Goal: Task Accomplishment & Management: Manage account settings

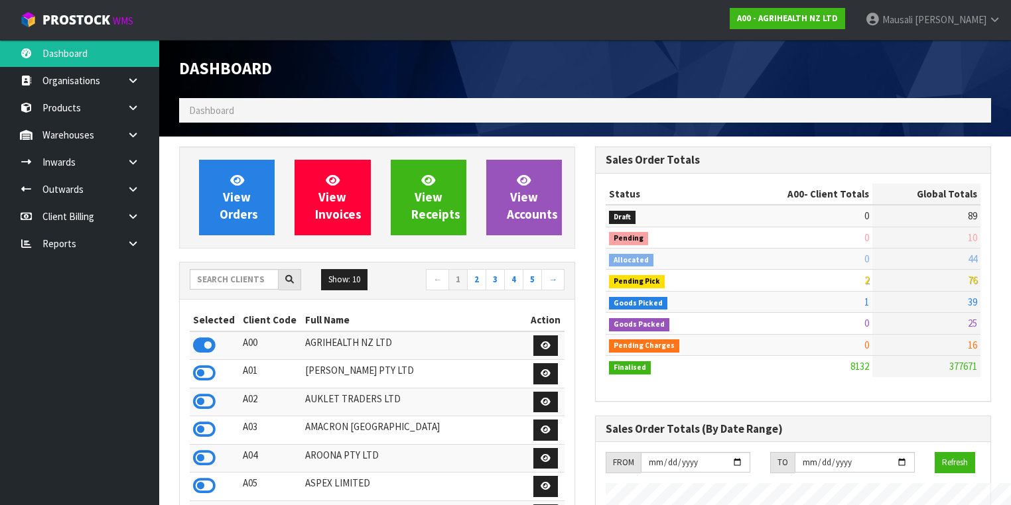
scroll to position [1000, 416]
click at [206, 281] on input "text" at bounding box center [234, 279] width 89 height 21
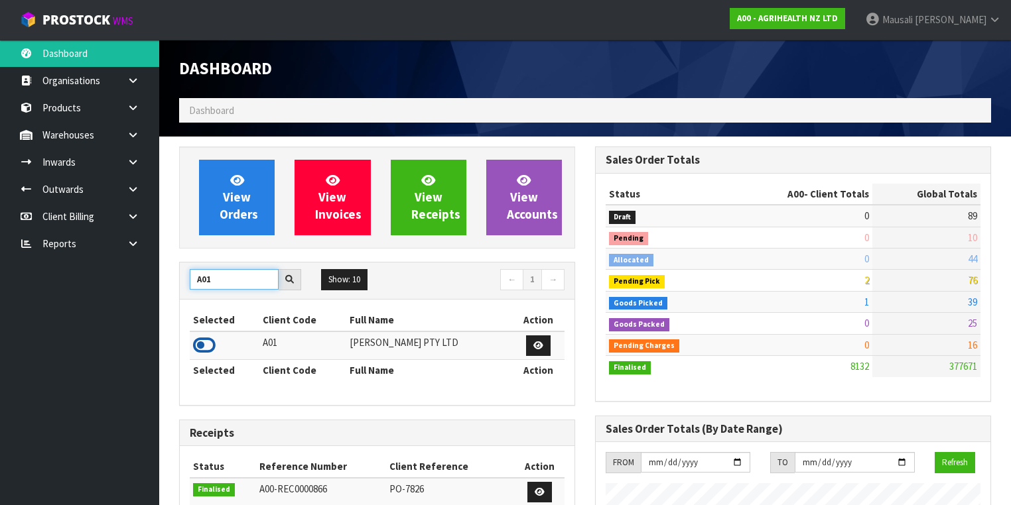
type input "A01"
click at [208, 343] on icon at bounding box center [204, 346] width 23 height 20
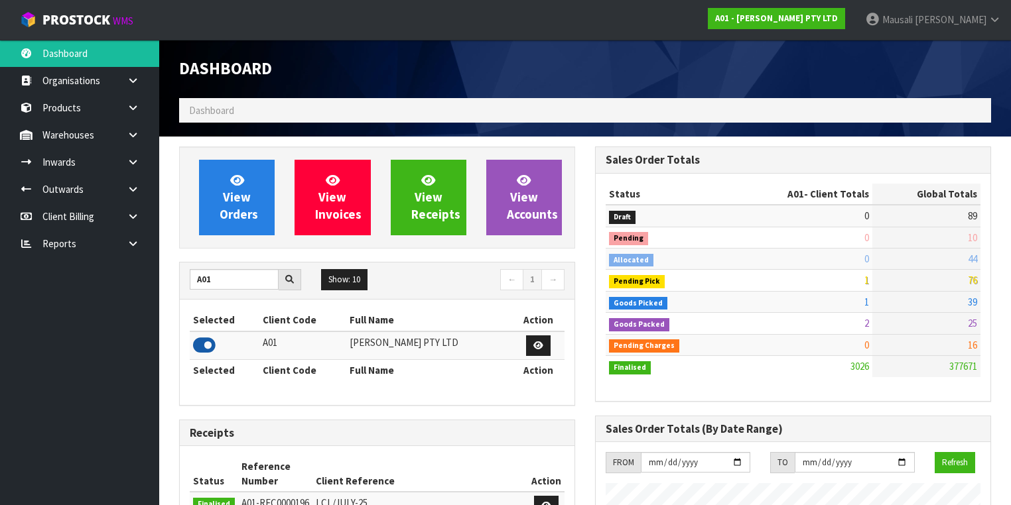
scroll to position [1007, 416]
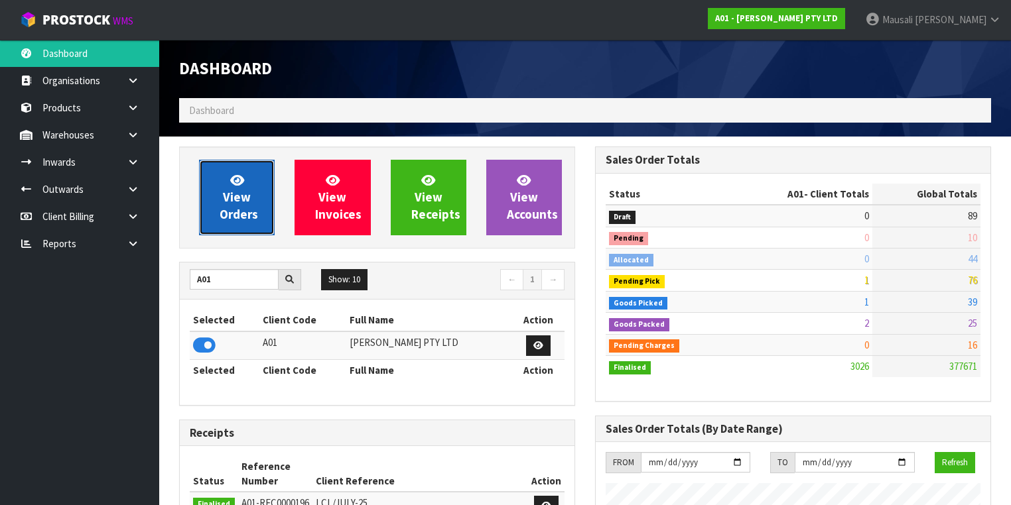
click at [242, 202] on span "View Orders" at bounding box center [238, 197] width 38 height 50
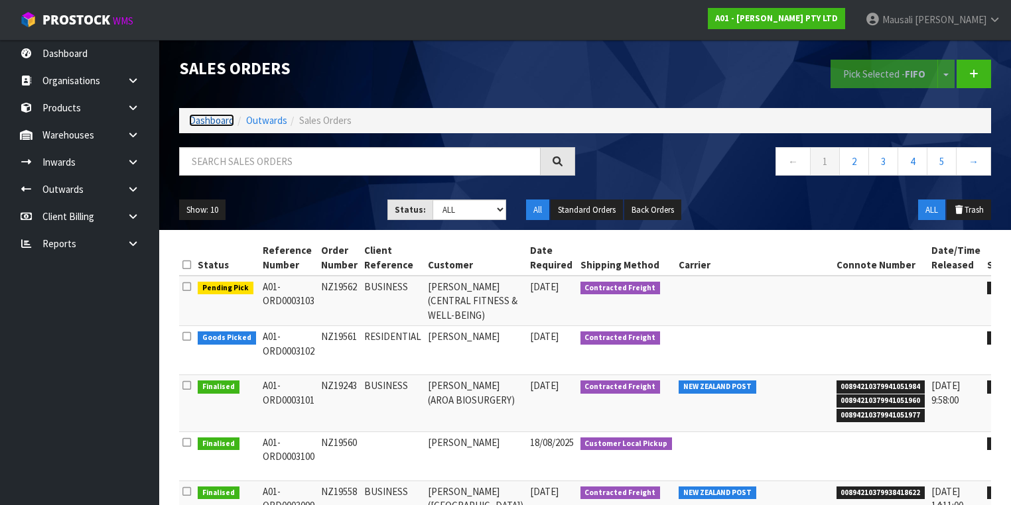
click at [209, 115] on link "Dashboard" at bounding box center [211, 120] width 45 height 13
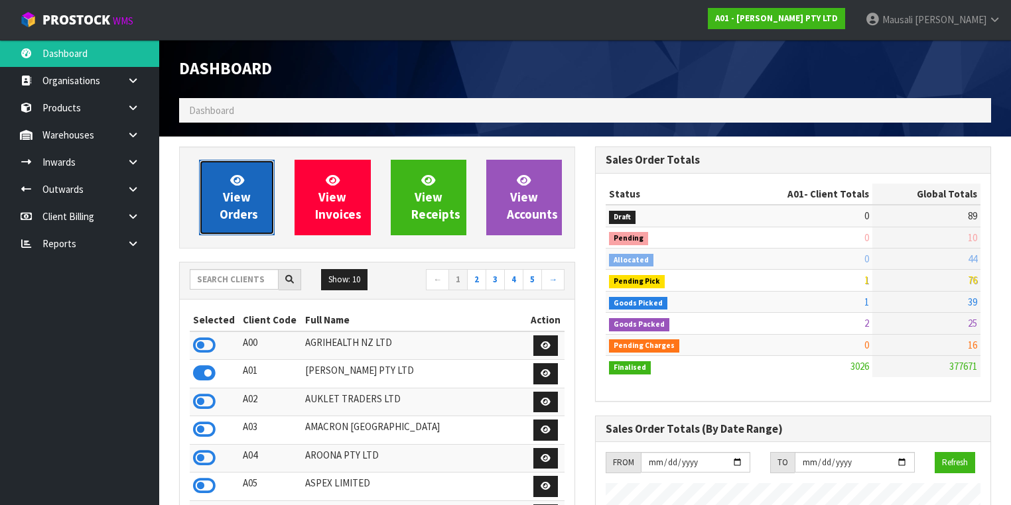
click at [252, 194] on link "View Orders" at bounding box center [237, 198] width 76 height 76
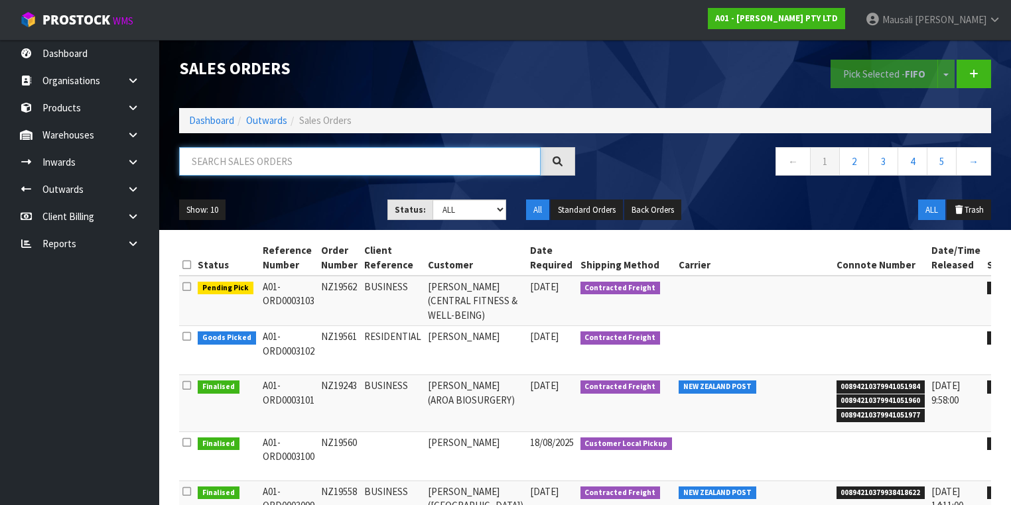
click at [225, 166] on input "text" at bounding box center [359, 161] width 361 height 29
type input "JOB-0408619"
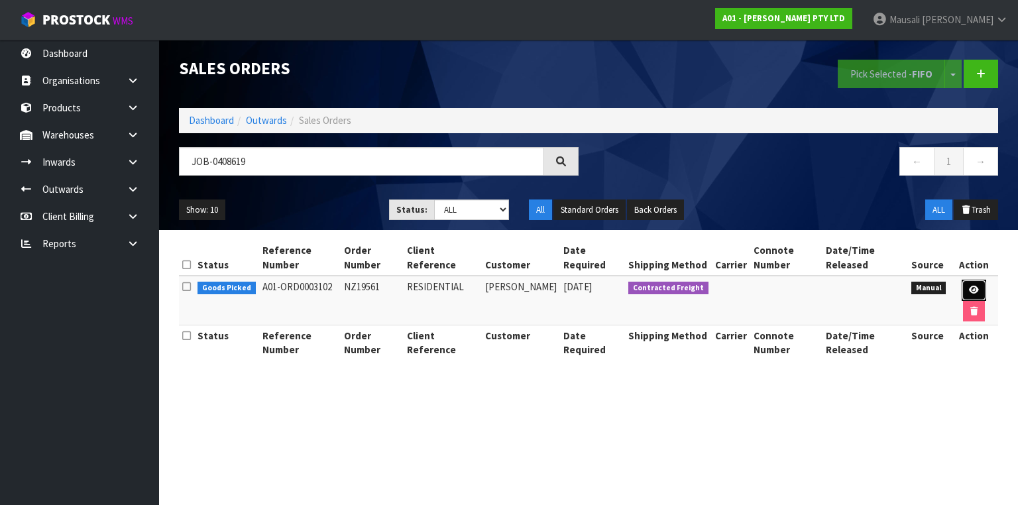
click at [979, 286] on link at bounding box center [974, 290] width 25 height 21
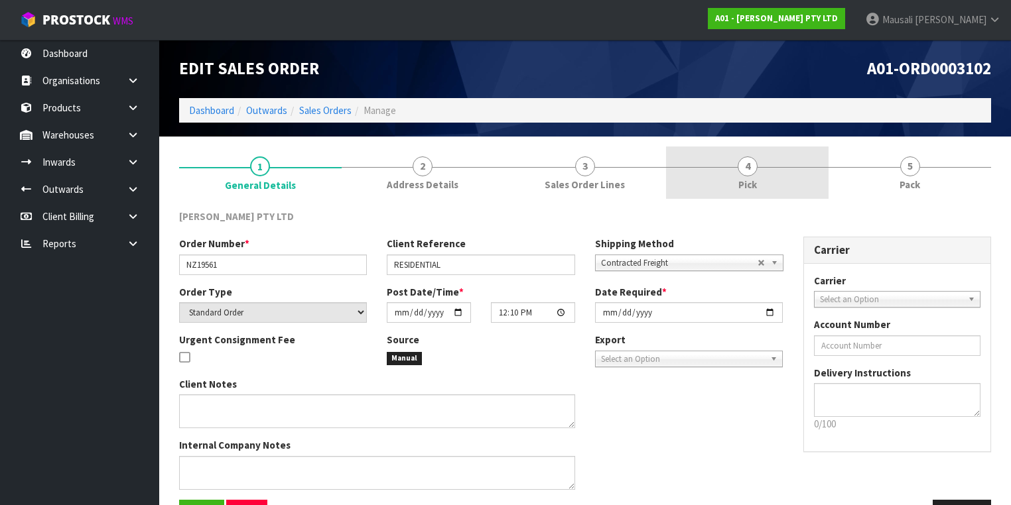
click at [769, 186] on link "4 Pick" at bounding box center [747, 173] width 162 height 52
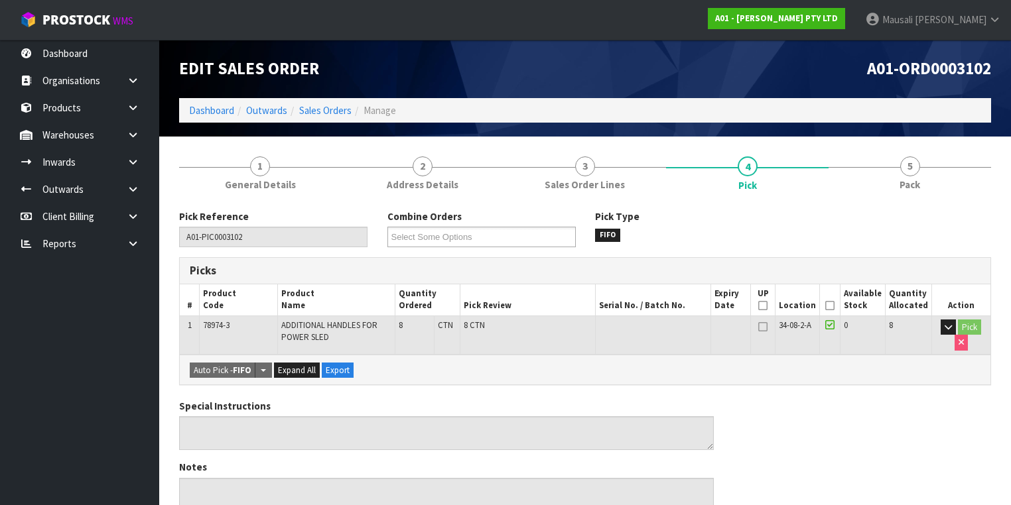
click at [829, 305] on th "Picked" at bounding box center [830, 299] width 20 height 31
click at [833, 306] on icon at bounding box center [829, 306] width 9 height 1
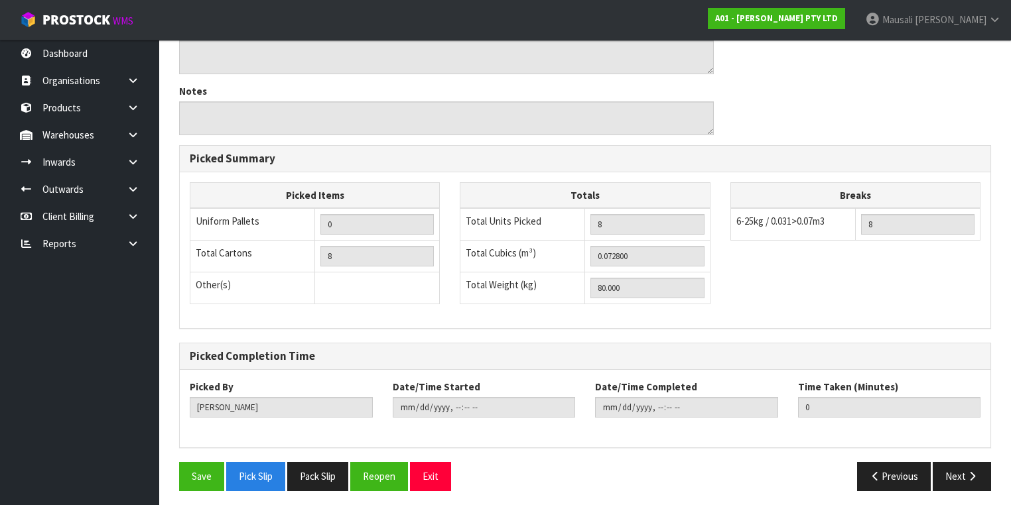
scroll to position [425, 0]
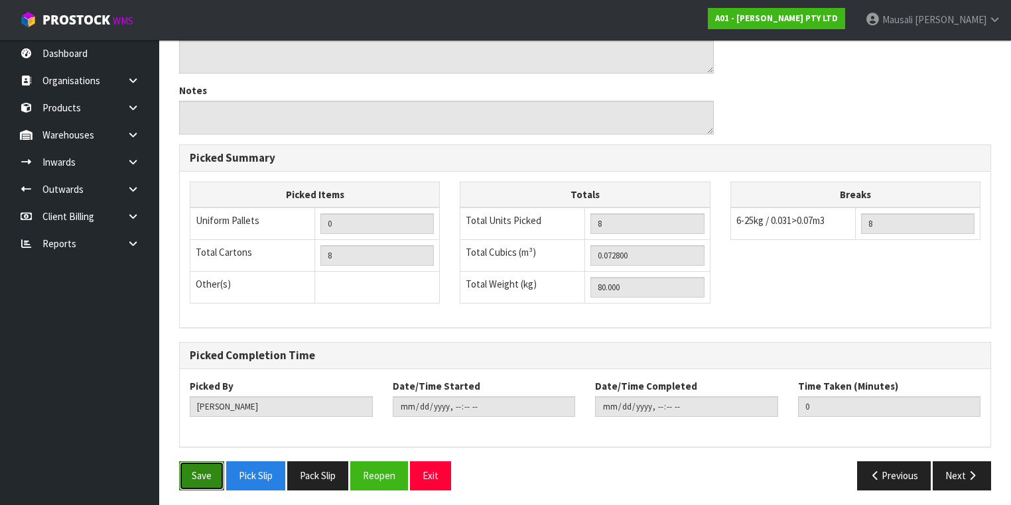
click at [200, 475] on button "Save" at bounding box center [201, 475] width 45 height 29
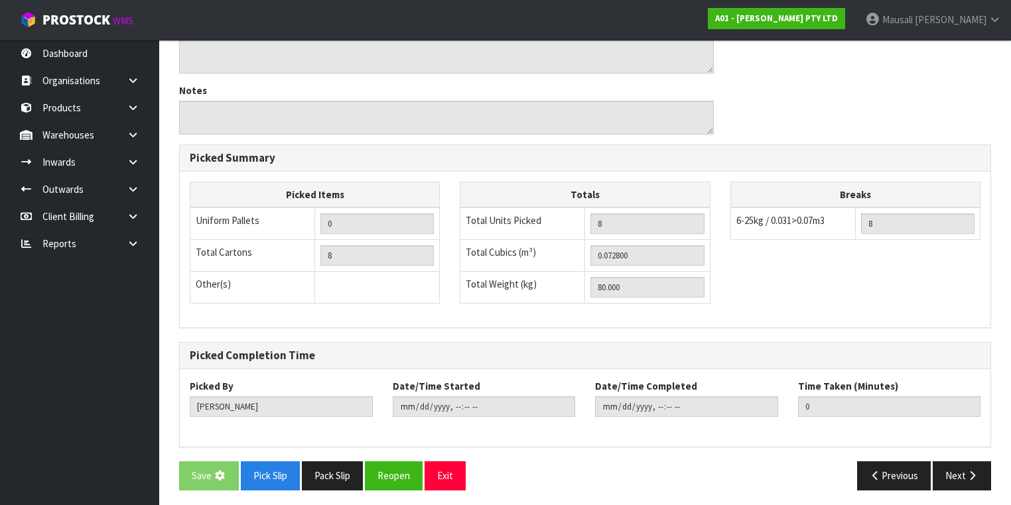
scroll to position [0, 0]
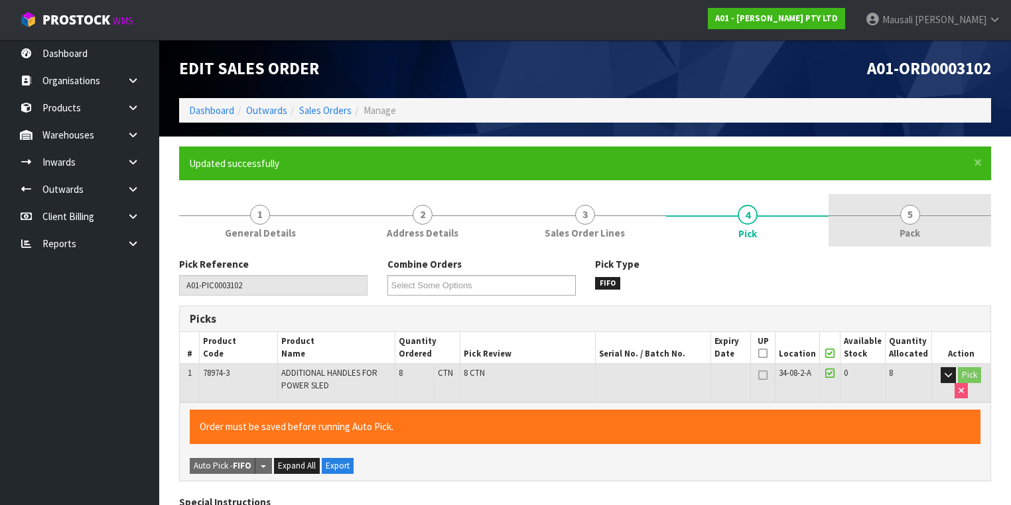
type input "[PERSON_NAME]"
type input "2025-08-21T07:51:09"
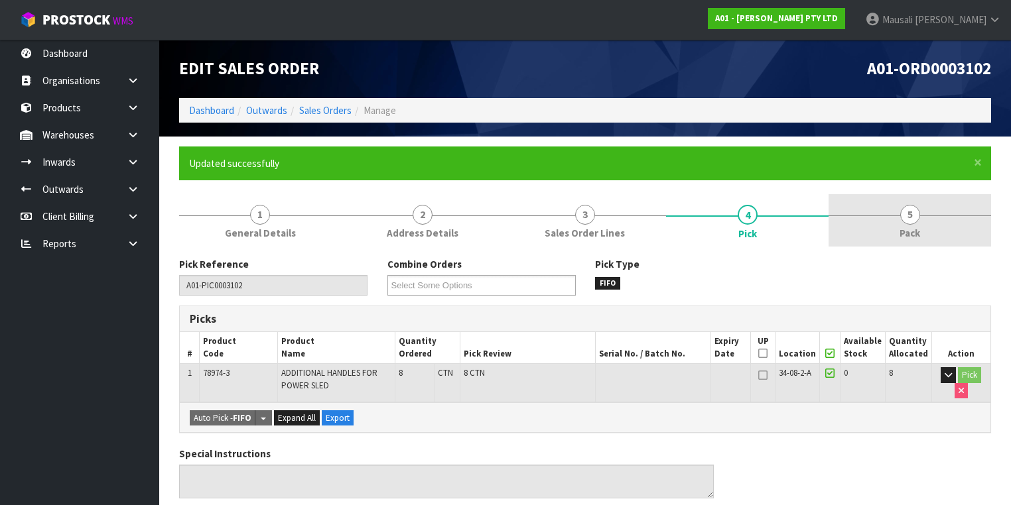
click at [897, 222] on link "5 Pack" at bounding box center [909, 220] width 162 height 52
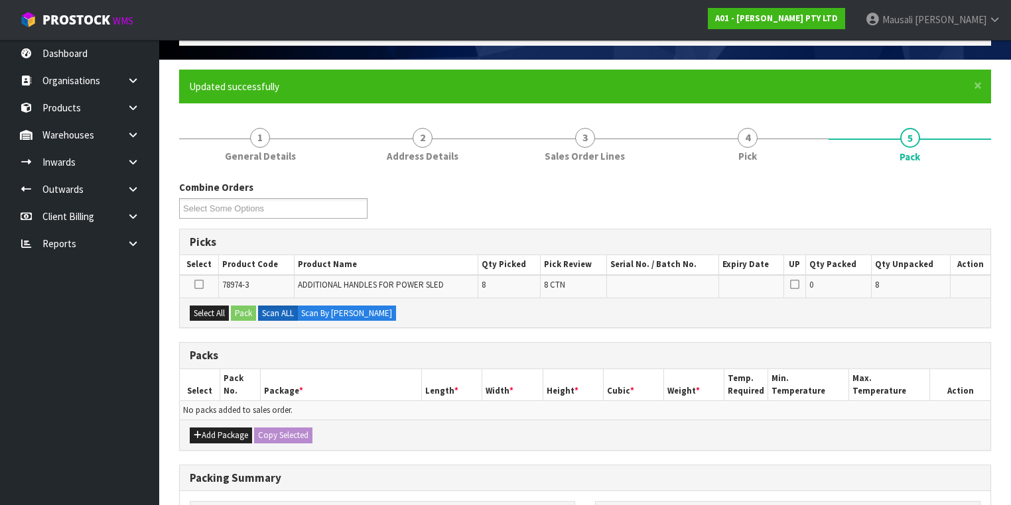
scroll to position [212, 0]
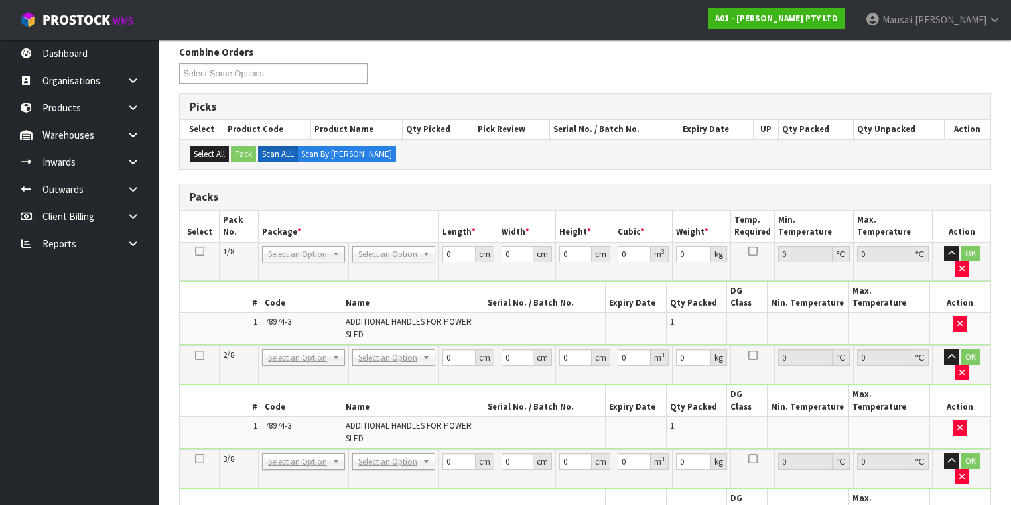
click at [196, 251] on icon at bounding box center [199, 251] width 9 height 1
drag, startPoint x: 452, startPoint y: 253, endPoint x: 440, endPoint y: 260, distance: 14.6
click at [440, 260] on td "0 cm" at bounding box center [468, 261] width 58 height 38
type input "102"
type input "13"
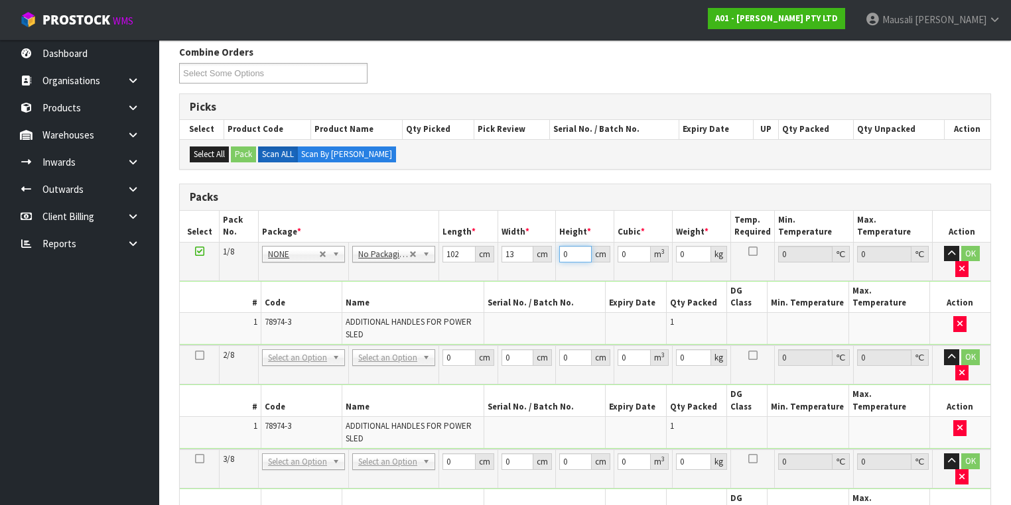
type input "7"
type input "0.009282"
type input "7"
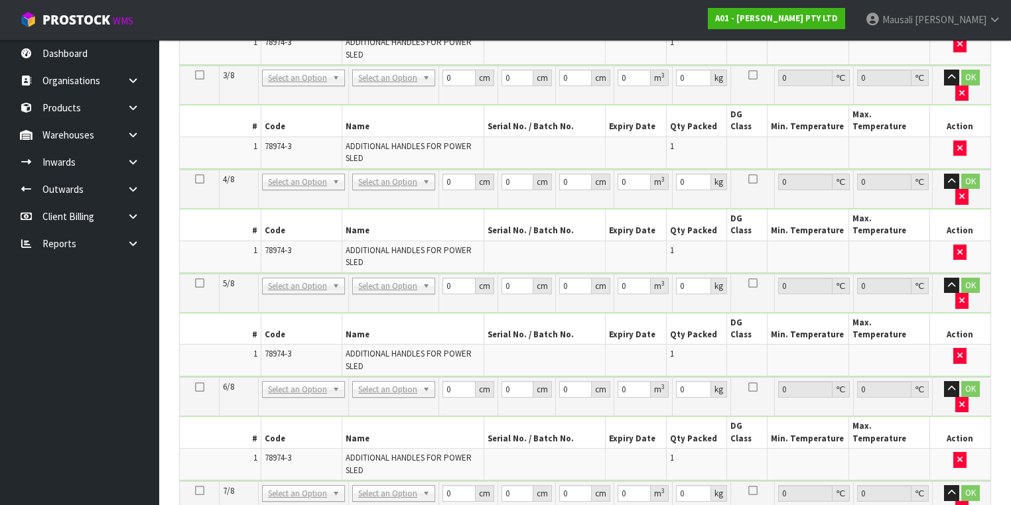
scroll to position [690, 0]
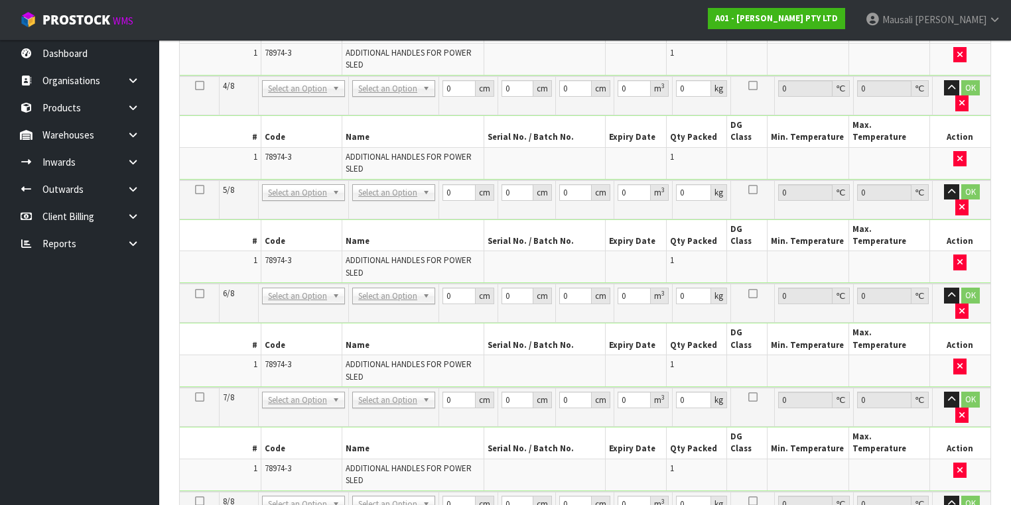
type input "9"
type input "102"
type input "13"
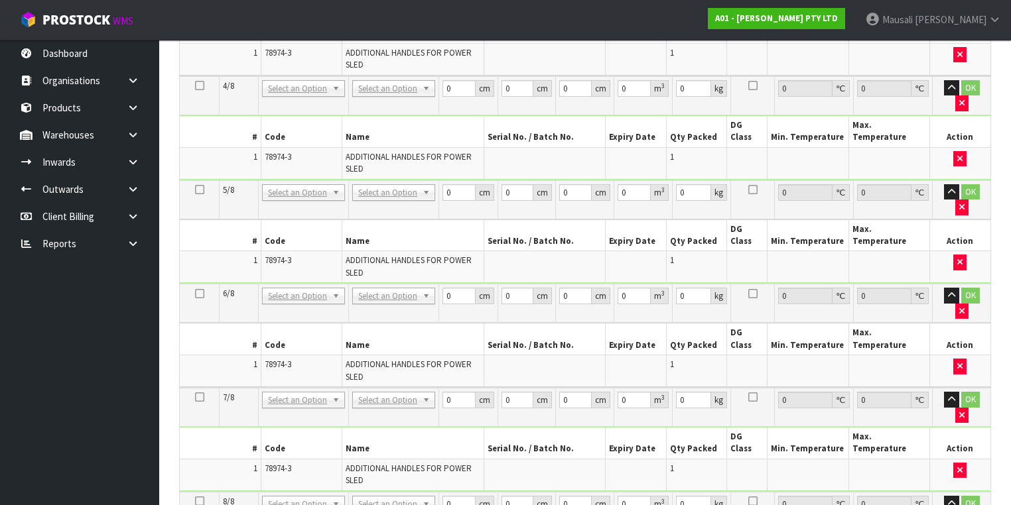
type input "7"
type input "0.009282"
type input "9"
type input "102"
type input "13"
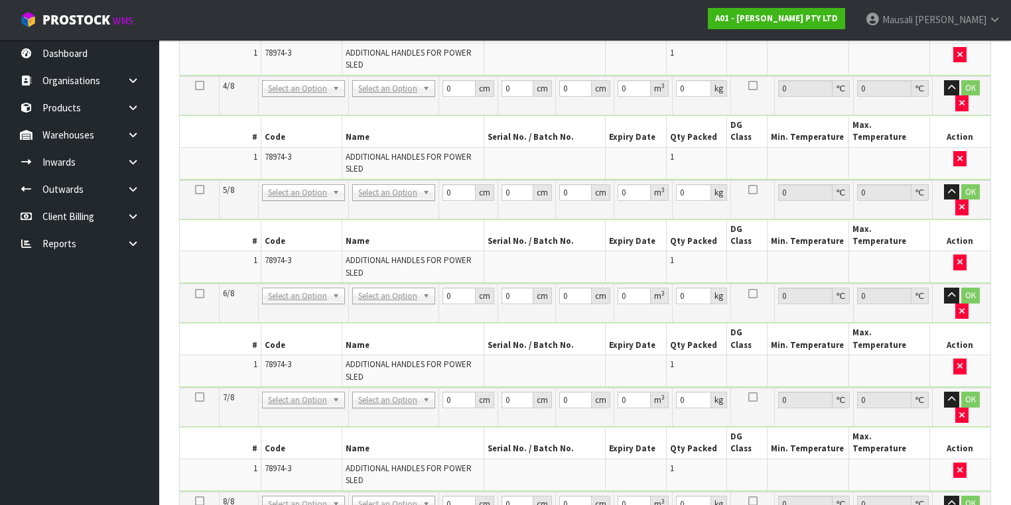
type input "7"
type input "0.009282"
type input "9"
type input "102"
type input "13"
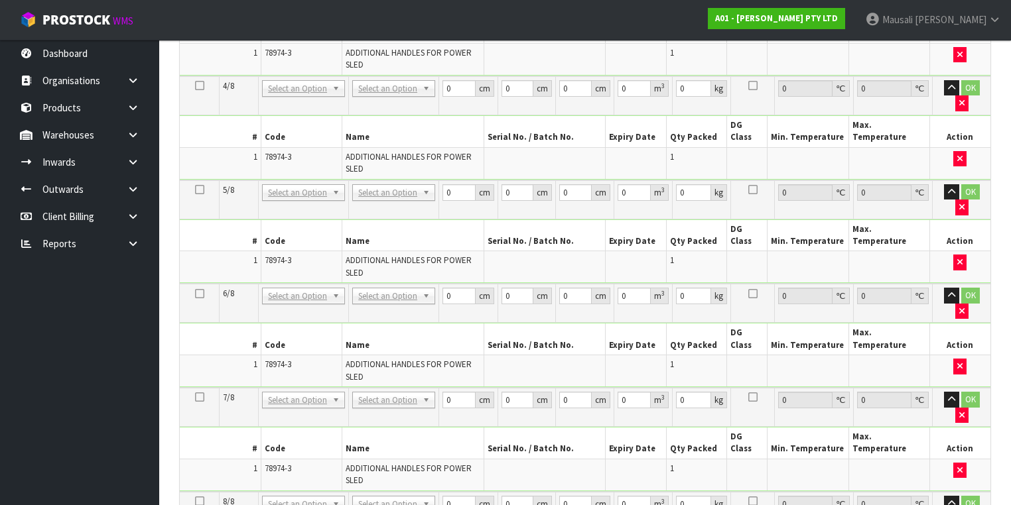
type input "7"
type input "0.009282"
type input "9"
type input "102"
type input "13"
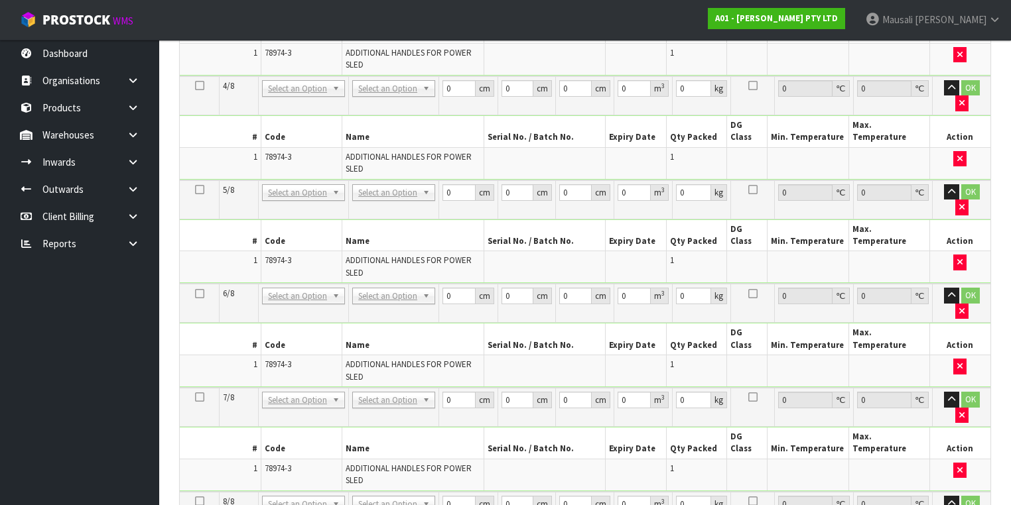
type input "7"
type input "0.009282"
type input "9"
type input "102"
type input "13"
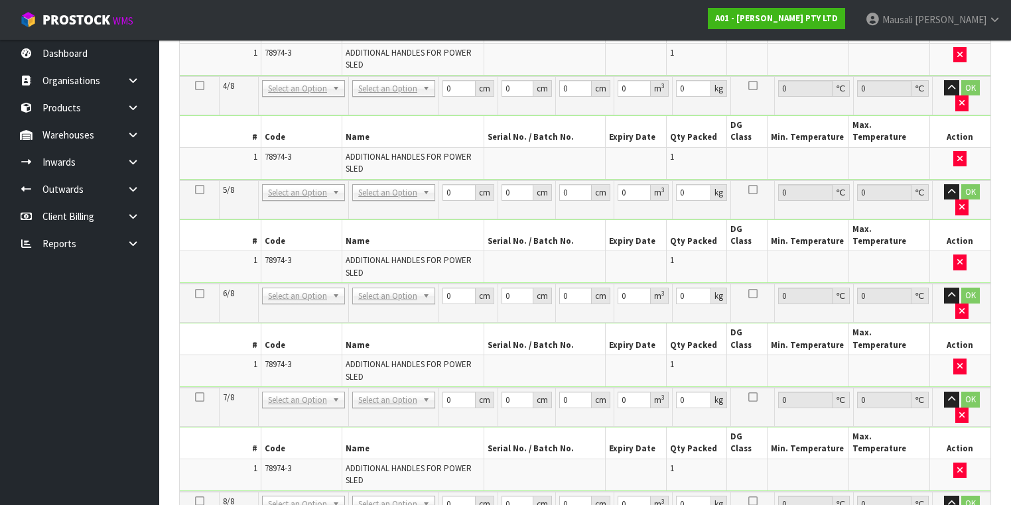
type input "7"
type input "0.009282"
type input "9"
type input "102"
type input "13"
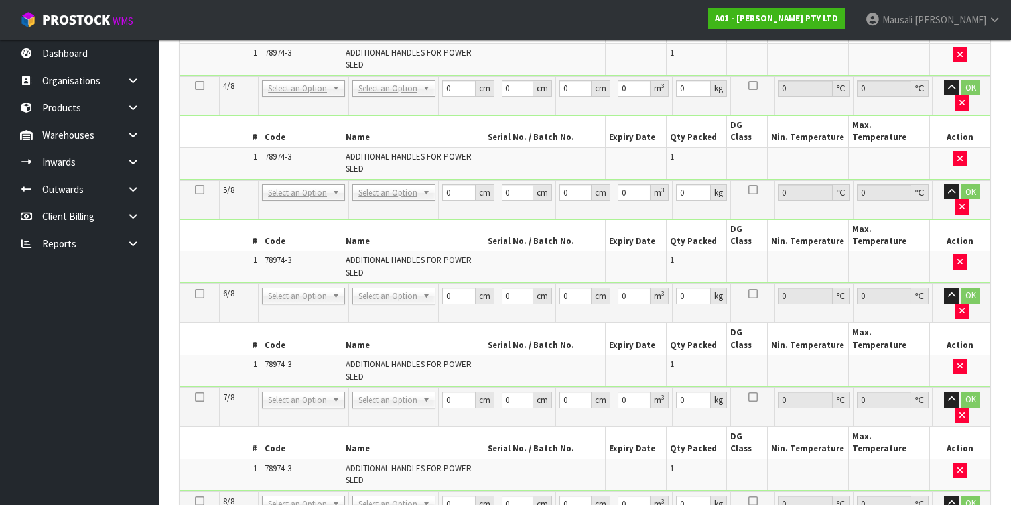
type input "7"
type input "0.009282"
type input "9"
type input "102"
type input "13"
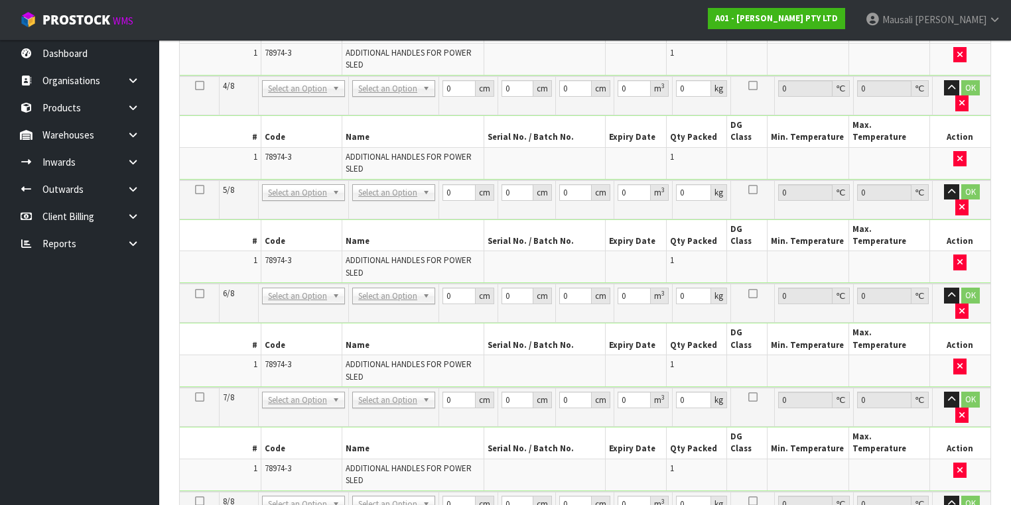
type input "7"
type input "0.009282"
type input "9"
type input "8"
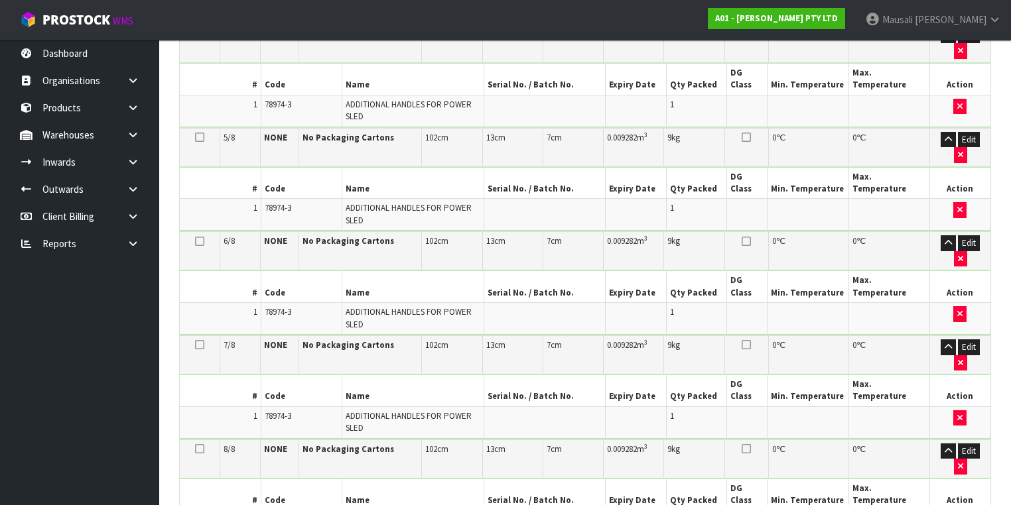
scroll to position [828, 0]
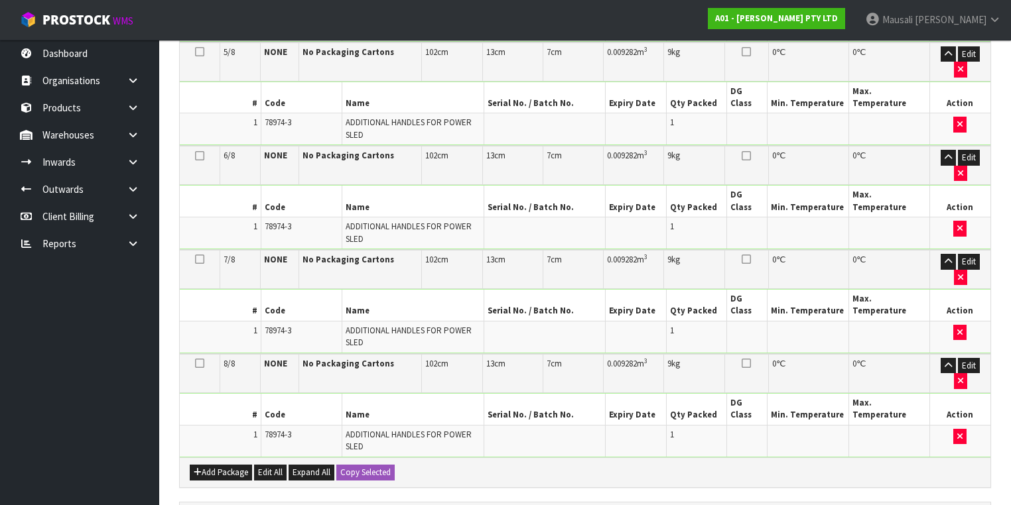
drag, startPoint x: 300, startPoint y: 473, endPoint x: 356, endPoint y: 451, distance: 60.7
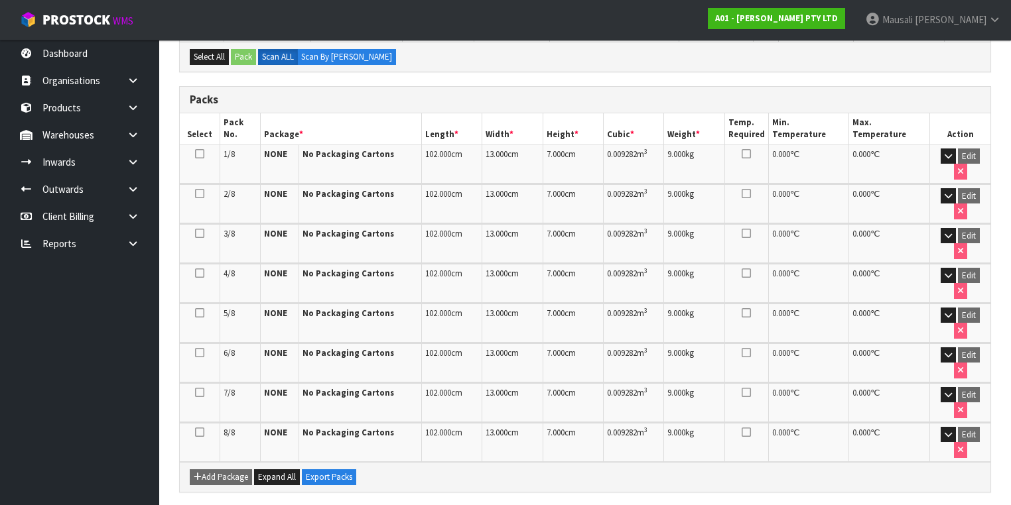
scroll to position [386, 0]
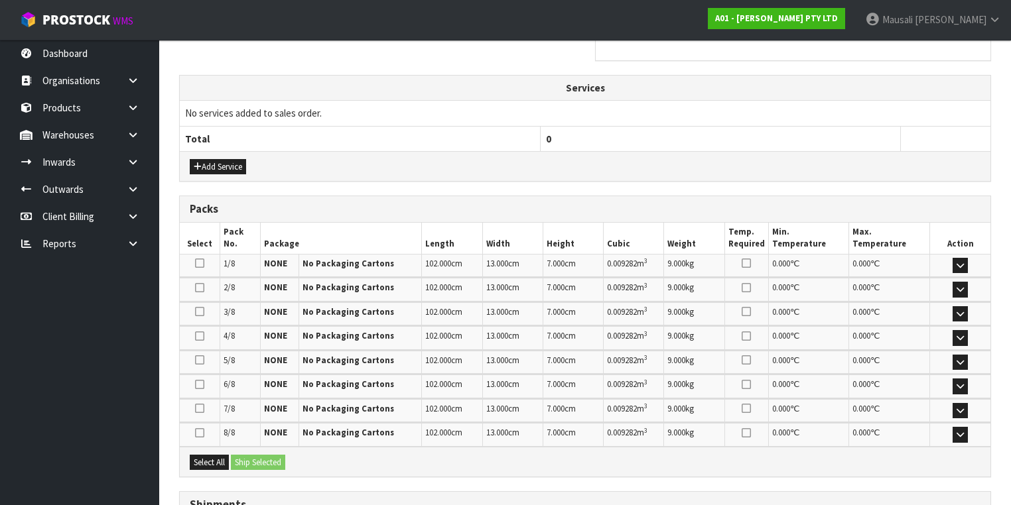
scroll to position [545, 0]
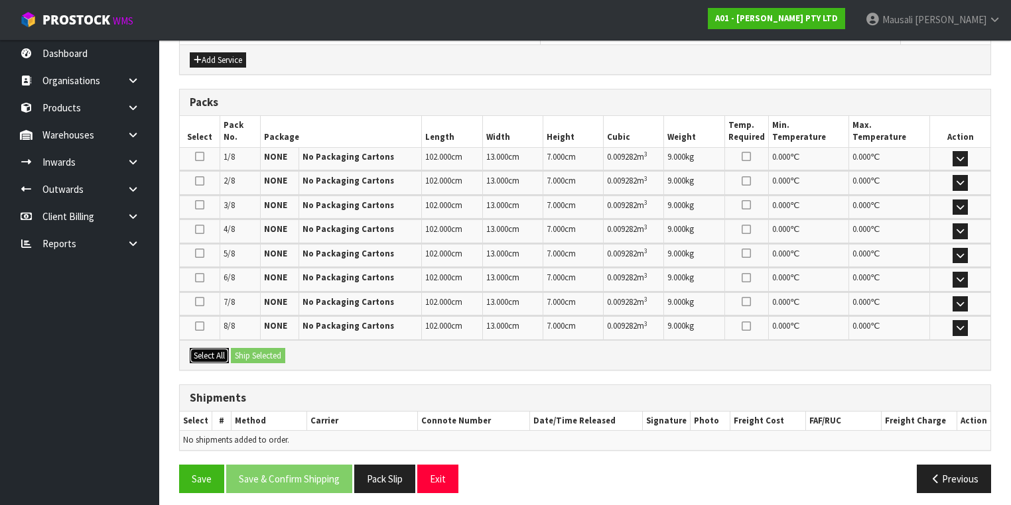
drag, startPoint x: 212, startPoint y: 343, endPoint x: 240, endPoint y: 343, distance: 27.8
click at [215, 348] on button "Select All" at bounding box center [209, 356] width 39 height 16
click at [240, 348] on button "Ship Selected" at bounding box center [258, 356] width 54 height 16
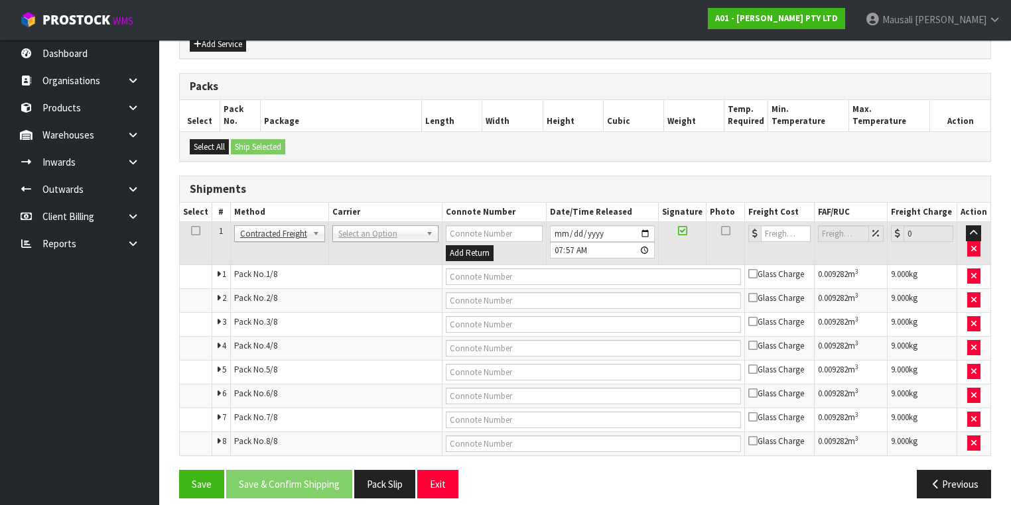
scroll to position [568, 0]
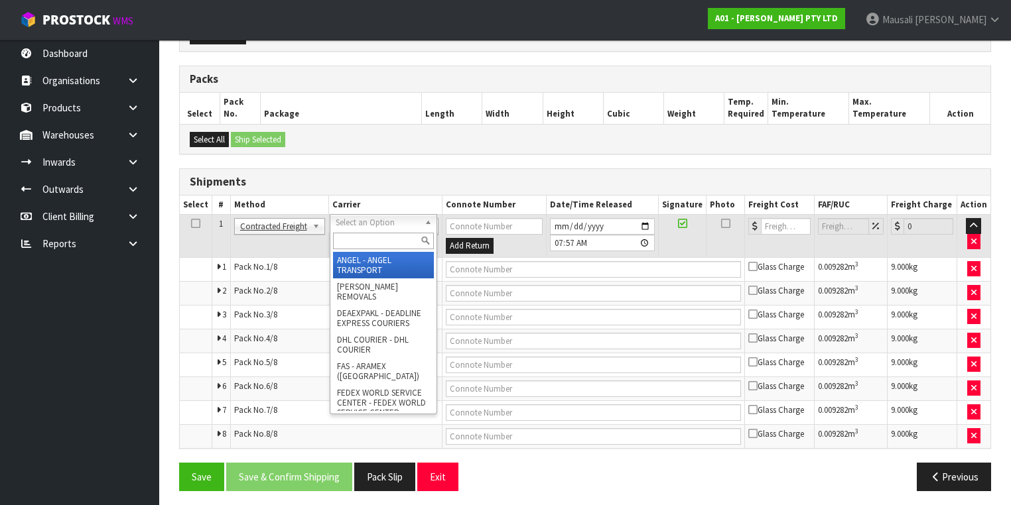
click at [353, 234] on input "text" at bounding box center [383, 241] width 101 height 17
type input "NZP"
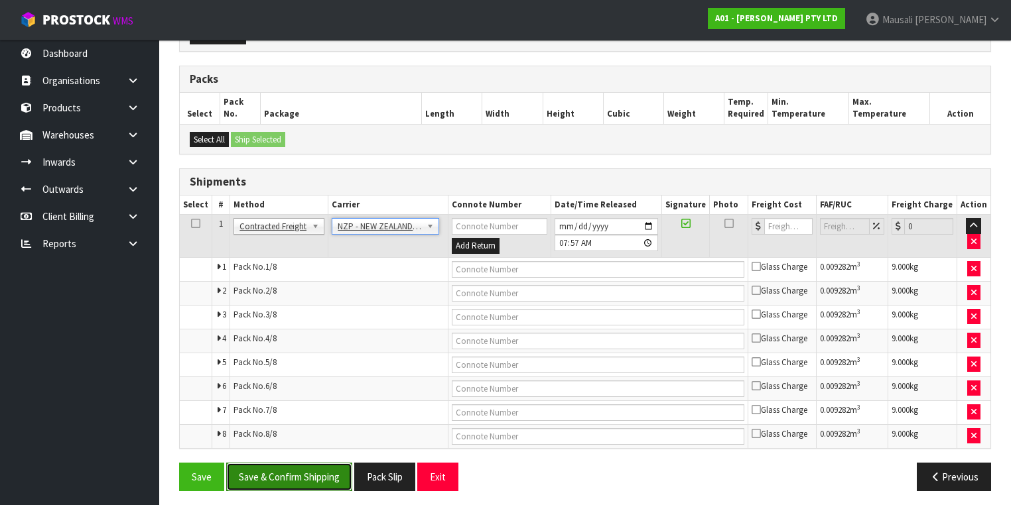
click at [263, 464] on button "Save & Confirm Shipping" at bounding box center [289, 477] width 126 height 29
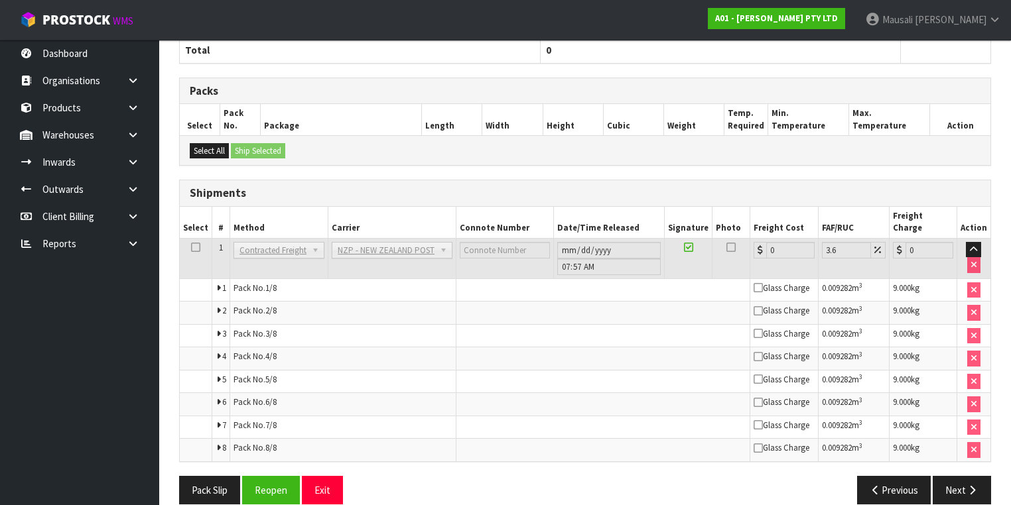
scroll to position [541, 0]
click at [264, 476] on button "Reopen" at bounding box center [271, 490] width 58 height 29
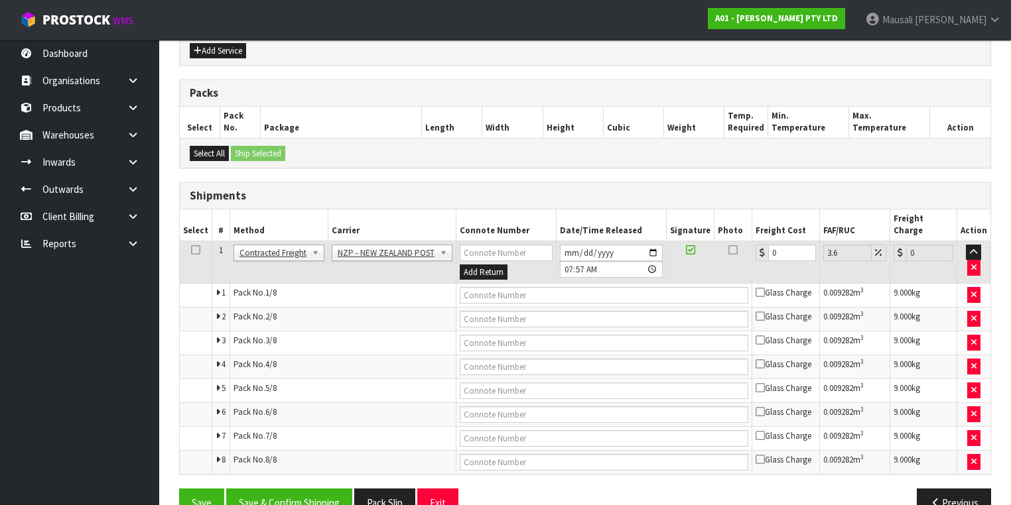
scroll to position [568, 0]
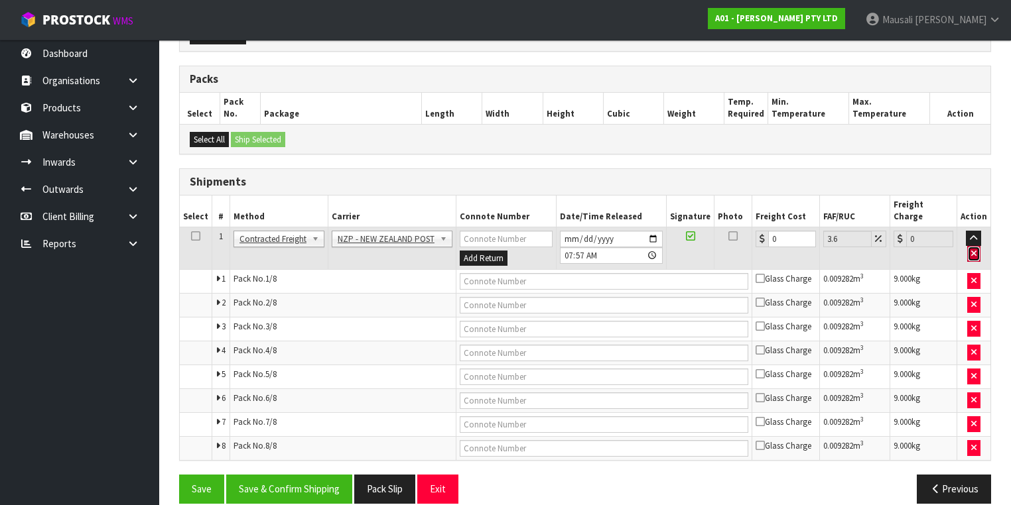
click at [975, 249] on icon "button" at bounding box center [973, 253] width 5 height 9
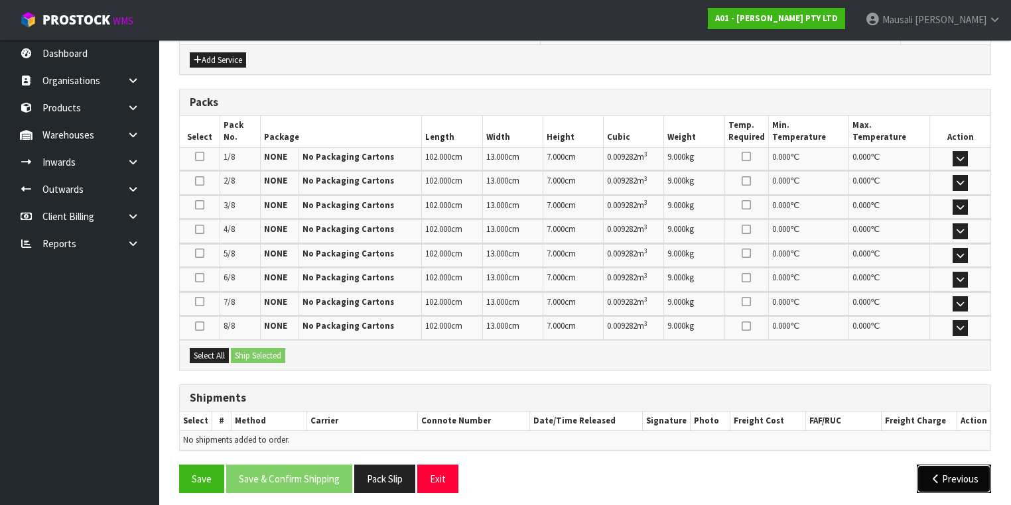
click at [935, 474] on icon "button" at bounding box center [935, 479] width 13 height 10
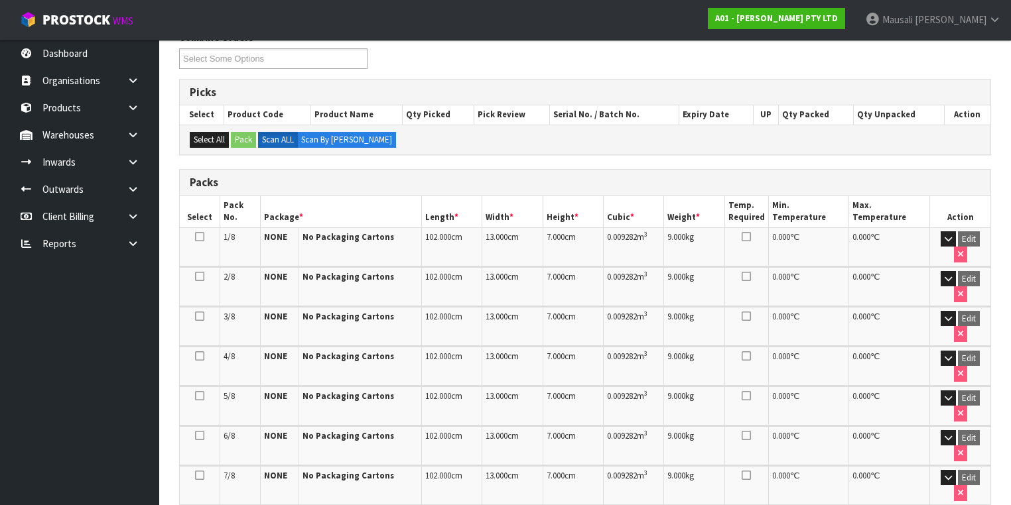
scroll to position [386, 0]
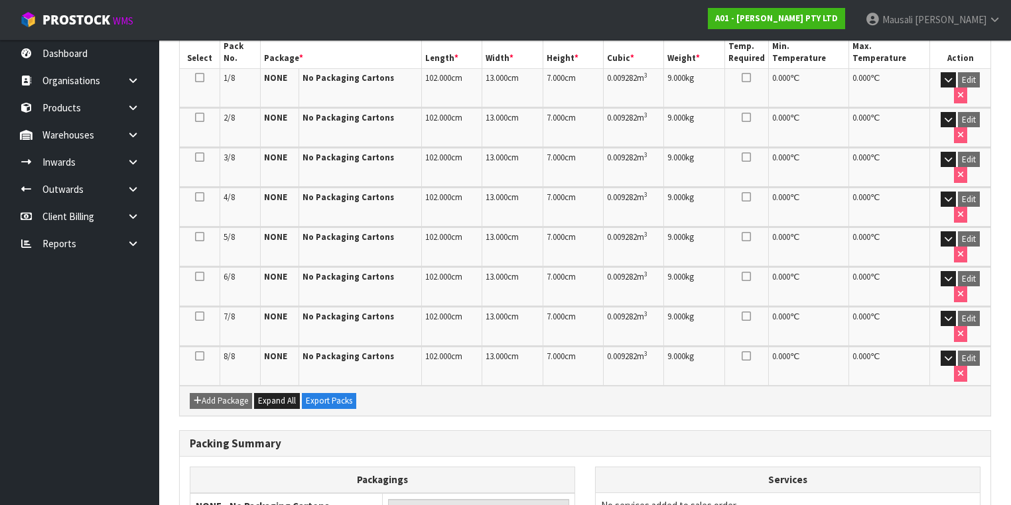
drag, startPoint x: 833, startPoint y: 61, endPoint x: 78, endPoint y: 326, distance: 800.5
click at [78, 326] on ul "Dashboard Organisations Clients Consignees Carriers Products Categories Serial …" at bounding box center [79, 272] width 159 height 465
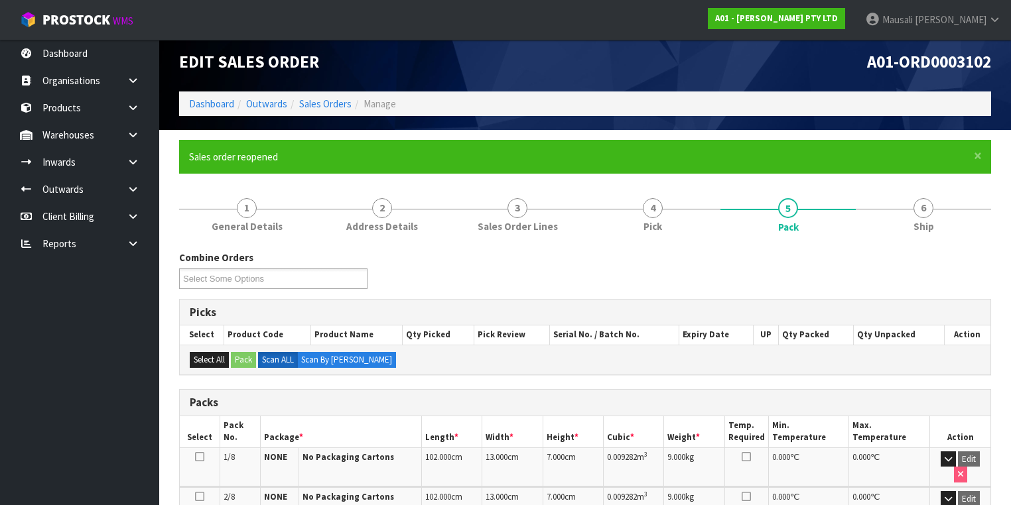
scroll to position [0, 0]
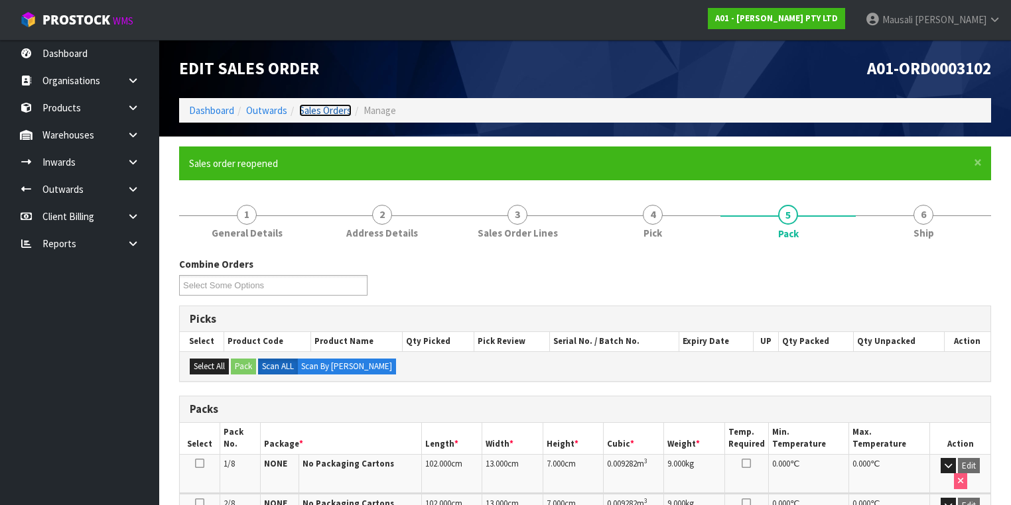
click at [324, 113] on link "Sales Orders" at bounding box center [325, 110] width 52 height 13
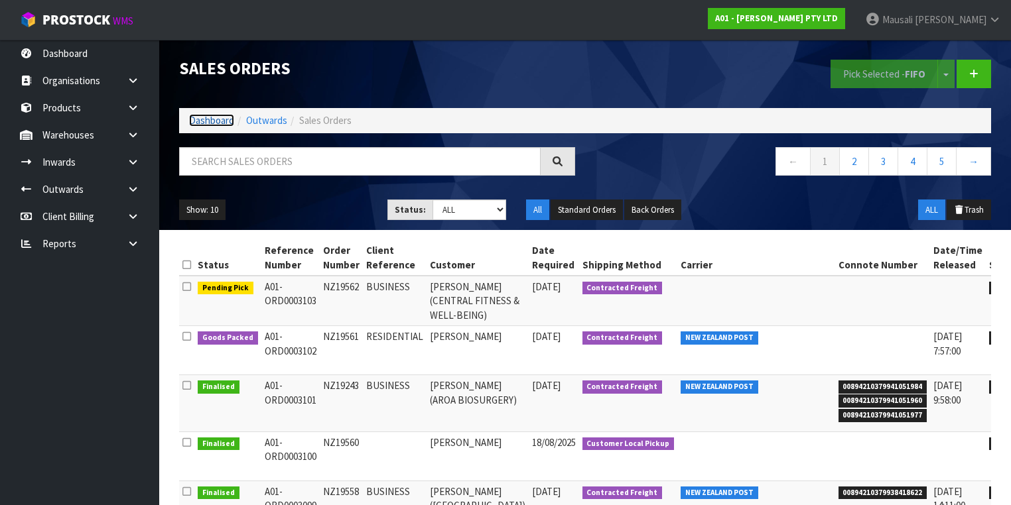
click at [206, 115] on link "Dashboard" at bounding box center [211, 120] width 45 height 13
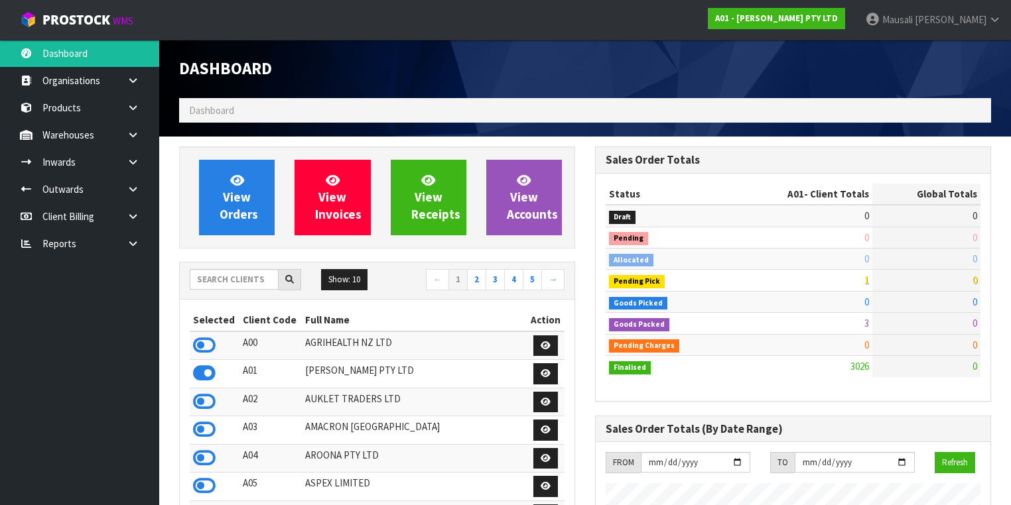
scroll to position [1007, 416]
click at [212, 284] on input "text" at bounding box center [234, 279] width 89 height 21
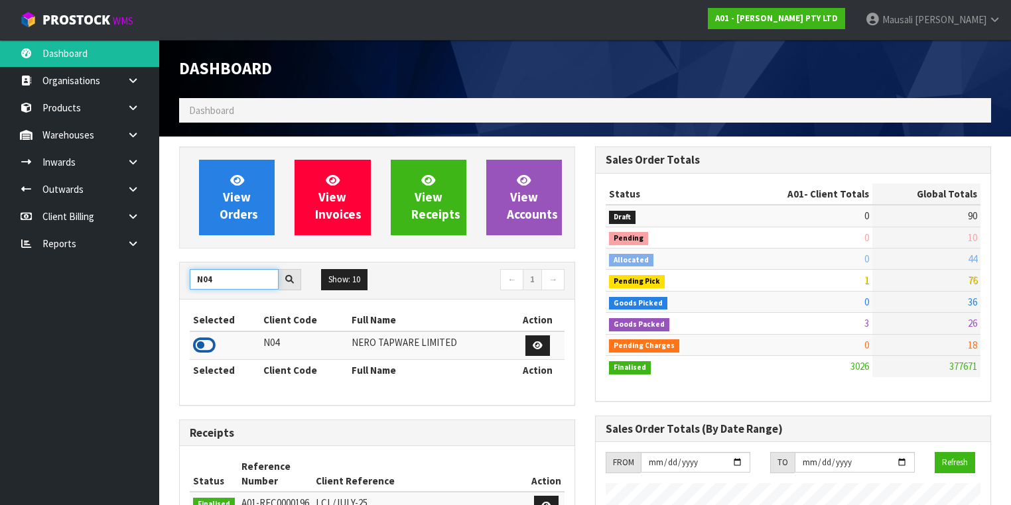
type input "N04"
click at [202, 342] on icon at bounding box center [204, 346] width 23 height 20
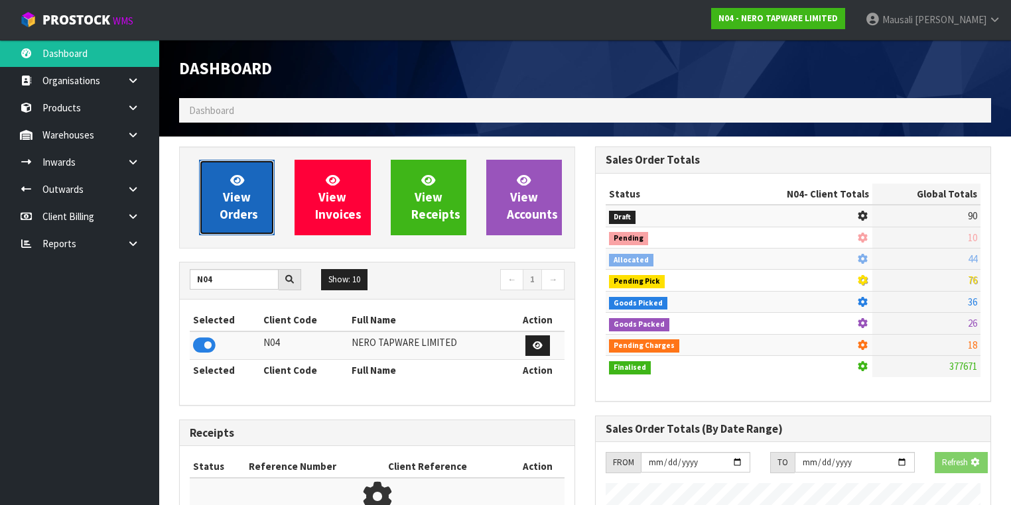
click at [229, 206] on link "View Orders" at bounding box center [237, 198] width 76 height 76
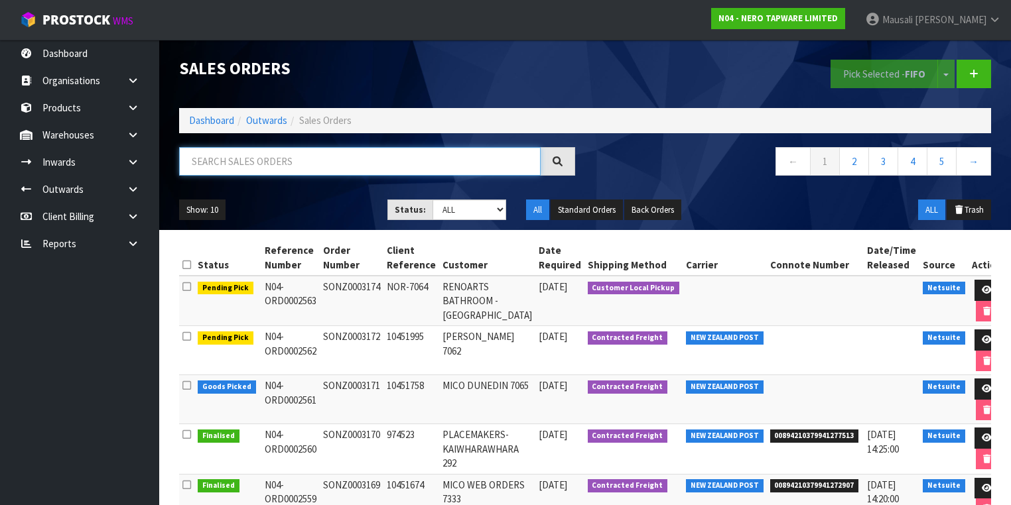
click at [217, 167] on input "text" at bounding box center [359, 161] width 361 height 29
type input "JOB-0408641"
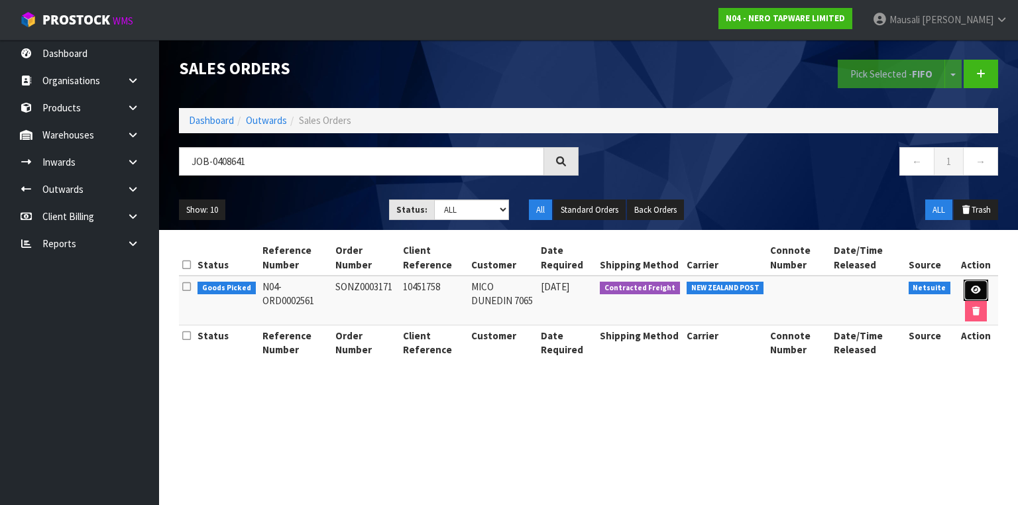
click at [971, 287] on icon at bounding box center [976, 290] width 10 height 9
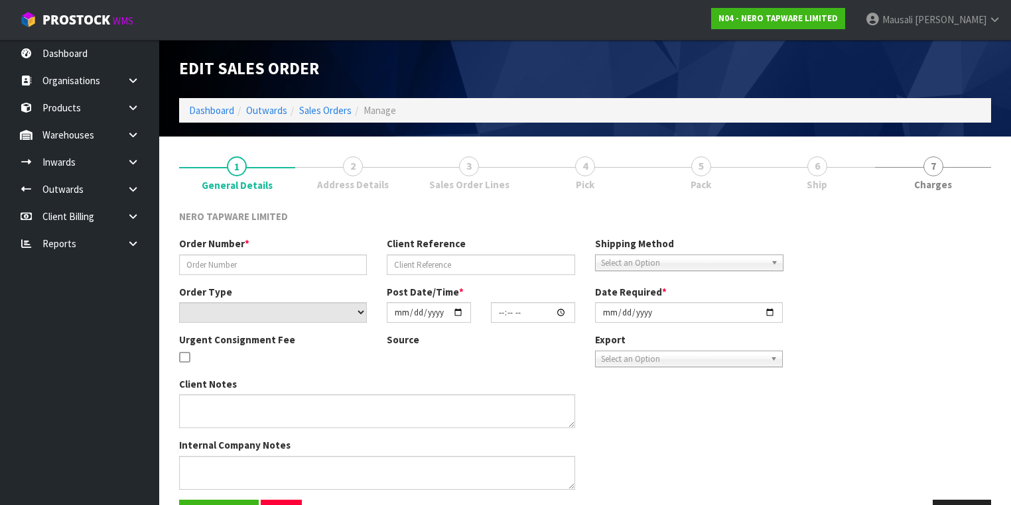
type input "SONZ0003171"
type input "10451758"
select select "number:0"
type input "2025-08-20"
type input "13:45:05.000"
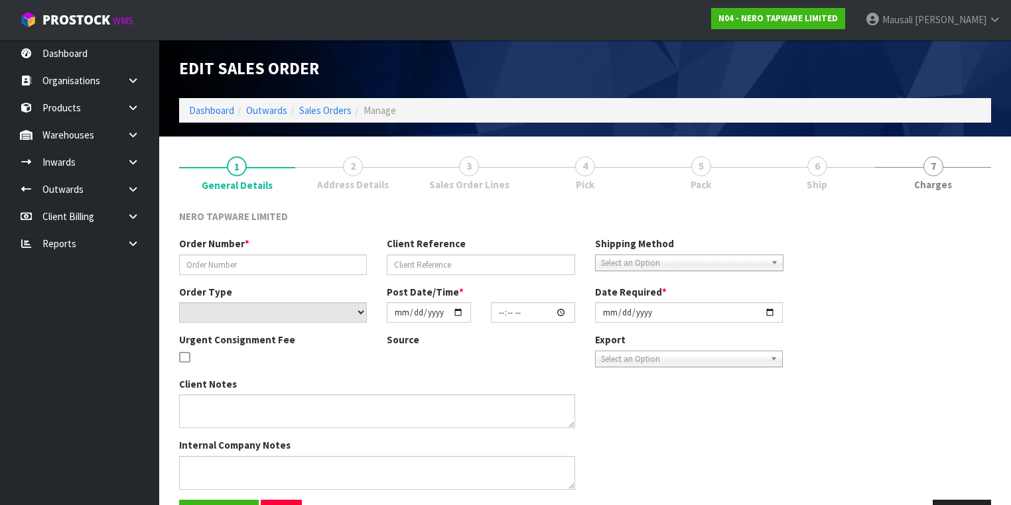
type input "2025-08-21"
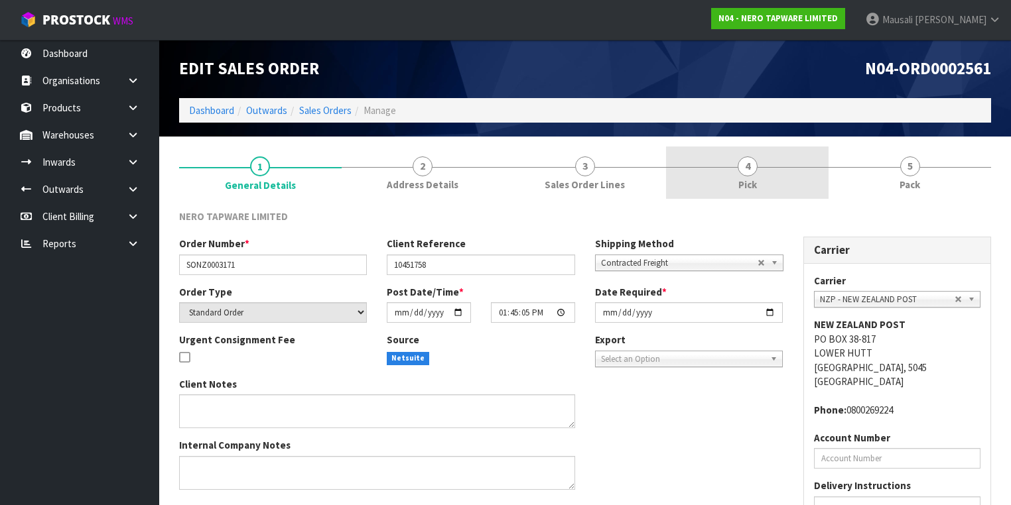
click at [781, 174] on link "4 Pick" at bounding box center [747, 173] width 162 height 52
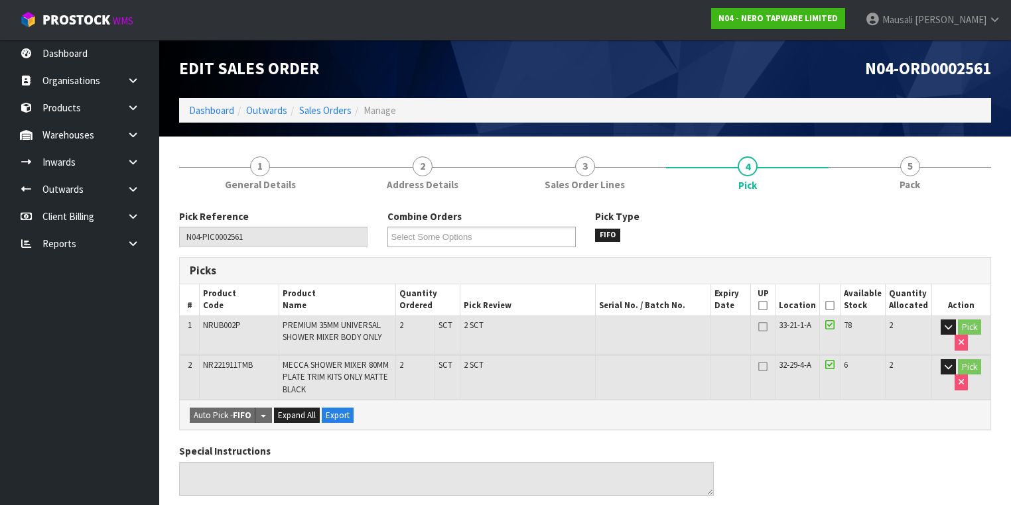
click at [834, 306] on icon at bounding box center [829, 306] width 9 height 1
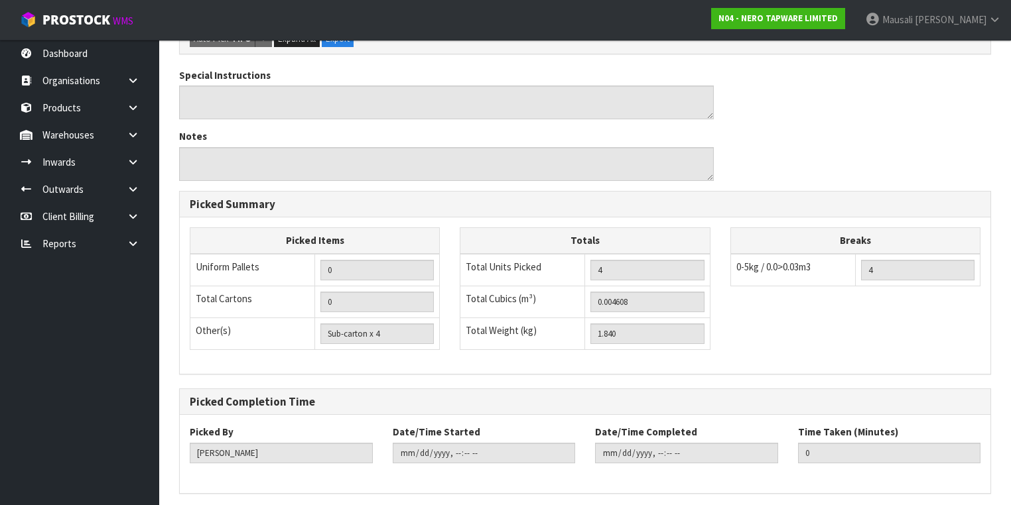
scroll to position [470, 0]
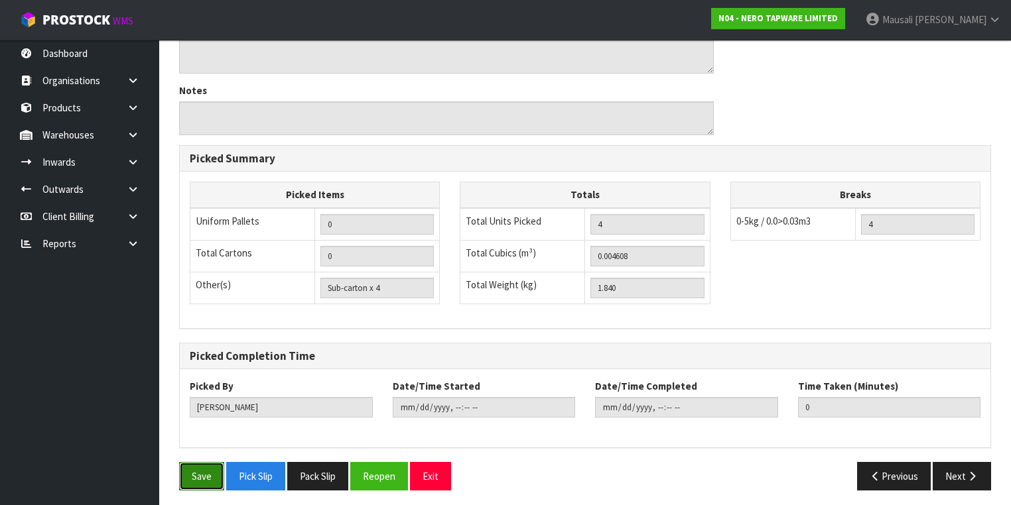
click at [201, 472] on button "Save" at bounding box center [201, 476] width 45 height 29
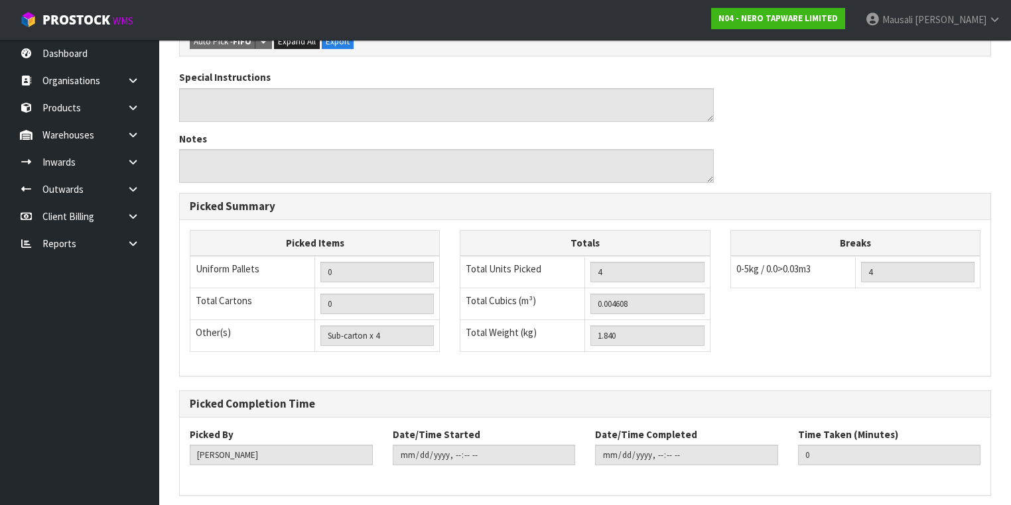
scroll to position [0, 0]
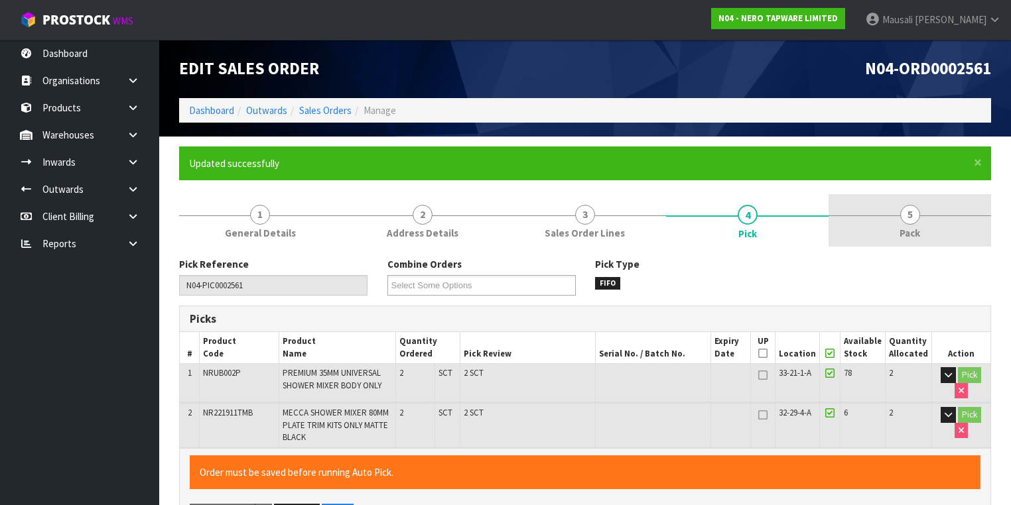
type input "Mausali Tito"
type input "2025-08-21T08:04:47"
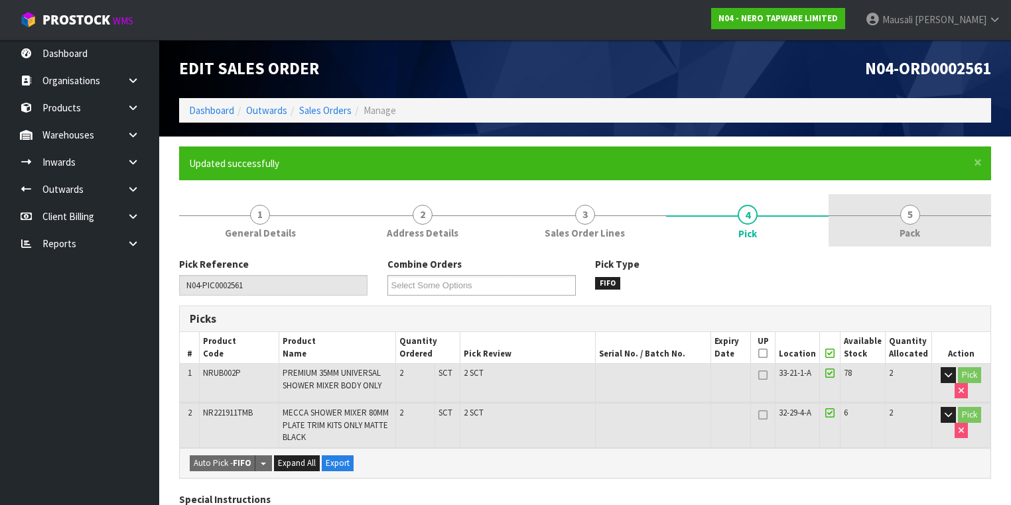
click at [886, 225] on link "5 Pack" at bounding box center [909, 220] width 162 height 52
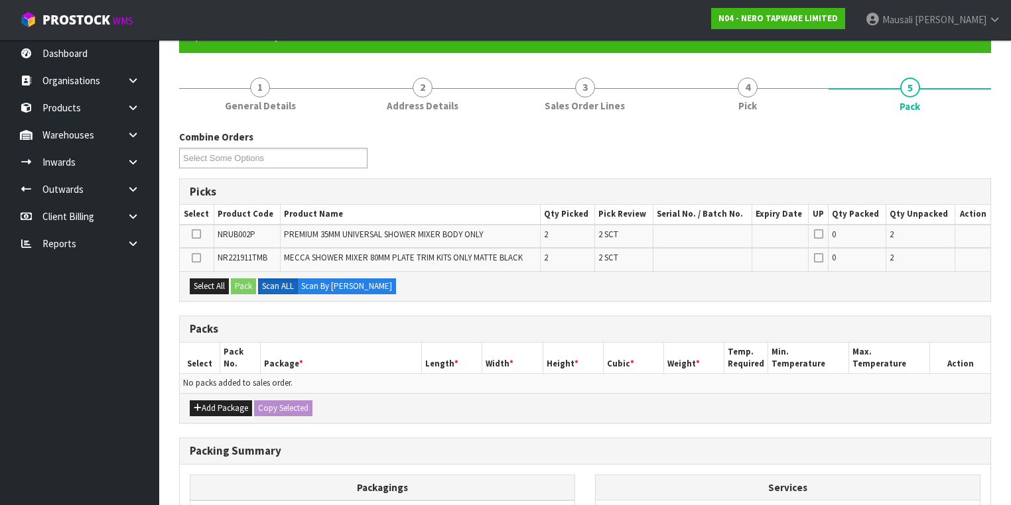
scroll to position [212, 0]
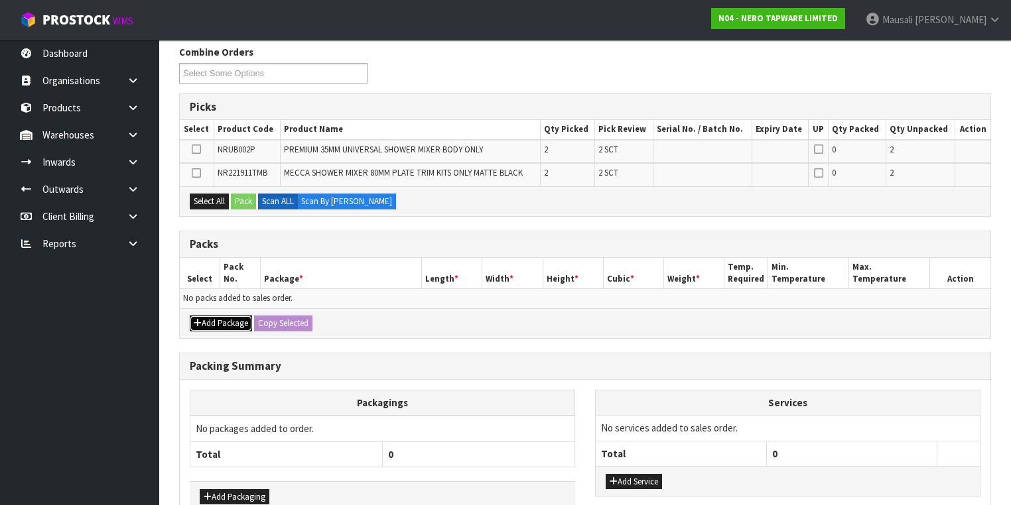
click at [239, 321] on button "Add Package" at bounding box center [221, 324] width 62 height 16
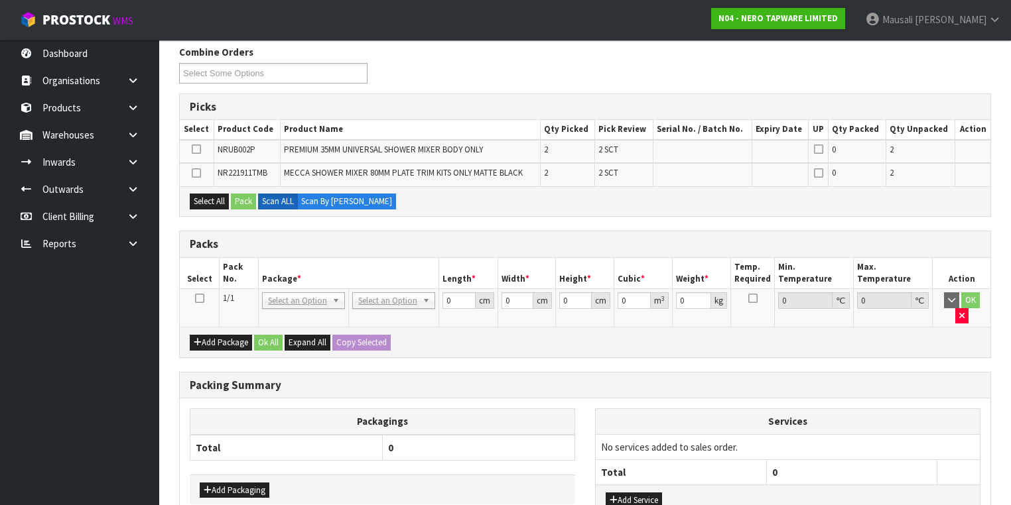
click at [196, 298] on icon at bounding box center [199, 298] width 9 height 1
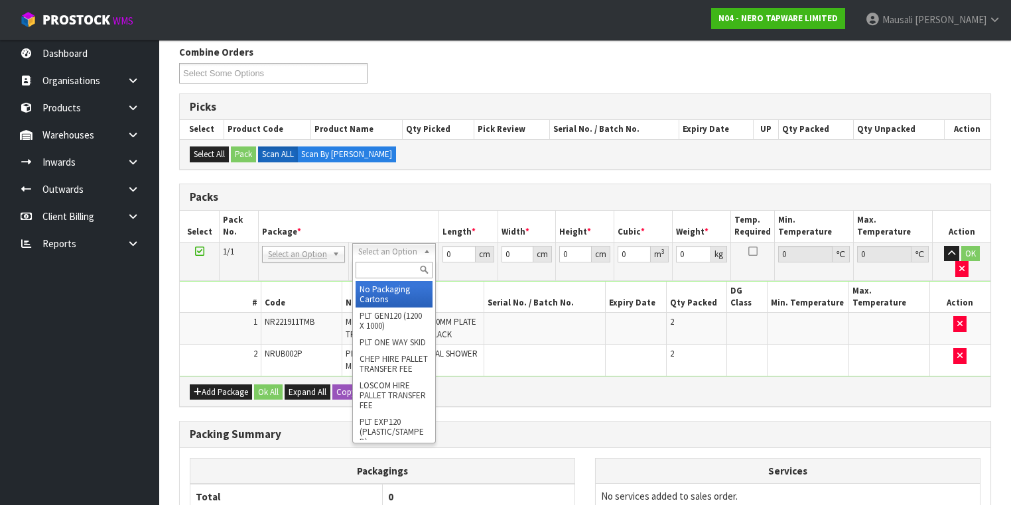
click at [372, 270] on input "text" at bounding box center [393, 270] width 76 height 17
type input "OC"
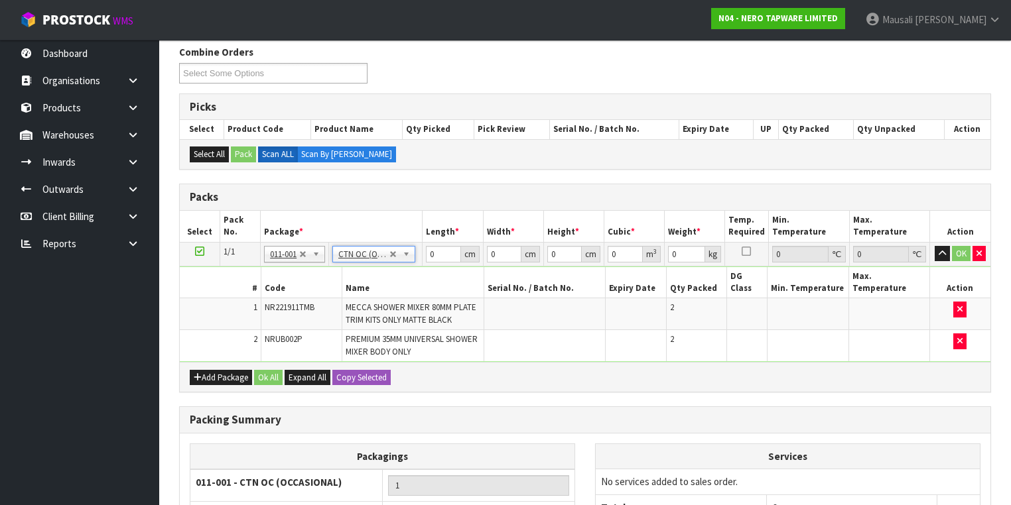
type input "1.84"
click at [425, 262] on td "0 cm" at bounding box center [452, 254] width 60 height 24
type input "28"
type input "17"
type input "1"
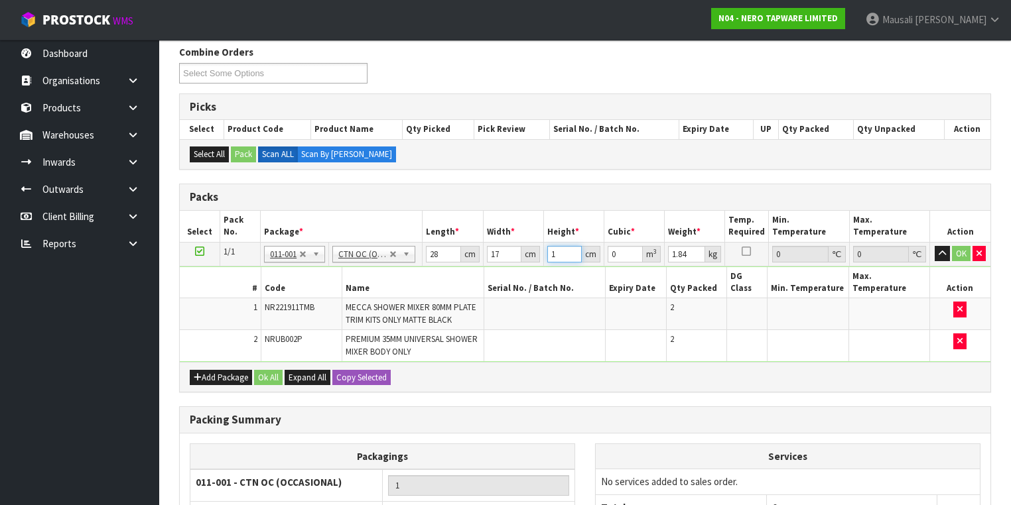
type input "0.000476"
type input "19"
type input "0.009044"
type input "19"
type input "3"
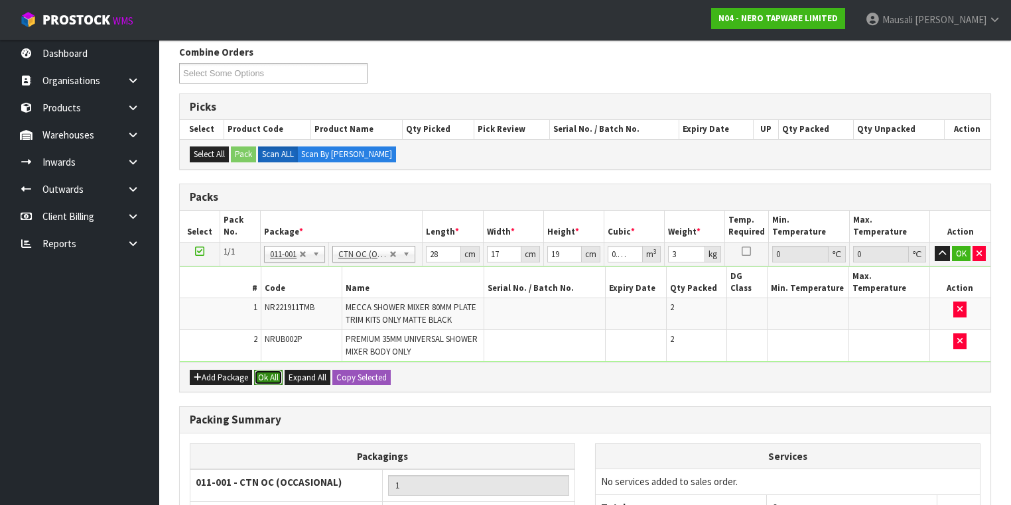
click at [263, 370] on button "Ok All" at bounding box center [268, 378] width 29 height 16
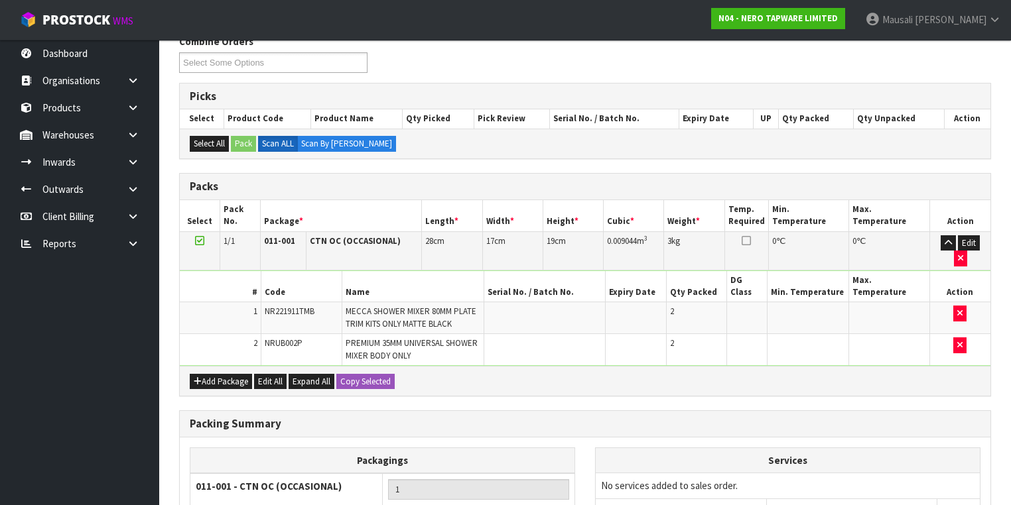
scroll to position [332, 0]
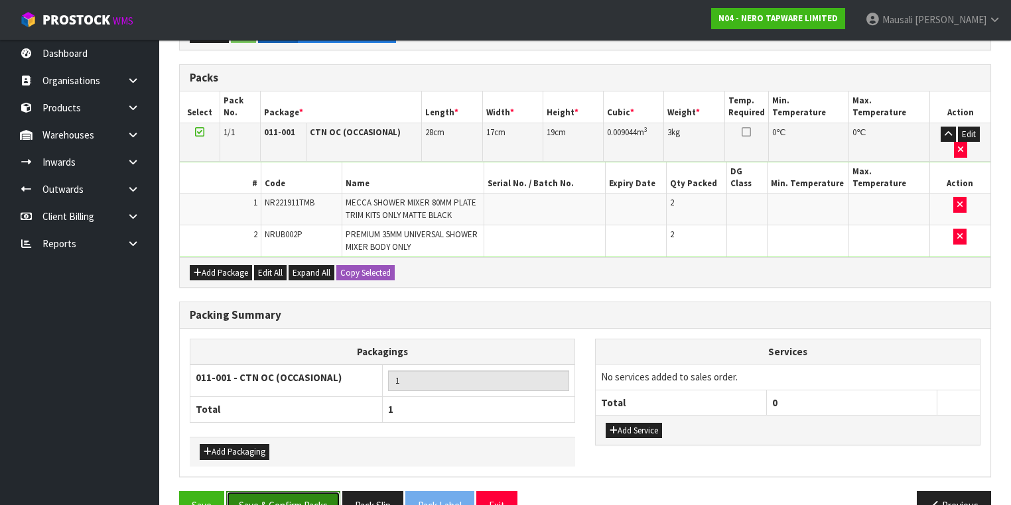
click at [297, 491] on button "Save & Confirm Packs" at bounding box center [283, 505] width 114 height 29
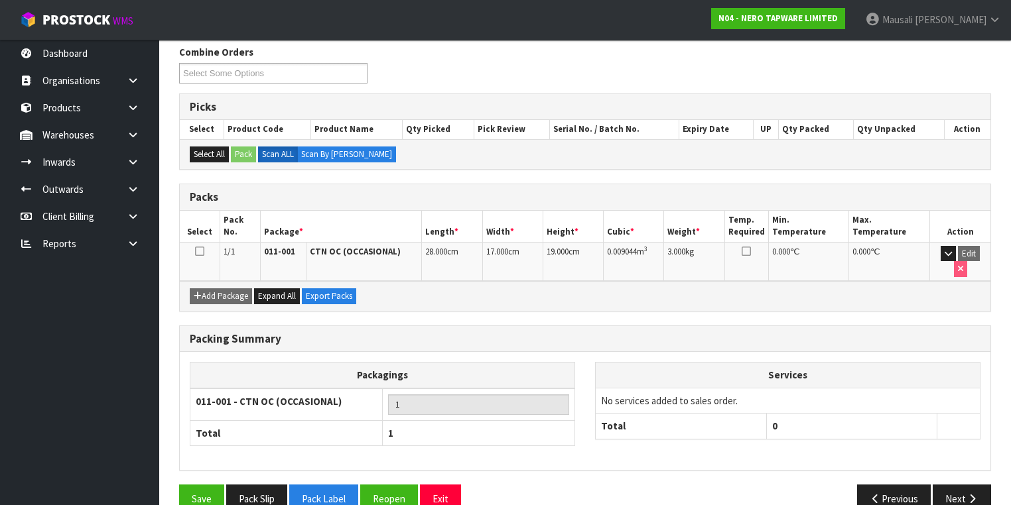
scroll to position [220, 0]
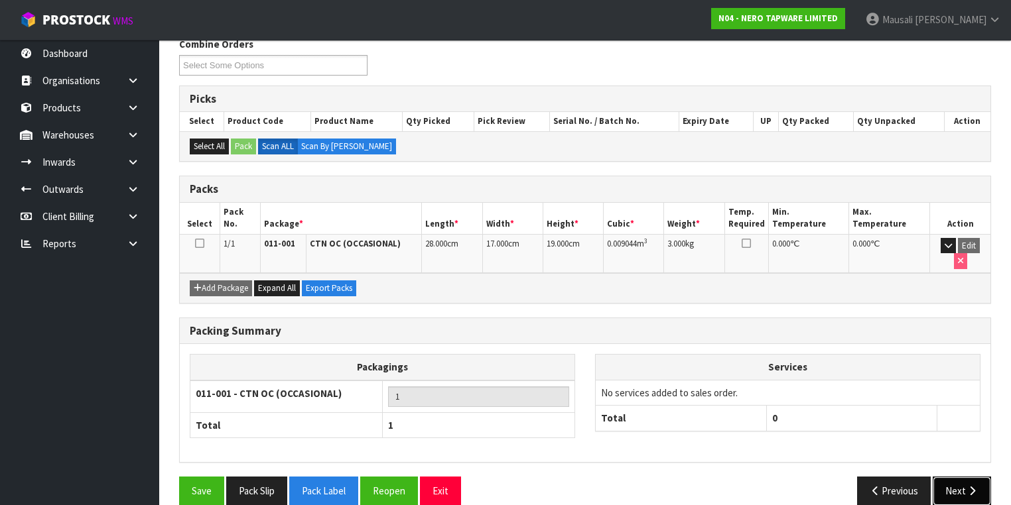
click at [962, 477] on button "Next" at bounding box center [961, 491] width 58 height 29
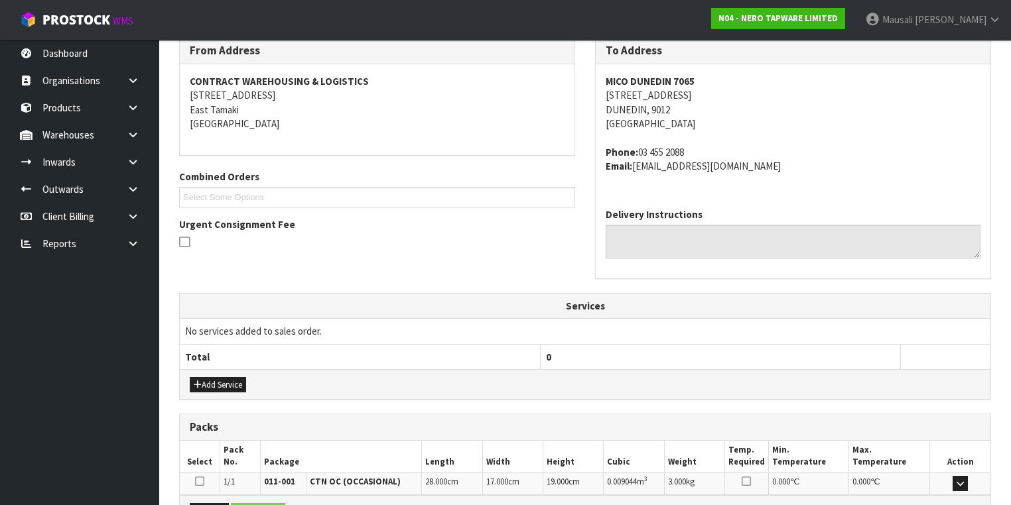
scroll to position [379, 0]
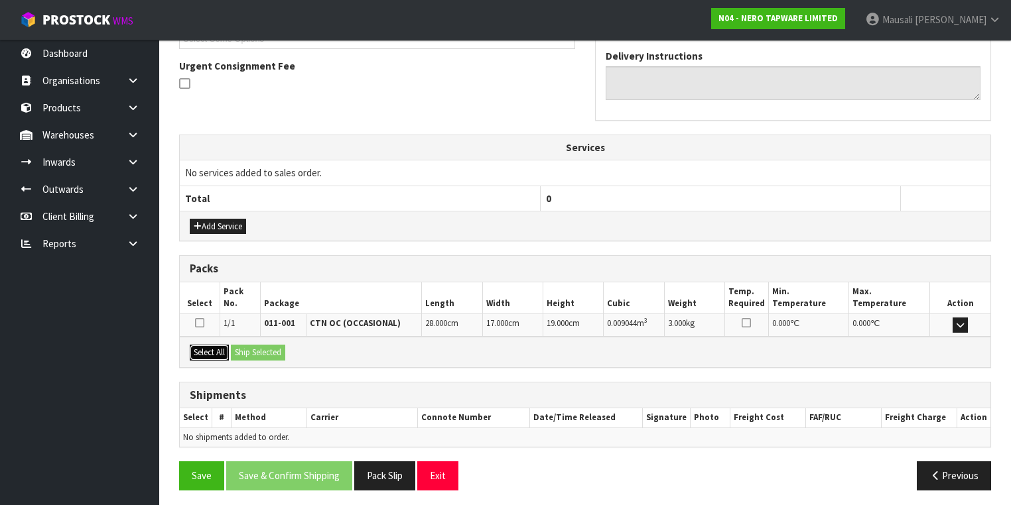
click at [223, 354] on button "Select All" at bounding box center [209, 353] width 39 height 16
drag, startPoint x: 263, startPoint y: 351, endPoint x: 300, endPoint y: 383, distance: 48.5
click at [264, 351] on button "Ship Selected" at bounding box center [258, 353] width 54 height 16
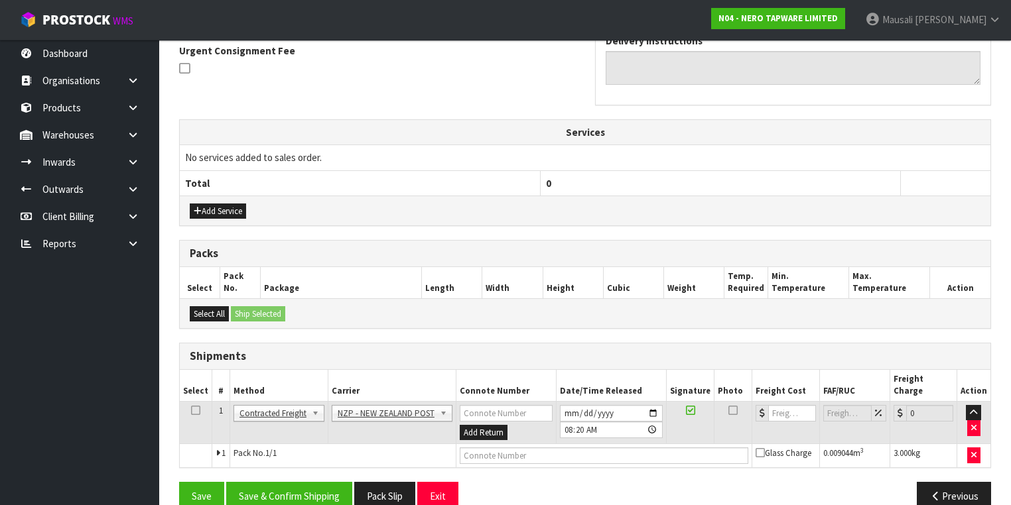
scroll to position [402, 0]
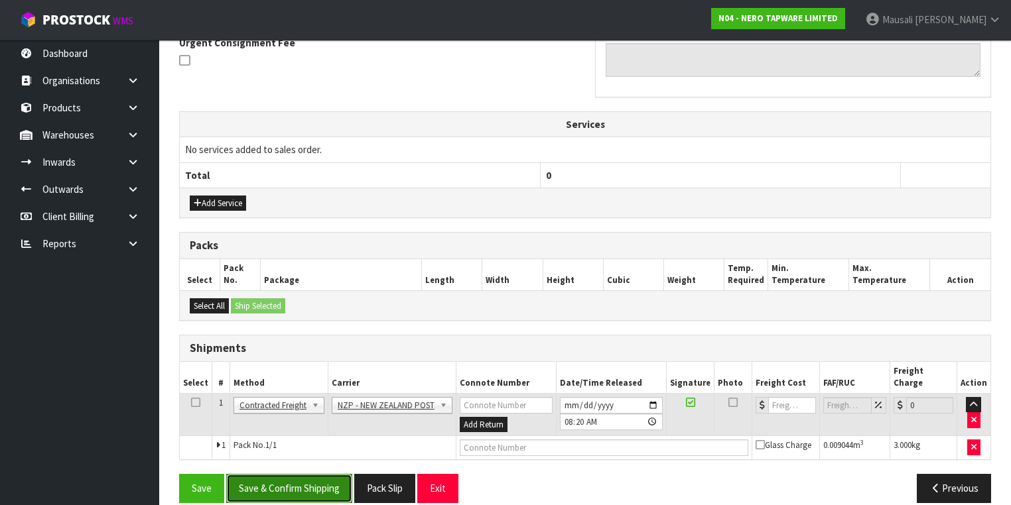
click at [306, 474] on button "Save & Confirm Shipping" at bounding box center [289, 488] width 126 height 29
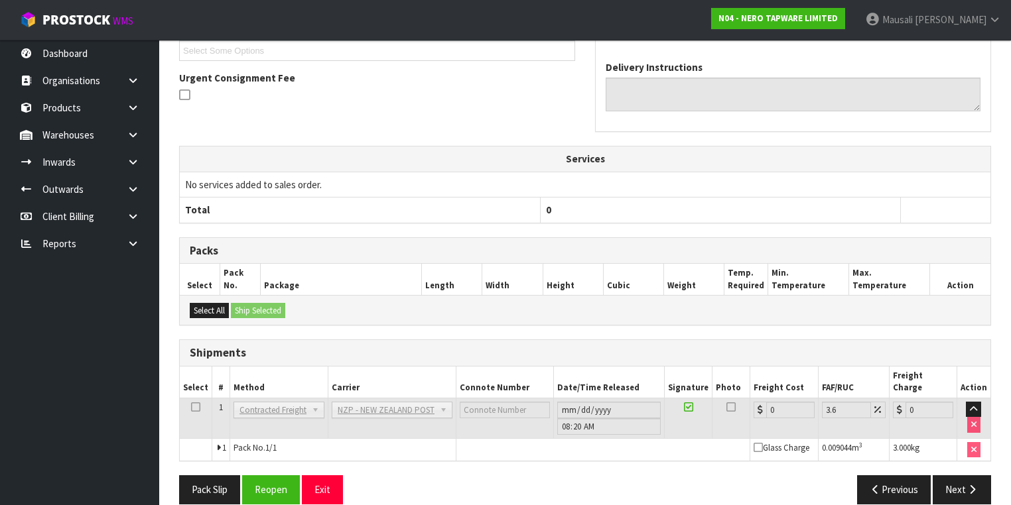
scroll to position [384, 0]
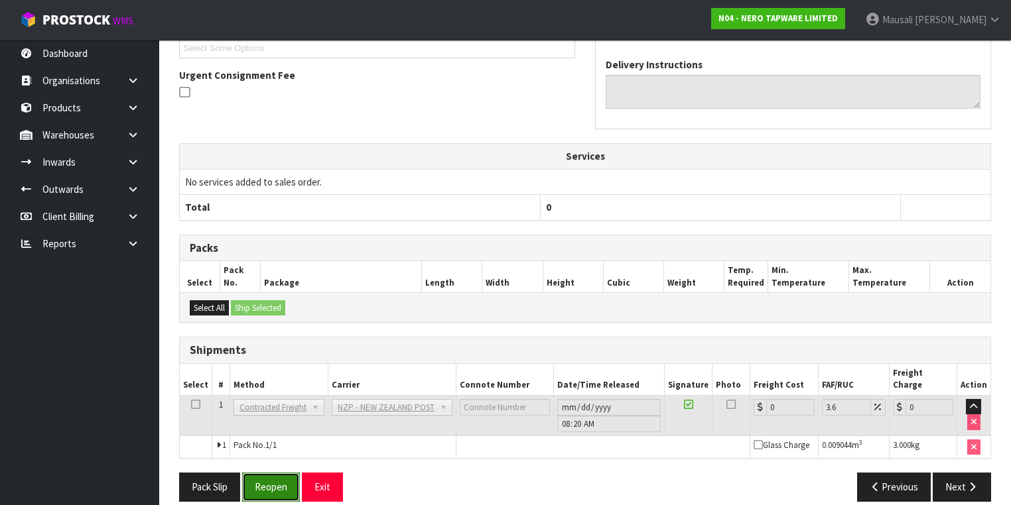
click at [270, 473] on button "Reopen" at bounding box center [271, 487] width 58 height 29
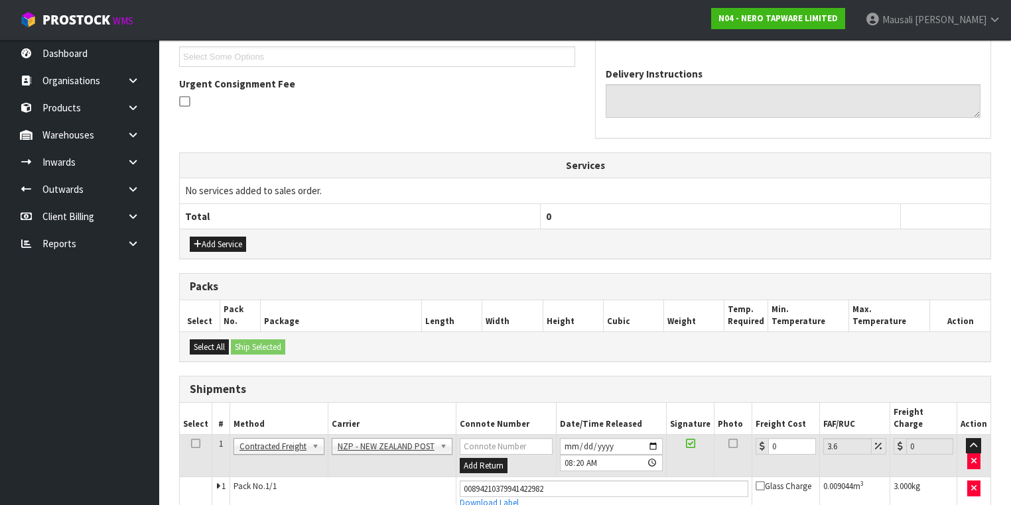
scroll to position [414, 0]
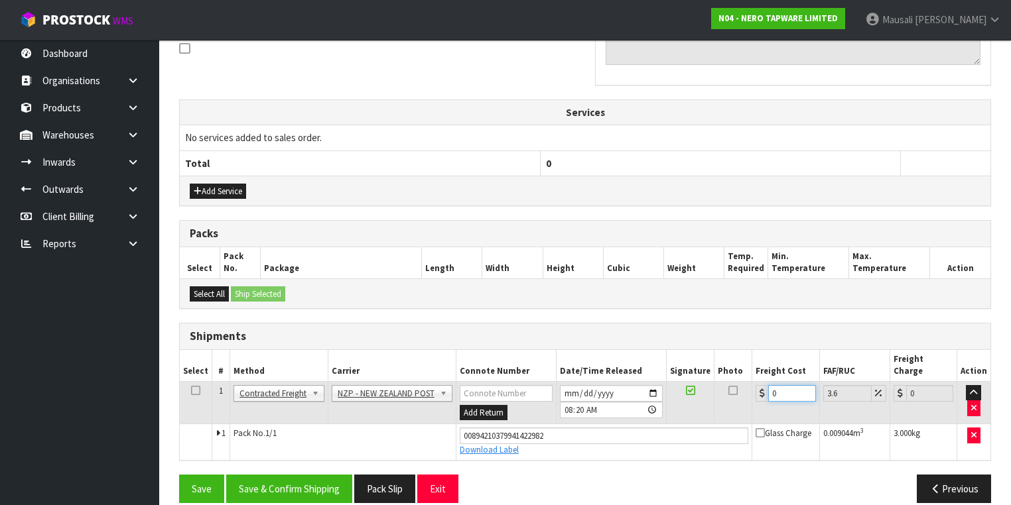
drag, startPoint x: 776, startPoint y: 379, endPoint x: 753, endPoint y: 385, distance: 24.0
click at [753, 385] on td "0" at bounding box center [785, 402] width 67 height 43
type input "1"
type input "1.04"
type input "11"
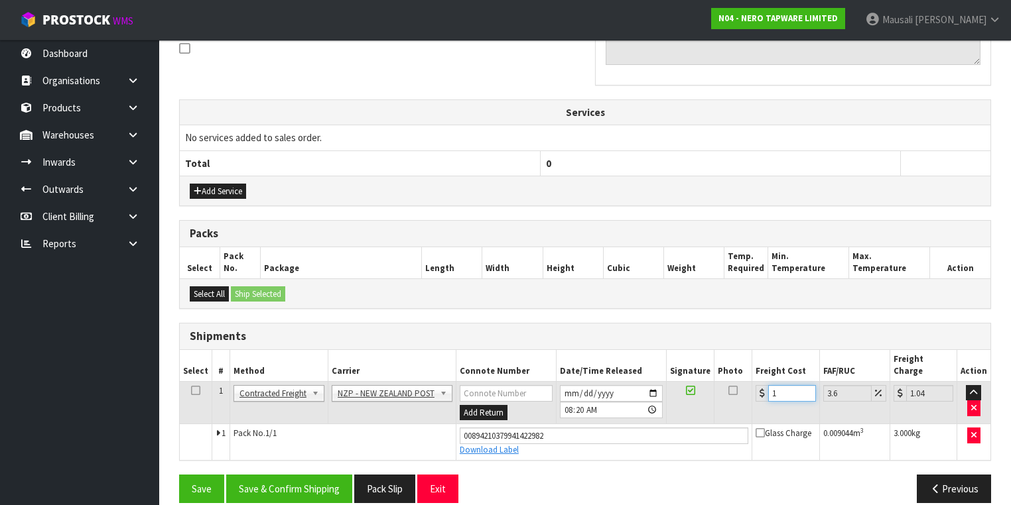
type input "11.4"
type input "11.6"
type input "12.02"
type input "11.61"
type input "12.03"
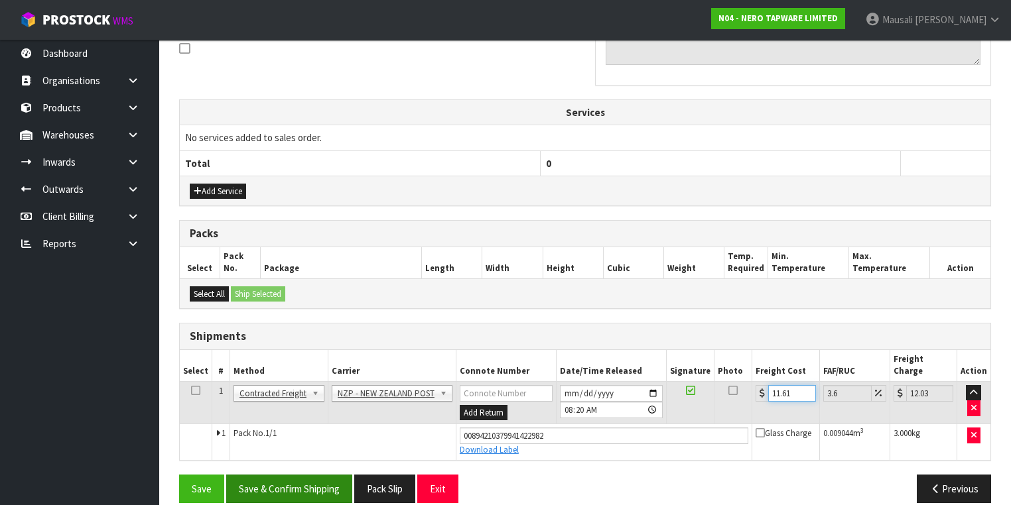
type input "11.61"
click at [321, 476] on button "Save & Confirm Shipping" at bounding box center [289, 489] width 126 height 29
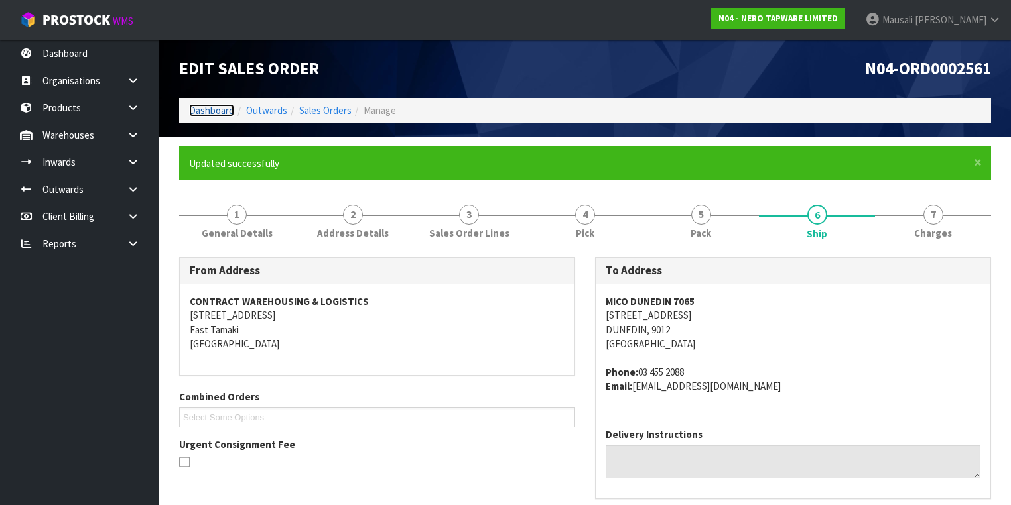
click at [213, 109] on link "Dashboard" at bounding box center [211, 110] width 45 height 13
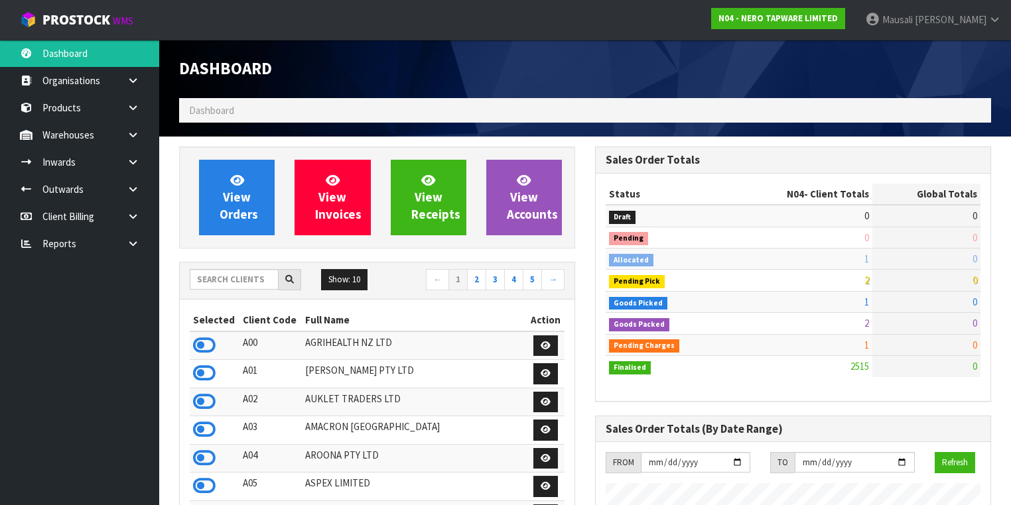
scroll to position [1099, 416]
click at [211, 286] on input "text" at bounding box center [234, 279] width 89 height 21
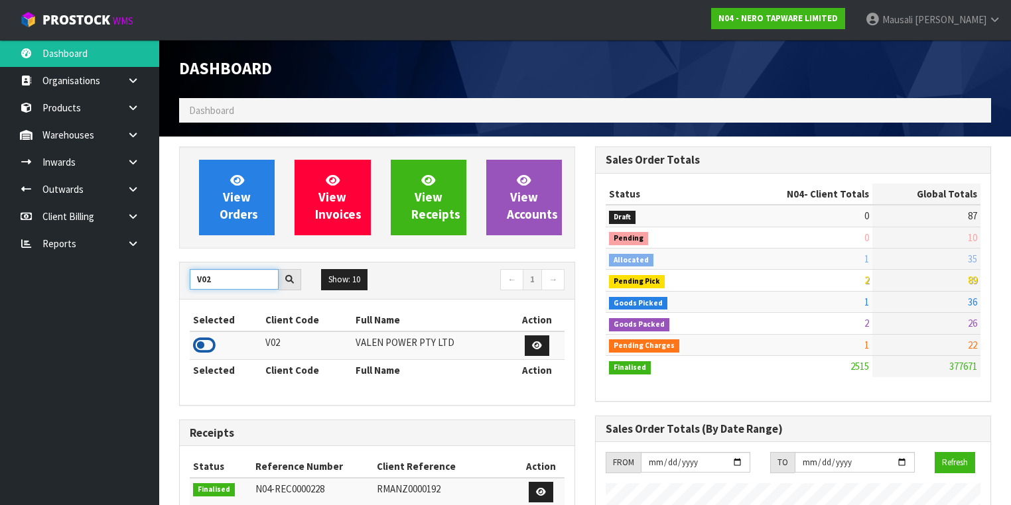
type input "V02"
click at [210, 342] on icon at bounding box center [204, 346] width 23 height 20
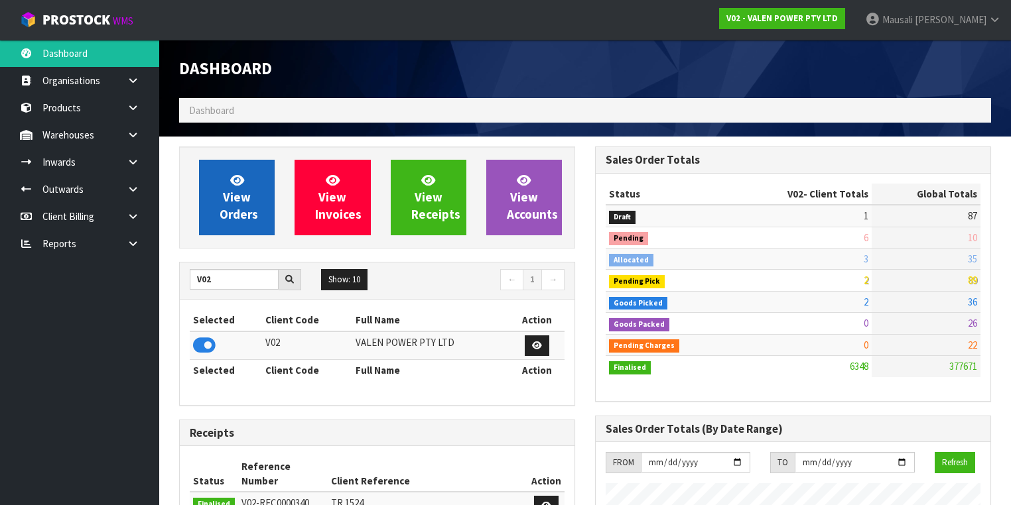
scroll to position [1028, 416]
click at [228, 193] on span "View Orders" at bounding box center [238, 197] width 38 height 50
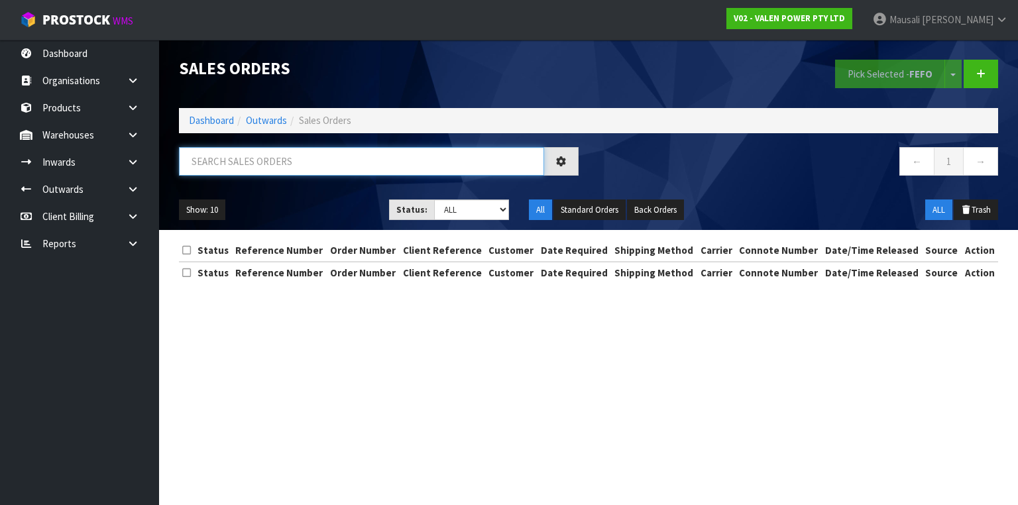
click at [223, 165] on input "text" at bounding box center [361, 161] width 365 height 29
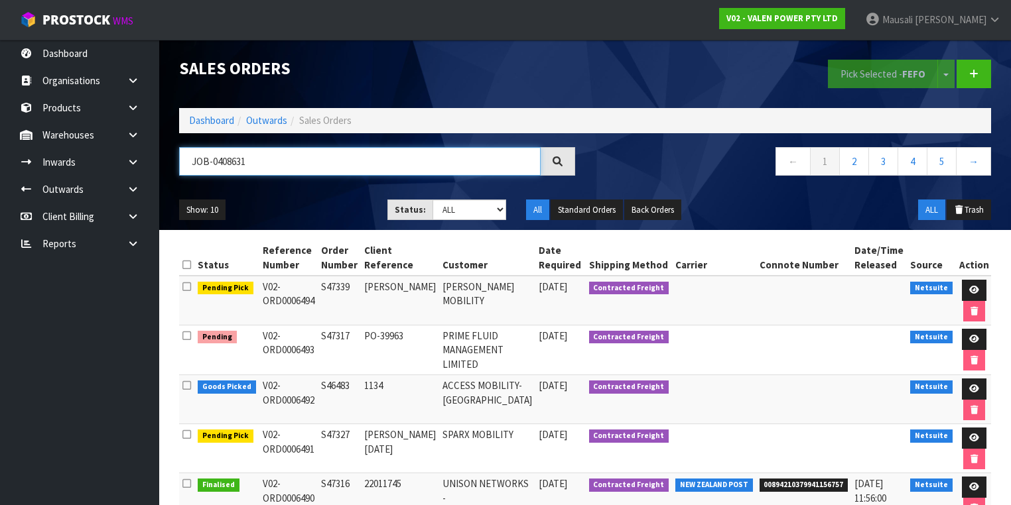
type input "JOB-0408631"
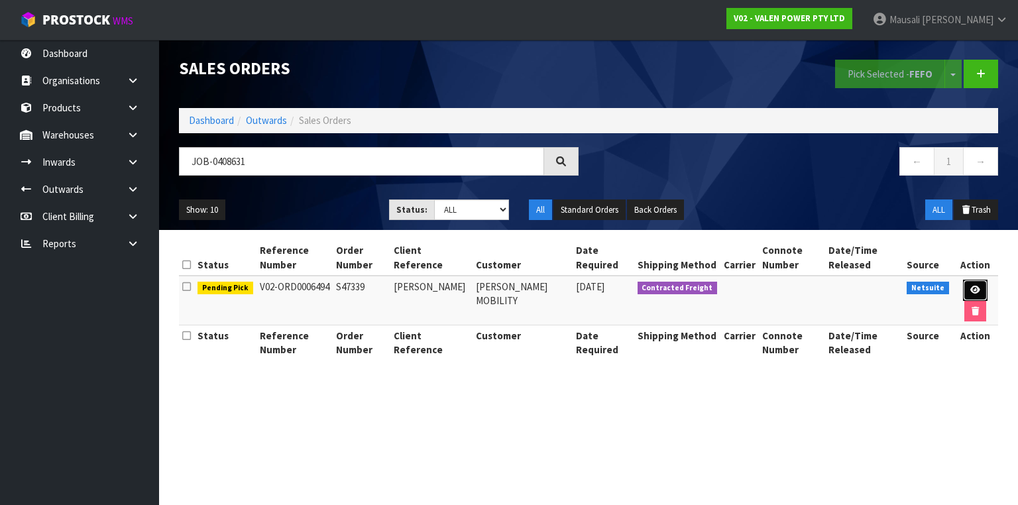
click at [972, 289] on icon at bounding box center [976, 290] width 10 height 9
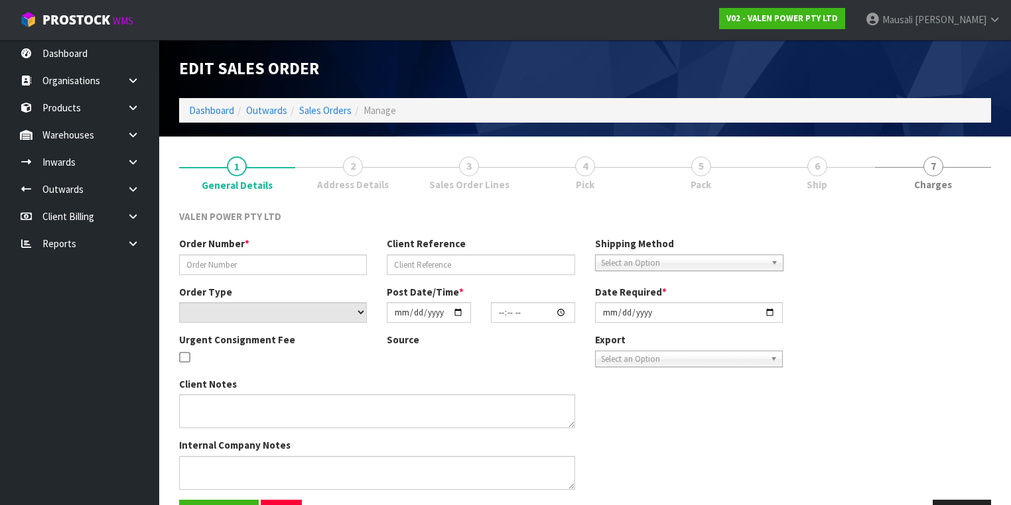
type input "S47339"
type input "Gail Clover"
select select "number:0"
type input "2025-08-20"
type input "13:00:06.000"
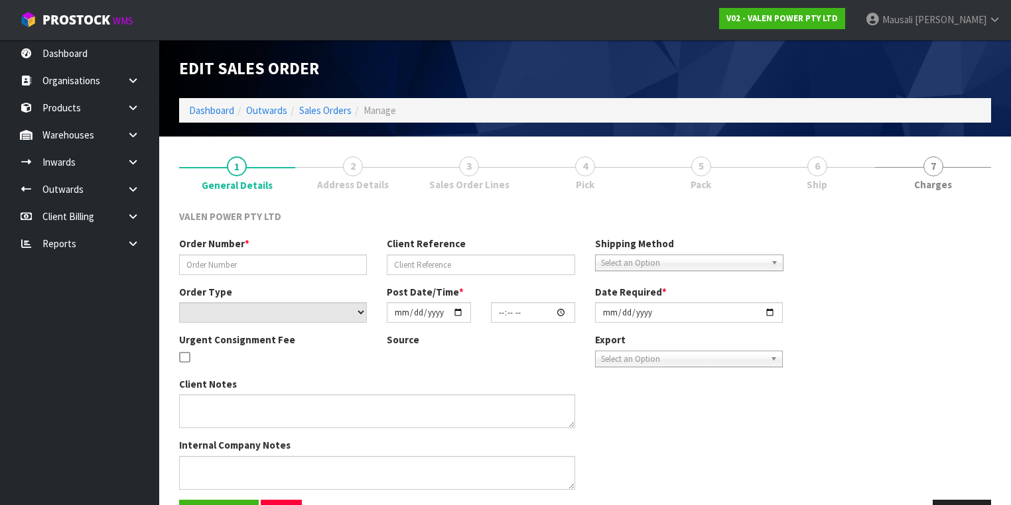
type input "2025-08-21"
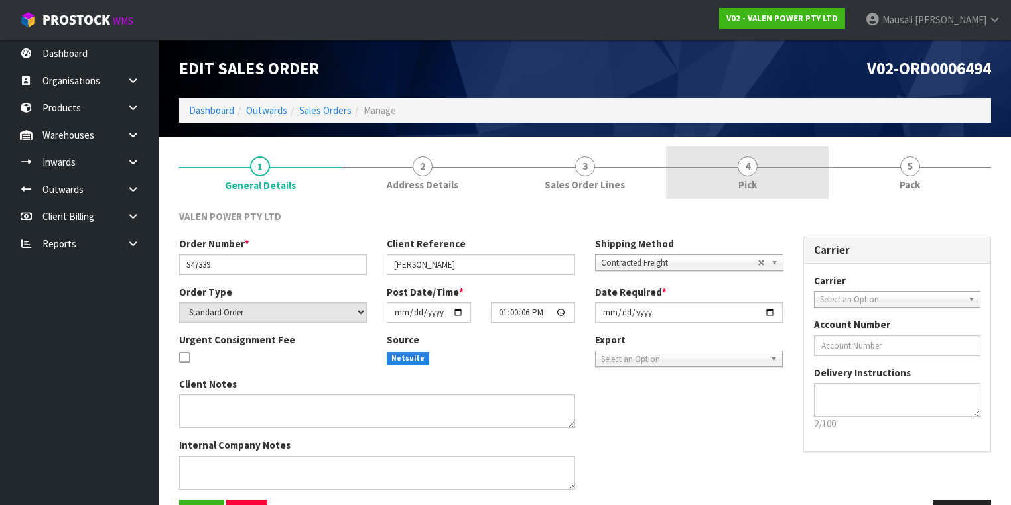
click at [750, 170] on span "4" at bounding box center [747, 166] width 20 height 20
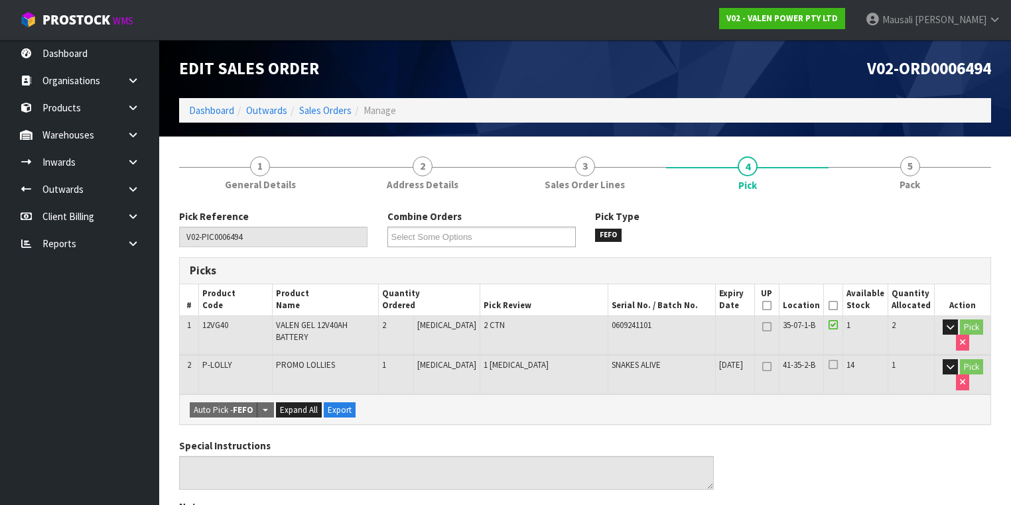
click at [837, 306] on icon at bounding box center [832, 306] width 9 height 1
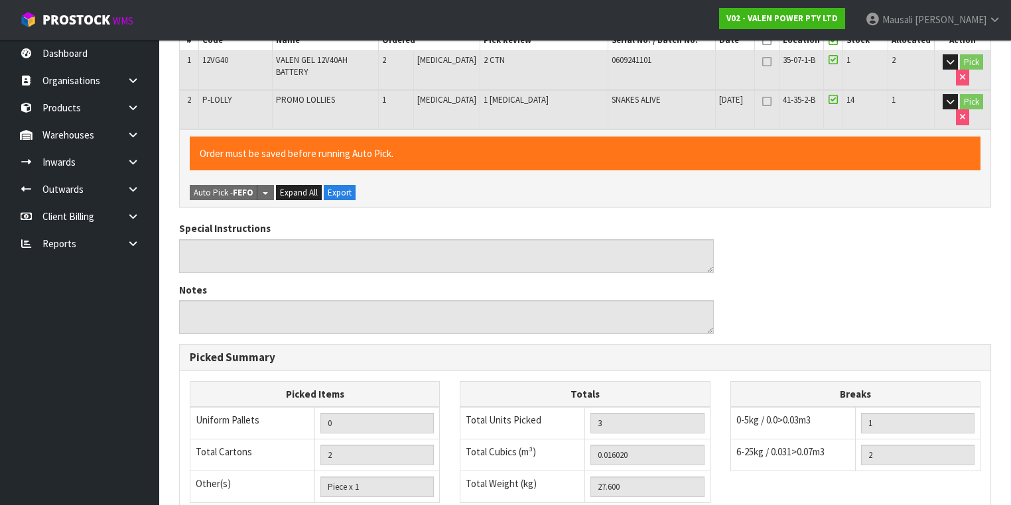
scroll to position [464, 0]
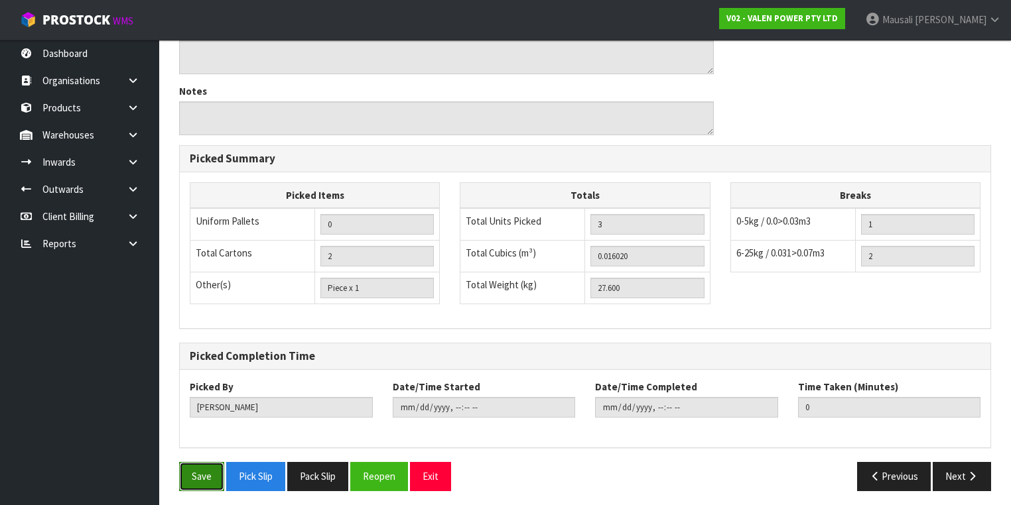
click at [188, 475] on button "Save" at bounding box center [201, 476] width 45 height 29
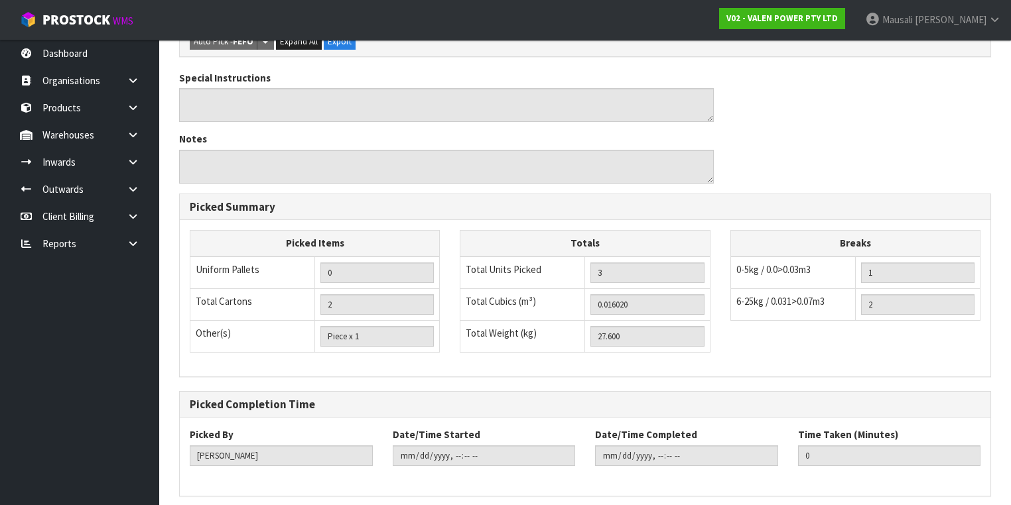
scroll to position [0, 0]
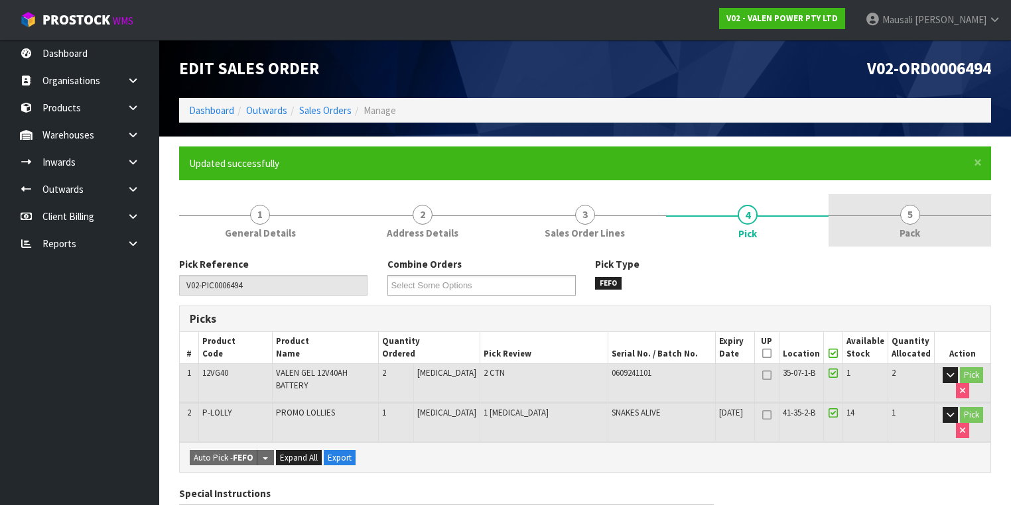
click at [906, 237] on span "Pack" at bounding box center [909, 233] width 21 height 14
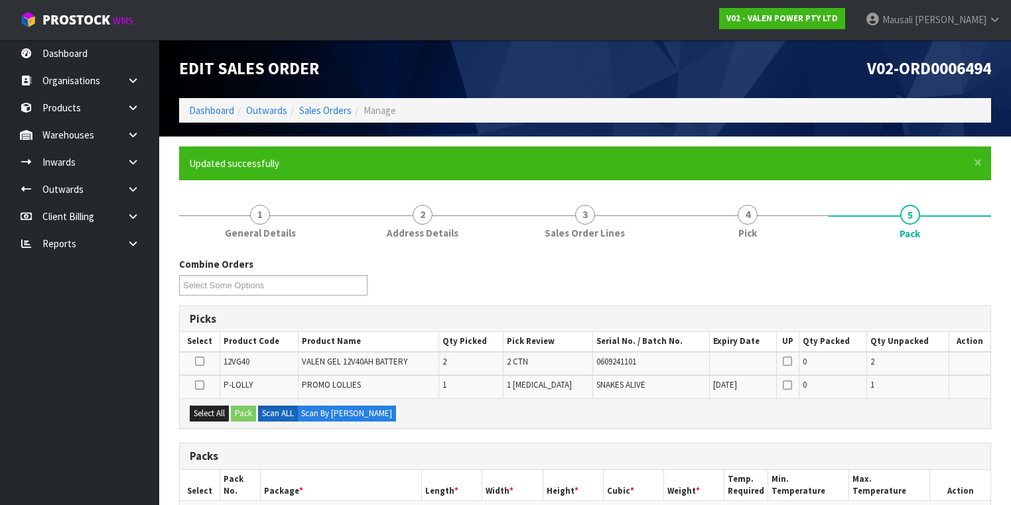
scroll to position [159, 0]
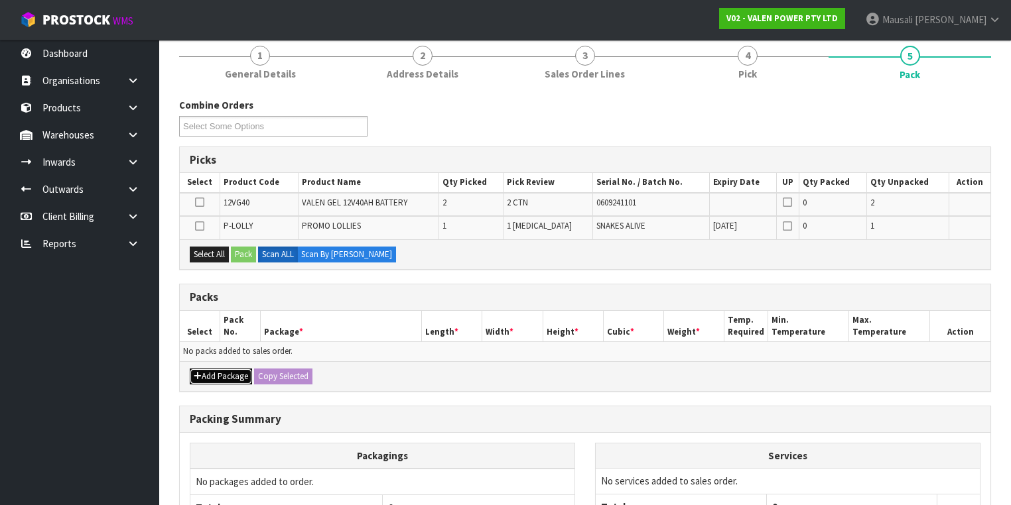
click at [231, 369] on button "Add Package" at bounding box center [221, 377] width 62 height 16
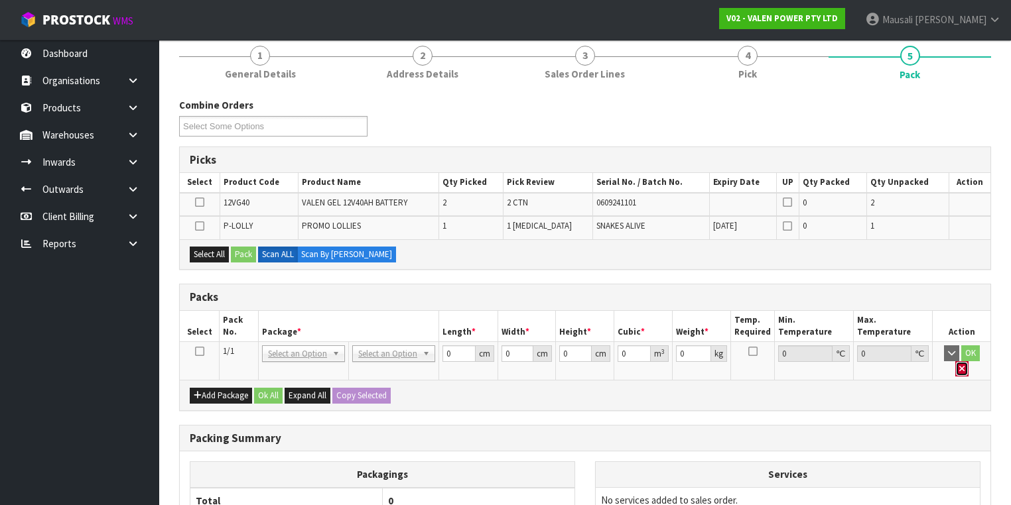
click at [964, 365] on icon "button" at bounding box center [961, 369] width 5 height 9
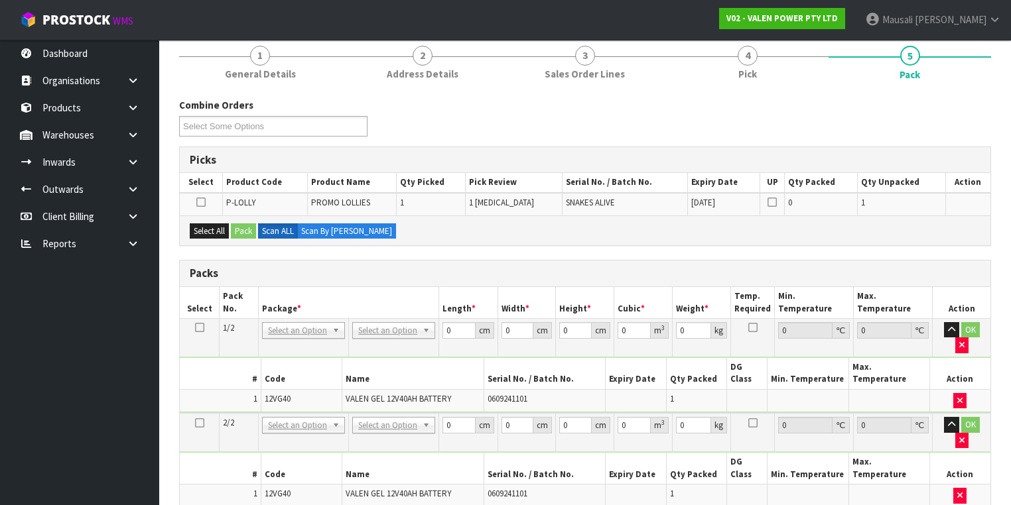
click at [201, 423] on icon at bounding box center [199, 423] width 9 height 1
click at [211, 229] on button "Select All" at bounding box center [209, 231] width 39 height 16
click at [231, 229] on button "Pack" at bounding box center [243, 231] width 25 height 16
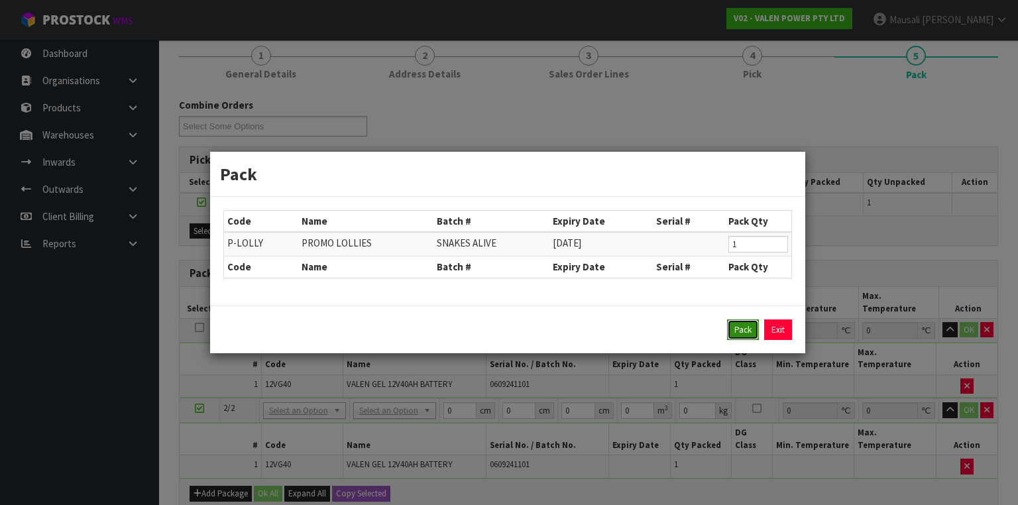
drag, startPoint x: 742, startPoint y: 325, endPoint x: 635, endPoint y: 315, distance: 107.2
click at [742, 324] on button "Pack" at bounding box center [743, 330] width 32 height 21
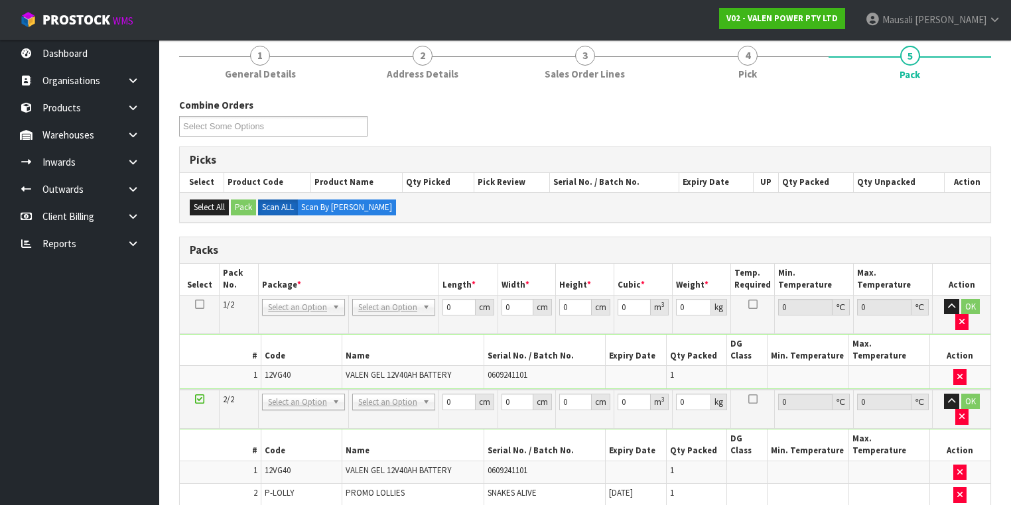
click at [201, 304] on icon at bounding box center [199, 304] width 9 height 1
drag, startPoint x: 455, startPoint y: 308, endPoint x: 403, endPoint y: 313, distance: 51.9
click at [416, 315] on tr "1/2 NONE 007-001 007-002 007-004 007-009 007-013 007-014 007-015 007-017 007-01…" at bounding box center [585, 314] width 810 height 38
type input "21"
type input "19"
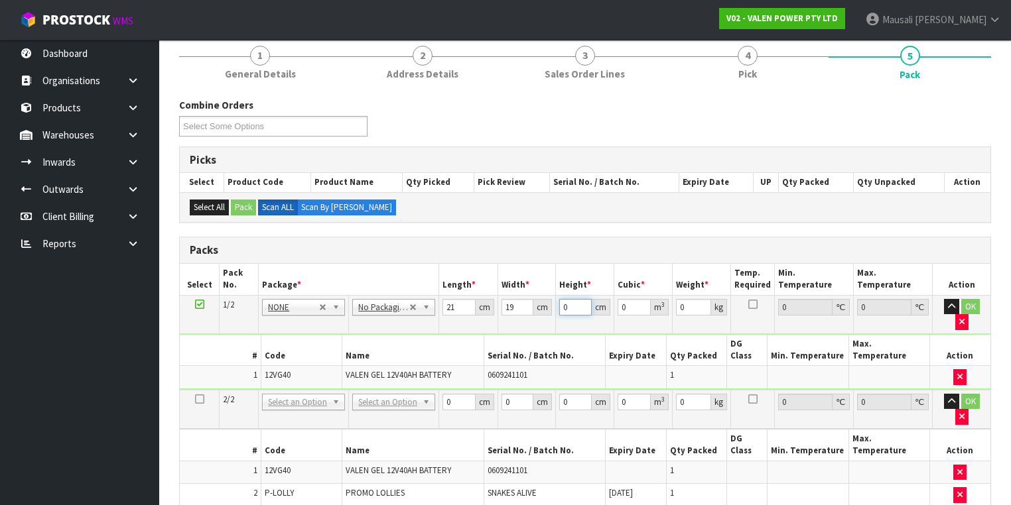
type input "1"
type input "0.000399"
type input "18"
type input "0.007182"
type input "18"
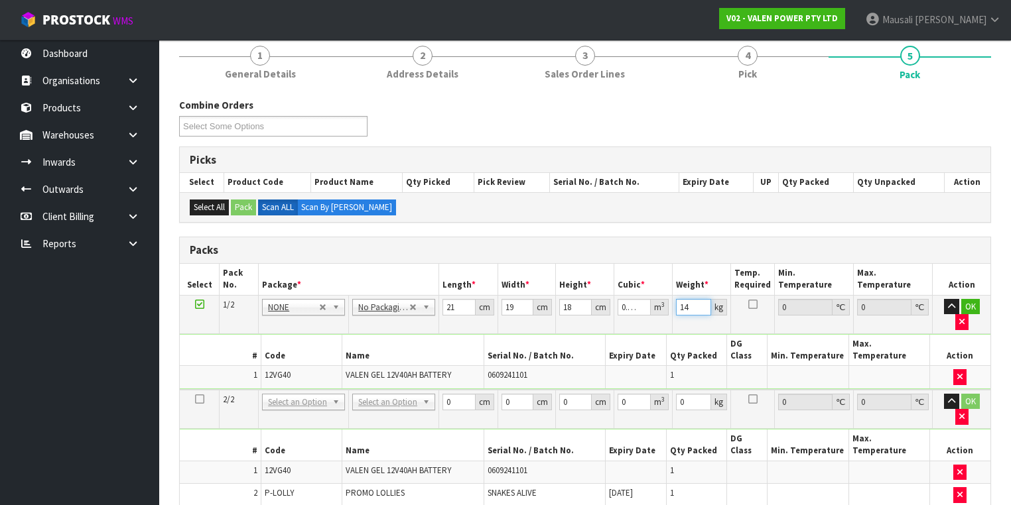
type input "14"
type input "21"
type input "19"
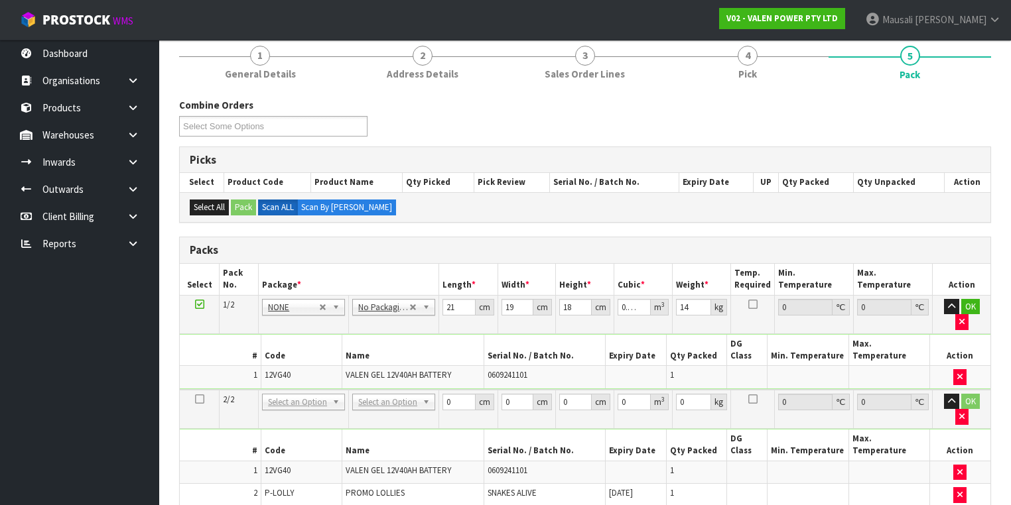
type input "18"
type input "0.007182"
type input "14"
type input "2"
drag, startPoint x: 513, startPoint y: 375, endPoint x: 495, endPoint y: 378, distance: 17.6
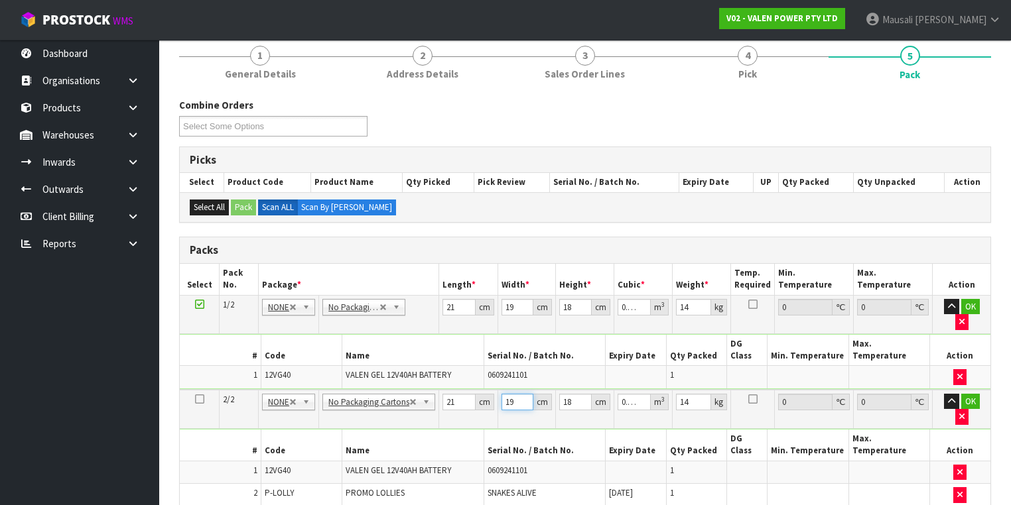
click at [497, 390] on td "19 cm" at bounding box center [526, 409] width 58 height 39
type input "1"
type input "0.000378"
type input "18"
type input "0.006804"
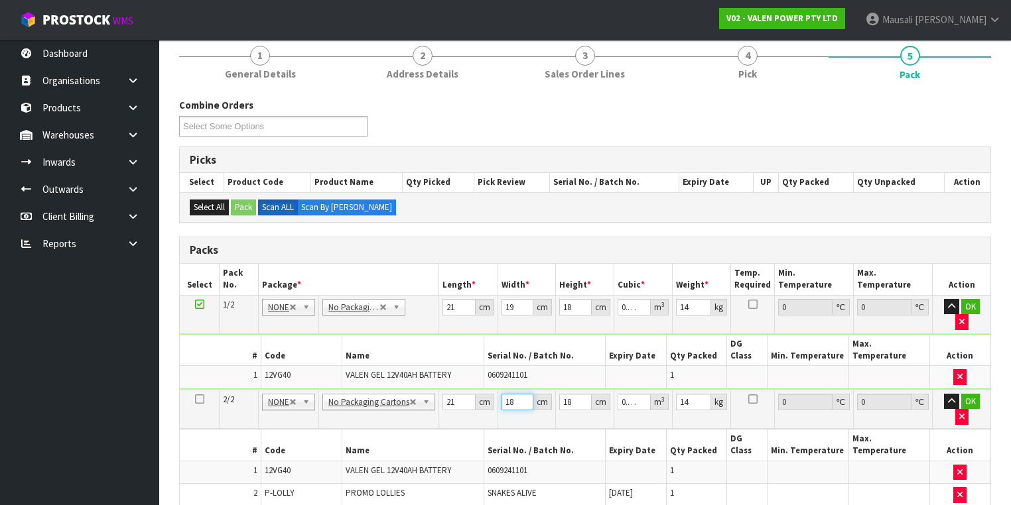
type input "18"
type input "1"
type input "0.000378"
type input "19"
type input "0.007182"
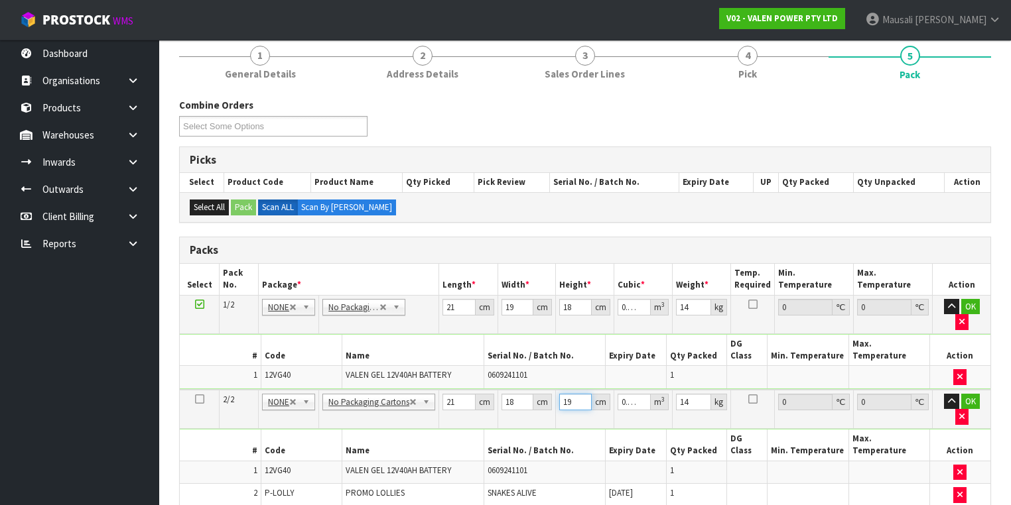
type input "19"
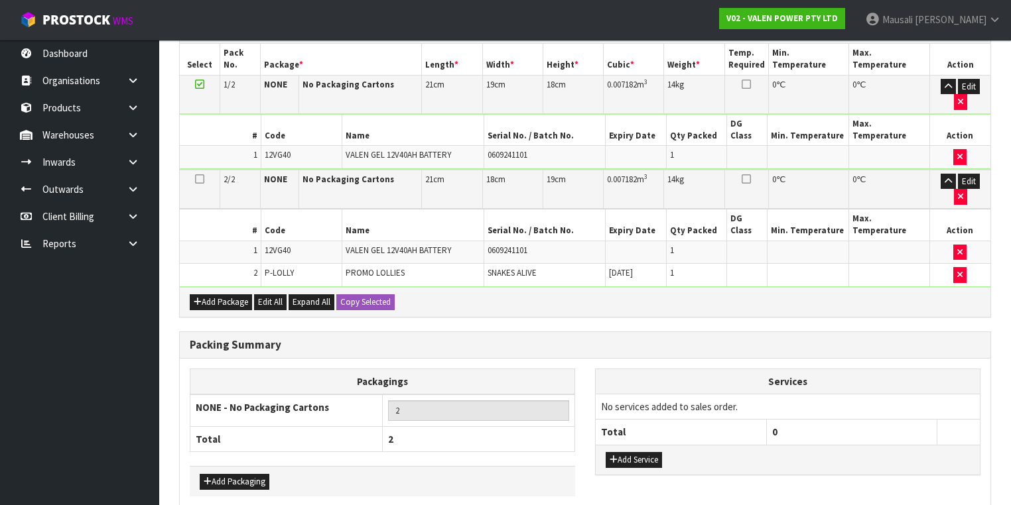
scroll to position [380, 0]
click at [643, 452] on button "Add Service" at bounding box center [633, 460] width 56 height 16
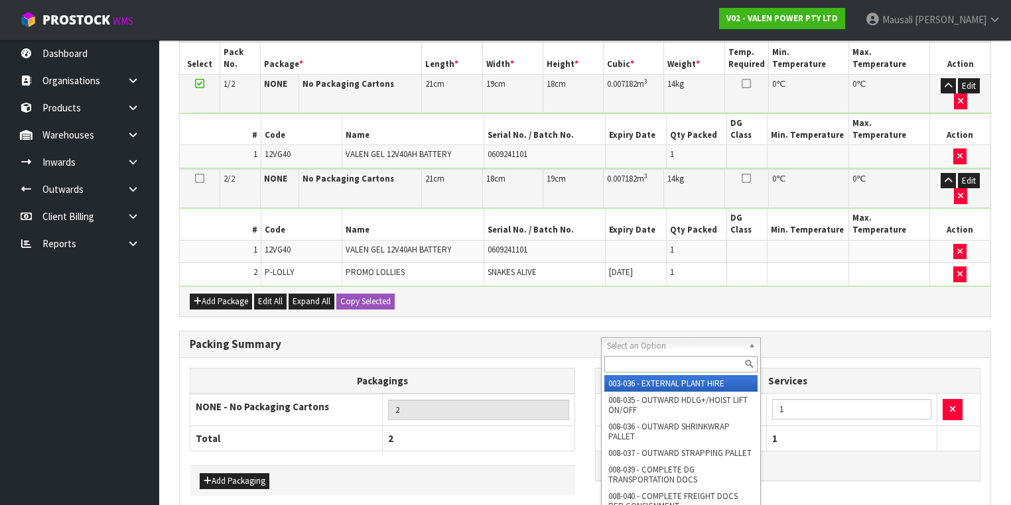
click at [626, 365] on input "text" at bounding box center [680, 364] width 153 height 17
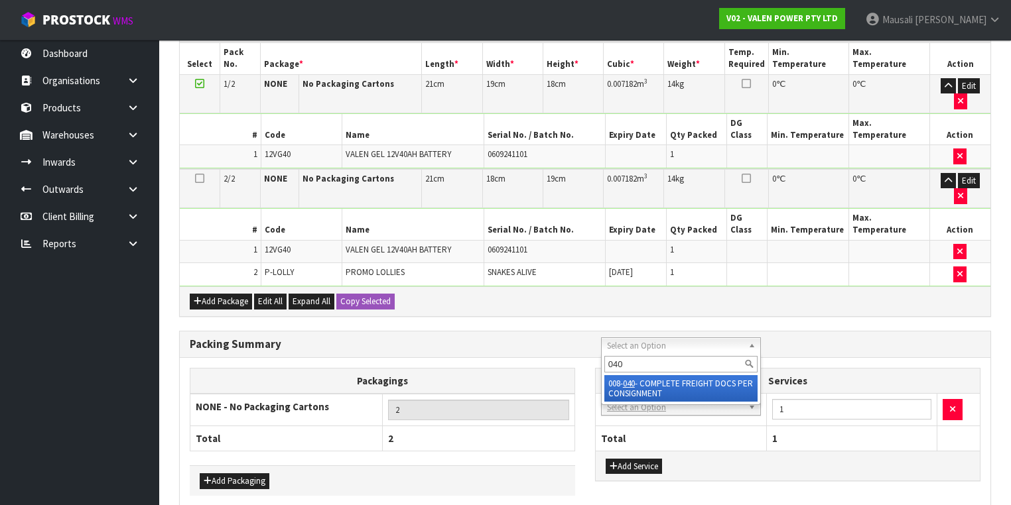
type input "040"
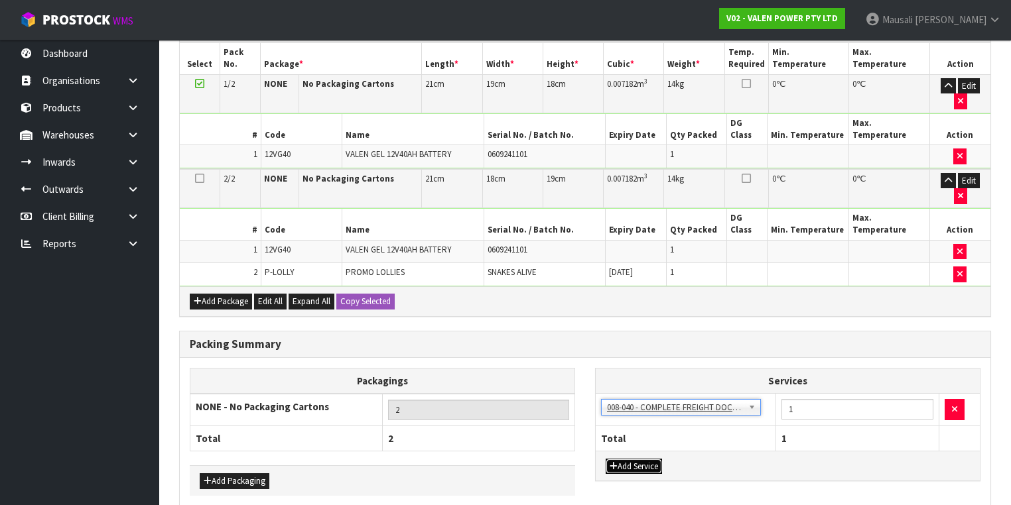
click at [635, 459] on button "Add Service" at bounding box center [633, 467] width 56 height 16
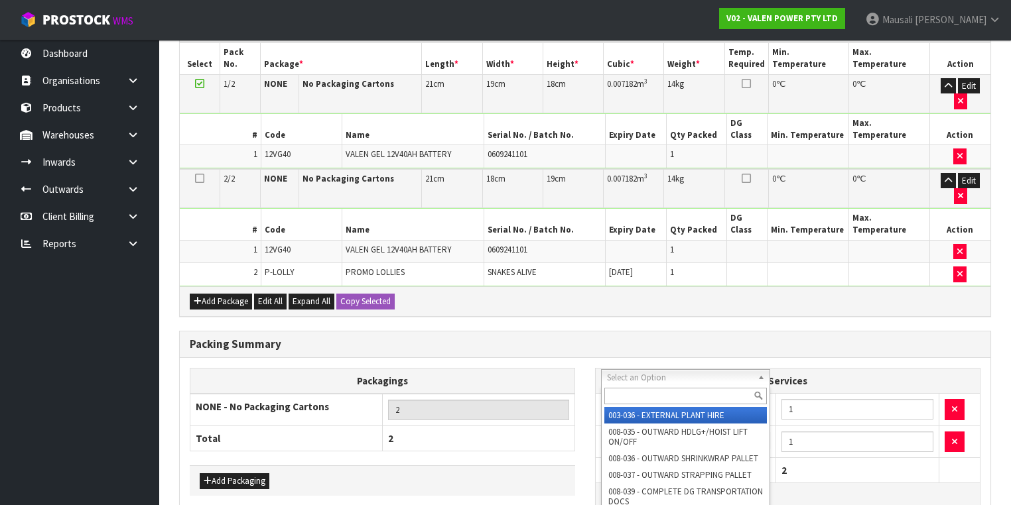
click at [634, 393] on input "text" at bounding box center [685, 396] width 163 height 17
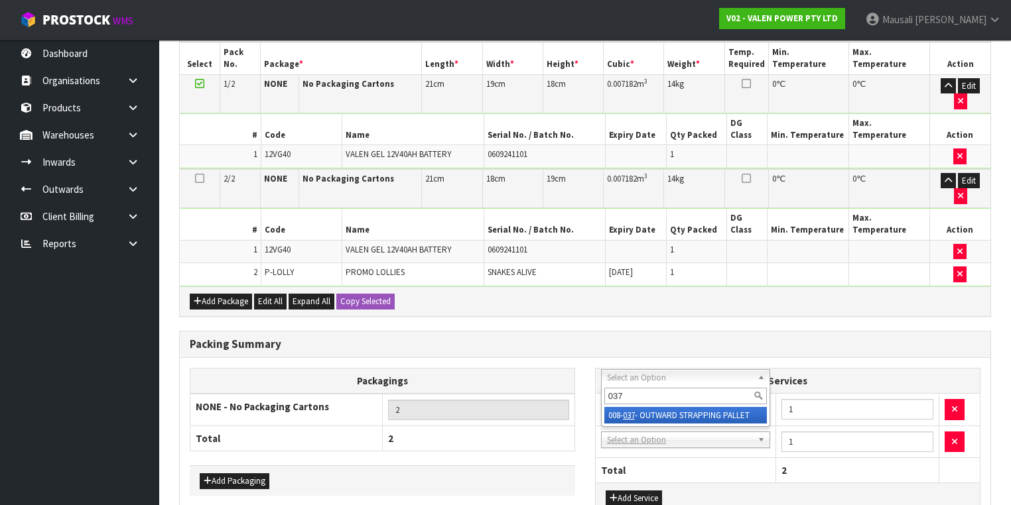
type input "037"
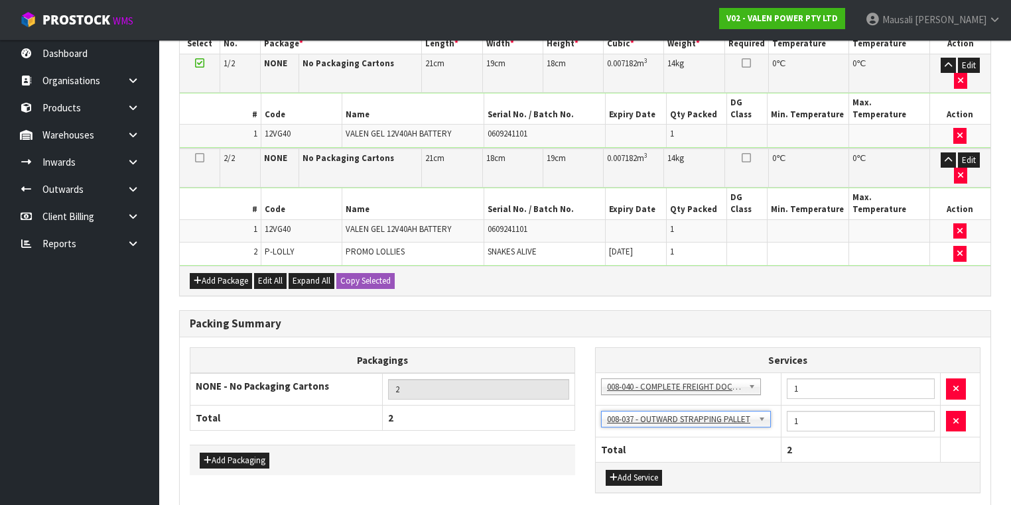
scroll to position [411, 0]
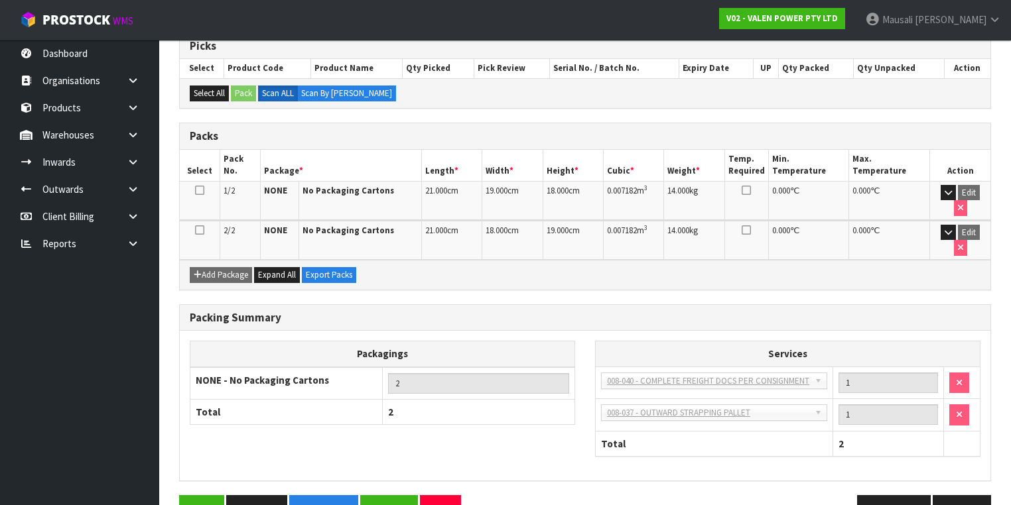
scroll to position [275, 0]
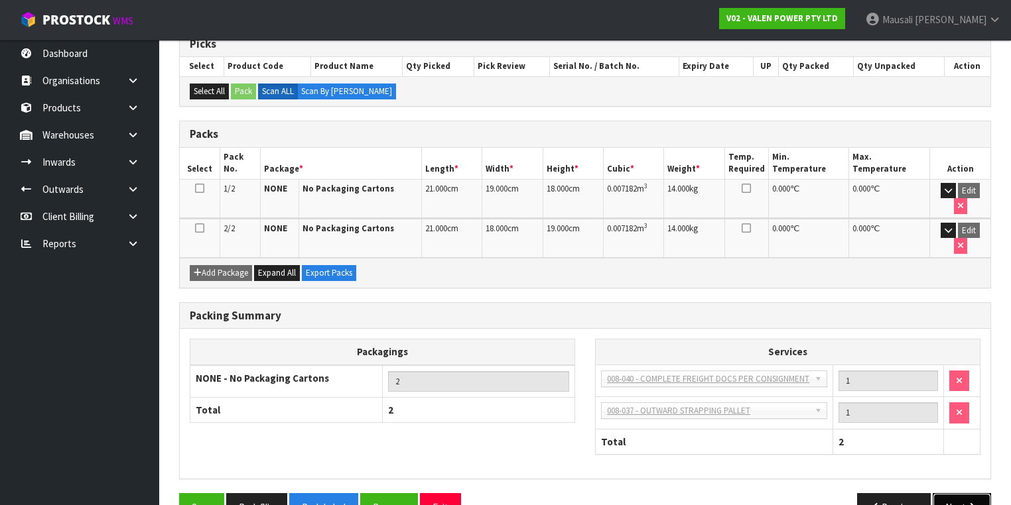
click at [946, 493] on button "Next" at bounding box center [961, 507] width 58 height 29
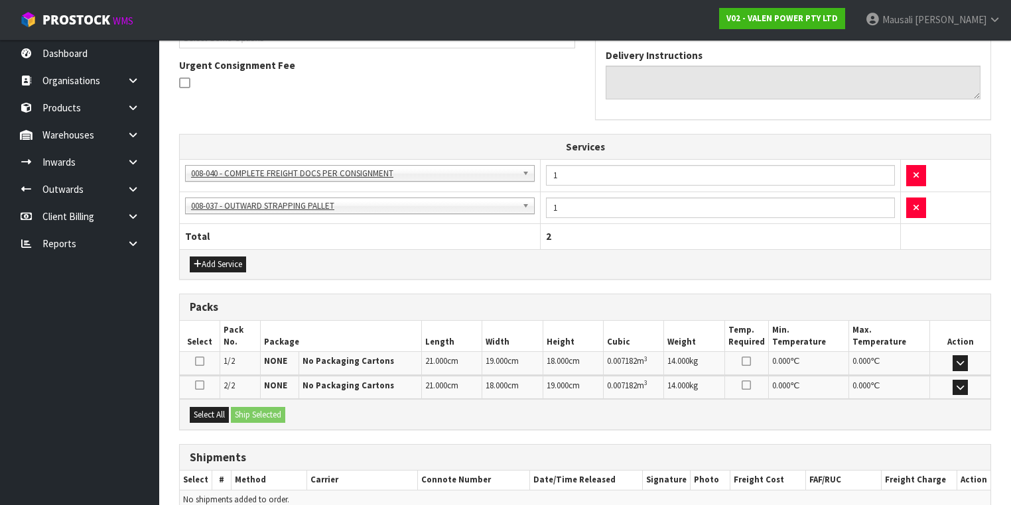
scroll to position [440, 0]
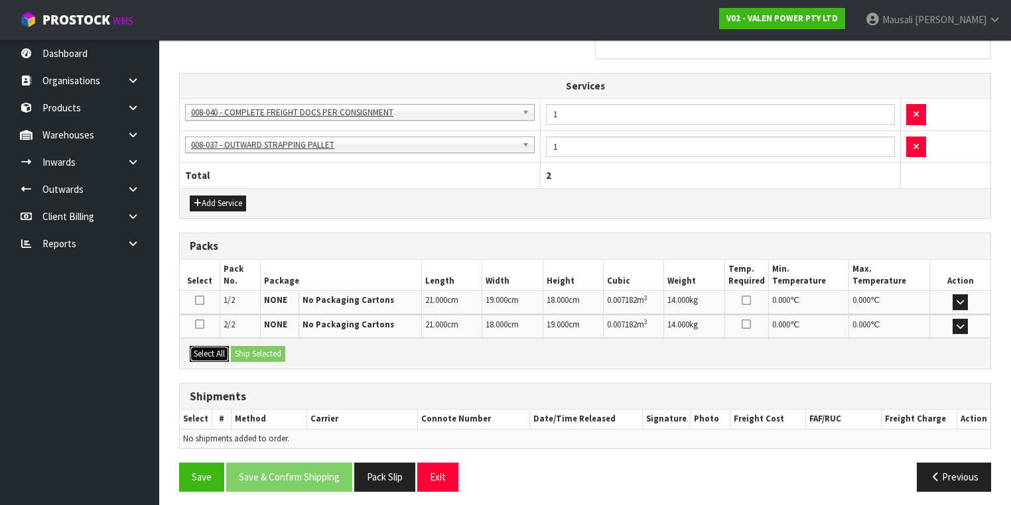
click at [217, 350] on button "Select All" at bounding box center [209, 354] width 39 height 16
click at [237, 350] on button "Ship Selected" at bounding box center [258, 354] width 54 height 16
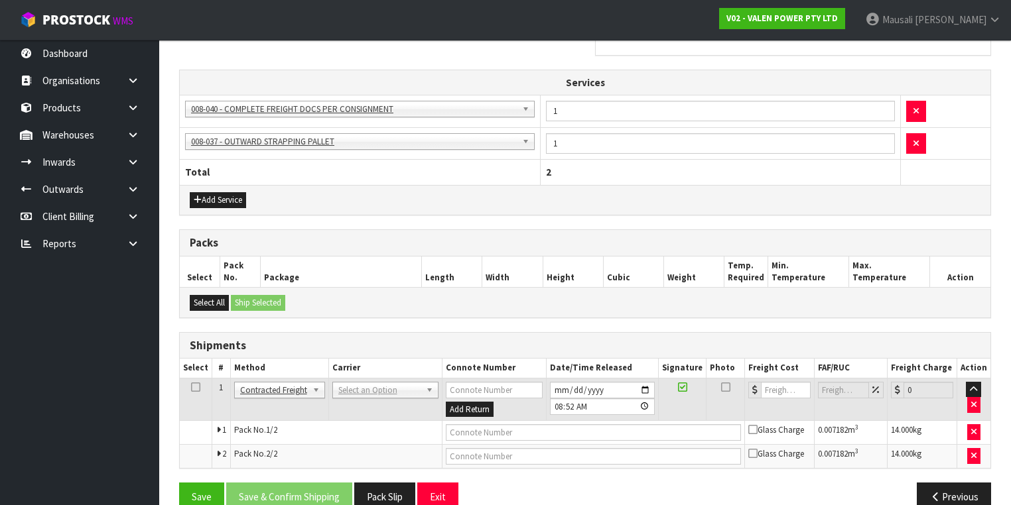
scroll to position [464, 0]
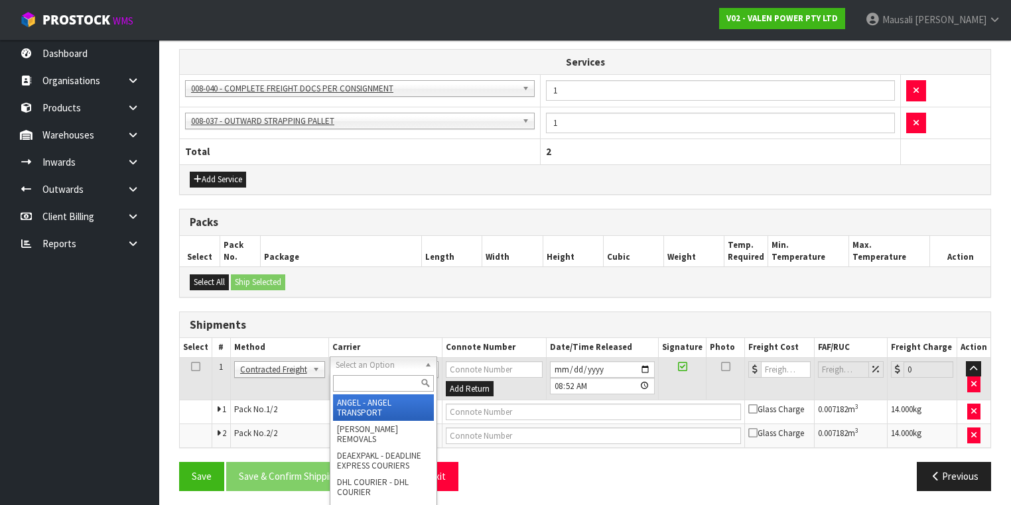
click at [355, 381] on input "text" at bounding box center [383, 383] width 101 height 17
type input "NZP"
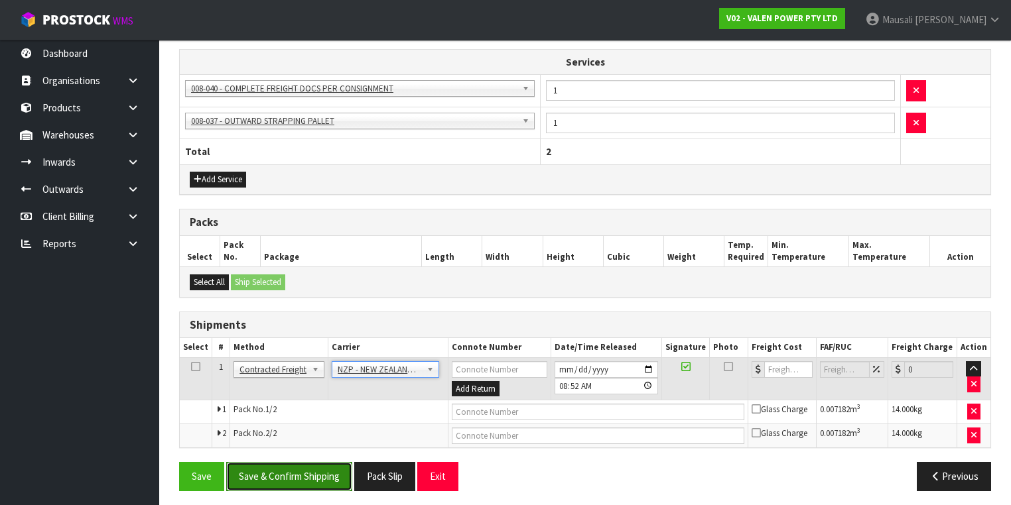
click at [292, 469] on button "Save & Confirm Shipping" at bounding box center [289, 476] width 126 height 29
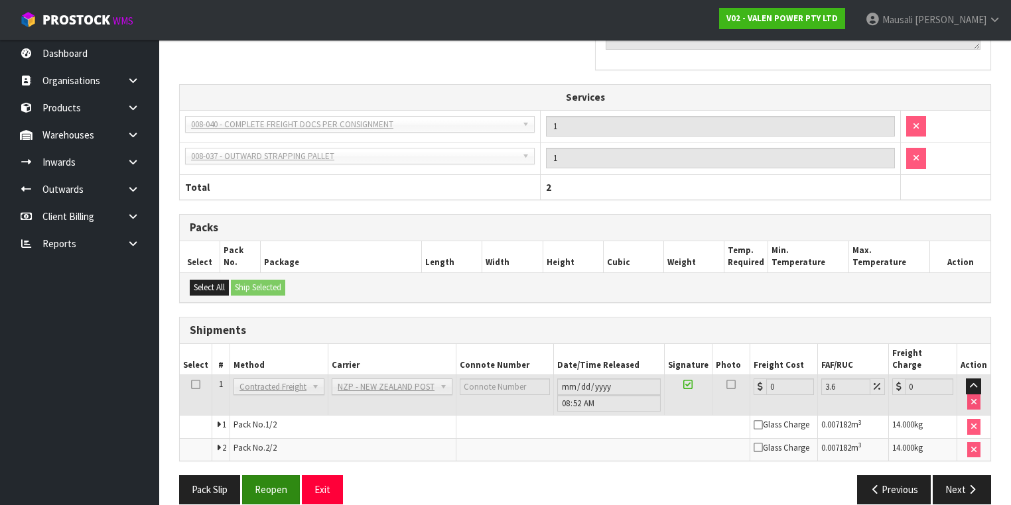
scroll to position [444, 0]
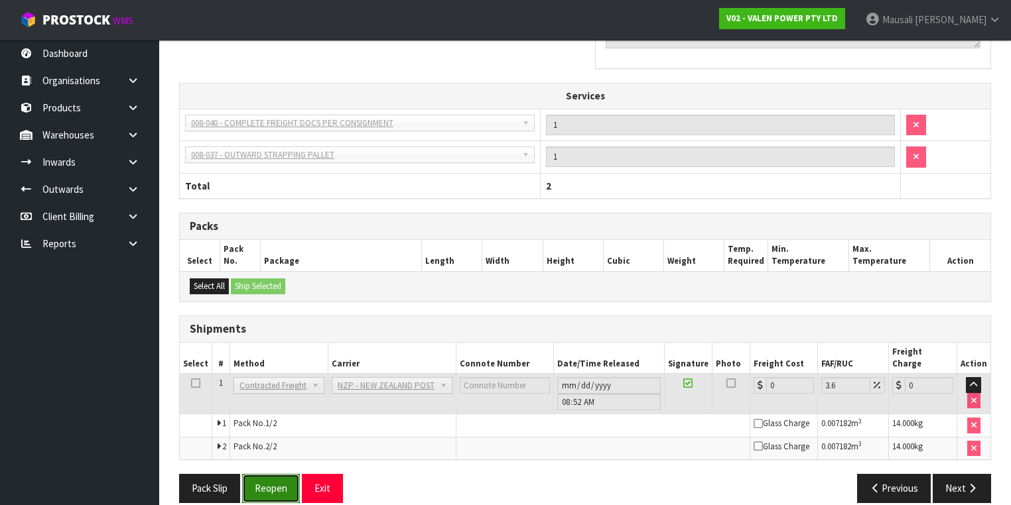
click at [260, 474] on button "Reopen" at bounding box center [271, 488] width 58 height 29
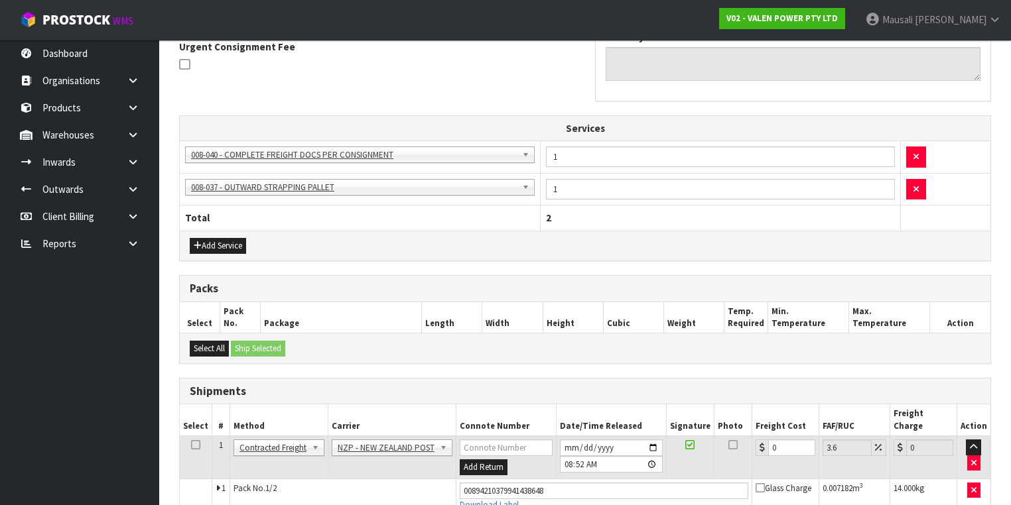
scroll to position [476, 0]
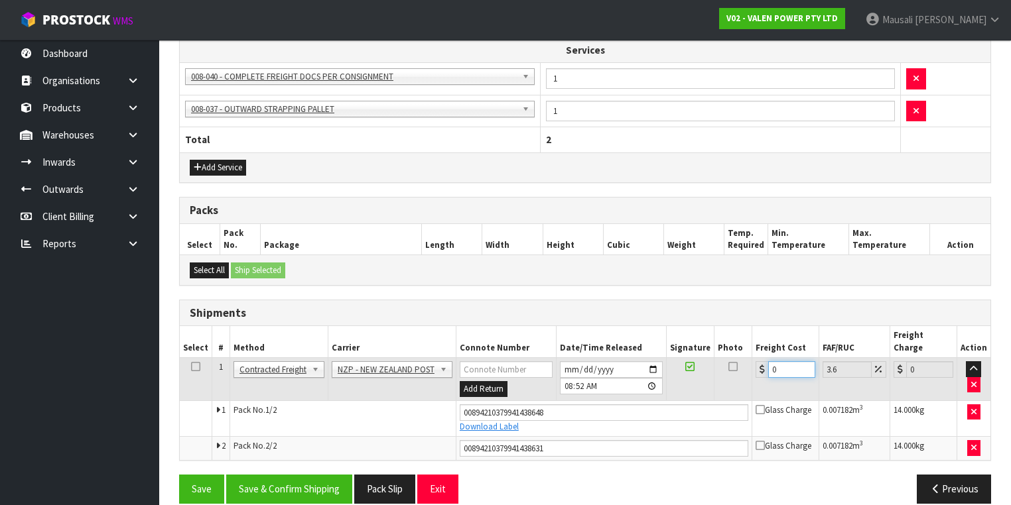
drag, startPoint x: 782, startPoint y: 353, endPoint x: 758, endPoint y: 365, distance: 26.4
click at [758, 365] on td "0" at bounding box center [785, 379] width 67 height 43
type input "2"
type input "2.07"
type input "23"
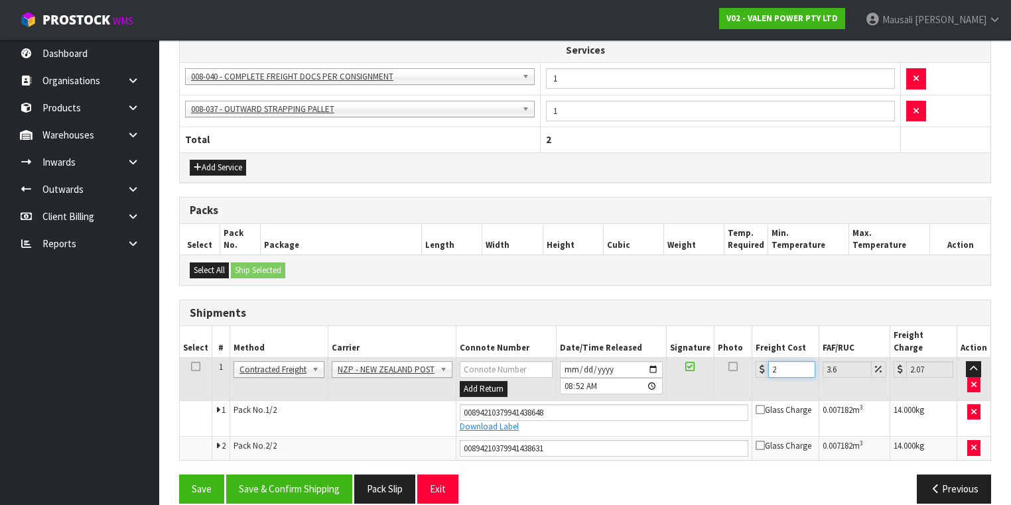
type input "23.83"
type input "23.4"
type input "24.24"
type input "23.40"
click at [300, 475] on button "Save & Confirm Shipping" at bounding box center [289, 489] width 126 height 29
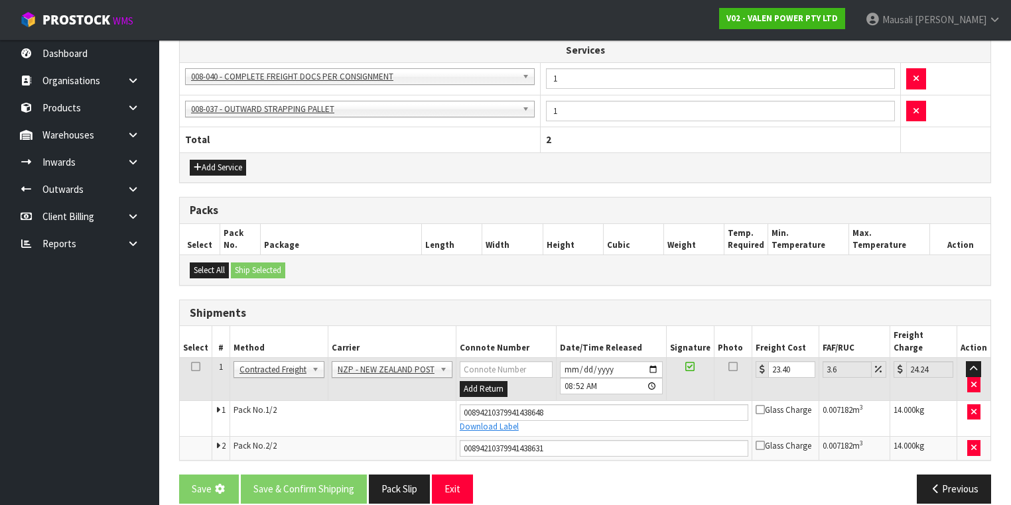
scroll to position [0, 0]
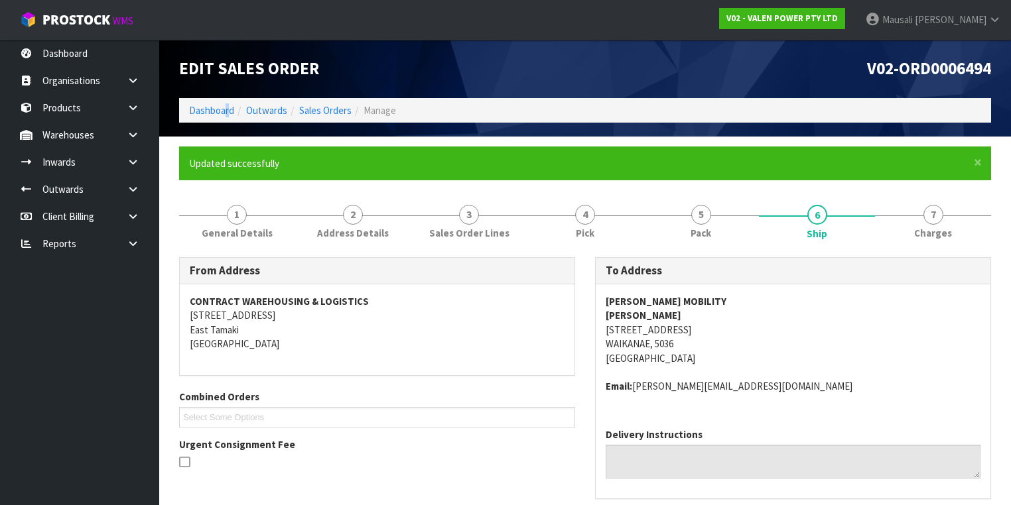
click at [227, 117] on li "Dashboard" at bounding box center [211, 110] width 45 height 14
click at [210, 110] on link "Dashboard" at bounding box center [211, 110] width 45 height 13
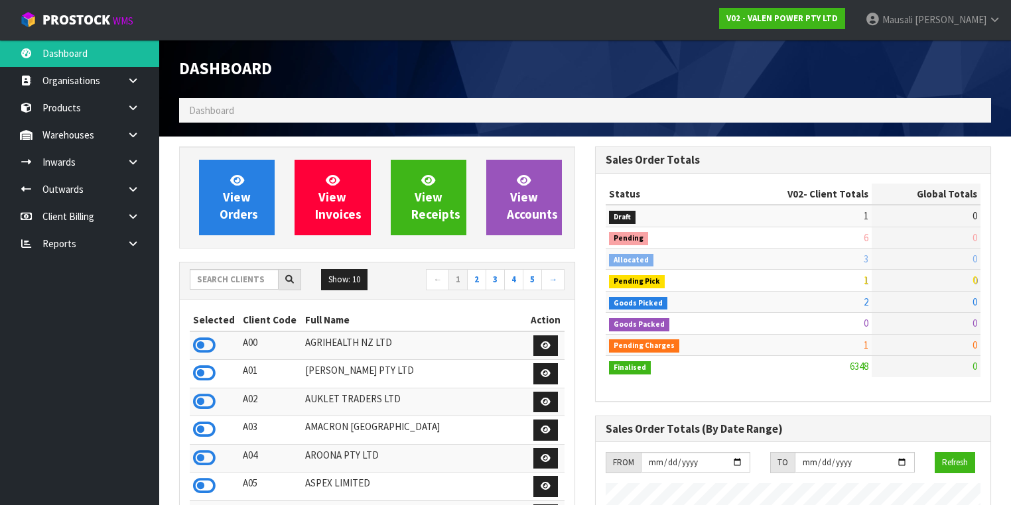
scroll to position [1028, 416]
click at [224, 286] on input "text" at bounding box center [234, 279] width 89 height 21
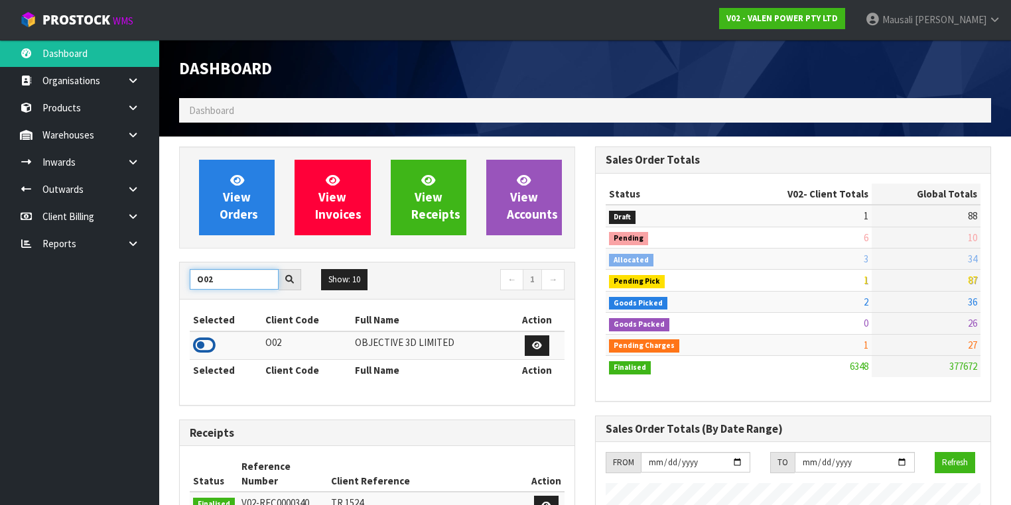
type input "O02"
click at [208, 343] on icon at bounding box center [204, 346] width 23 height 20
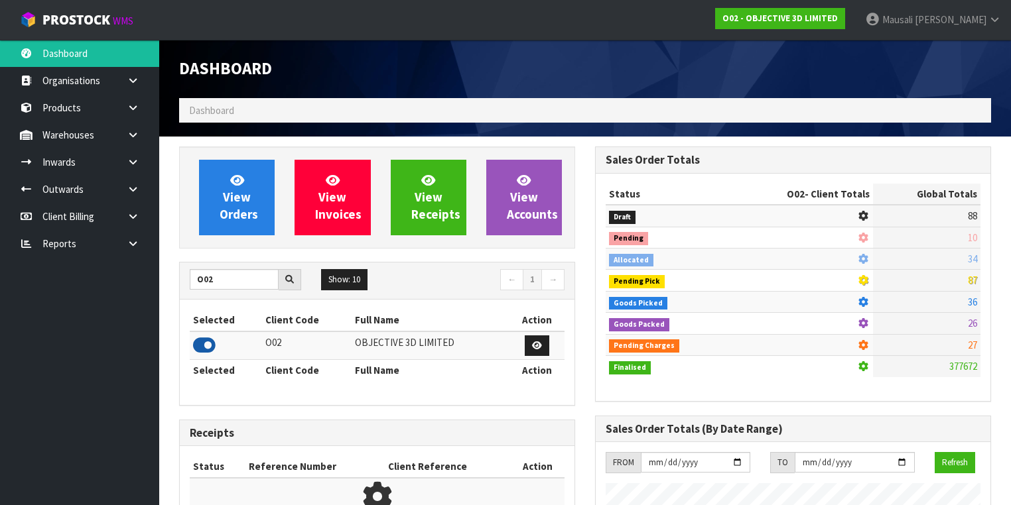
scroll to position [908, 416]
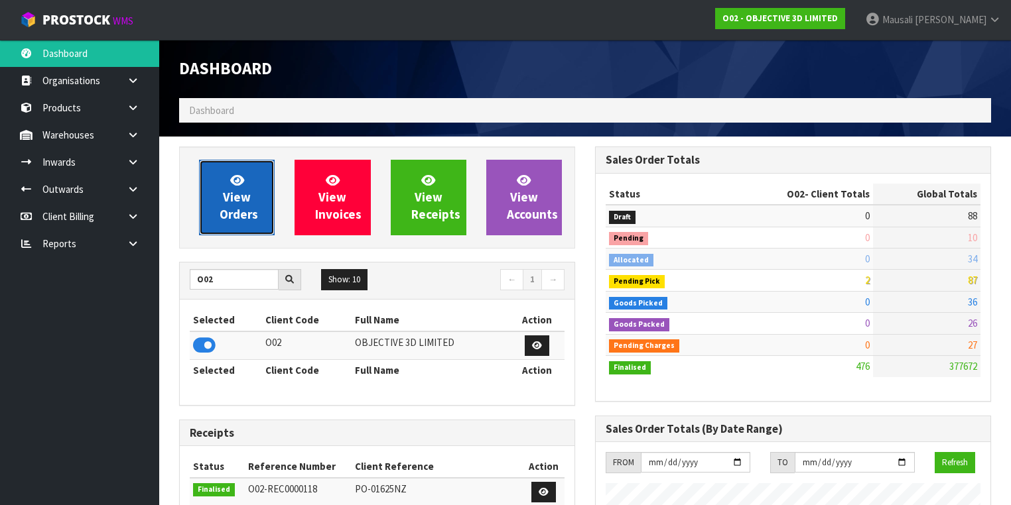
click at [231, 206] on link "View Orders" at bounding box center [237, 198] width 76 height 76
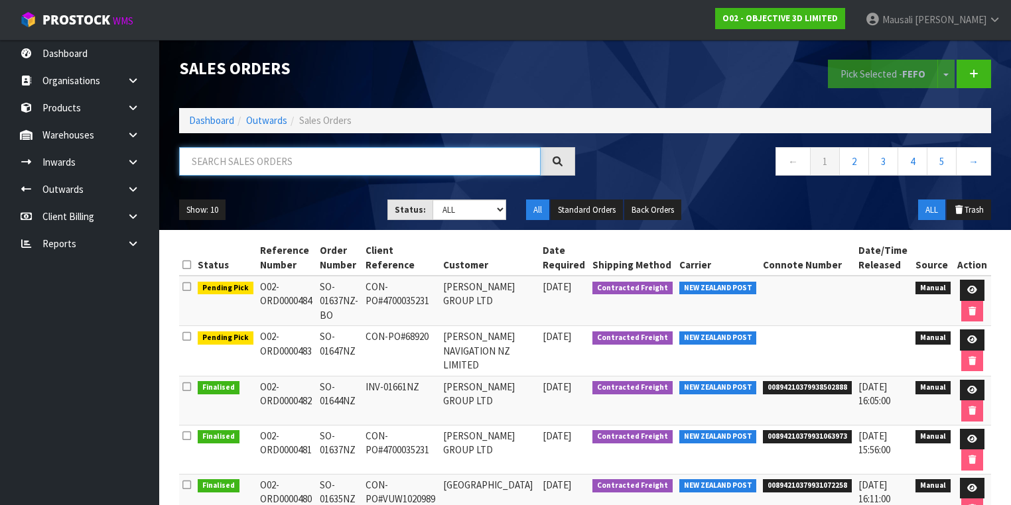
click at [210, 168] on input "text" at bounding box center [359, 161] width 361 height 29
click at [207, 160] on input "text" at bounding box center [359, 161] width 361 height 29
type input "JOB-0408638"
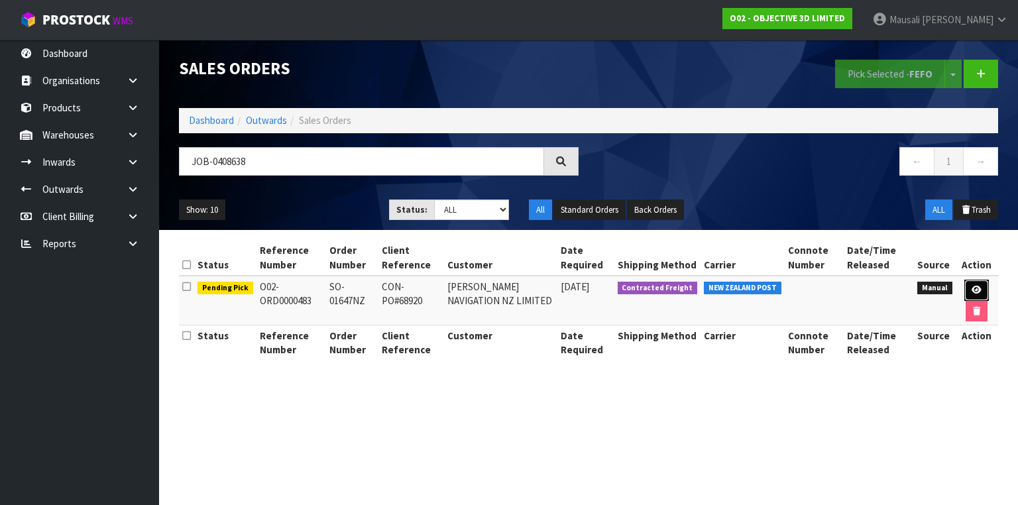
click at [973, 286] on icon at bounding box center [977, 290] width 10 height 9
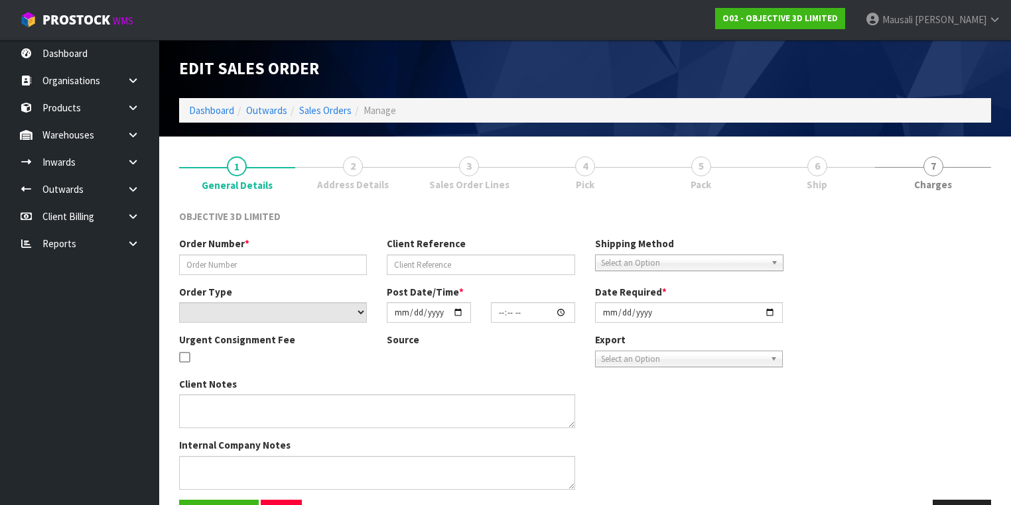
type input "SO-01647NZ"
type input "CON-PO#68920"
select select "number:0"
type input "2025-08-20"
type input "13:35:00.000"
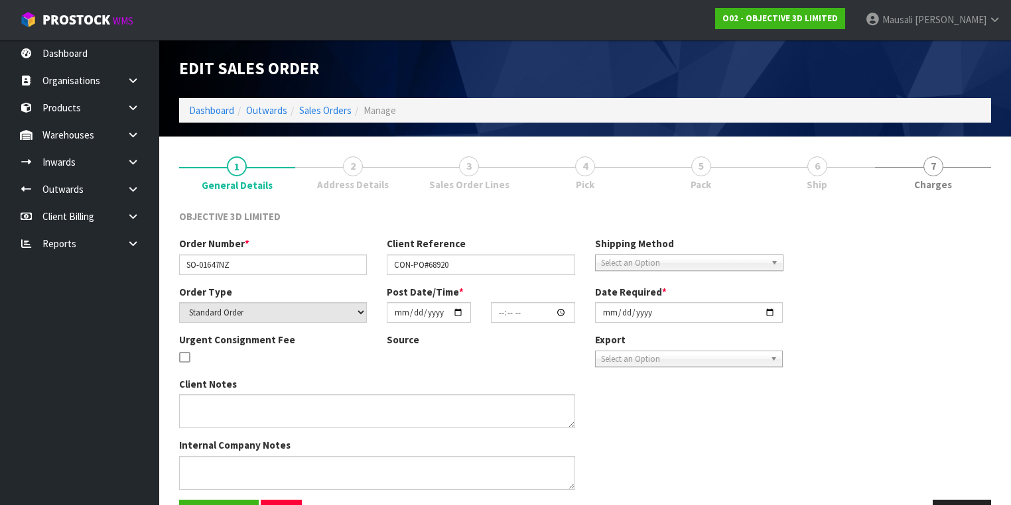
type input "2025-08-21"
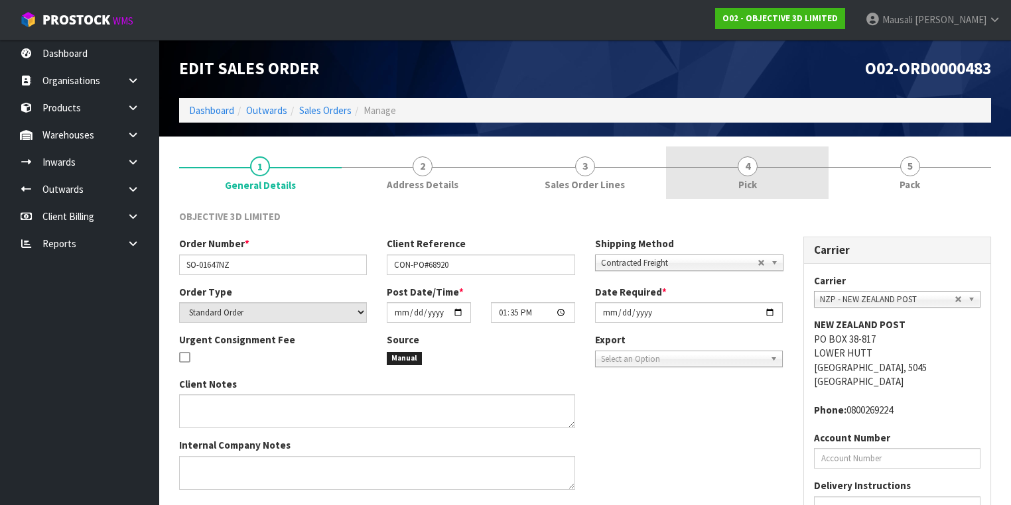
click at [740, 170] on span "4" at bounding box center [747, 166] width 20 height 20
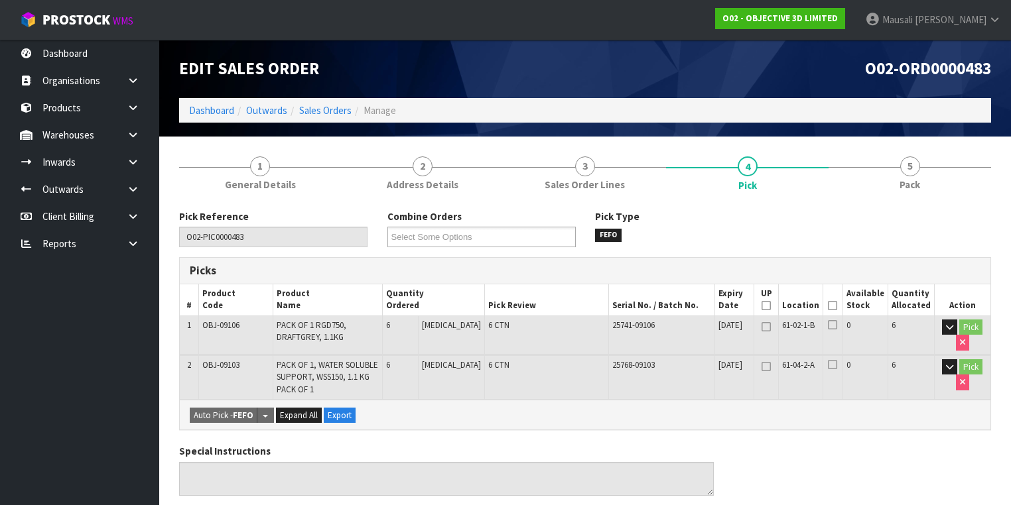
click at [837, 306] on icon at bounding box center [832, 306] width 9 height 1
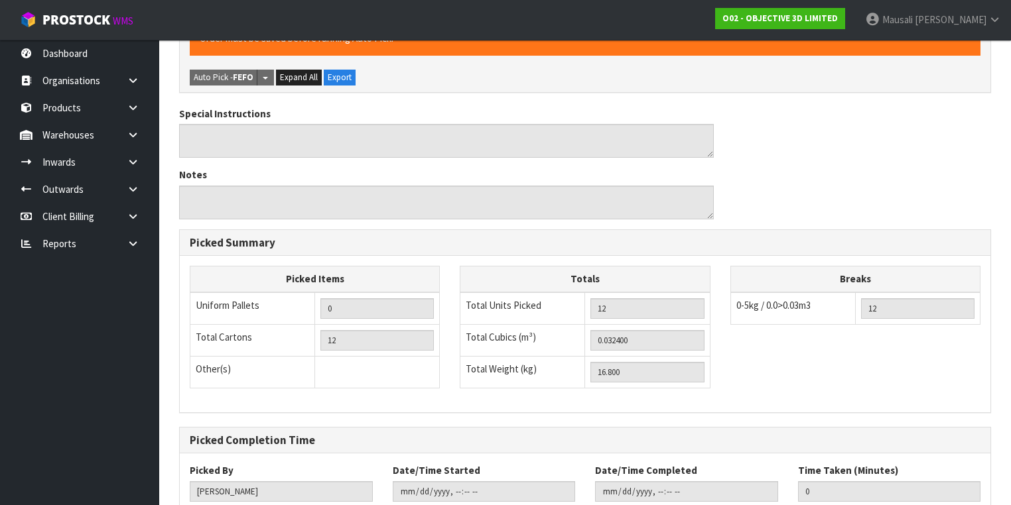
scroll to position [470, 0]
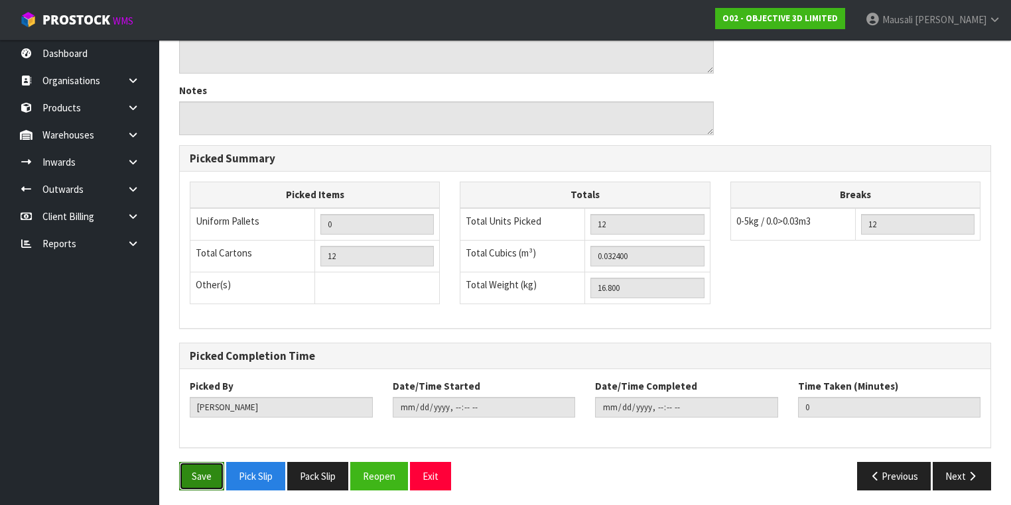
click at [204, 463] on button "Save" at bounding box center [201, 476] width 45 height 29
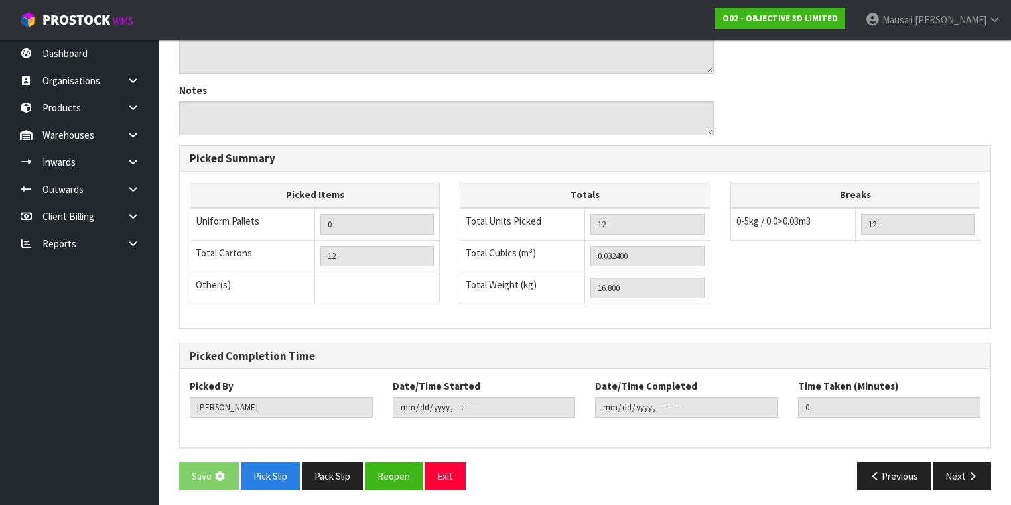
scroll to position [0, 0]
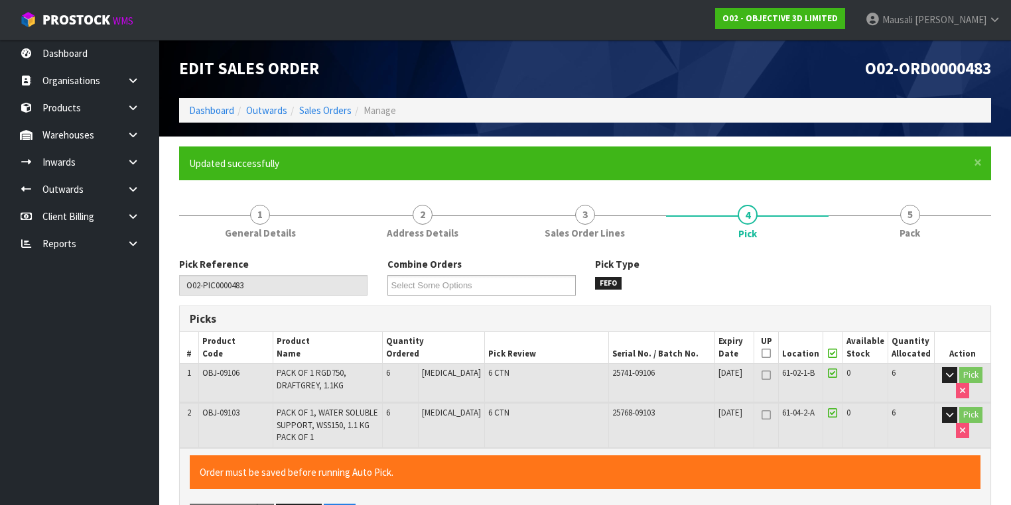
type input "Mausali Tito"
type input "2025-08-21T08:59:40"
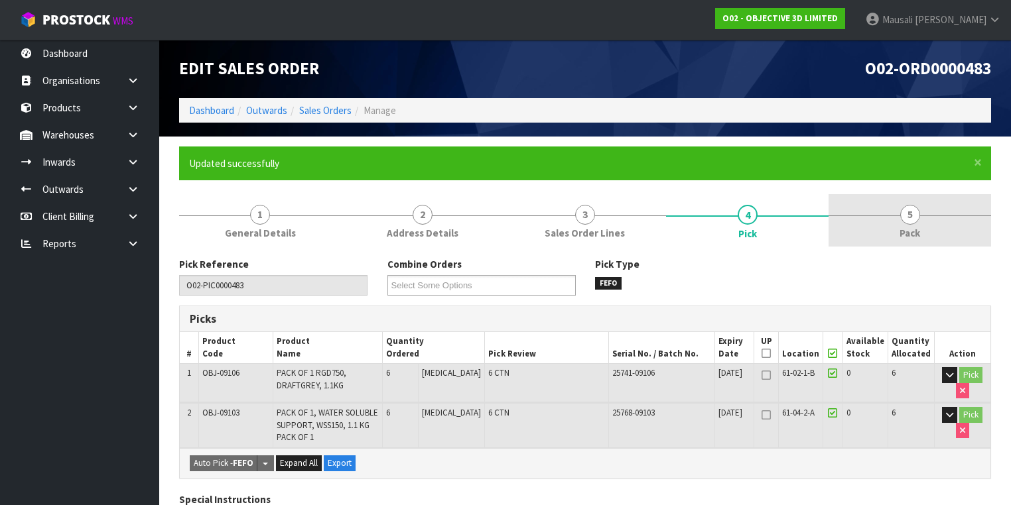
click at [903, 237] on span "Pack" at bounding box center [909, 233] width 21 height 14
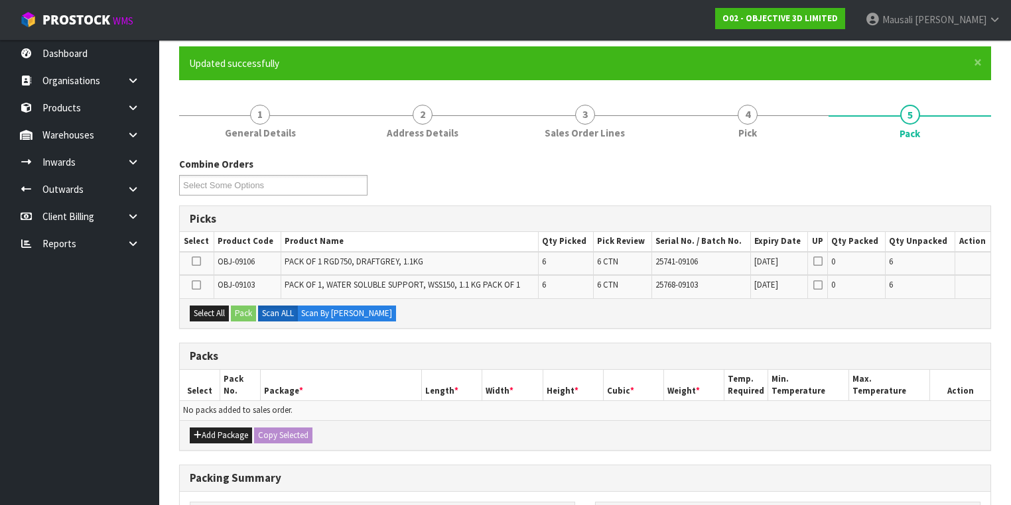
scroll to position [212, 0]
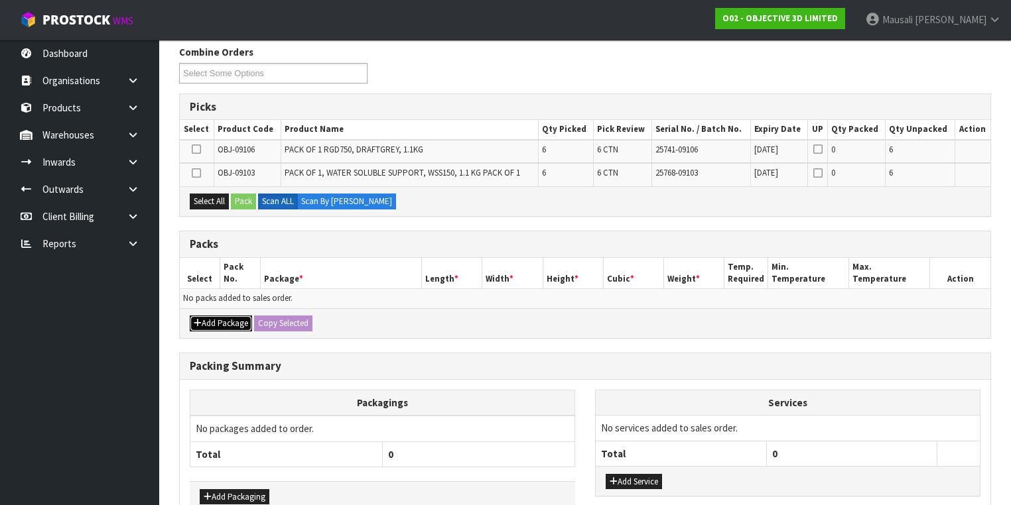
click at [215, 325] on button "Add Package" at bounding box center [221, 324] width 62 height 16
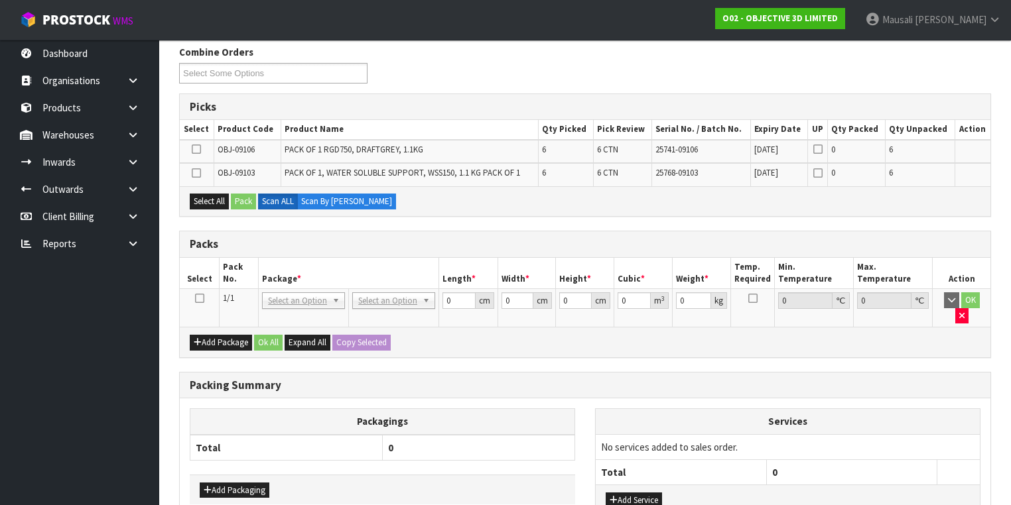
click at [197, 298] on icon at bounding box center [199, 298] width 9 height 1
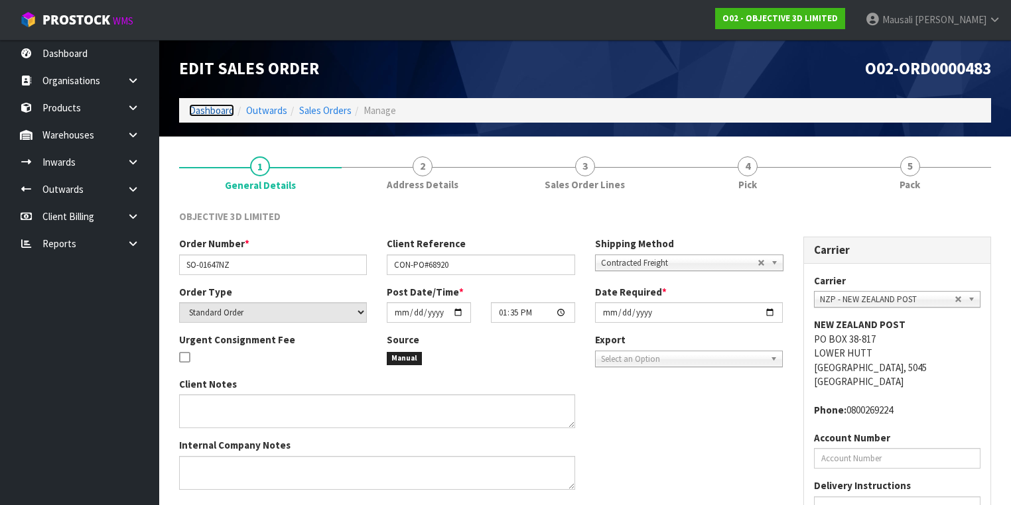
click at [213, 108] on link "Dashboard" at bounding box center [211, 110] width 45 height 13
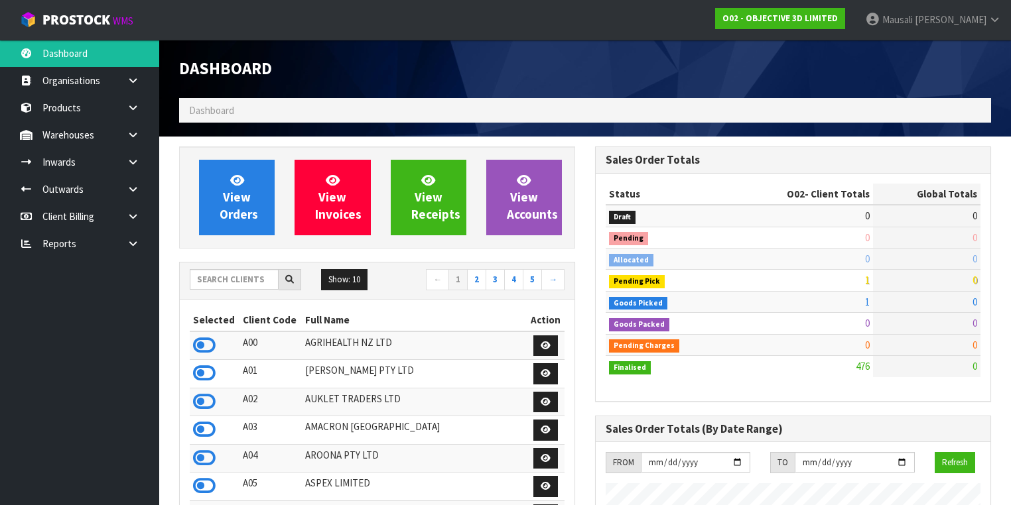
scroll to position [908, 416]
click at [207, 284] on input "text" at bounding box center [234, 279] width 89 height 21
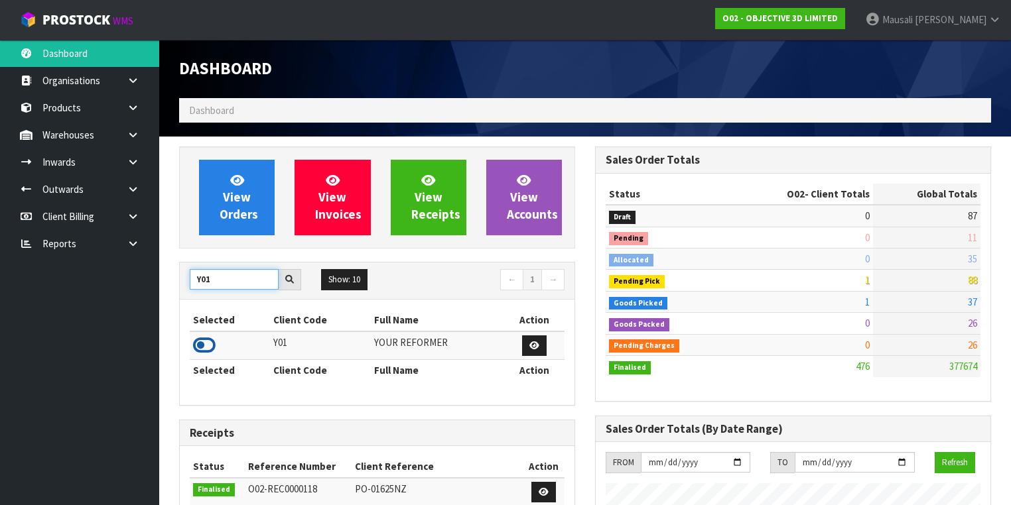
type input "Y01"
click at [205, 343] on icon at bounding box center [204, 346] width 23 height 20
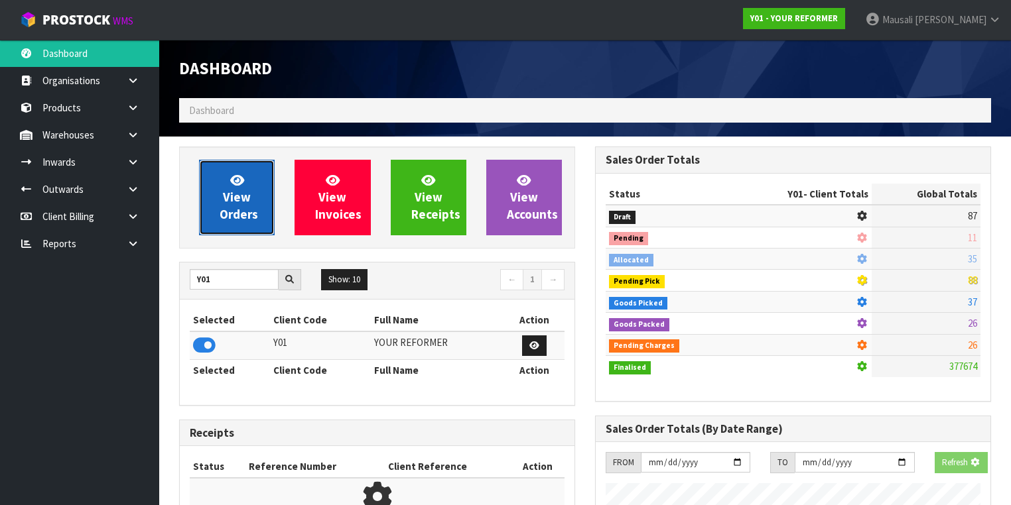
scroll to position [1000, 416]
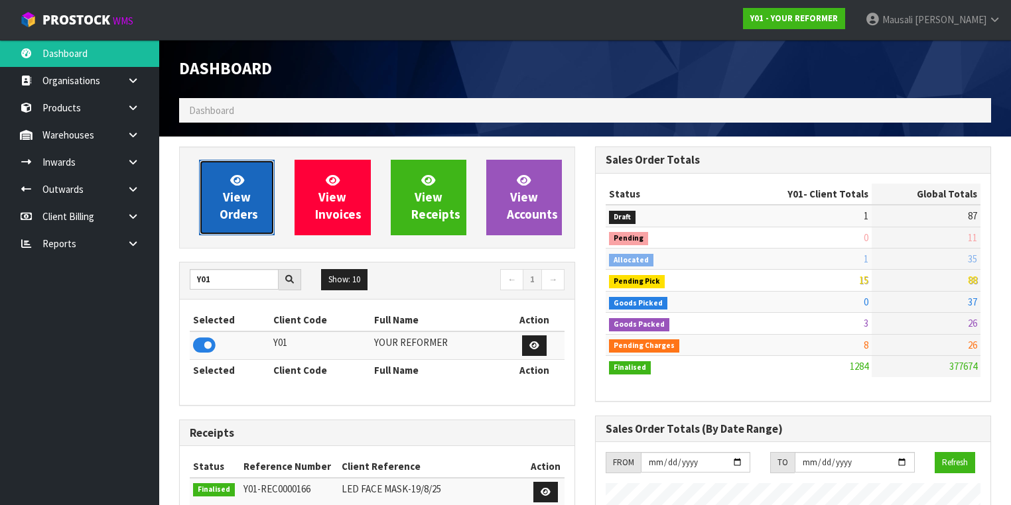
click at [231, 199] on span "View Orders" at bounding box center [238, 197] width 38 height 50
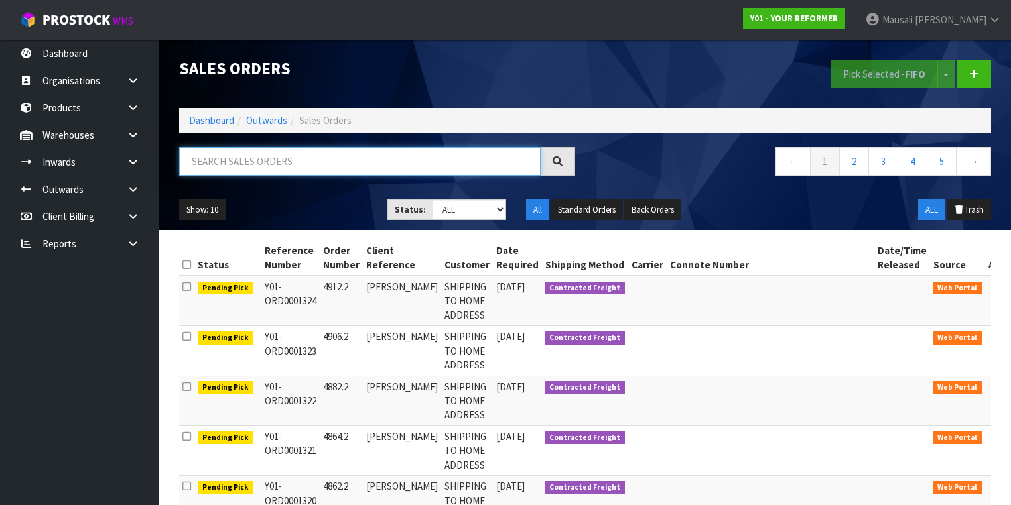
click at [206, 170] on input "text" at bounding box center [359, 161] width 361 height 29
click at [238, 162] on input "text" at bounding box center [359, 161] width 361 height 29
click at [200, 172] on input "text" at bounding box center [359, 161] width 361 height 29
type input "JOB-0408646"
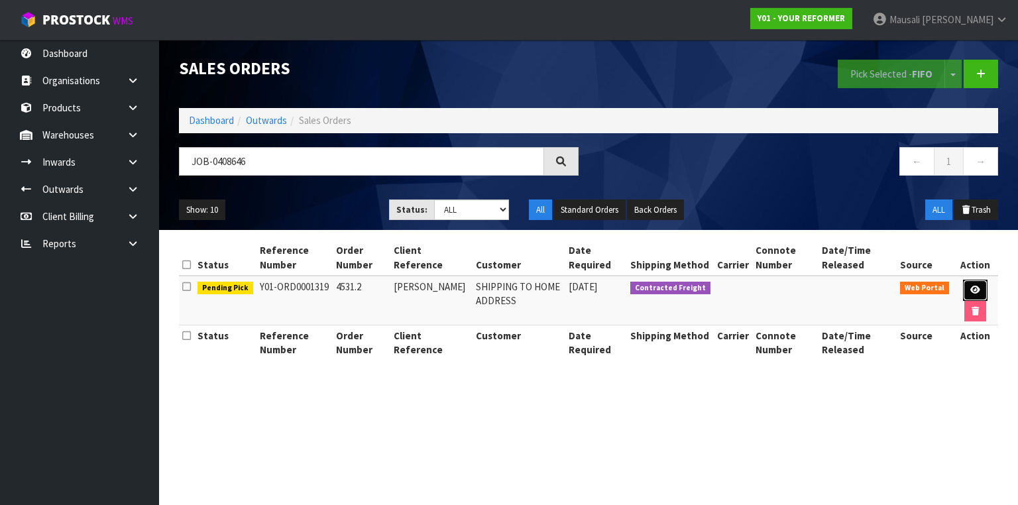
click at [971, 288] on icon at bounding box center [976, 290] width 10 height 9
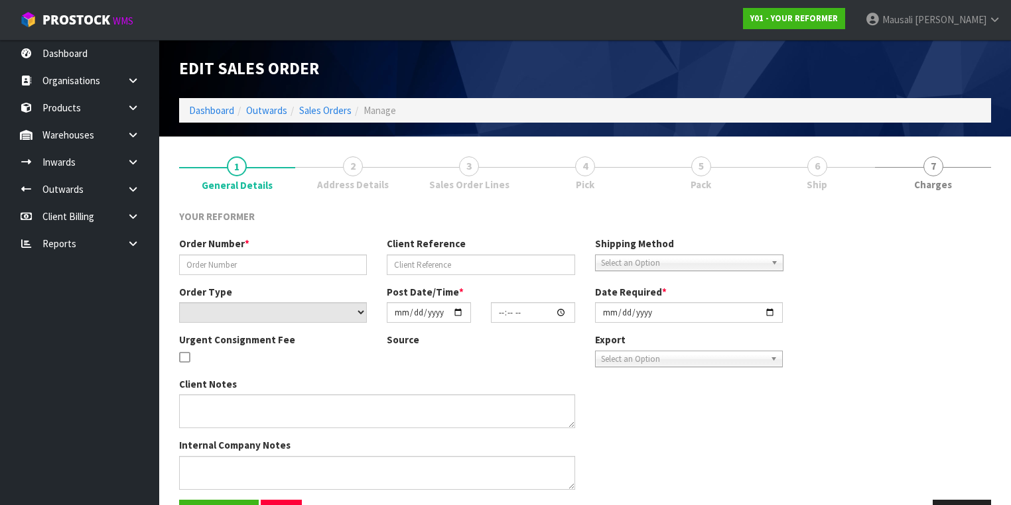
type input "4531.2"
type input "CAROLYN CLARK"
select select "number:0"
type input "[DATE]"
type input "14:13:00.000"
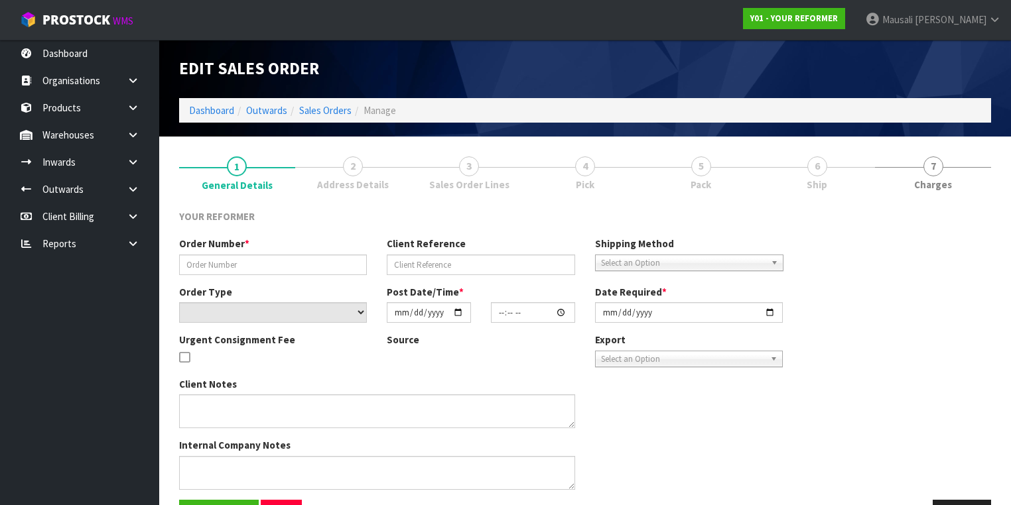
type input "[DATE]"
type textarea "CAROLYN CLARK 10 PADDINGTON GROVE WGN KARORI 6012"
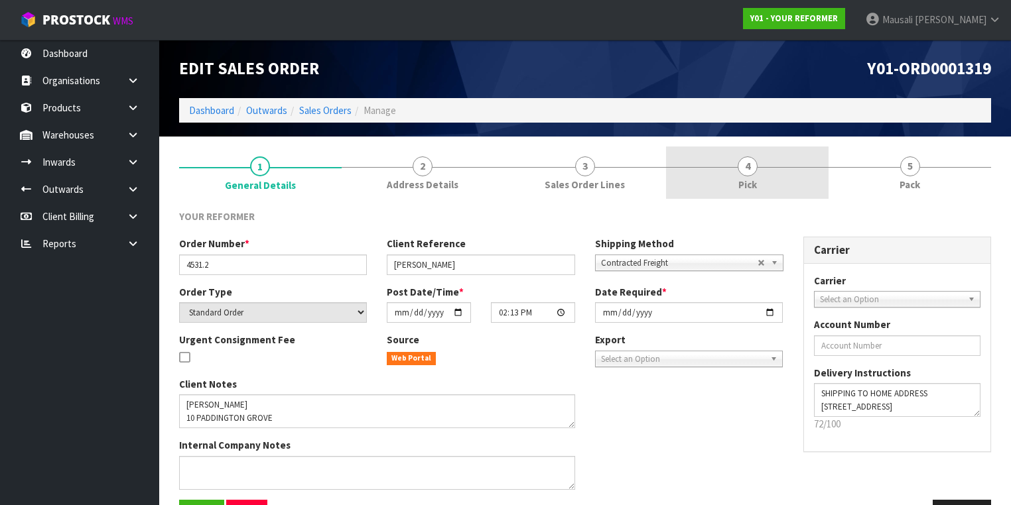
click at [778, 171] on link "4 Pick" at bounding box center [747, 173] width 162 height 52
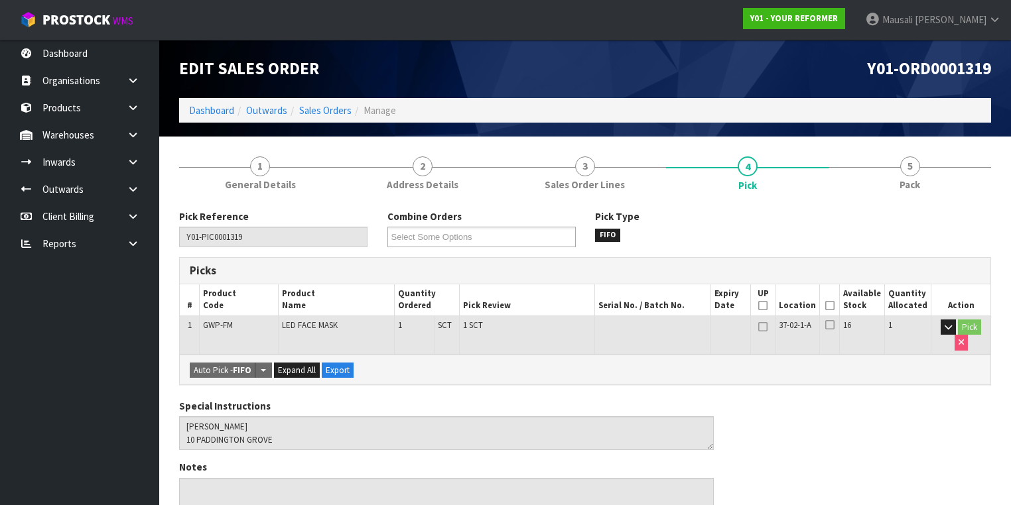
click at [830, 302] on th "Picked" at bounding box center [830, 299] width 20 height 31
click at [834, 306] on icon at bounding box center [829, 306] width 9 height 1
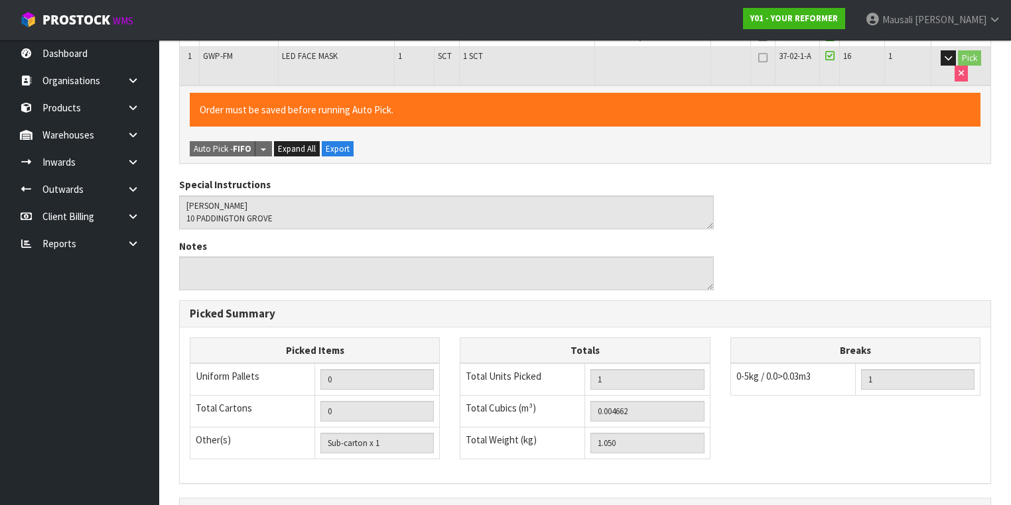
scroll to position [425, 0]
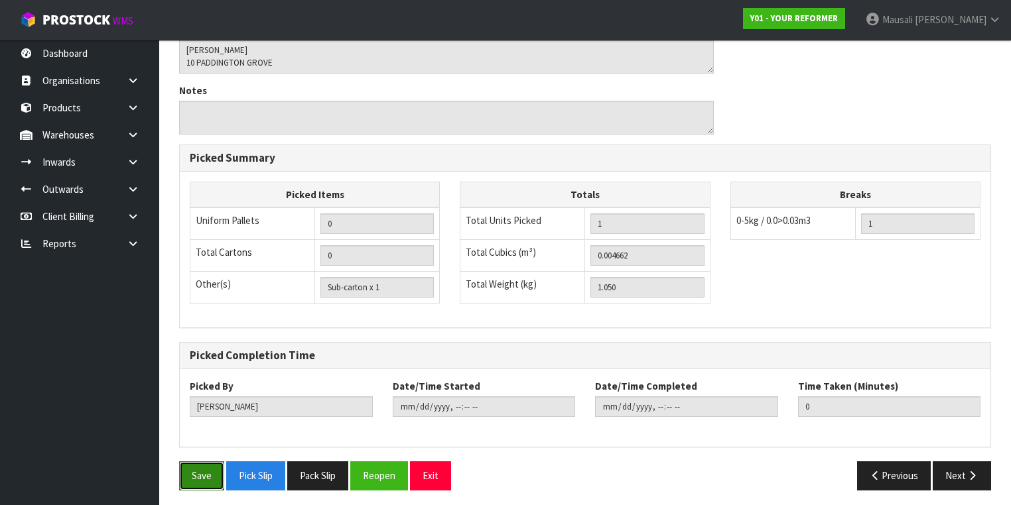
click at [198, 472] on button "Save" at bounding box center [201, 475] width 45 height 29
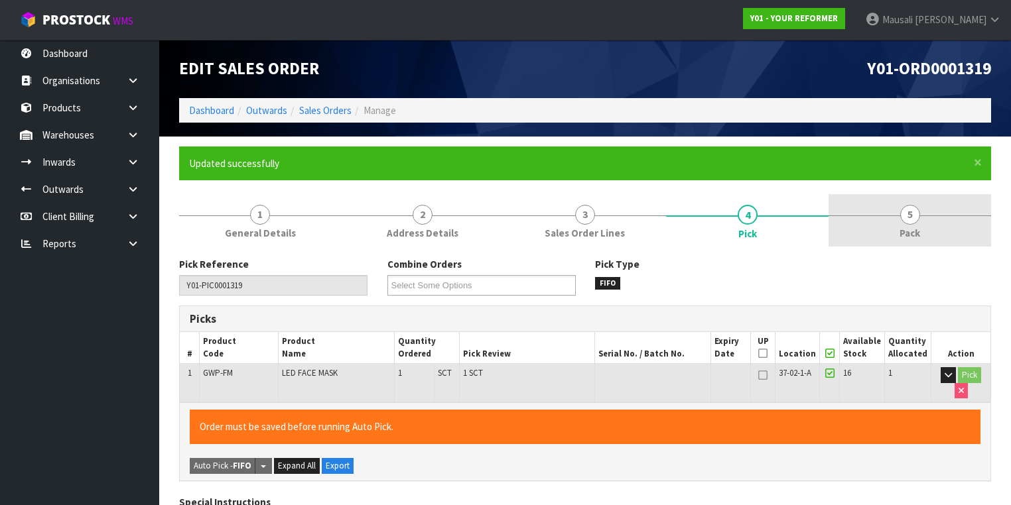
type input "[PERSON_NAME]"
type input "2025-08-21T09:22:02"
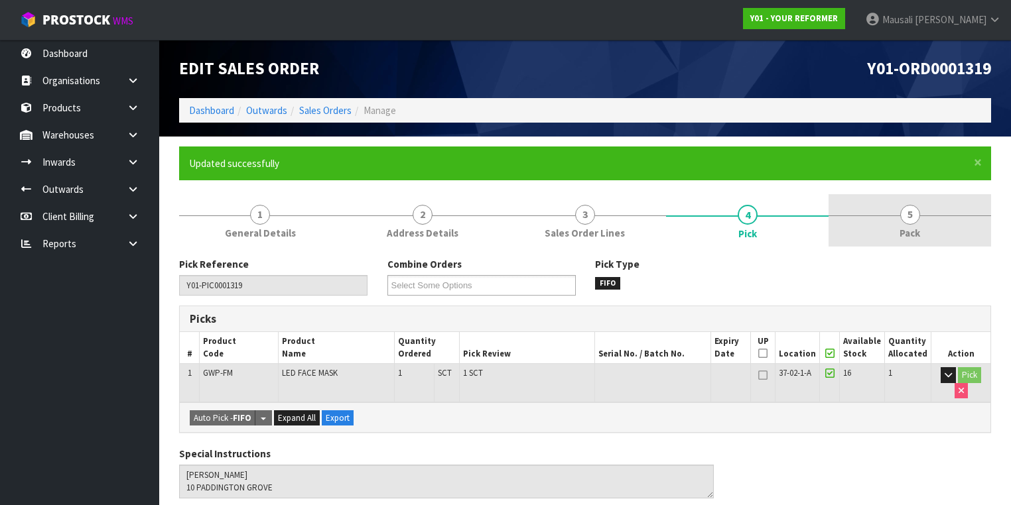
click at [885, 218] on link "5 Pack" at bounding box center [909, 220] width 162 height 52
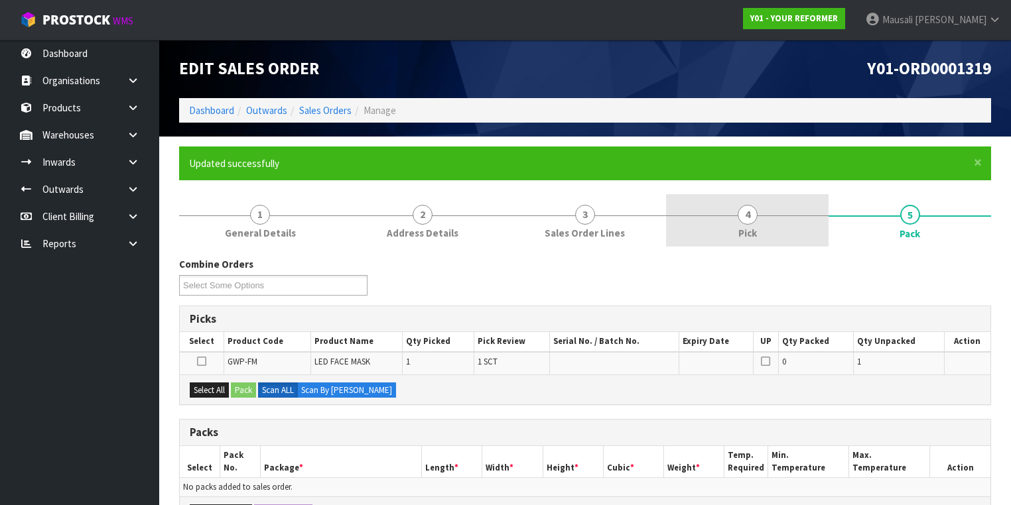
scroll to position [212, 0]
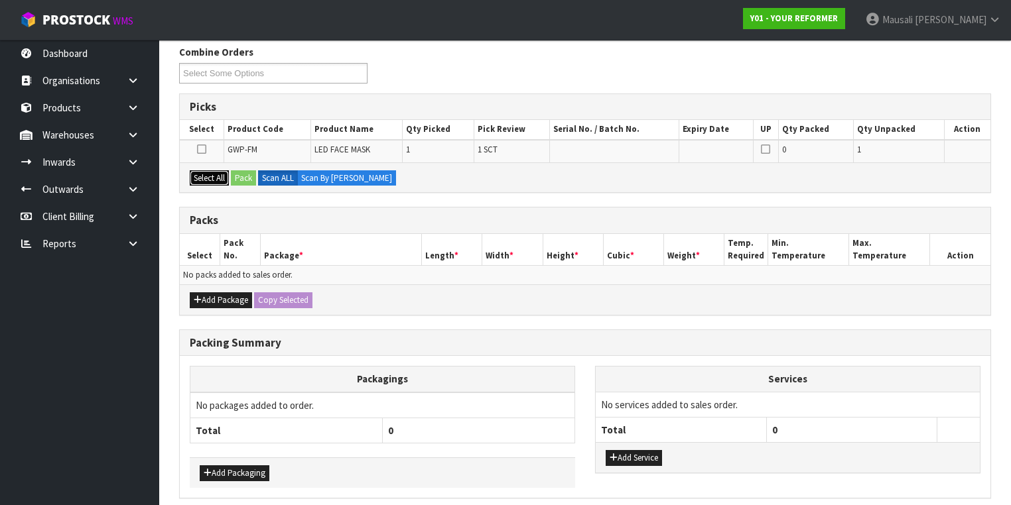
drag, startPoint x: 212, startPoint y: 178, endPoint x: 243, endPoint y: 177, distance: 31.2
click at [214, 178] on button "Select All" at bounding box center [209, 178] width 39 height 16
click at [243, 177] on button "Pack" at bounding box center [243, 178] width 25 height 16
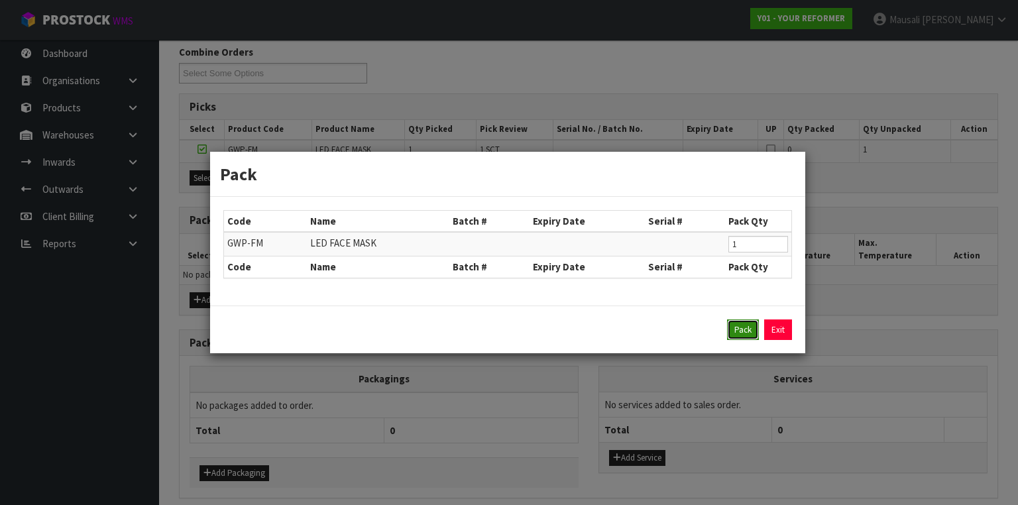
click at [745, 323] on button "Pack" at bounding box center [743, 330] width 32 height 21
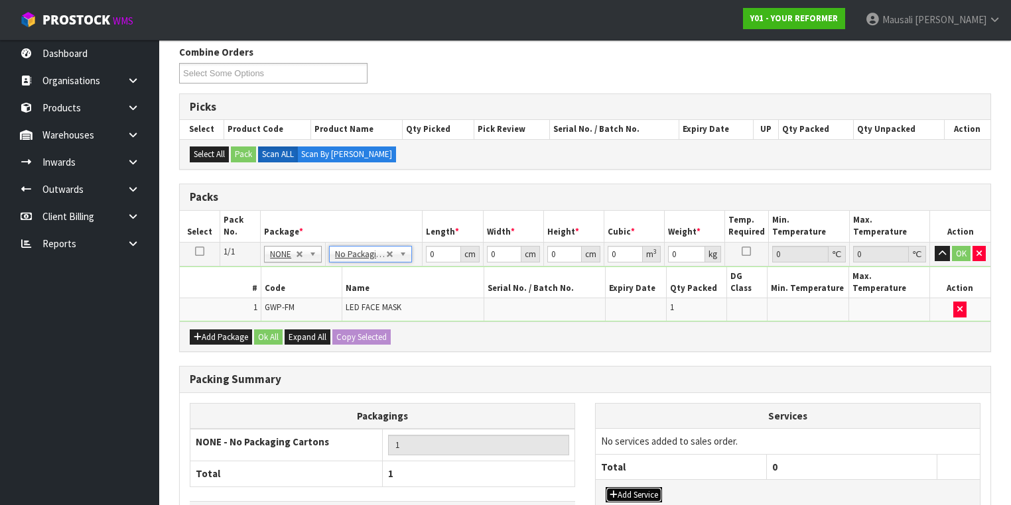
click at [642, 487] on button "Add Service" at bounding box center [633, 495] width 56 height 16
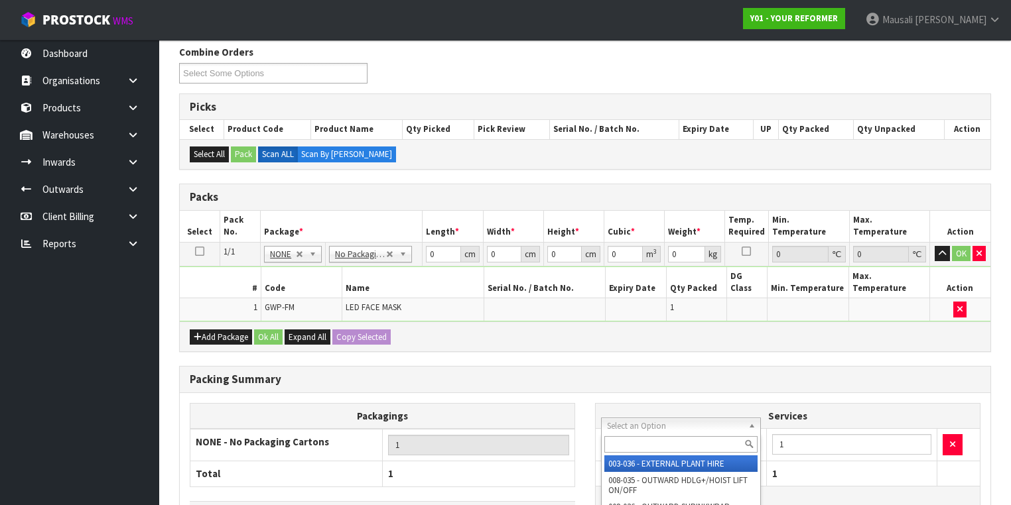
click at [635, 444] on input "text" at bounding box center [680, 444] width 153 height 17
type input "044"
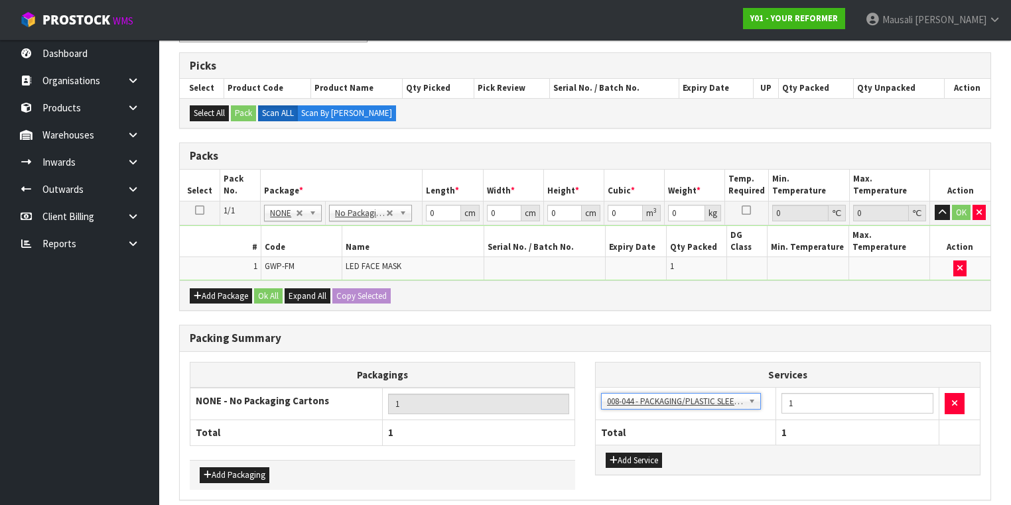
scroll to position [292, 0]
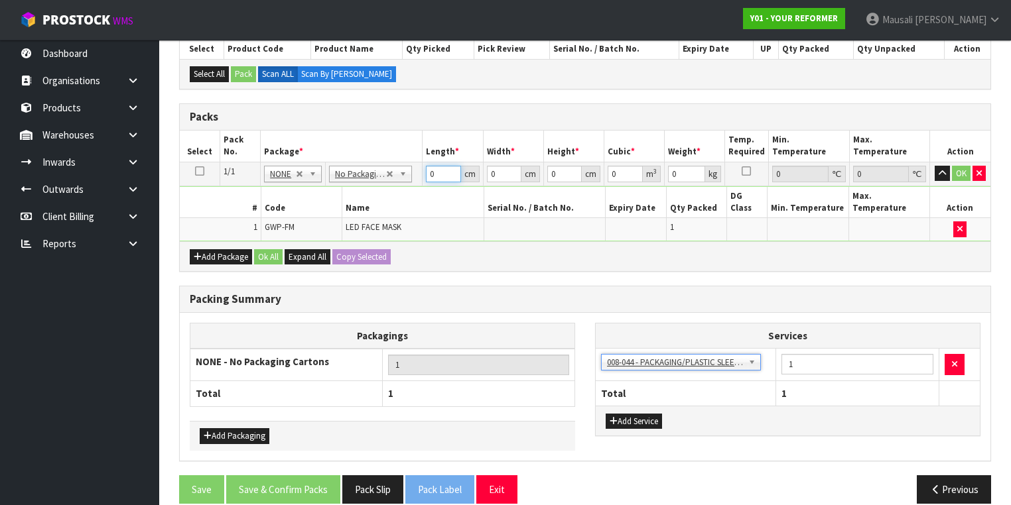
drag, startPoint x: 439, startPoint y: 171, endPoint x: 384, endPoint y: 197, distance: 60.8
click at [395, 196] on tbody "1/1 NONE 007-001 007-002 007-004 007-009 007-013 007-014 007-015 007-017 007-01…" at bounding box center [585, 202] width 810 height 80
type input "37"
type input "21"
type input "1"
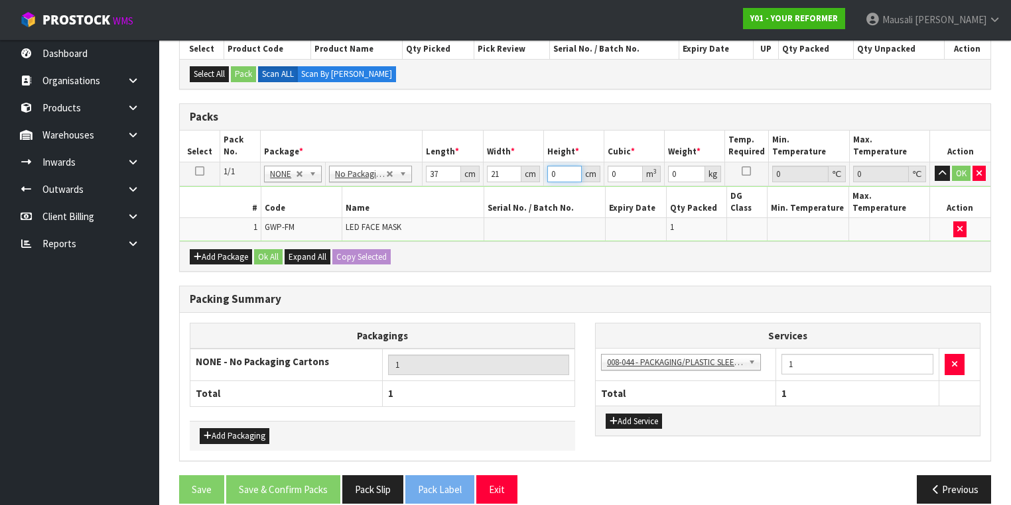
type input "0.000777"
type input "0"
type input "6"
type input "0.004662"
type input "6"
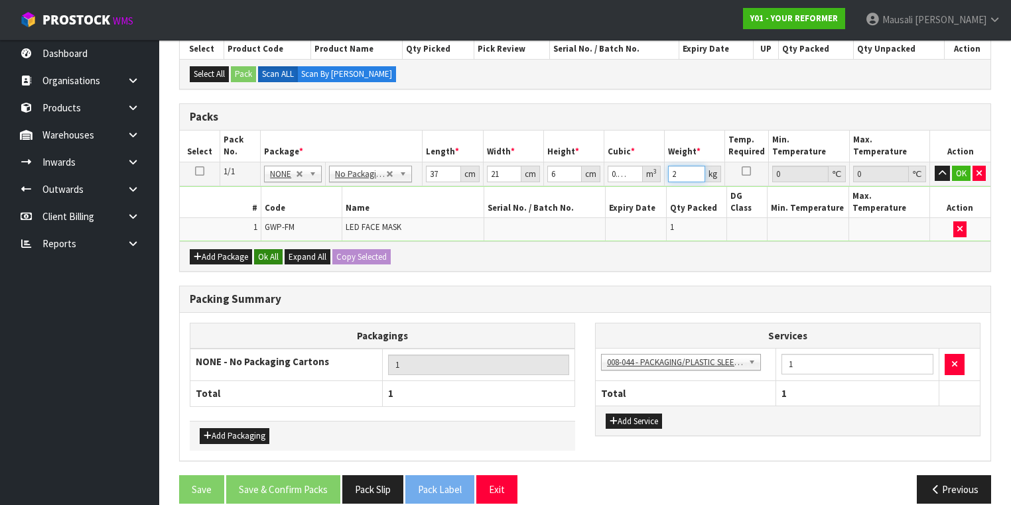
type input "2"
click at [269, 249] on button "Ok All" at bounding box center [268, 257] width 29 height 16
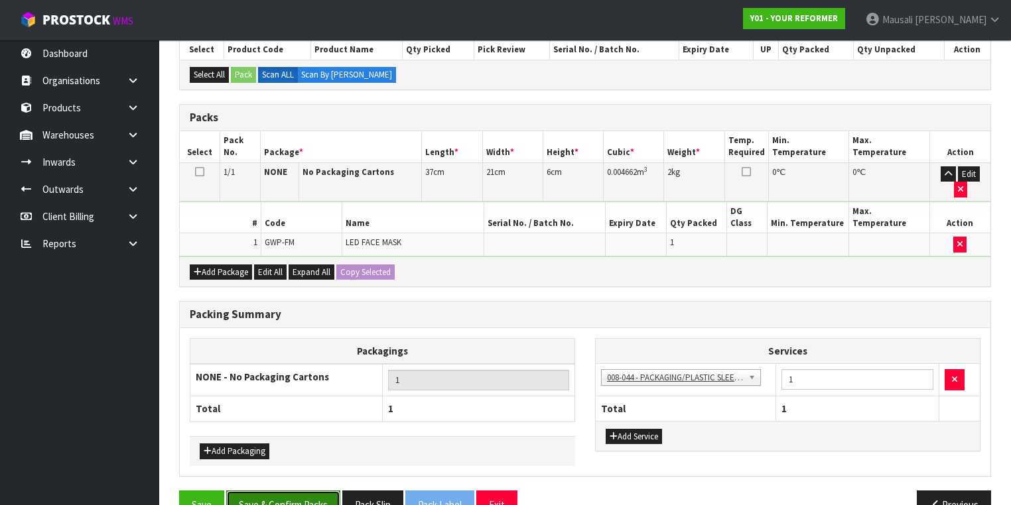
click at [294, 491] on button "Save & Confirm Packs" at bounding box center [283, 505] width 114 height 29
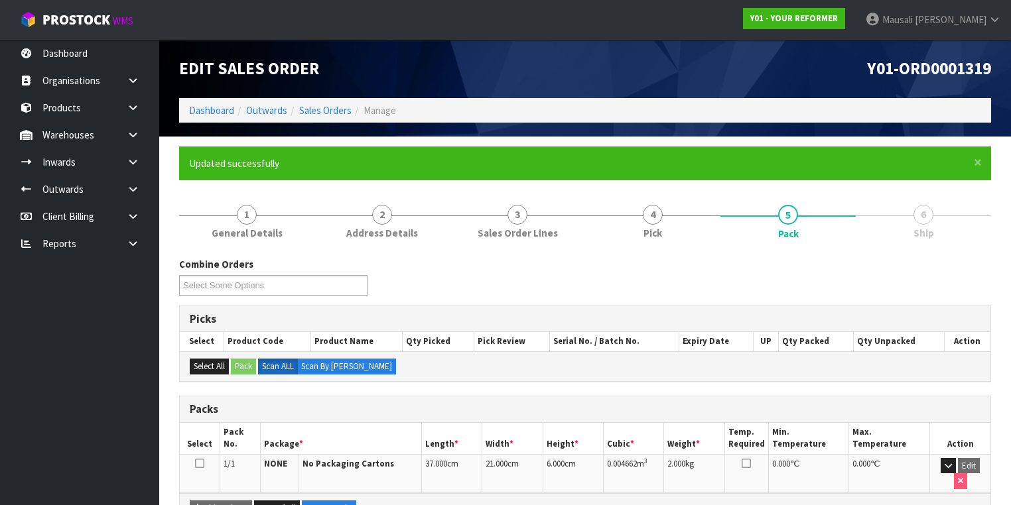
scroll to position [220, 0]
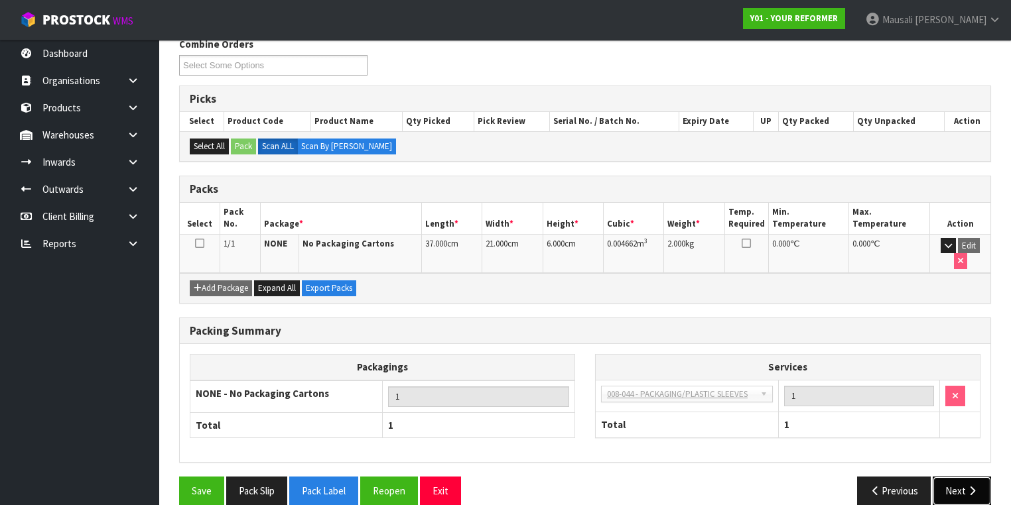
click at [946, 477] on button "Next" at bounding box center [961, 491] width 58 height 29
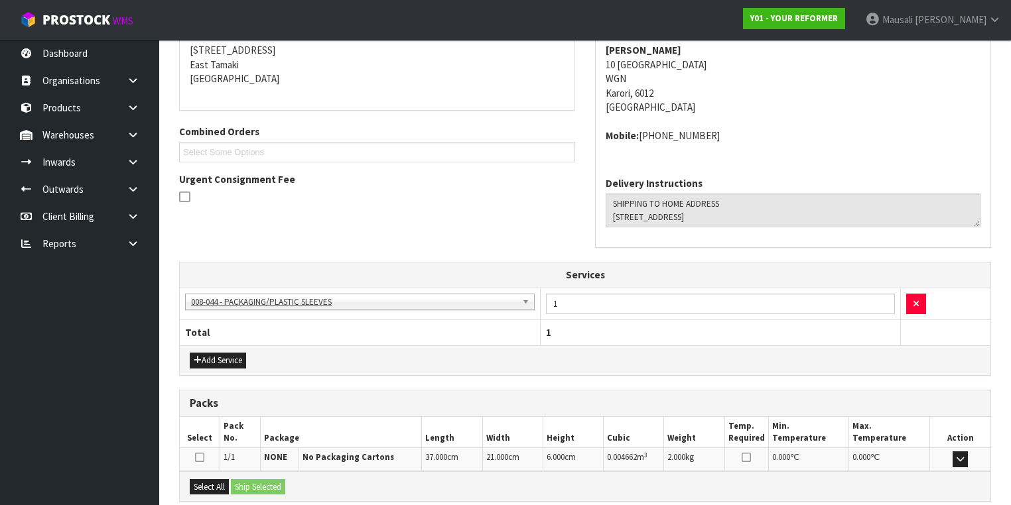
scroll to position [399, 0]
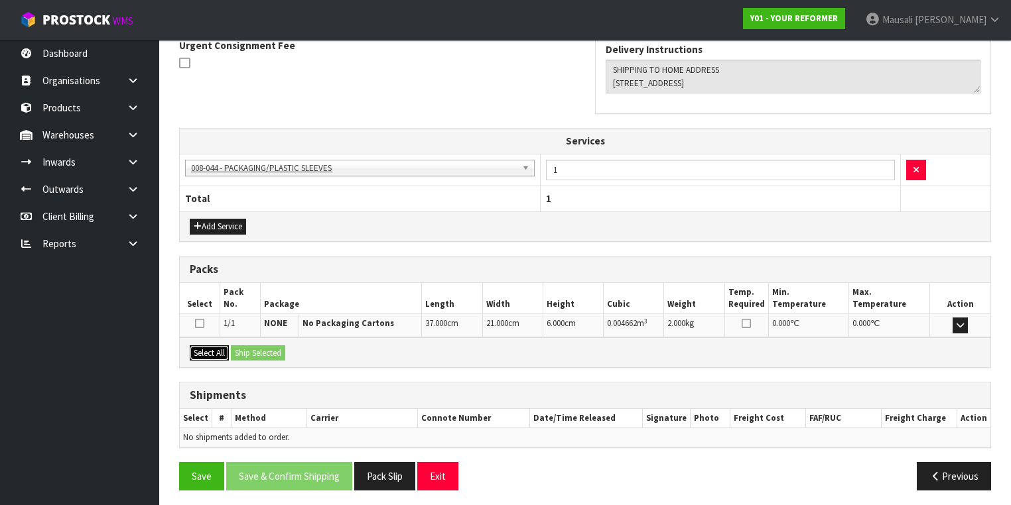
click at [225, 347] on button "Select All" at bounding box center [209, 353] width 39 height 16
click at [254, 345] on button "Ship Selected" at bounding box center [258, 353] width 54 height 16
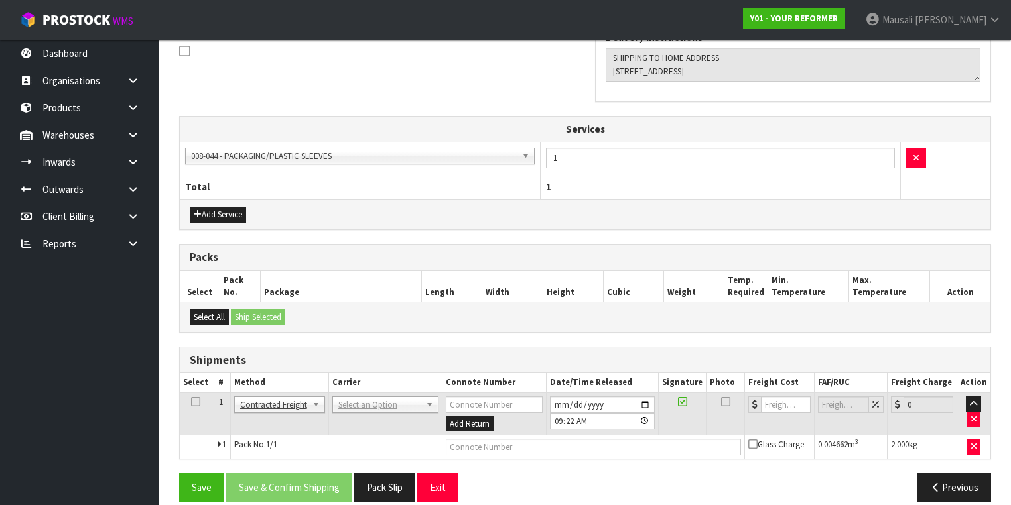
scroll to position [422, 0]
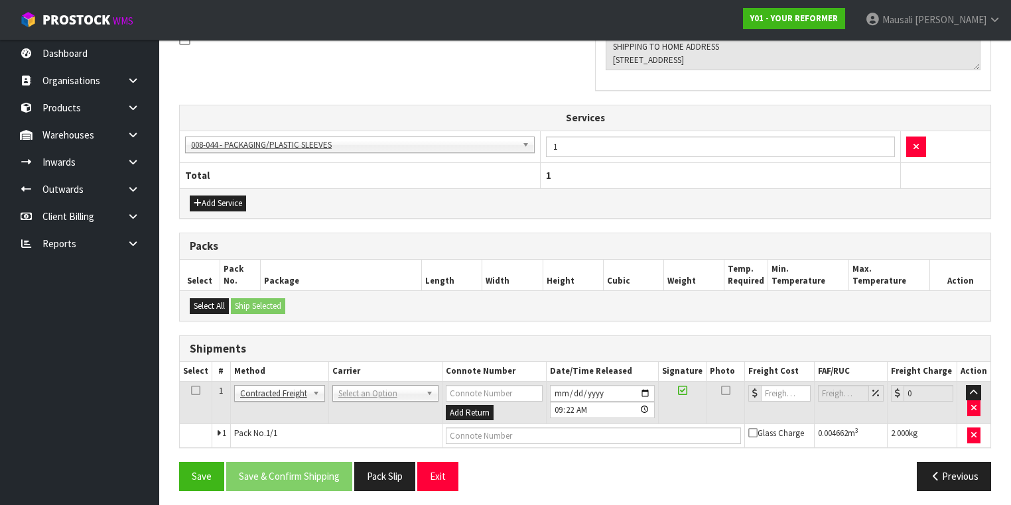
drag, startPoint x: 362, startPoint y: 389, endPoint x: 361, endPoint y: 397, distance: 8.1
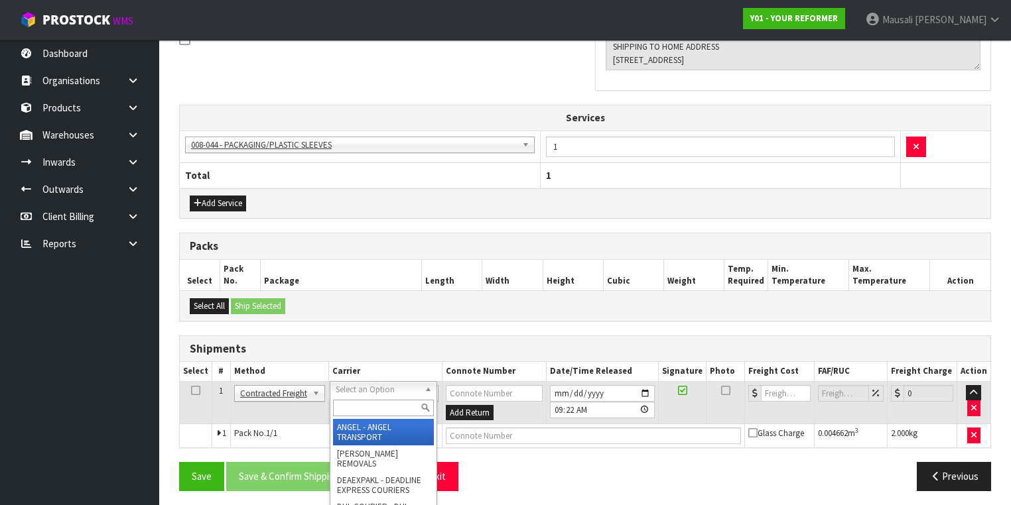
click at [361, 402] on input "text" at bounding box center [383, 408] width 101 height 17
type input "NZP"
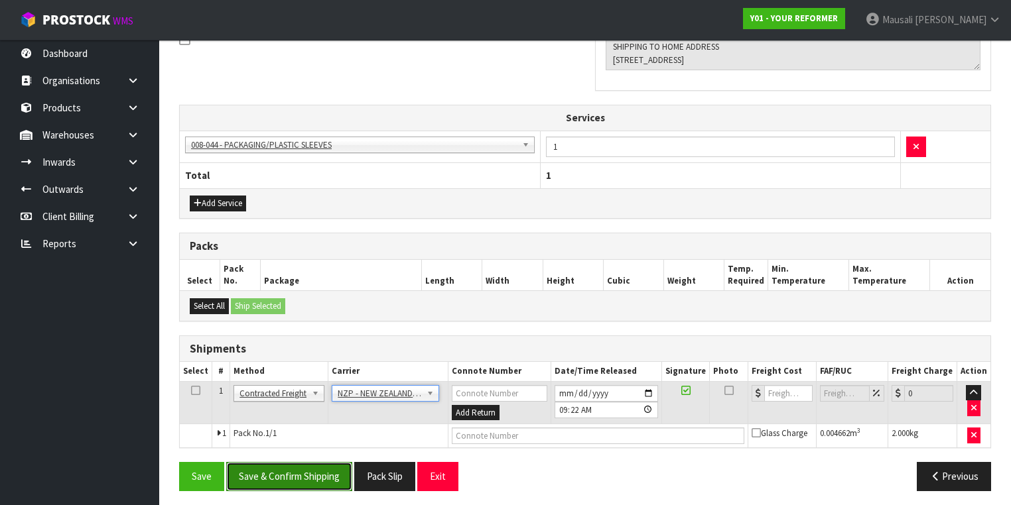
click at [319, 472] on button "Save & Confirm Shipping" at bounding box center [289, 476] width 126 height 29
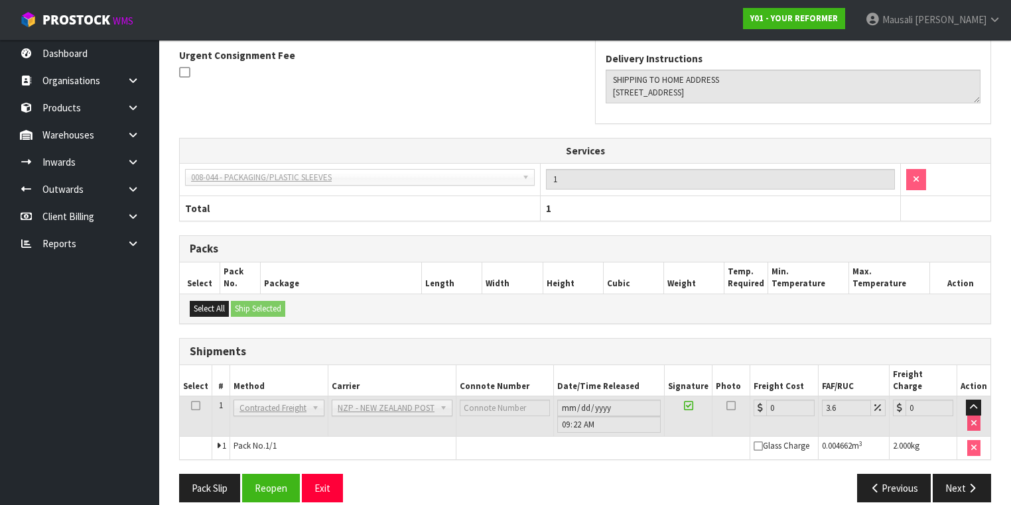
scroll to position [404, 0]
click at [273, 473] on button "Reopen" at bounding box center [271, 487] width 58 height 29
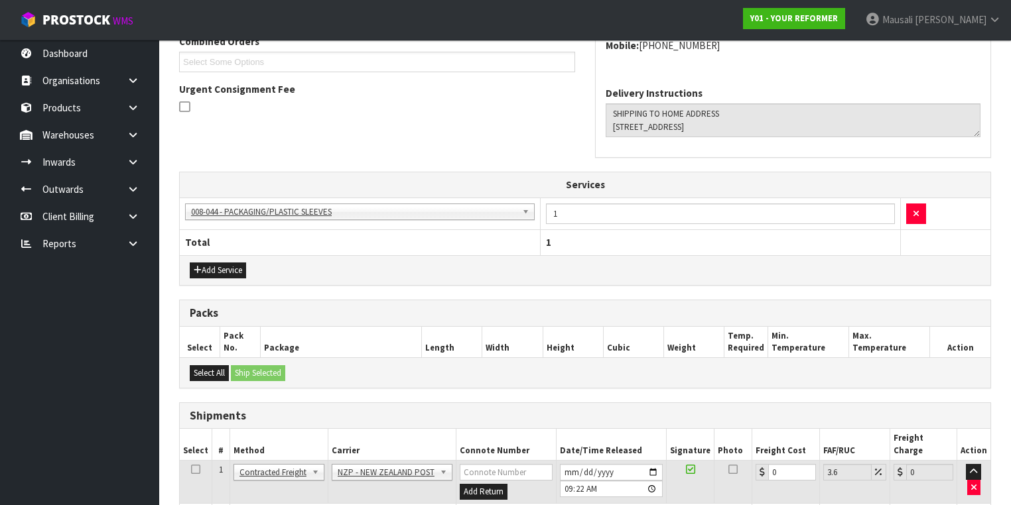
scroll to position [435, 0]
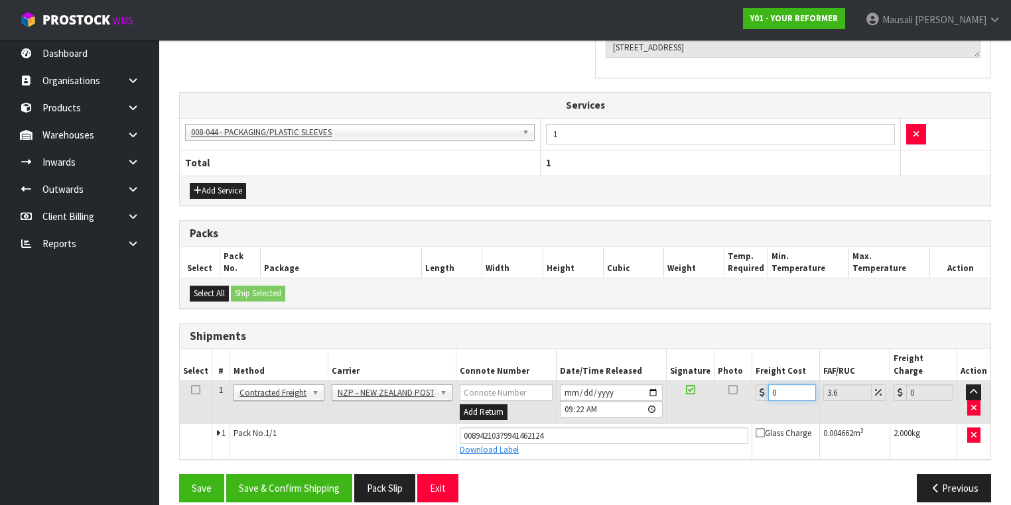
drag, startPoint x: 786, startPoint y: 371, endPoint x: 754, endPoint y: 390, distance: 36.8
click at [754, 390] on td "0" at bounding box center [785, 402] width 67 height 43
type input "8"
type input "8.29"
type input "8.4"
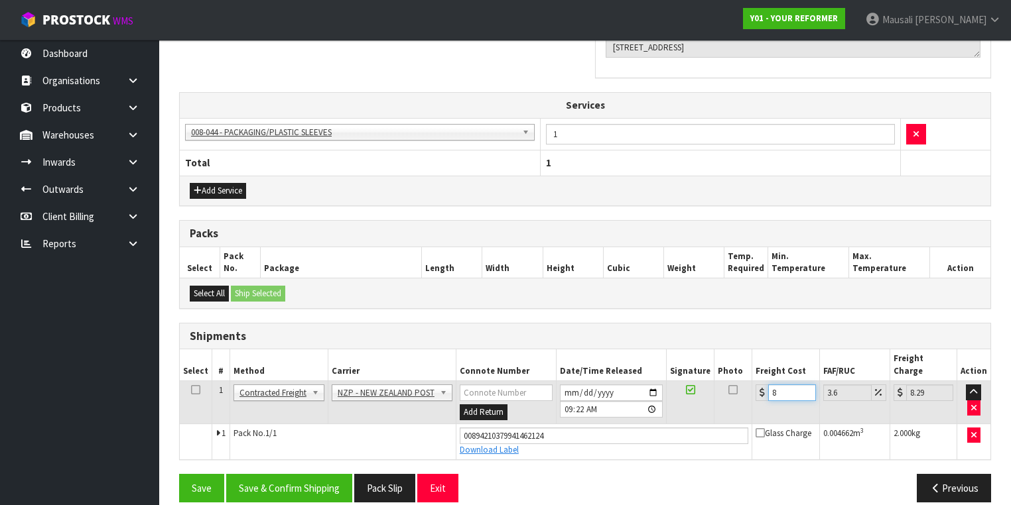
type input "8.7"
type input "8.45"
type input "8.75"
type input "8.45"
click at [306, 474] on button "Save & Confirm Shipping" at bounding box center [289, 488] width 126 height 29
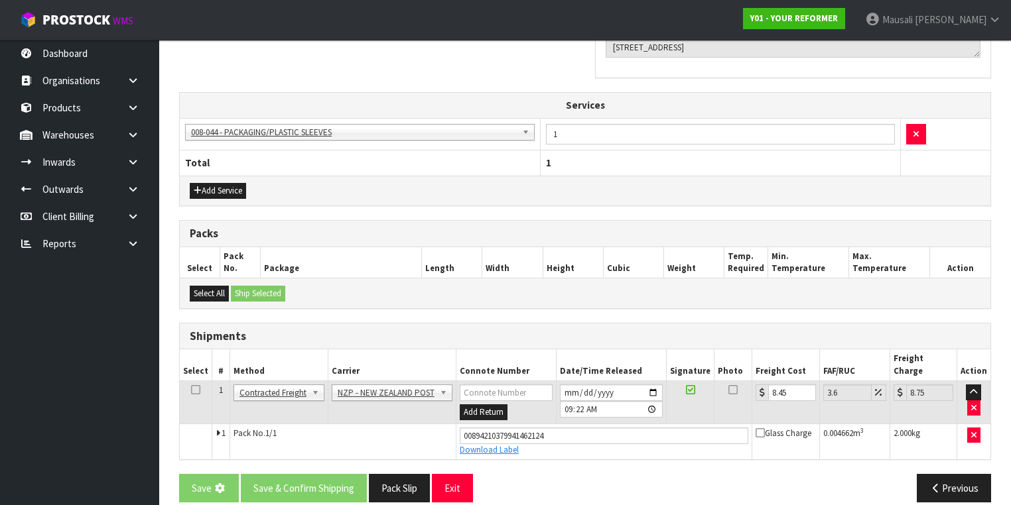
scroll to position [0, 0]
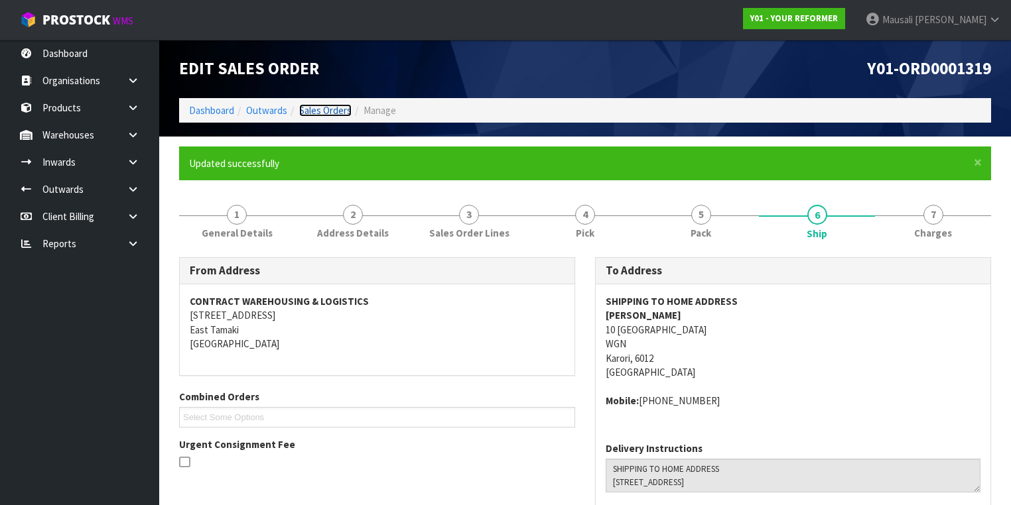
click at [322, 109] on link "Sales Orders" at bounding box center [325, 110] width 52 height 13
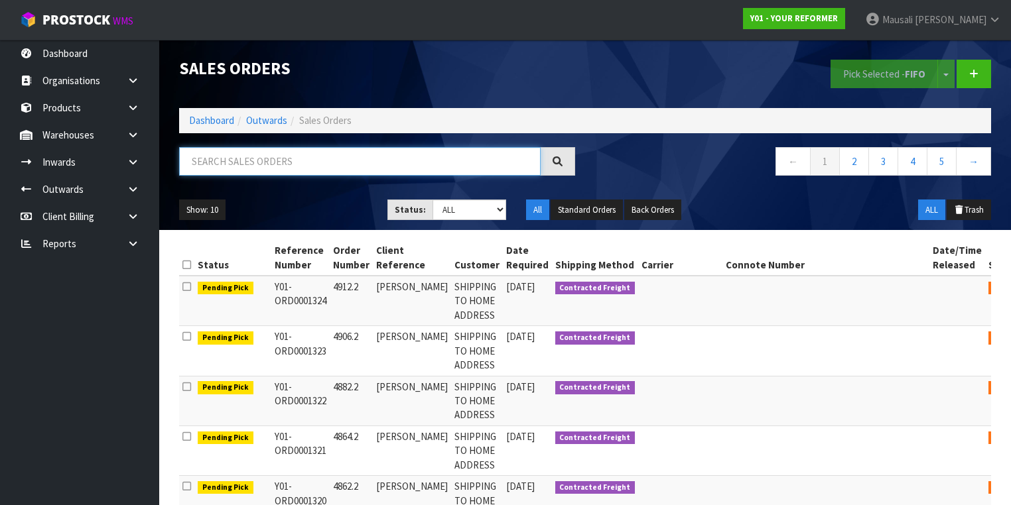
click at [225, 166] on input "text" at bounding box center [359, 161] width 361 height 29
type input "JOB-0408647"
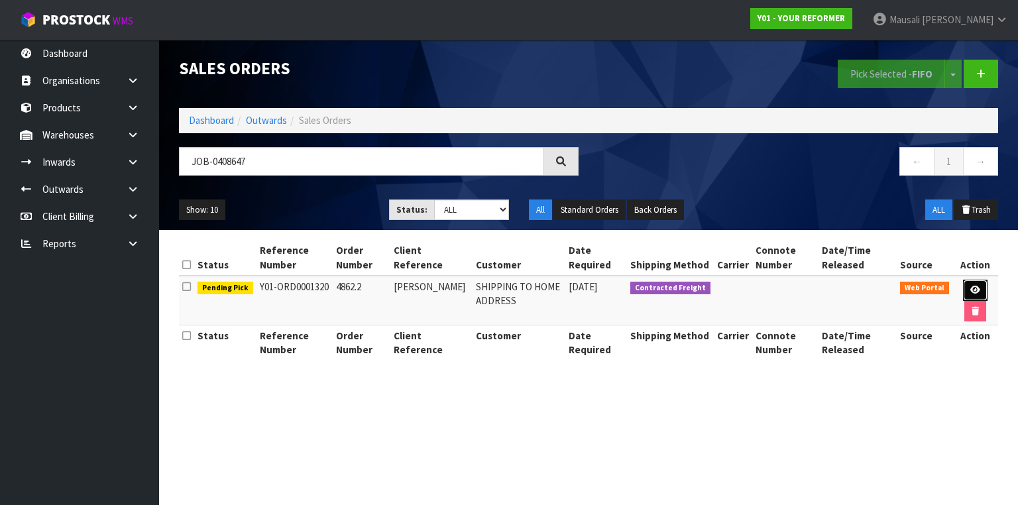
click at [976, 286] on icon at bounding box center [976, 290] width 10 height 9
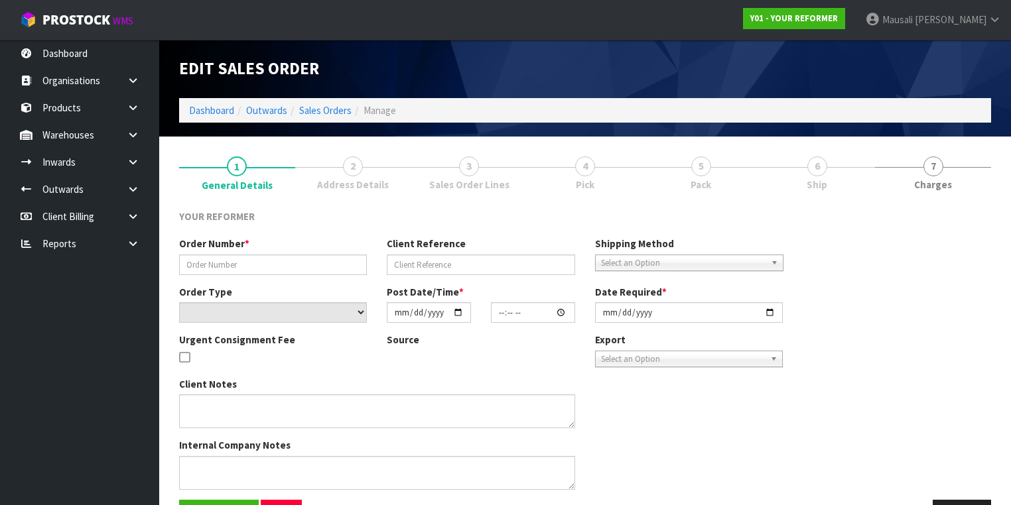
type input "4862.2"
type input "JENNIFER PATERSON"
select select "number:0"
type input "[DATE]"
type input "14:15:00.000"
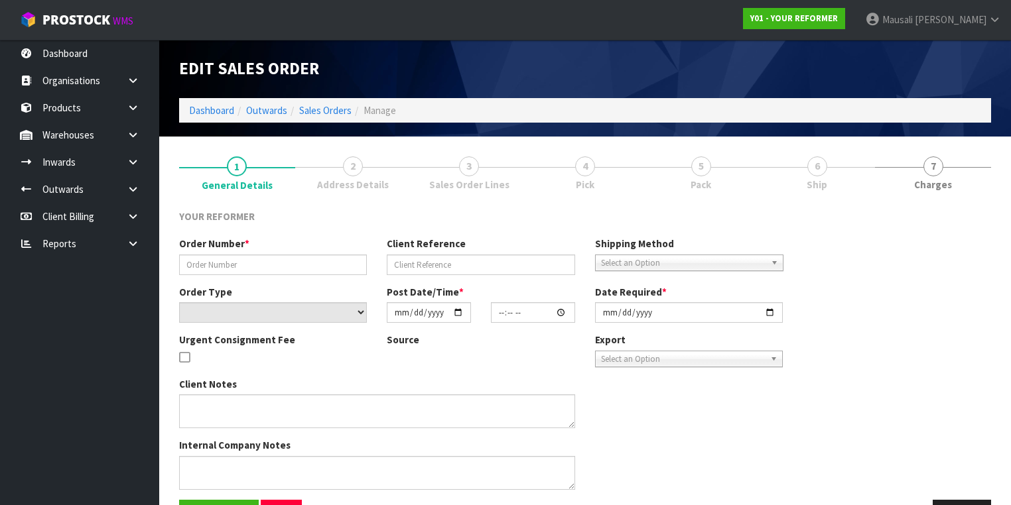
type input "[DATE]"
type textarea "JENNIFER PATERSON 4 CROSS STREET TKI LEPPERTON 4373 NEW ZEALAND +64 22 088 3270"
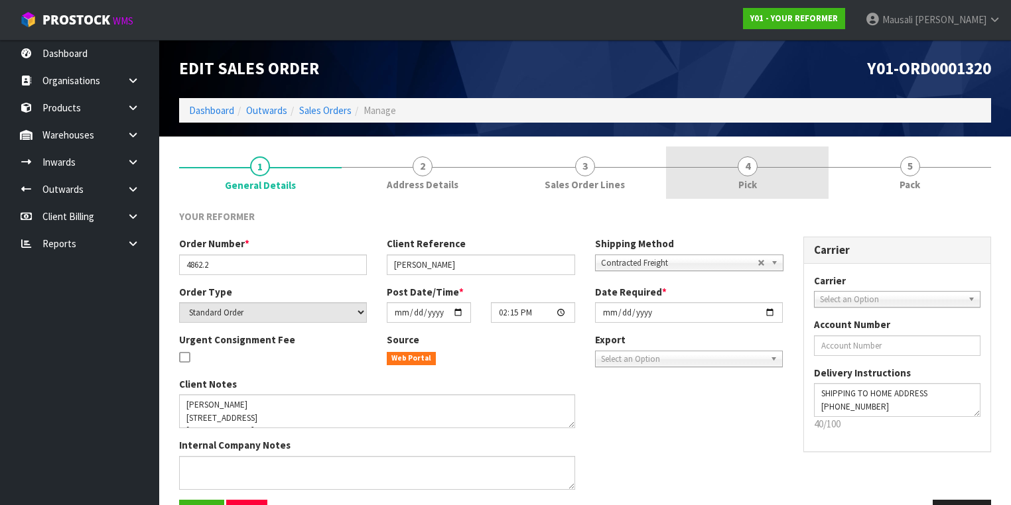
click at [755, 176] on link "4 Pick" at bounding box center [747, 173] width 162 height 52
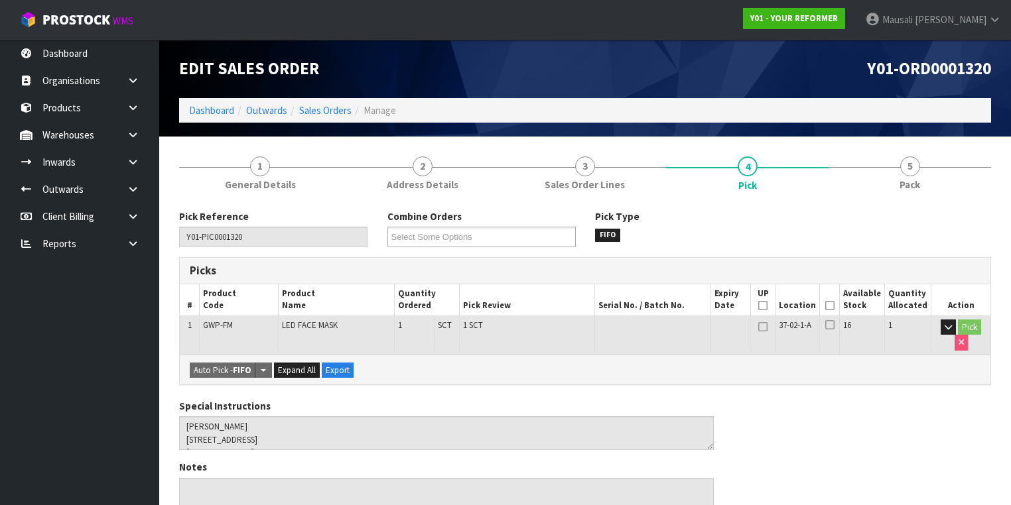
click at [833, 306] on icon at bounding box center [829, 306] width 9 height 1
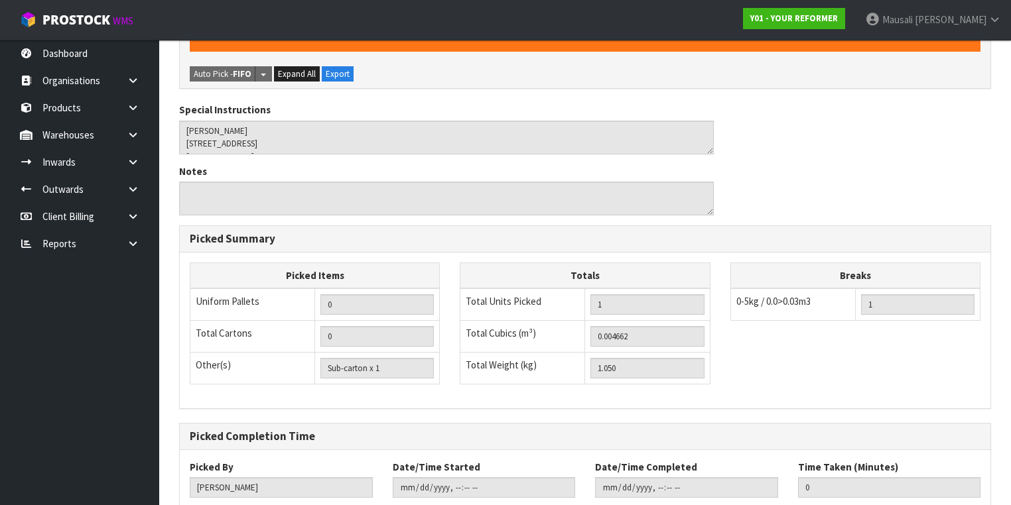
scroll to position [425, 0]
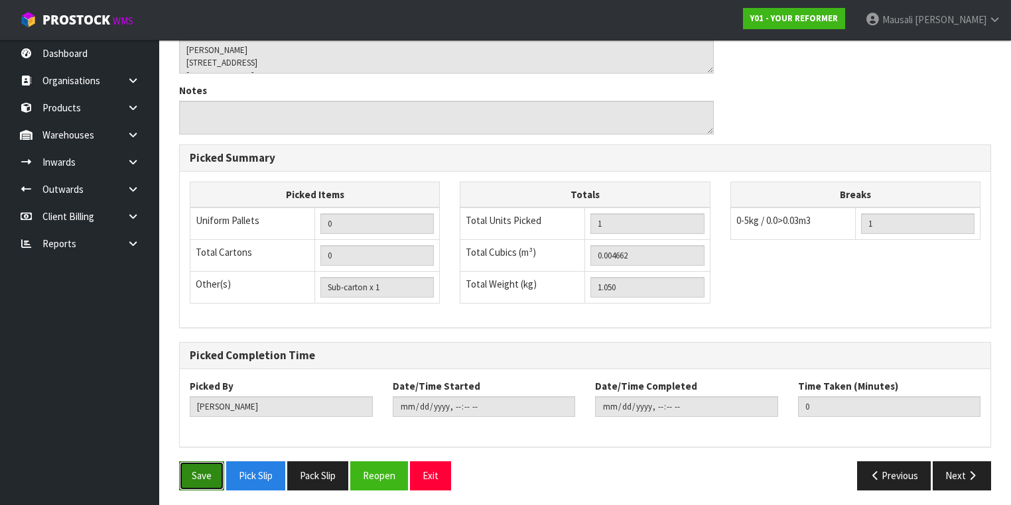
click at [194, 464] on button "Save" at bounding box center [201, 475] width 45 height 29
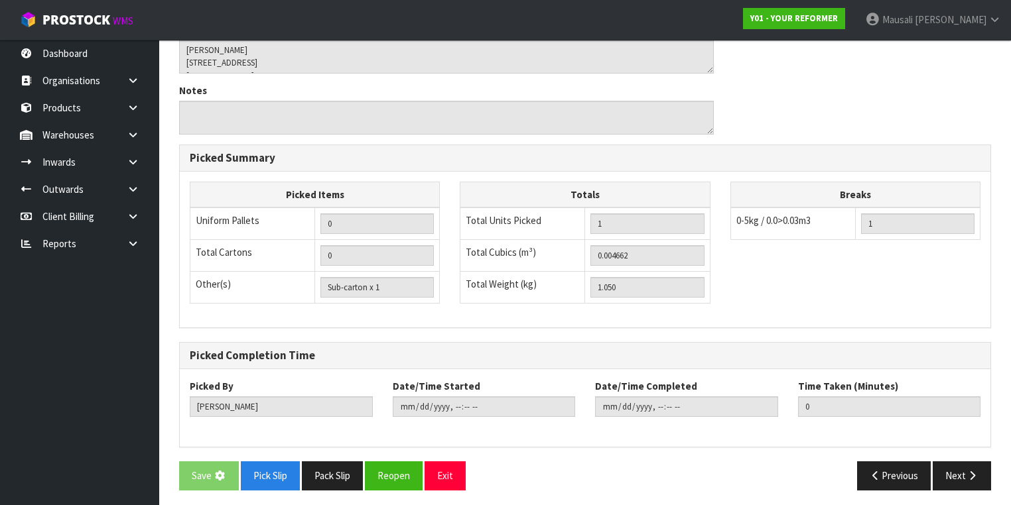
scroll to position [0, 0]
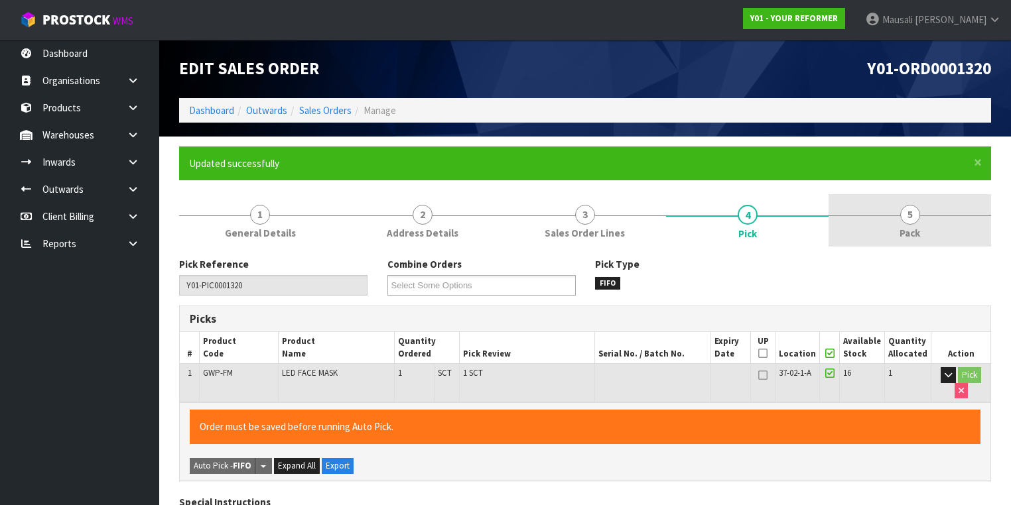
type input "[PERSON_NAME]"
type input "2025-08-21T09:27:18"
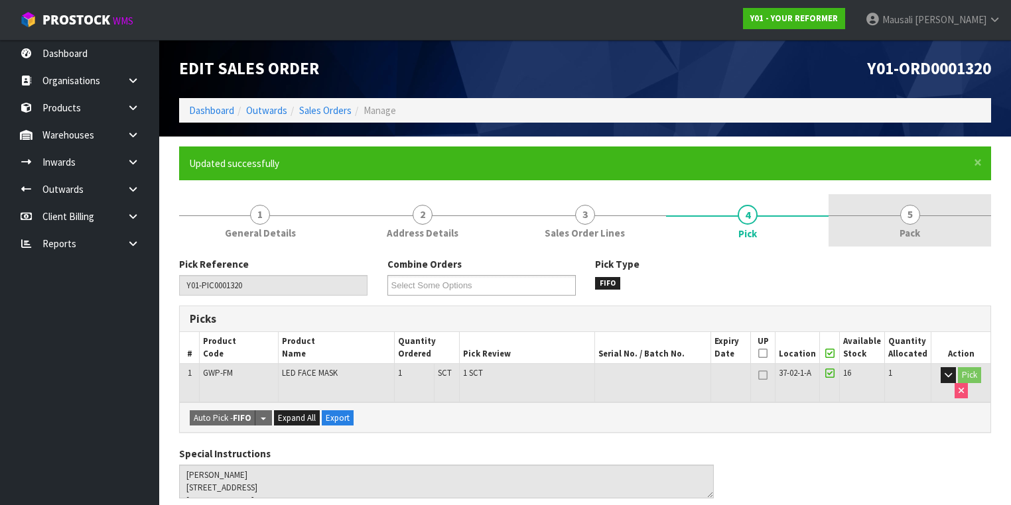
drag, startPoint x: 904, startPoint y: 221, endPoint x: 891, endPoint y: 223, distance: 13.3
click at [904, 221] on span "5" at bounding box center [910, 215] width 20 height 20
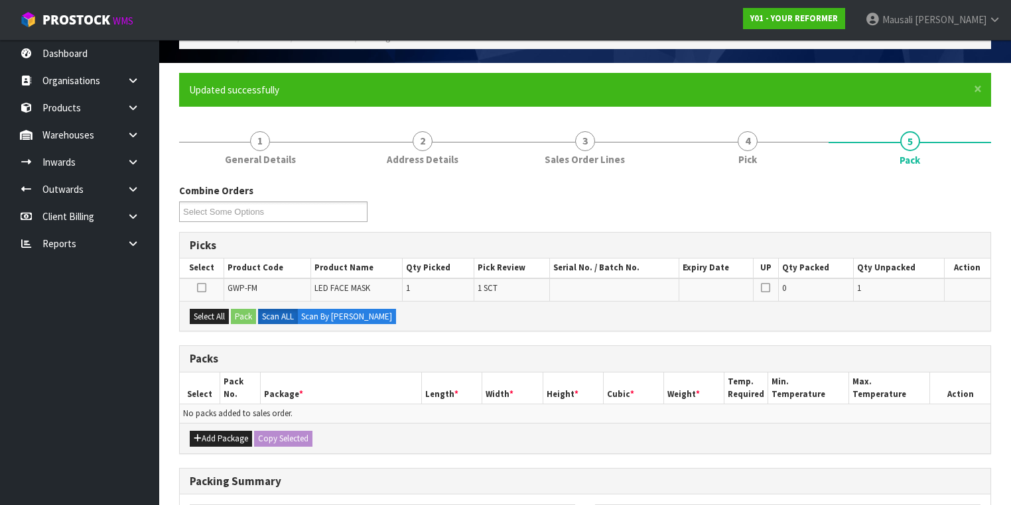
scroll to position [159, 0]
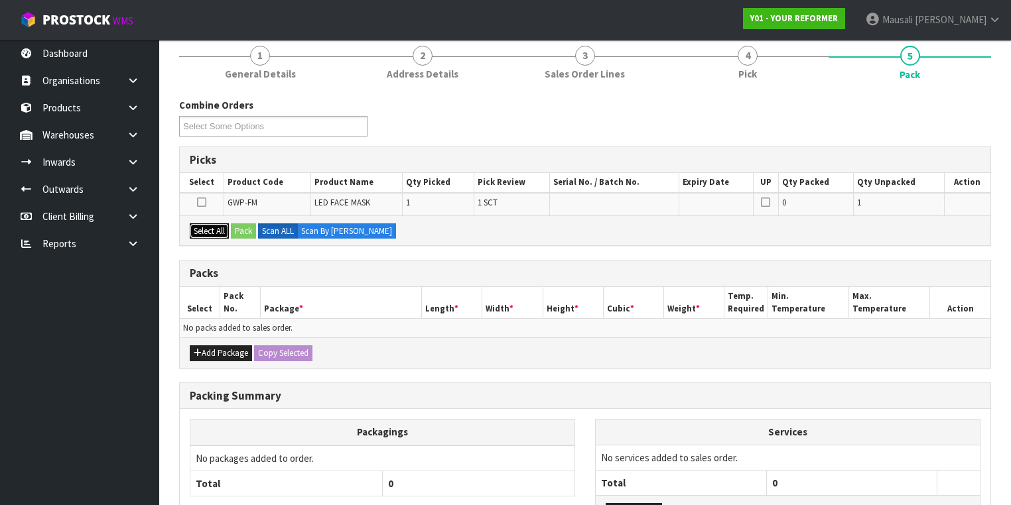
click at [212, 230] on button "Select All" at bounding box center [209, 231] width 39 height 16
click at [233, 228] on button "Pack" at bounding box center [243, 231] width 25 height 16
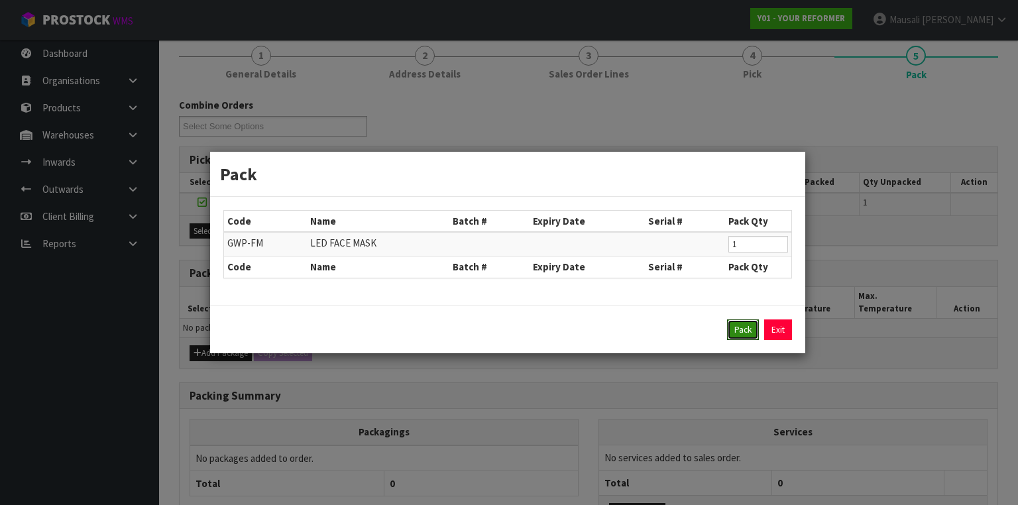
drag, startPoint x: 739, startPoint y: 330, endPoint x: 717, endPoint y: 324, distance: 22.5
click at [737, 330] on button "Pack" at bounding box center [743, 330] width 32 height 21
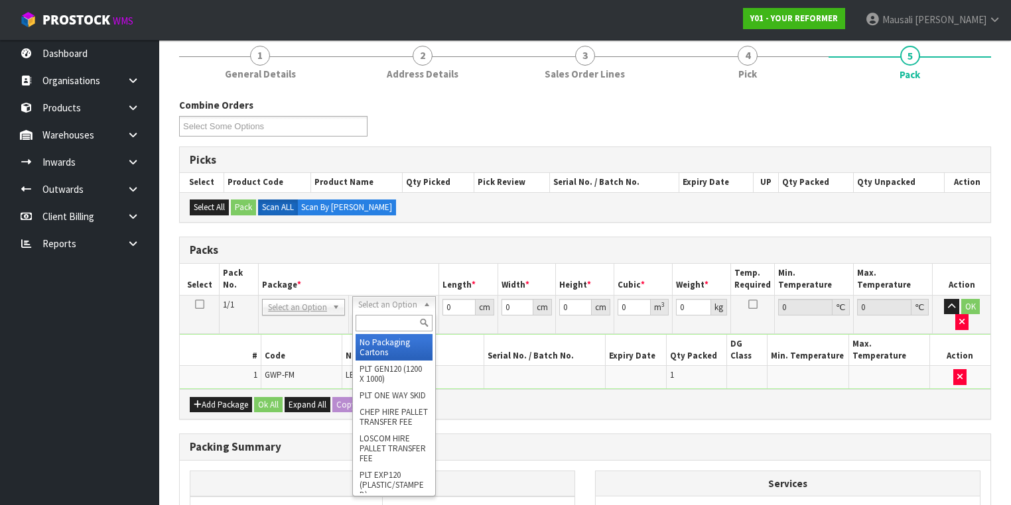
click at [393, 318] on input "text" at bounding box center [393, 323] width 76 height 17
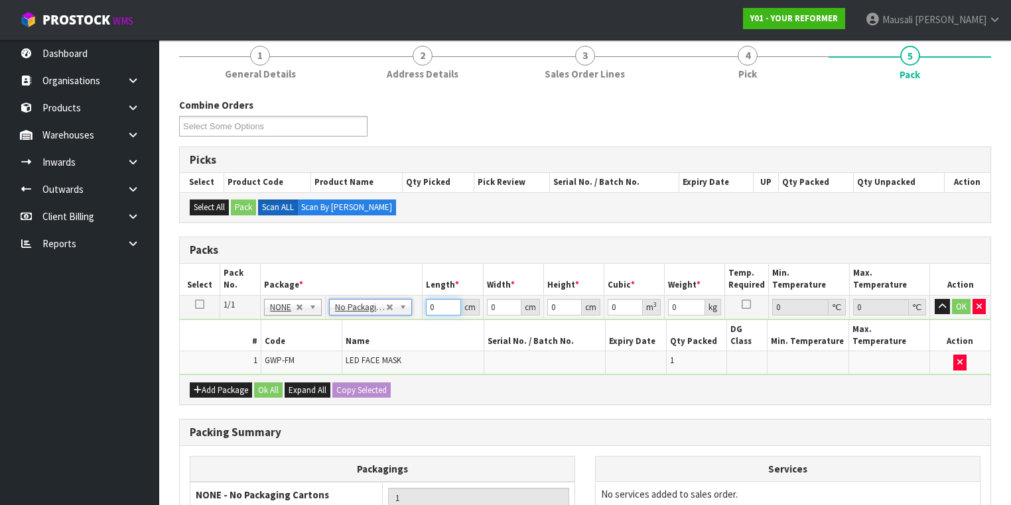
drag, startPoint x: 440, startPoint y: 309, endPoint x: 457, endPoint y: 294, distance: 22.1
click at [416, 314] on tr "1/1 NONE 007-001 007-002 007-004 007-009 007-013 007-014 007-015 007-017 007-01…" at bounding box center [585, 307] width 810 height 24
type input "37"
type input "21"
type input "65"
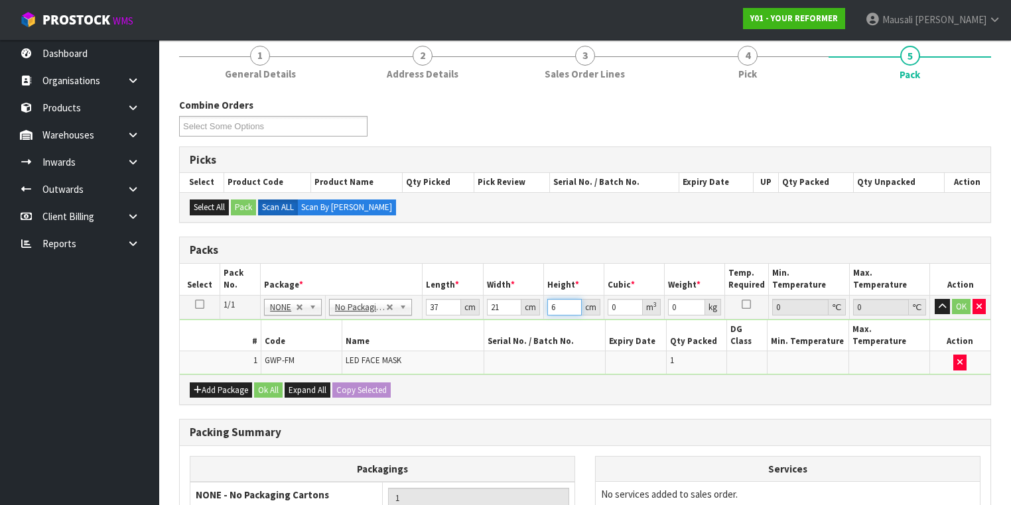
type input "0.050505"
type input "6"
type input "0.004662"
type input "6"
type input "2"
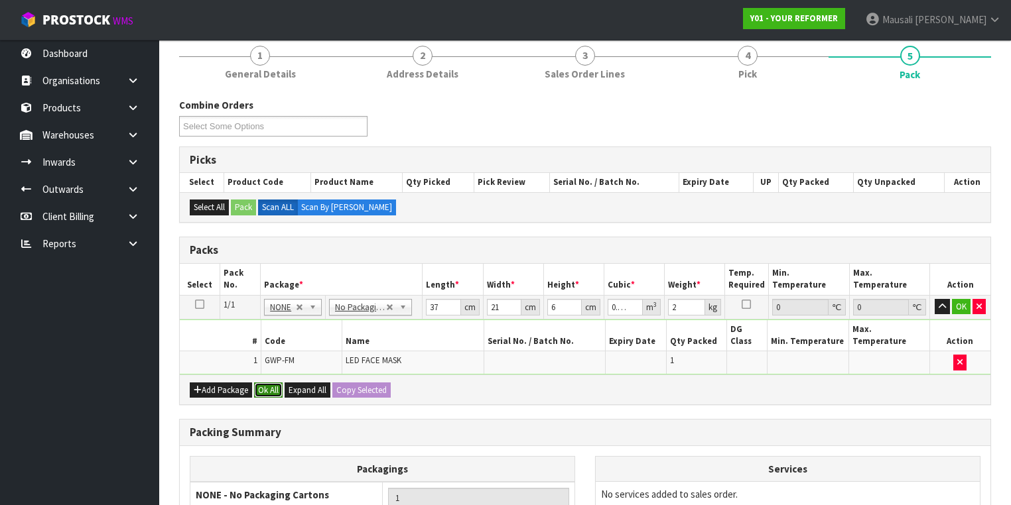
click at [263, 383] on button "Ok All" at bounding box center [268, 391] width 29 height 16
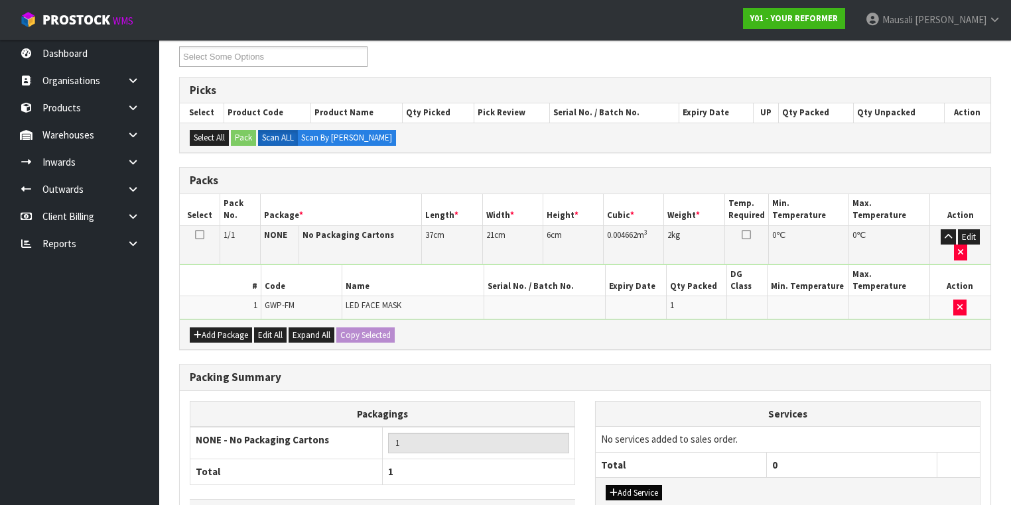
scroll to position [292, 0]
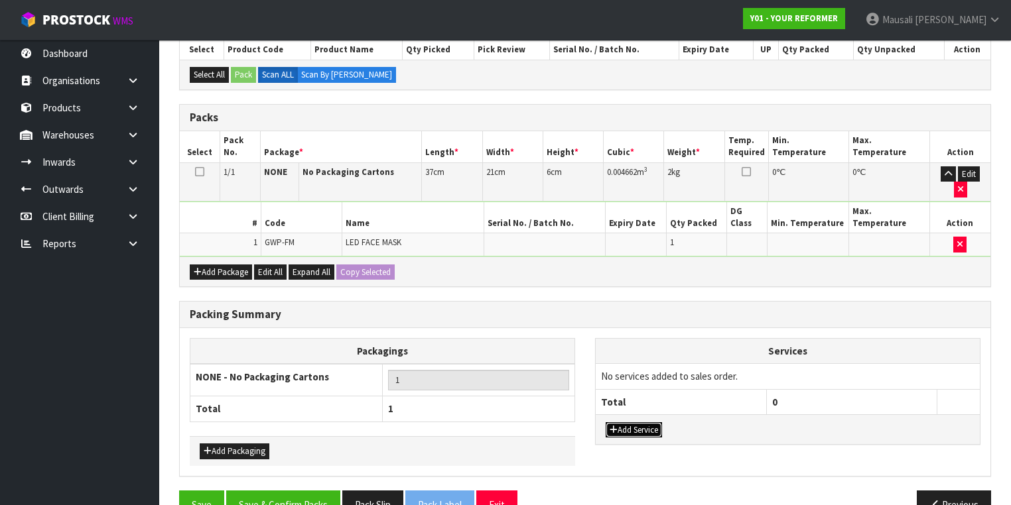
click at [641, 422] on button "Add Service" at bounding box center [633, 430] width 56 height 16
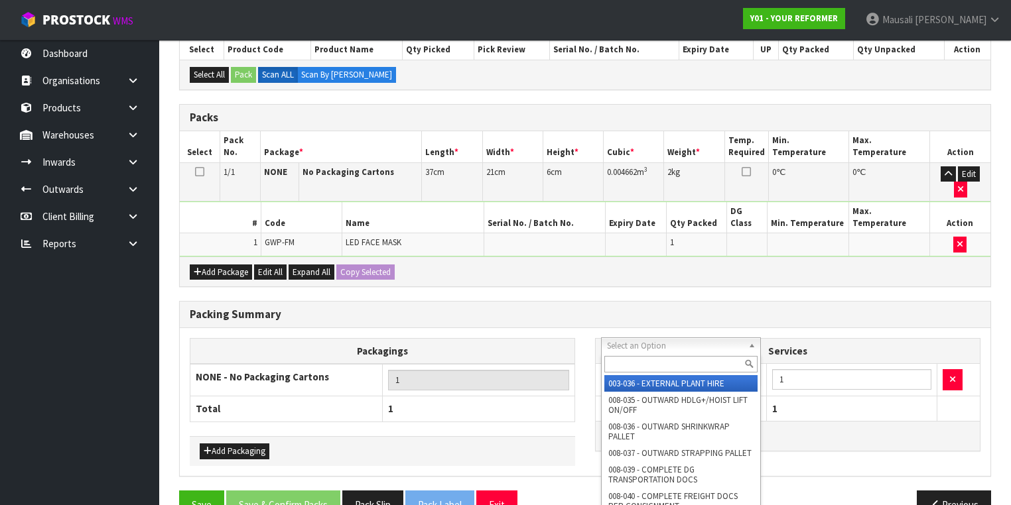
drag, startPoint x: 654, startPoint y: 348, endPoint x: 652, endPoint y: 360, distance: 12.1
click at [647, 366] on input "text" at bounding box center [680, 364] width 153 height 17
type input "044"
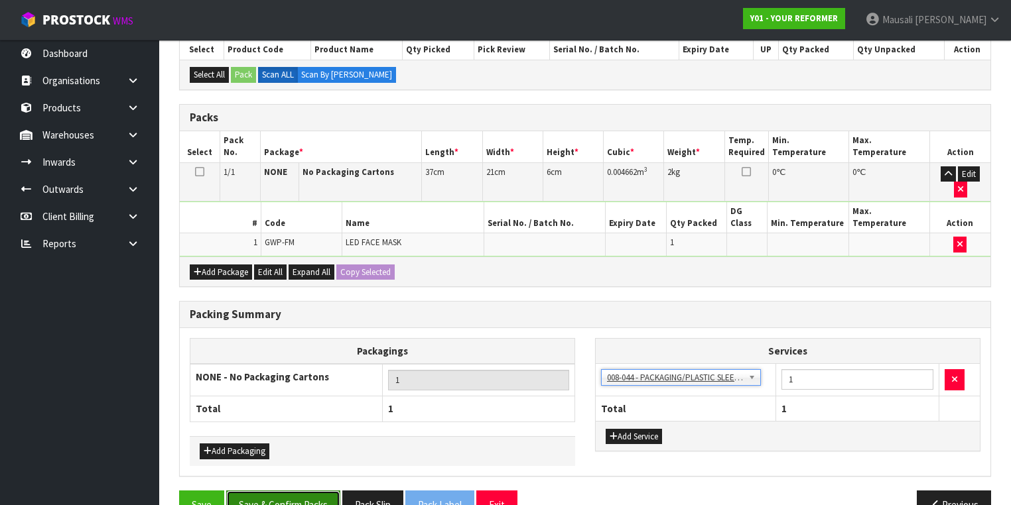
click at [278, 491] on button "Save & Confirm Packs" at bounding box center [283, 505] width 114 height 29
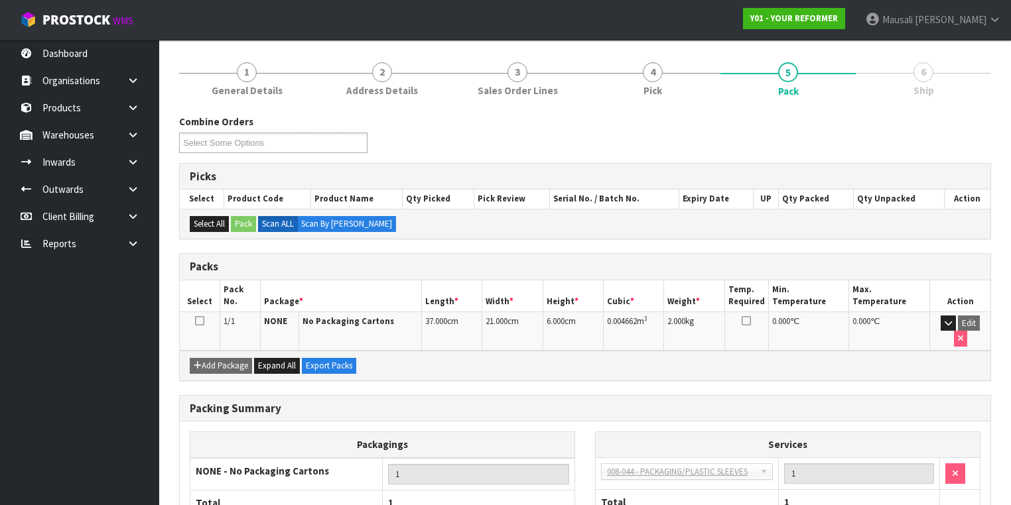
scroll to position [220, 0]
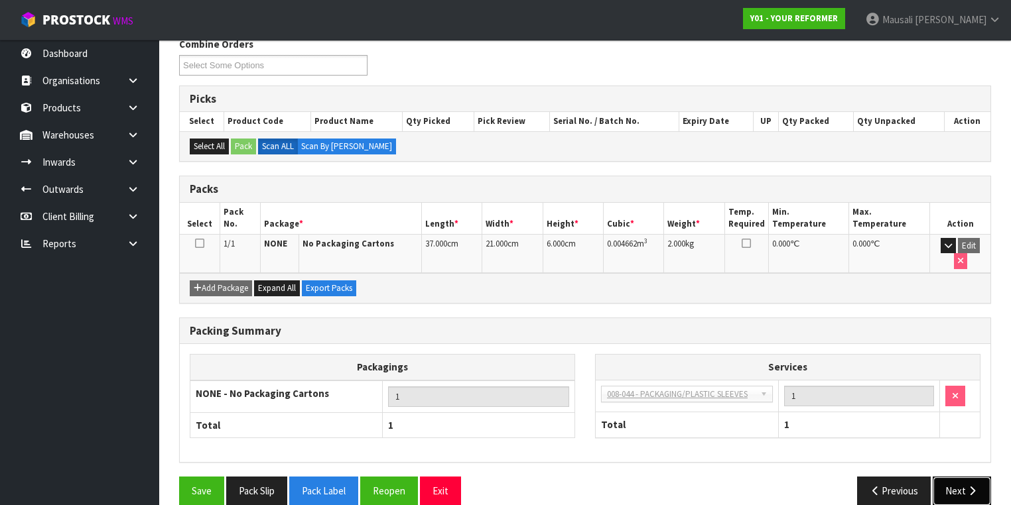
click at [953, 477] on button "Next" at bounding box center [961, 491] width 58 height 29
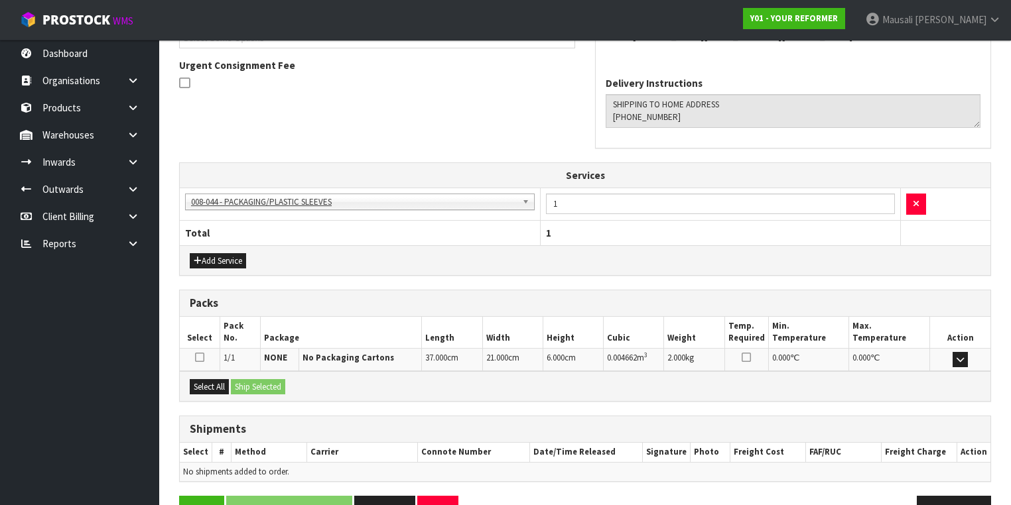
scroll to position [414, 0]
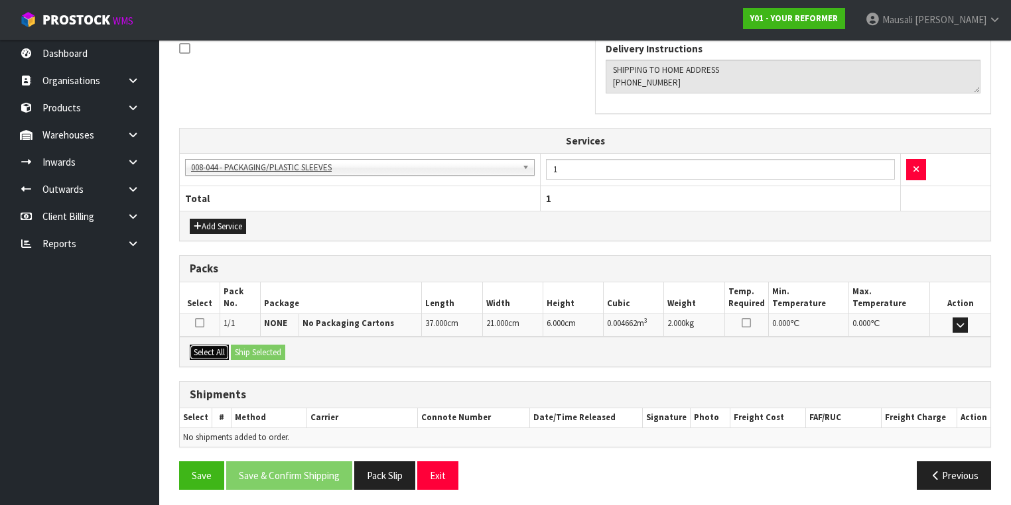
drag, startPoint x: 209, startPoint y: 351, endPoint x: 227, endPoint y: 347, distance: 18.2
click at [210, 350] on button "Select All" at bounding box center [209, 353] width 39 height 16
click at [231, 347] on div "Select All Ship Selected" at bounding box center [585, 352] width 810 height 30
click at [282, 347] on button "Ship Selected" at bounding box center [258, 353] width 54 height 16
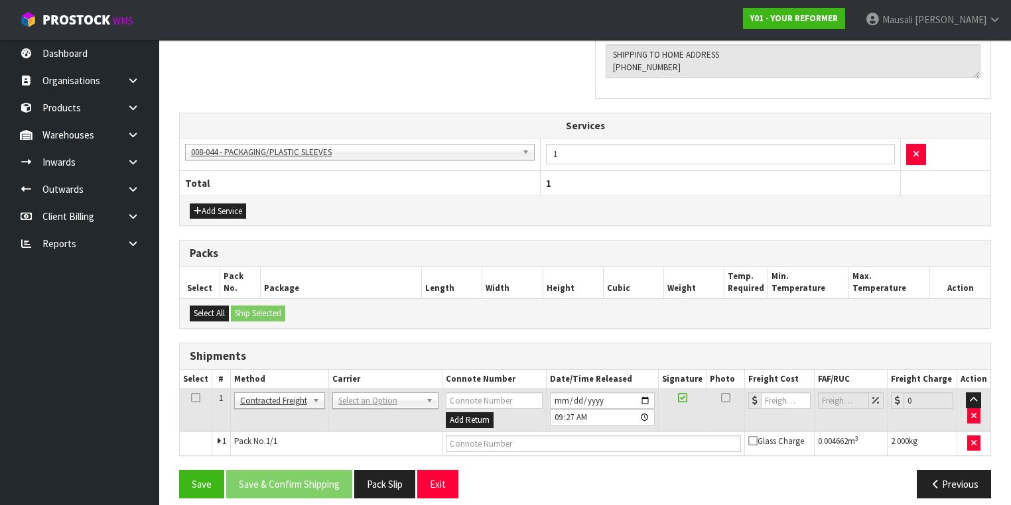
scroll to position [437, 0]
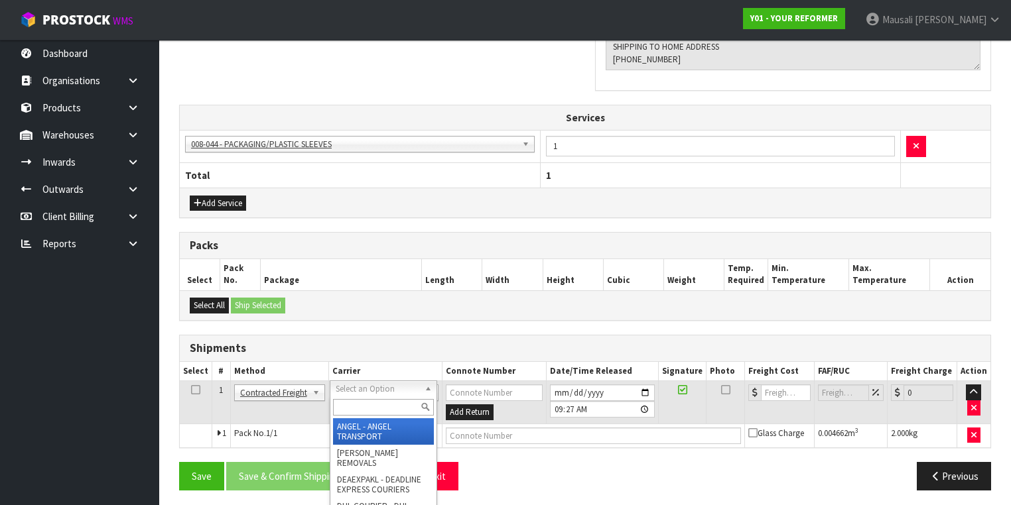
click at [343, 411] on input "text" at bounding box center [383, 407] width 101 height 17
type input "NZP"
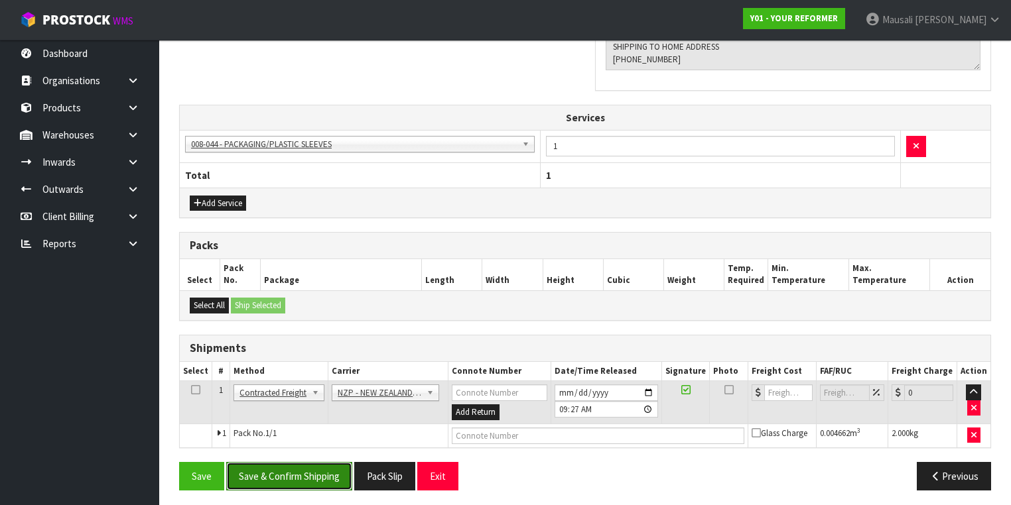
click at [273, 463] on button "Save & Confirm Shipping" at bounding box center [289, 476] width 126 height 29
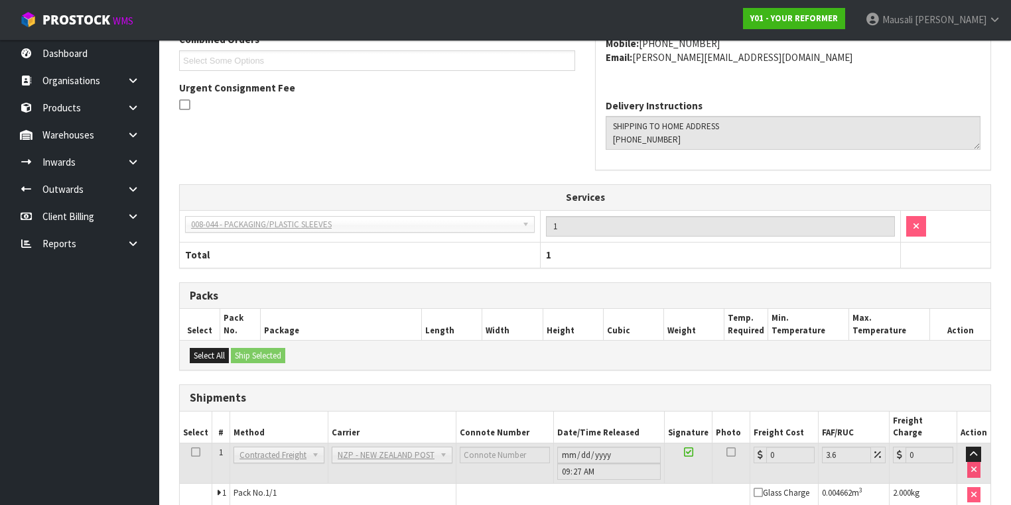
scroll to position [419, 0]
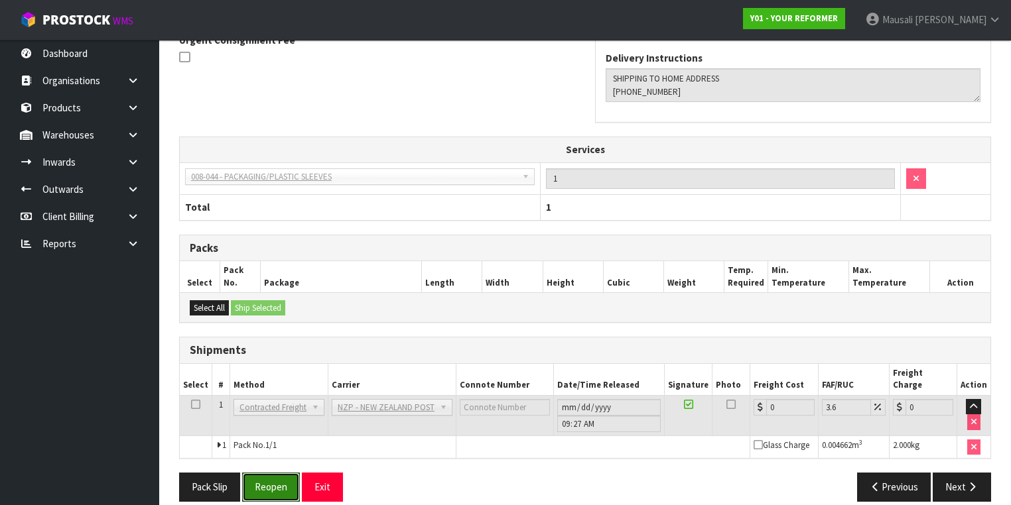
drag, startPoint x: 253, startPoint y: 468, endPoint x: 271, endPoint y: 452, distance: 24.0
click at [254, 473] on button "Reopen" at bounding box center [271, 487] width 58 height 29
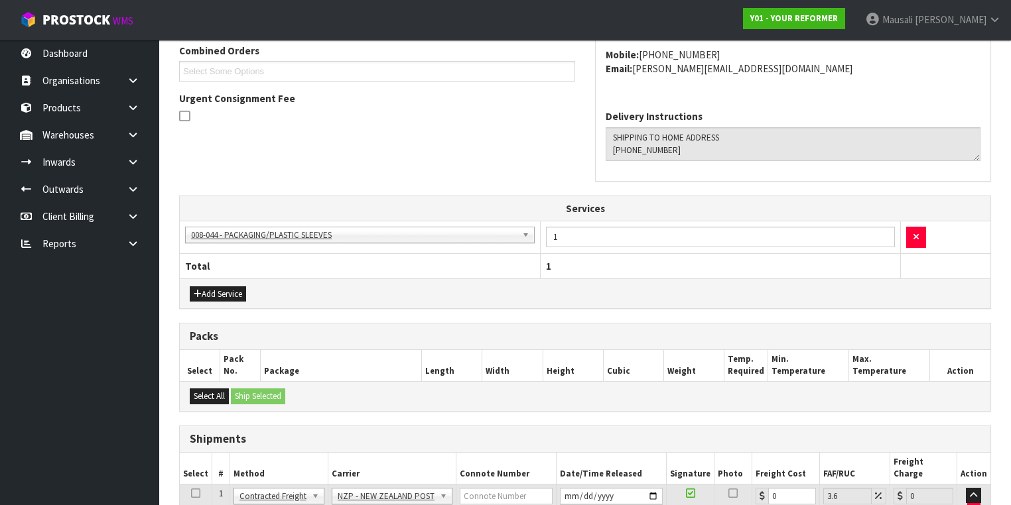
scroll to position [449, 0]
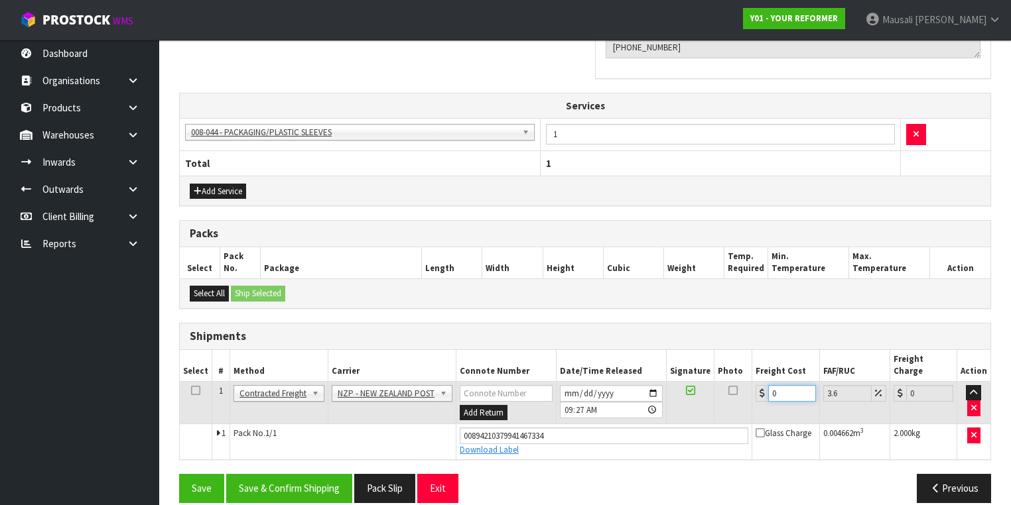
drag, startPoint x: 782, startPoint y: 375, endPoint x: 759, endPoint y: 383, distance: 23.9
click at [759, 385] on div "0" at bounding box center [785, 393] width 60 height 17
type input "1"
type input "1.04"
type input "13"
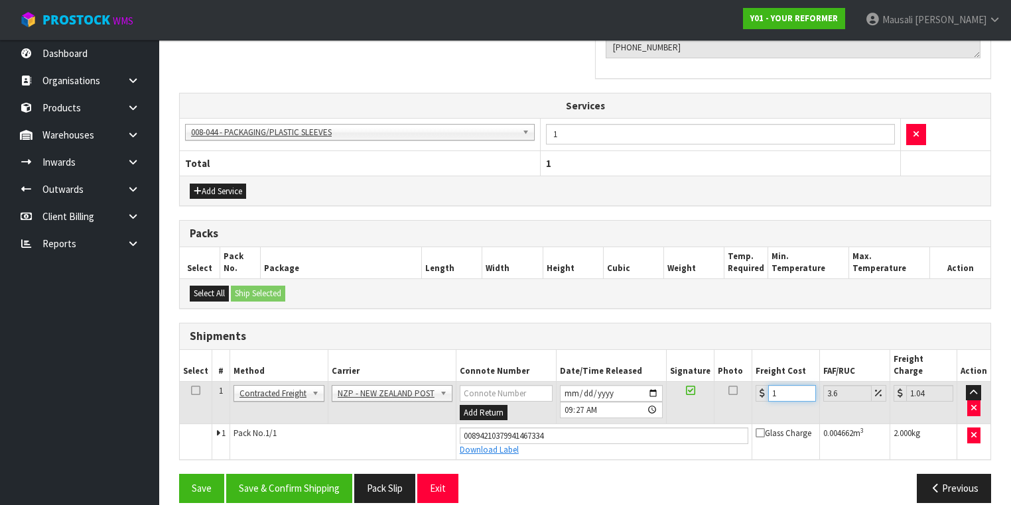
type input "13.47"
type input "13.04"
type input "13.51"
type input "13.04"
drag, startPoint x: 322, startPoint y: 481, endPoint x: 310, endPoint y: 469, distance: 16.9
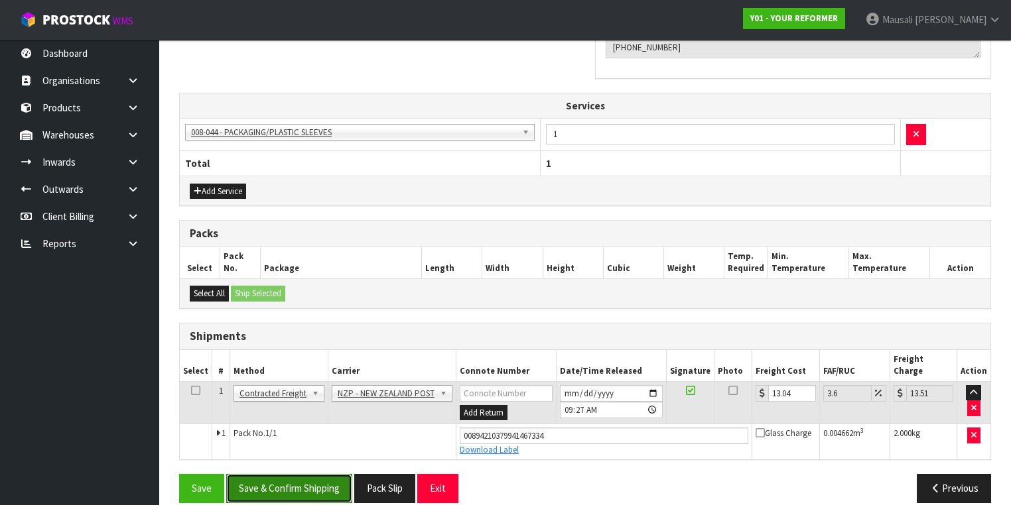
click at [314, 477] on button "Save & Confirm Shipping" at bounding box center [289, 488] width 126 height 29
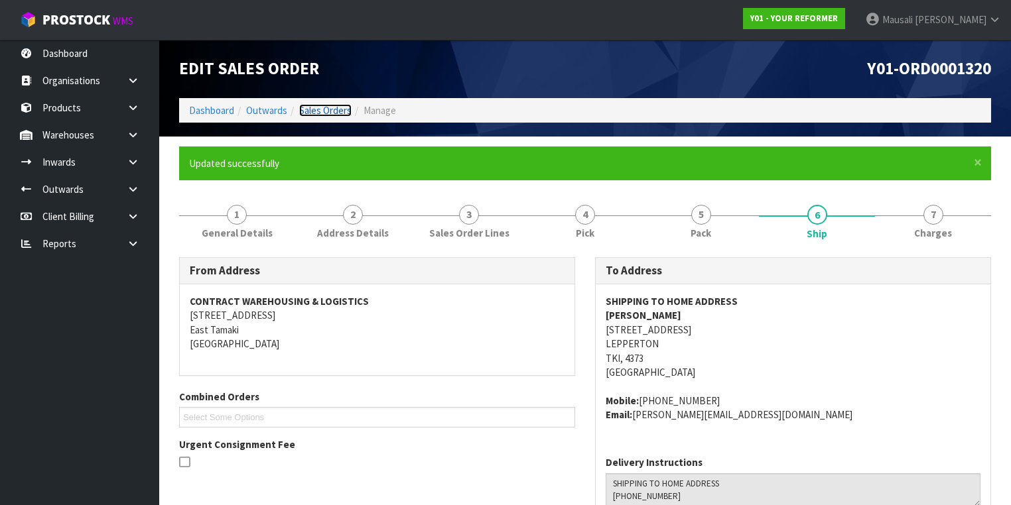
click at [337, 111] on link "Sales Orders" at bounding box center [325, 110] width 52 height 13
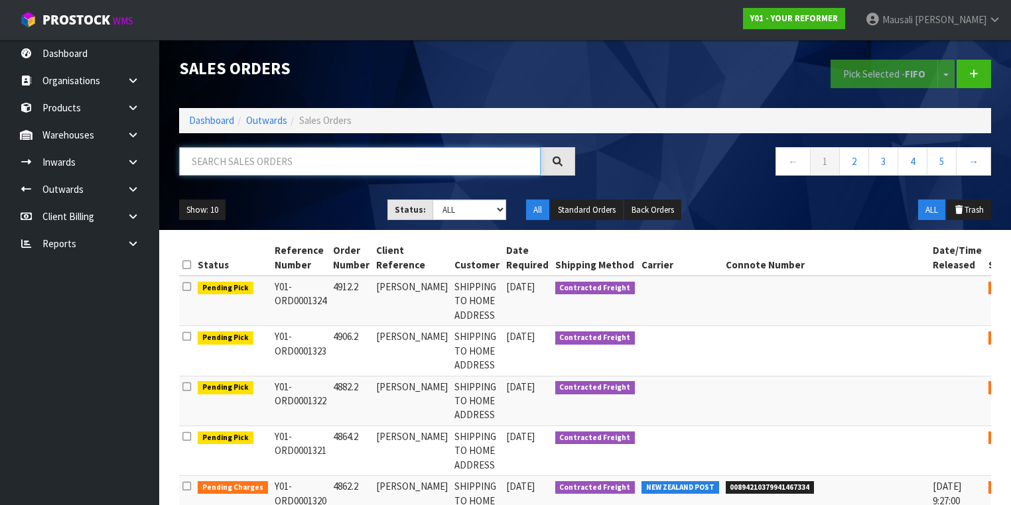
click at [208, 167] on input "text" at bounding box center [359, 161] width 361 height 29
type input "JOB-0408649"
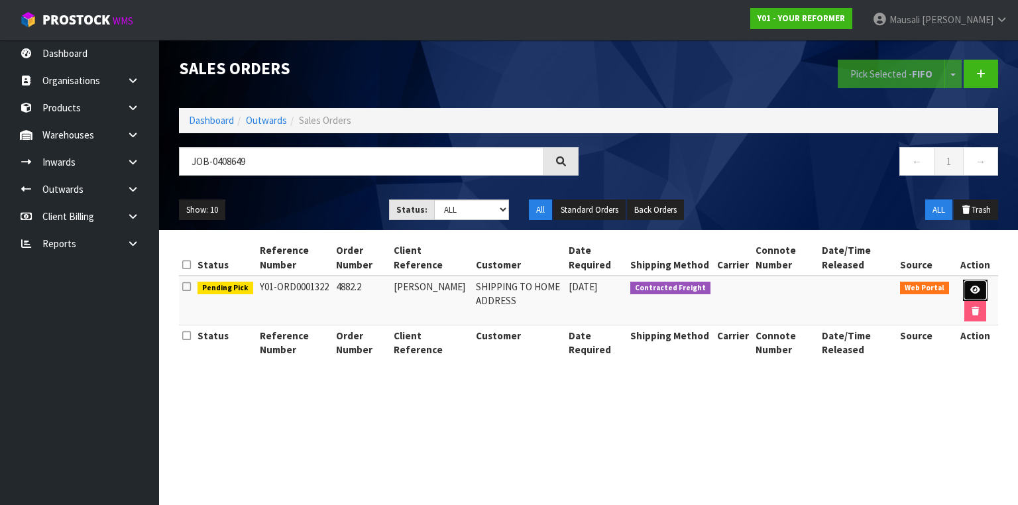
click at [971, 287] on icon at bounding box center [976, 290] width 10 height 9
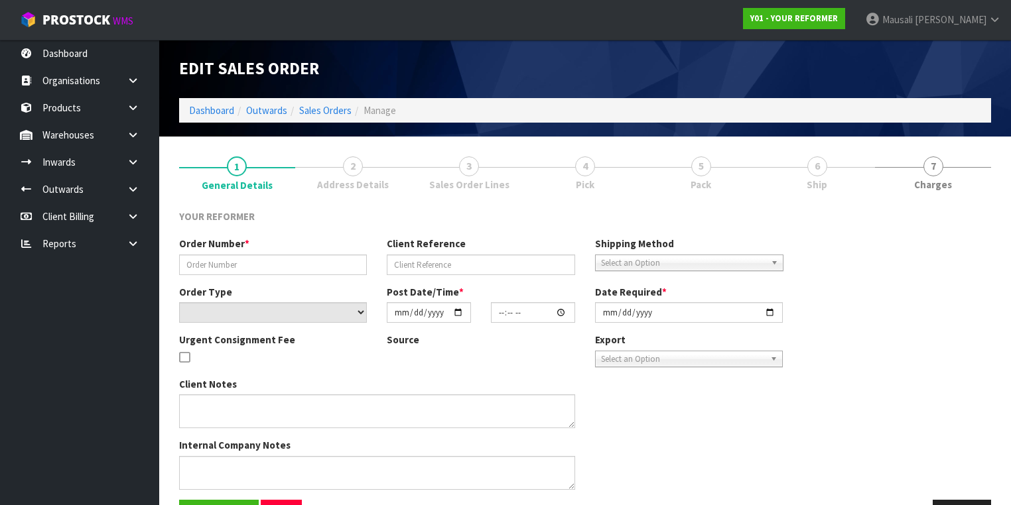
type input "4882.2"
type input "RC CARTER"
select select "number:0"
type input "[DATE]"
type input "14:18:00.000"
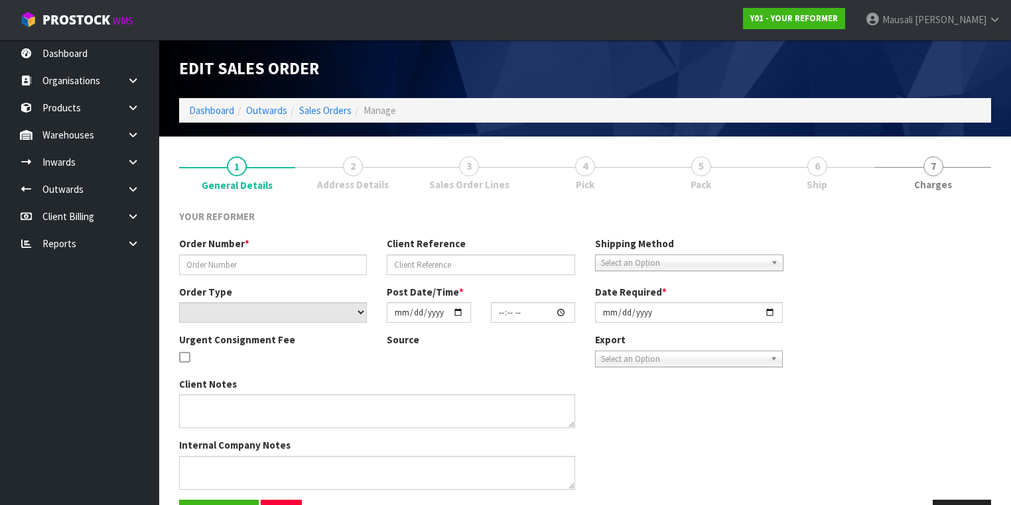
type input "[DATE]"
type textarea "RICHARD CARTER 213 LETTS GULLY ROAD OTA ALEXANDRA 9393 NEW ZEALAND +64 27 249 0…"
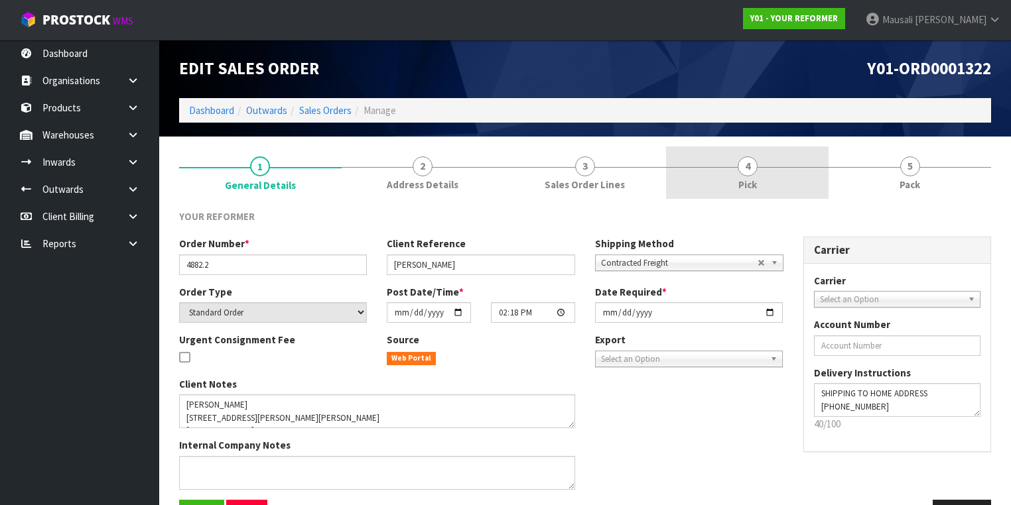
click at [745, 167] on span "4" at bounding box center [747, 166] width 20 height 20
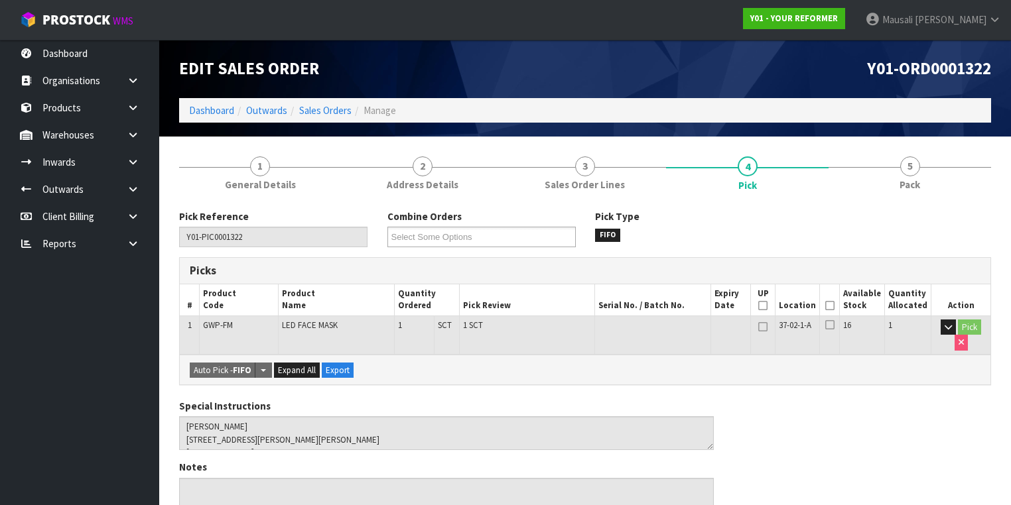
click at [833, 306] on icon at bounding box center [829, 306] width 9 height 1
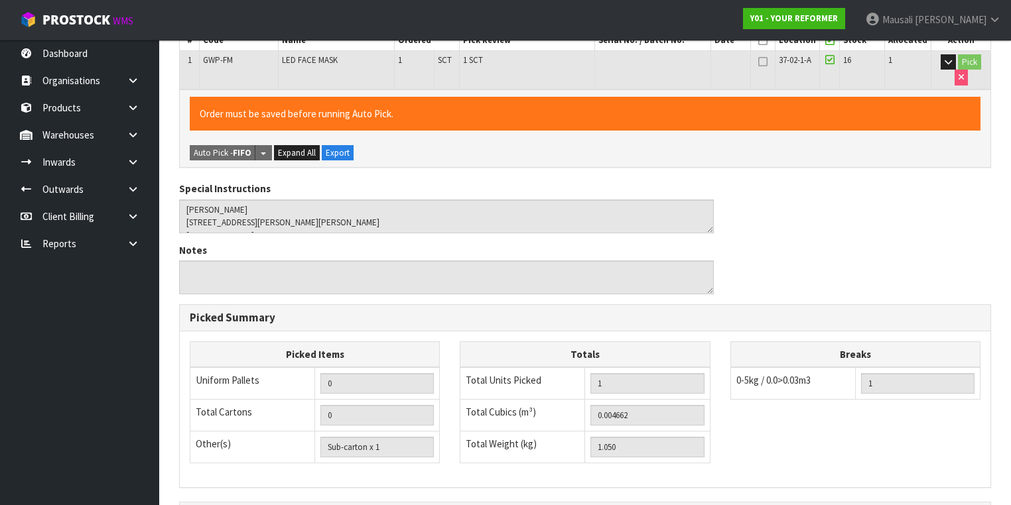
scroll to position [425, 0]
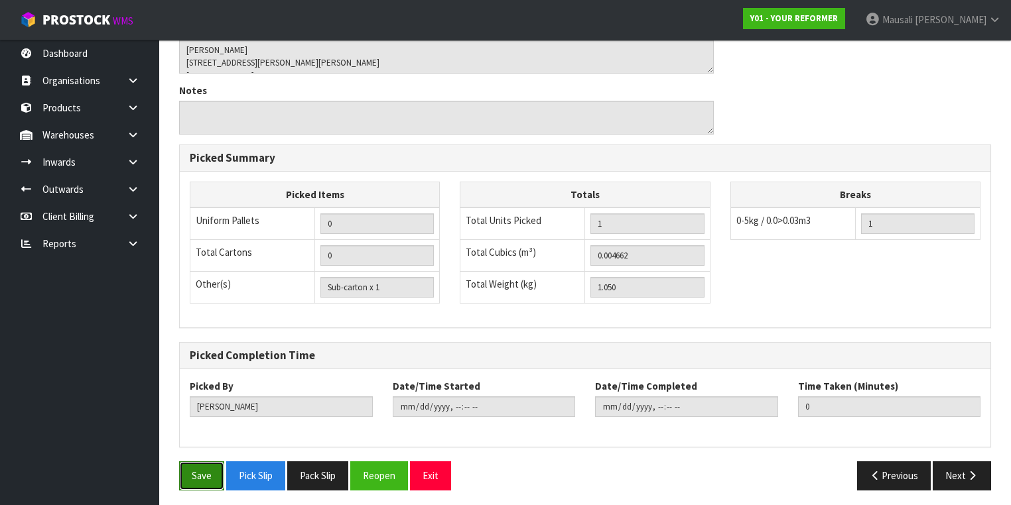
click at [180, 471] on button "Save" at bounding box center [201, 475] width 45 height 29
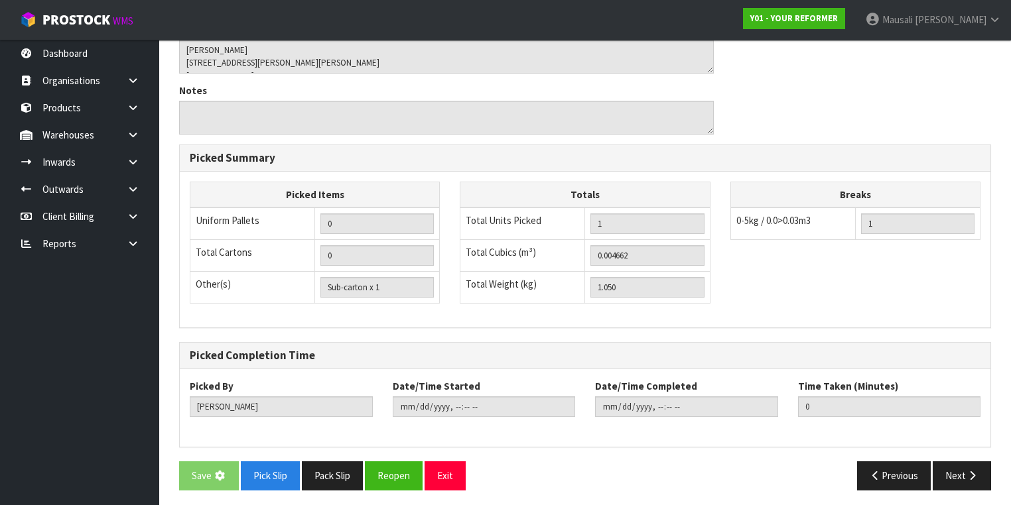
scroll to position [0, 0]
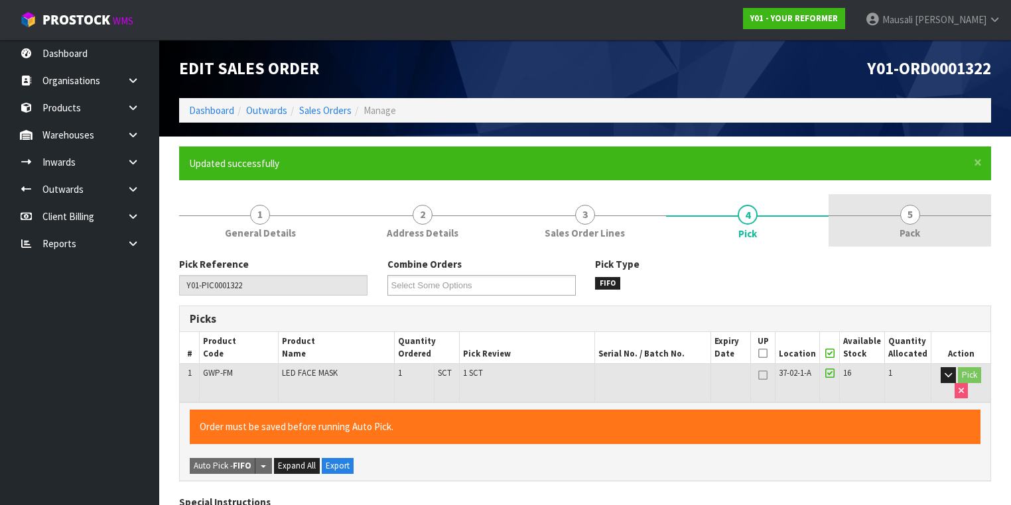
type input "[PERSON_NAME]"
type input "2025-08-21T09:30:26"
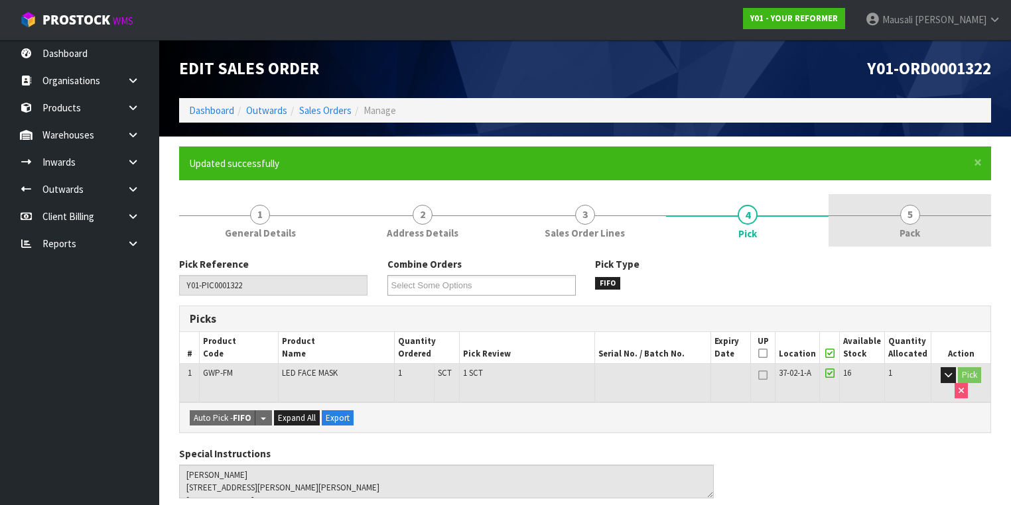
click at [896, 227] on link "5 Pack" at bounding box center [909, 220] width 162 height 52
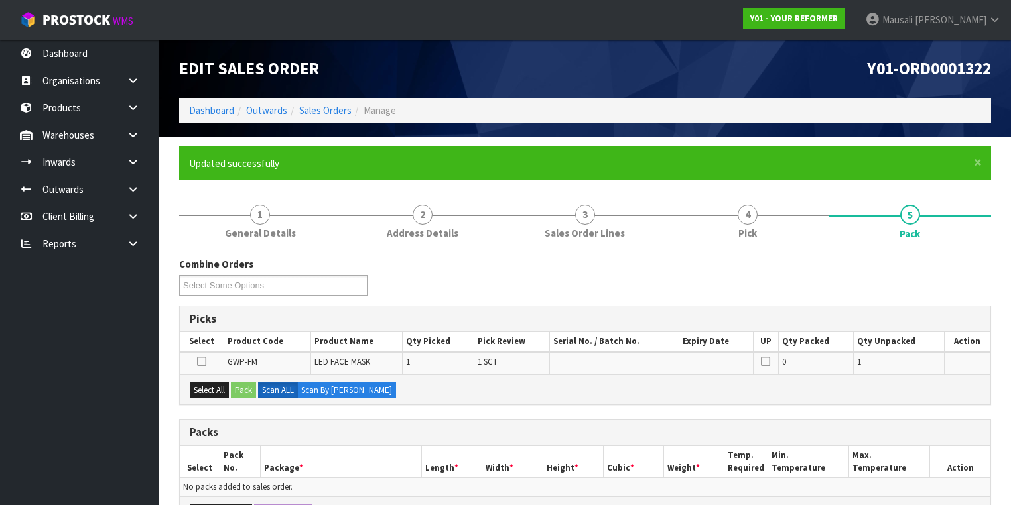
scroll to position [212, 0]
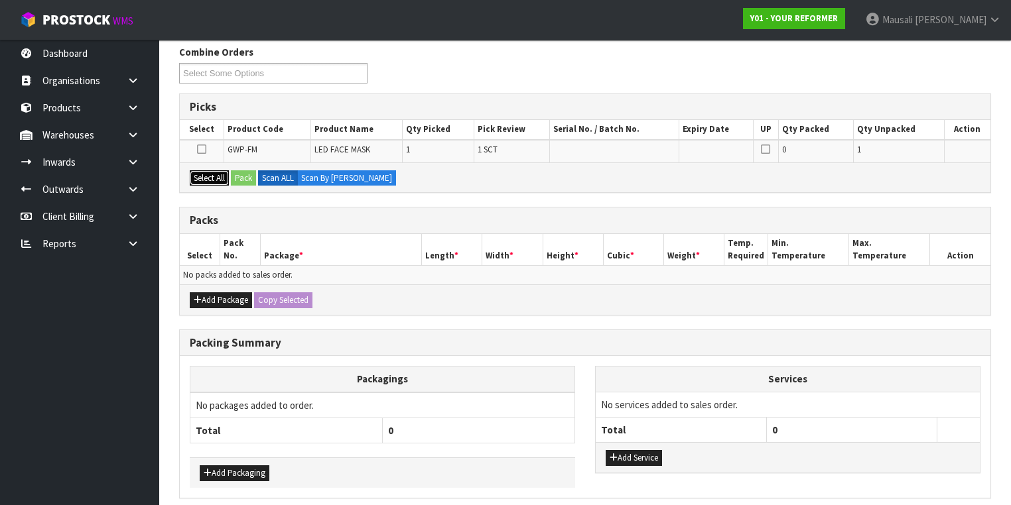
click at [212, 177] on button "Select All" at bounding box center [209, 178] width 39 height 16
click at [239, 175] on button "Pack" at bounding box center [243, 178] width 25 height 16
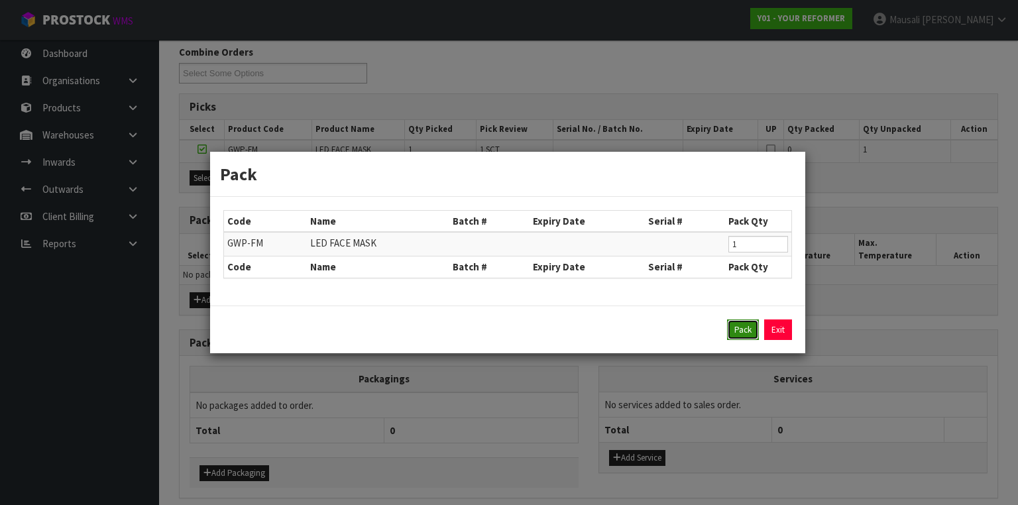
click at [742, 326] on button "Pack" at bounding box center [743, 330] width 32 height 21
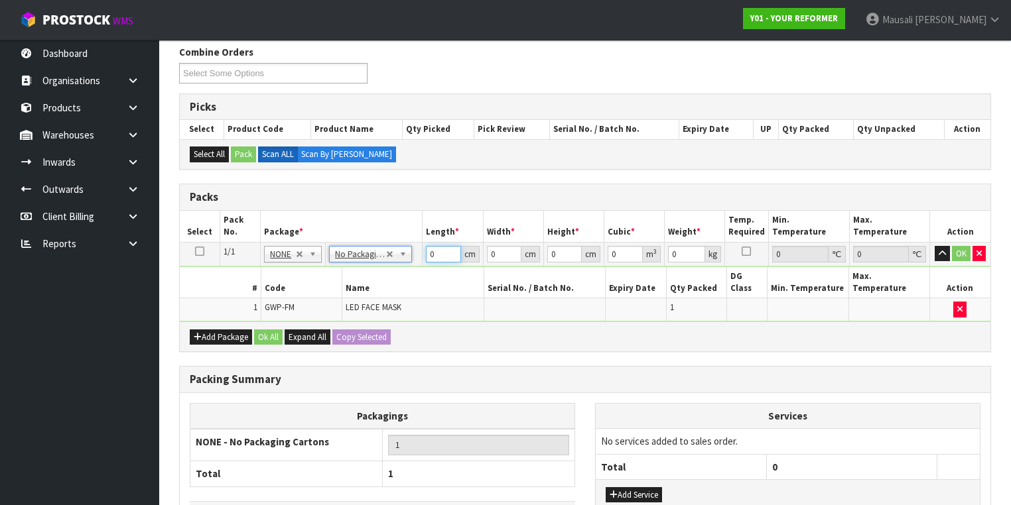
drag, startPoint x: 445, startPoint y: 251, endPoint x: 419, endPoint y: 256, distance: 26.3
click at [420, 256] on tr "1/1 NONE 007-001 007-002 007-004 007-009 007-013 007-014 007-015 007-017 007-01…" at bounding box center [585, 254] width 810 height 24
type input "37"
type input "21"
type input "6"
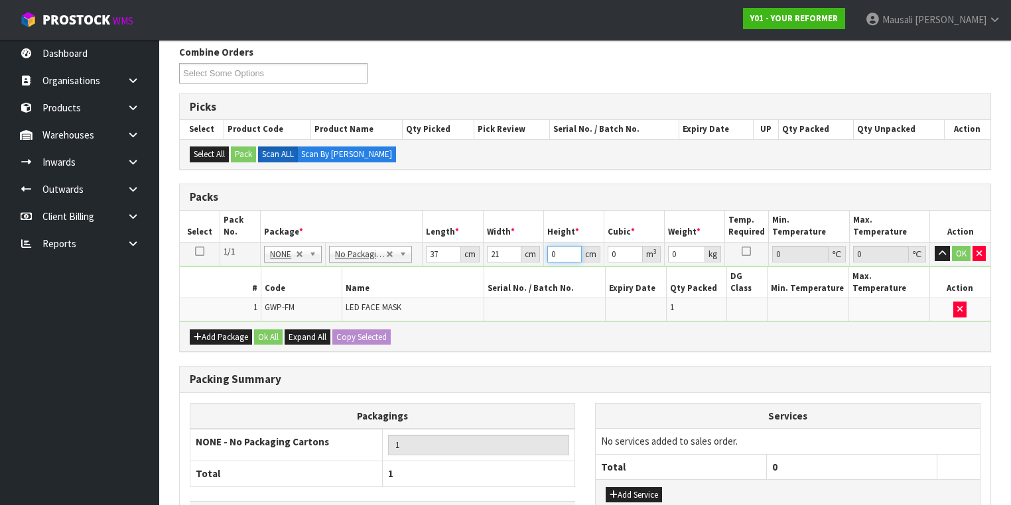
type input "0.004662"
type input "6"
type input "2"
click at [267, 305] on td "GWP-FM" at bounding box center [301, 309] width 81 height 23
click at [268, 330] on button "Ok All" at bounding box center [268, 338] width 29 height 16
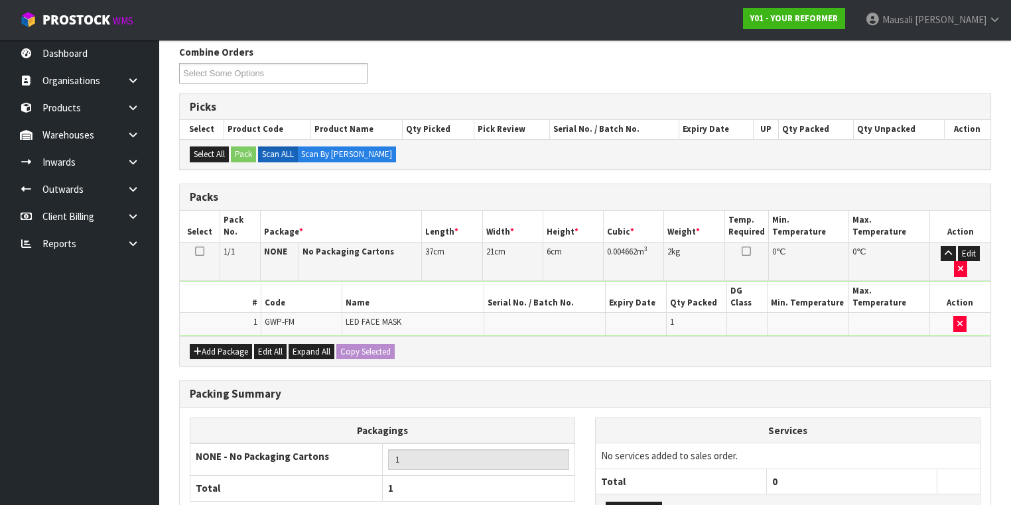
scroll to position [292, 0]
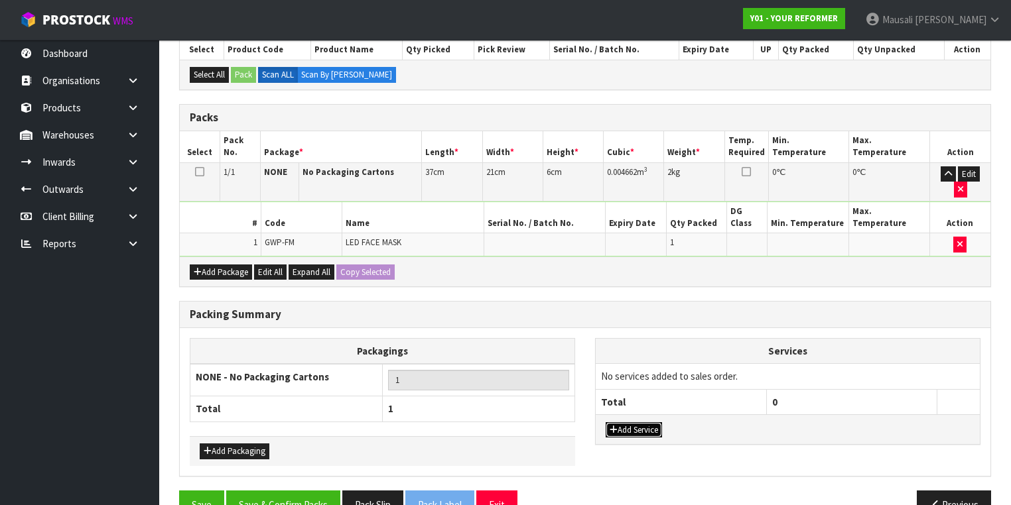
click at [645, 422] on button "Add Service" at bounding box center [633, 430] width 56 height 16
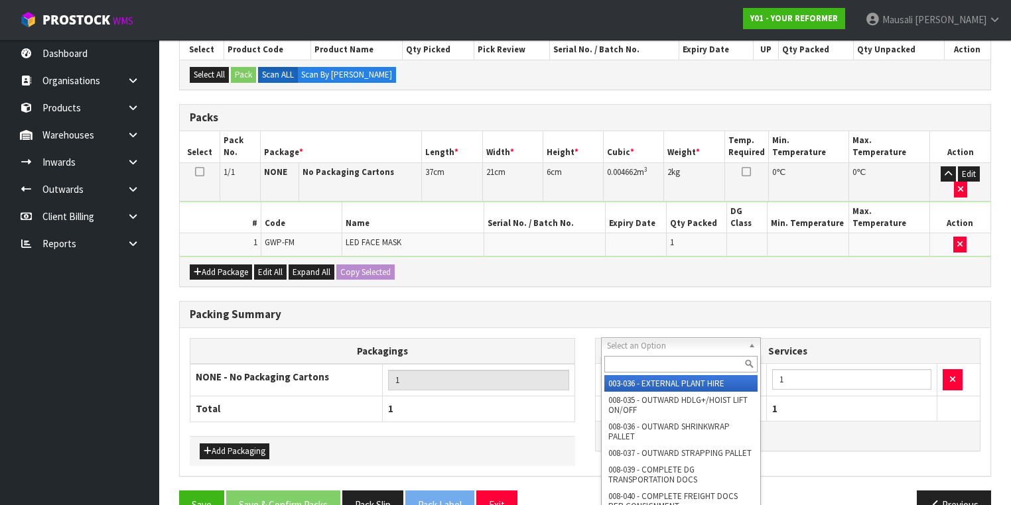
click at [630, 365] on input "text" at bounding box center [680, 364] width 153 height 17
type input "044"
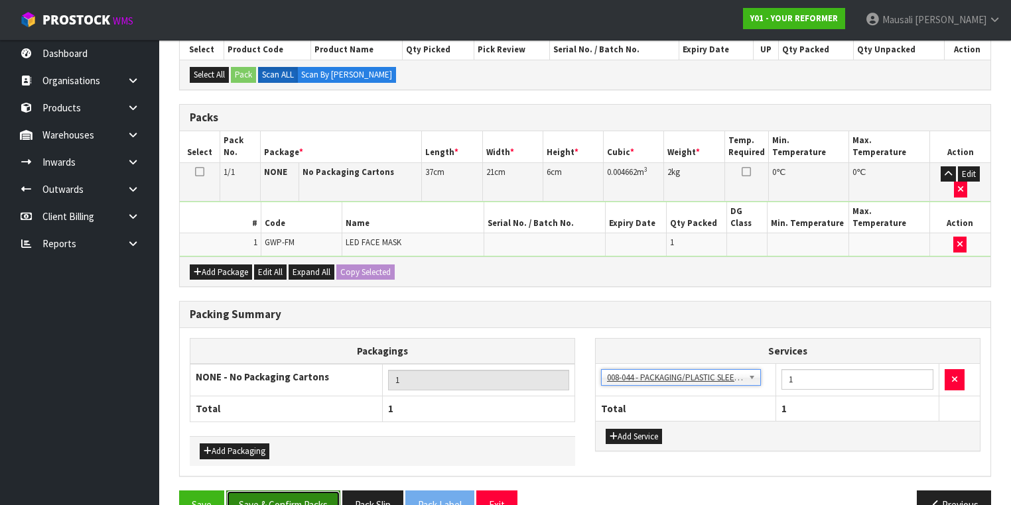
click at [302, 491] on button "Save & Confirm Packs" at bounding box center [283, 505] width 114 height 29
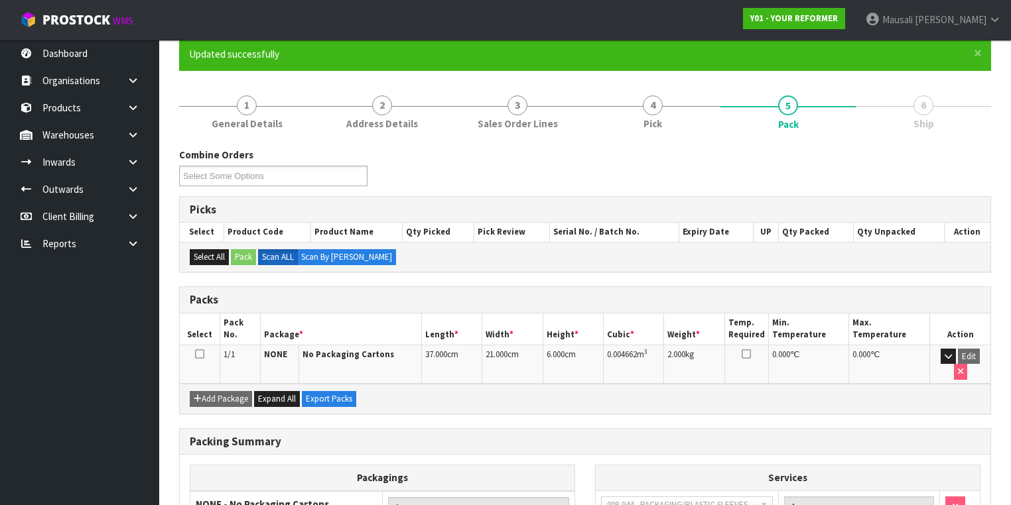
scroll to position [220, 0]
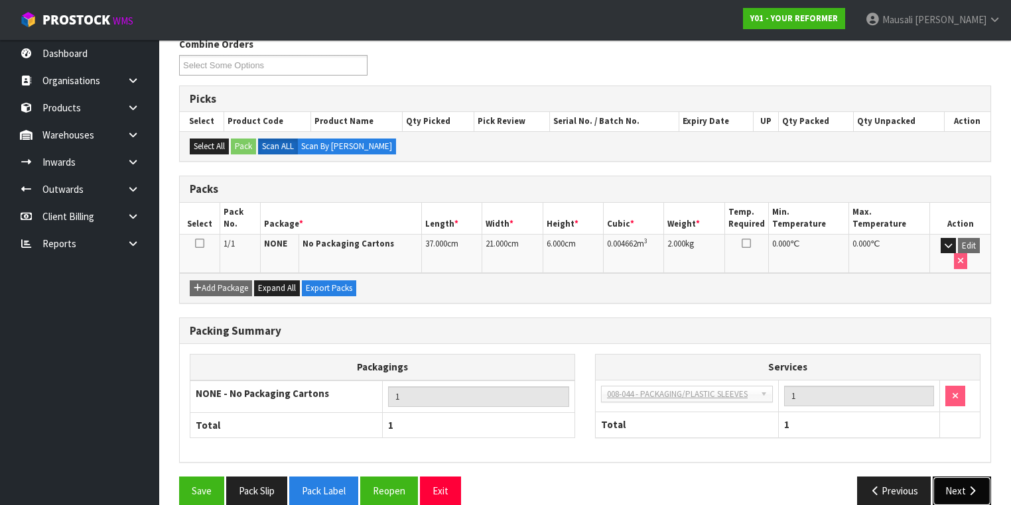
click at [952, 477] on button "Next" at bounding box center [961, 491] width 58 height 29
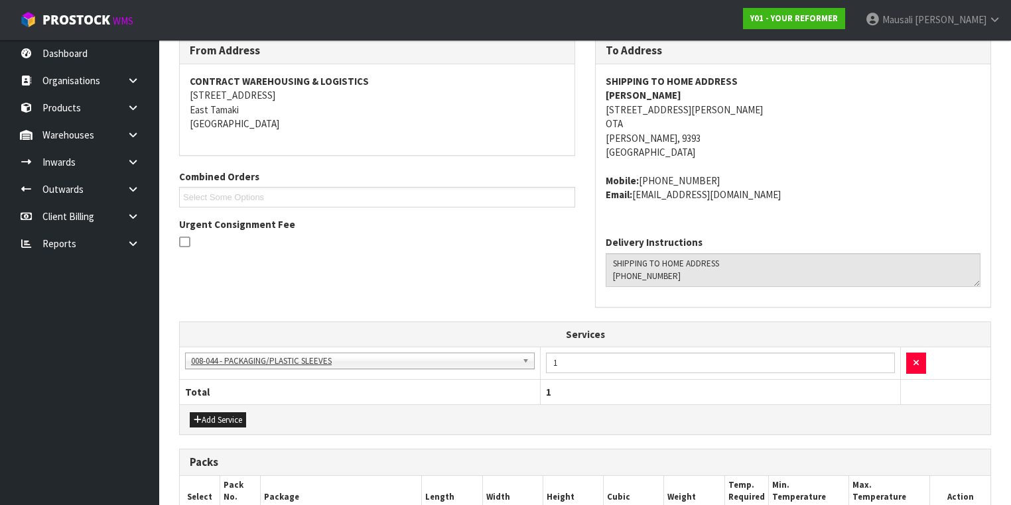
scroll to position [414, 0]
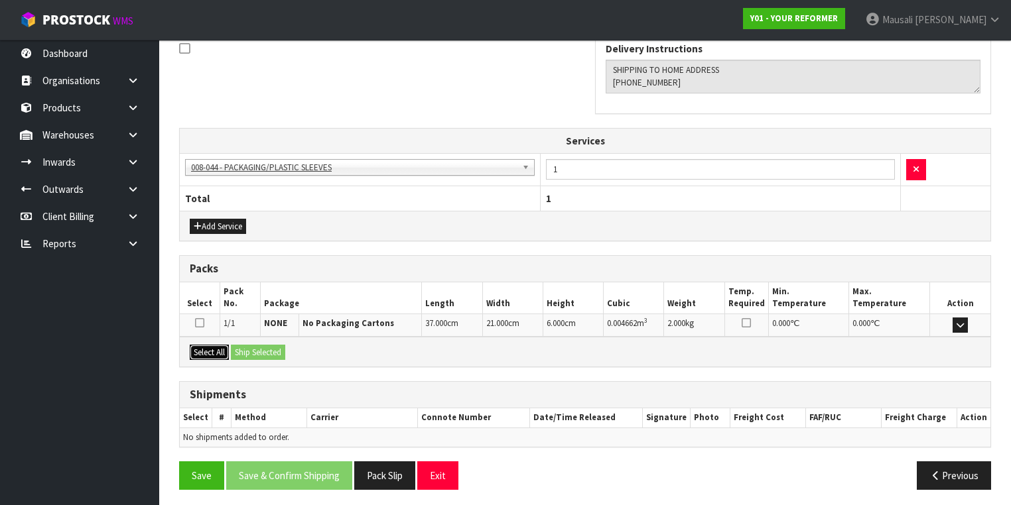
click at [212, 345] on button "Select All" at bounding box center [209, 353] width 39 height 16
click at [241, 345] on button "Ship Selected" at bounding box center [258, 353] width 54 height 16
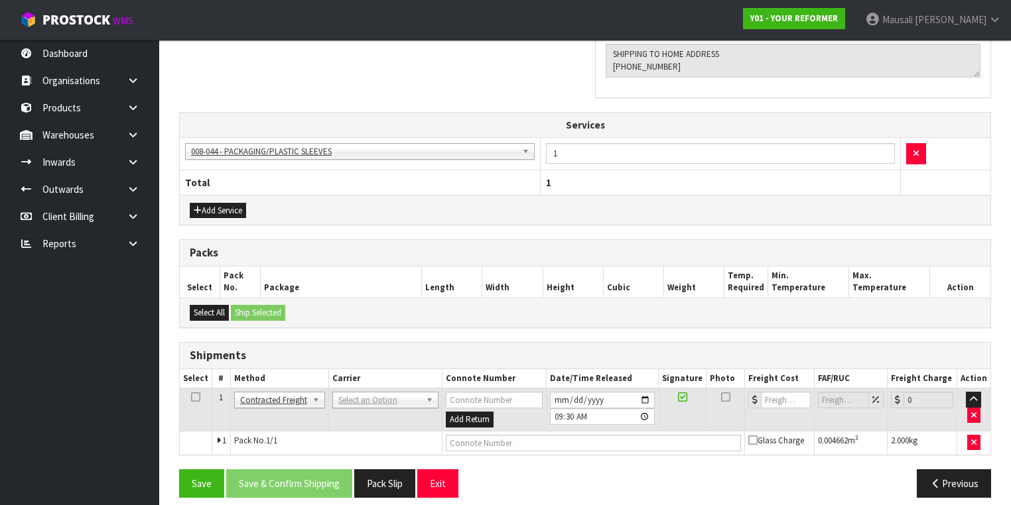
scroll to position [437, 0]
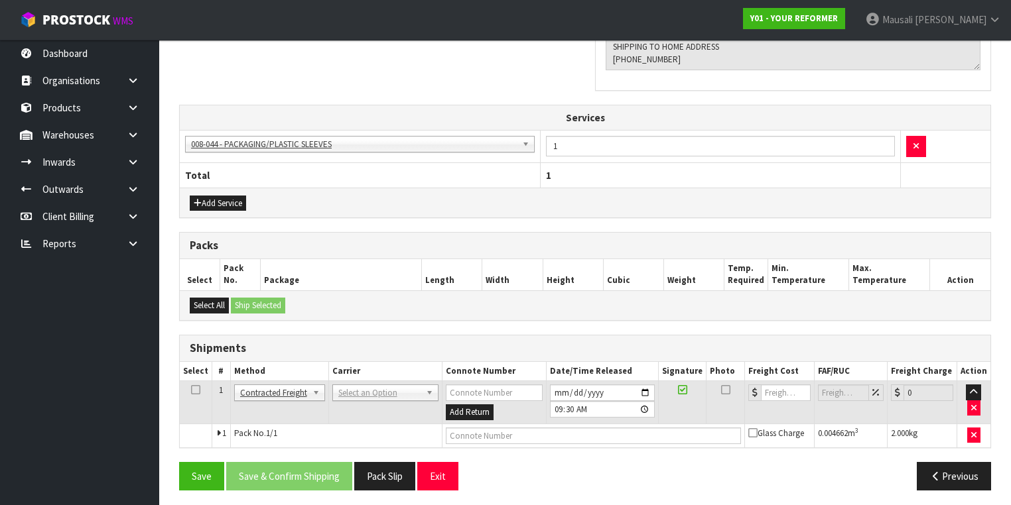
drag, startPoint x: 363, startPoint y: 387, endPoint x: 361, endPoint y: 397, distance: 9.7
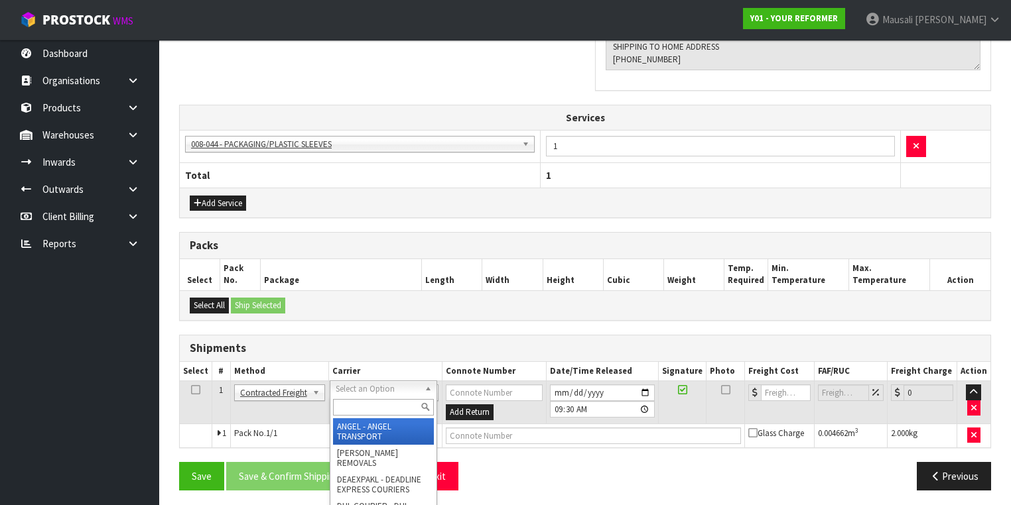
click at [357, 399] on input "text" at bounding box center [383, 407] width 101 height 17
type input "NZP"
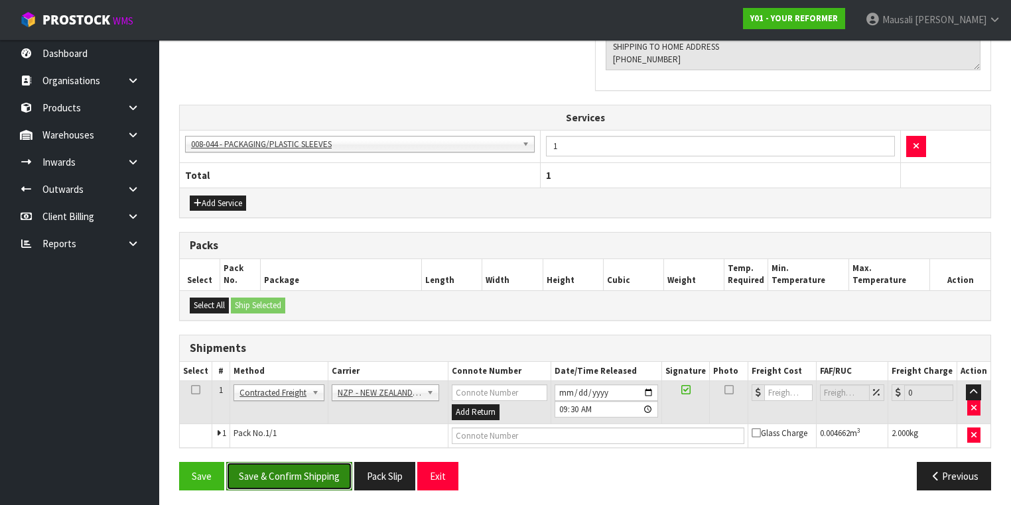
click at [287, 465] on button "Save & Confirm Shipping" at bounding box center [289, 476] width 126 height 29
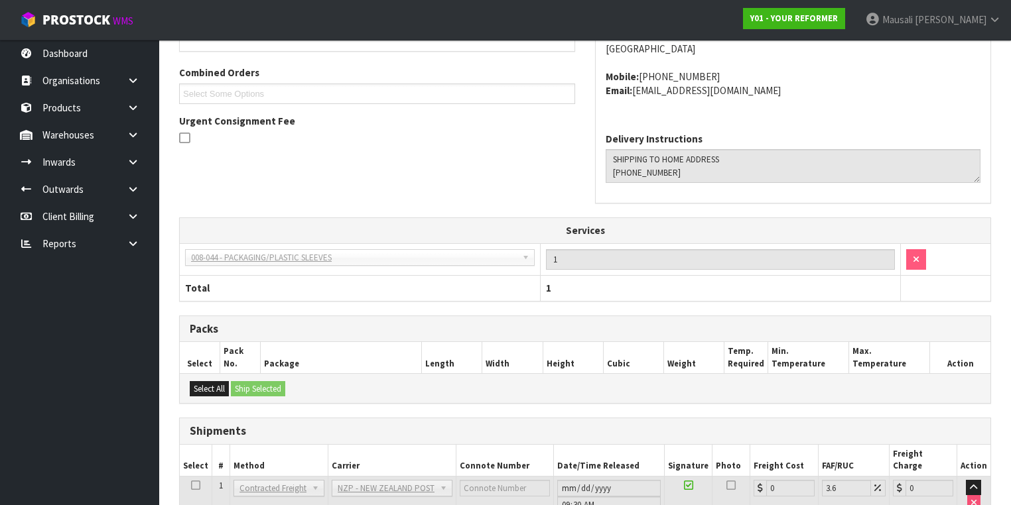
scroll to position [419, 0]
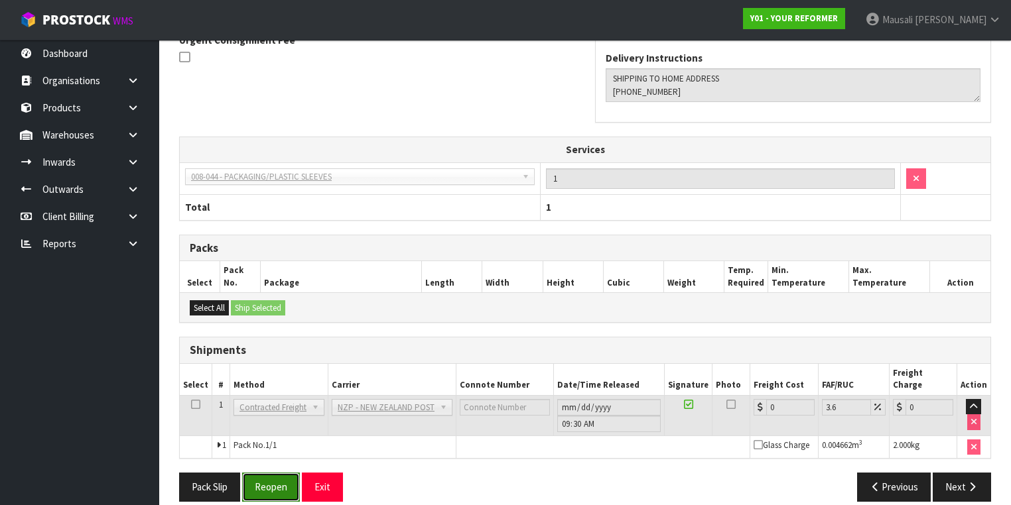
drag, startPoint x: 270, startPoint y: 473, endPoint x: 282, endPoint y: 471, distance: 12.2
click at [270, 473] on button "Reopen" at bounding box center [271, 487] width 58 height 29
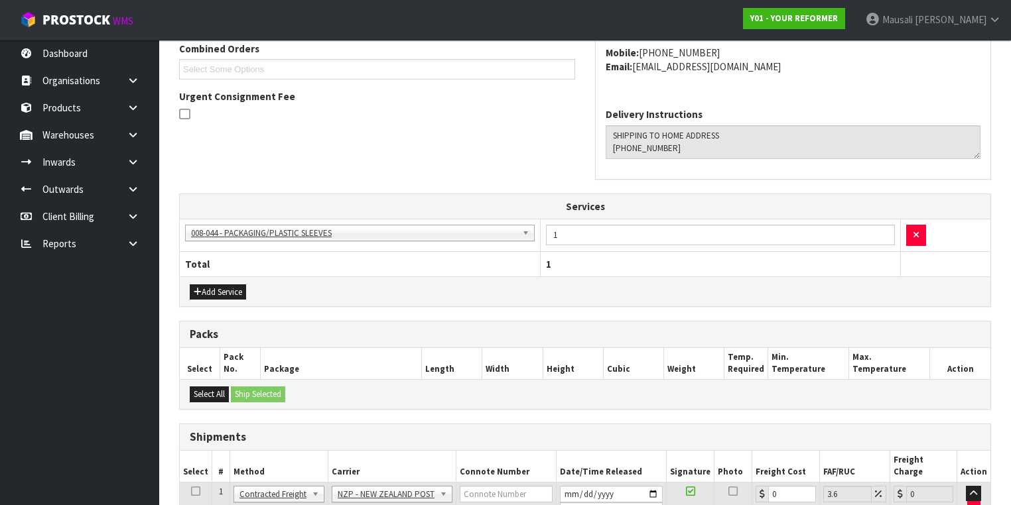
scroll to position [449, 0]
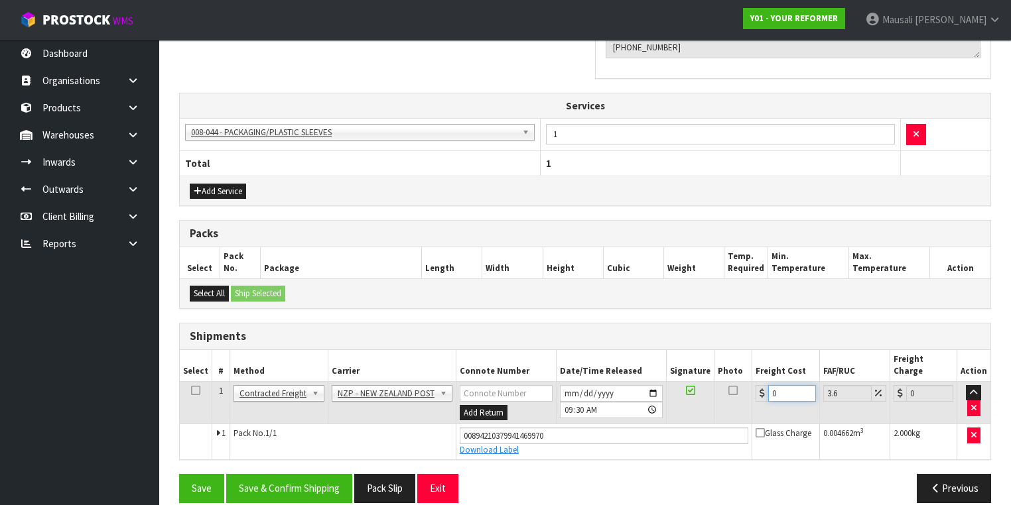
drag, startPoint x: 785, startPoint y: 376, endPoint x: 756, endPoint y: 392, distance: 33.2
click at [756, 392] on td "0" at bounding box center [785, 402] width 67 height 43
type input "1"
type input "1.04"
type input "16"
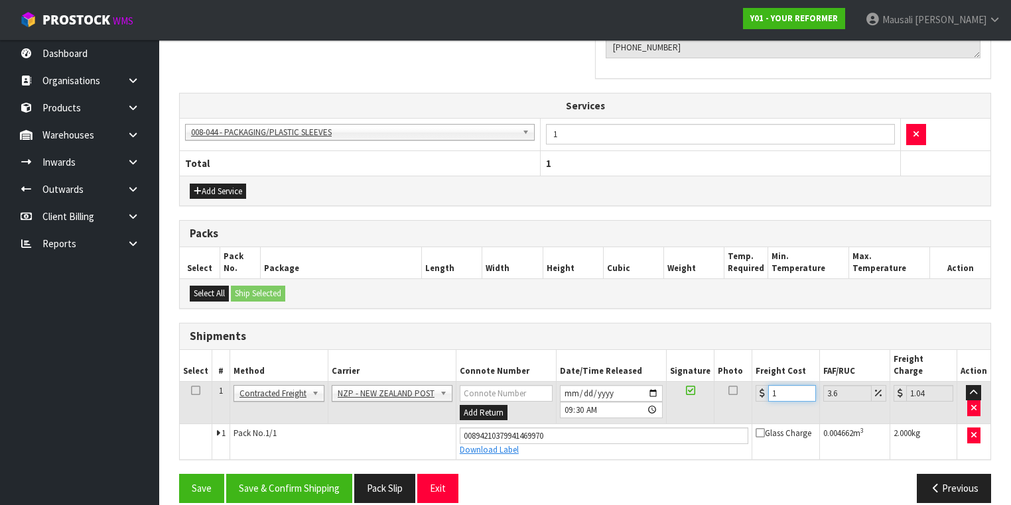
type input "16.58"
type input "16.2"
type input "16.78"
type input "16.20"
click at [260, 475] on button "Save & Confirm Shipping" at bounding box center [289, 488] width 126 height 29
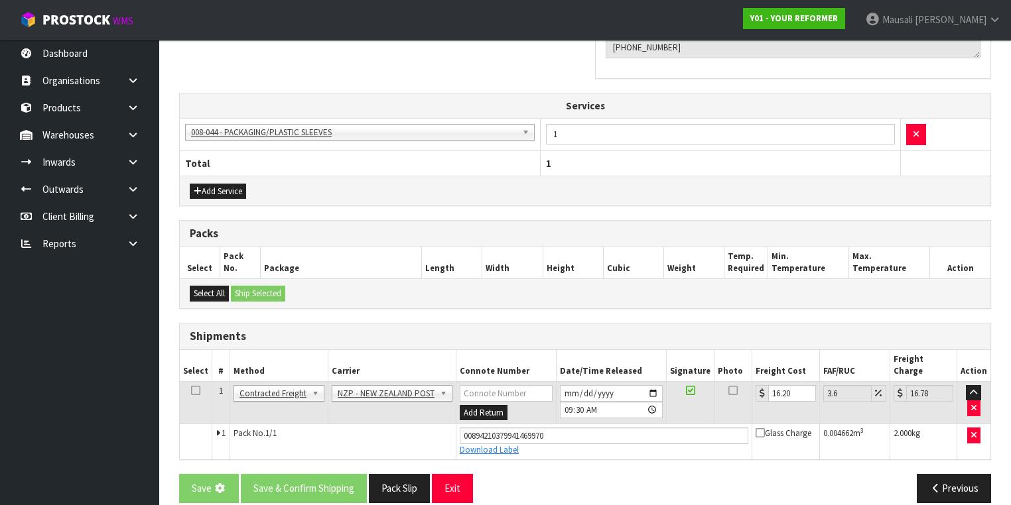
scroll to position [0, 0]
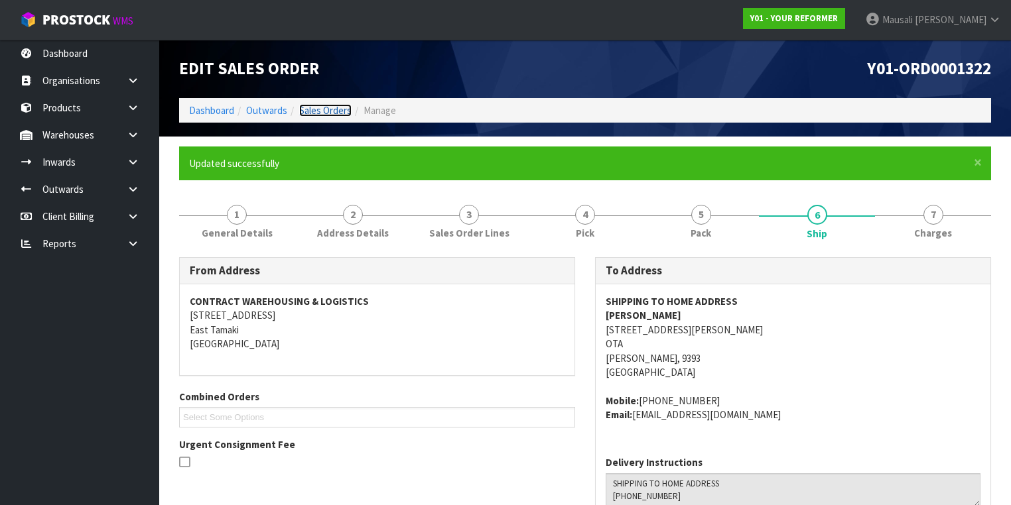
click at [328, 109] on link "Sales Orders" at bounding box center [325, 110] width 52 height 13
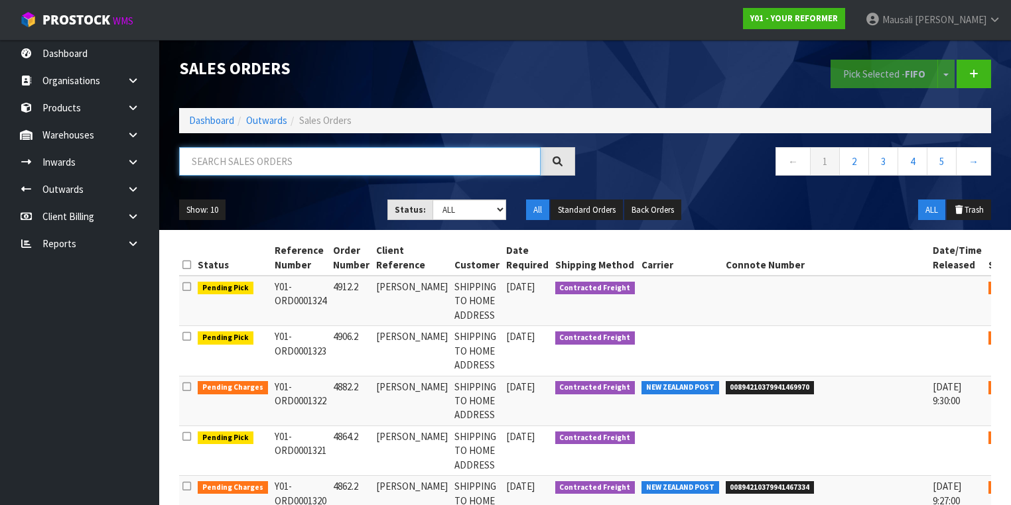
click at [228, 158] on input "text" at bounding box center [359, 161] width 361 height 29
type input "JOB-0408648"
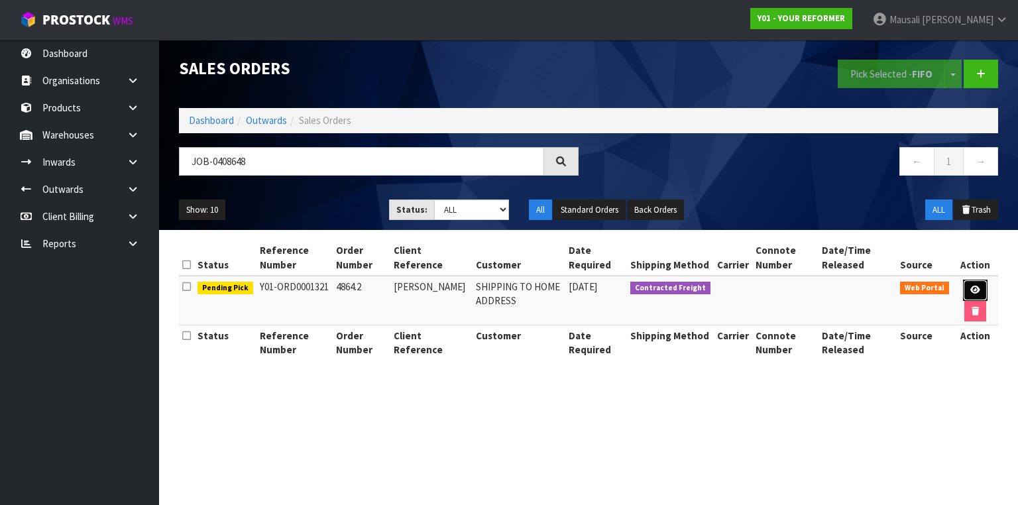
click at [974, 283] on link at bounding box center [975, 290] width 25 height 21
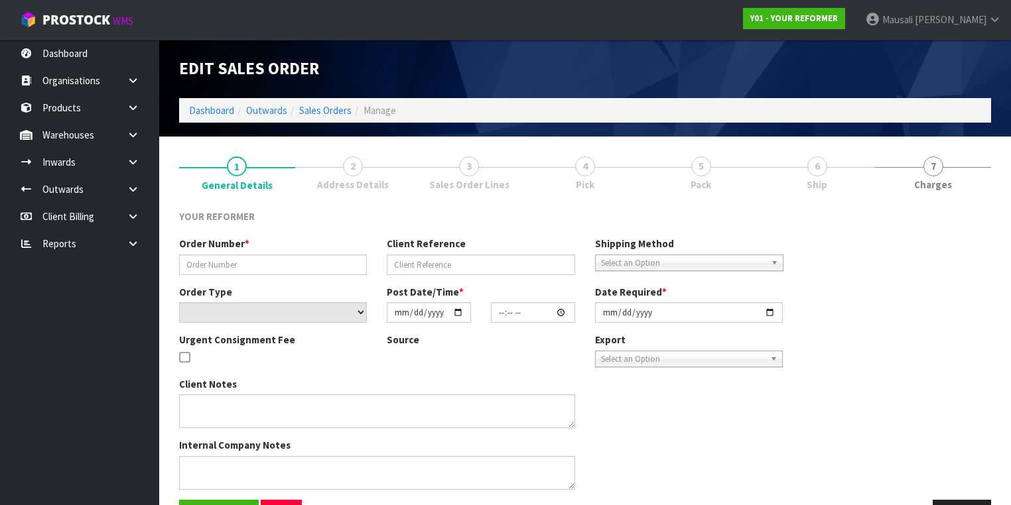
type input "4864.2"
type input "NIKKI WILSON"
select select "number:0"
type input "[DATE]"
type input "14:17:00.000"
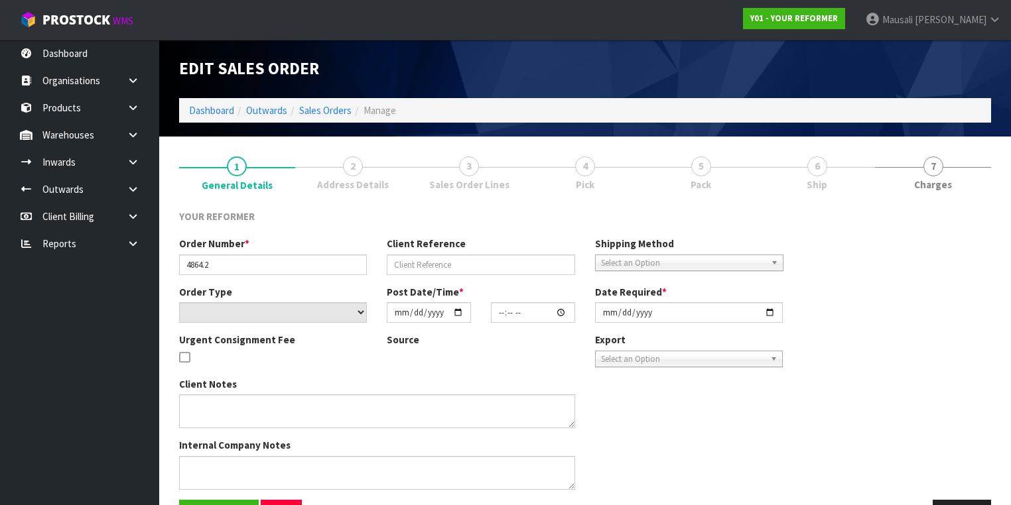
type input "[DATE]"
type textarea "NIKKI WILSON 6 IAN STREET BOP ROTORUA 3010 NEW ZEALAND +64 210 263 4329"
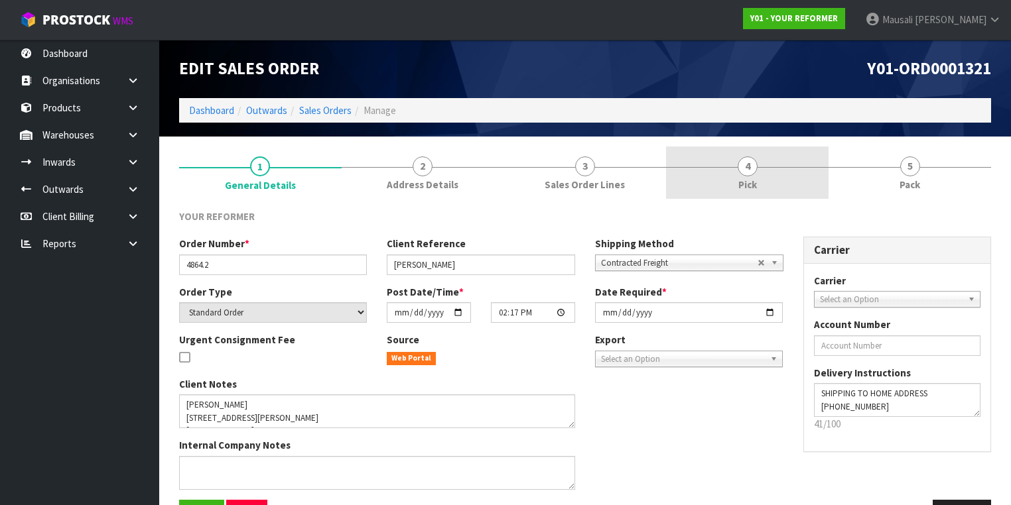
click at [743, 178] on span "Pick" at bounding box center [747, 185] width 19 height 14
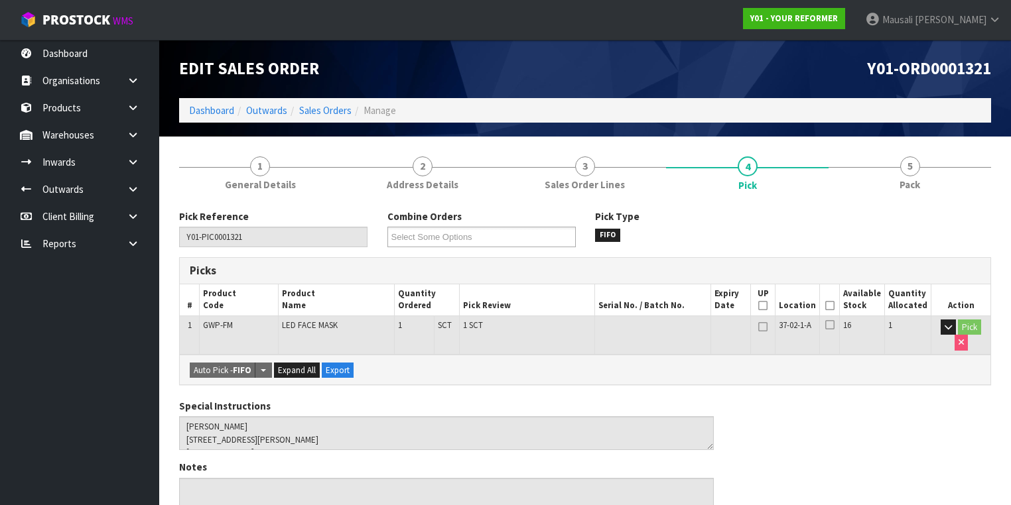
click at [831, 306] on icon at bounding box center [829, 306] width 9 height 1
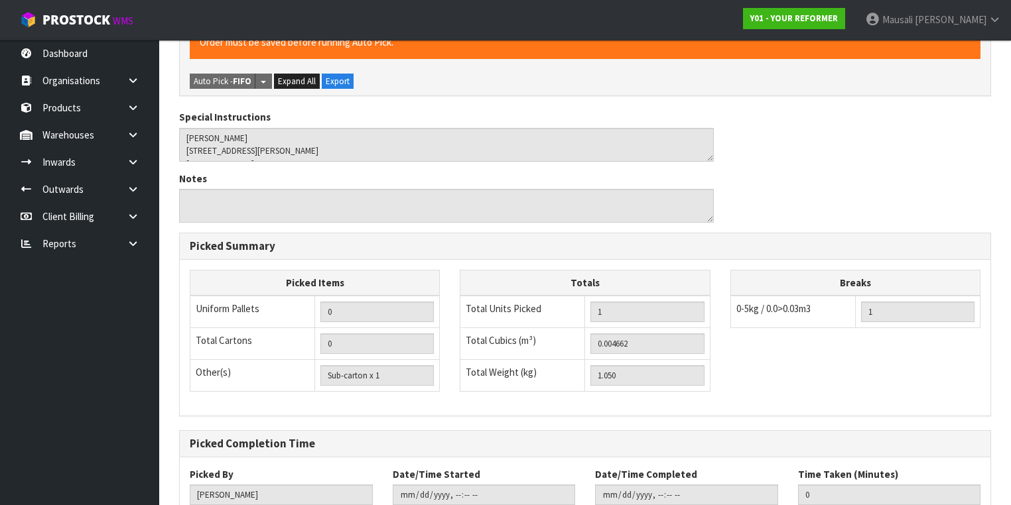
scroll to position [424, 0]
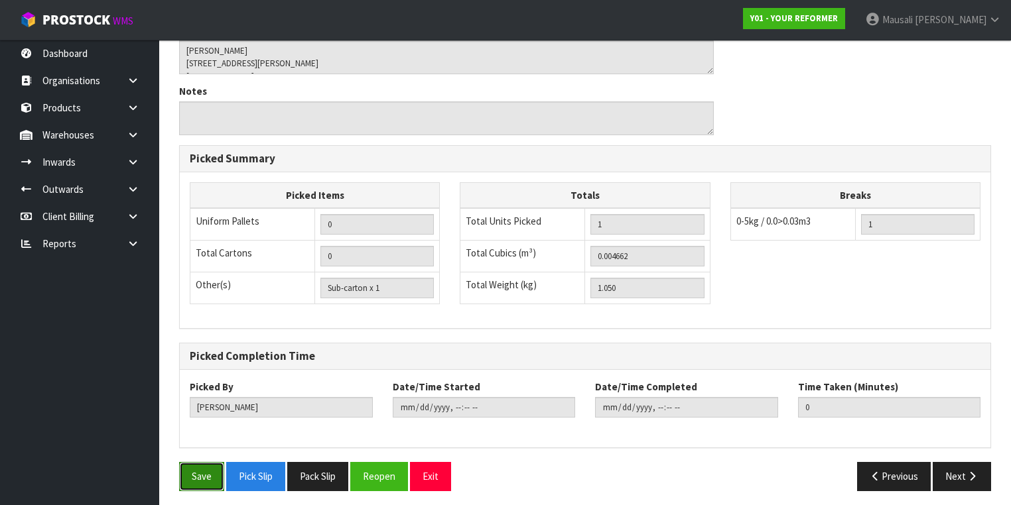
click at [195, 474] on button "Save" at bounding box center [201, 476] width 45 height 29
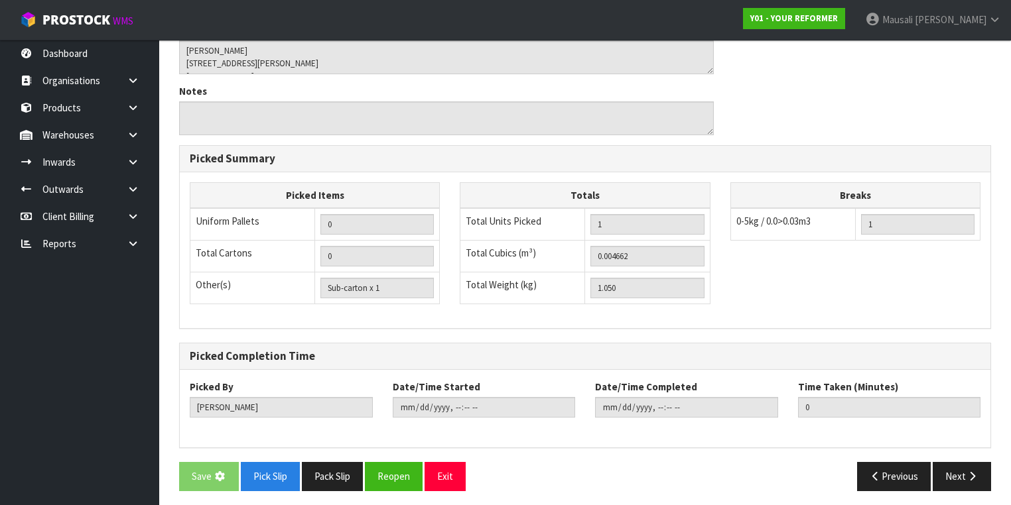
scroll to position [0, 0]
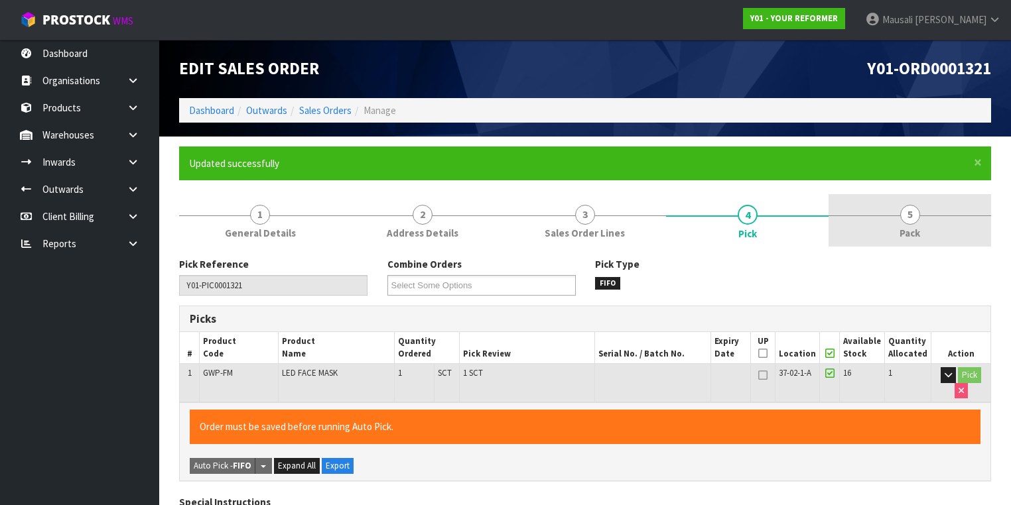
type input "[PERSON_NAME]"
type input "2025-08-21T09:46:47"
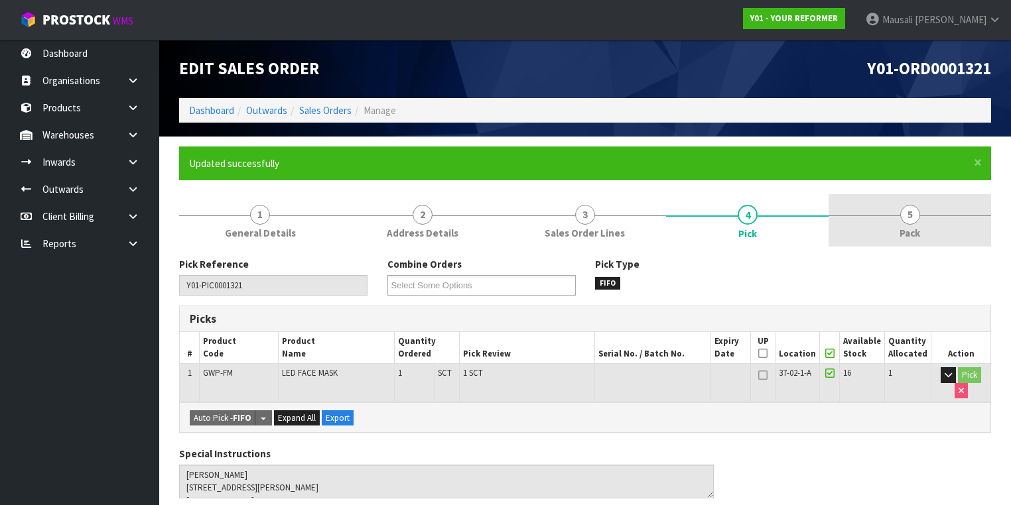
click at [878, 214] on link "5 Pack" at bounding box center [909, 220] width 162 height 52
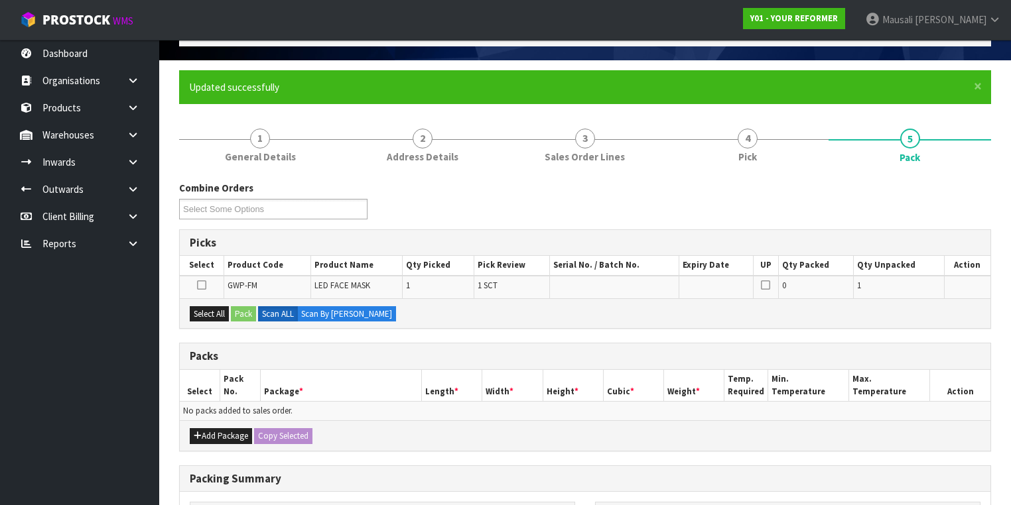
scroll to position [159, 0]
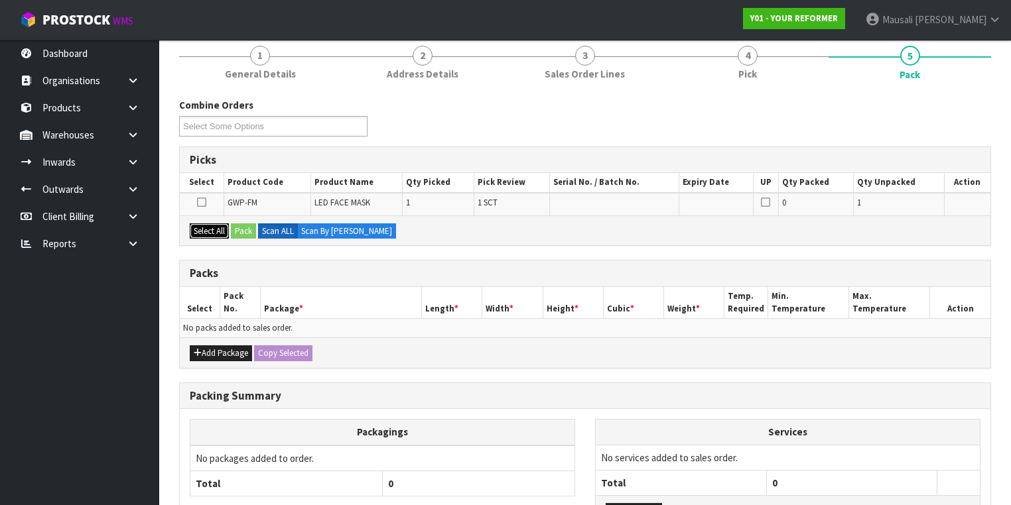
drag, startPoint x: 204, startPoint y: 226, endPoint x: 219, endPoint y: 224, distance: 15.4
click at [204, 226] on button "Select All" at bounding box center [209, 231] width 39 height 16
click at [239, 225] on button "Pack" at bounding box center [243, 231] width 25 height 16
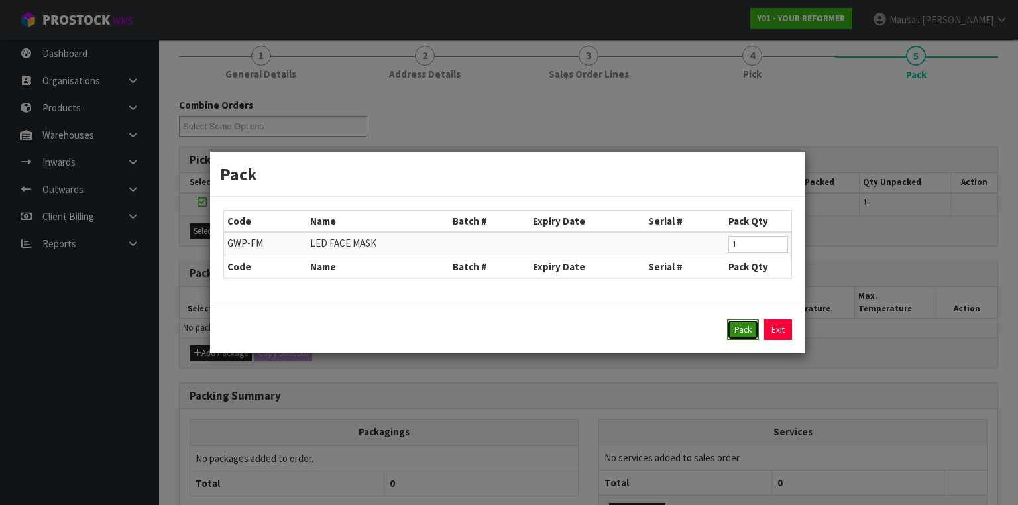
click at [745, 324] on button "Pack" at bounding box center [743, 330] width 32 height 21
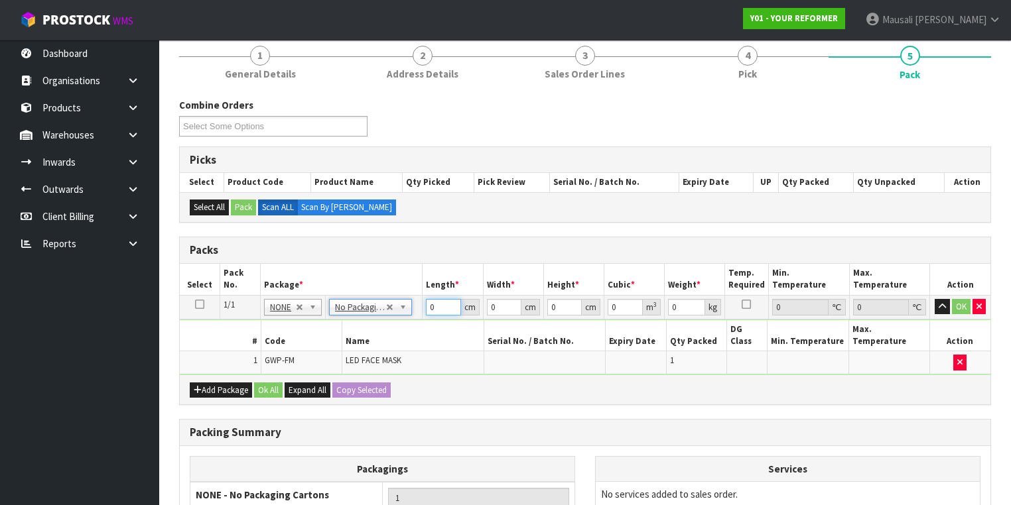
drag, startPoint x: 432, startPoint y: 313, endPoint x: 424, endPoint y: 315, distance: 7.6
click at [426, 315] on td "0 cm" at bounding box center [452, 307] width 60 height 24
type input "37"
type input "21"
type input "6"
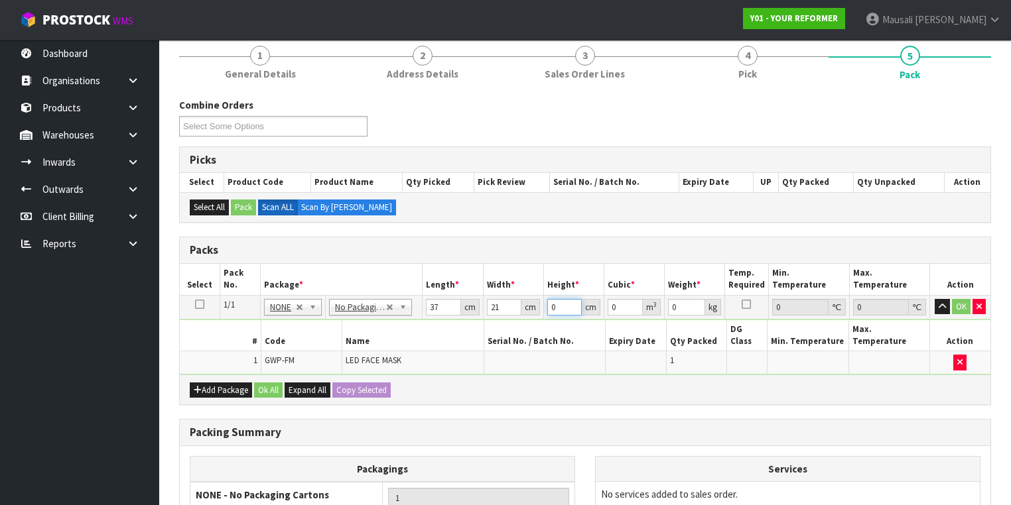
type input "0.004662"
type input "6"
type input "2"
click at [269, 383] on button "Ok All" at bounding box center [268, 391] width 29 height 16
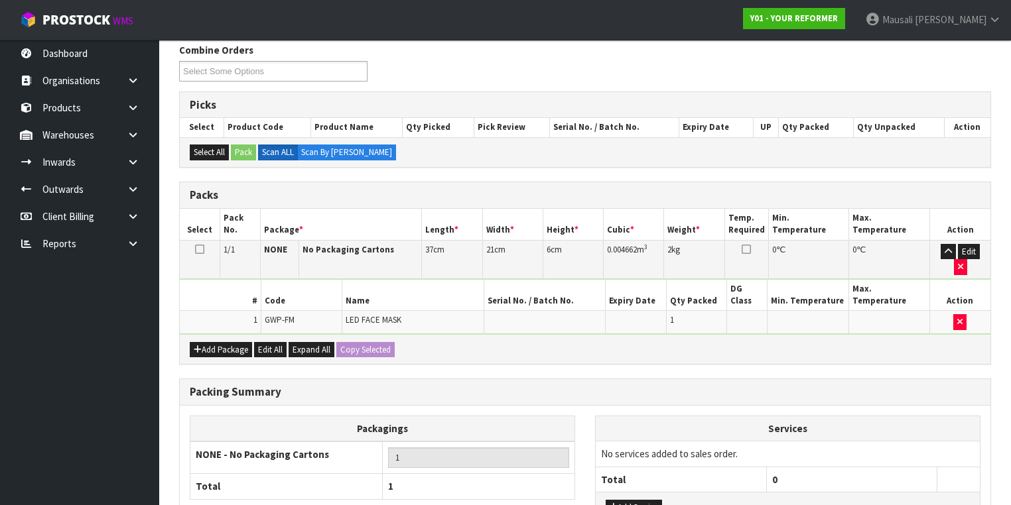
scroll to position [292, 0]
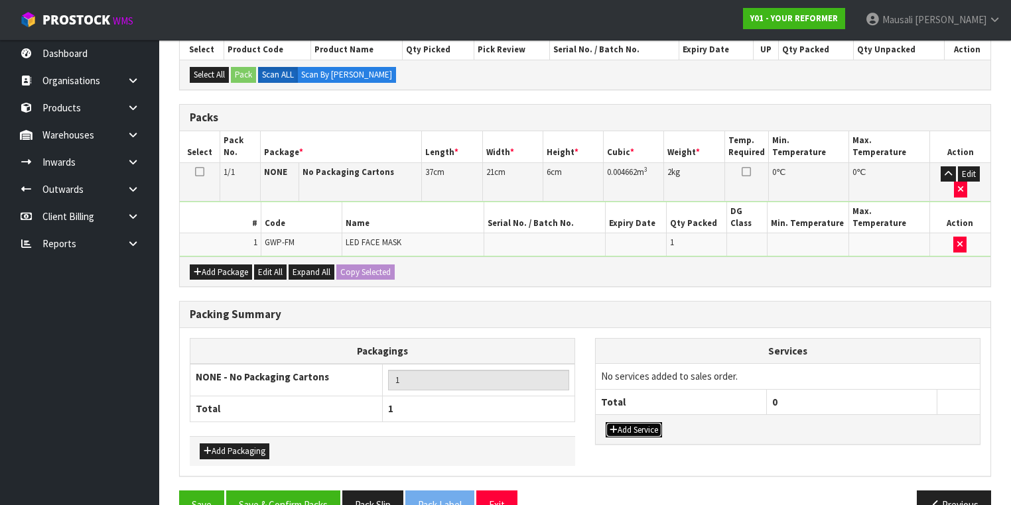
click at [631, 422] on button "Add Service" at bounding box center [633, 430] width 56 height 16
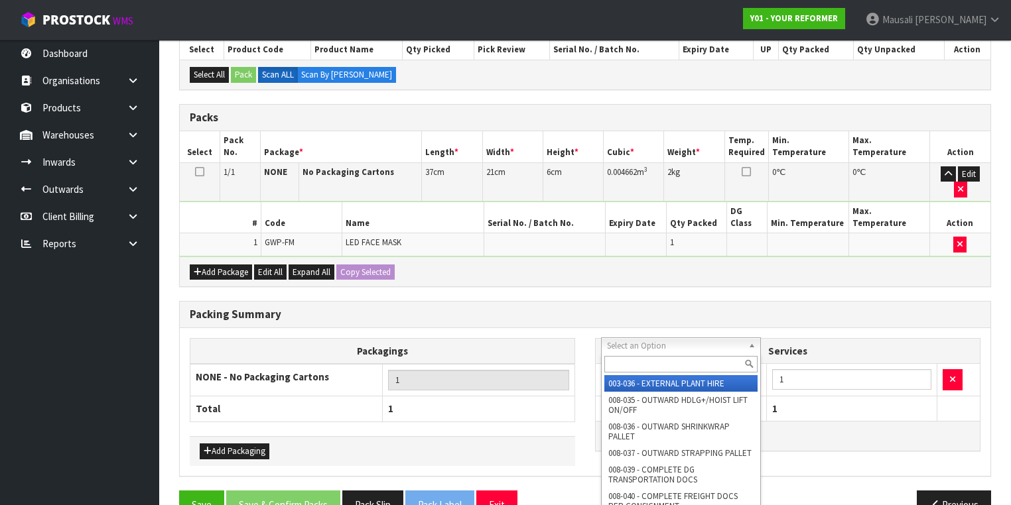
click at [629, 365] on input "text" at bounding box center [680, 364] width 153 height 17
type input "044"
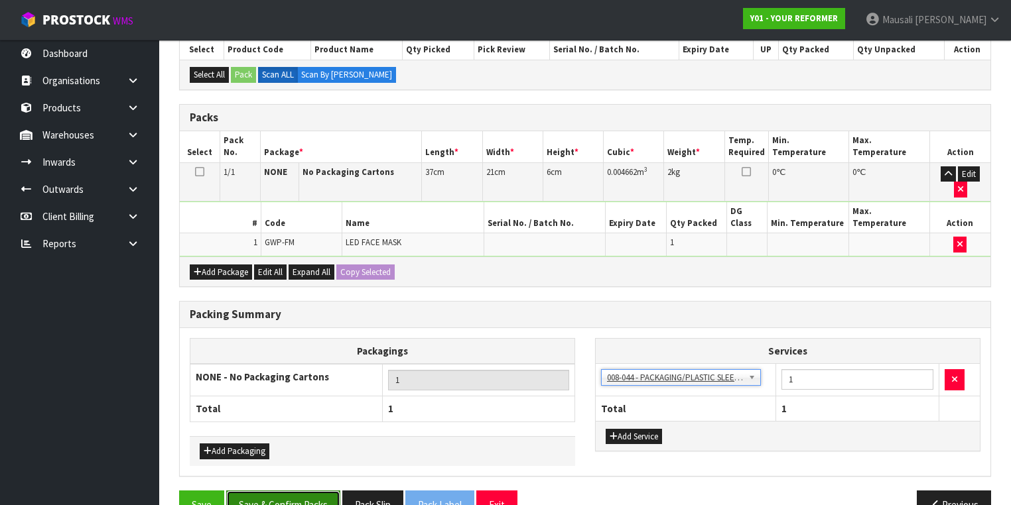
drag, startPoint x: 294, startPoint y: 474, endPoint x: 332, endPoint y: 457, distance: 40.9
click at [294, 491] on button "Save & Confirm Packs" at bounding box center [283, 505] width 114 height 29
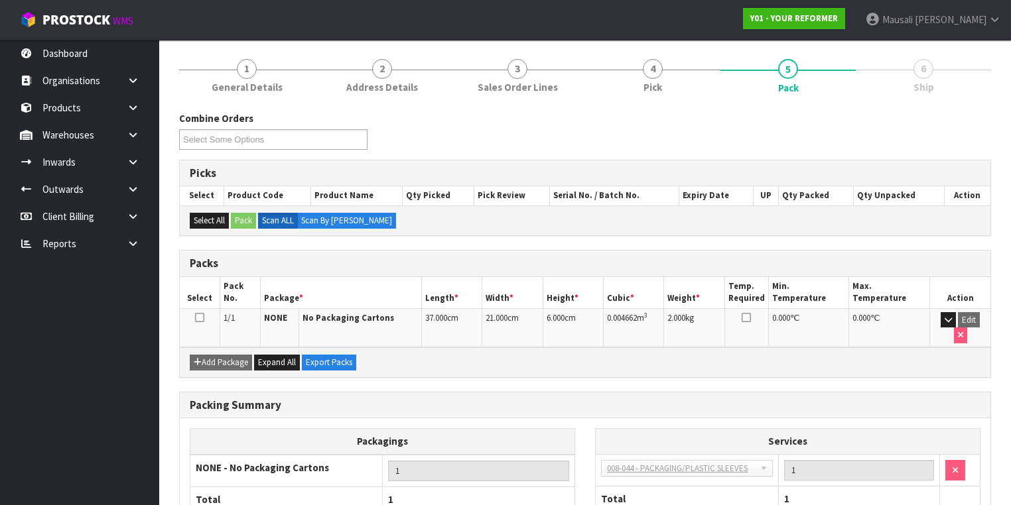
scroll to position [220, 0]
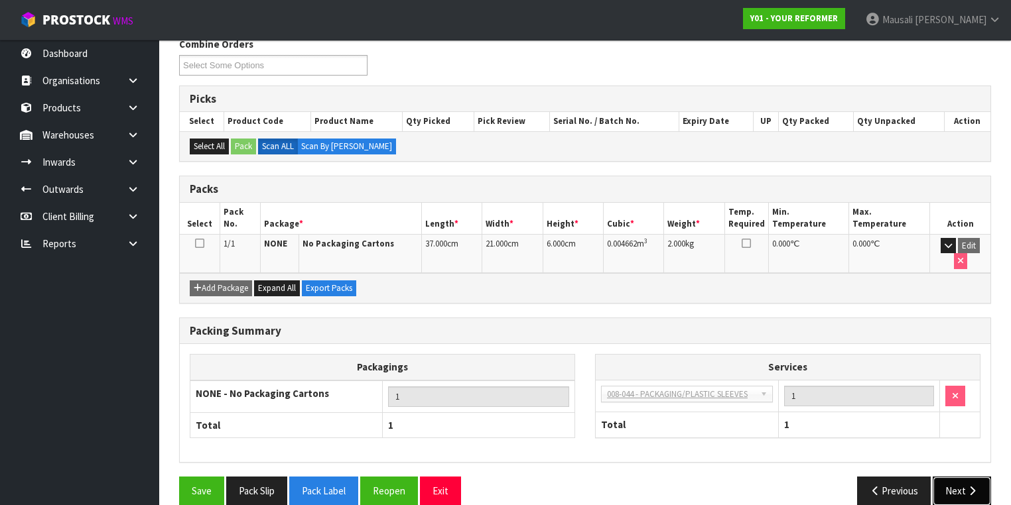
click at [953, 477] on button "Next" at bounding box center [961, 491] width 58 height 29
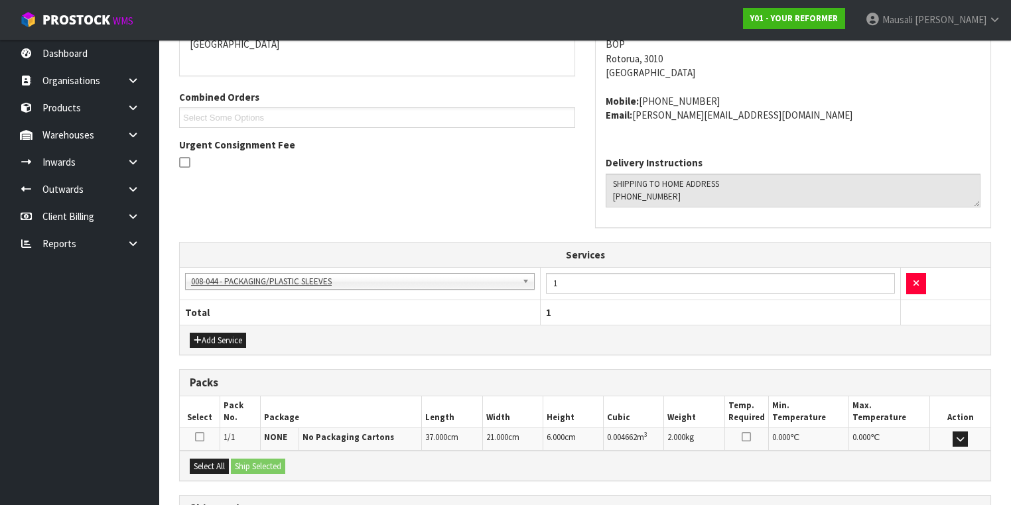
scroll to position [379, 0]
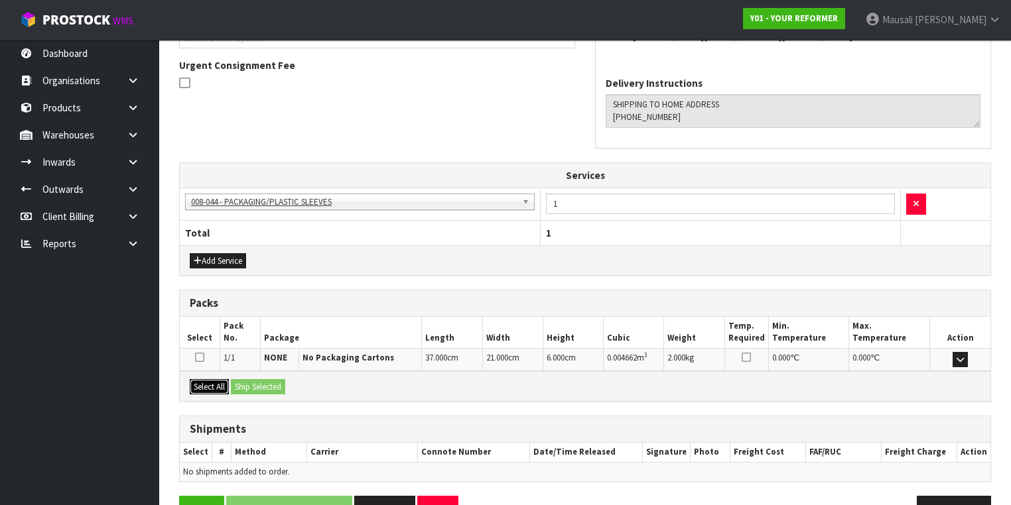
click at [214, 381] on button "Select All" at bounding box center [209, 387] width 39 height 16
click at [245, 381] on button "Ship Selected" at bounding box center [258, 387] width 54 height 16
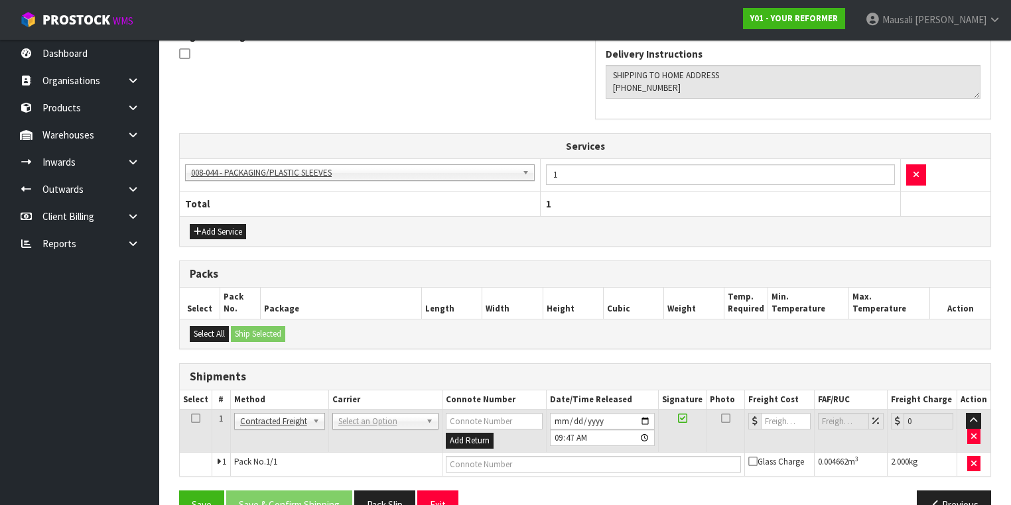
scroll to position [437, 0]
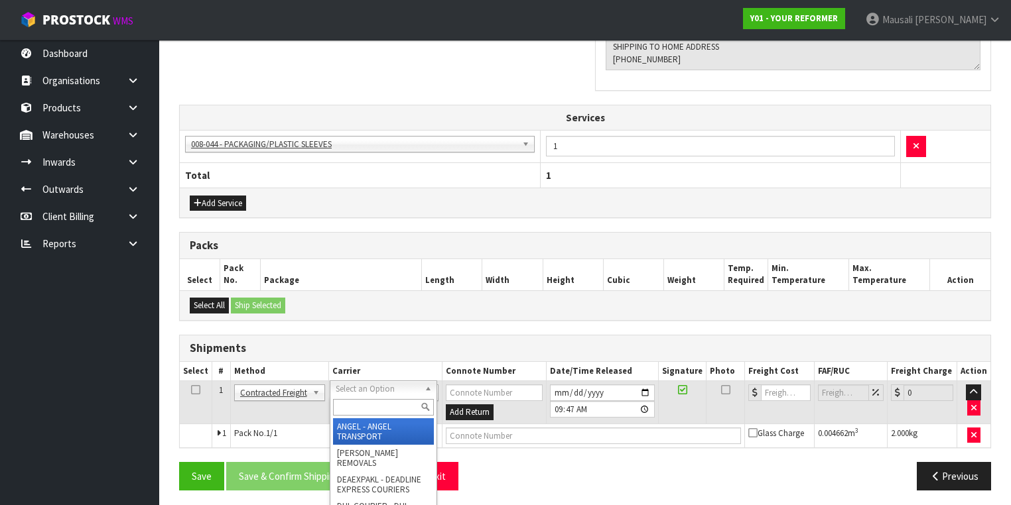
click at [351, 412] on input "text" at bounding box center [383, 407] width 101 height 17
type input "NZP"
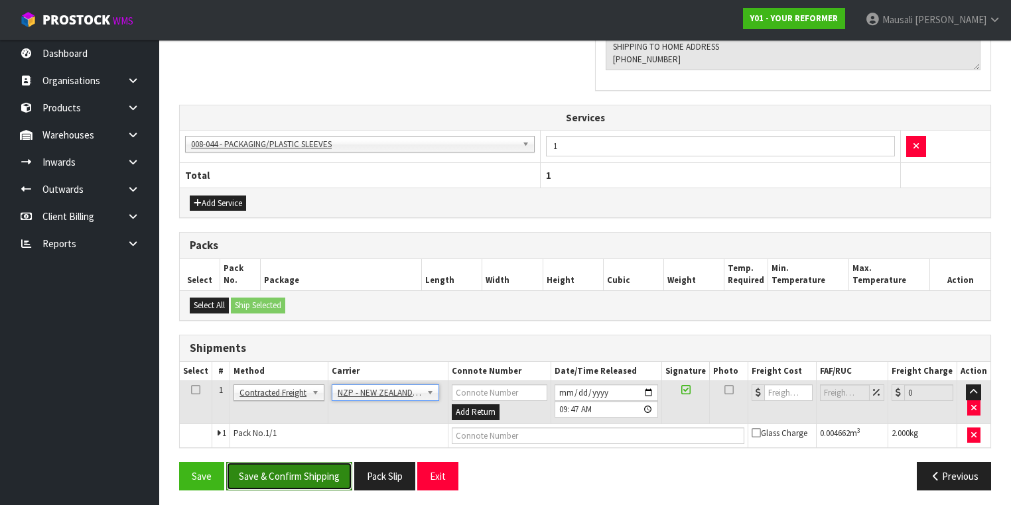
click at [308, 473] on button "Save & Confirm Shipping" at bounding box center [289, 476] width 126 height 29
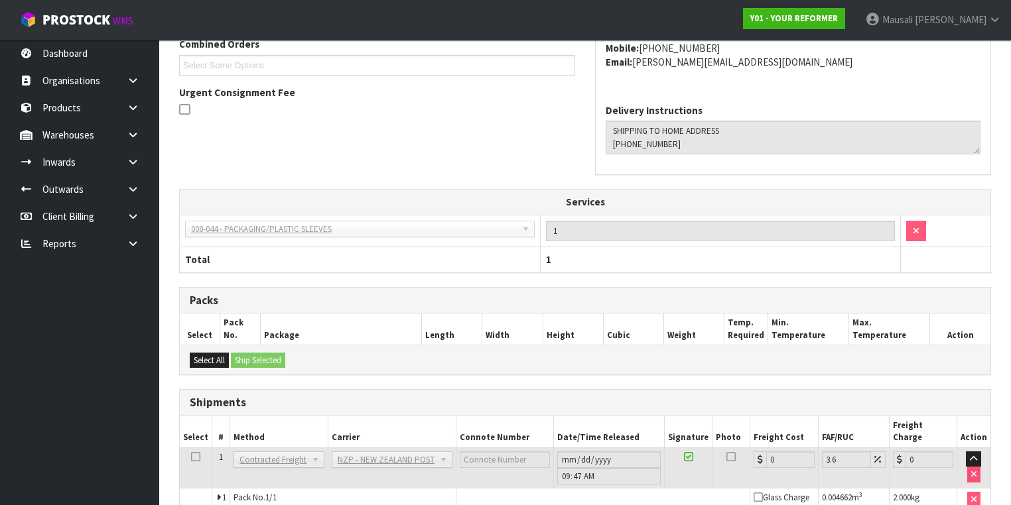
scroll to position [419, 0]
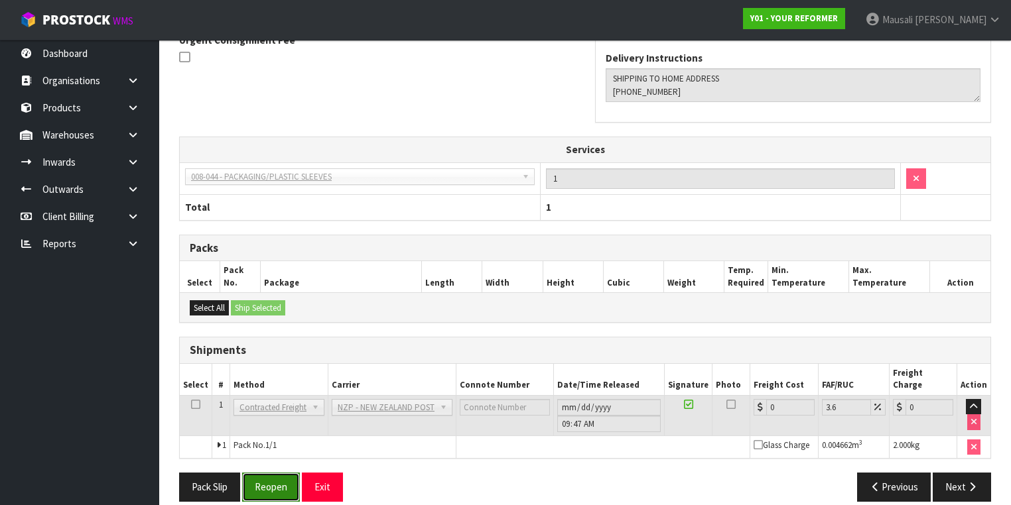
click at [268, 473] on button "Reopen" at bounding box center [271, 487] width 58 height 29
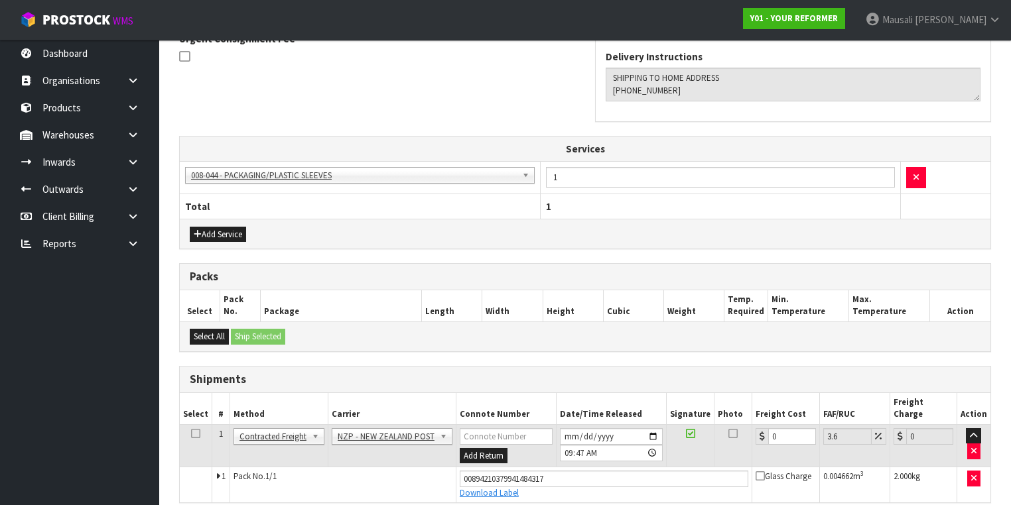
scroll to position [449, 0]
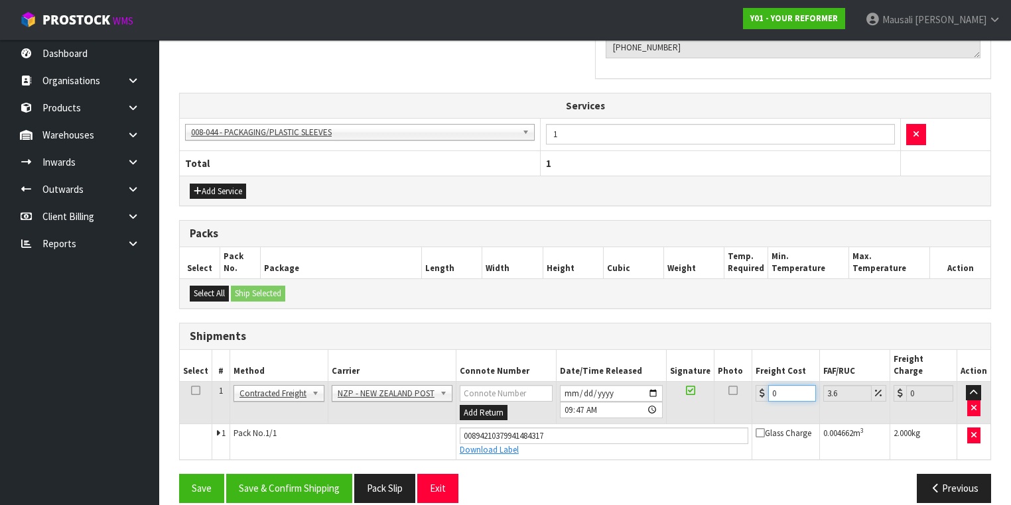
drag, startPoint x: 785, startPoint y: 379, endPoint x: 776, endPoint y: 384, distance: 9.8
click at [776, 385] on input "0" at bounding box center [791, 393] width 47 height 17
drag, startPoint x: 780, startPoint y: 376, endPoint x: 763, endPoint y: 383, distance: 19.1
click at [763, 385] on div "0" at bounding box center [785, 393] width 60 height 17
type input "8"
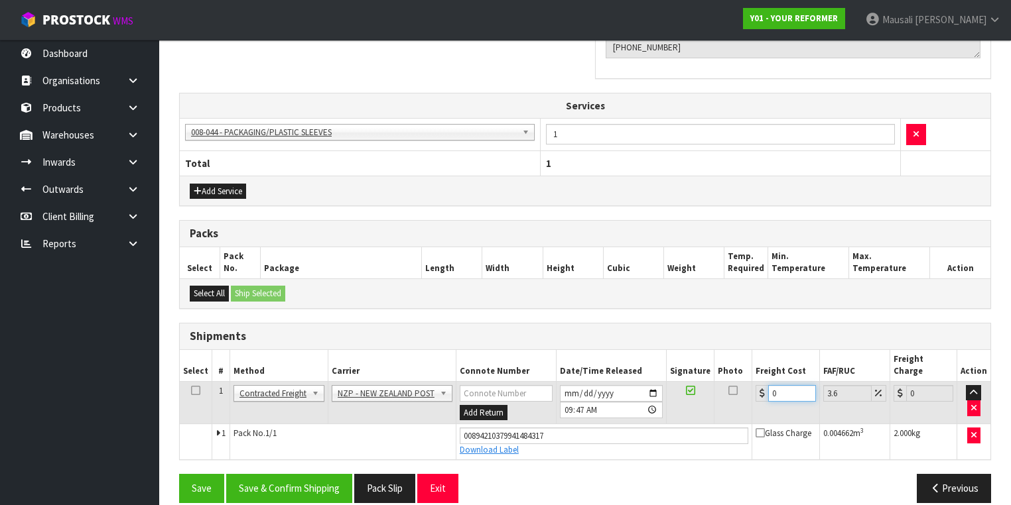
type input "8.29"
type input "8.4"
type input "8.7"
type input "8.45"
type input "8.75"
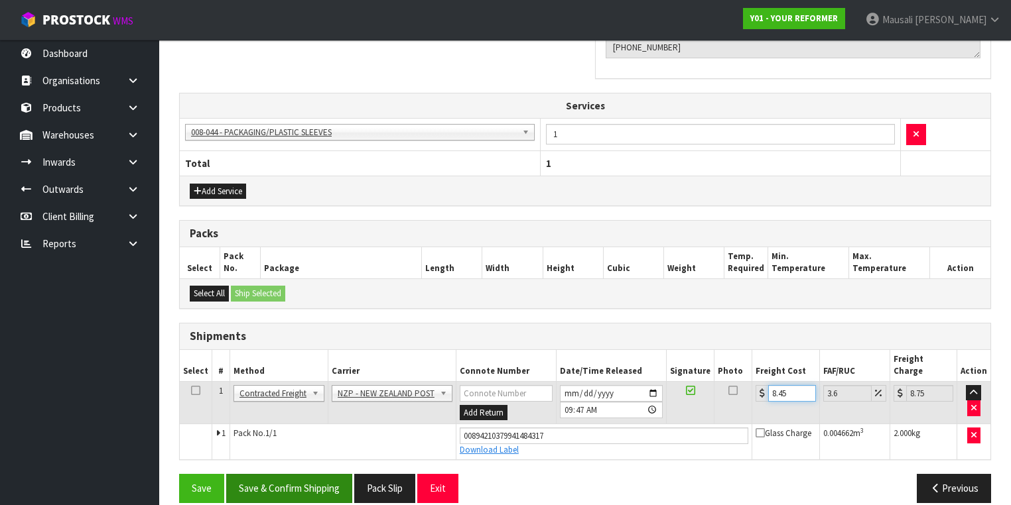
type input "8.45"
click at [323, 474] on button "Save & Confirm Shipping" at bounding box center [289, 488] width 126 height 29
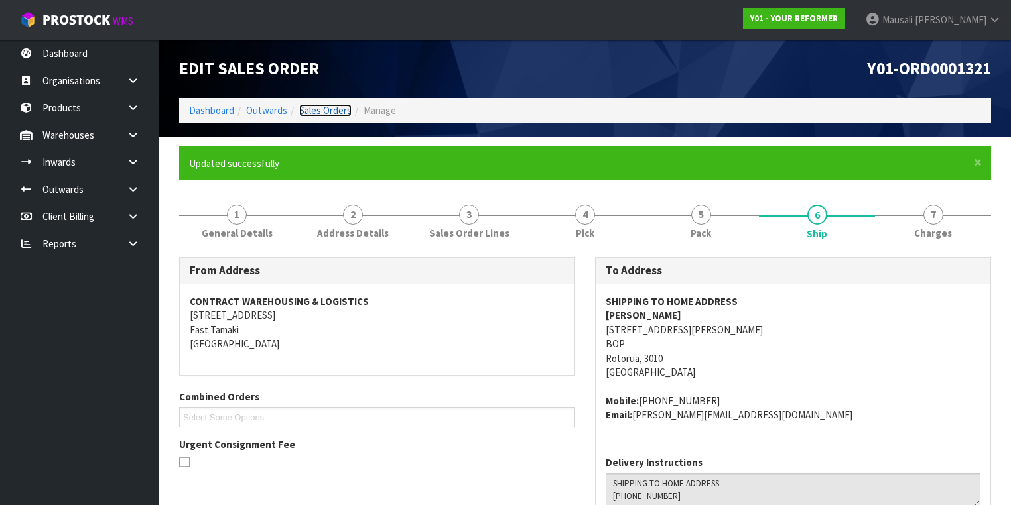
click at [326, 106] on link "Sales Orders" at bounding box center [325, 110] width 52 height 13
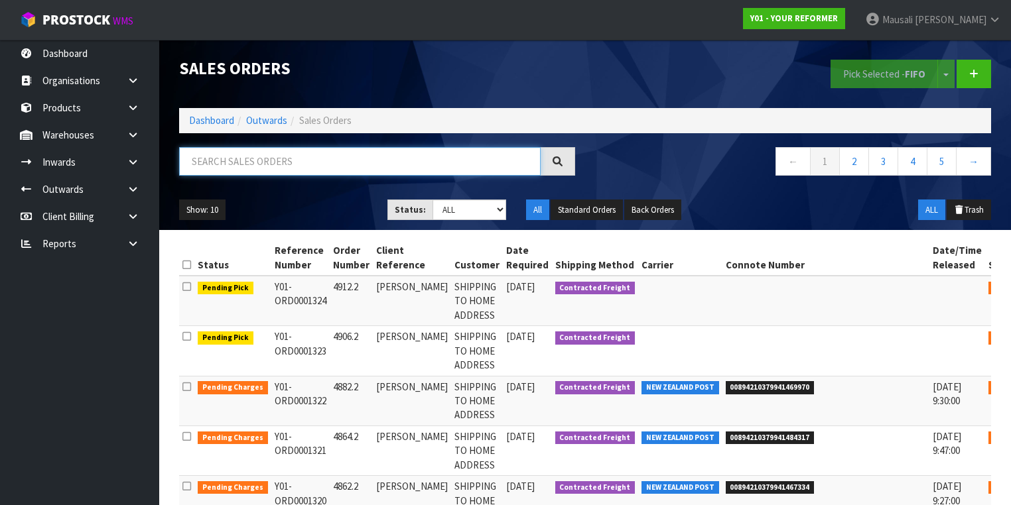
click at [233, 162] on input "text" at bounding box center [359, 161] width 361 height 29
type input "JOB-0408651"
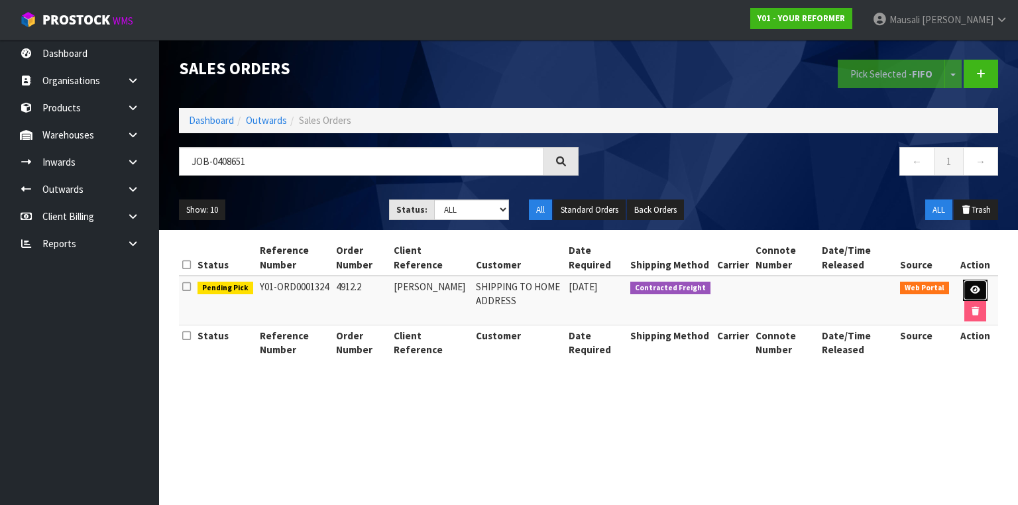
click at [977, 284] on link at bounding box center [975, 290] width 25 height 21
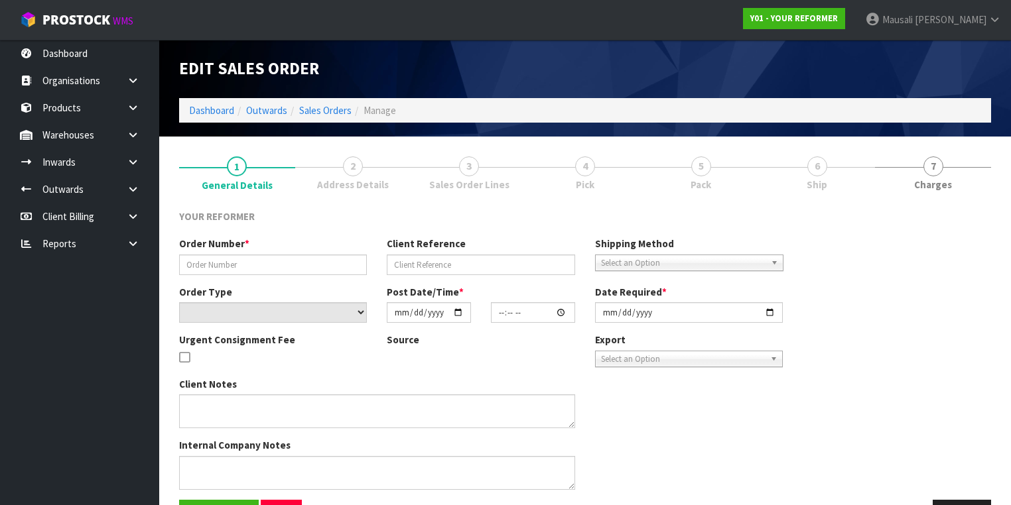
type input "4912.2"
type input "LINDA FUSSELL"
select select "number:0"
type input "[DATE]"
type input "14:21:00.000"
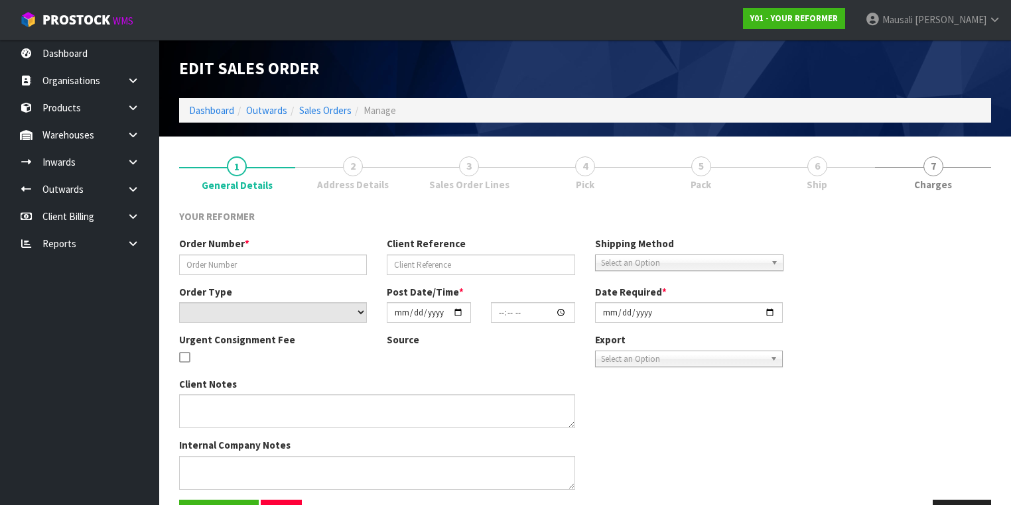
type input "[DATE]"
type textarea "LINDA FUSSELL 1341 BACK ORMOND ROAD GIS ORMOND 4071 NEW ZEALAND +64 27 316 8642"
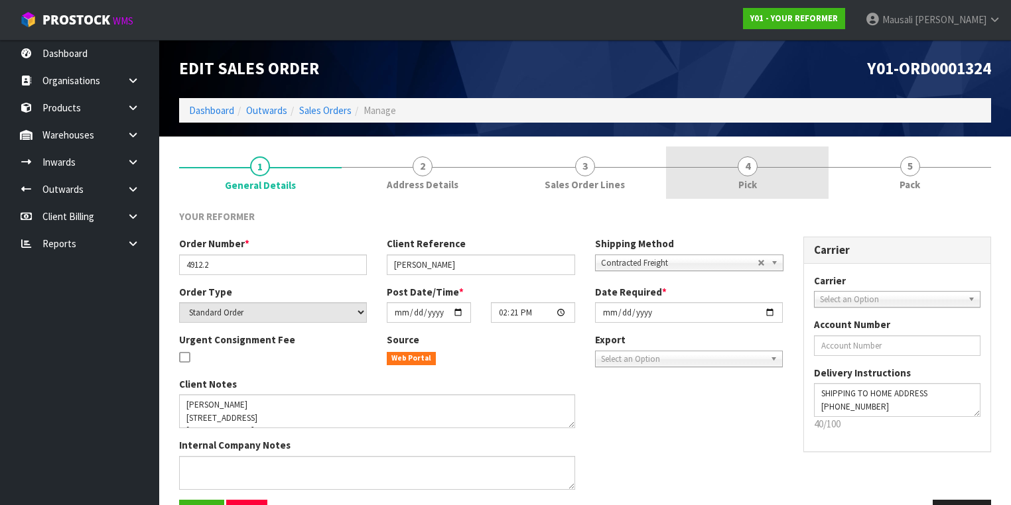
click at [738, 179] on span "Pick" at bounding box center [747, 185] width 19 height 14
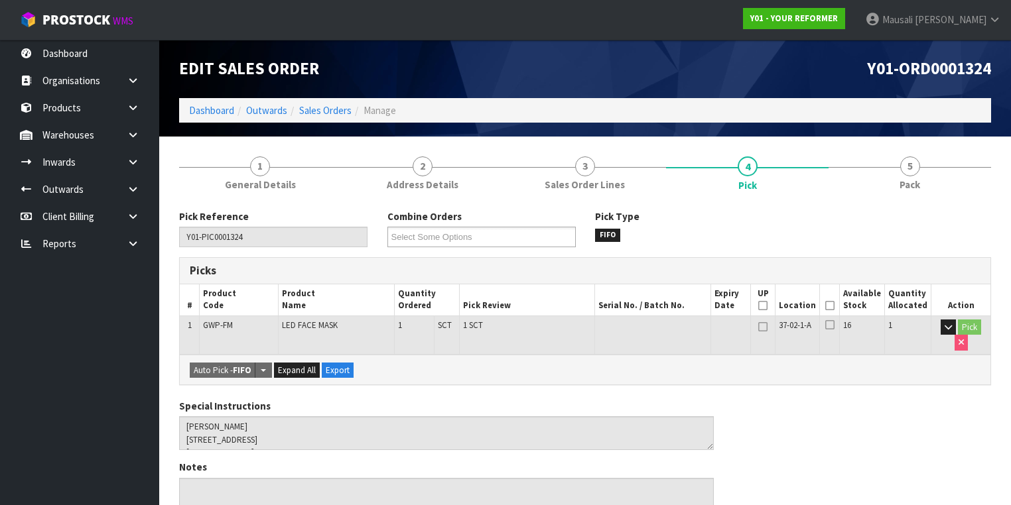
click at [832, 306] on icon at bounding box center [829, 306] width 9 height 1
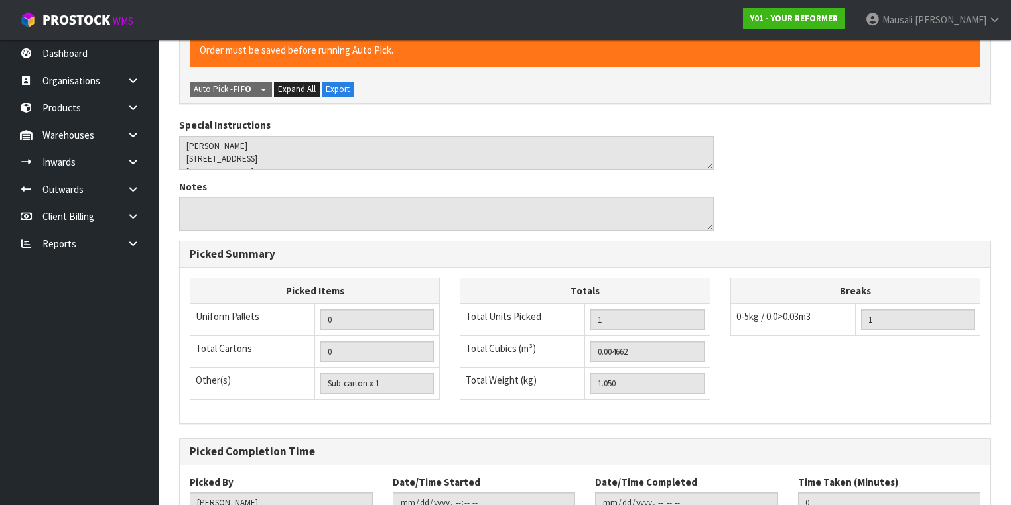
scroll to position [425, 0]
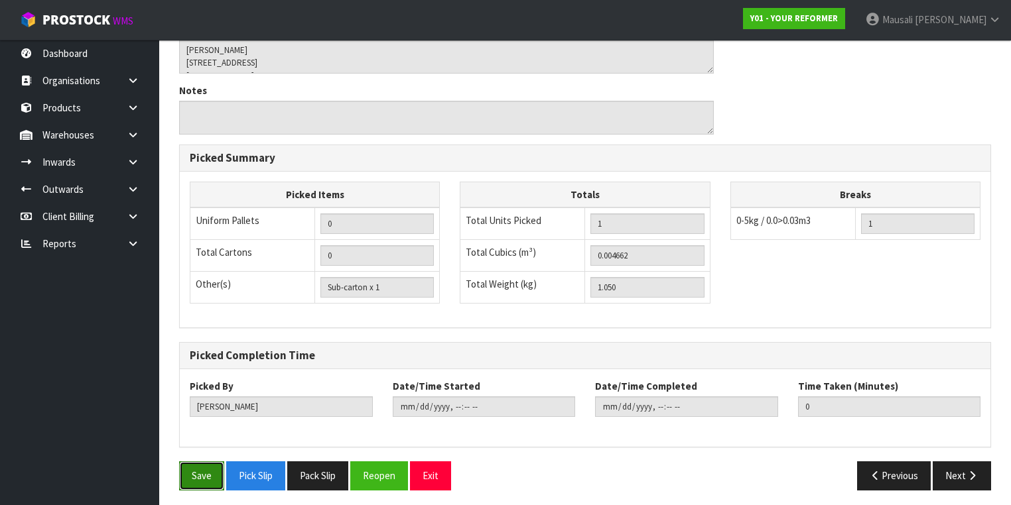
click at [196, 471] on button "Save" at bounding box center [201, 475] width 45 height 29
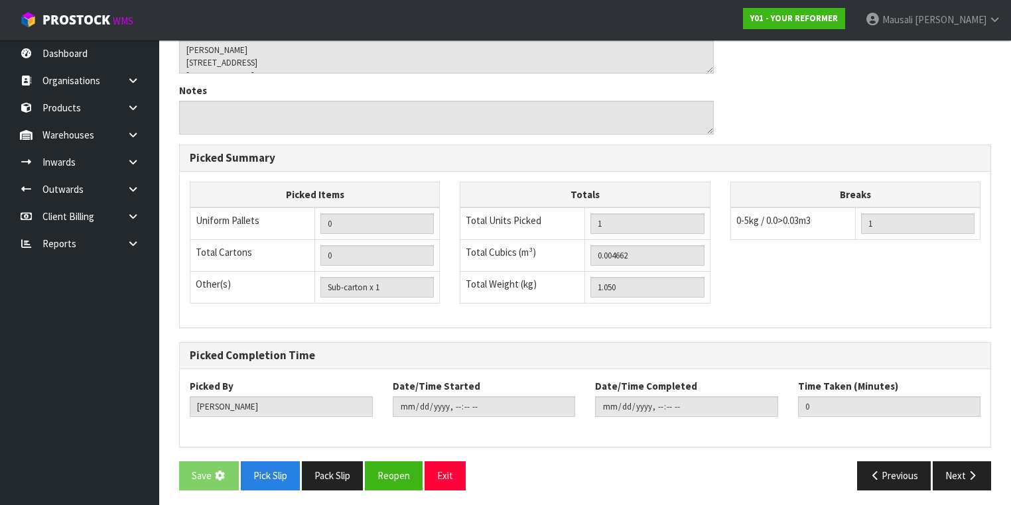
scroll to position [0, 0]
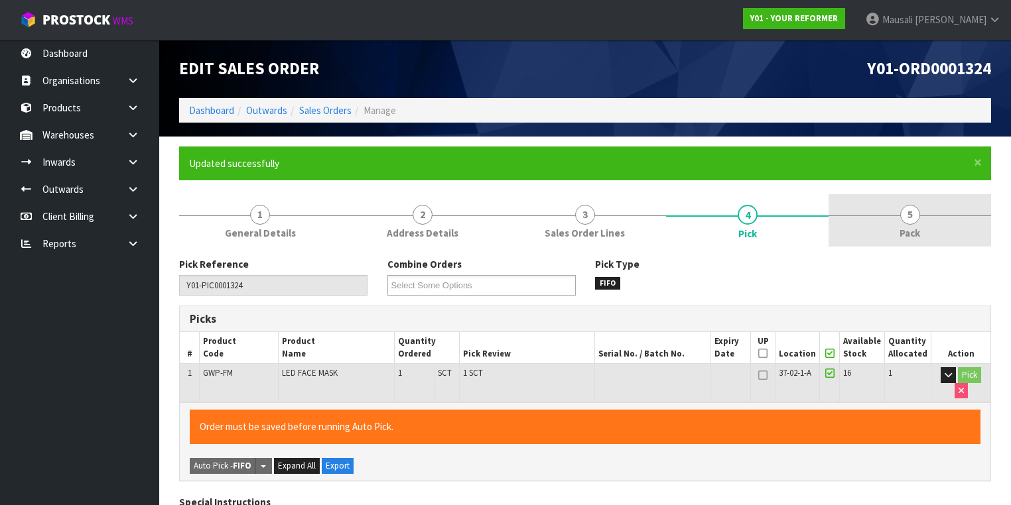
type input "[PERSON_NAME]"
type input "2025-08-21T09:48:57"
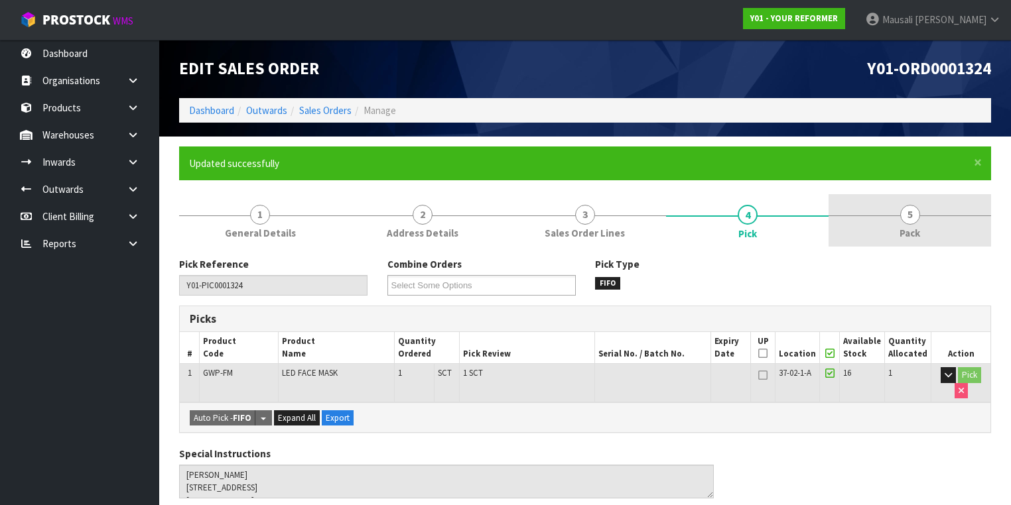
click at [889, 230] on link "5 Pack" at bounding box center [909, 220] width 162 height 52
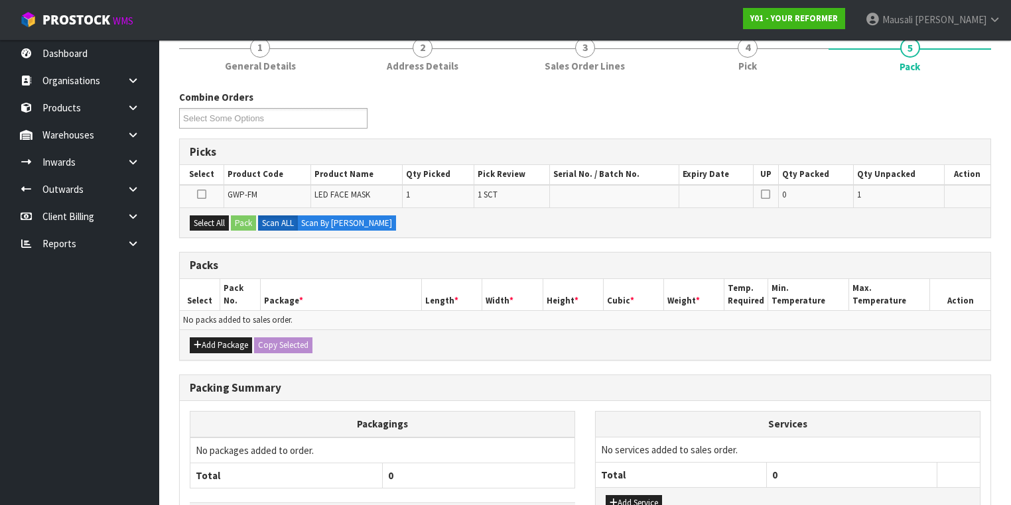
scroll to position [212, 0]
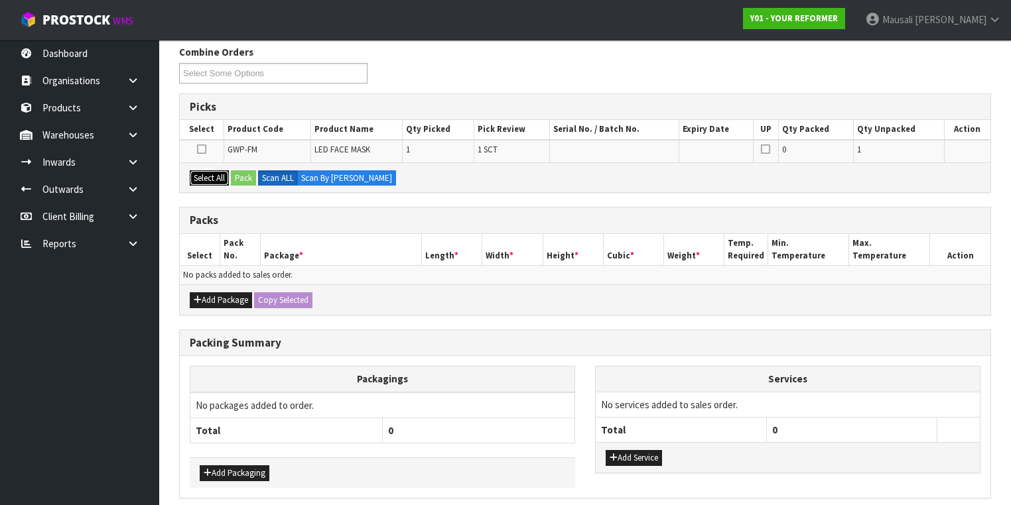
drag, startPoint x: 207, startPoint y: 174, endPoint x: 237, endPoint y: 180, distance: 30.4
click at [207, 174] on button "Select All" at bounding box center [209, 178] width 39 height 16
click at [244, 181] on button "Pack" at bounding box center [243, 178] width 25 height 16
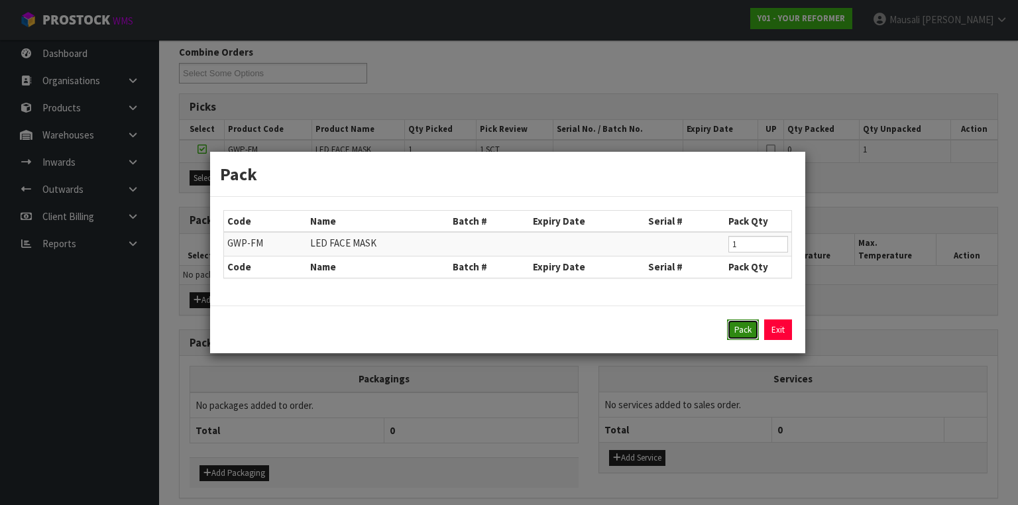
click at [735, 324] on button "Pack" at bounding box center [743, 330] width 32 height 21
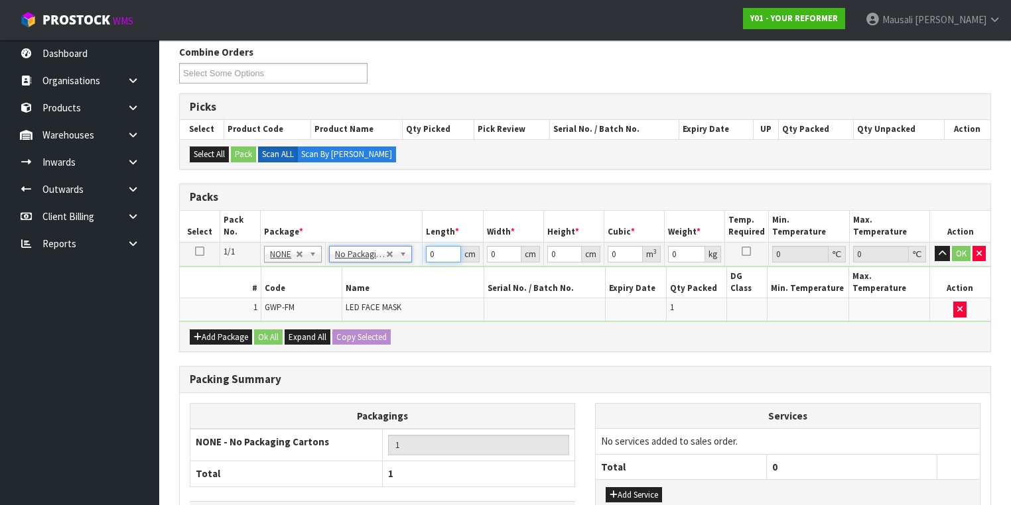
drag, startPoint x: 442, startPoint y: 256, endPoint x: 431, endPoint y: 257, distance: 11.3
click at [431, 257] on input "0" at bounding box center [443, 254] width 34 height 17
type input "37"
type input "21"
type input "6"
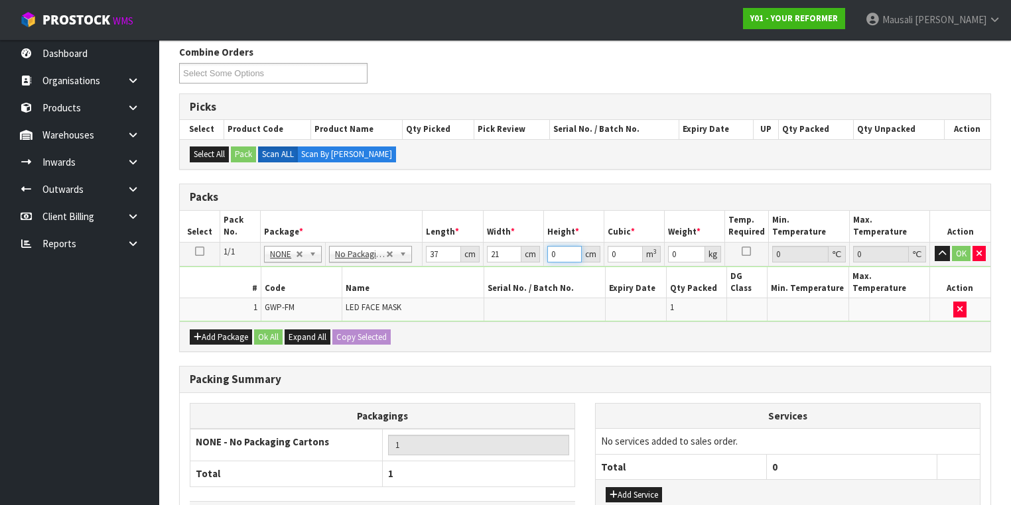
type input "0.004662"
type input "6"
type input "2"
click at [271, 330] on button "Ok All" at bounding box center [268, 338] width 29 height 16
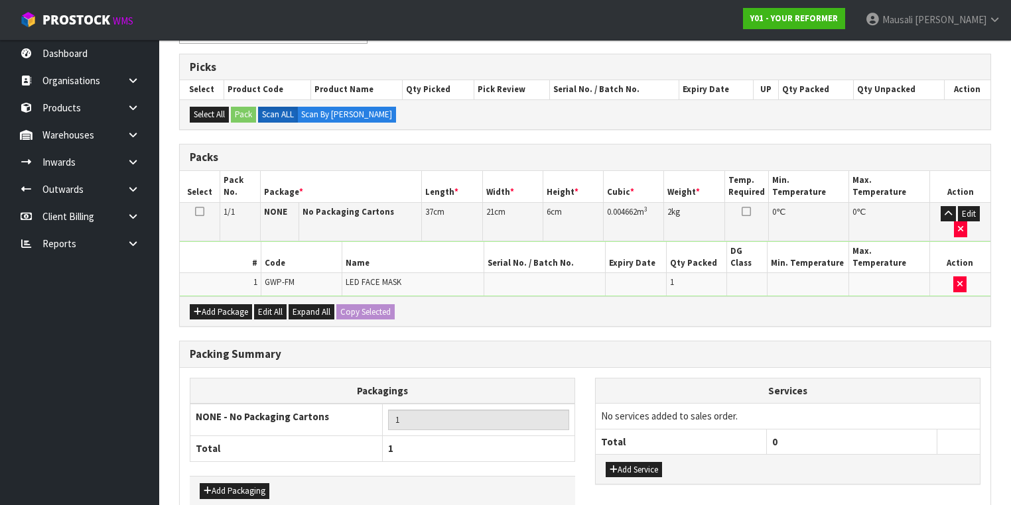
scroll to position [292, 0]
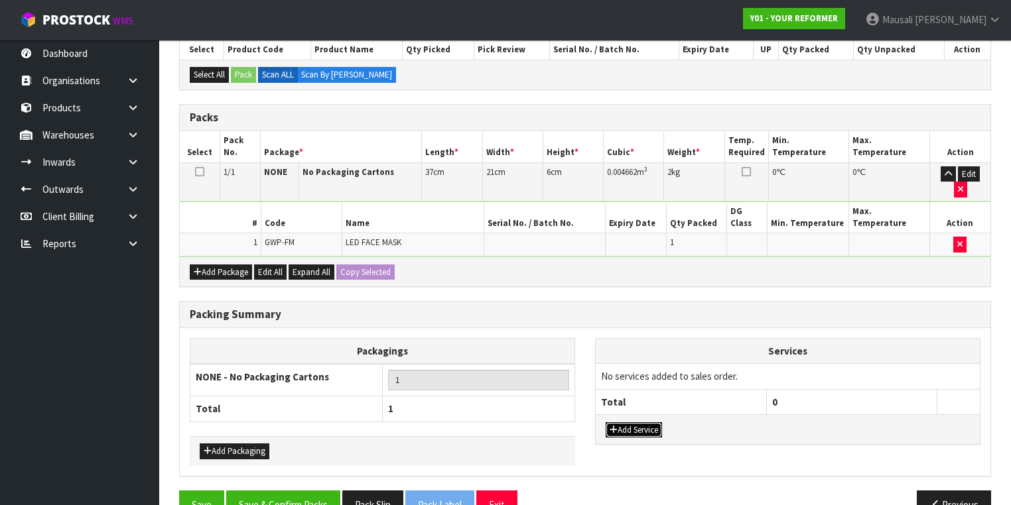
click at [629, 422] on button "Add Service" at bounding box center [633, 430] width 56 height 16
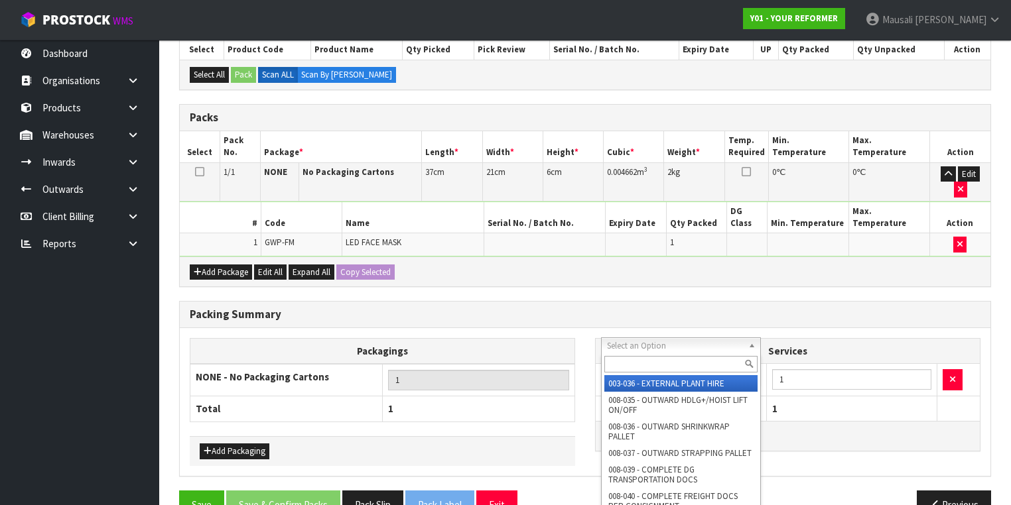
click at [618, 365] on input "text" at bounding box center [680, 364] width 153 height 17
type input "044"
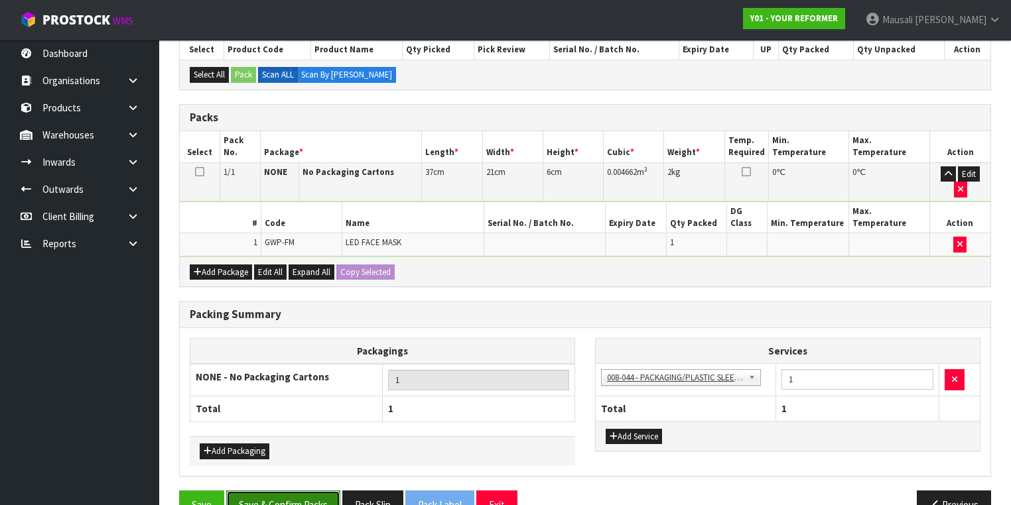
click at [284, 491] on button "Save & Confirm Packs" at bounding box center [283, 505] width 114 height 29
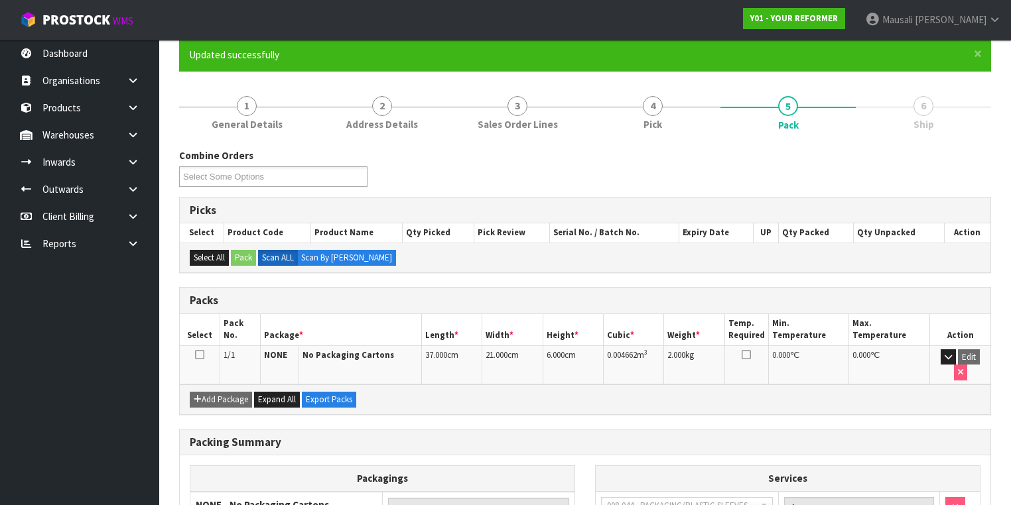
scroll to position [220, 0]
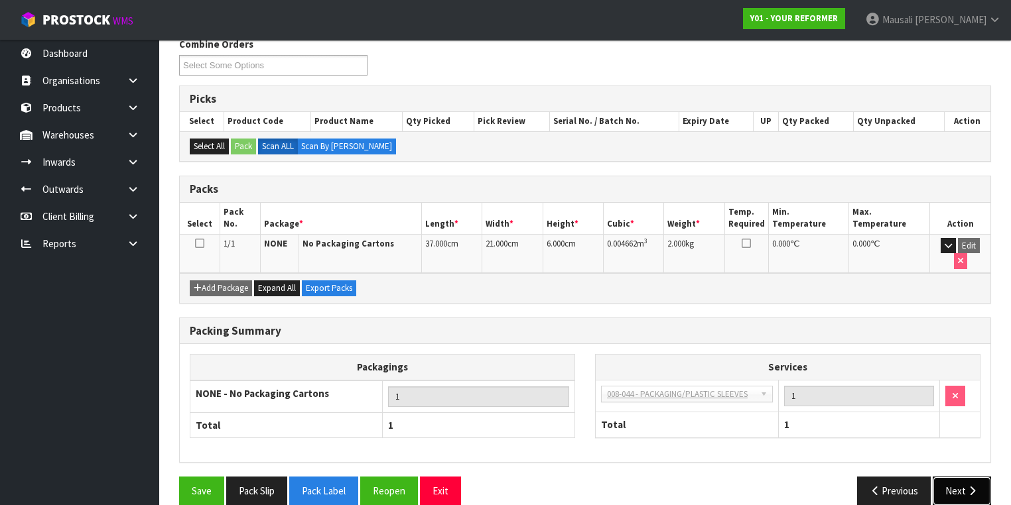
click at [970, 486] on icon "button" at bounding box center [971, 491] width 13 height 10
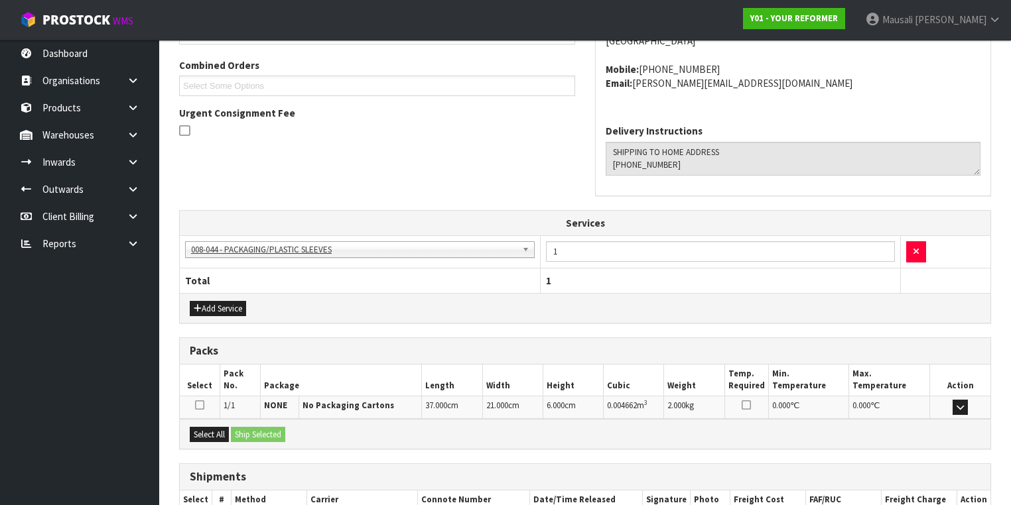
scroll to position [414, 0]
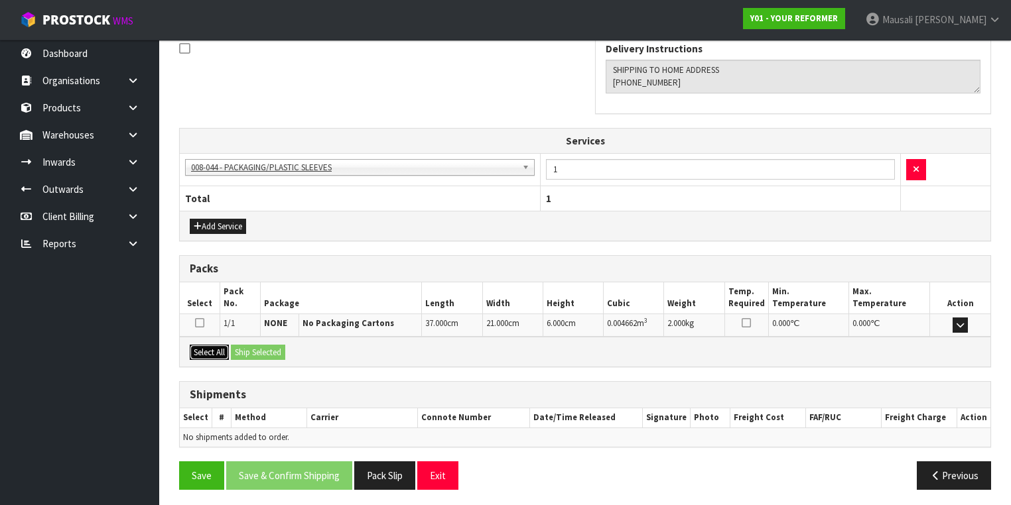
click at [204, 347] on button "Select All" at bounding box center [209, 353] width 39 height 16
click at [245, 348] on button "Ship Selected" at bounding box center [258, 353] width 54 height 16
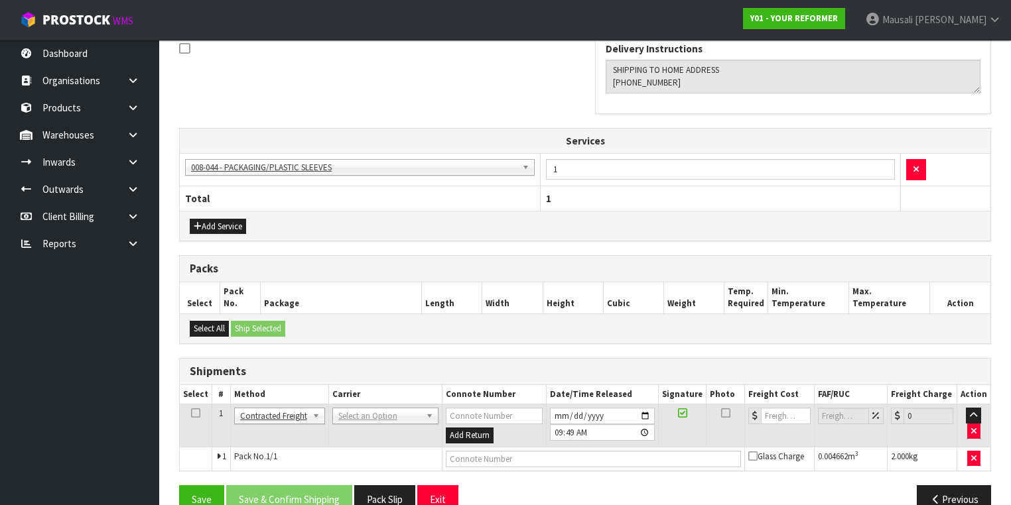
scroll to position [437, 0]
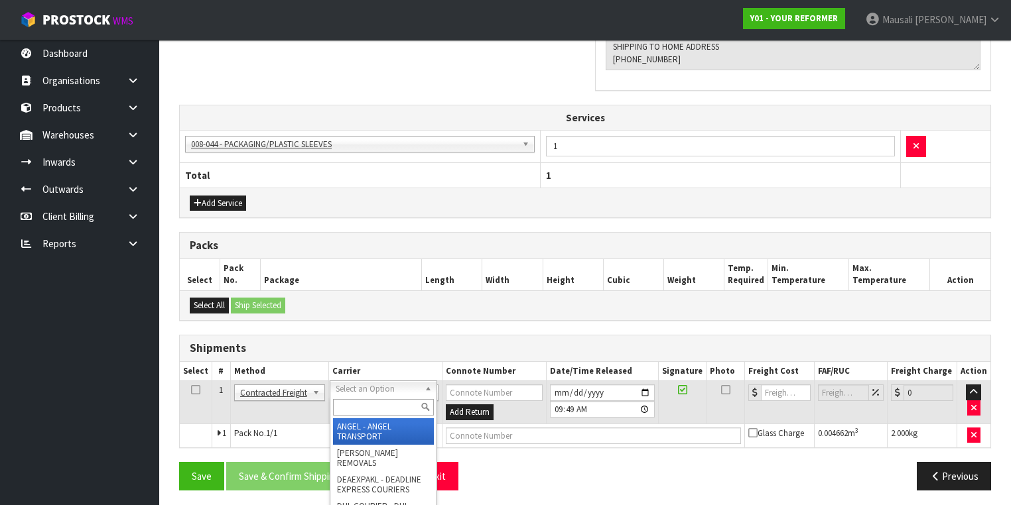
click at [349, 408] on input "text" at bounding box center [383, 407] width 101 height 17
type input "NZP"
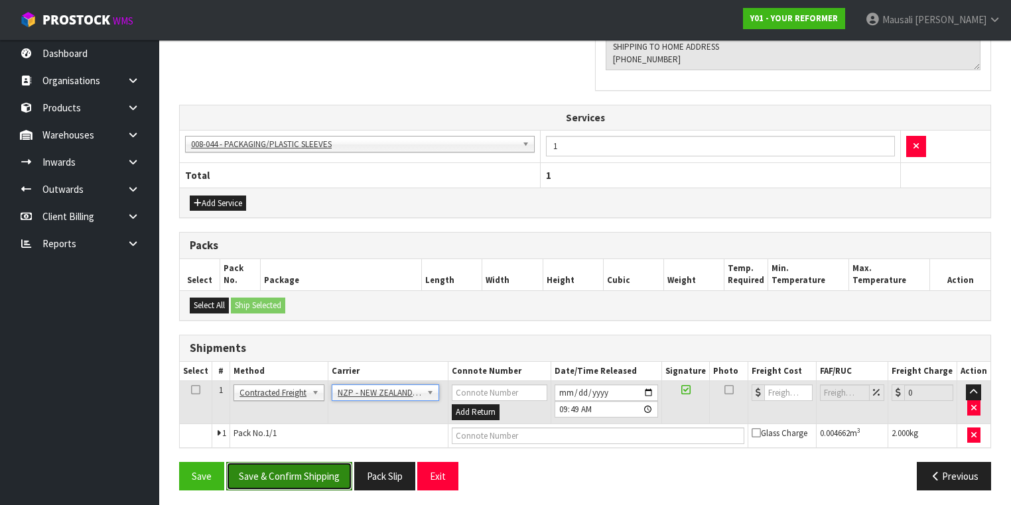
click at [326, 472] on button "Save & Confirm Shipping" at bounding box center [289, 476] width 126 height 29
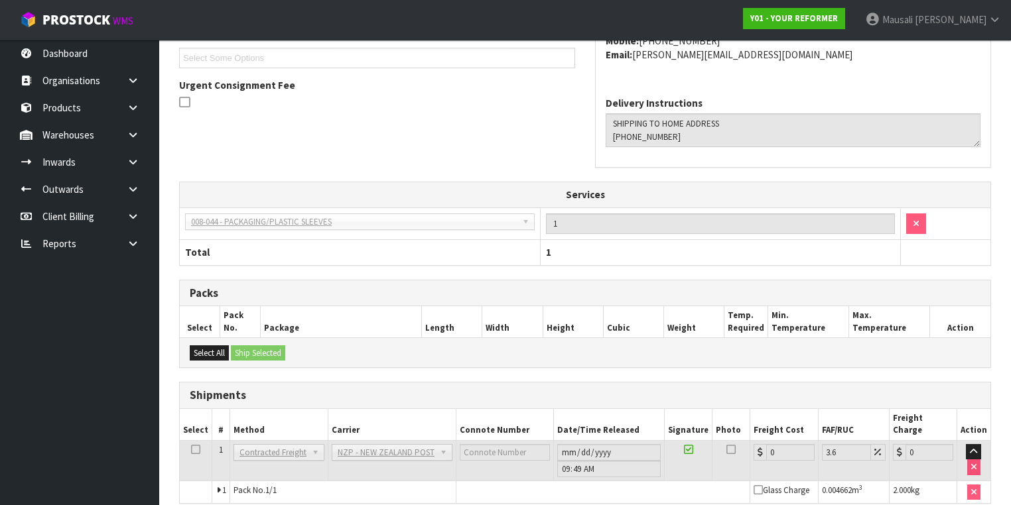
scroll to position [419, 0]
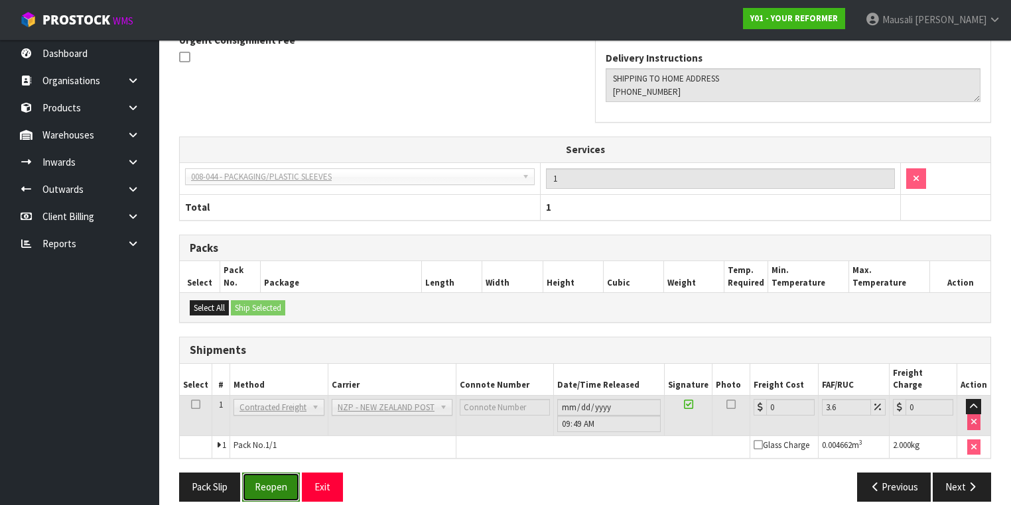
click at [272, 473] on button "Reopen" at bounding box center [271, 487] width 58 height 29
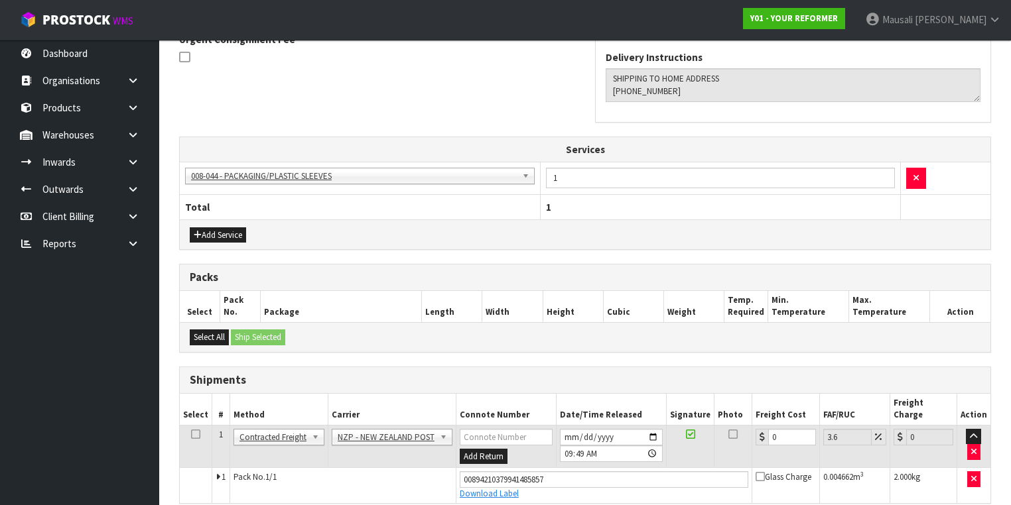
scroll to position [449, 0]
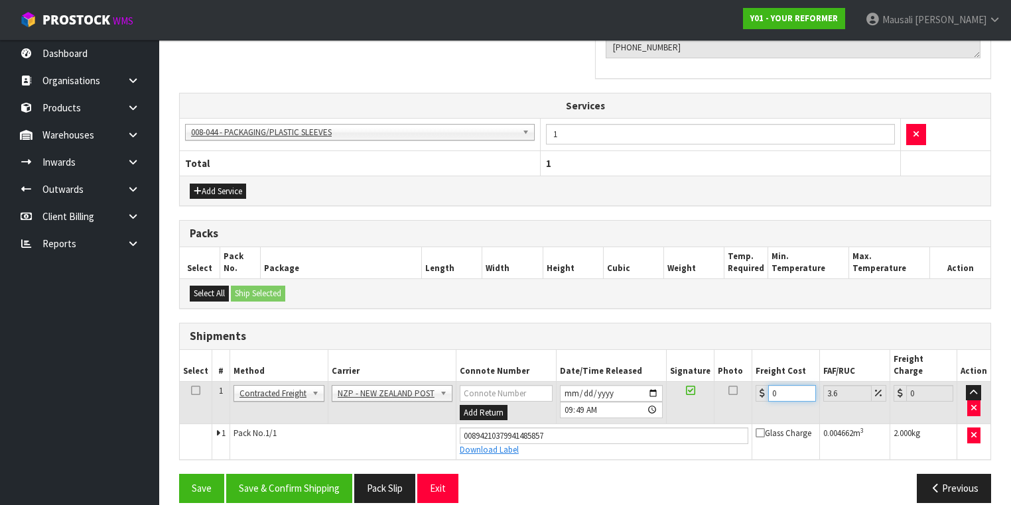
drag, startPoint x: 776, startPoint y: 379, endPoint x: 754, endPoint y: 391, distance: 25.5
click at [754, 391] on td "0" at bounding box center [785, 402] width 67 height 43
type input "1"
type input "1.04"
type input "13"
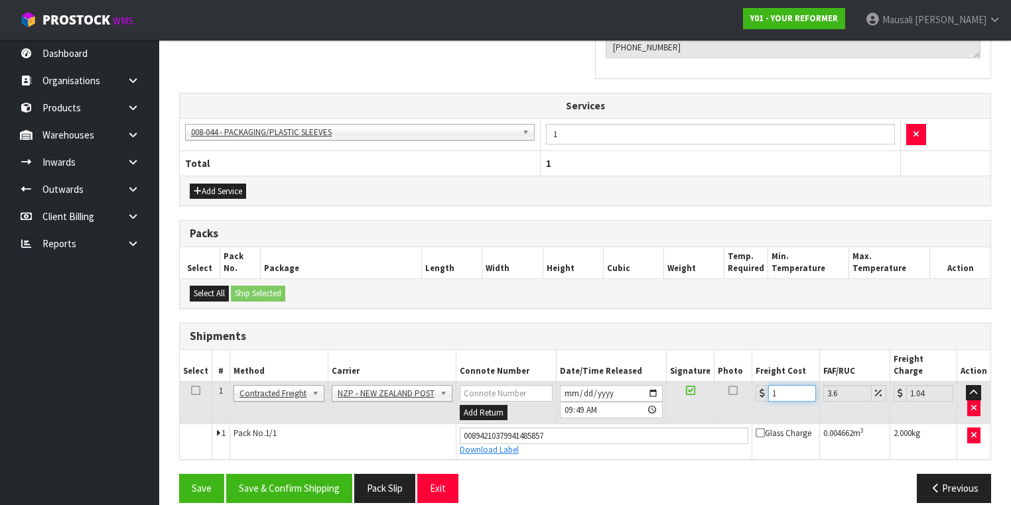
type input "13.47"
type input "13.04"
type input "13.51"
type input "13.04"
drag, startPoint x: 319, startPoint y: 471, endPoint x: 461, endPoint y: 406, distance: 155.8
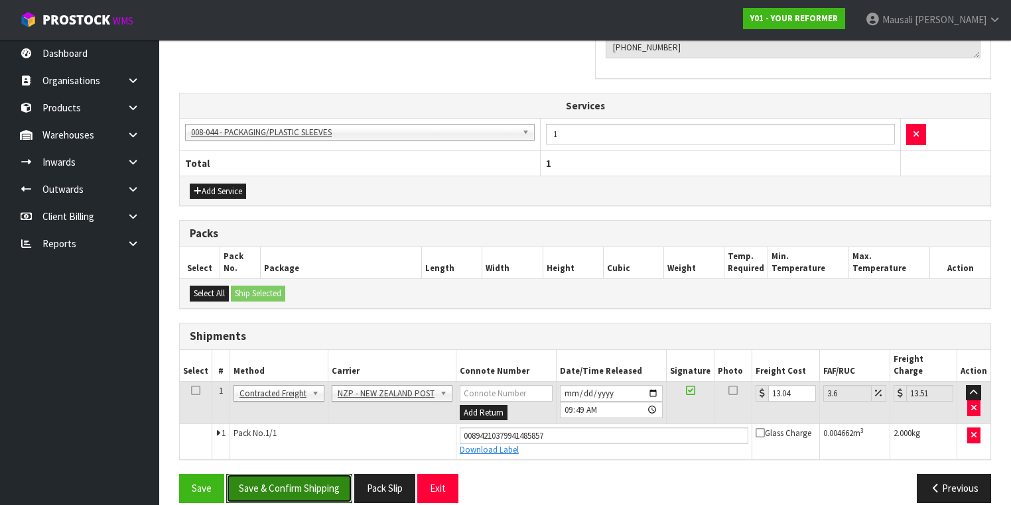
click at [319, 474] on button "Save & Confirm Shipping" at bounding box center [289, 488] width 126 height 29
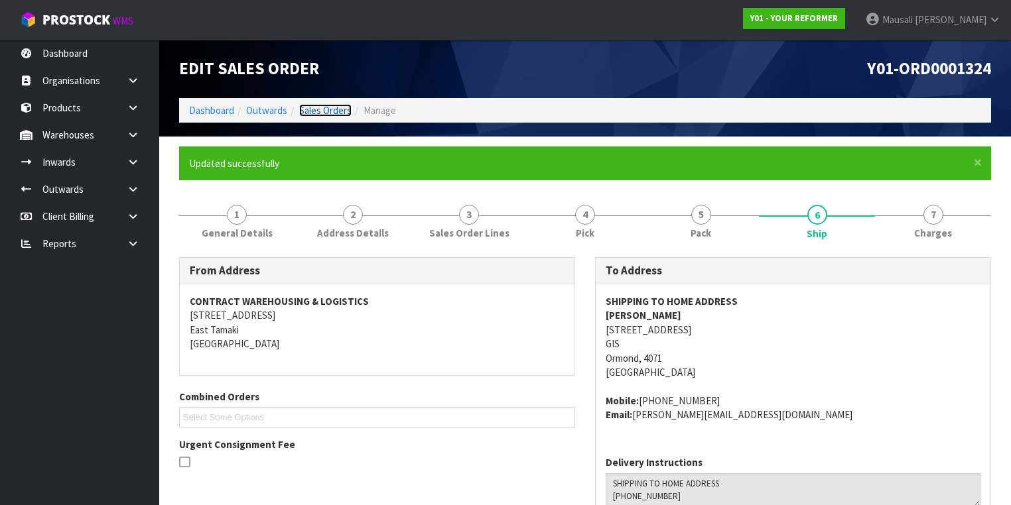
click at [332, 106] on link "Sales Orders" at bounding box center [325, 110] width 52 height 13
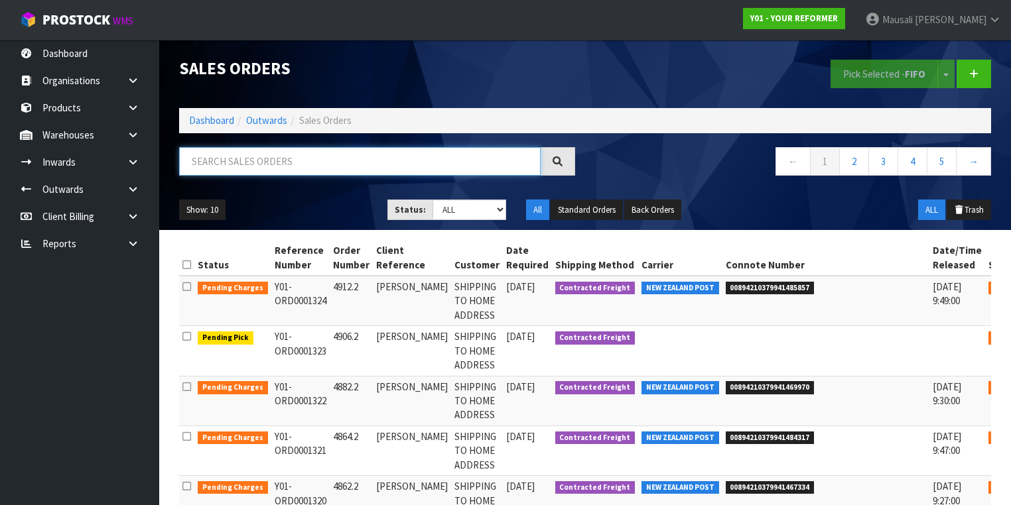
click at [221, 162] on input "text" at bounding box center [359, 161] width 361 height 29
type input "JOB-0408650"
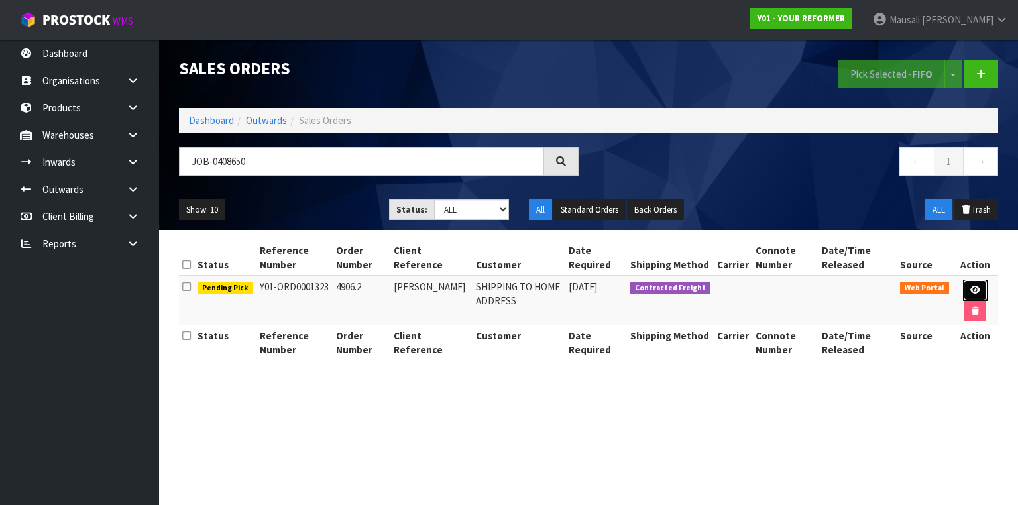
click at [978, 286] on icon at bounding box center [976, 290] width 10 height 9
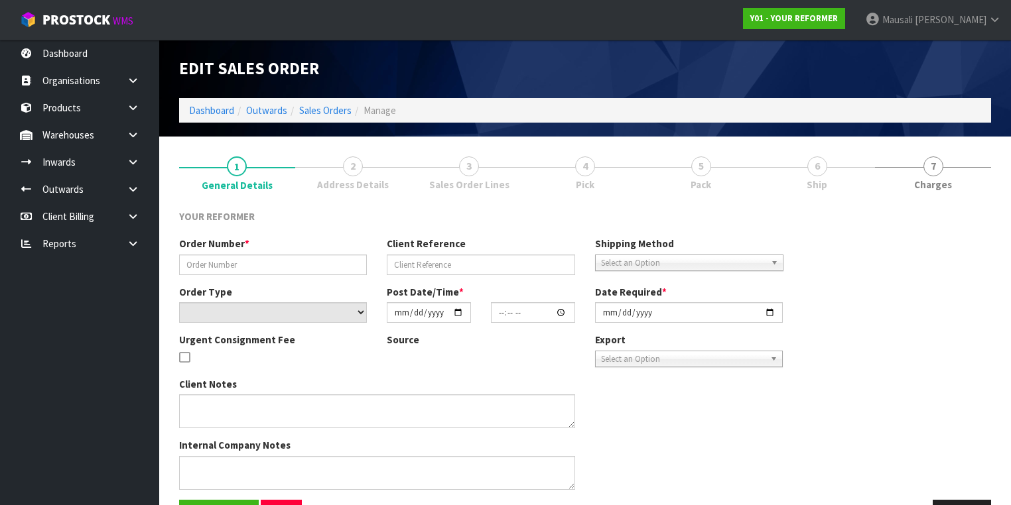
type input "4906.2"
type input "EMMA GENET"
select select "number:0"
type input "[DATE]"
type input "14:20:00.000"
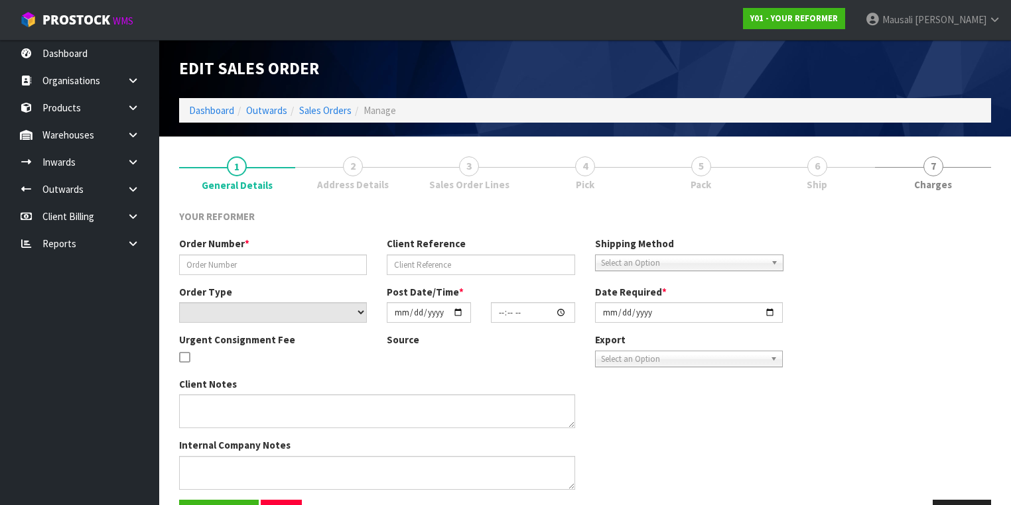
type input "[DATE]"
type textarea "EMMA GENET 200 JOHN F KENNEDY DR OUTBACK TRADING LTD MWT PALMERSTON NORTH 4414 …"
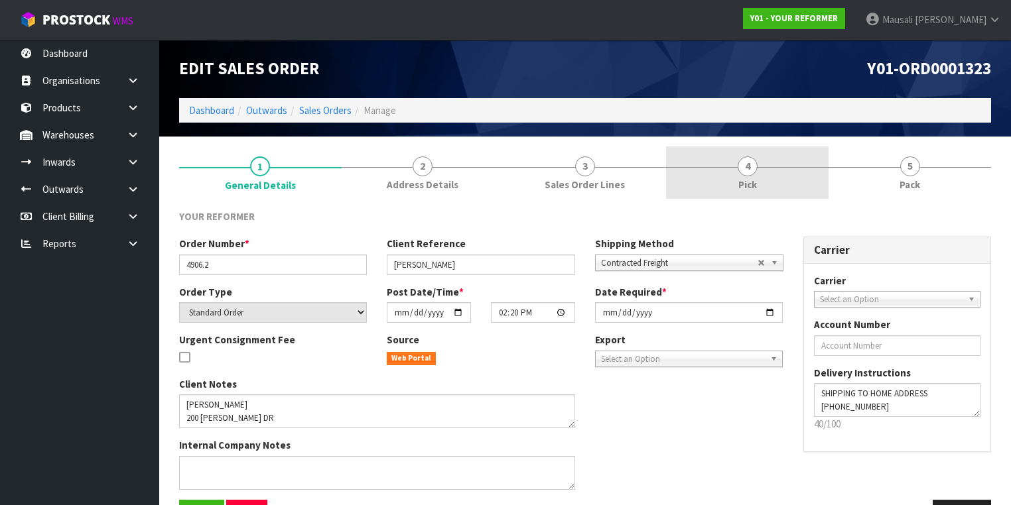
click at [761, 170] on link "4 Pick" at bounding box center [747, 173] width 162 height 52
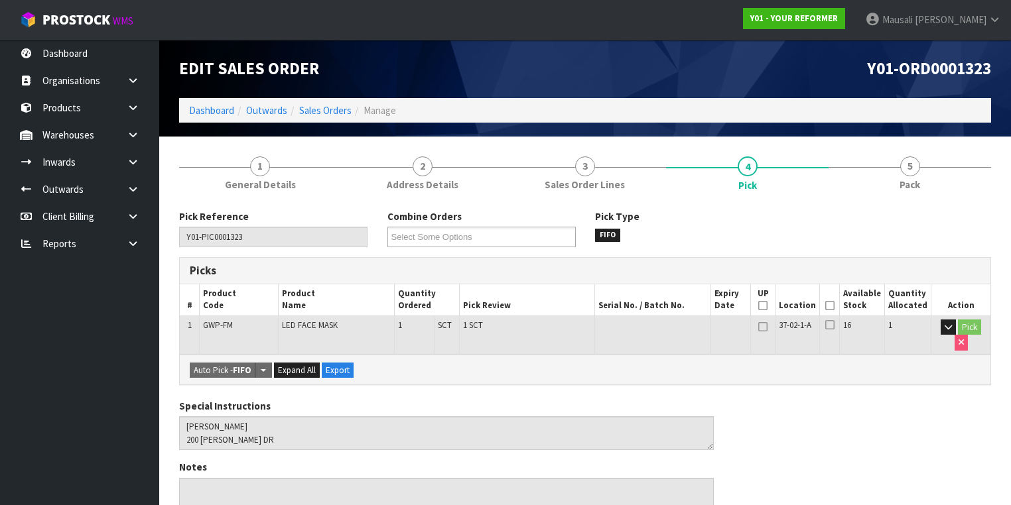
click at [832, 306] on icon at bounding box center [829, 306] width 9 height 1
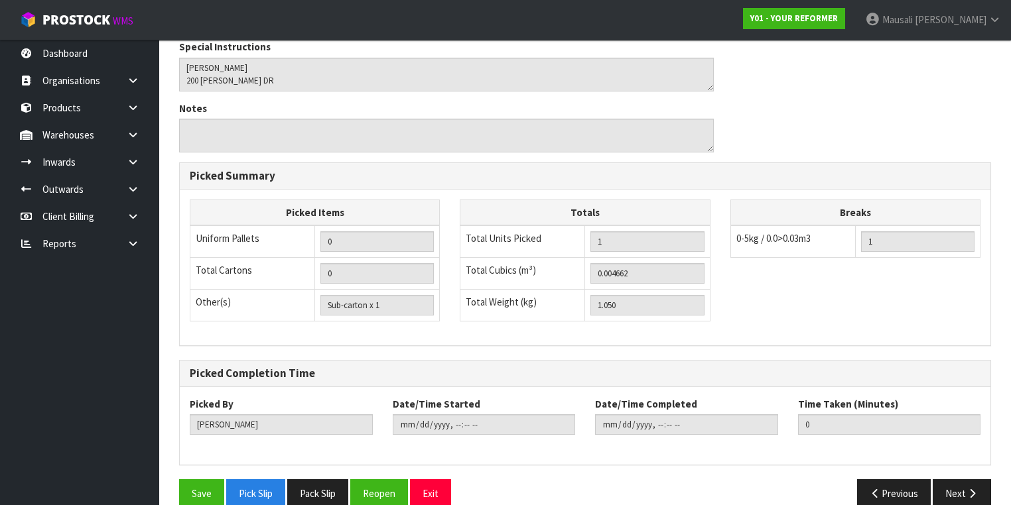
scroll to position [425, 0]
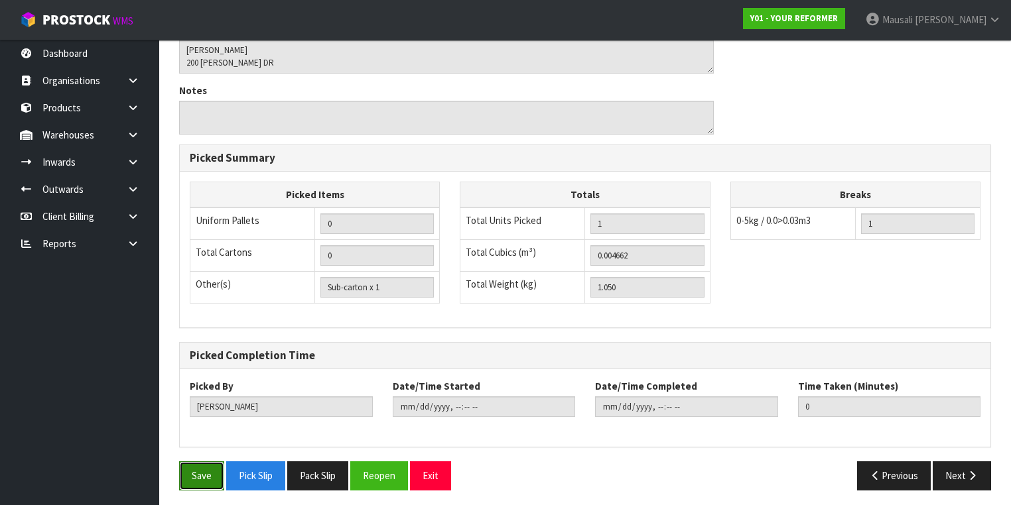
click at [198, 472] on button "Save" at bounding box center [201, 475] width 45 height 29
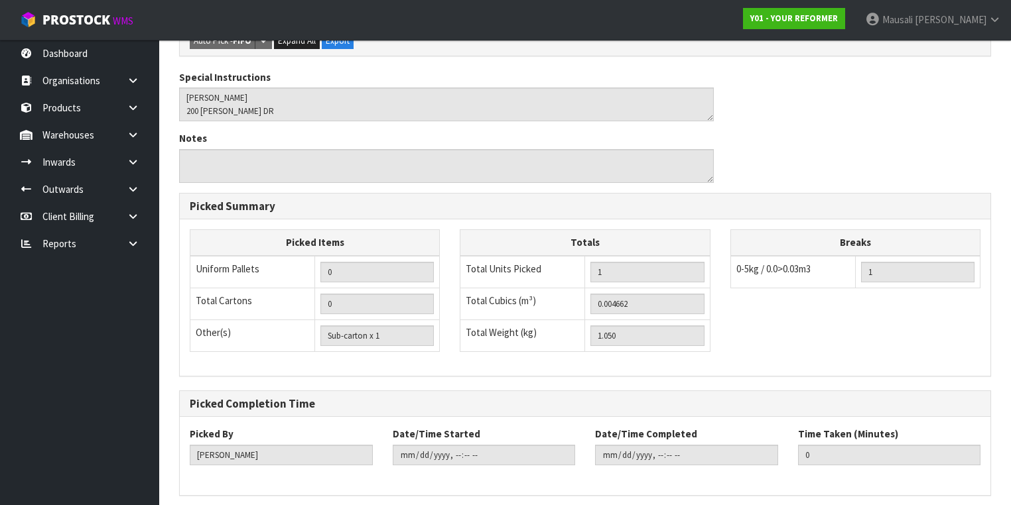
scroll to position [0, 0]
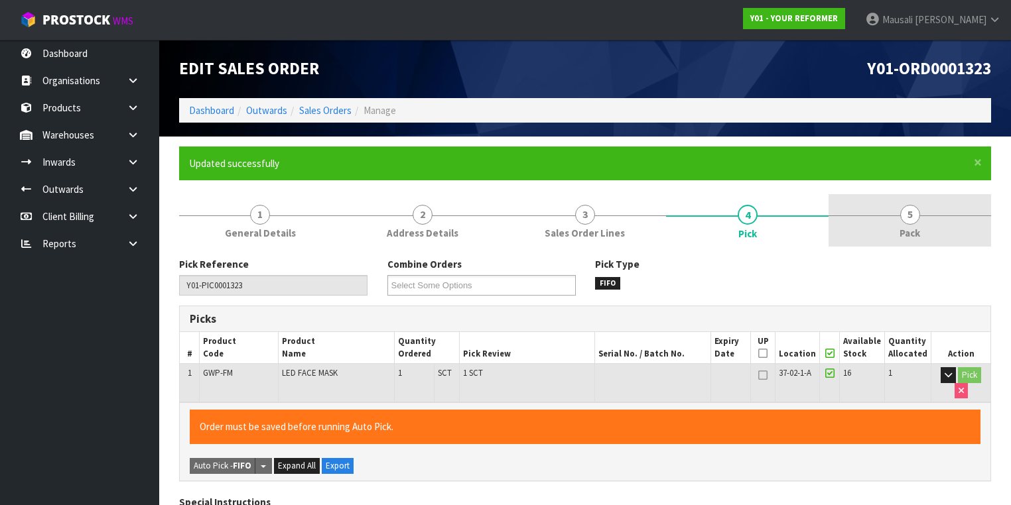
type input "[PERSON_NAME]"
type input "2025-08-21T09:51:27"
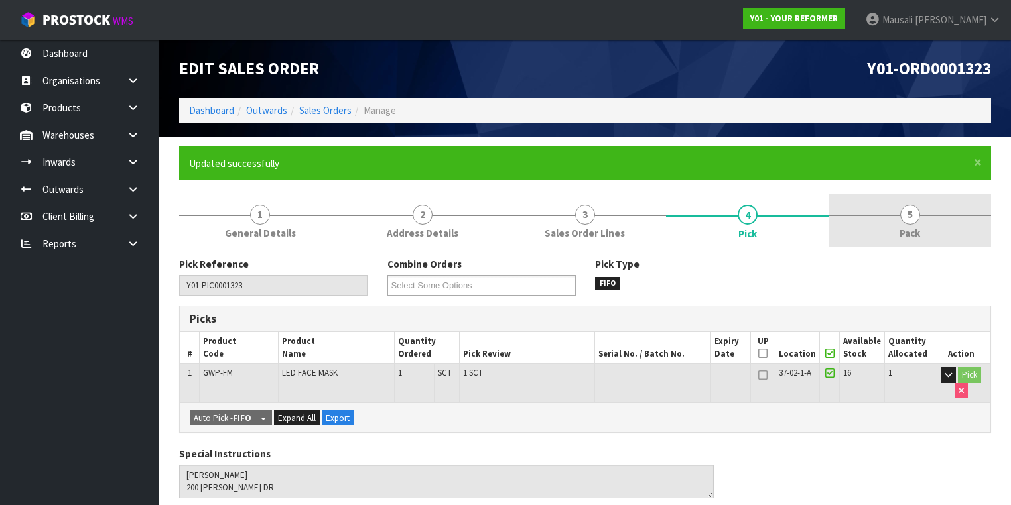
click at [903, 228] on span "Pack" at bounding box center [909, 233] width 21 height 14
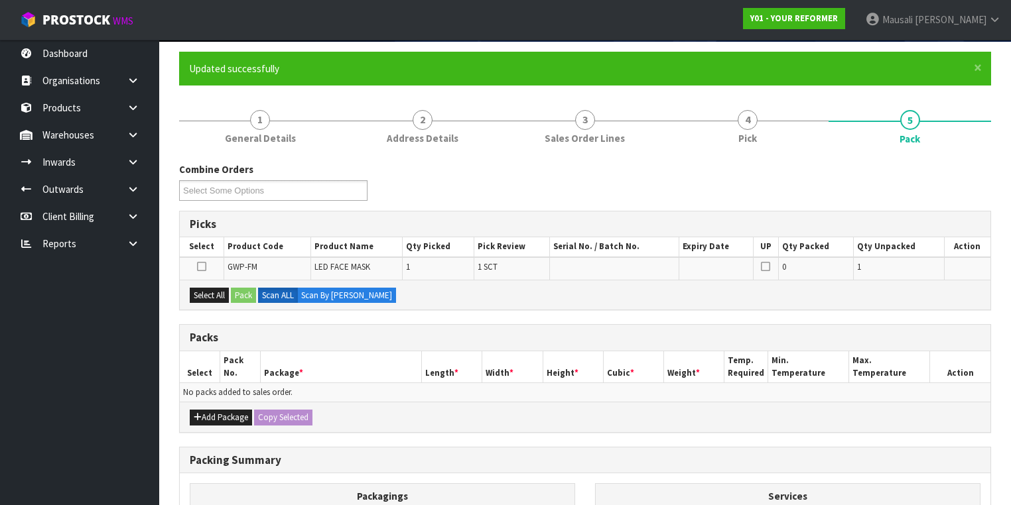
scroll to position [212, 0]
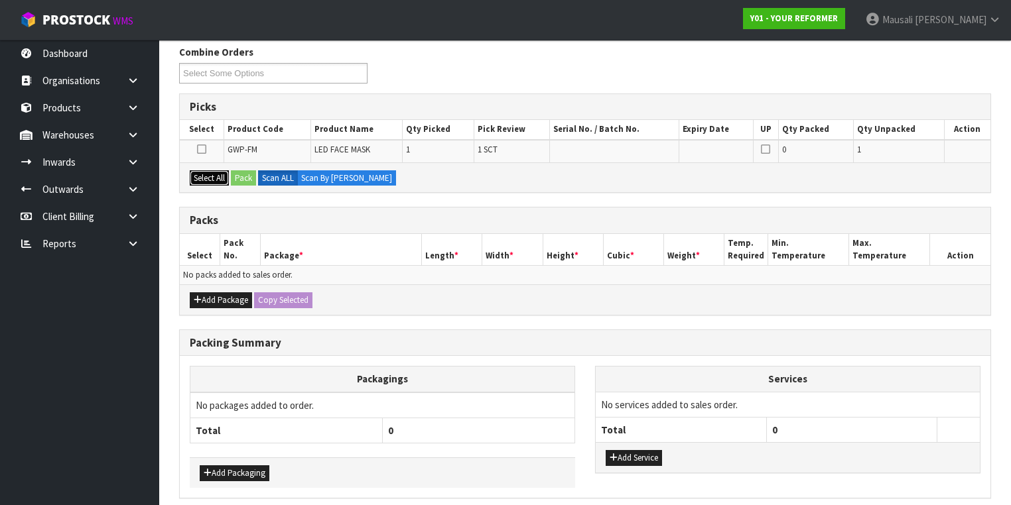
drag, startPoint x: 196, startPoint y: 178, endPoint x: 217, endPoint y: 175, distance: 21.5
click at [196, 178] on button "Select All" at bounding box center [209, 178] width 39 height 16
click at [231, 172] on div "Select All Pack Scan ALL Scan By Quantity" at bounding box center [585, 177] width 810 height 30
click at [245, 176] on button "Pack" at bounding box center [243, 178] width 25 height 16
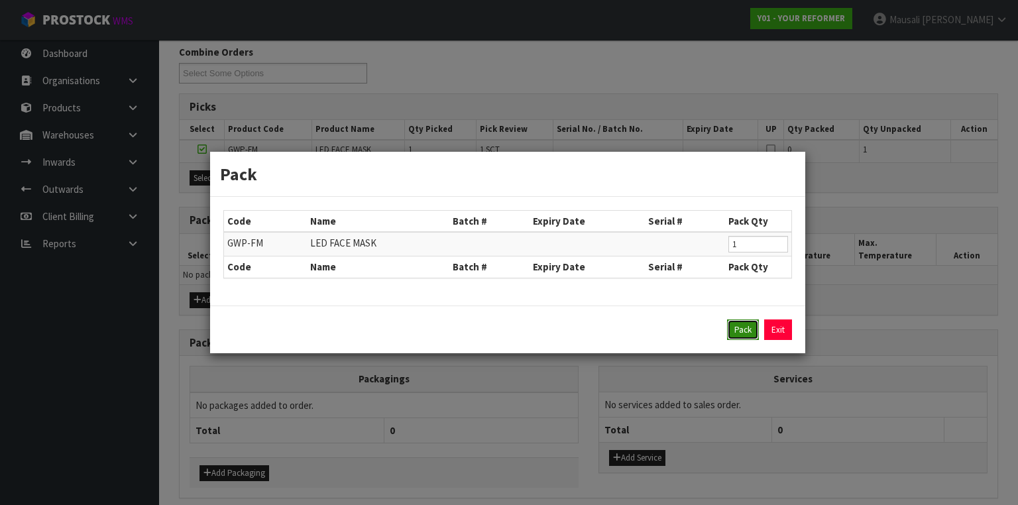
click at [740, 326] on button "Pack" at bounding box center [743, 330] width 32 height 21
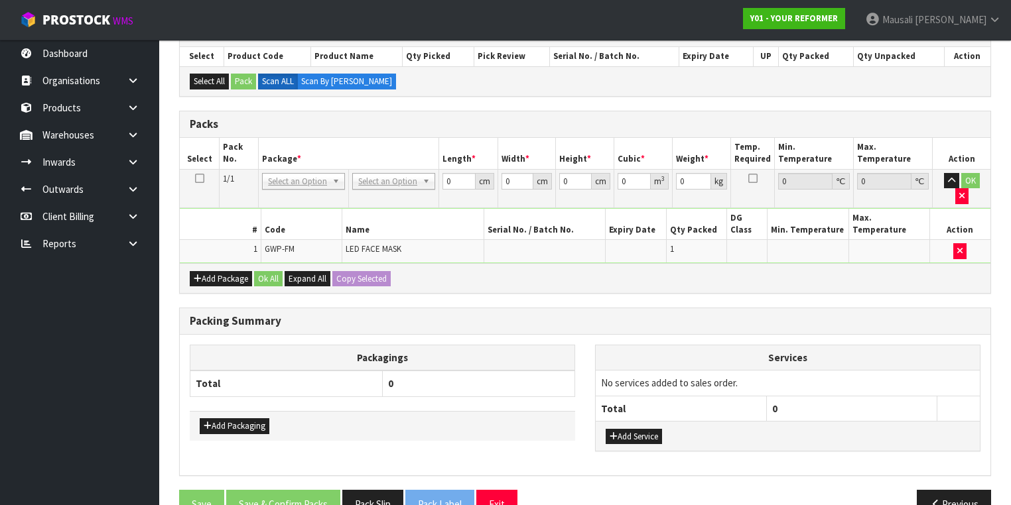
scroll to position [286, 0]
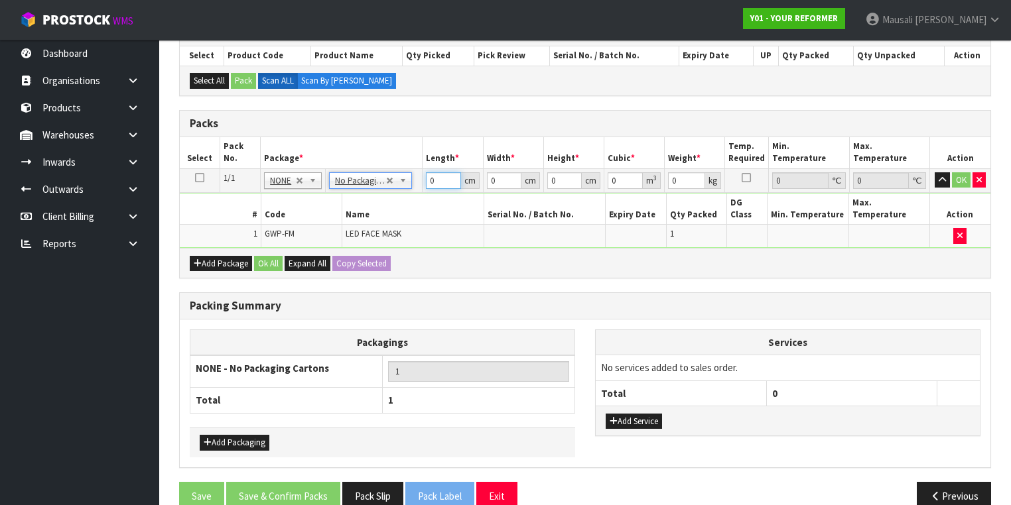
drag, startPoint x: 440, startPoint y: 178, endPoint x: 422, endPoint y: 182, distance: 18.9
click at [422, 182] on td "0 cm" at bounding box center [452, 180] width 60 height 24
type input "37"
type input "21"
type input "6"
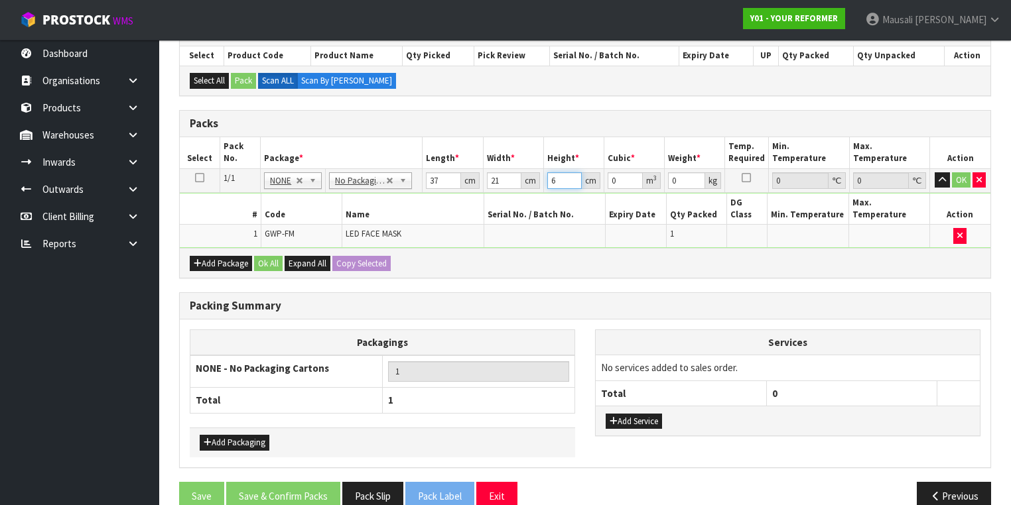
type input "0.004662"
type input "6"
type input "2"
click at [269, 256] on button "Ok All" at bounding box center [268, 264] width 29 height 16
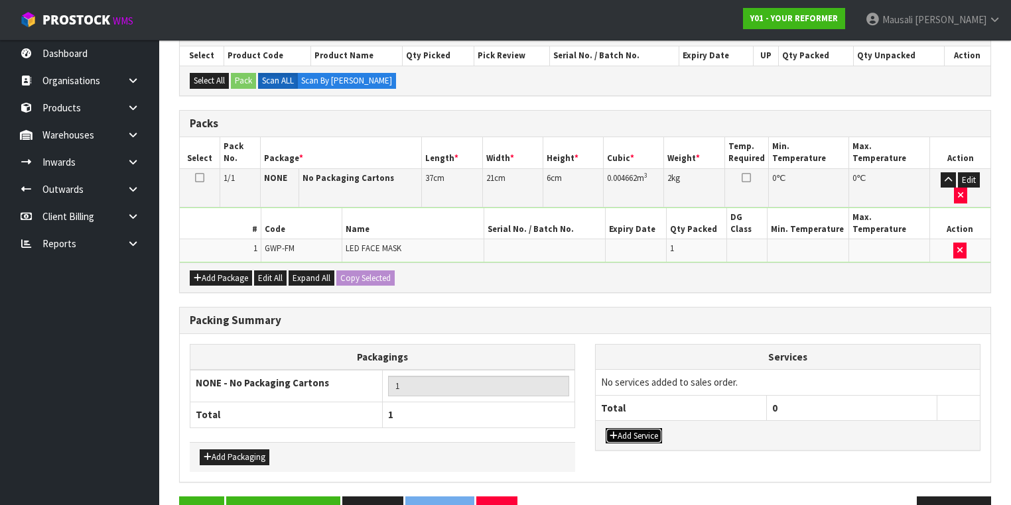
click at [631, 428] on button "Add Service" at bounding box center [633, 436] width 56 height 16
drag, startPoint x: 619, startPoint y: 353, endPoint x: 612, endPoint y: 357, distance: 8.6
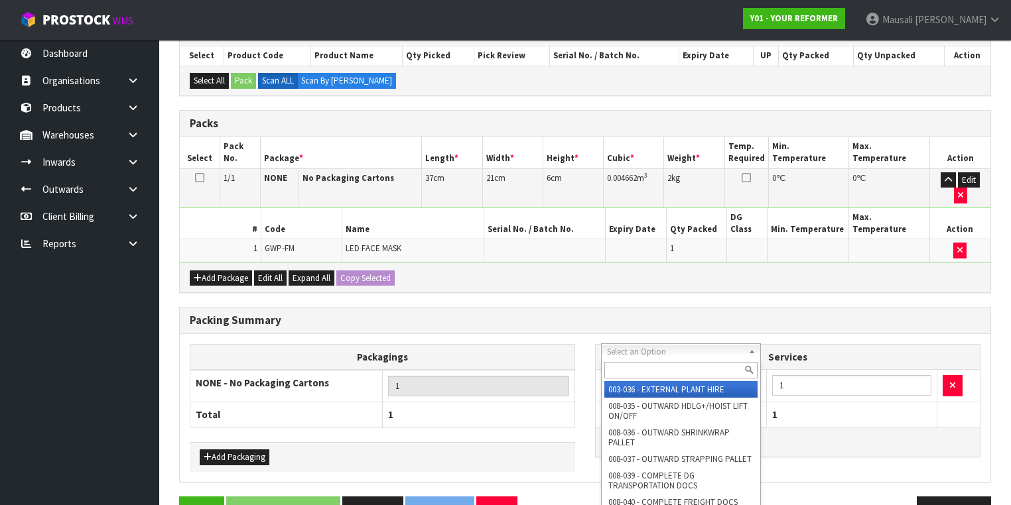
click at [610, 365] on input "text" at bounding box center [680, 370] width 153 height 17
type input "044"
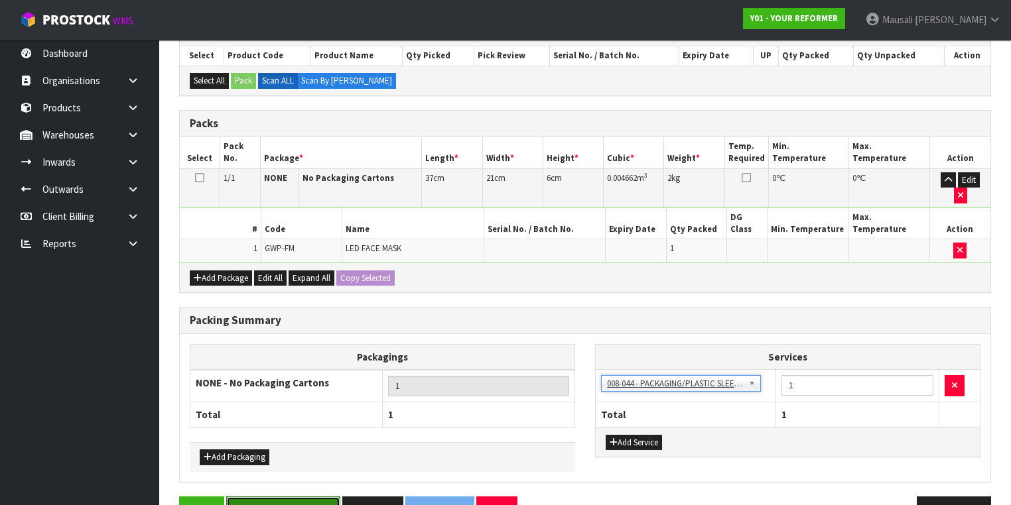
click at [274, 497] on button "Save & Confirm Packs" at bounding box center [283, 511] width 114 height 29
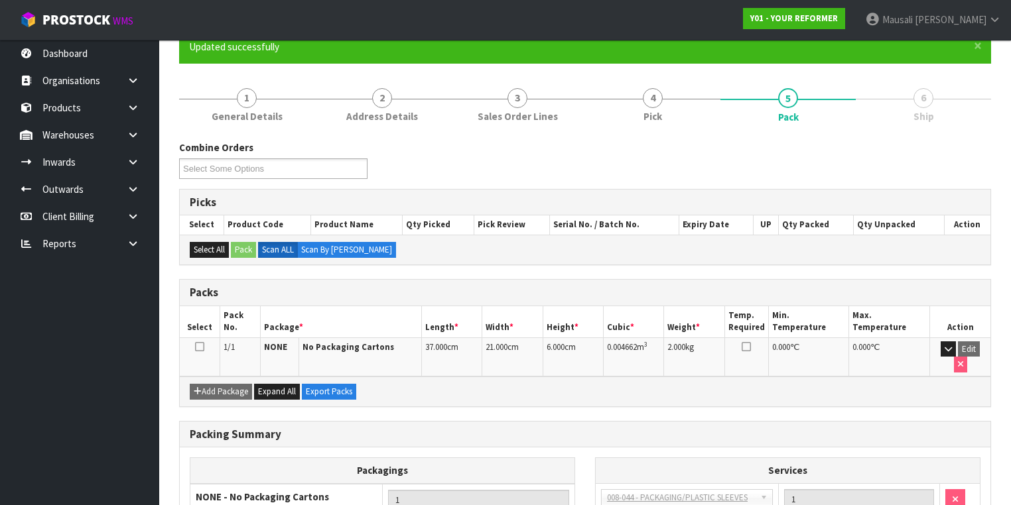
scroll to position [220, 0]
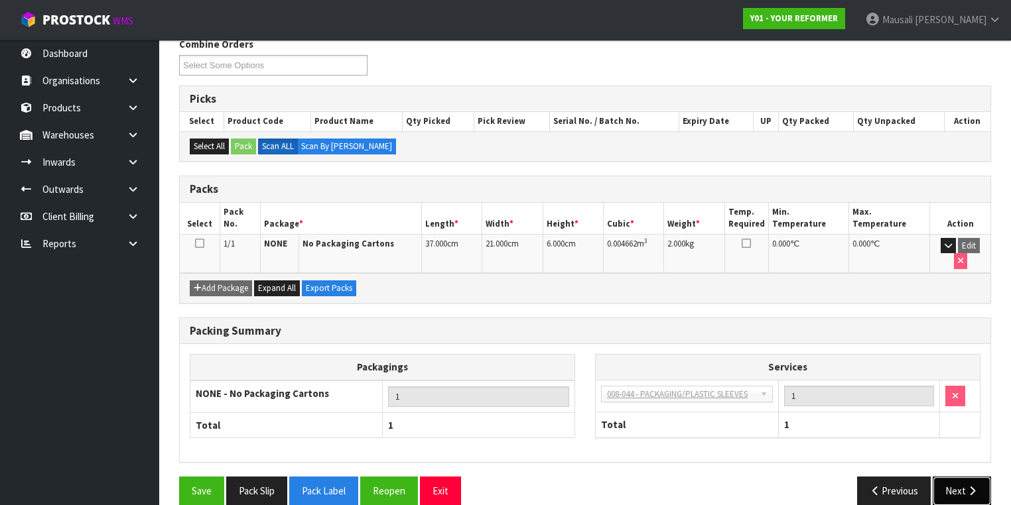
click at [961, 477] on button "Next" at bounding box center [961, 491] width 58 height 29
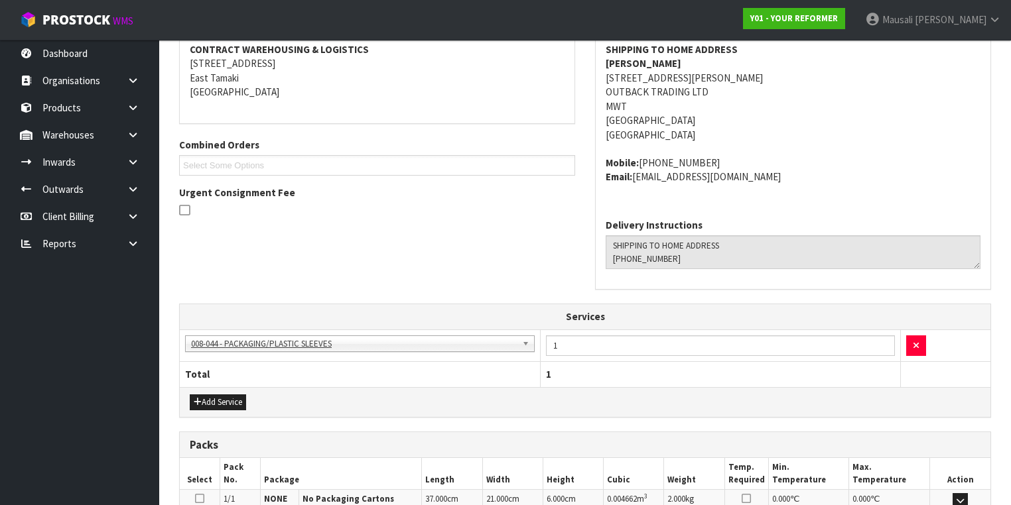
scroll to position [428, 0]
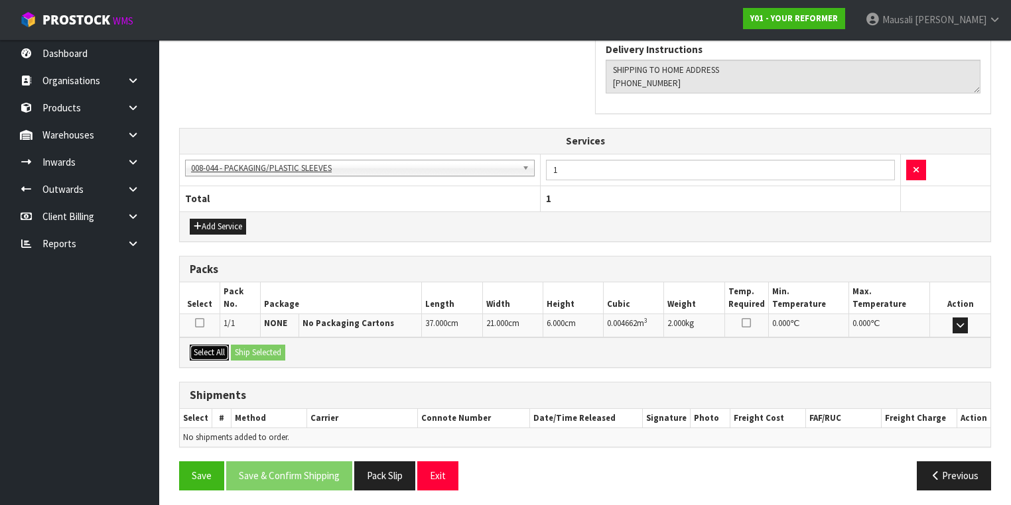
click at [210, 348] on button "Select All" at bounding box center [209, 353] width 39 height 16
click at [249, 348] on button "Ship Selected" at bounding box center [258, 353] width 54 height 16
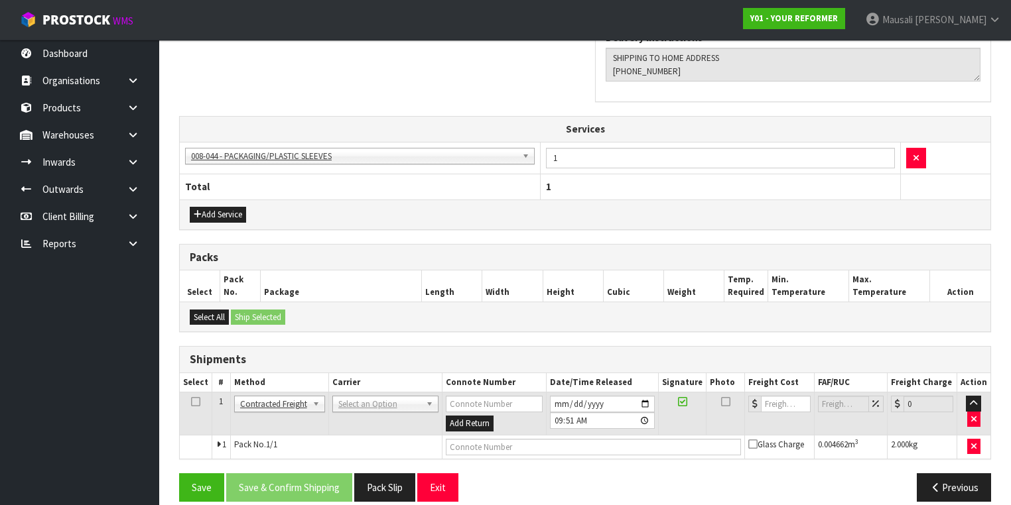
scroll to position [451, 0]
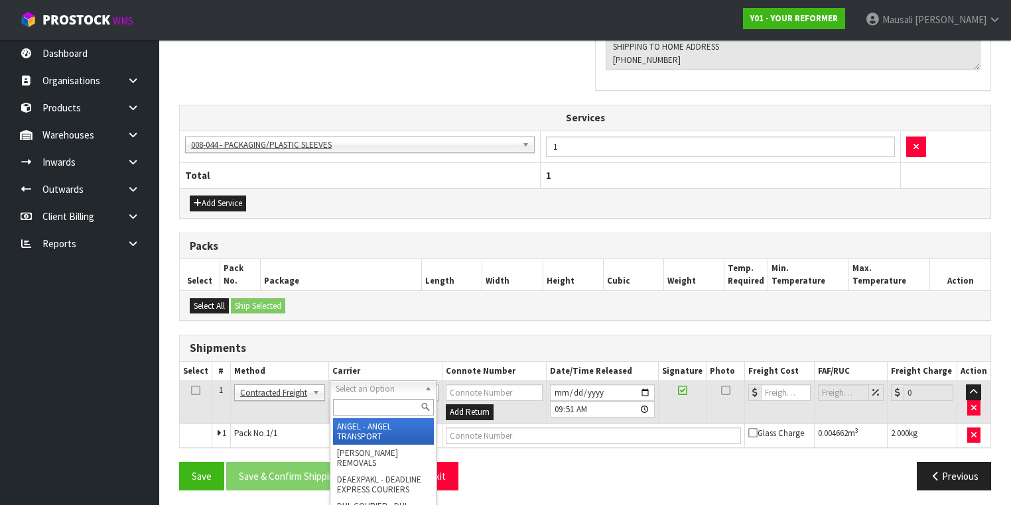
click at [357, 406] on input "text" at bounding box center [383, 407] width 101 height 17
type input "NZP"
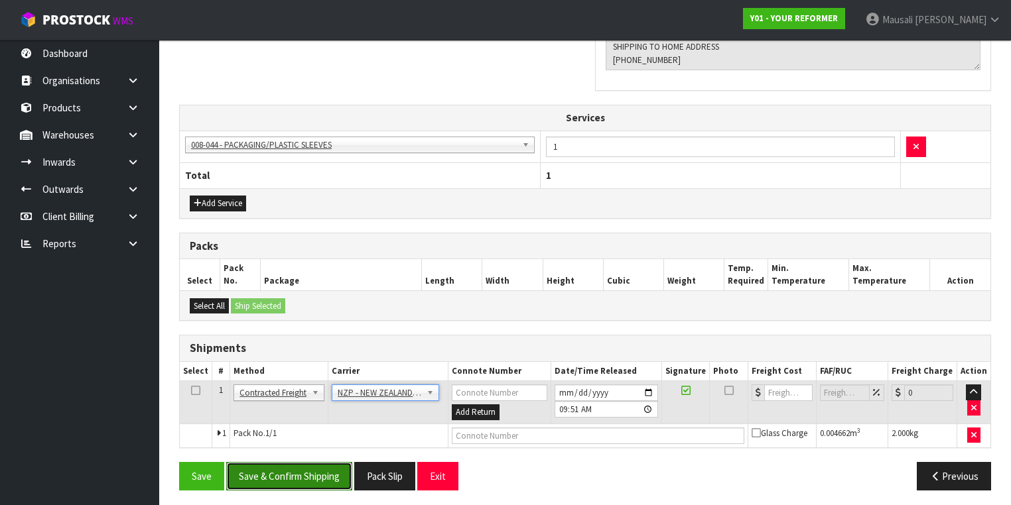
click at [298, 473] on button "Save & Confirm Shipping" at bounding box center [289, 476] width 126 height 29
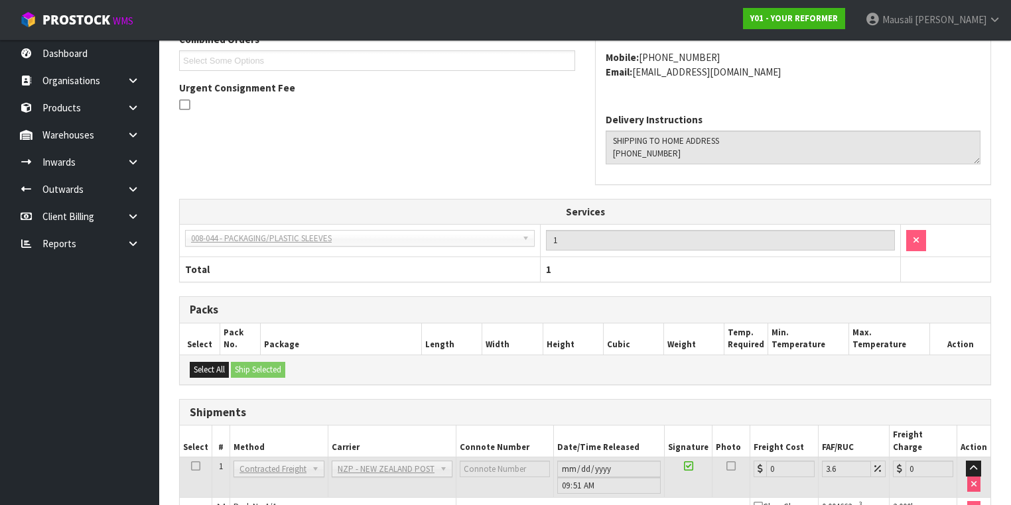
scroll to position [433, 0]
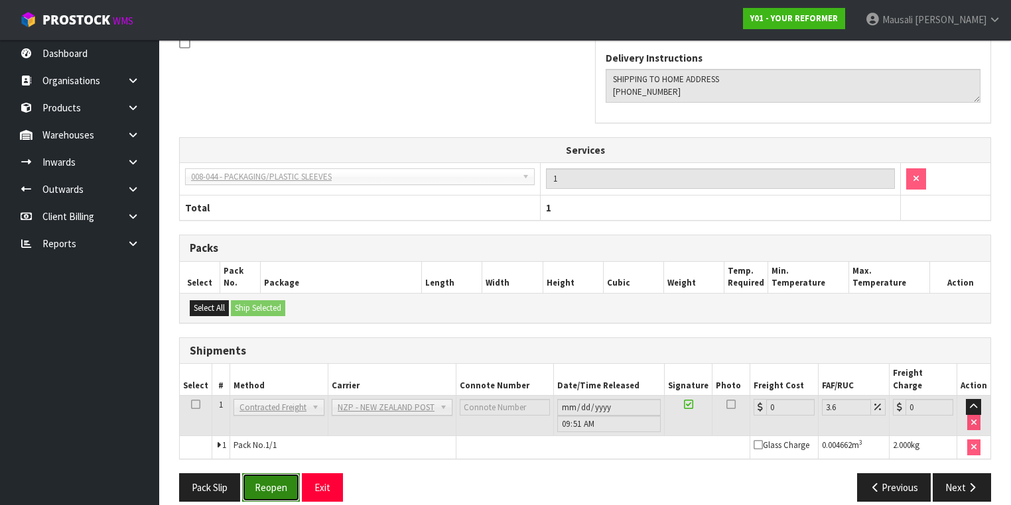
click at [251, 473] on button "Reopen" at bounding box center [271, 487] width 58 height 29
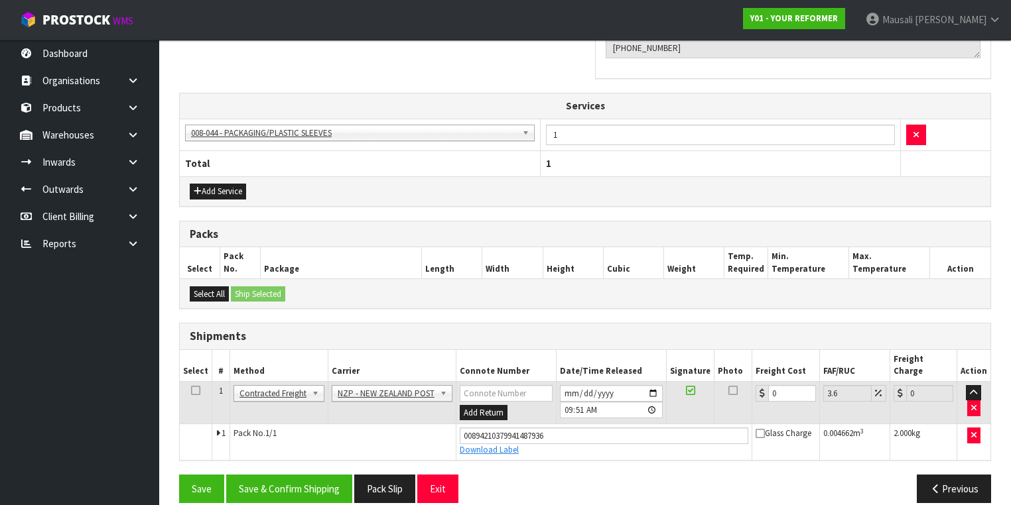
scroll to position [463, 0]
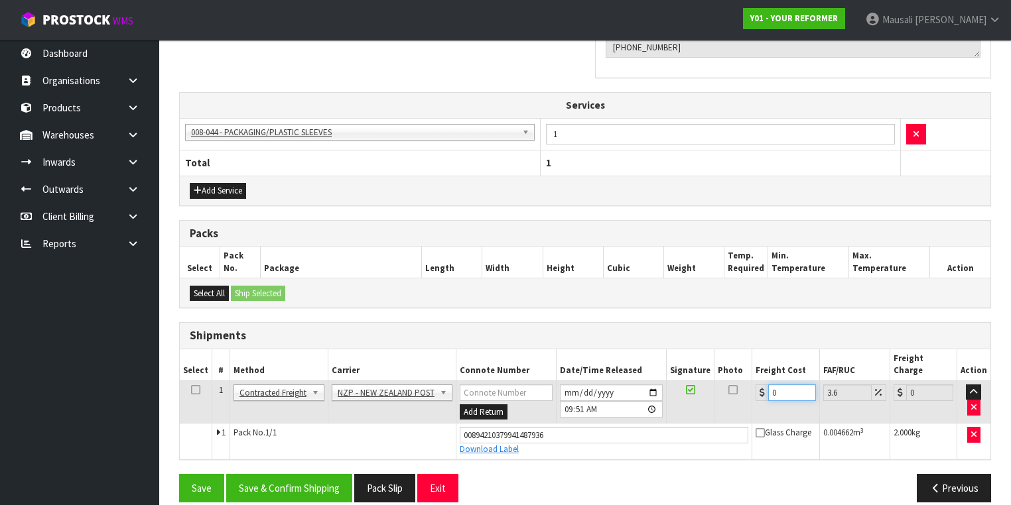
drag, startPoint x: 782, startPoint y: 376, endPoint x: 754, endPoint y: 387, distance: 30.7
click at [754, 387] on td "0" at bounding box center [785, 402] width 67 height 43
type input "8"
type input "8.29"
type input "8.4"
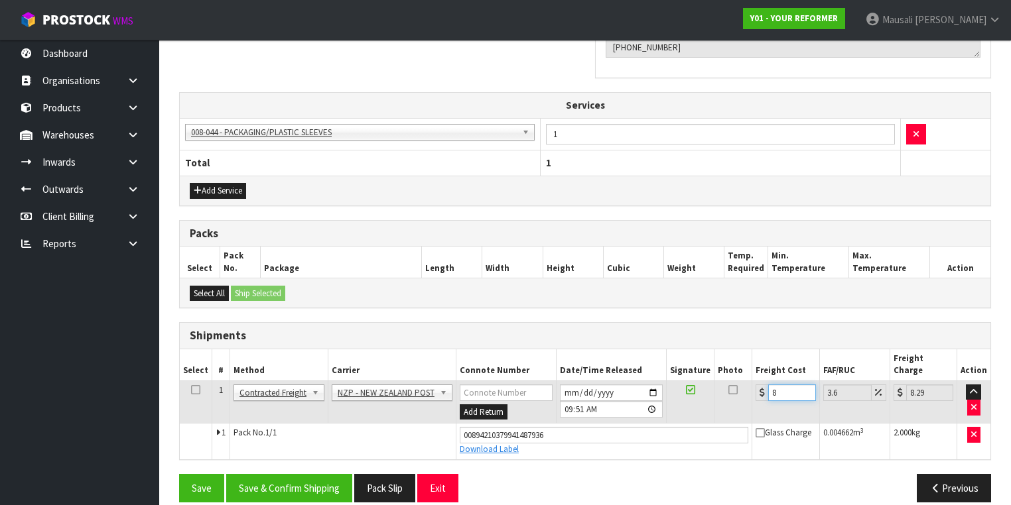
type input "8.7"
type input "8.45"
type input "8.75"
type input "8.45"
click at [306, 474] on button "Save & Confirm Shipping" at bounding box center [289, 488] width 126 height 29
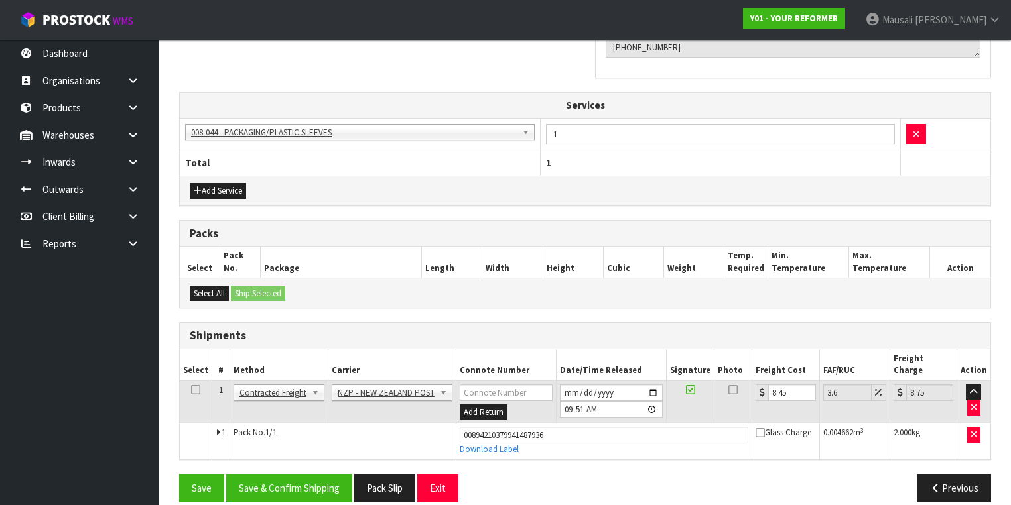
scroll to position [0, 0]
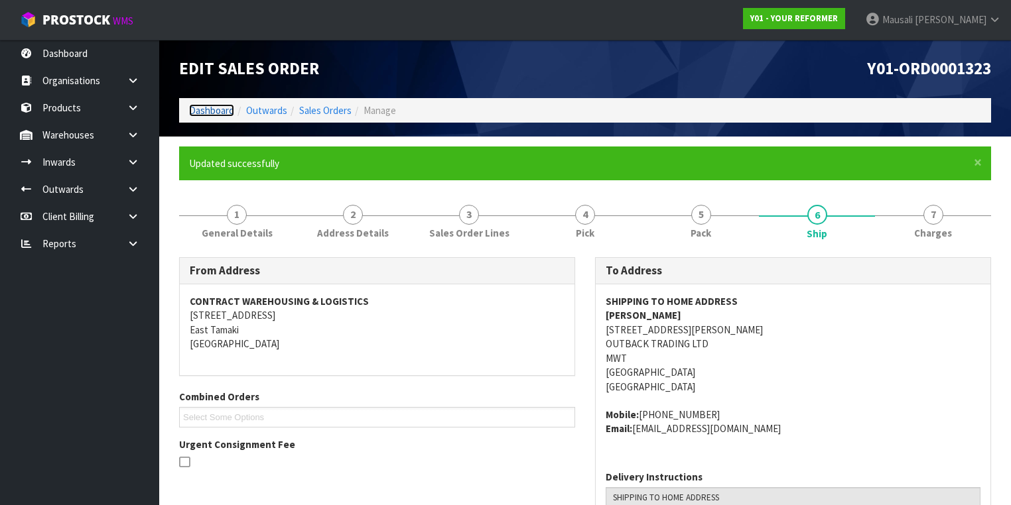
click at [231, 111] on link "Dashboard" at bounding box center [211, 110] width 45 height 13
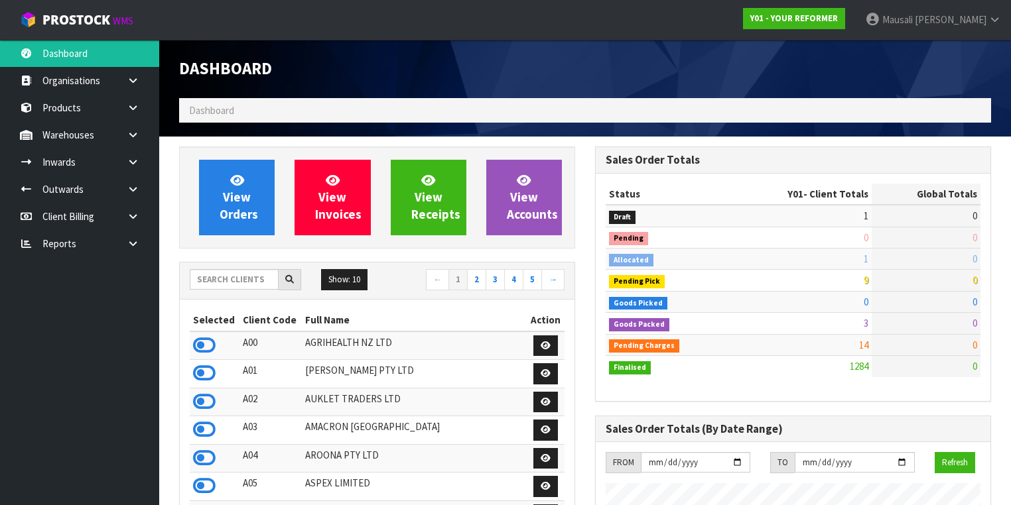
scroll to position [1000, 416]
click at [912, 21] on span "Mausali" at bounding box center [897, 19] width 31 height 13
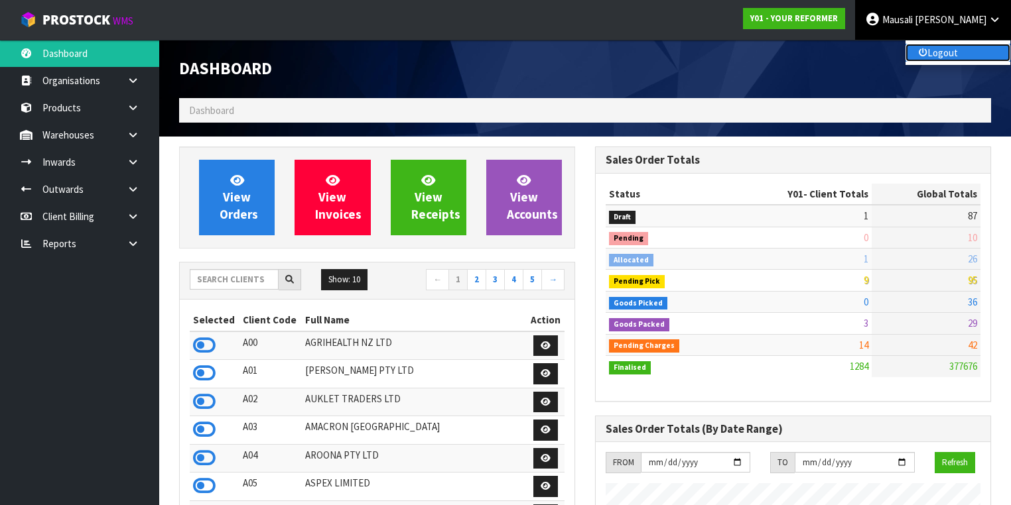
click at [941, 50] on link "Logout" at bounding box center [957, 53] width 105 height 18
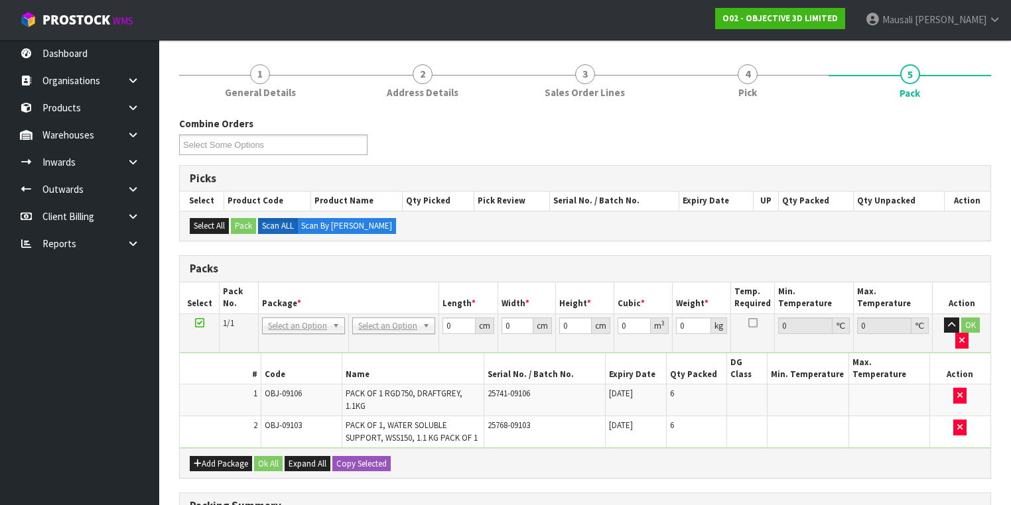
scroll to position [159, 0]
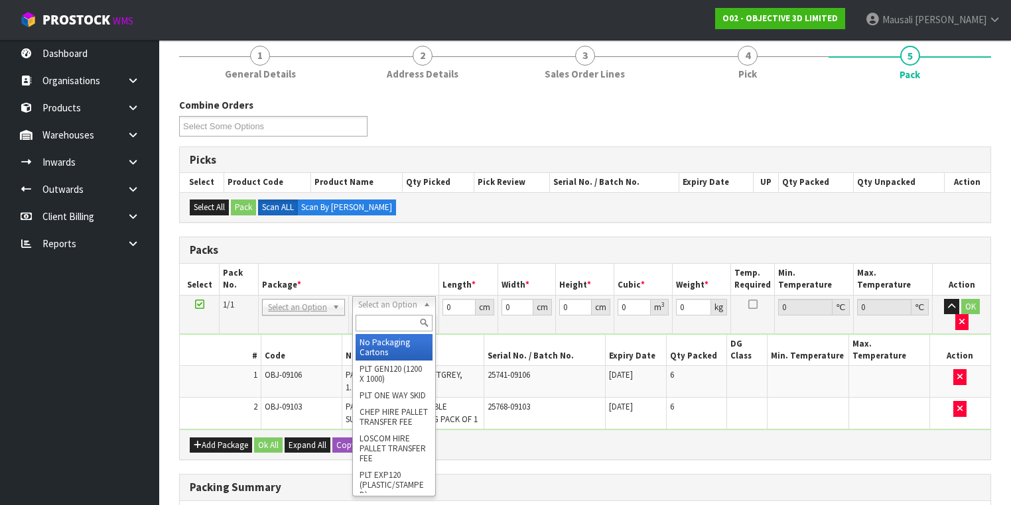
click at [374, 324] on input "text" at bounding box center [393, 323] width 76 height 17
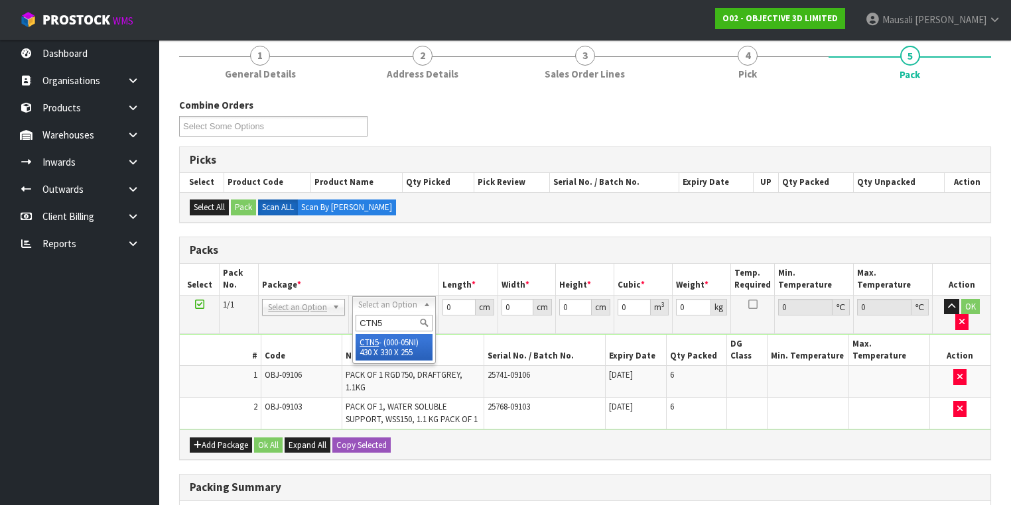
type input "CTN5"
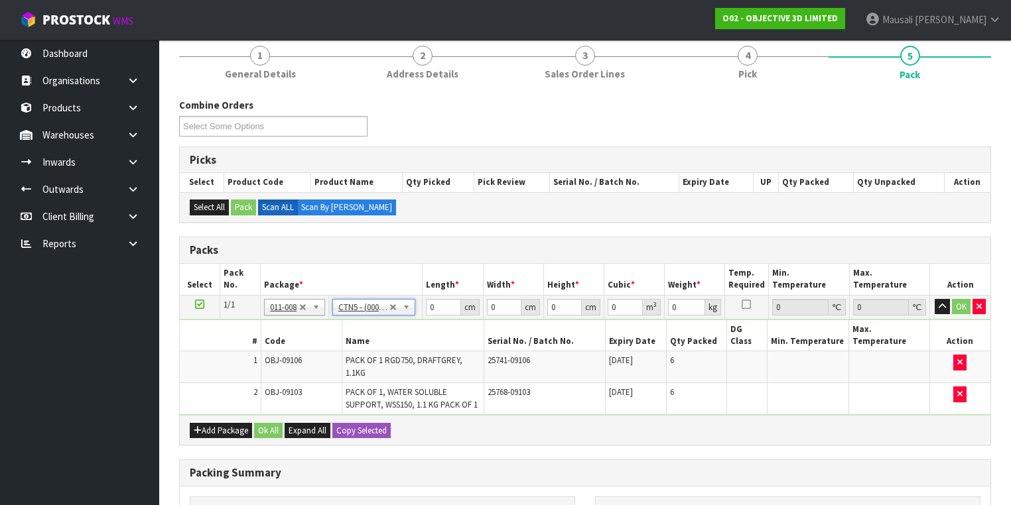
type input "43"
type input "33"
type input "25.5"
type input "0.036185"
type input "17"
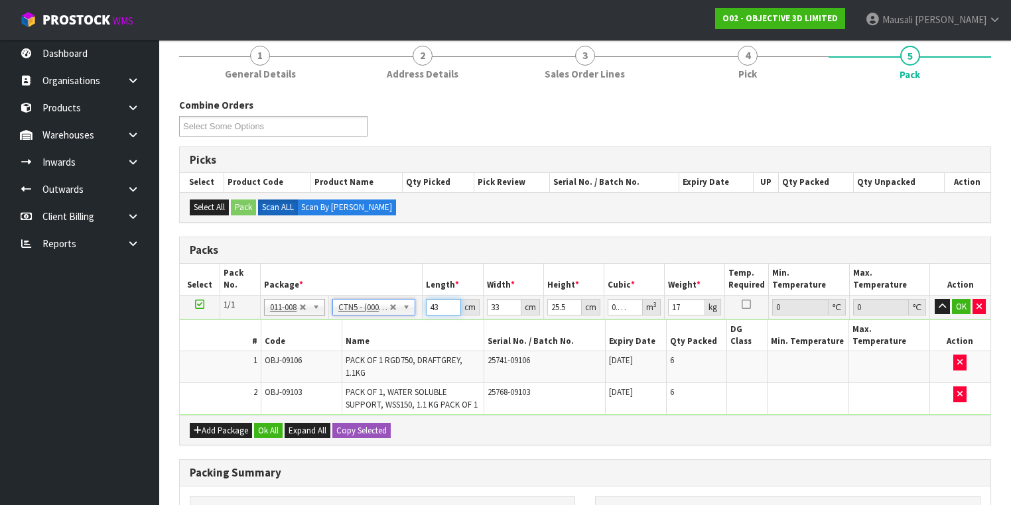
drag, startPoint x: 440, startPoint y: 310, endPoint x: 422, endPoint y: 314, distance: 19.0
click at [422, 314] on td "43 cm" at bounding box center [452, 307] width 60 height 24
type input "4"
type input "0.003366"
type input "44"
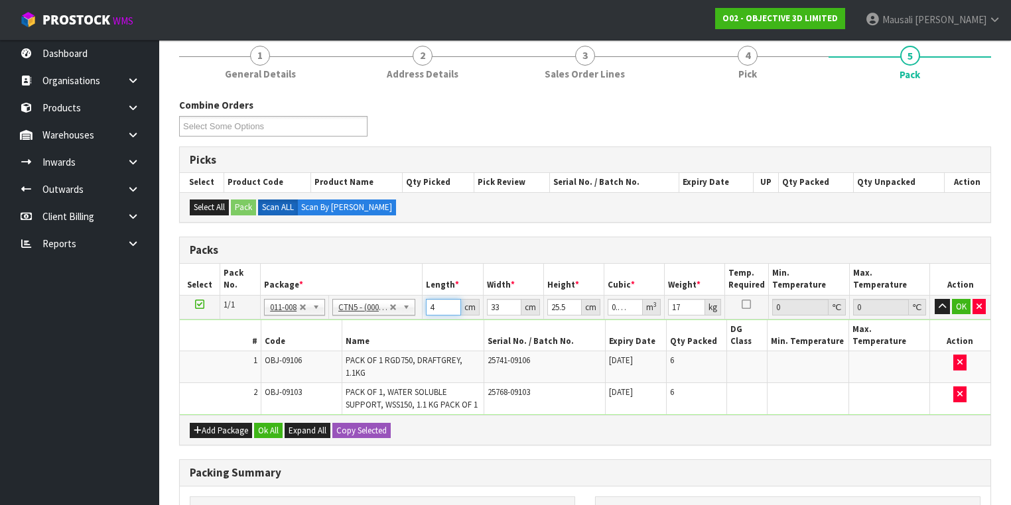
type input "0.037026"
type input "44"
type input "3"
type input "0.003366"
type input "34"
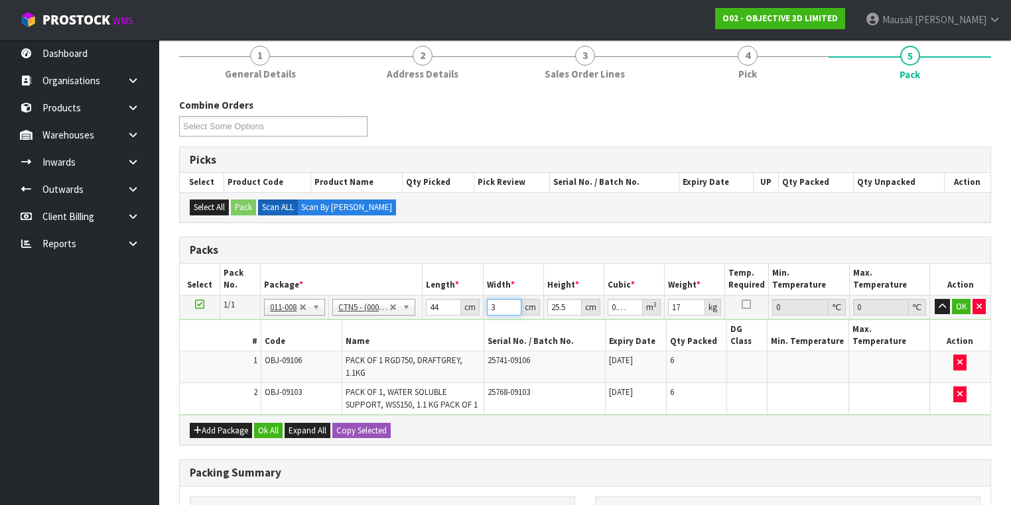
type input "0.038148"
type input "34"
type input "2"
type input "0.002992"
type input "24"
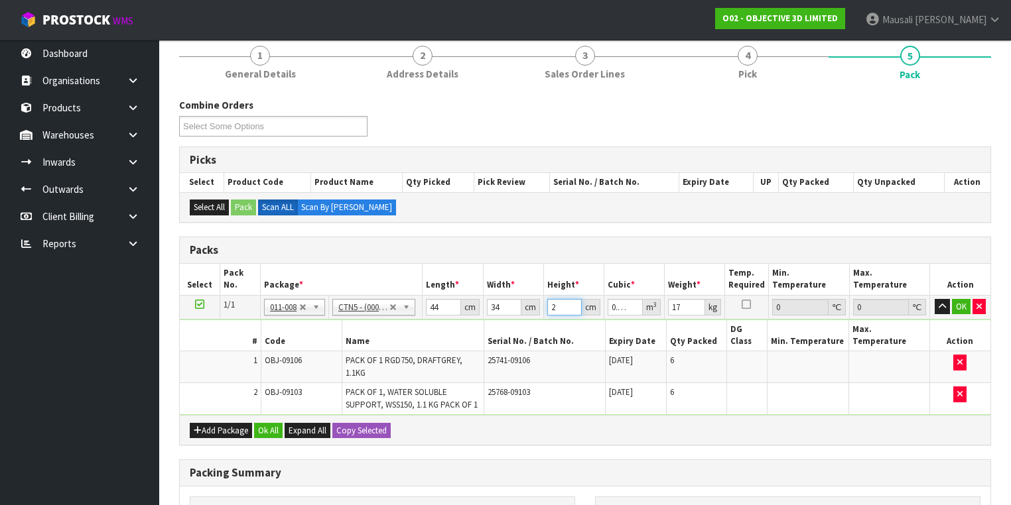
type input "0.035904"
type input "24"
type input "18"
click at [260, 423] on button "Ok All" at bounding box center [268, 431] width 29 height 16
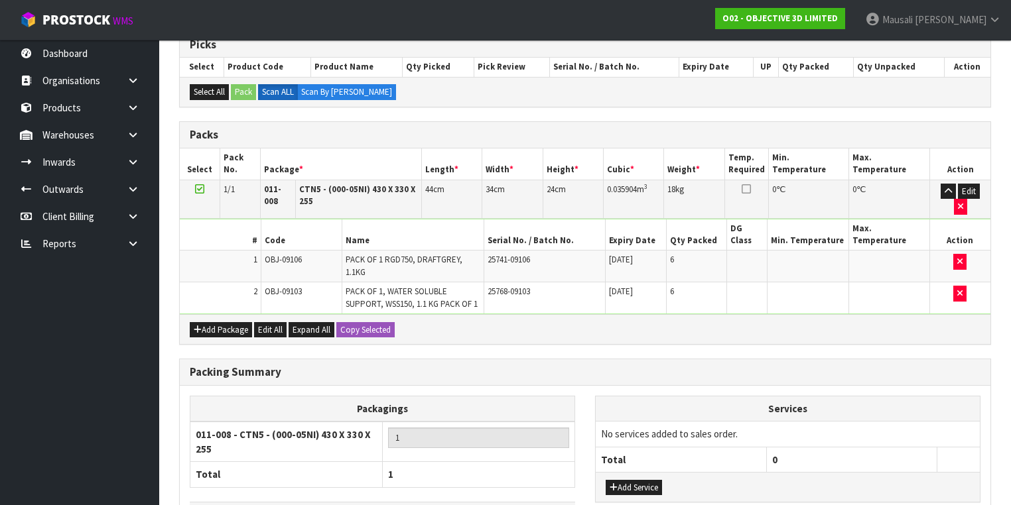
scroll to position [349, 0]
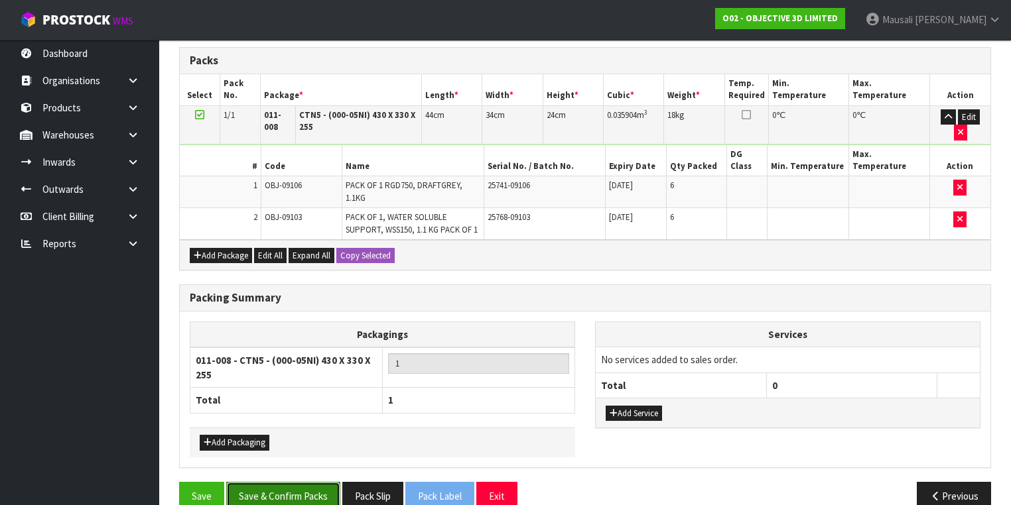
drag, startPoint x: 305, startPoint y: 465, endPoint x: 422, endPoint y: 436, distance: 120.3
click at [306, 482] on button "Save & Confirm Packs" at bounding box center [283, 496] width 114 height 29
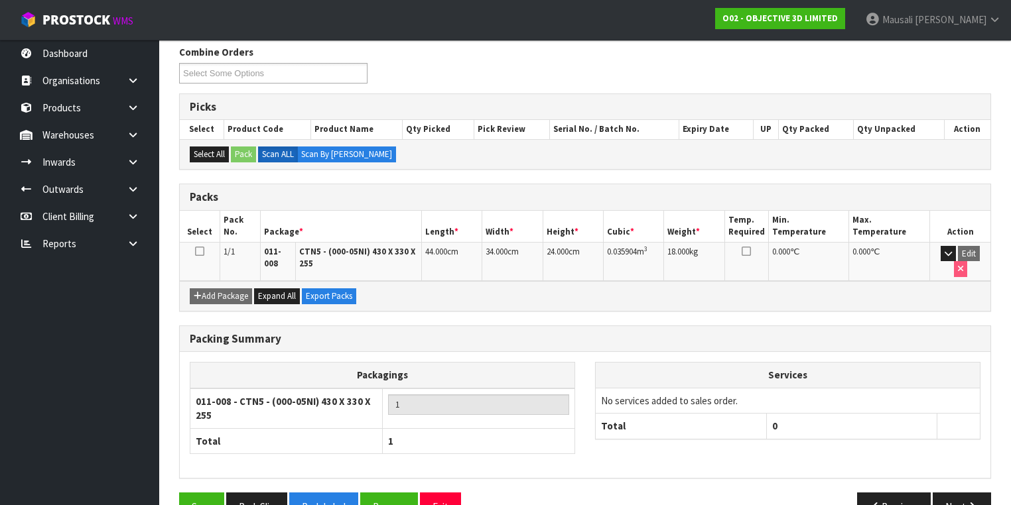
scroll to position [236, 0]
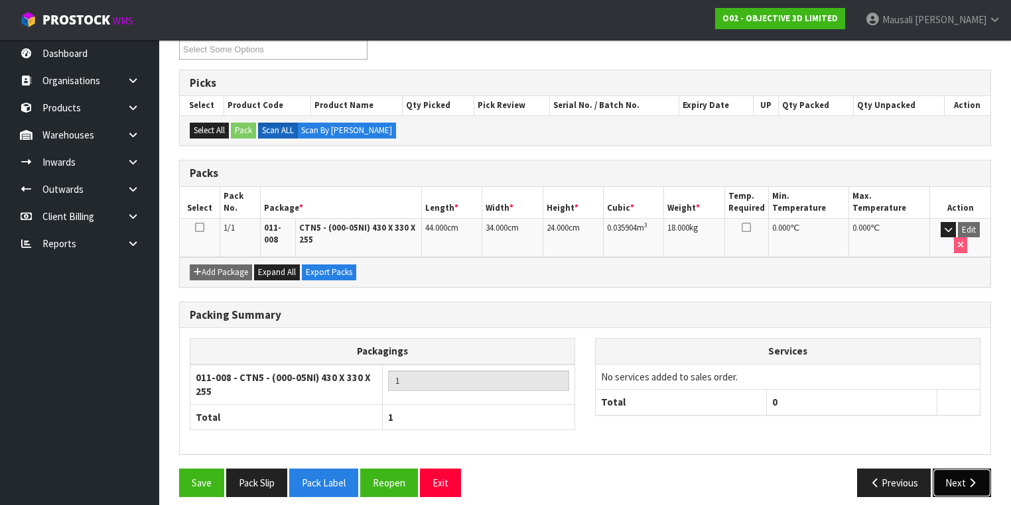
click at [968, 477] on button "Next" at bounding box center [961, 483] width 58 height 29
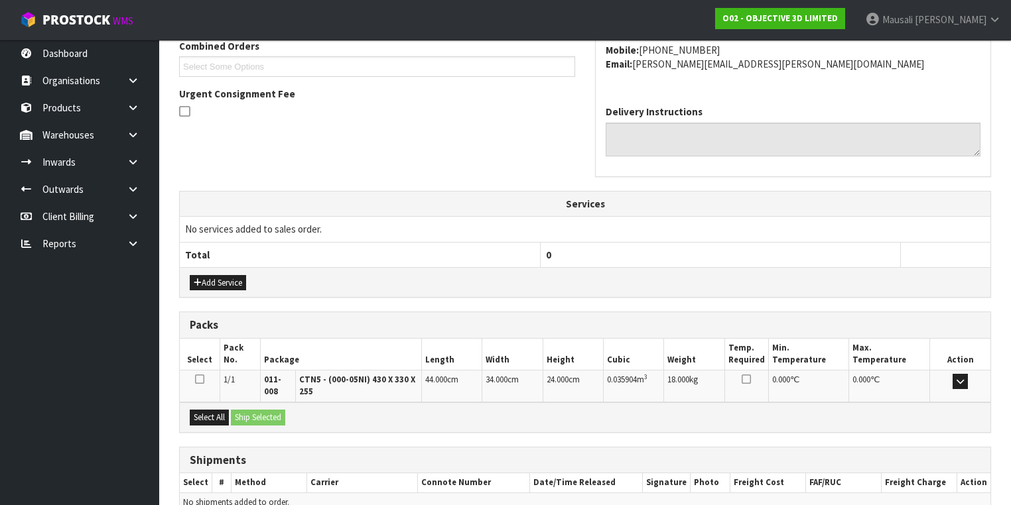
scroll to position [416, 0]
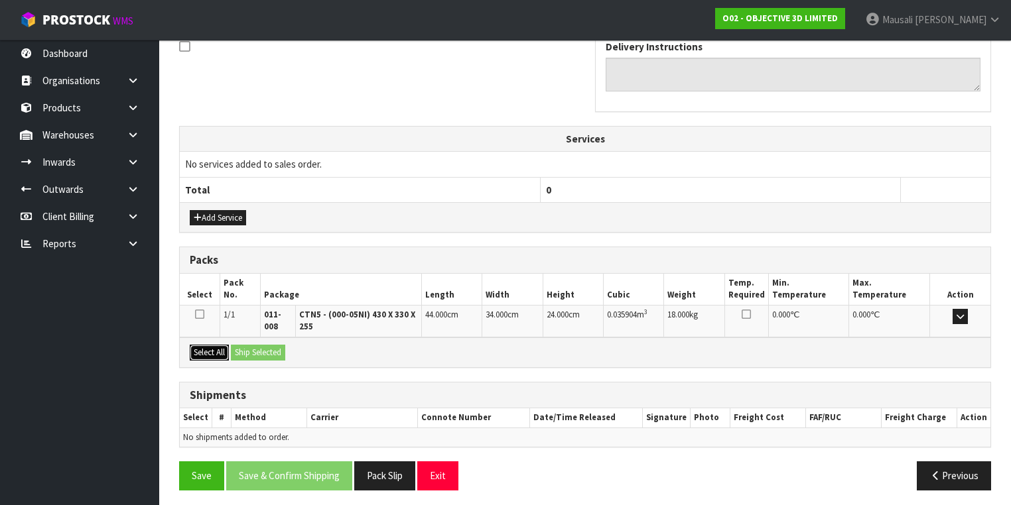
click at [214, 351] on button "Select All" at bounding box center [209, 353] width 39 height 16
click at [235, 349] on button "Ship Selected" at bounding box center [258, 353] width 54 height 16
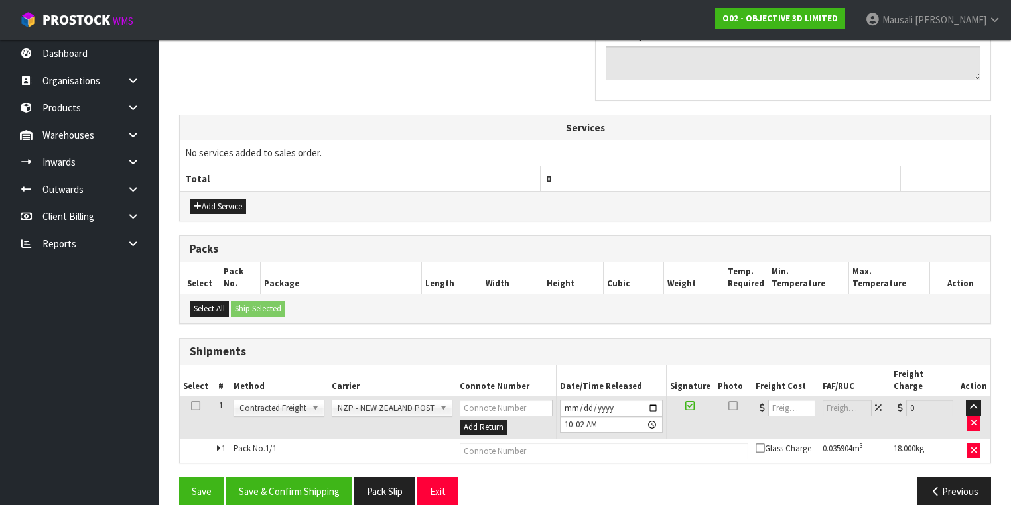
scroll to position [430, 0]
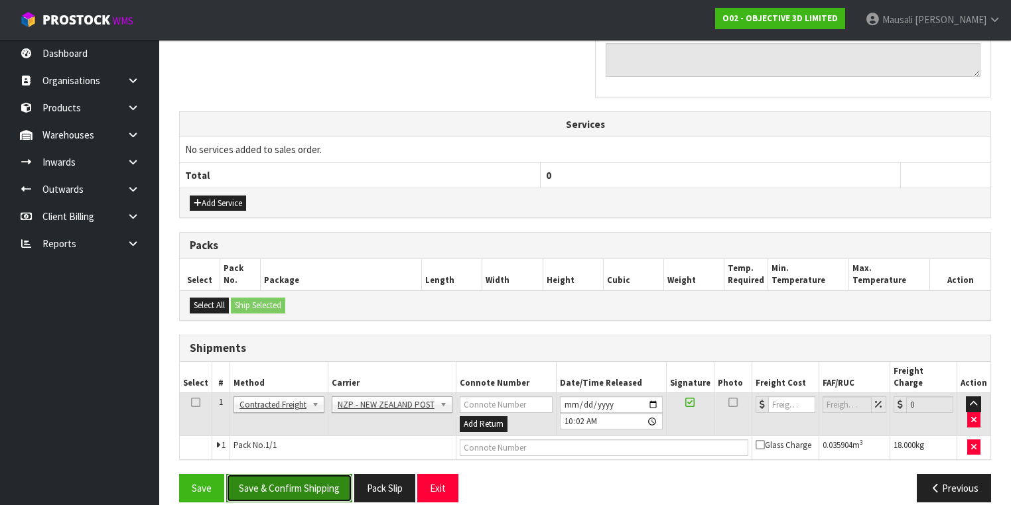
click at [324, 474] on button "Save & Confirm Shipping" at bounding box center [289, 488] width 126 height 29
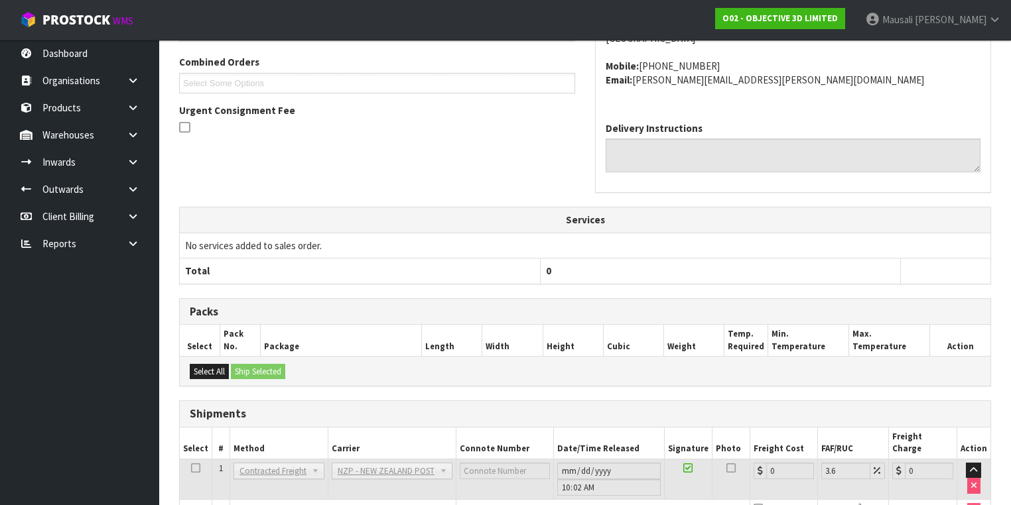
scroll to position [412, 0]
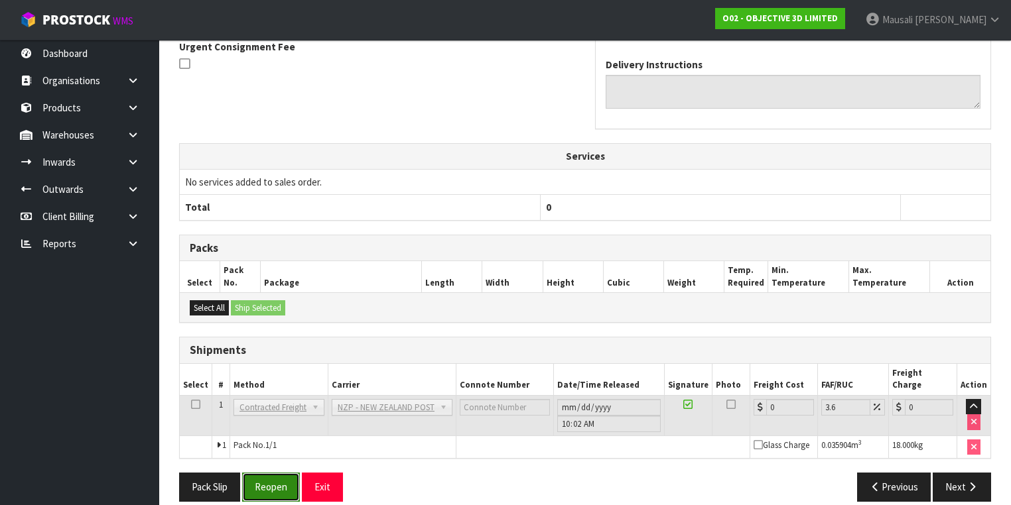
click at [267, 473] on button "Reopen" at bounding box center [271, 487] width 58 height 29
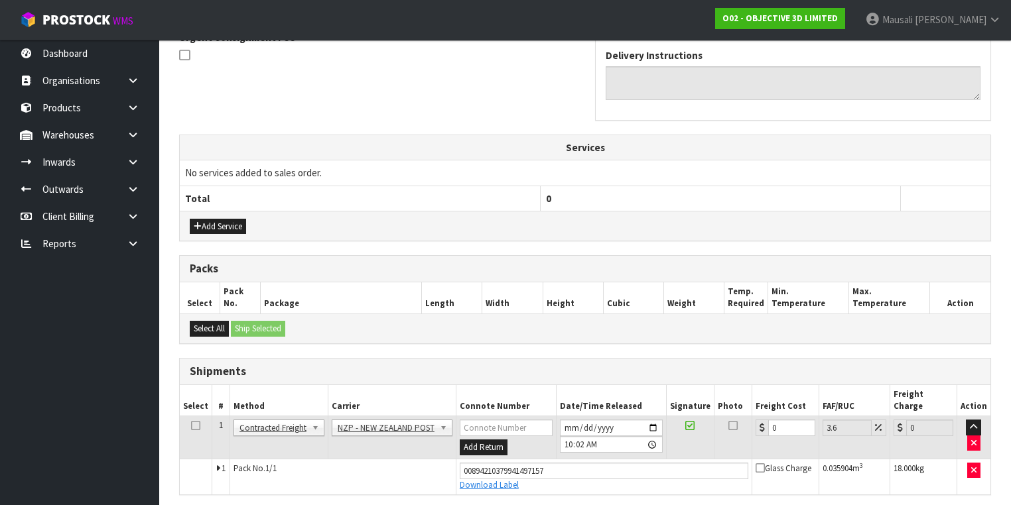
scroll to position [443, 0]
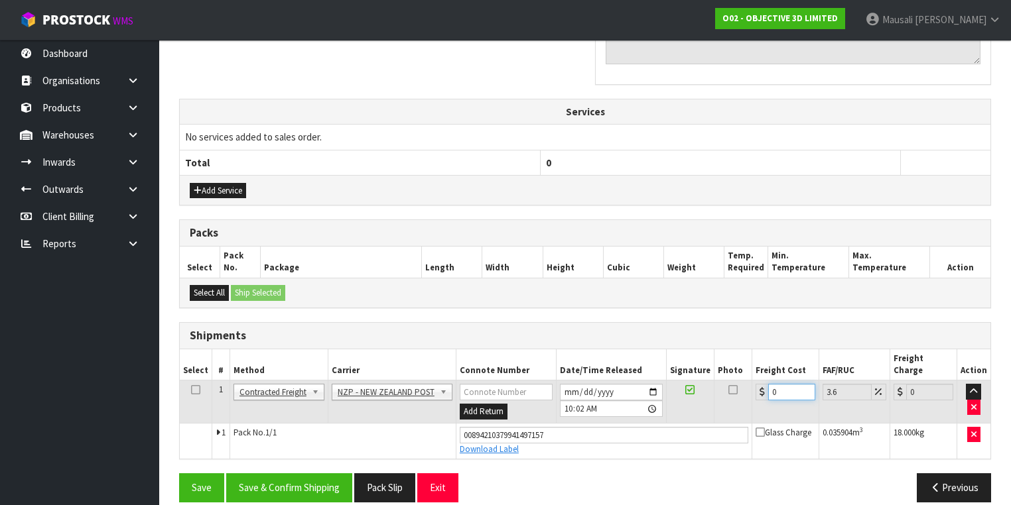
drag, startPoint x: 786, startPoint y: 380, endPoint x: 763, endPoint y: 387, distance: 24.3
click at [763, 387] on td "0" at bounding box center [785, 402] width 67 height 43
type input "2"
type input "2.07"
type input "24"
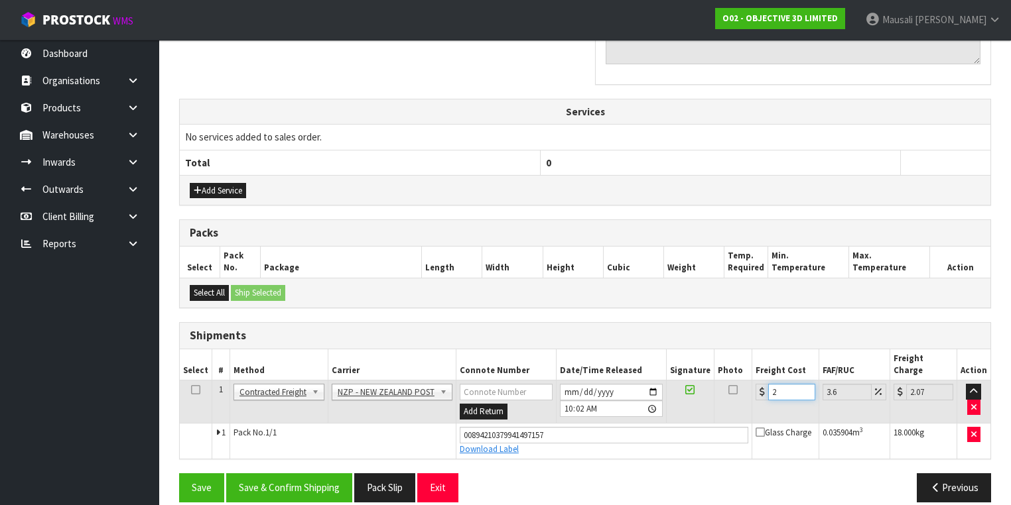
type input "24.86"
type input "24.9"
type input "25.8"
type input "24.94"
type input "25.84"
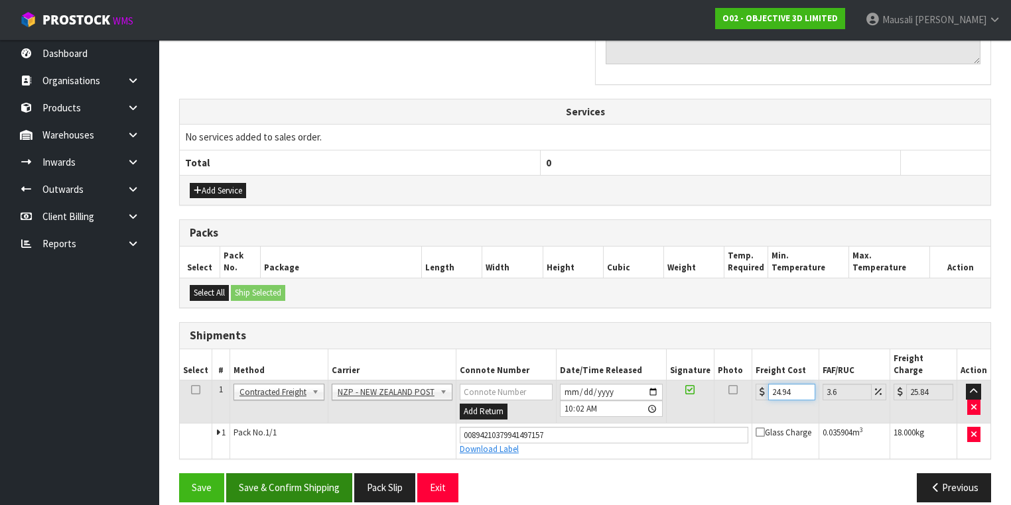
type input "24.94"
click at [322, 473] on button "Save & Confirm Shipping" at bounding box center [289, 487] width 126 height 29
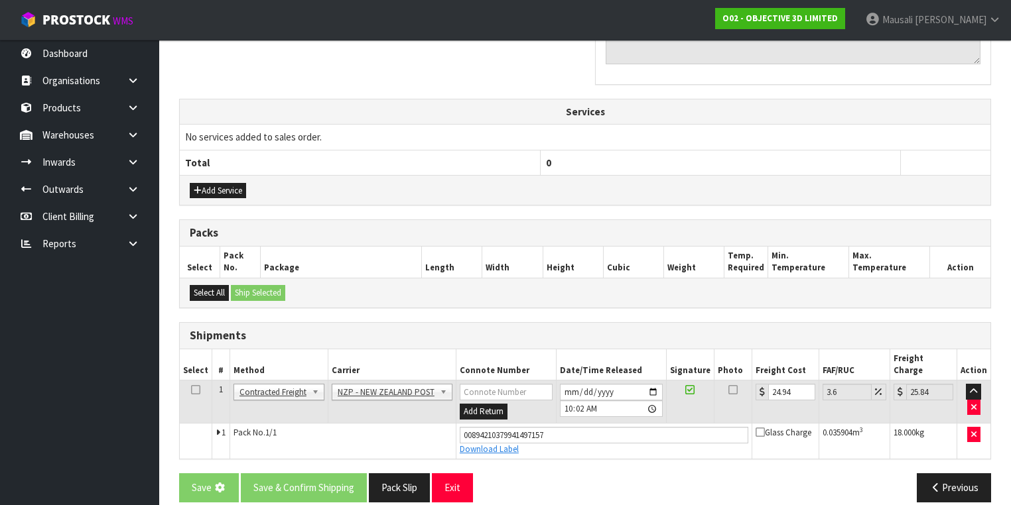
scroll to position [0, 0]
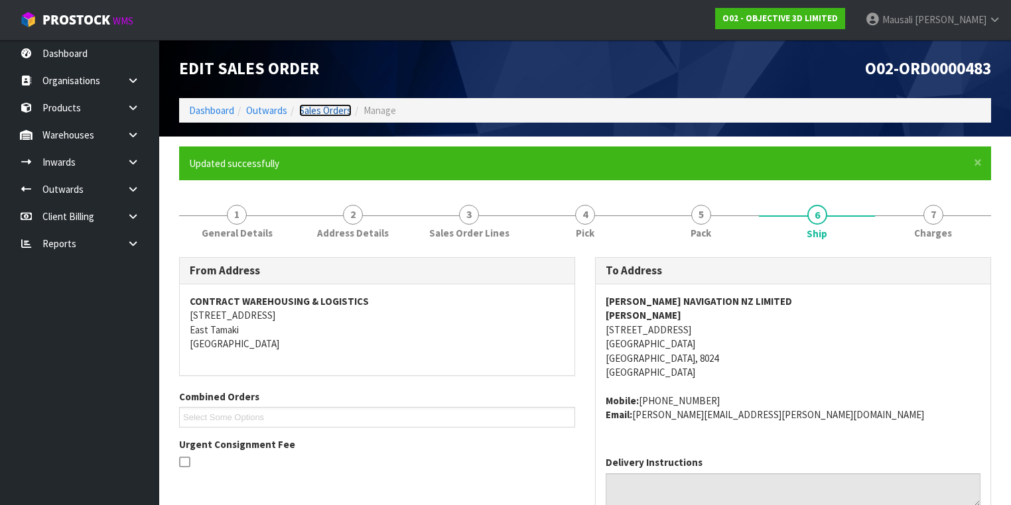
click at [318, 106] on link "Sales Orders" at bounding box center [325, 110] width 52 height 13
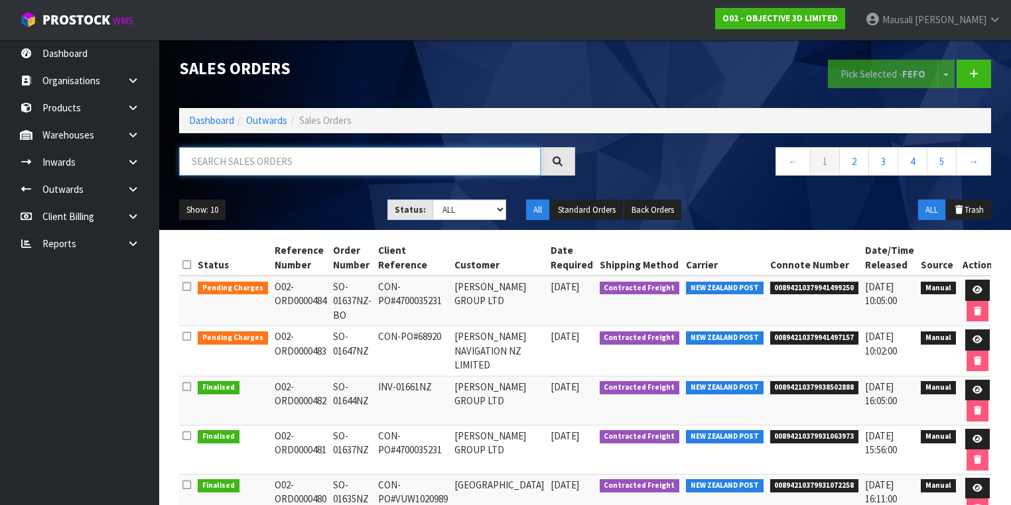
click at [213, 170] on input "text" at bounding box center [359, 161] width 361 height 29
click at [212, 115] on link "Dashboard" at bounding box center [211, 120] width 45 height 13
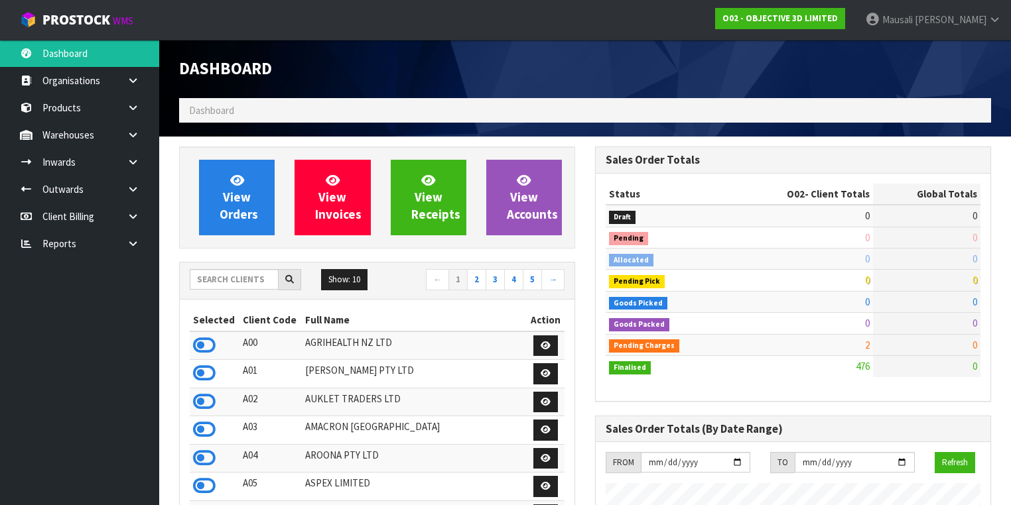
scroll to position [908, 416]
click at [213, 278] on input "text" at bounding box center [234, 279] width 89 height 21
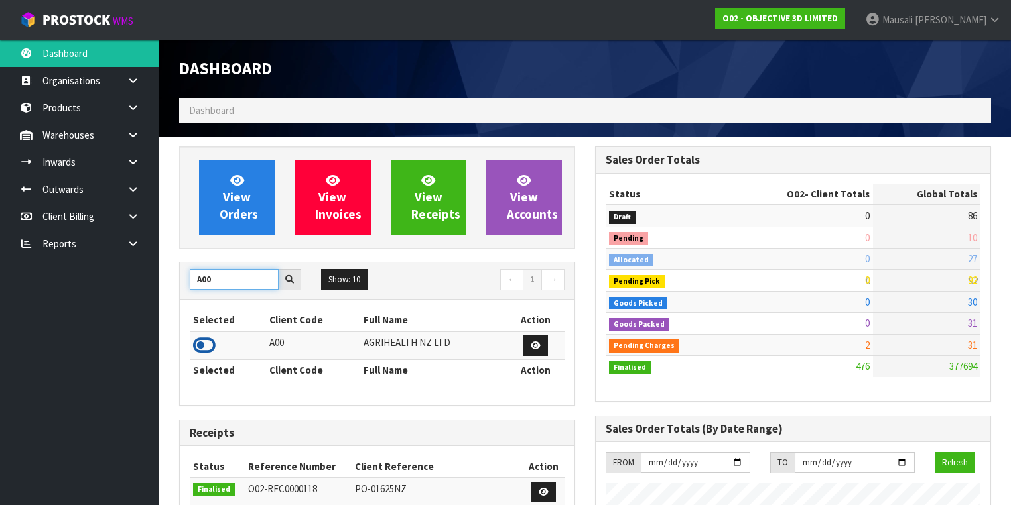
type input "A00"
click at [202, 341] on icon at bounding box center [204, 346] width 23 height 20
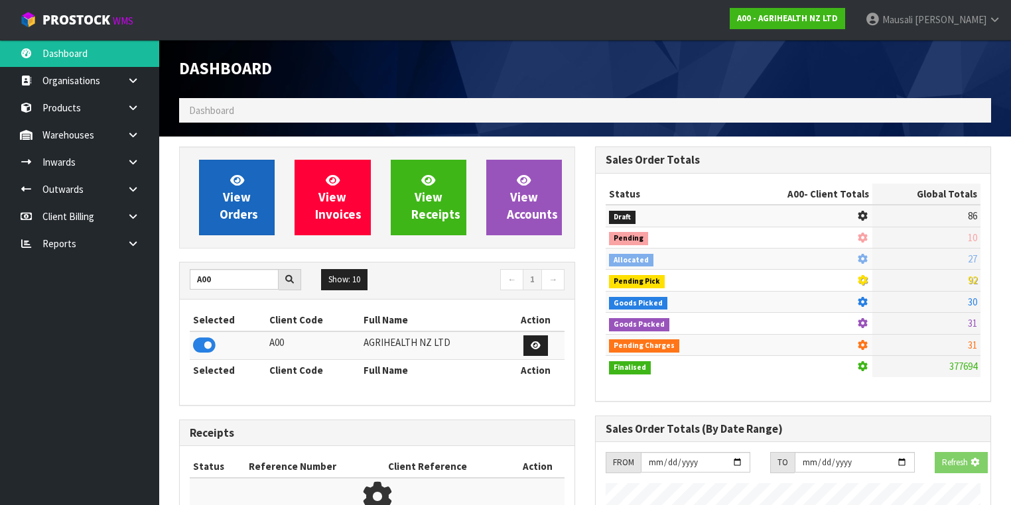
scroll to position [1000, 416]
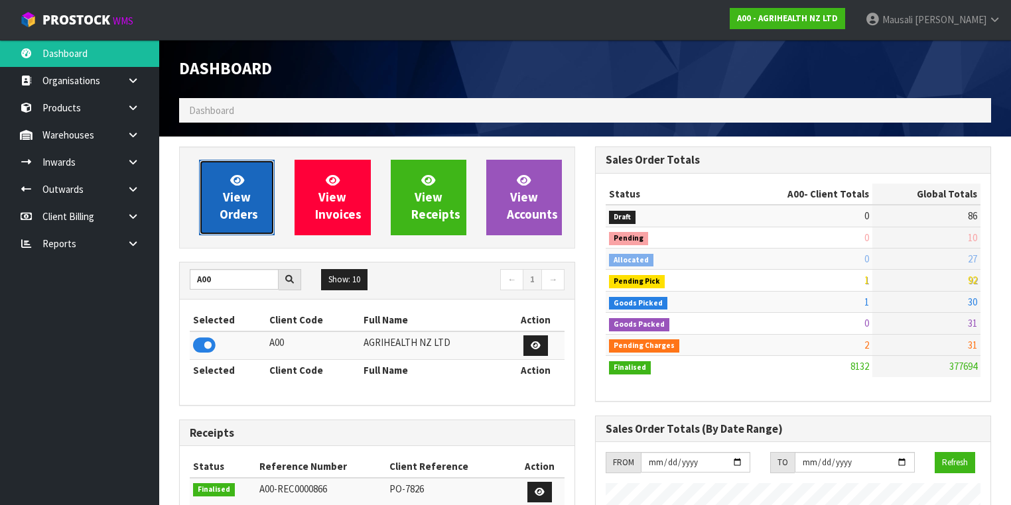
click at [230, 197] on span "View Orders" at bounding box center [238, 197] width 38 height 50
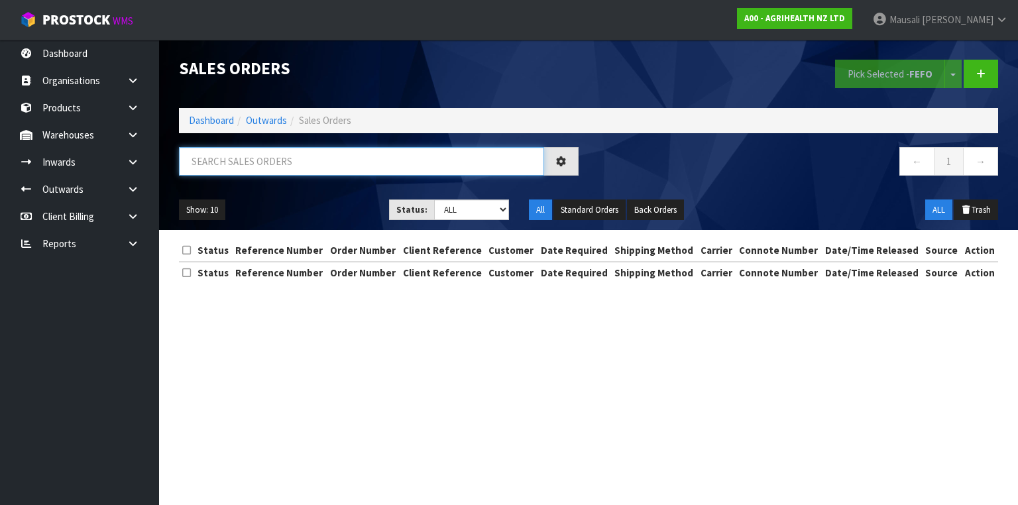
click at [206, 166] on input "text" at bounding box center [361, 161] width 365 height 29
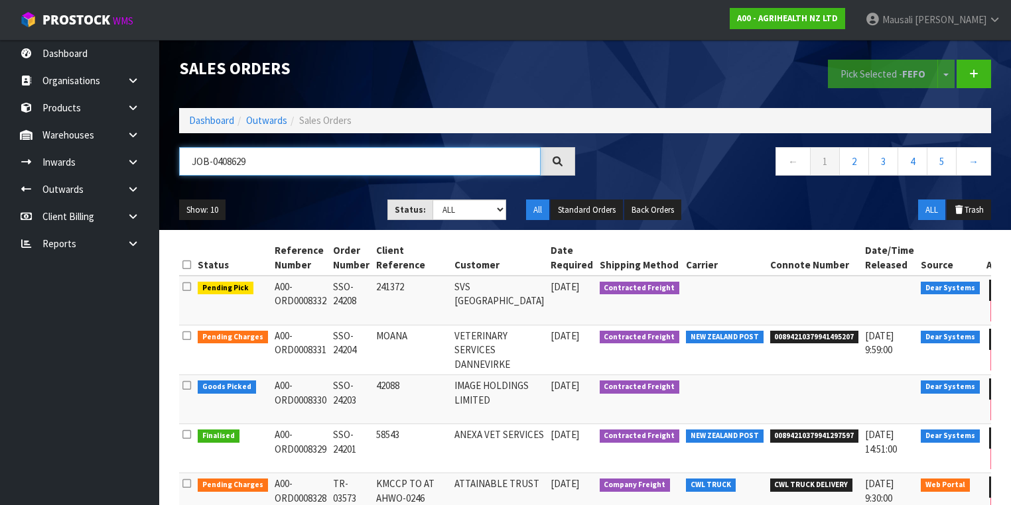
type input "JOB-0408629"
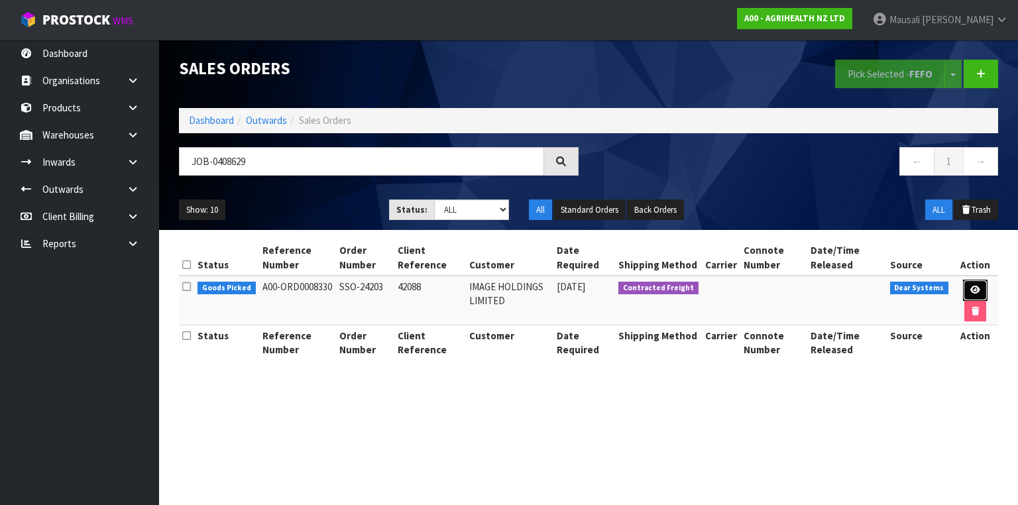
click at [967, 286] on link at bounding box center [975, 290] width 25 height 21
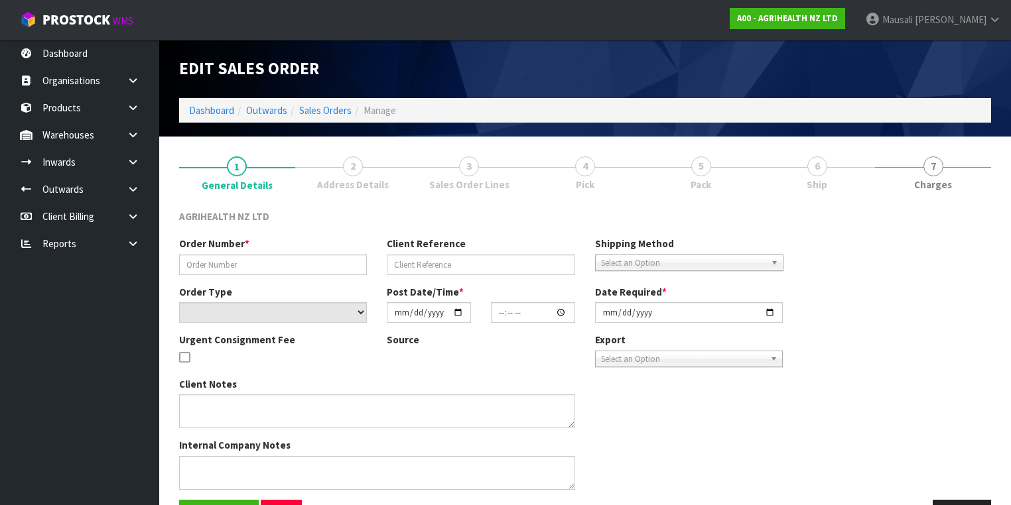
type input "SSO-24203"
type input "42088"
select select "number:0"
type input "[DATE]"
type input "12:49:27.000"
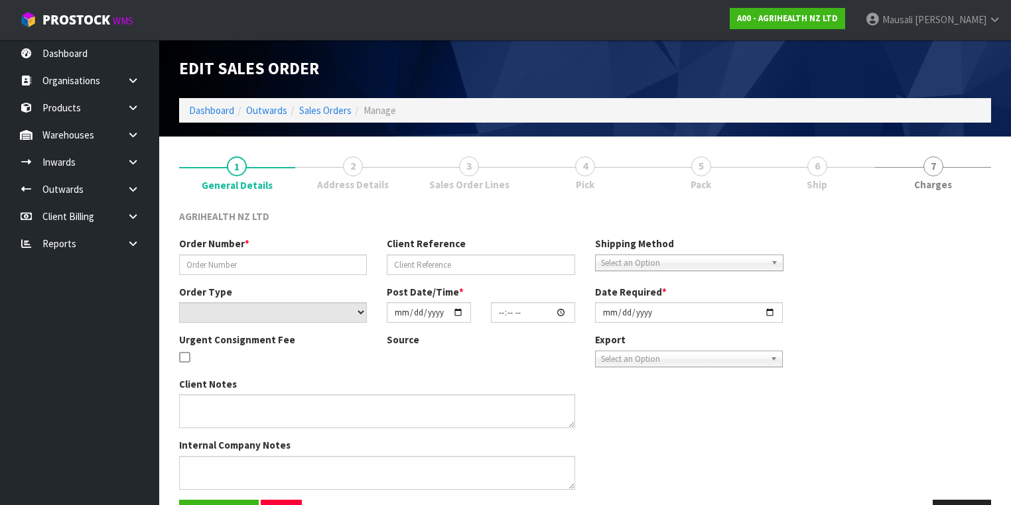
type input "[DATE]"
type textarea "CUSTOMER NEEDS THIS URGENTLY, SO CAN YOU PLEASE PUT THE 3 BAGS ON OVERNIGHT COU…"
type textarea "URGENT CONSIGNMENT FEE"
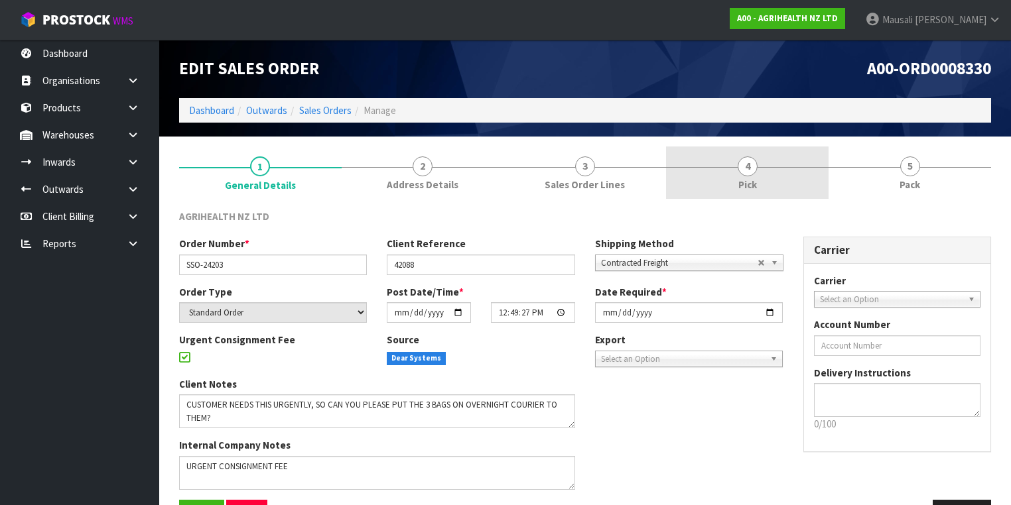
click at [763, 163] on link "4 Pick" at bounding box center [747, 173] width 162 height 52
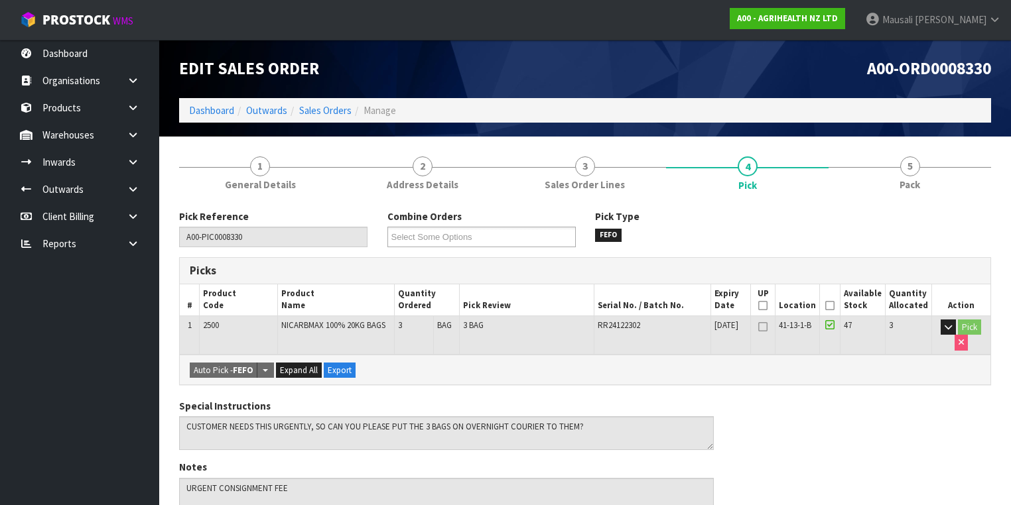
click at [834, 306] on icon at bounding box center [829, 306] width 9 height 1
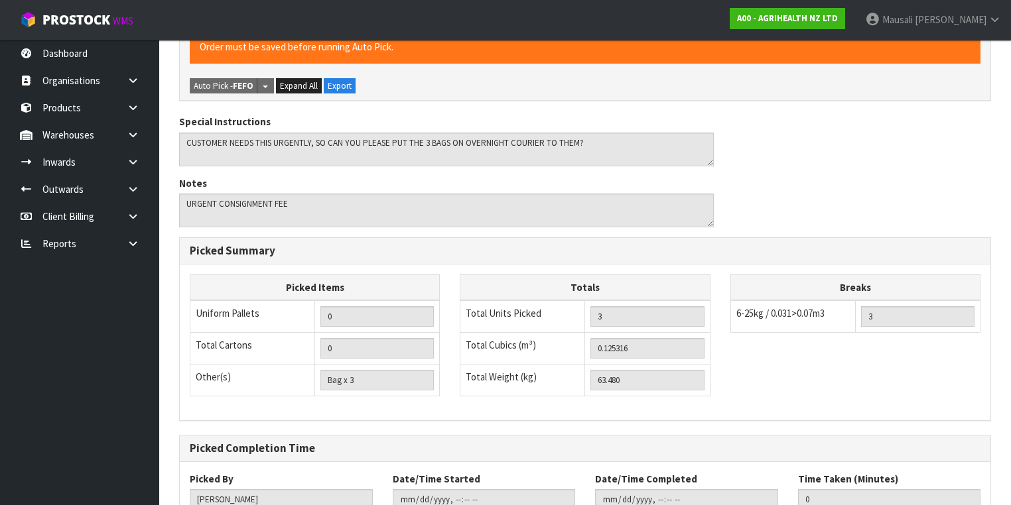
scroll to position [425, 0]
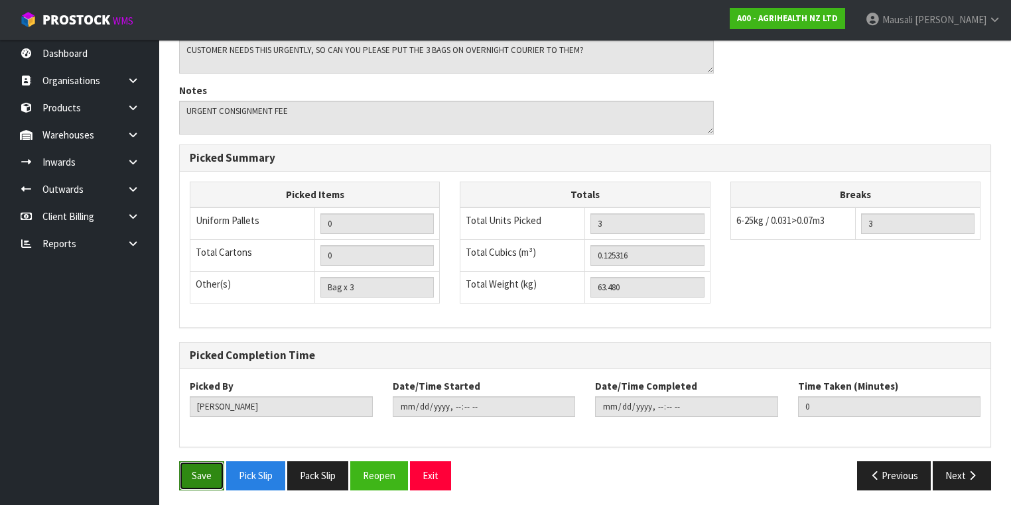
click at [189, 461] on button "Save" at bounding box center [201, 475] width 45 height 29
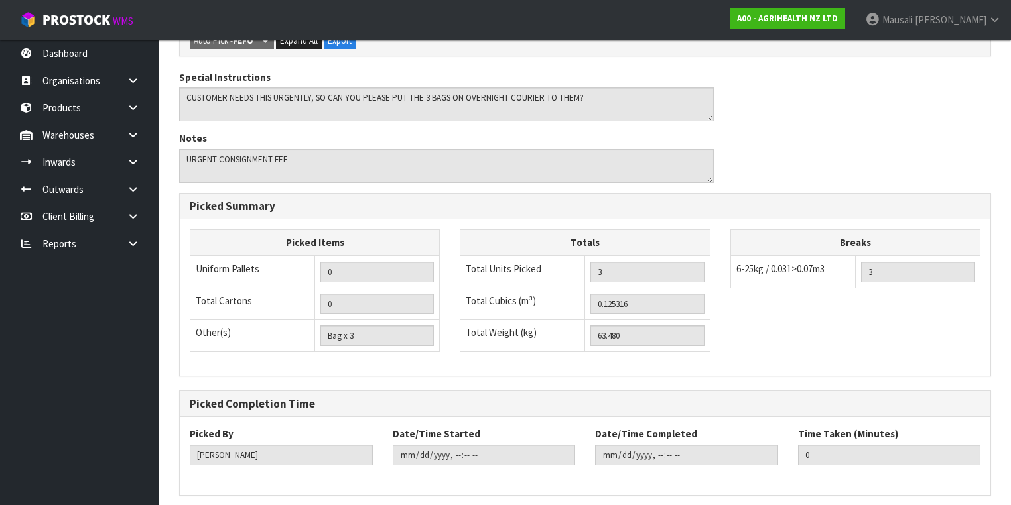
scroll to position [0, 0]
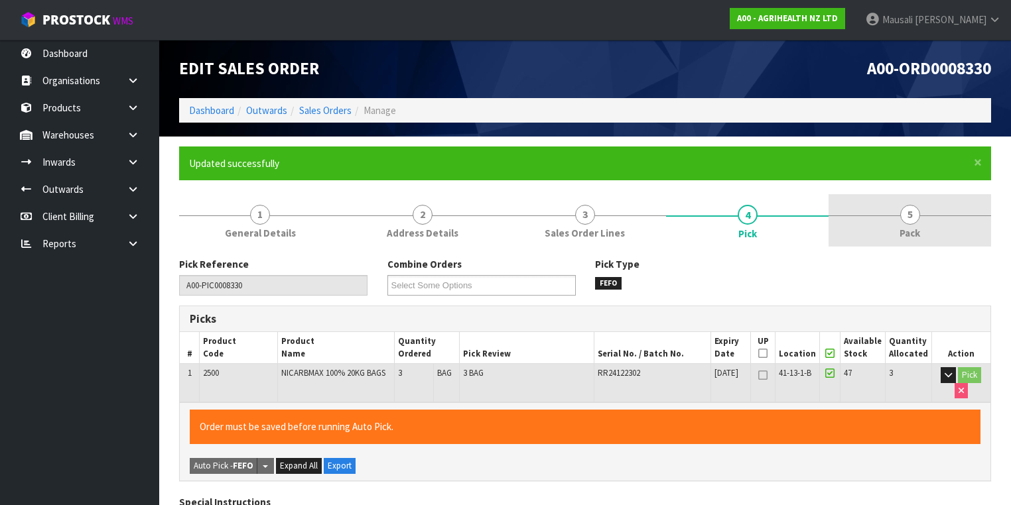
click at [907, 228] on span "Pack" at bounding box center [909, 233] width 21 height 14
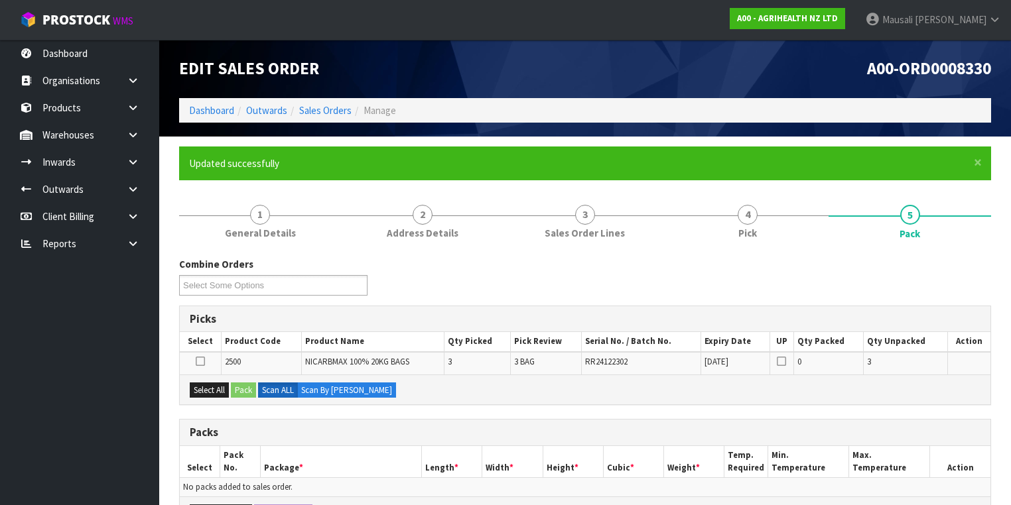
scroll to position [159, 0]
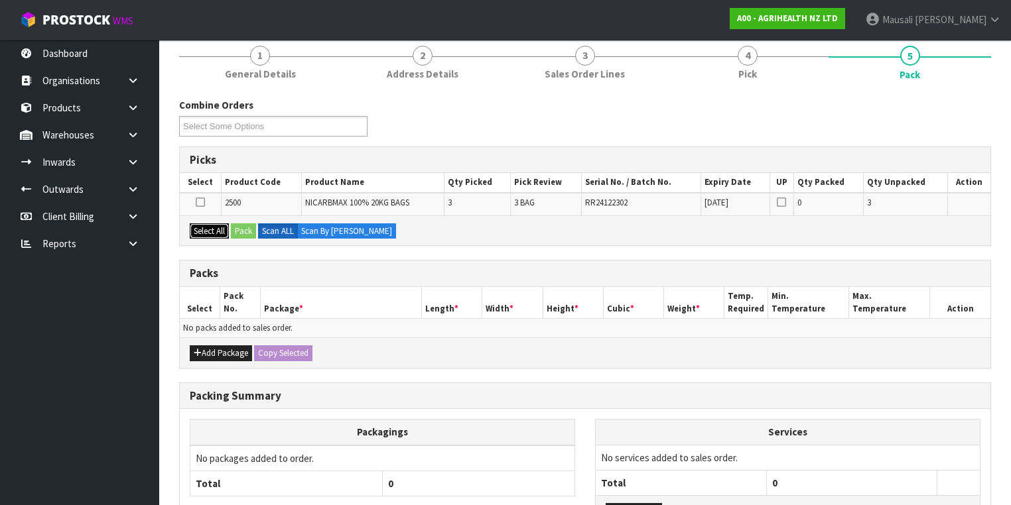
click at [207, 225] on button "Select All" at bounding box center [209, 231] width 39 height 16
click at [241, 233] on button "Pack" at bounding box center [243, 231] width 25 height 16
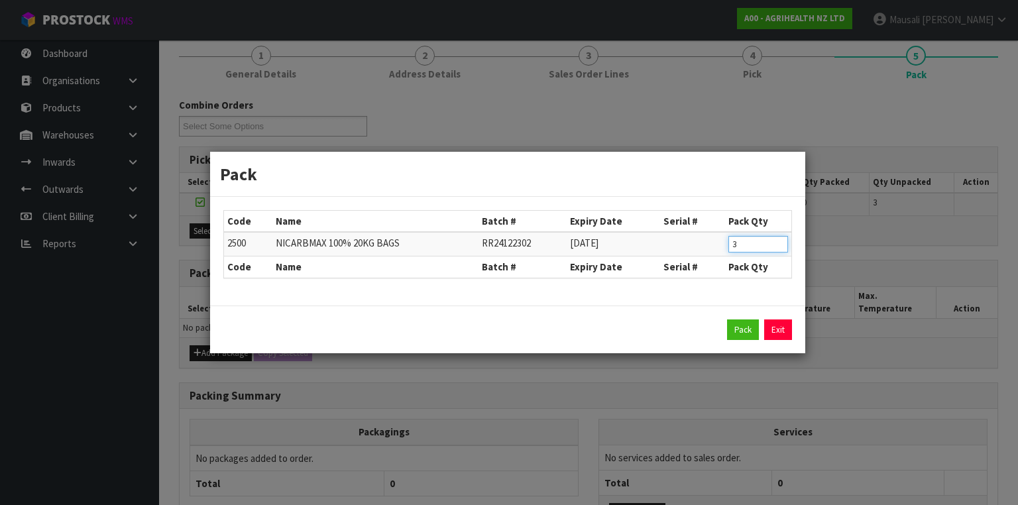
drag, startPoint x: 743, startPoint y: 241, endPoint x: 716, endPoint y: 251, distance: 28.3
click at [716, 251] on tr "2500 NICARBMAX 100% 20KG BAGS RR24122302 22/12/2026 3" at bounding box center [508, 244] width 568 height 25
type input "1"
click button "Pack" at bounding box center [743, 330] width 32 height 21
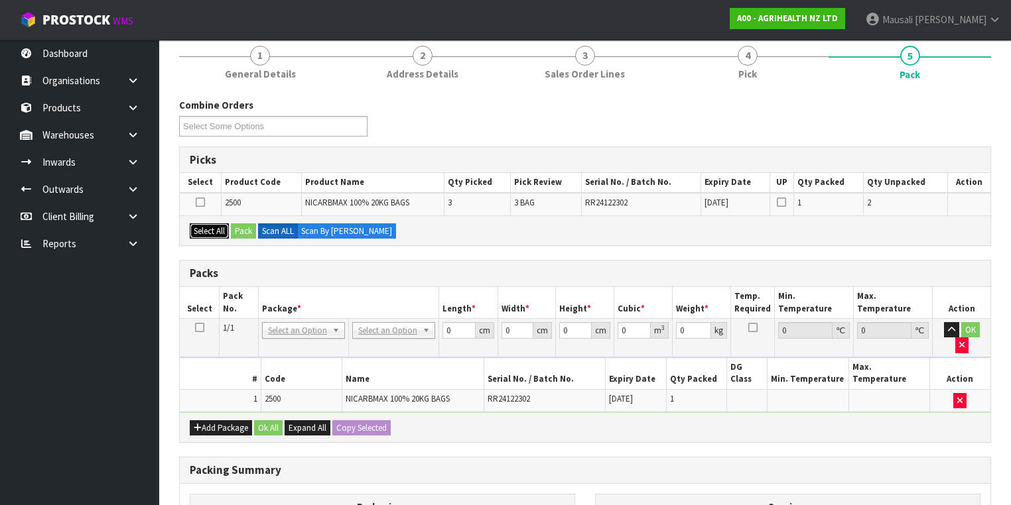
click at [218, 226] on button "Select All" at bounding box center [209, 231] width 39 height 16
click at [237, 226] on button "Pack" at bounding box center [243, 231] width 25 height 16
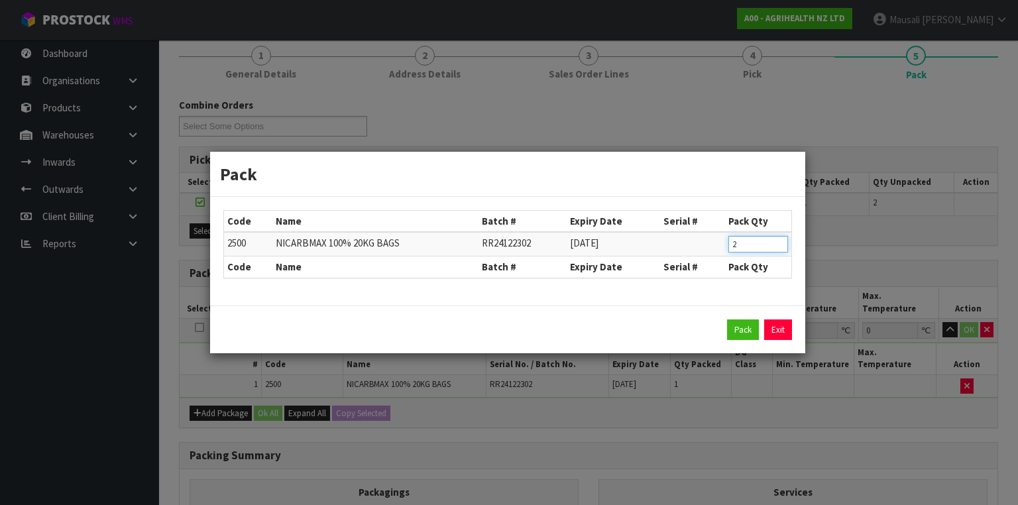
drag, startPoint x: 747, startPoint y: 244, endPoint x: 725, endPoint y: 247, distance: 22.8
click at [725, 247] on tr "2500 NICARBMAX 100% 20KG BAGS RR24122302 22/12/2026 2" at bounding box center [508, 244] width 568 height 25
type input "1"
click button "Pack" at bounding box center [743, 330] width 32 height 21
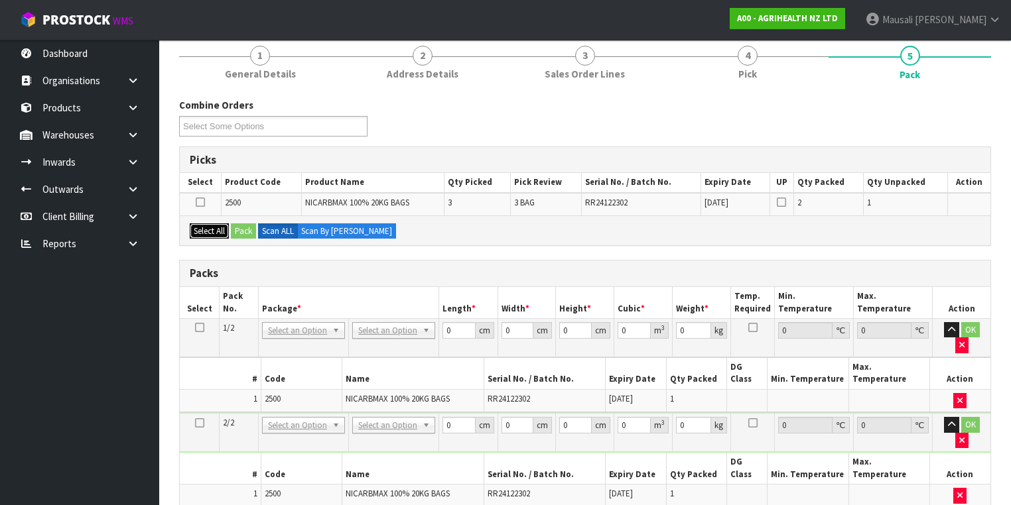
click at [203, 233] on button "Select All" at bounding box center [209, 231] width 39 height 16
click at [231, 232] on div "Select All Pack Scan ALL Scan By Quantity" at bounding box center [585, 230] width 810 height 30
click at [245, 233] on button "Pack" at bounding box center [243, 231] width 25 height 16
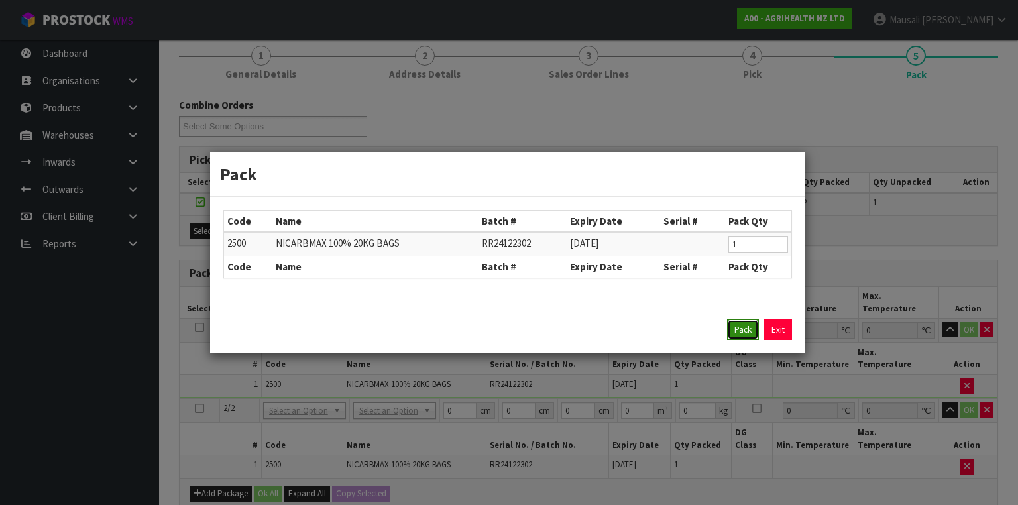
click at [741, 328] on button "Pack" at bounding box center [743, 330] width 32 height 21
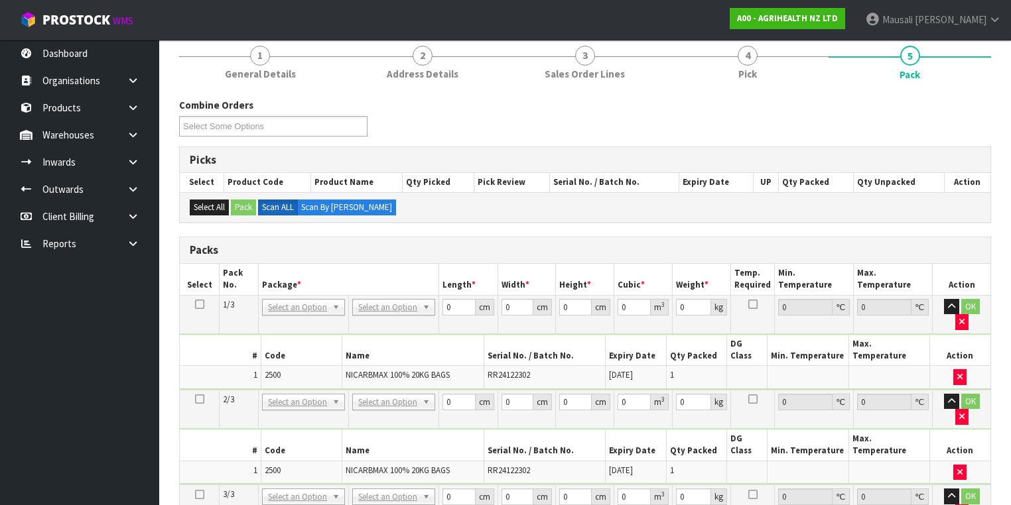
click at [201, 304] on icon at bounding box center [199, 304] width 9 height 1
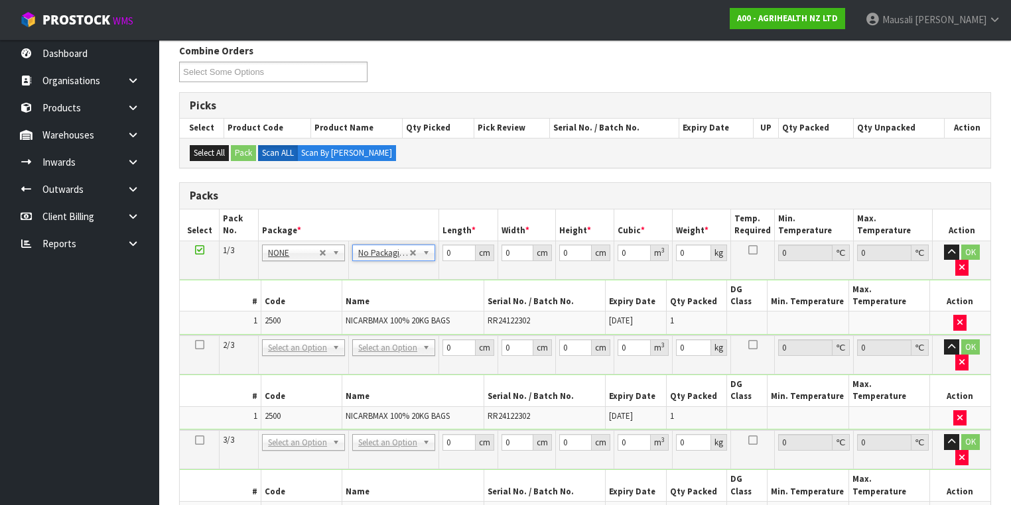
scroll to position [265, 0]
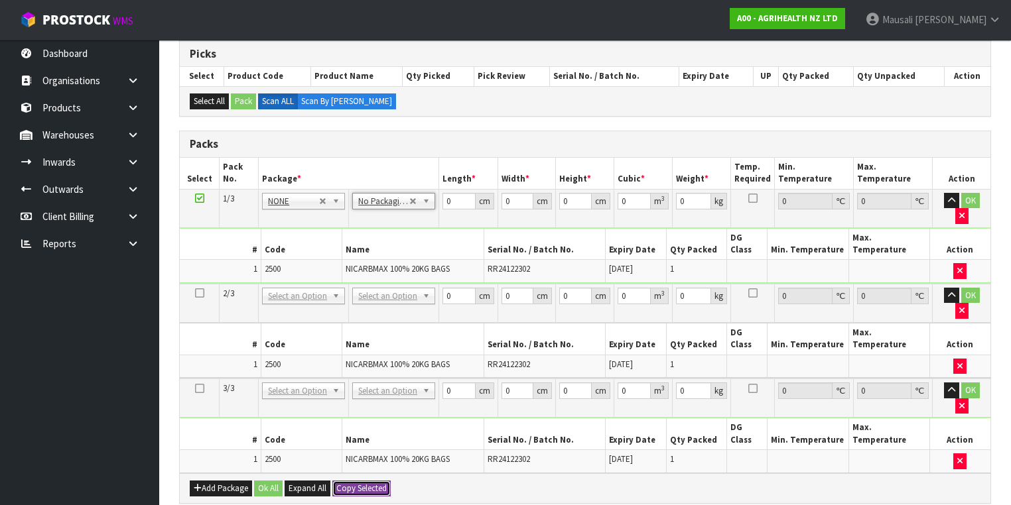
click at [360, 481] on button "Copy Selected" at bounding box center [361, 489] width 58 height 16
click at [360, 483] on span "Confirm" at bounding box center [350, 488] width 29 height 11
type input "3"
drag, startPoint x: 452, startPoint y: 199, endPoint x: 422, endPoint y: 215, distance: 33.2
click at [423, 215] on tbody "1/3 NONE 007-001 007-002 007-004 007-009 007-013 007-014 007-015 007-017 007-01…" at bounding box center [585, 236] width 810 height 95
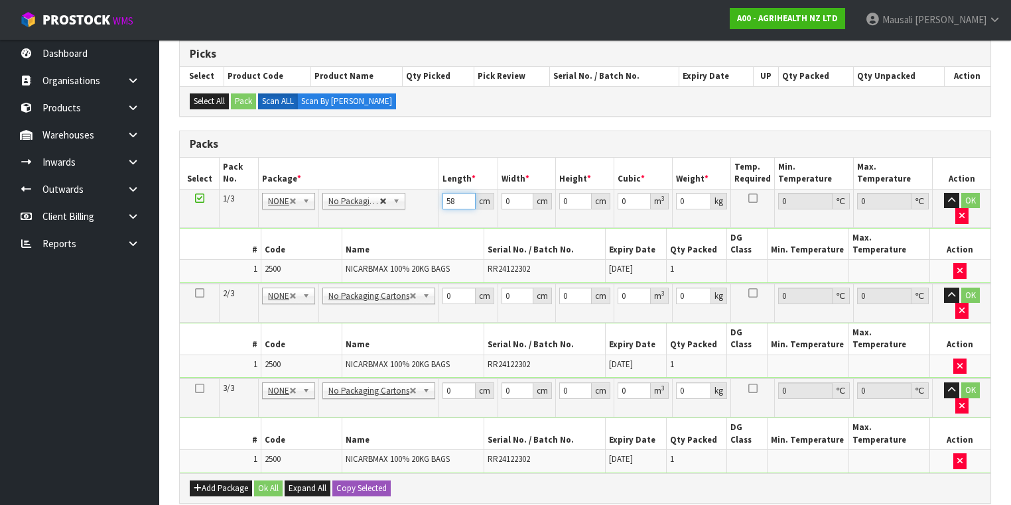
type input "58"
type input "47"
type input "1"
type input "0.002726"
type input "14"
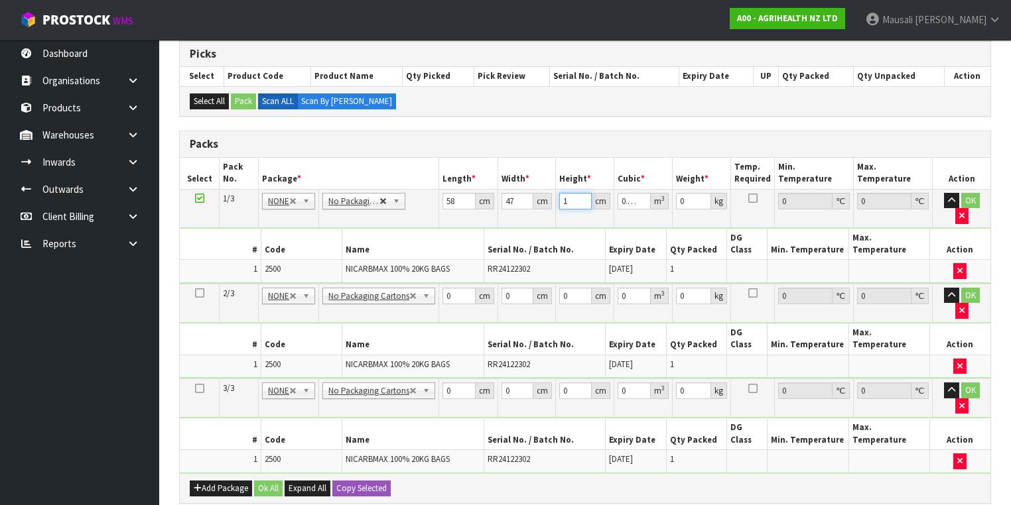
type input "0.038164"
type input "14"
type input "21"
type input "58"
type input "45"
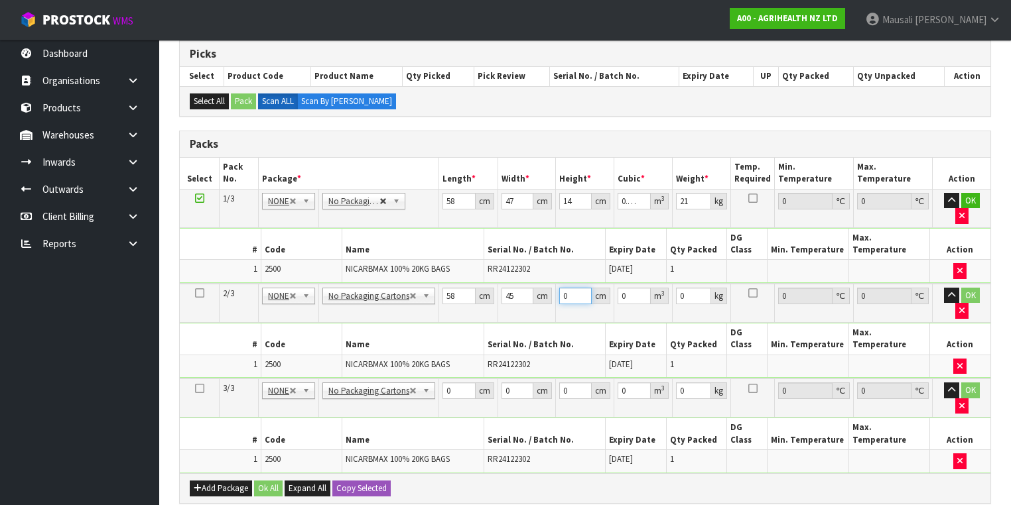
type input "1"
type input "0.00261"
type input "14"
type input "0.03654"
type input "14"
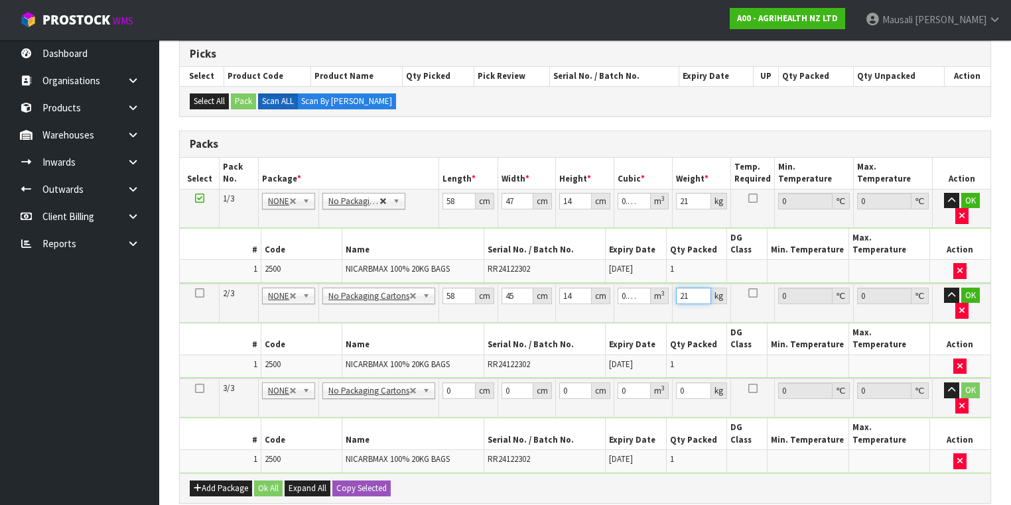
type input "21"
type input "57"
type input "46"
type input "1"
type input "0.002622"
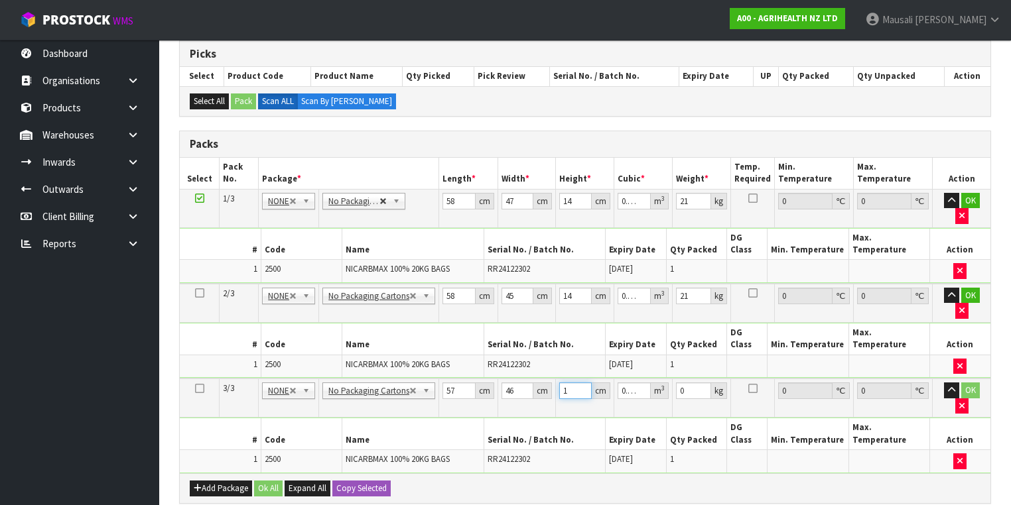
type input "13"
type input "0.034086"
type input "13"
type input "21"
click at [266, 481] on button "Ok All" at bounding box center [268, 489] width 29 height 16
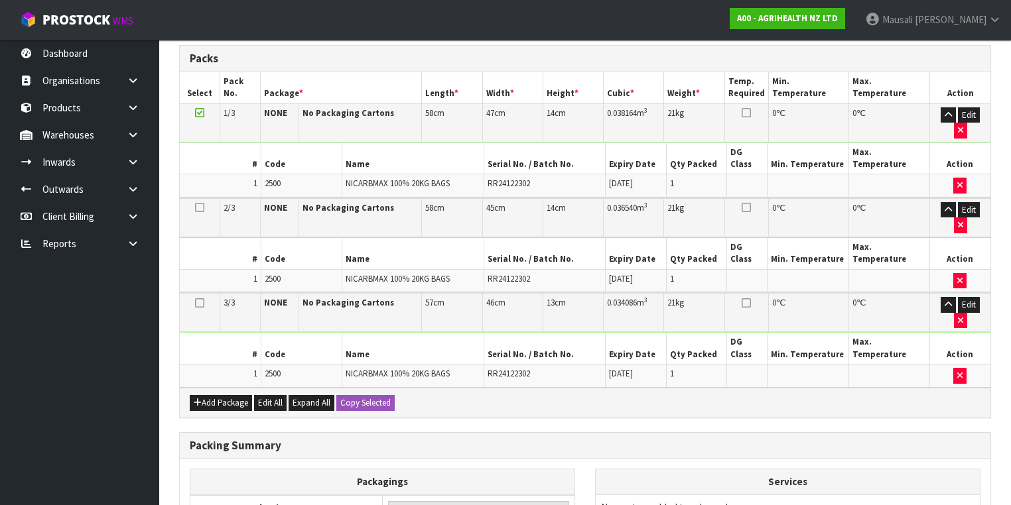
scroll to position [424, 0]
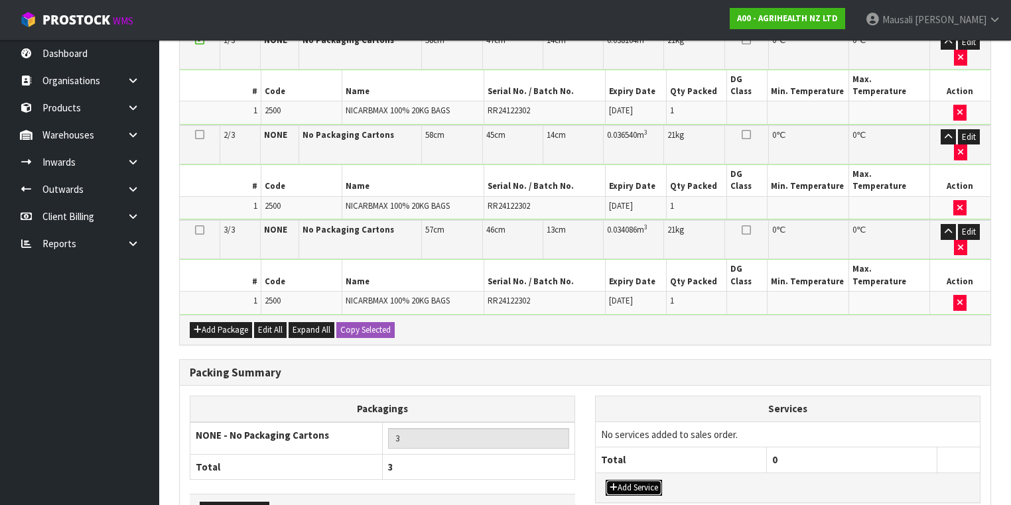
click at [617, 480] on button "Add Service" at bounding box center [633, 488] width 56 height 16
click at [627, 422] on td "003-036 - EXTERNAL PLANT HIRE 008-035 - OUTWARD HDLG+/HOIST LIFT ON/OFF 008-036…" at bounding box center [680, 438] width 170 height 32
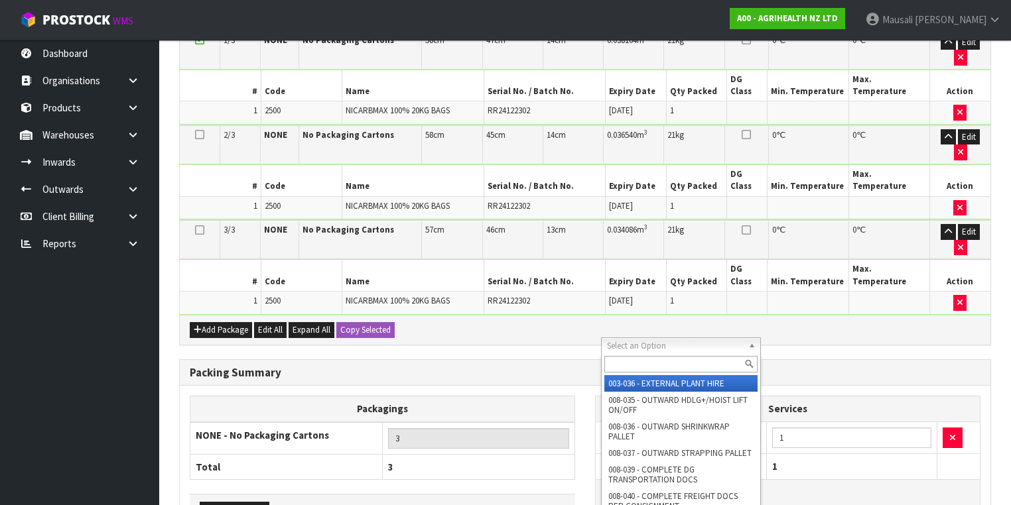
click at [630, 359] on input "text" at bounding box center [680, 364] width 153 height 17
type input "044"
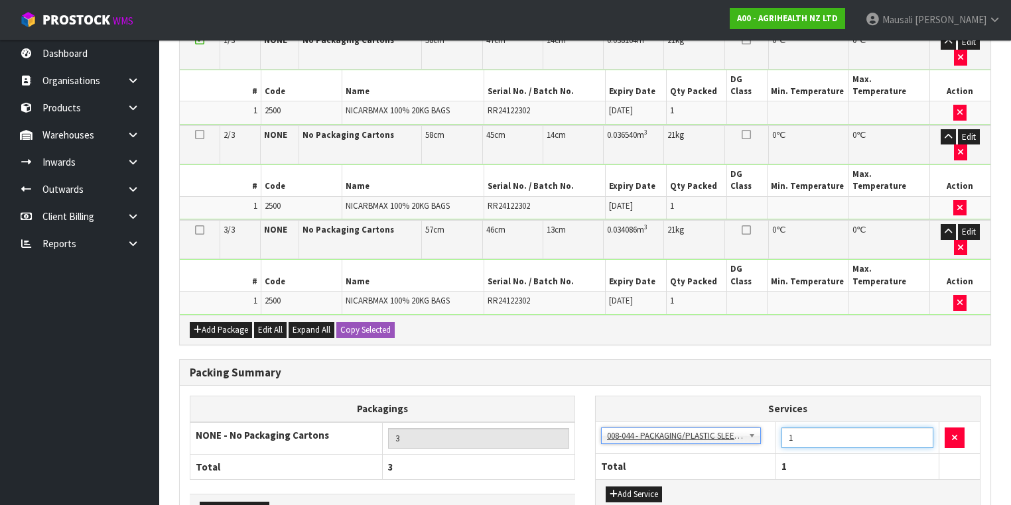
drag, startPoint x: 807, startPoint y: 348, endPoint x: 785, endPoint y: 357, distance: 23.8
click at [785, 428] on input "1" at bounding box center [857, 438] width 152 height 21
type input "3"
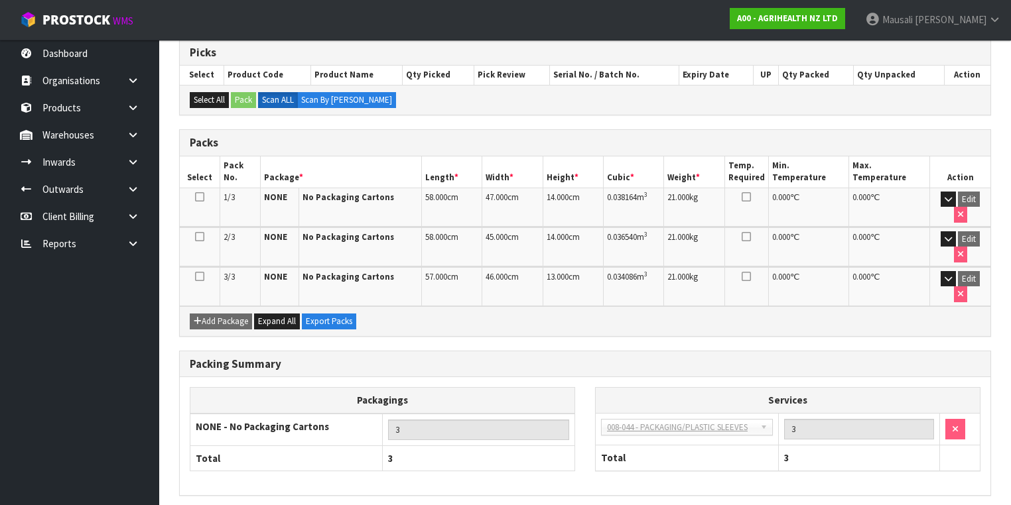
scroll to position [267, 0]
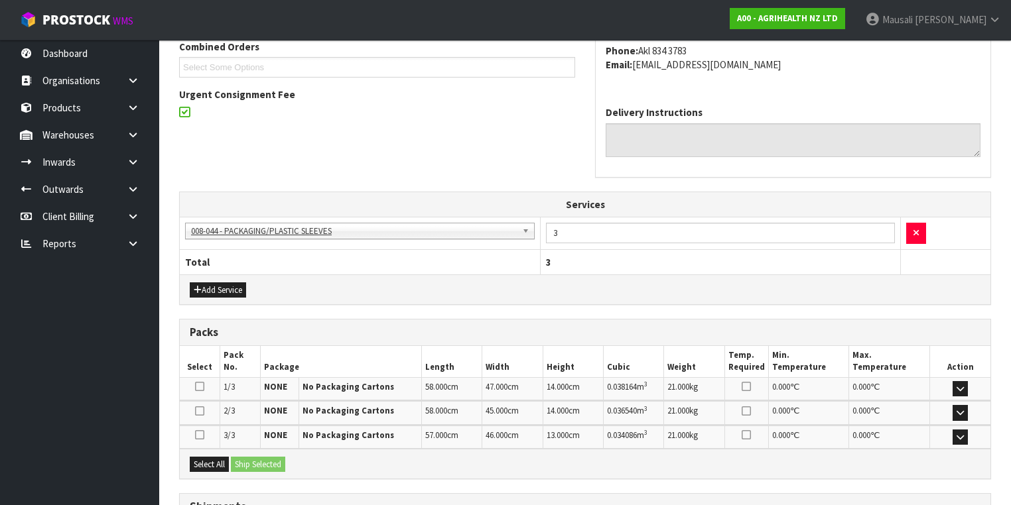
scroll to position [461, 0]
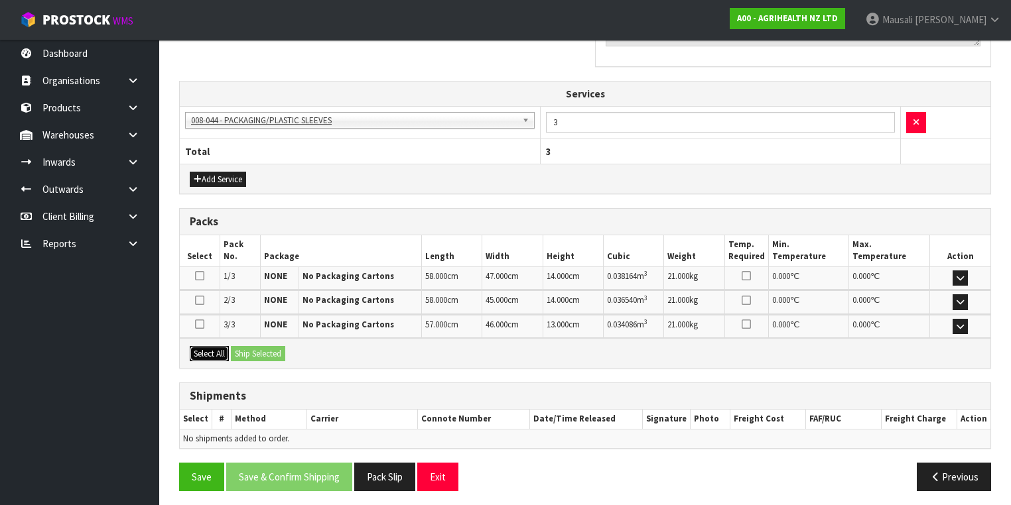
drag, startPoint x: 198, startPoint y: 345, endPoint x: 243, endPoint y: 345, distance: 45.1
click at [215, 346] on button "Select All" at bounding box center [209, 354] width 39 height 16
drag, startPoint x: 243, startPoint y: 345, endPoint x: 249, endPoint y: 349, distance: 7.6
click at [245, 347] on button "Ship Selected" at bounding box center [258, 354] width 54 height 16
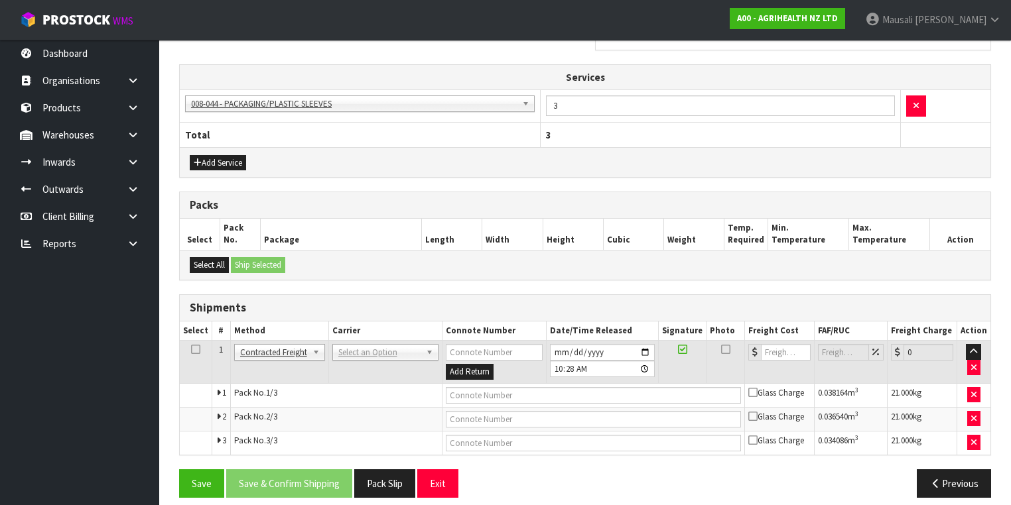
scroll to position [485, 0]
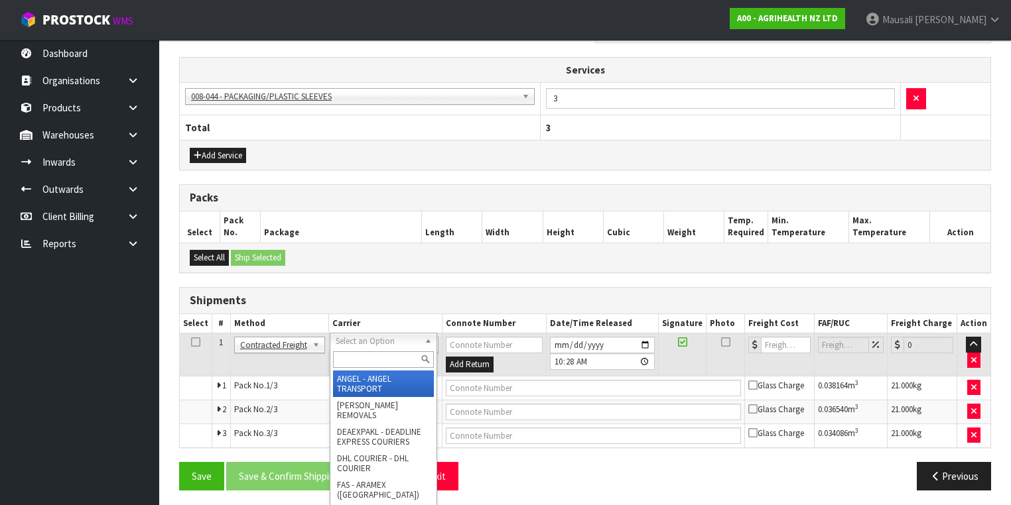
click at [351, 363] on input "text" at bounding box center [383, 359] width 101 height 17
type input "NZP"
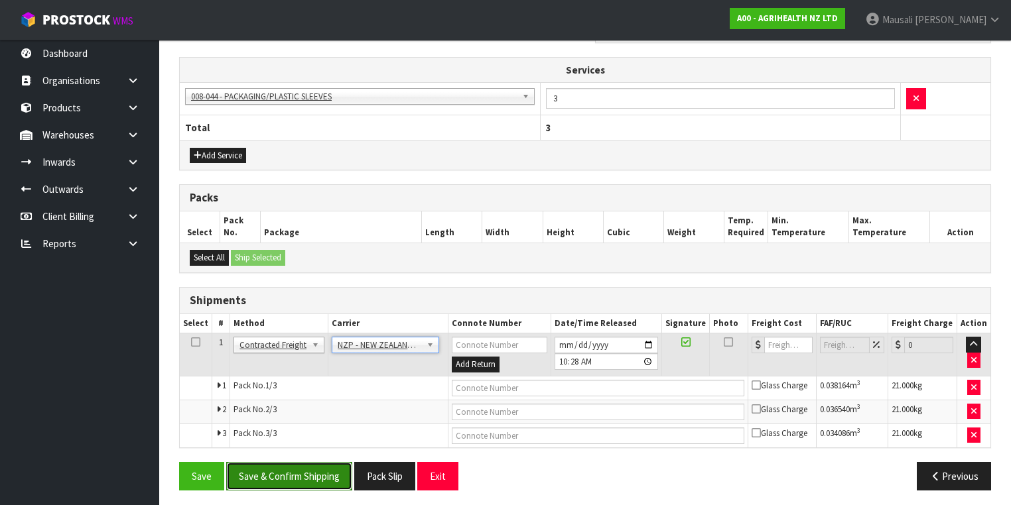
click at [308, 473] on button "Save & Confirm Shipping" at bounding box center [289, 476] width 126 height 29
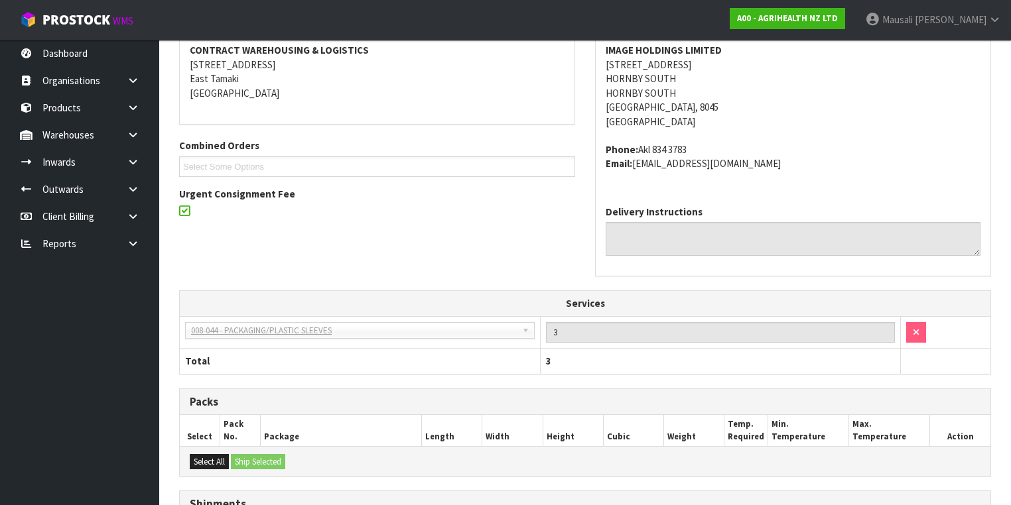
scroll to position [463, 0]
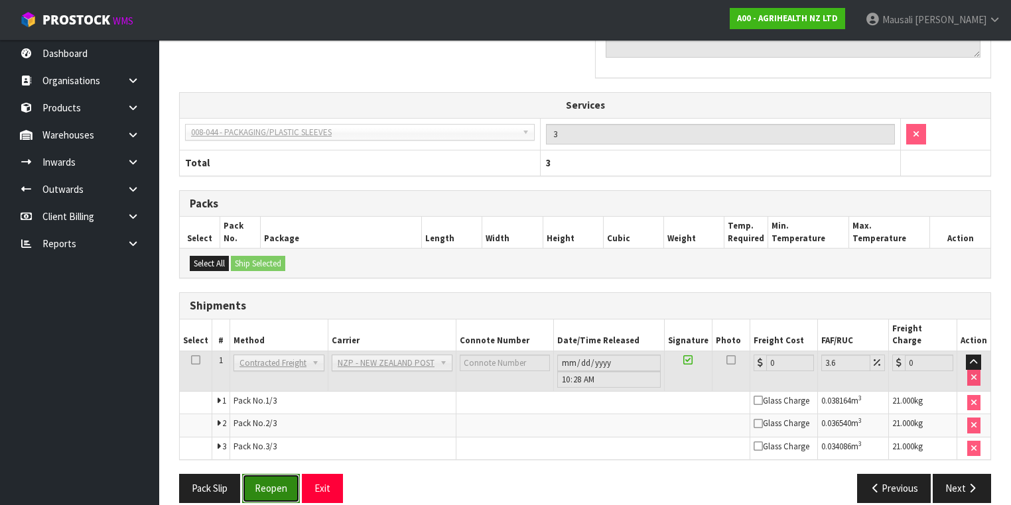
click at [265, 474] on button "Reopen" at bounding box center [271, 488] width 58 height 29
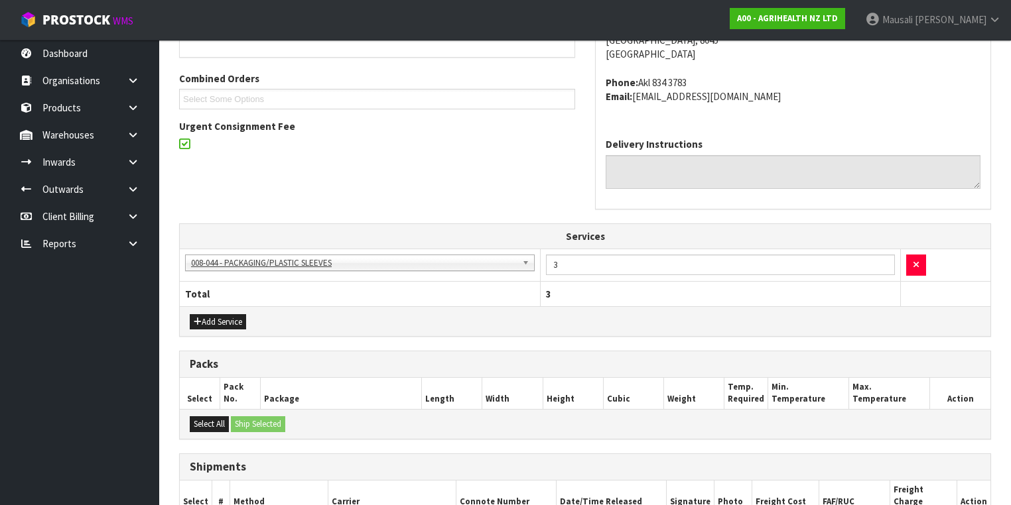
scroll to position [424, 0]
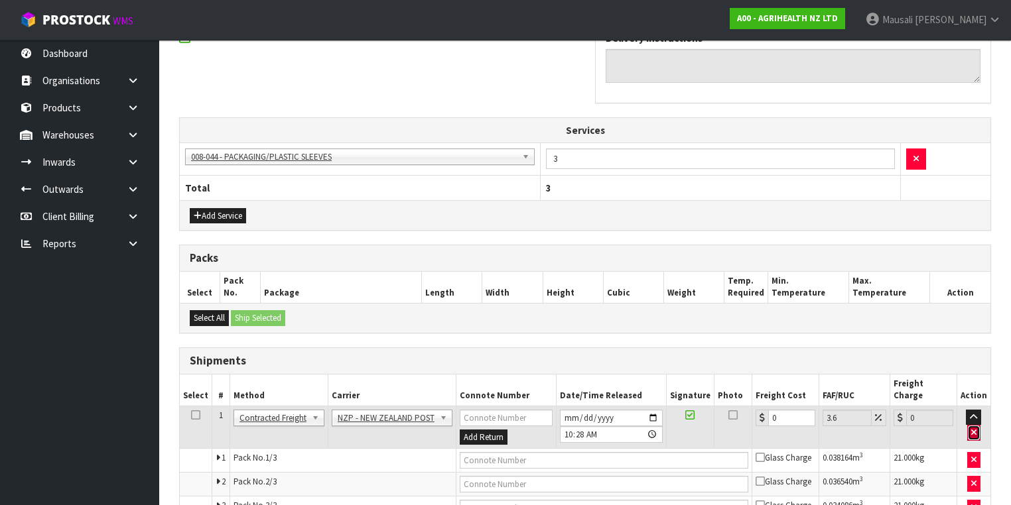
click at [976, 428] on icon "button" at bounding box center [973, 432] width 5 height 9
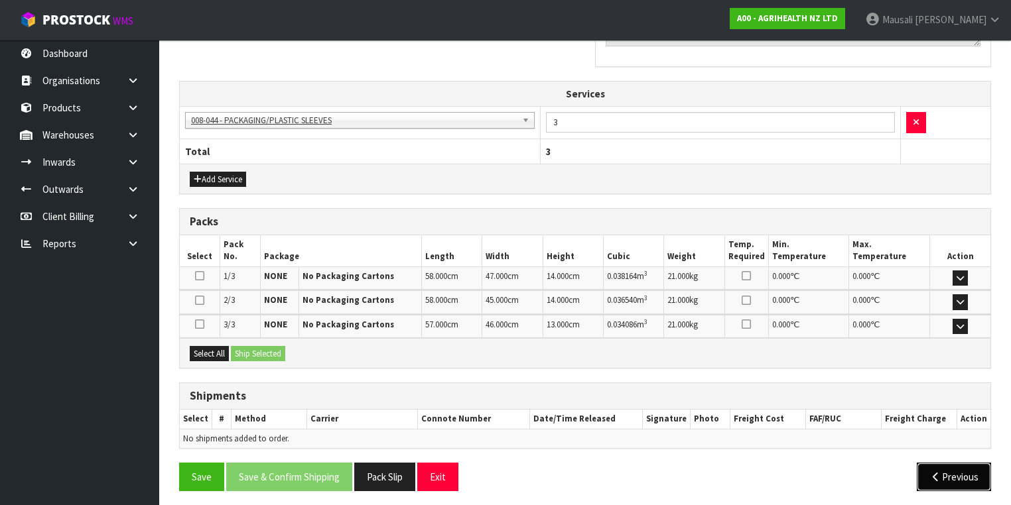
click at [938, 474] on icon "button" at bounding box center [935, 477] width 13 height 10
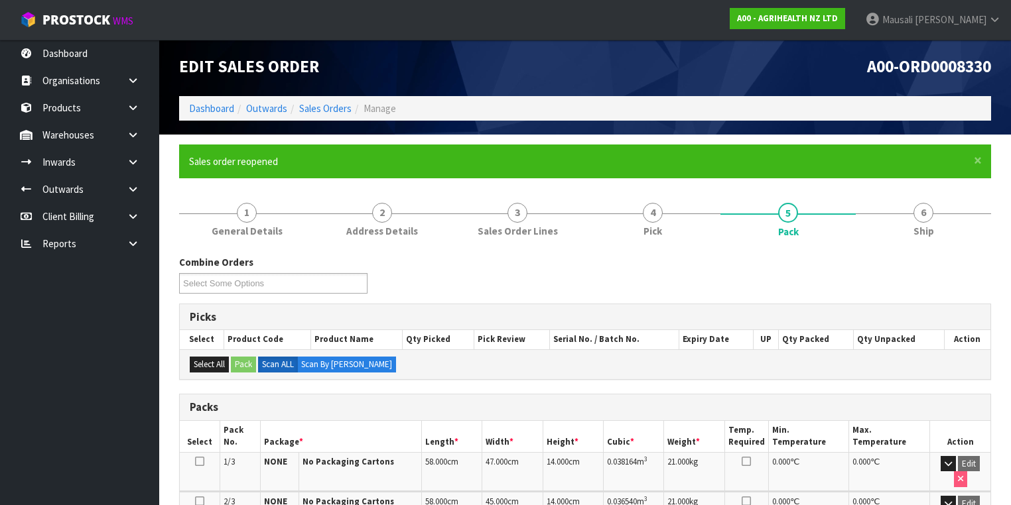
scroll to position [0, 0]
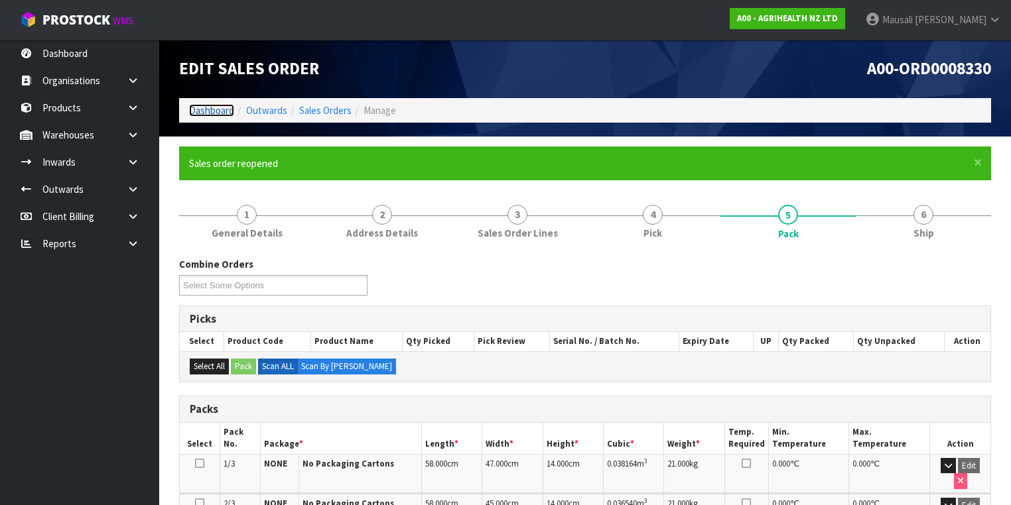
click at [211, 111] on link "Dashboard" at bounding box center [211, 110] width 45 height 13
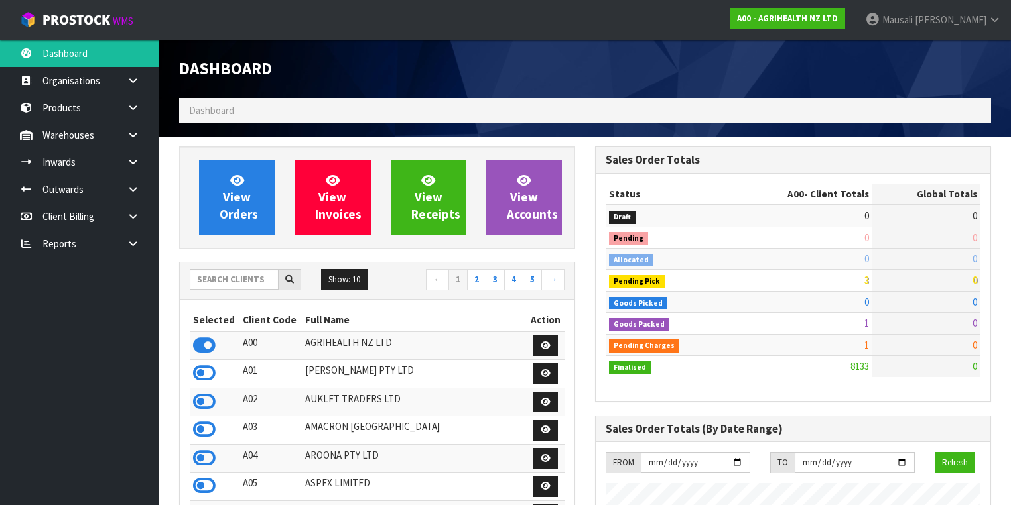
scroll to position [1000, 416]
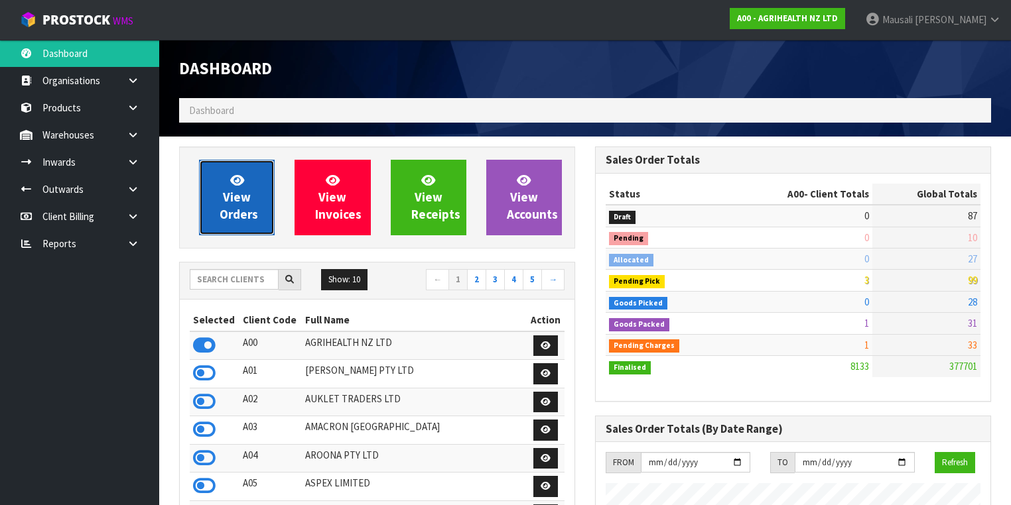
click at [245, 210] on span "View Orders" at bounding box center [238, 197] width 38 height 50
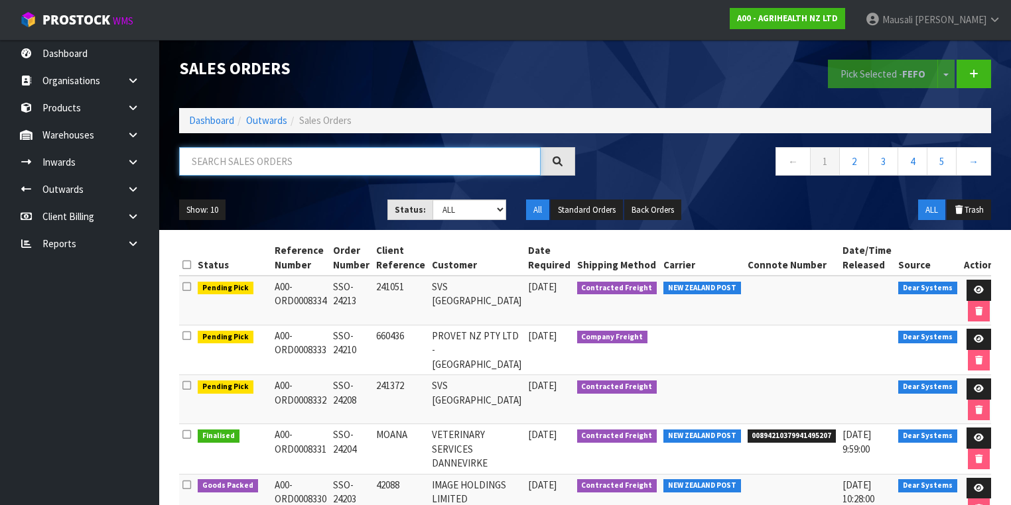
click at [232, 159] on input "text" at bounding box center [359, 161] width 361 height 29
type input "JOB-0408629"
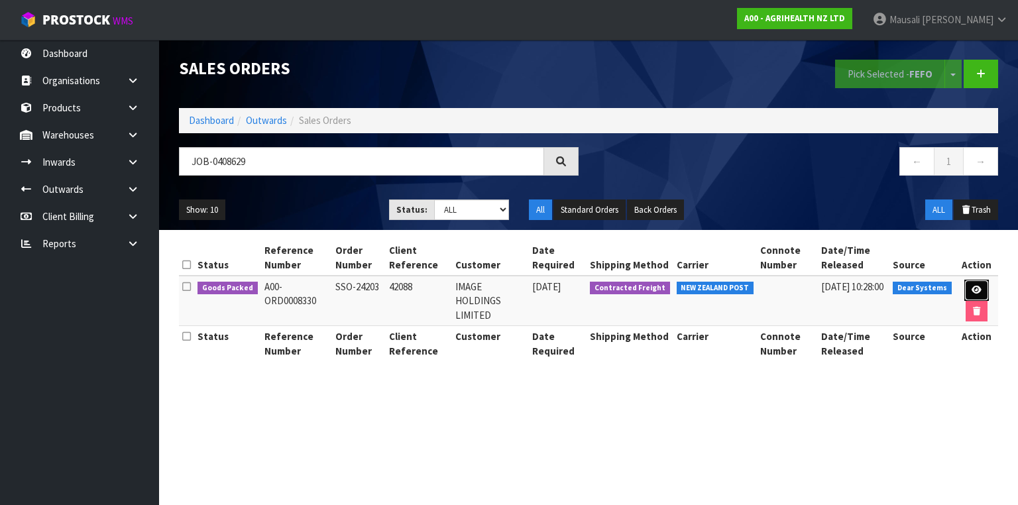
click at [973, 283] on link at bounding box center [977, 290] width 25 height 21
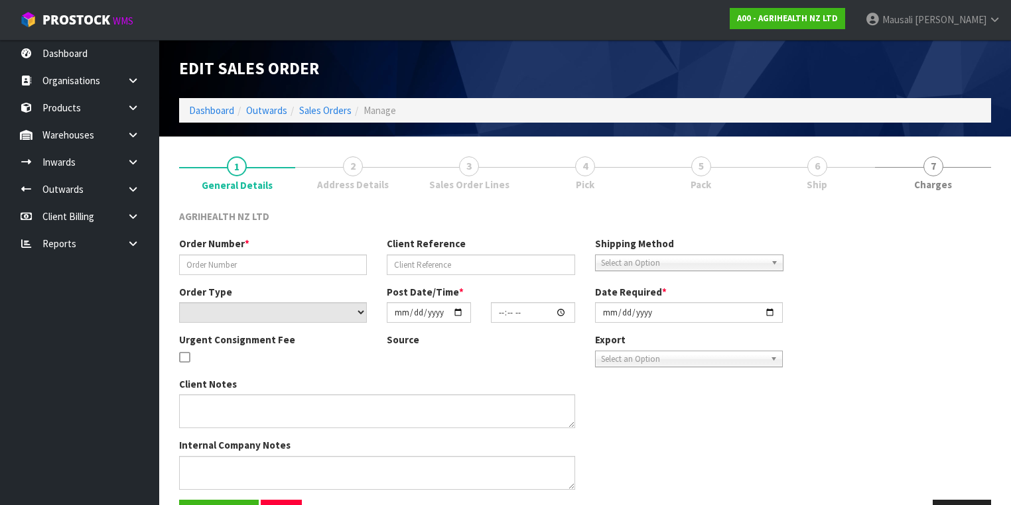
type input "SSO-24203"
type input "42088"
select select "number:0"
type input "[DATE]"
type input "12:49:27.000"
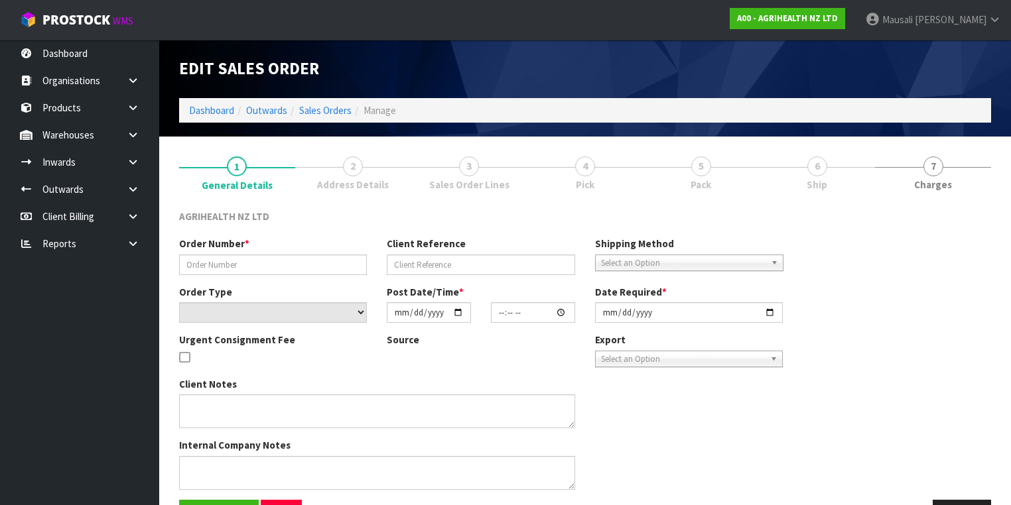
type input "[DATE]"
type textarea "CUSTOMER NEEDS THIS URGENTLY, SO CAN YOU PLEASE PUT THE 3 BAGS ON OVERNIGHT COU…"
type textarea "URGENT CONSIGNMENT FEE"
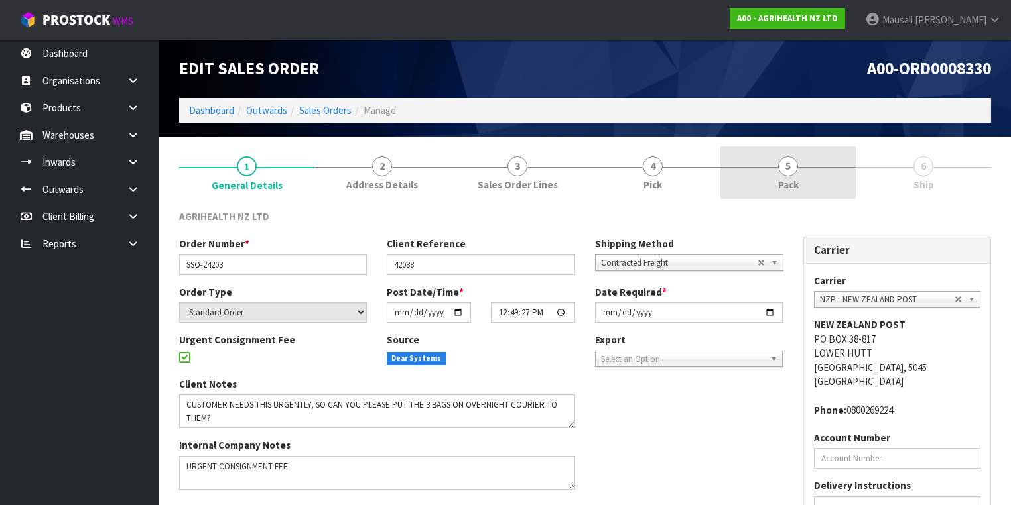
click at [830, 170] on link "5 Pack" at bounding box center [787, 173] width 135 height 52
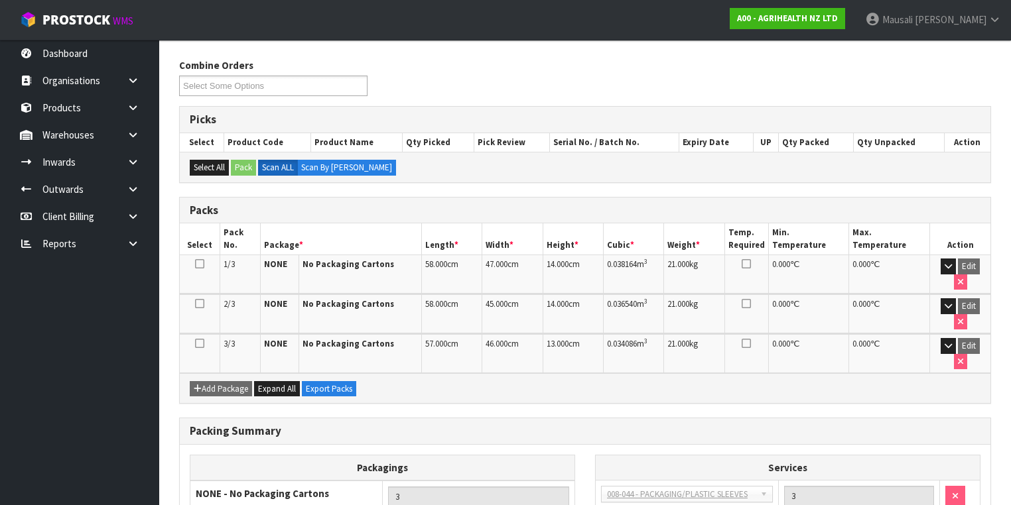
scroll to position [219, 0]
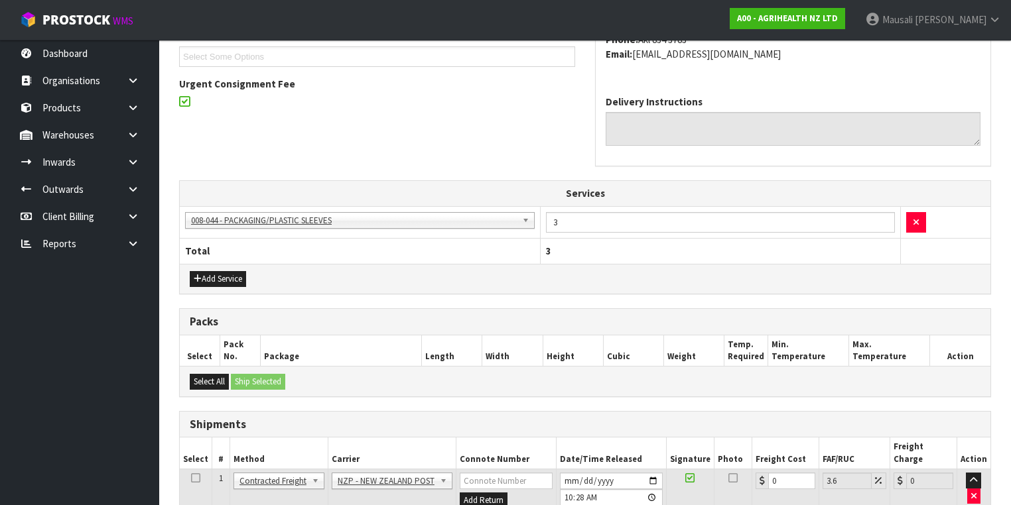
scroll to position [424, 0]
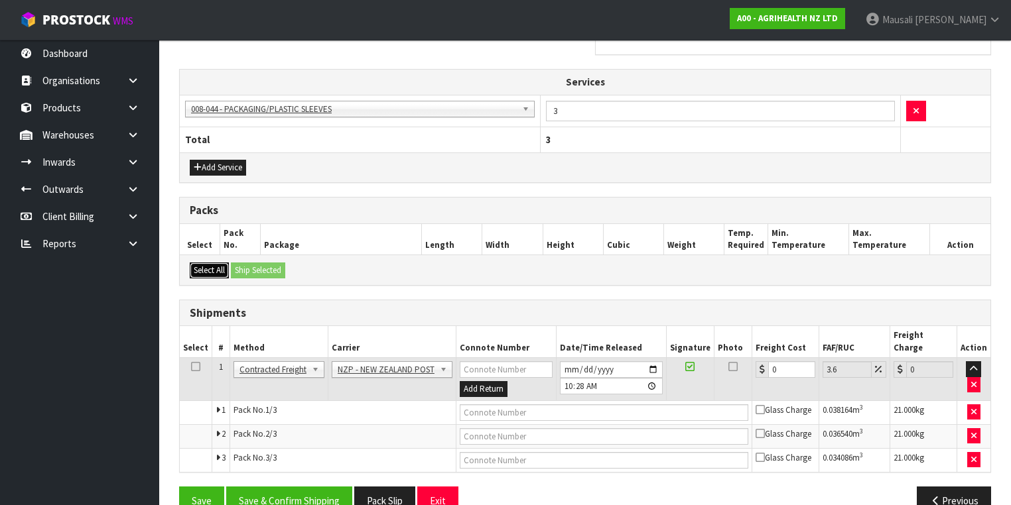
drag, startPoint x: 210, startPoint y: 268, endPoint x: 217, endPoint y: 267, distance: 7.3
click at [212, 268] on button "Select All" at bounding box center [209, 271] width 39 height 16
click at [315, 487] on button "Save & Confirm Shipping" at bounding box center [289, 501] width 126 height 29
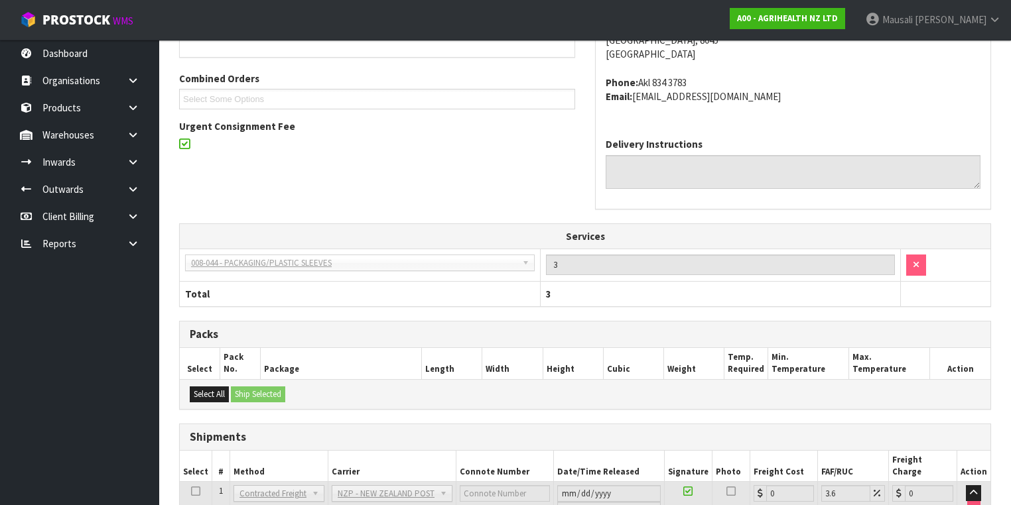
scroll to position [450, 0]
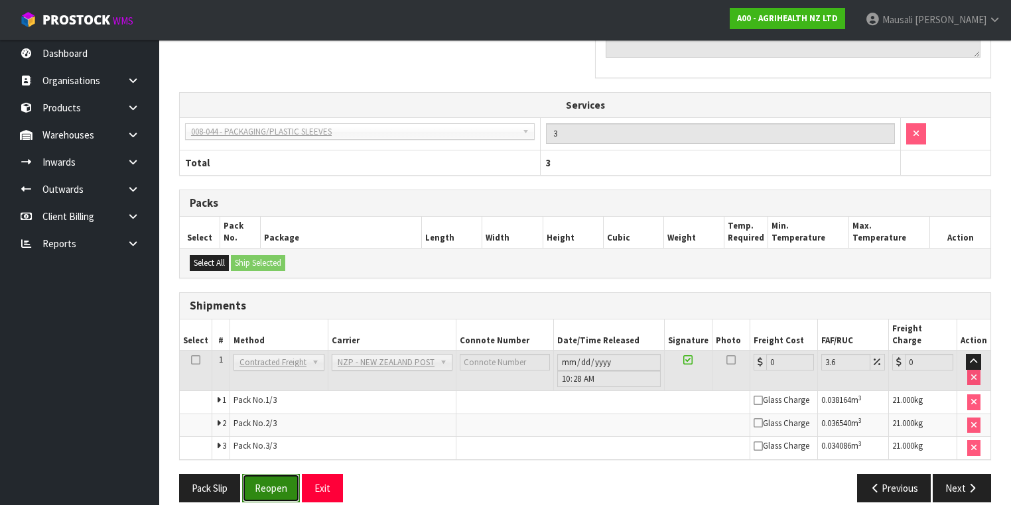
drag, startPoint x: 276, startPoint y: 469, endPoint x: 289, endPoint y: 463, distance: 13.9
click at [276, 474] on button "Reopen" at bounding box center [271, 488] width 58 height 29
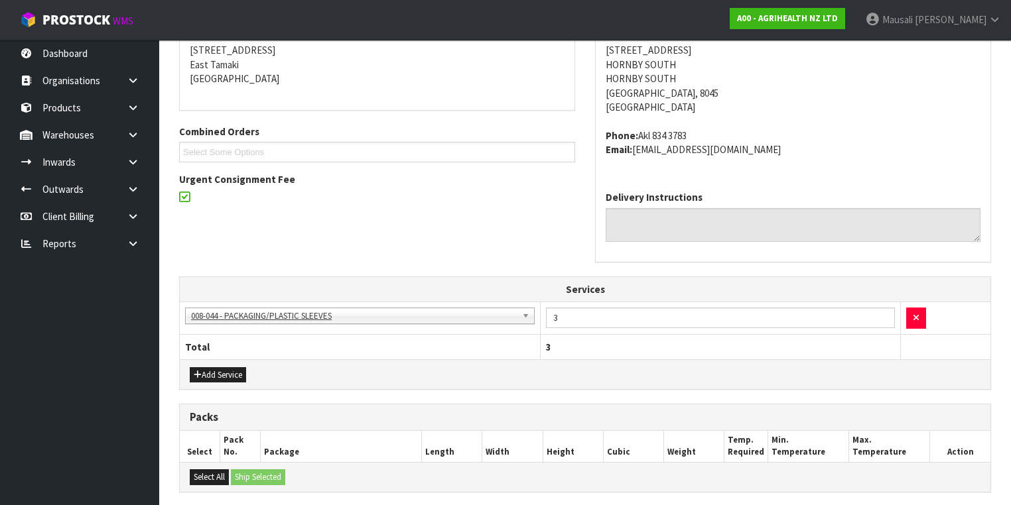
scroll to position [497, 0]
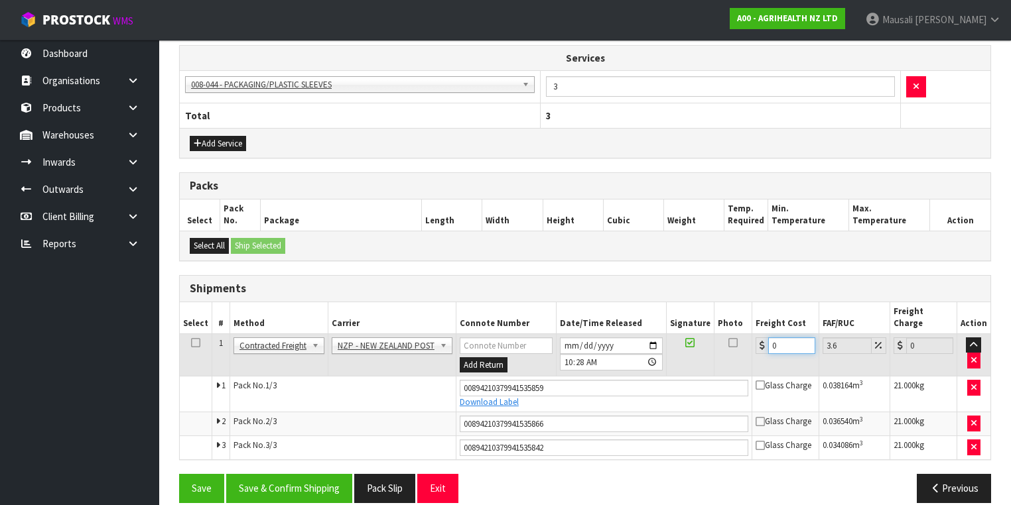
drag, startPoint x: 780, startPoint y: 332, endPoint x: 761, endPoint y: 341, distance: 21.4
click at [761, 341] on td "0" at bounding box center [785, 355] width 67 height 43
type input "2"
type input "2.07"
type input "21"
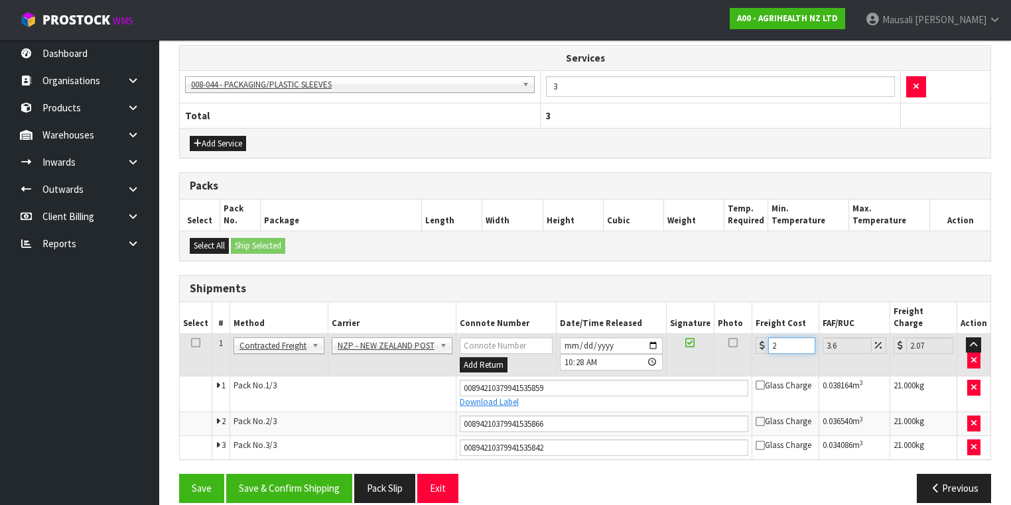
type input "21.76"
type input "216"
type input "223.78"
type input "216.7"
type input "224.5"
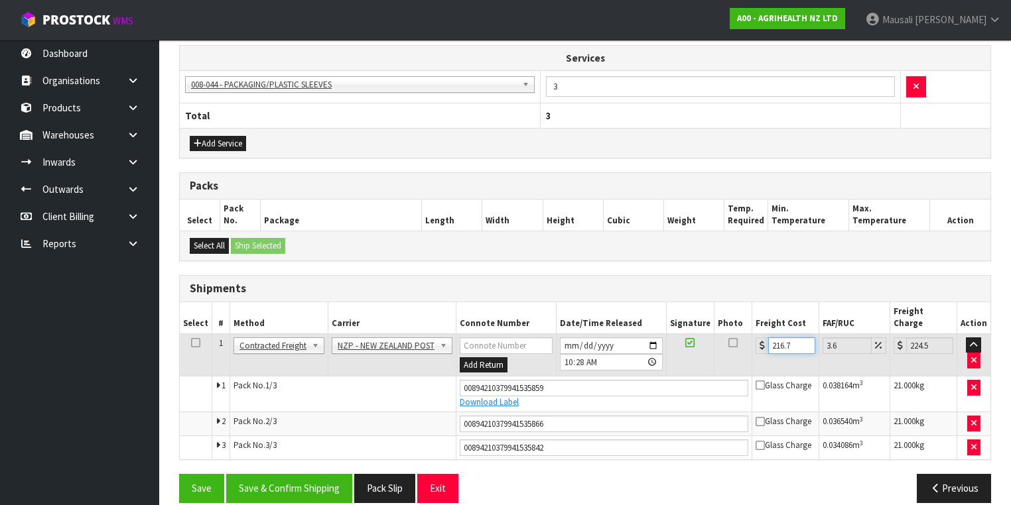
type input "216.72"
type input "224.52"
type input "216.72"
click at [331, 474] on button "Save & Confirm Shipping" at bounding box center [289, 488] width 126 height 29
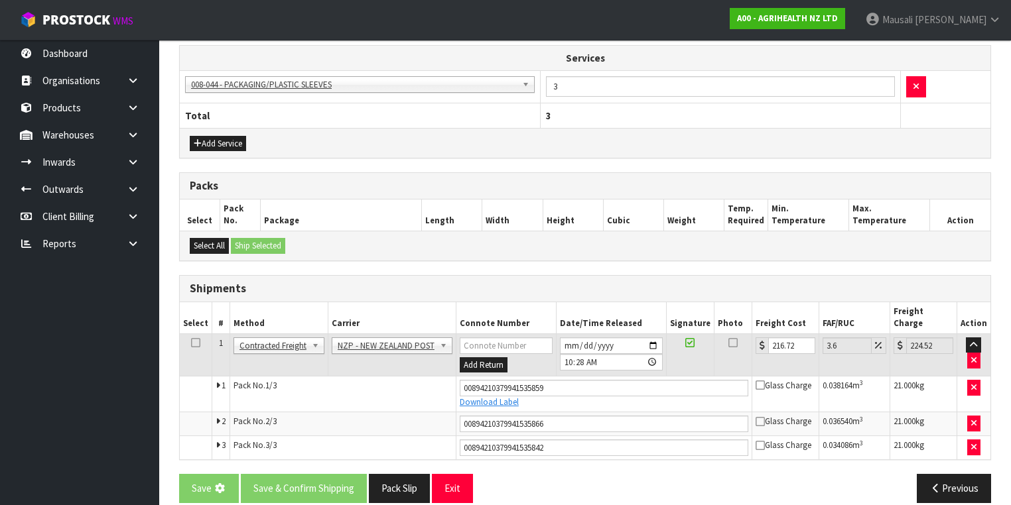
scroll to position [0, 0]
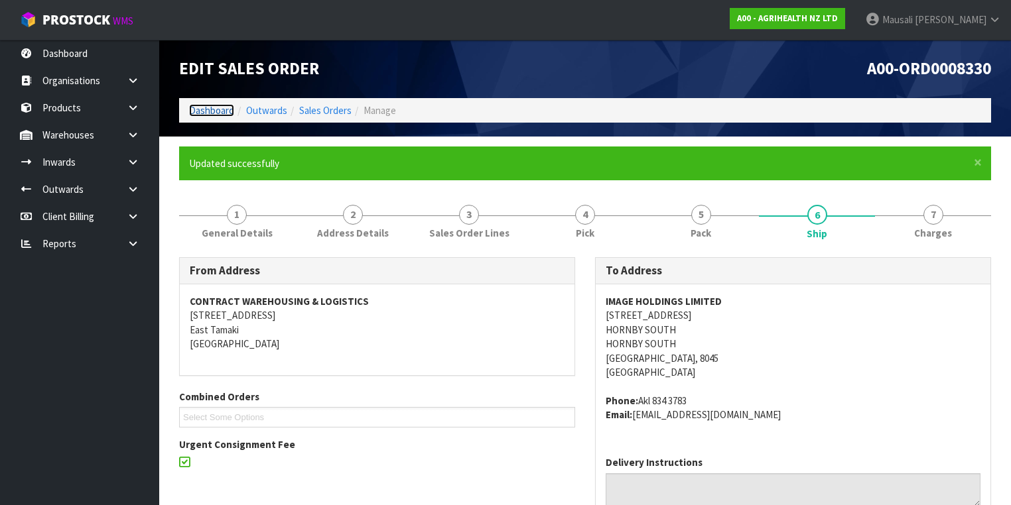
click at [217, 109] on link "Dashboard" at bounding box center [211, 110] width 45 height 13
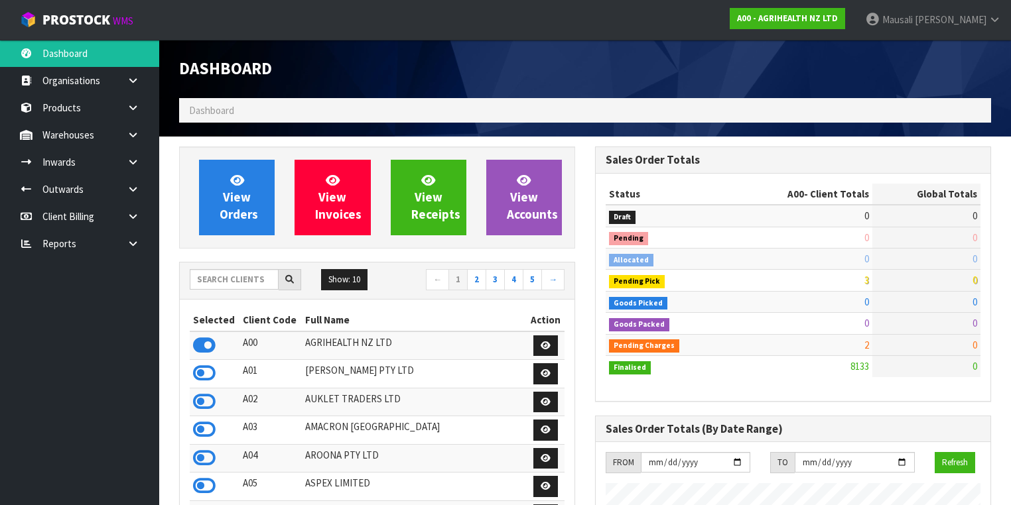
scroll to position [1000, 416]
click at [232, 284] on input "text" at bounding box center [234, 279] width 89 height 21
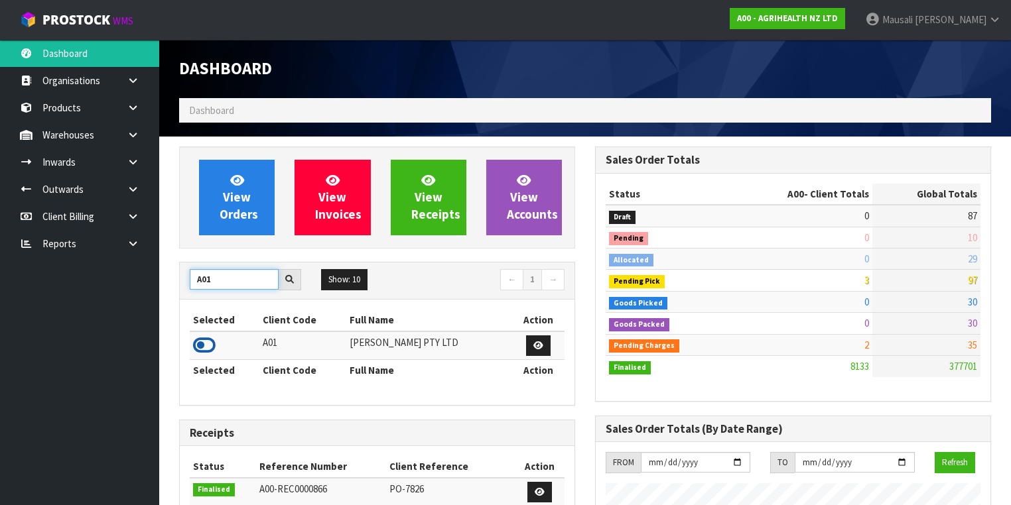
type input "A01"
click at [208, 338] on icon at bounding box center [204, 346] width 23 height 20
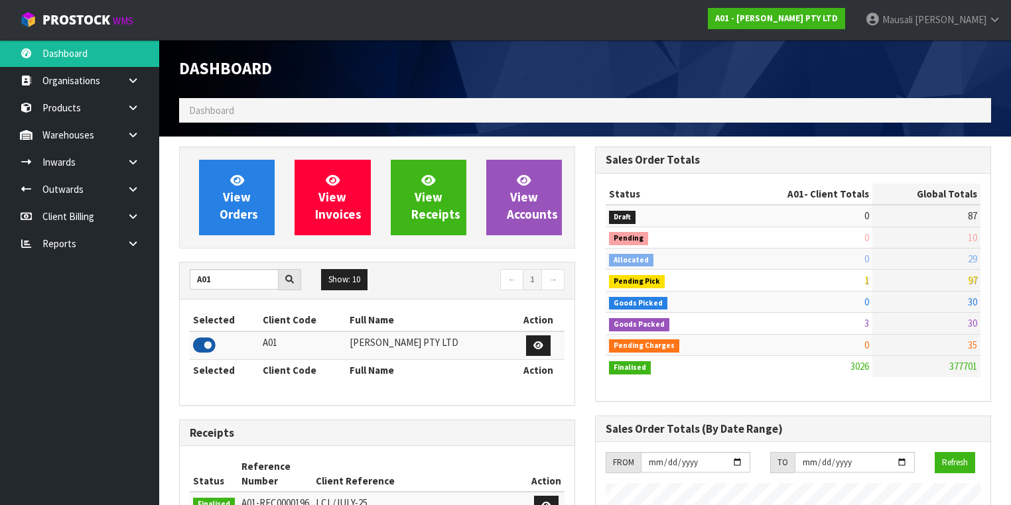
scroll to position [1007, 416]
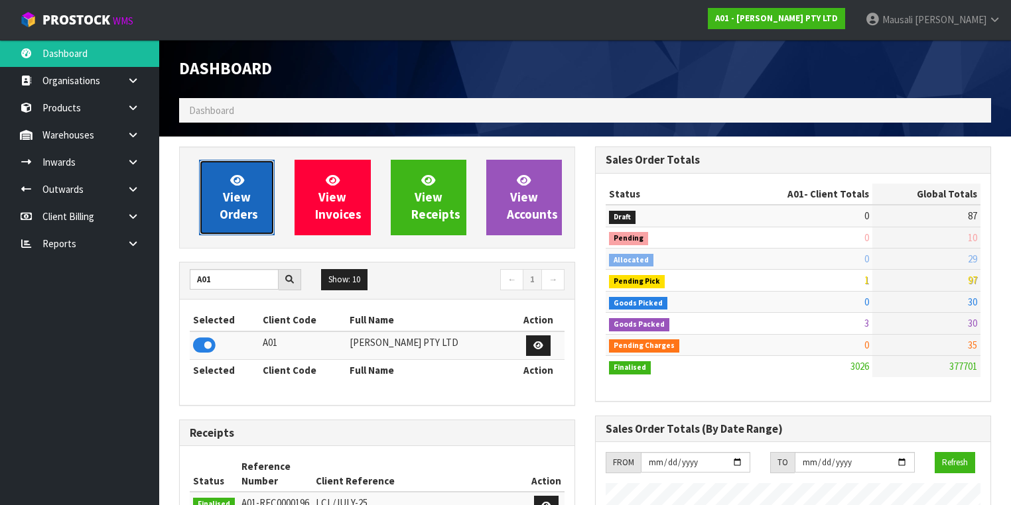
click at [233, 209] on span "View Orders" at bounding box center [238, 197] width 38 height 50
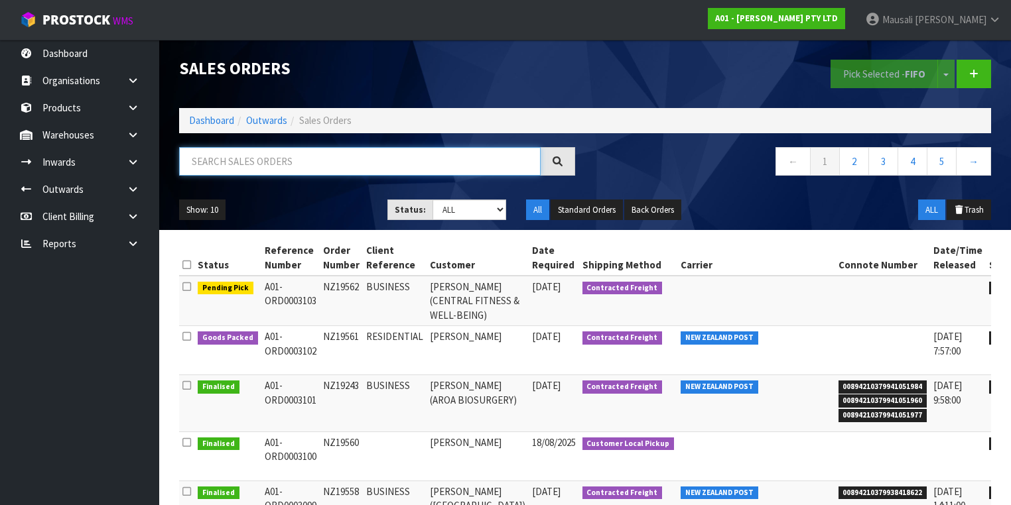
click at [210, 156] on input "text" at bounding box center [359, 161] width 361 height 29
type input "JOB-0408619"
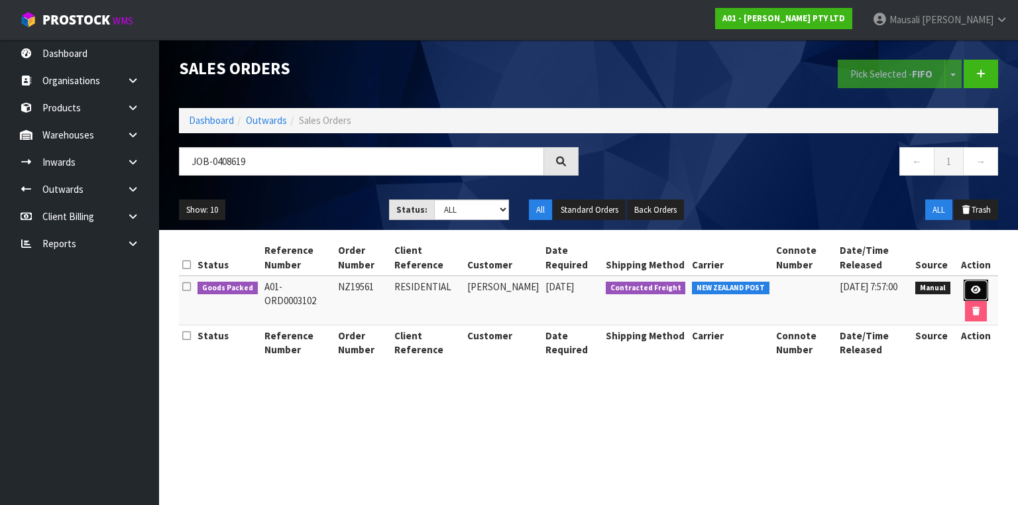
click at [971, 288] on icon at bounding box center [976, 290] width 10 height 9
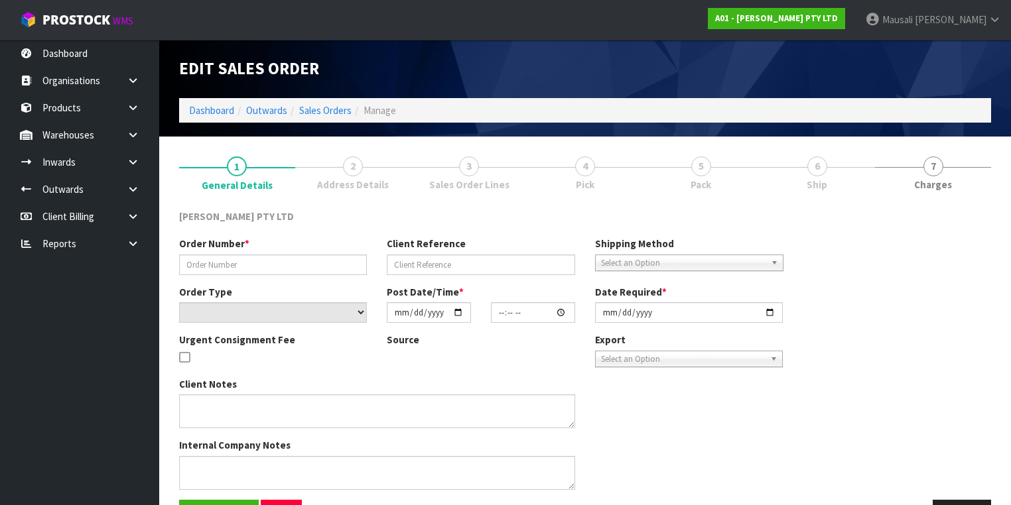
type input "NZ19561"
type input "RESIDENTIAL"
select select "number:0"
type input "[DATE]"
type input "12:10:00.000"
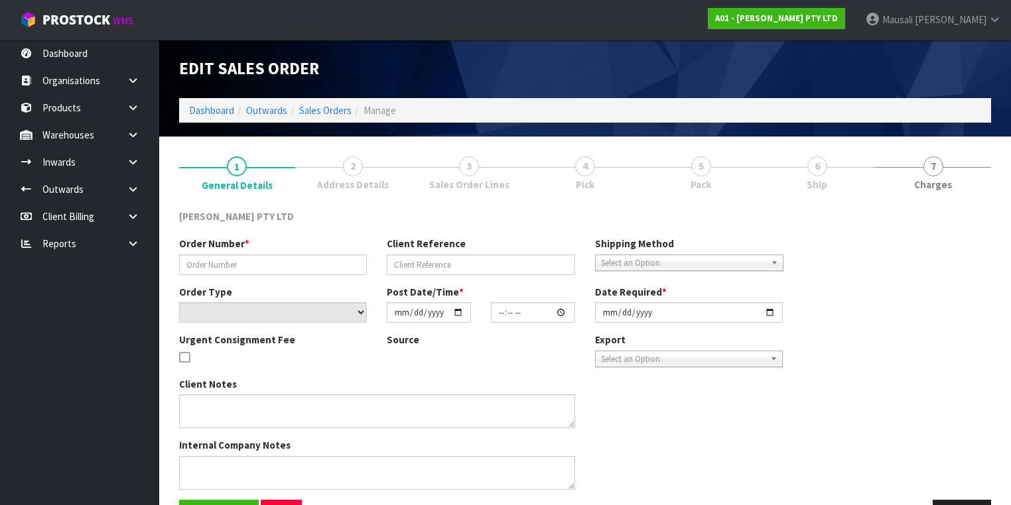
type input "[DATE]"
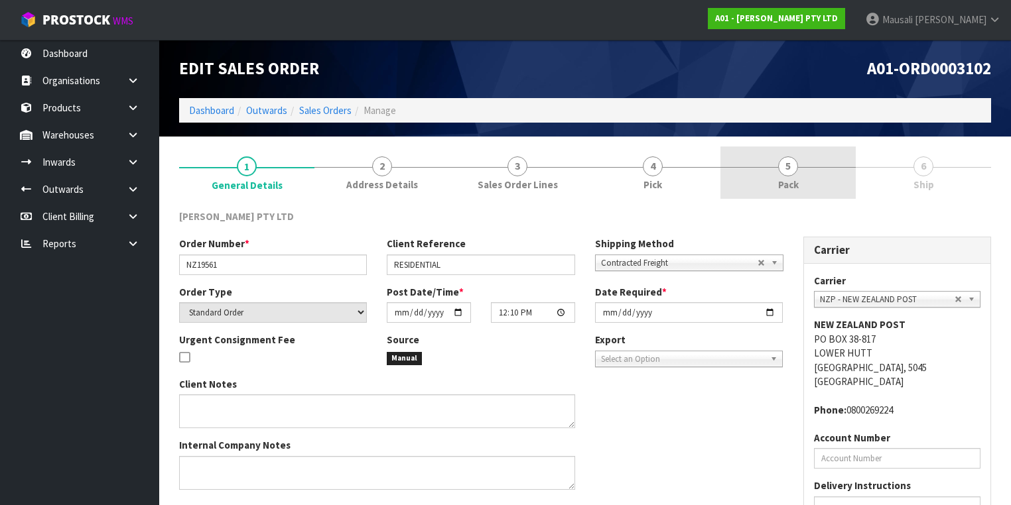
click at [796, 170] on span "5" at bounding box center [788, 166] width 20 height 20
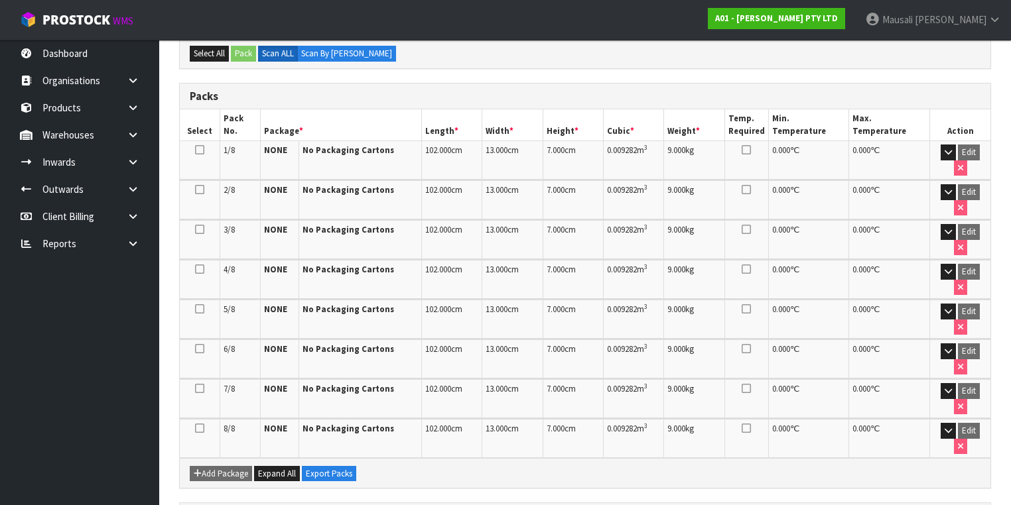
scroll to position [338, 0]
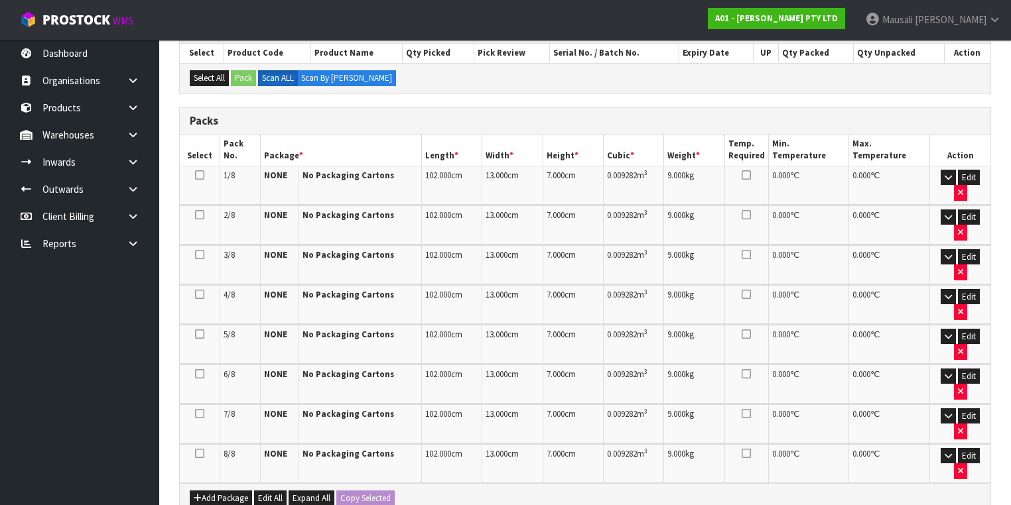
scroll to position [371, 0]
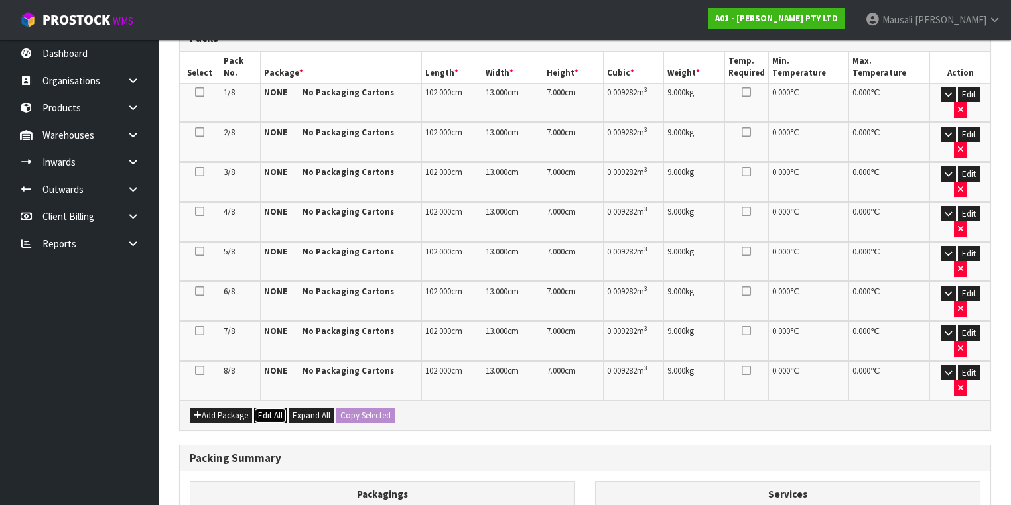
click at [272, 408] on button "Edit All" at bounding box center [270, 416] width 32 height 16
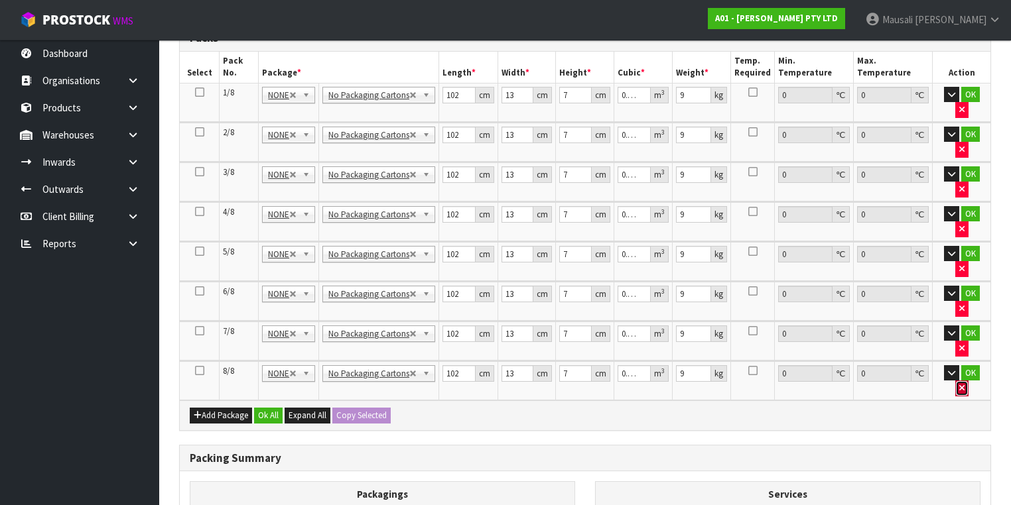
click at [968, 381] on button "button" at bounding box center [961, 389] width 13 height 16
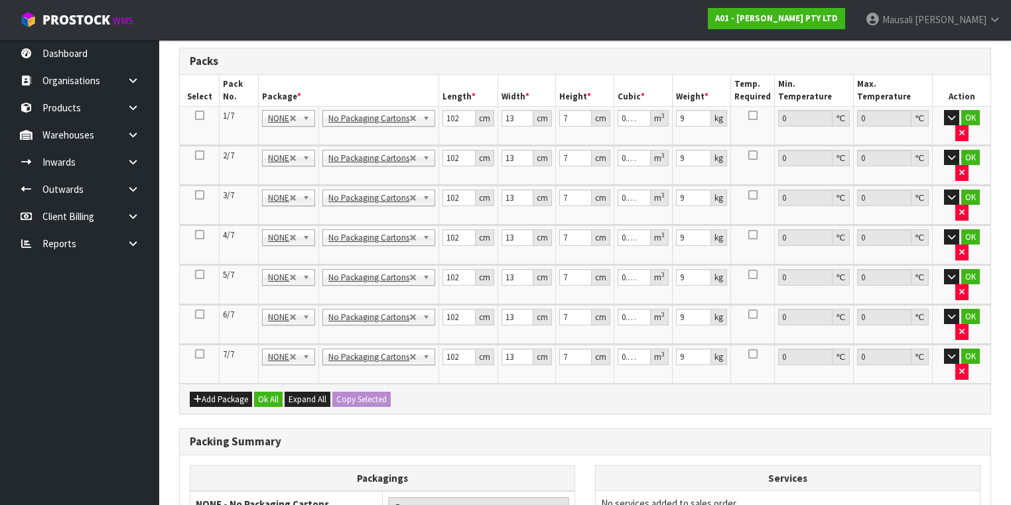
scroll to position [395, 0]
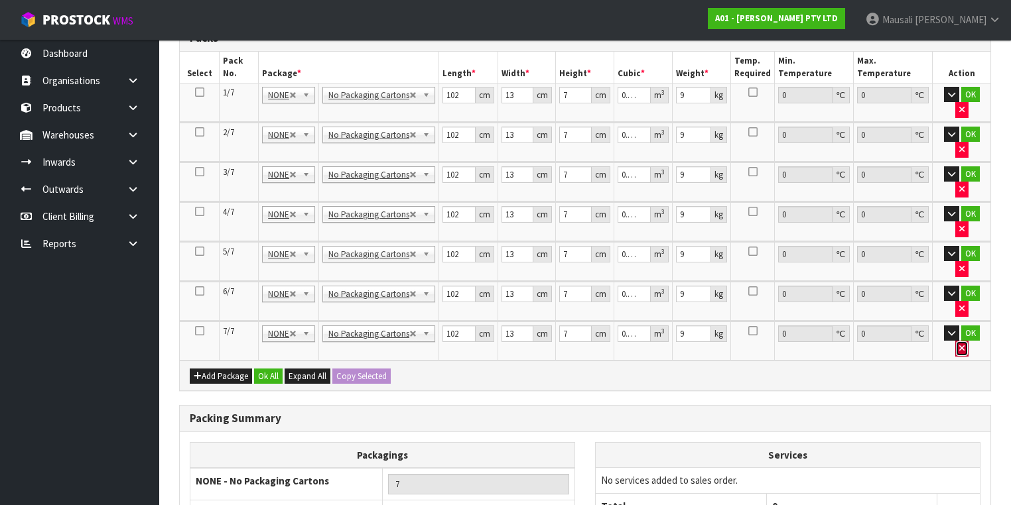
click at [968, 341] on button "button" at bounding box center [961, 349] width 13 height 16
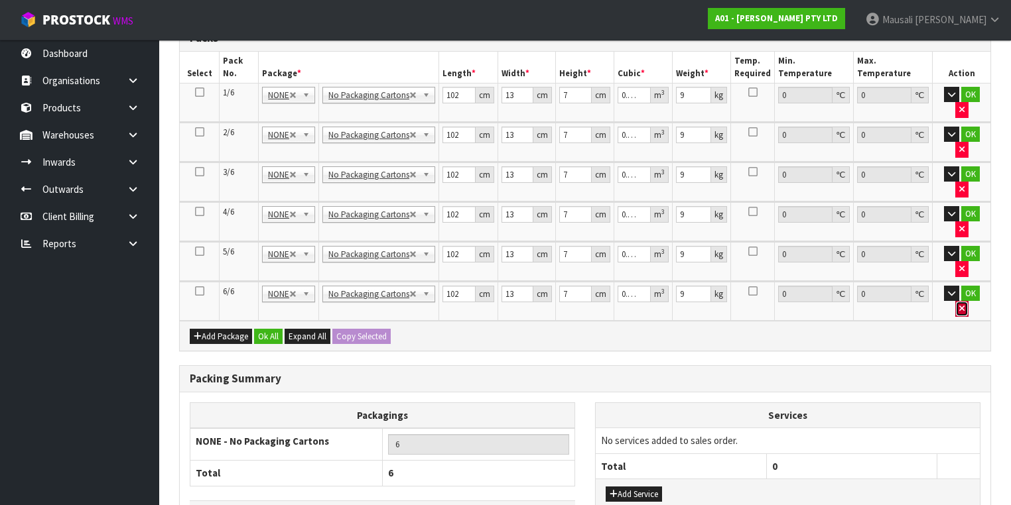
click at [968, 301] on button "button" at bounding box center [961, 309] width 13 height 16
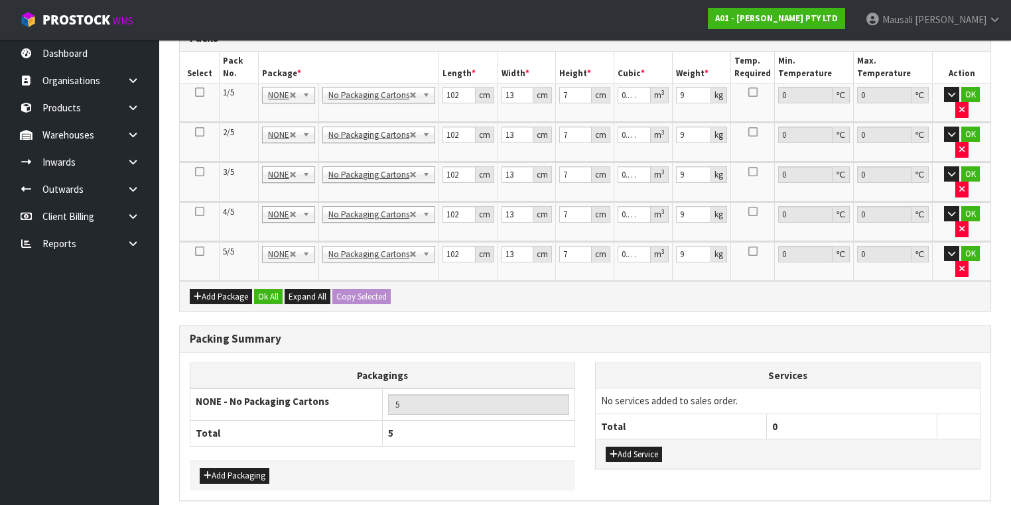
scroll to position [372, 0]
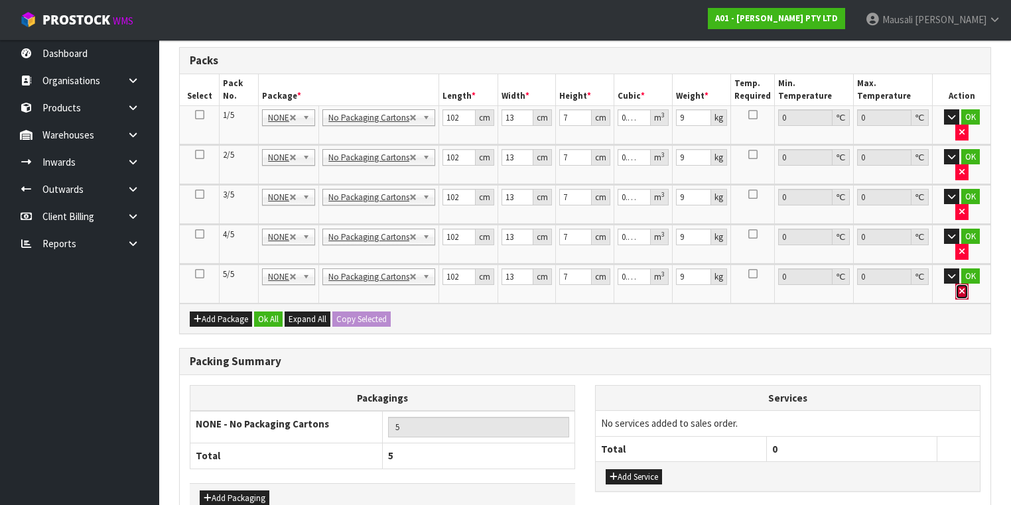
click at [964, 287] on icon "button" at bounding box center [961, 291] width 5 height 9
type input "4"
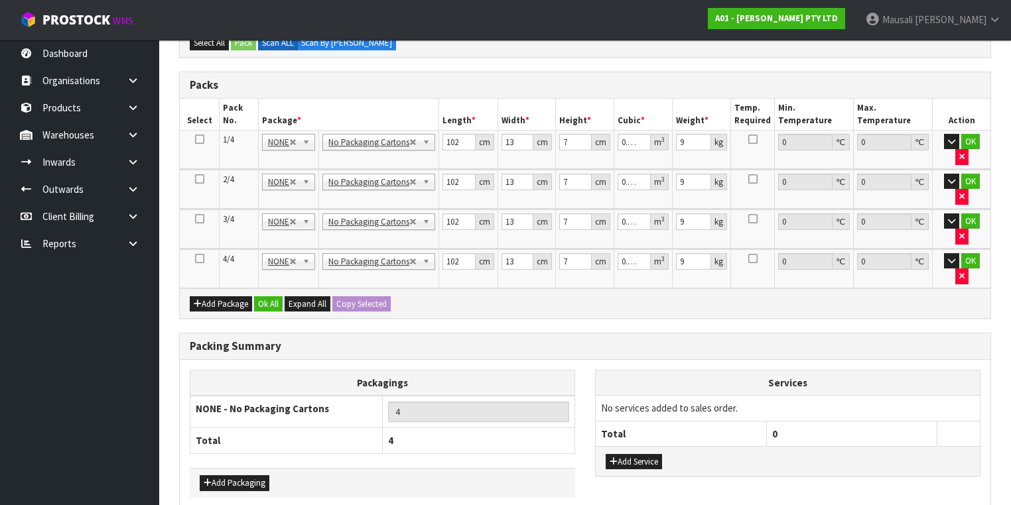
click at [199, 139] on icon at bounding box center [199, 139] width 9 height 1
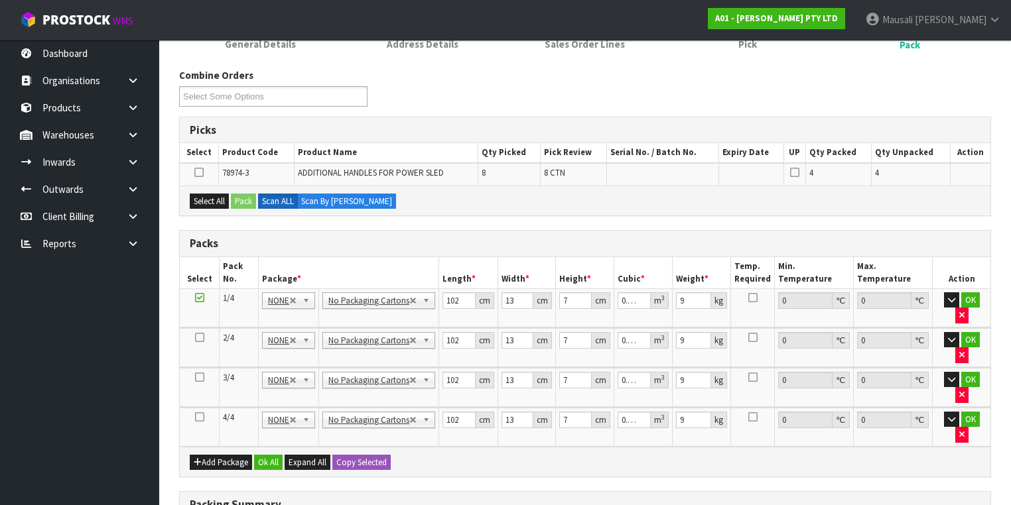
scroll to position [188, 0]
click at [207, 194] on button "Select All" at bounding box center [209, 202] width 39 height 16
click at [246, 200] on button "Pack" at bounding box center [243, 202] width 25 height 16
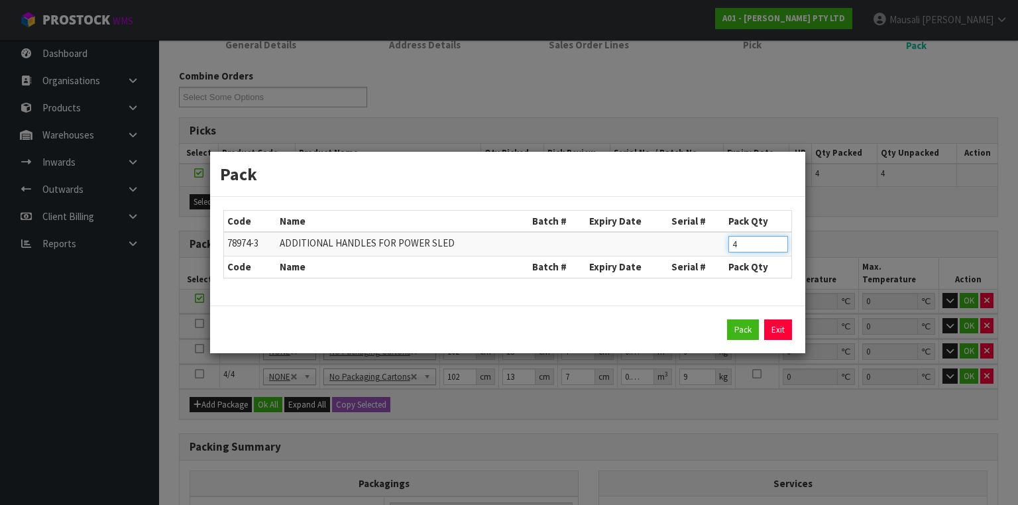
drag, startPoint x: 739, startPoint y: 246, endPoint x: 729, endPoint y: 249, distance: 9.9
click at [729, 249] on input "4" at bounding box center [759, 244] width 60 height 17
type input "1"
click button "Pack" at bounding box center [743, 330] width 32 height 21
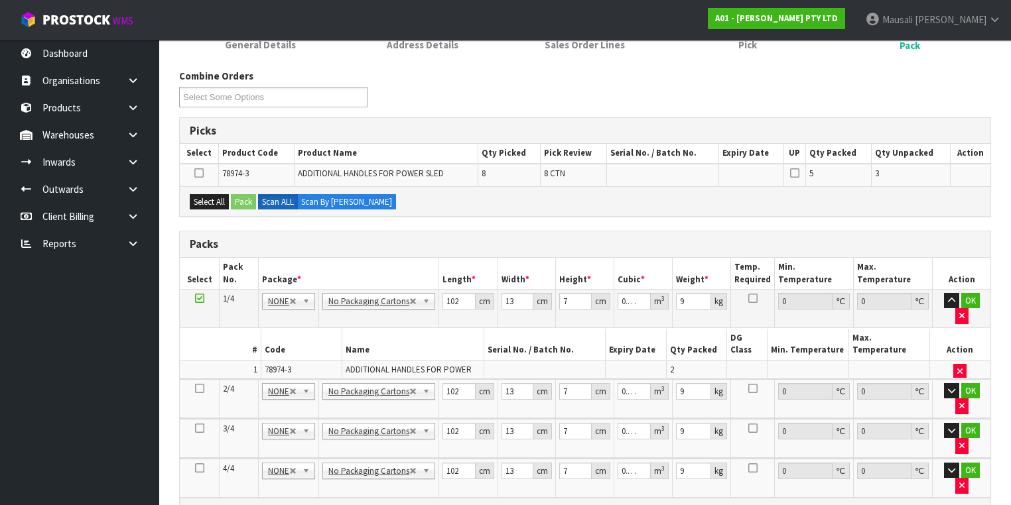
type input "0"
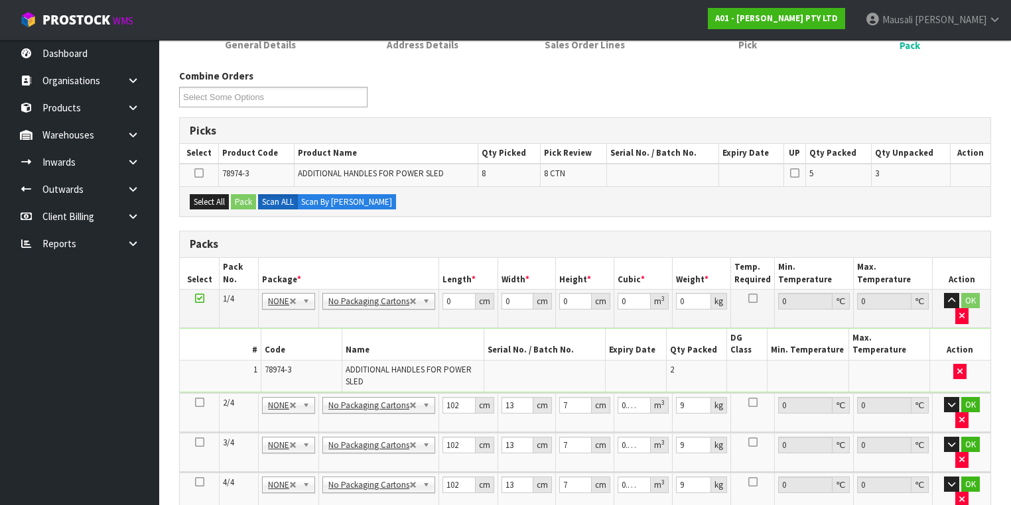
click at [200, 402] on icon at bounding box center [199, 402] width 9 height 1
drag, startPoint x: 203, startPoint y: 203, endPoint x: 243, endPoint y: 204, distance: 39.8
click at [217, 204] on button "Select All" at bounding box center [209, 202] width 39 height 16
click at [243, 204] on button "Pack" at bounding box center [243, 202] width 25 height 16
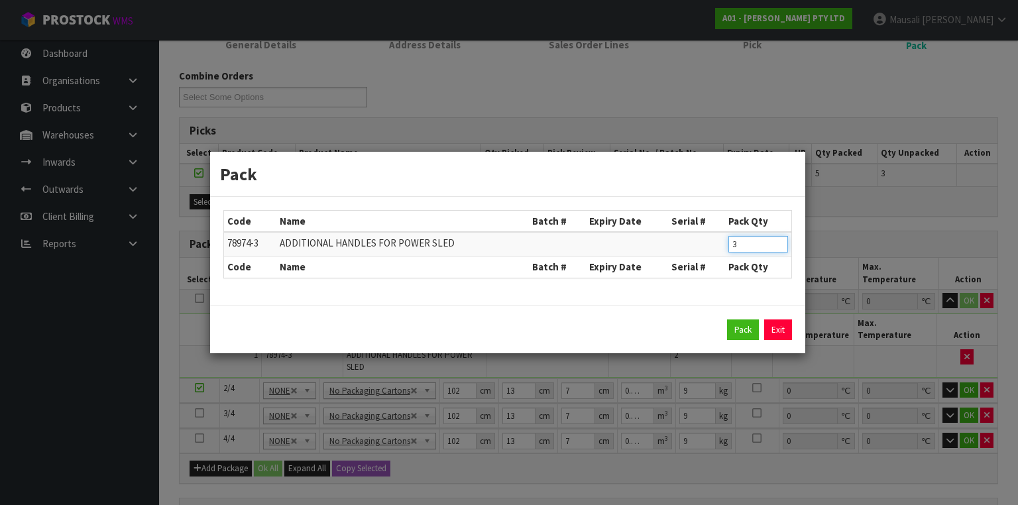
drag, startPoint x: 753, startPoint y: 249, endPoint x: 714, endPoint y: 254, distance: 38.7
click at [716, 254] on tr "78974-3 ADDITIONAL HANDLES FOR POWER SLED 3" at bounding box center [508, 244] width 568 height 25
type input "1"
click button "Pack" at bounding box center [743, 330] width 32 height 21
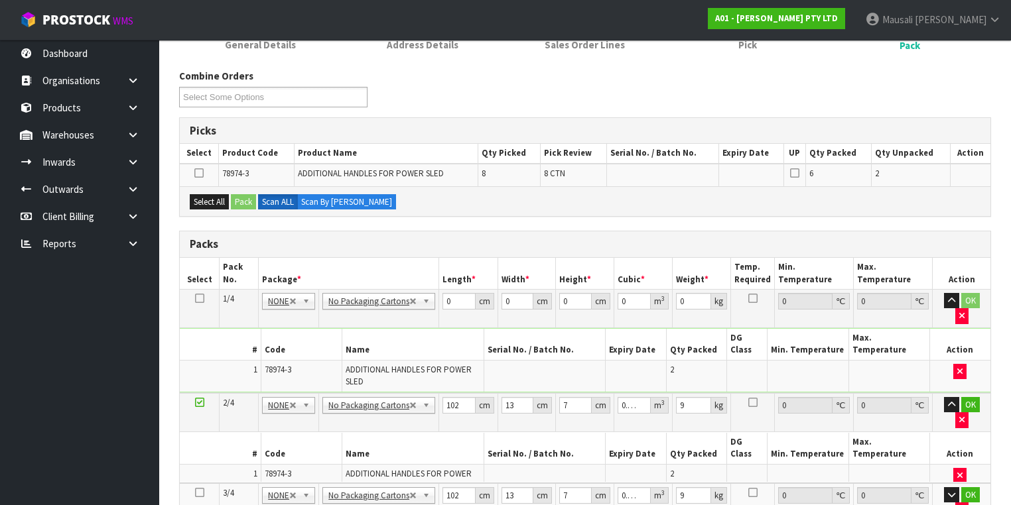
type input "0"
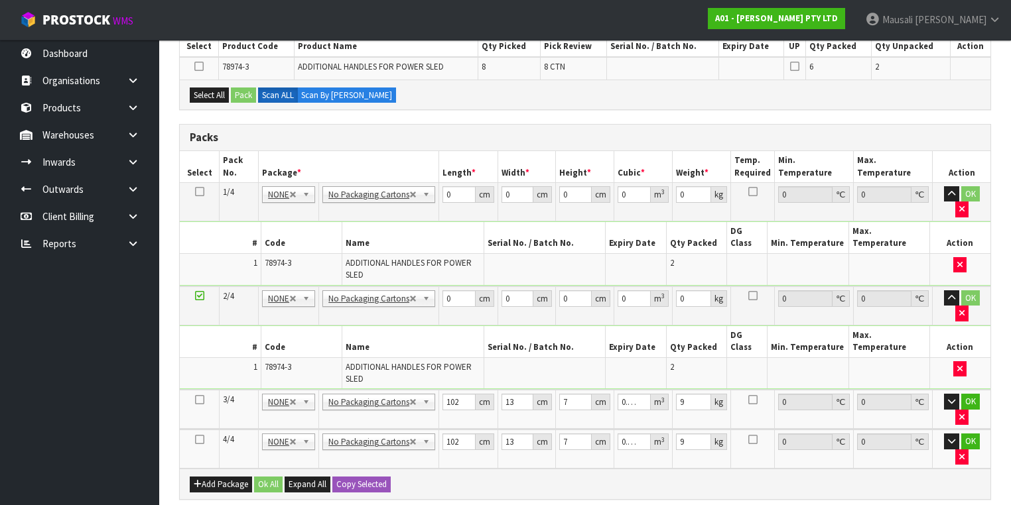
scroll to position [400, 0]
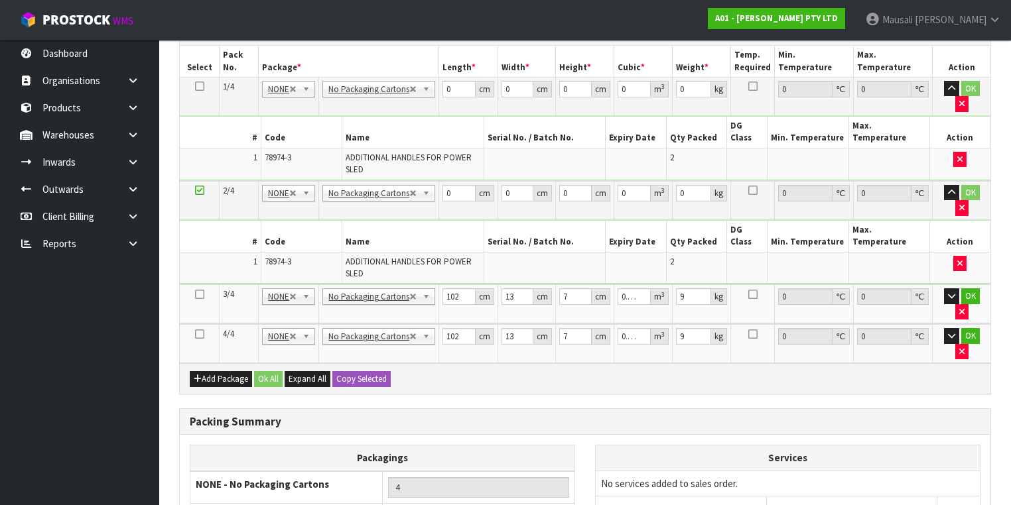
click at [199, 294] on icon at bounding box center [199, 294] width 9 height 1
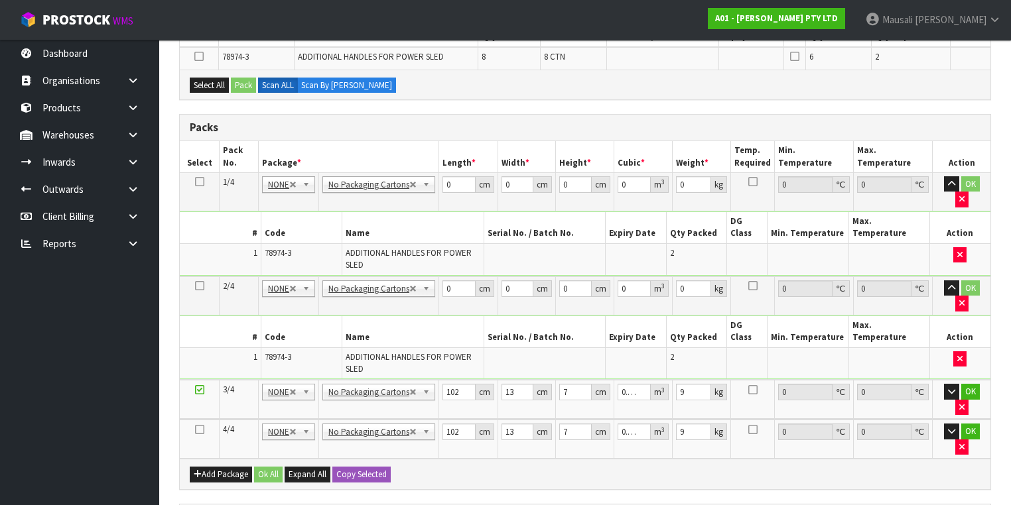
scroll to position [294, 0]
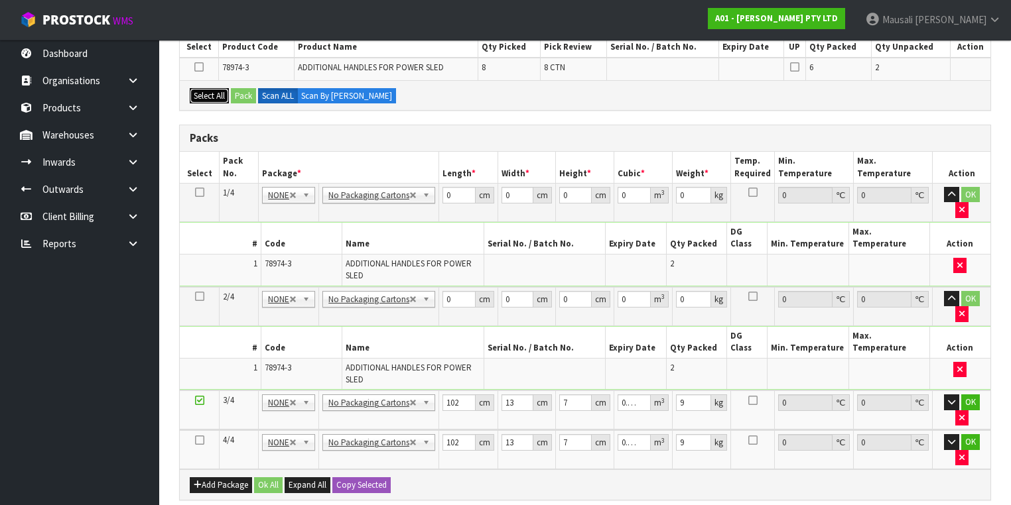
drag, startPoint x: 206, startPoint y: 94, endPoint x: 235, endPoint y: 92, distance: 29.2
click at [208, 94] on button "Select All" at bounding box center [209, 96] width 39 height 16
click at [245, 92] on button "Pack" at bounding box center [243, 96] width 25 height 16
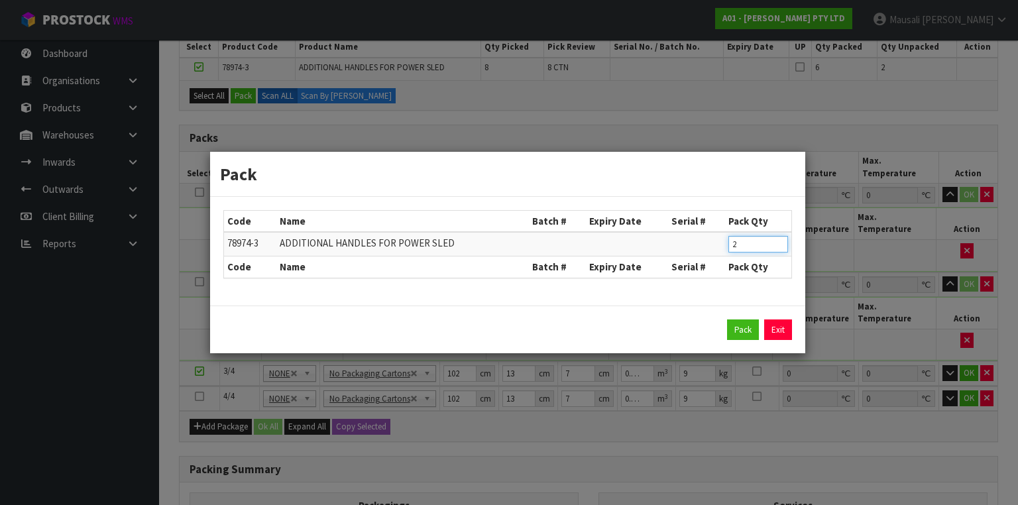
drag, startPoint x: 743, startPoint y: 242, endPoint x: 693, endPoint y: 257, distance: 52.0
click at [693, 257] on table "Code Name Batch # Expiry Date Serial # Pack Qty 78974-3 ADDITIONAL HANDLES FOR …" at bounding box center [508, 244] width 568 height 67
type input "1"
click button "Pack" at bounding box center [743, 330] width 32 height 21
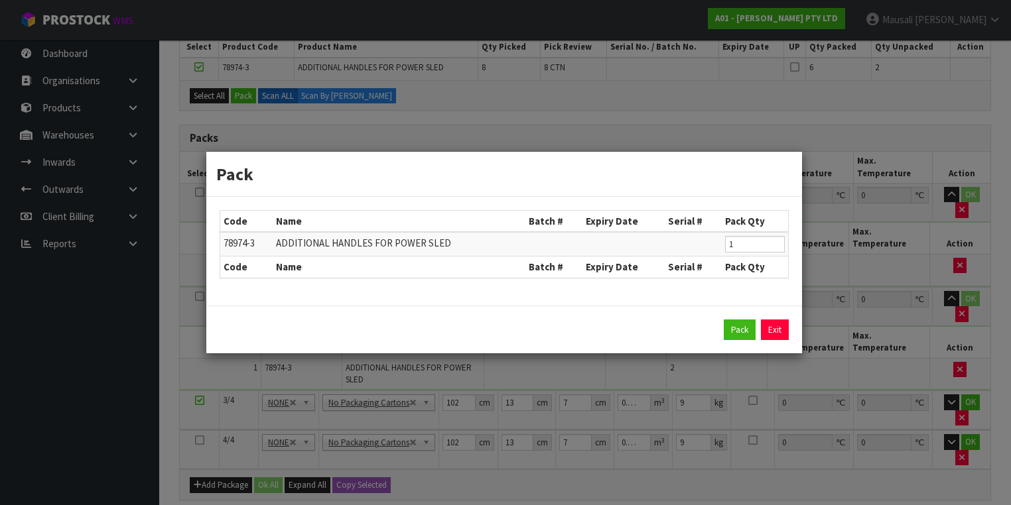
type input "0"
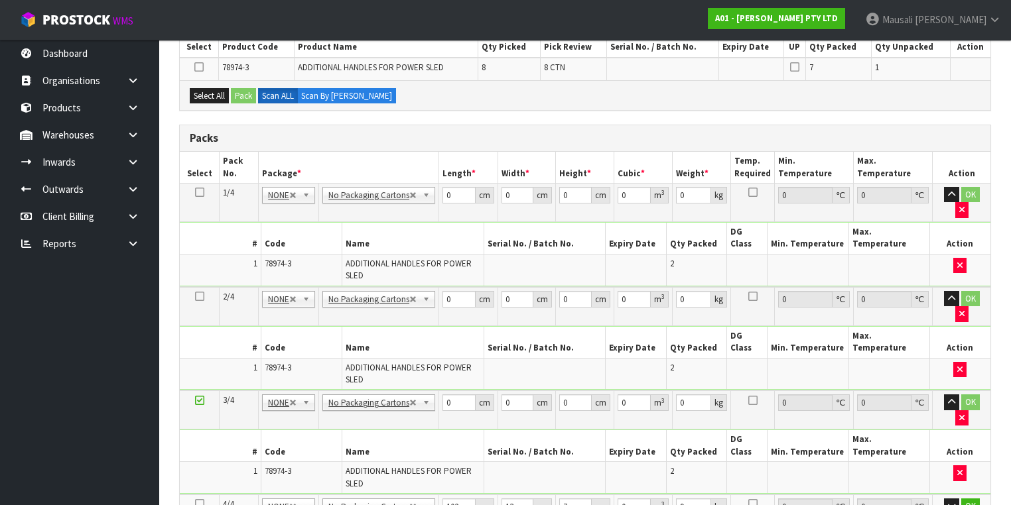
click at [195, 504] on icon at bounding box center [199, 504] width 9 height 1
drag, startPoint x: 207, startPoint y: 93, endPoint x: 238, endPoint y: 93, distance: 31.2
click at [208, 93] on button "Select All" at bounding box center [209, 96] width 39 height 16
click at [242, 93] on button "Pack" at bounding box center [243, 96] width 25 height 16
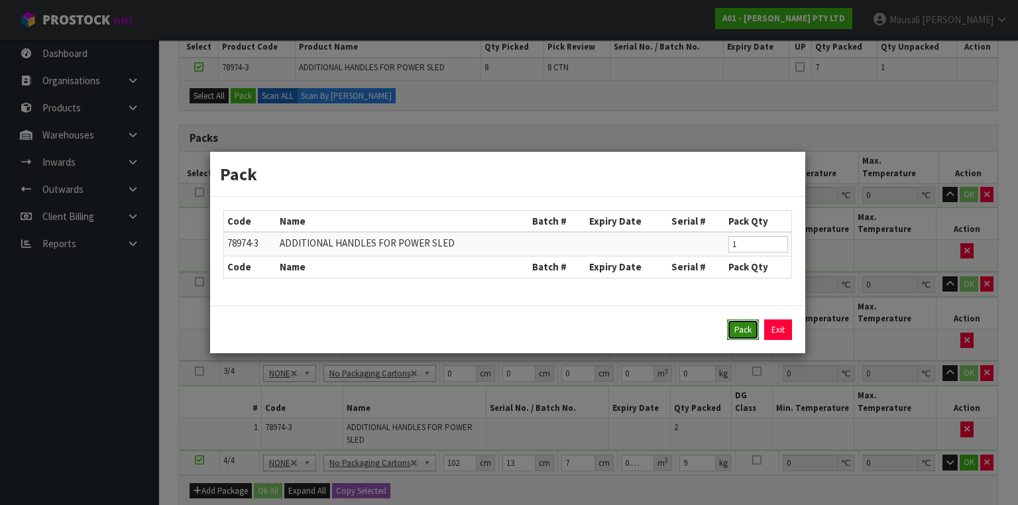
click at [743, 332] on button "Pack" at bounding box center [743, 330] width 32 height 21
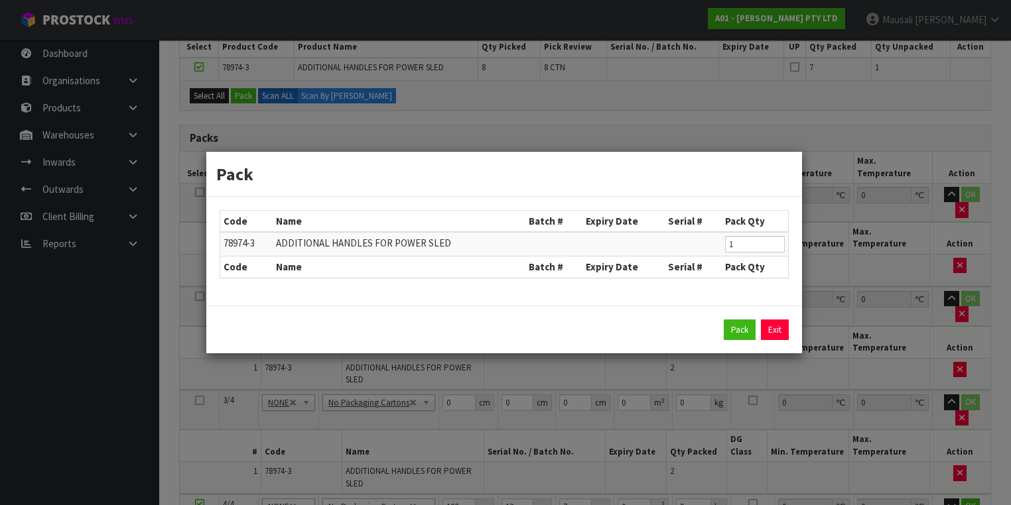
type input "0"
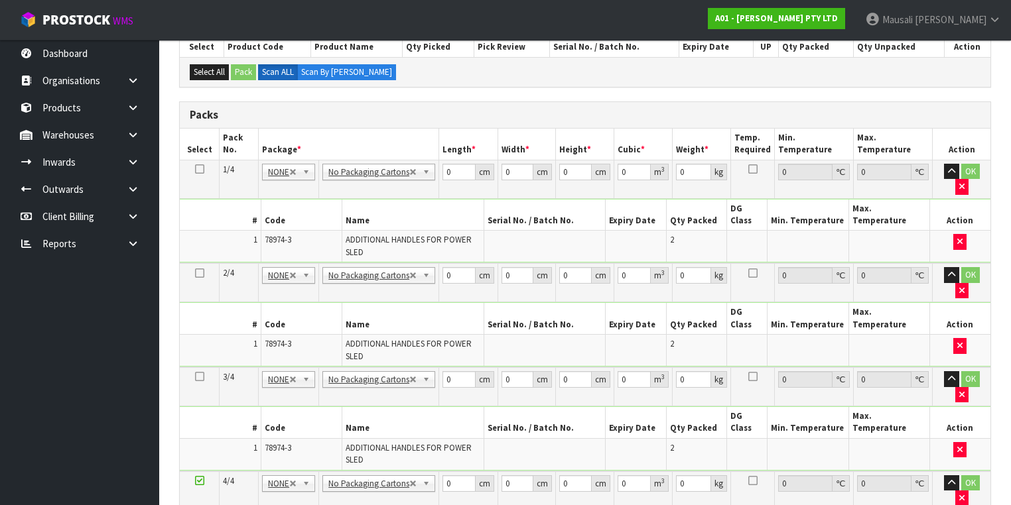
scroll to position [135, 0]
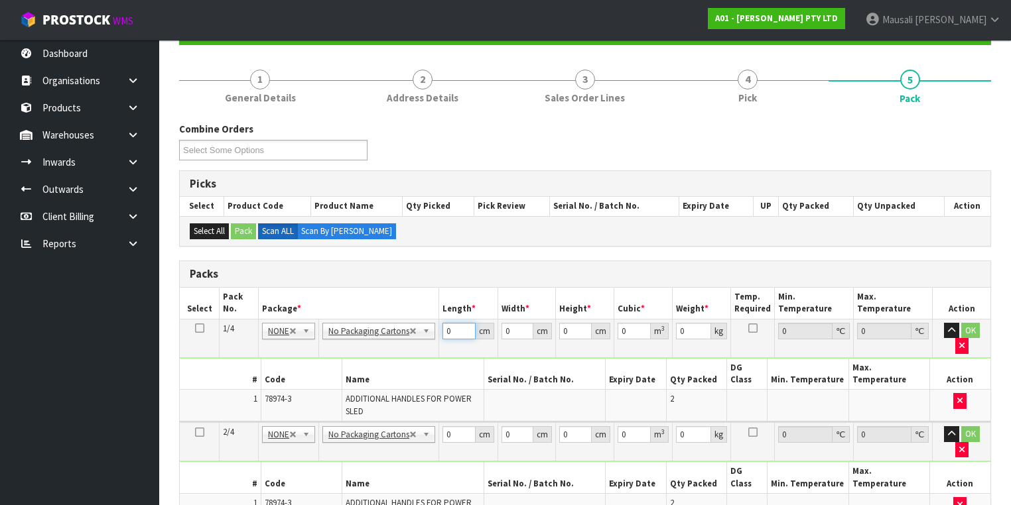
drag, startPoint x: 451, startPoint y: 325, endPoint x: 420, endPoint y: 353, distance: 41.3
click at [424, 352] on tbody "1/4 NONE 007-001 007-002 007-004 007-009 007-013 007-014 007-015 007-017 007-01…" at bounding box center [585, 370] width 810 height 103
type input "102"
type input "26"
type input "8"
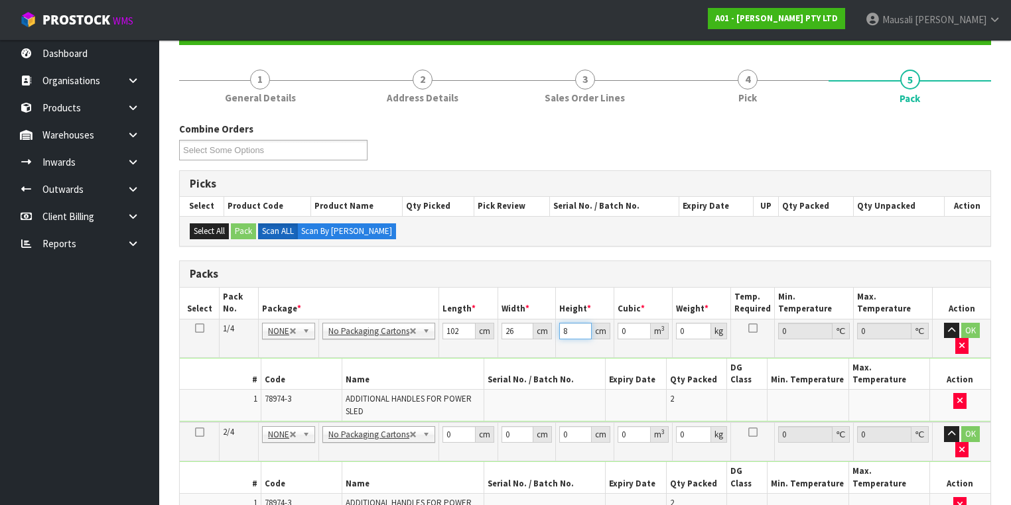
type input "0.021216"
type input "8"
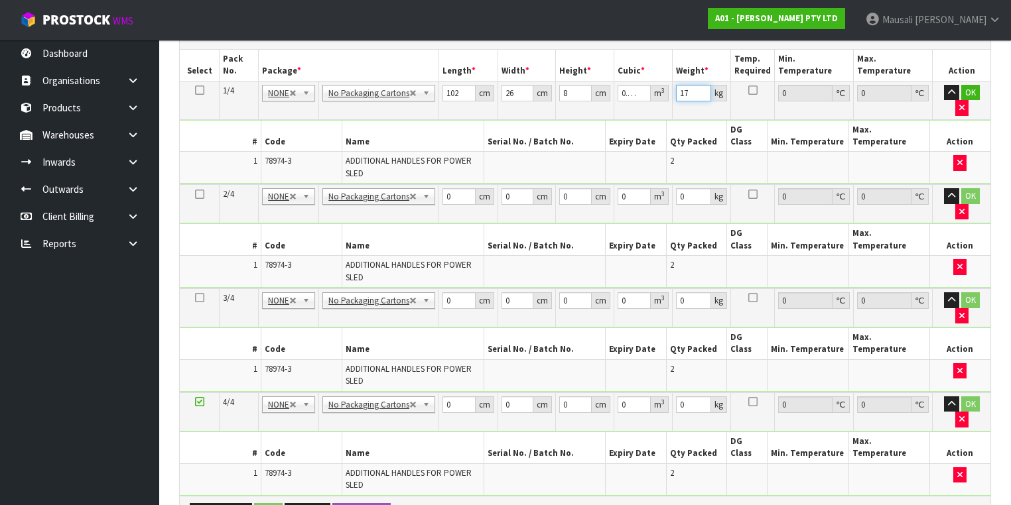
scroll to position [400, 0]
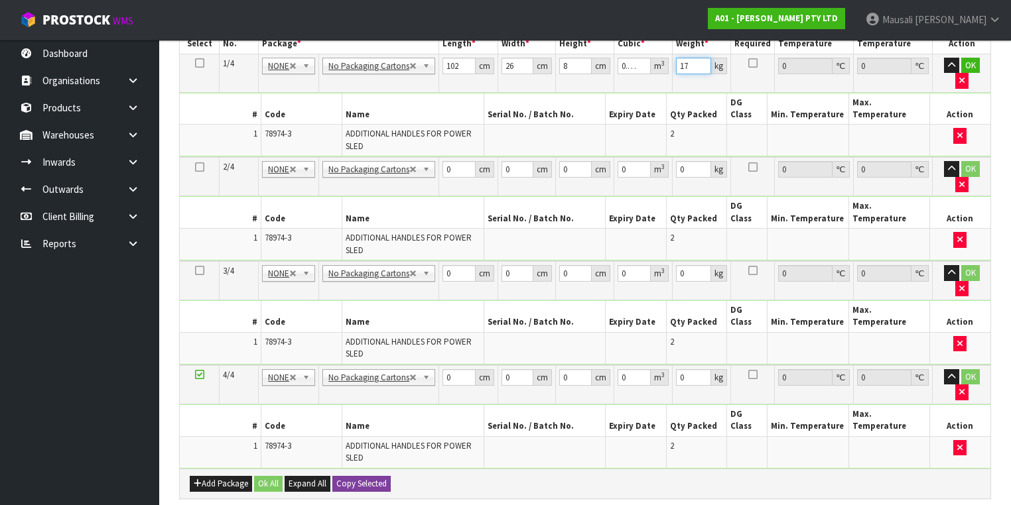
type input "17"
click at [369, 476] on button "Copy Selected" at bounding box center [361, 484] width 58 height 16
click at [369, 476] on button "Confirm Copy Selected" at bounding box center [376, 484] width 88 height 16
type input "0"
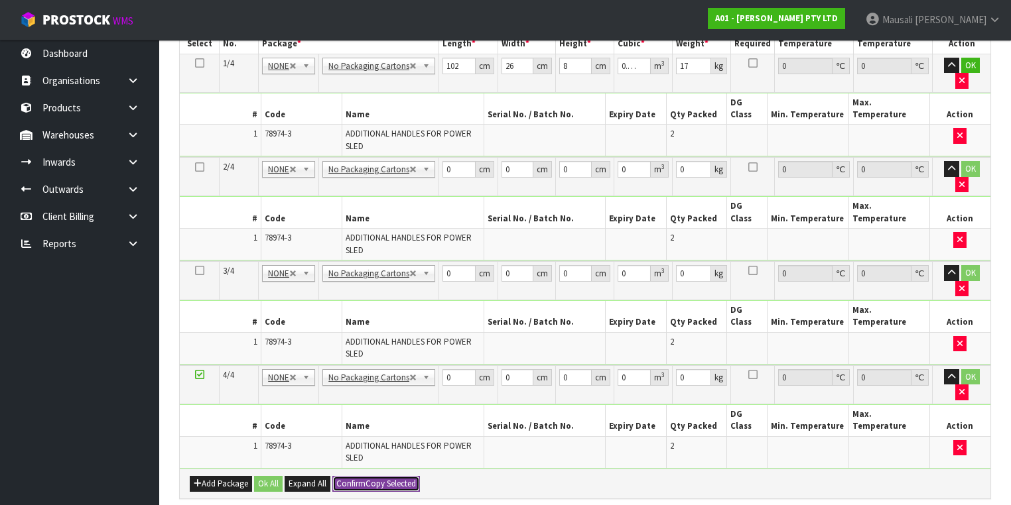
type input "0"
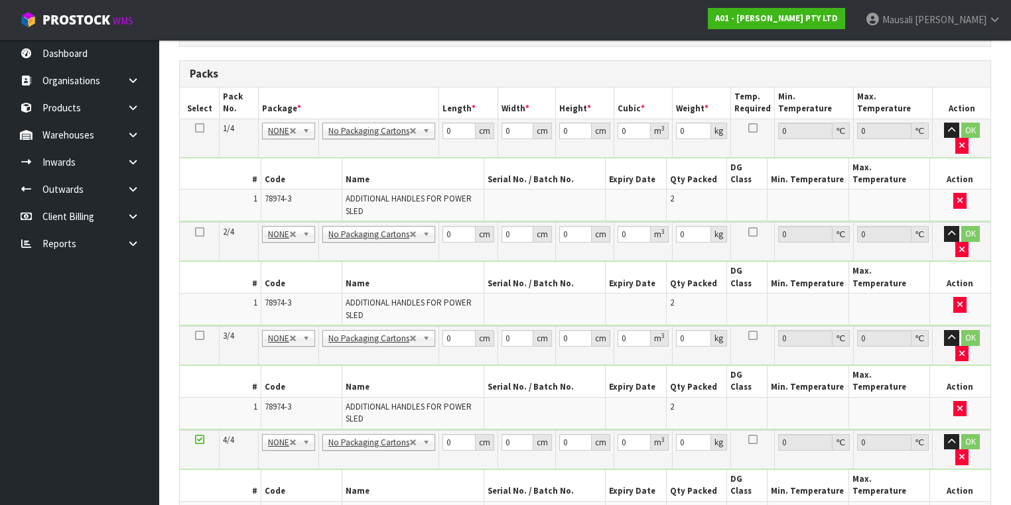
scroll to position [241, 0]
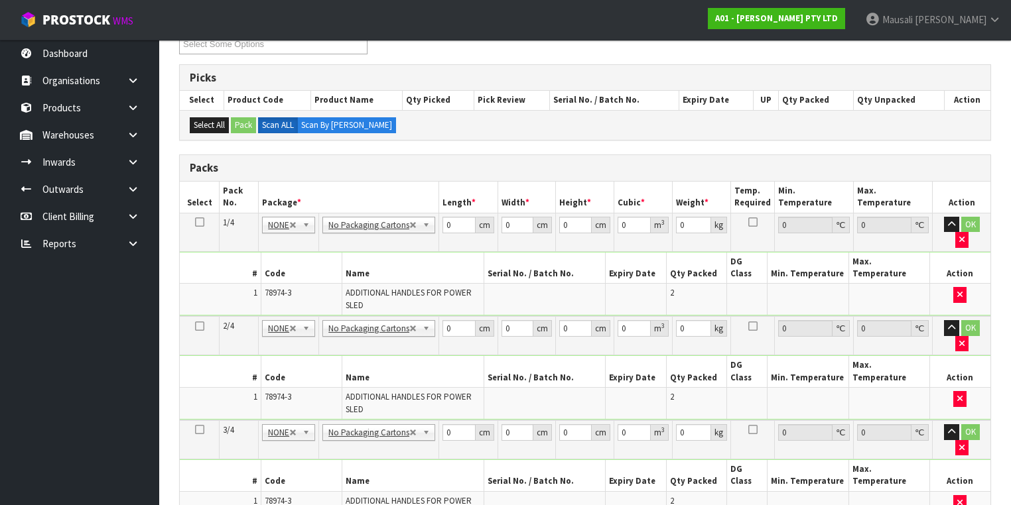
click at [198, 222] on icon at bounding box center [199, 222] width 9 height 1
drag, startPoint x: 451, startPoint y: 219, endPoint x: 420, endPoint y: 240, distance: 36.8
click at [420, 240] on tbody "1/4 NONE 007-001 007-002 007-004 007-009 007-013 007-014 007-015 007-017 007-01…" at bounding box center [585, 264] width 810 height 103
type input "102"
type input "26"
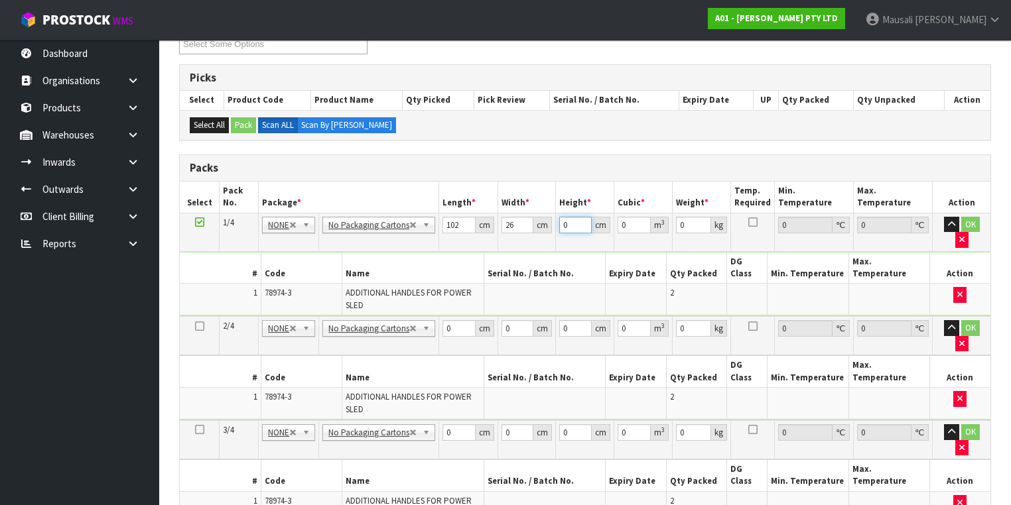
type input "1"
type input "0.002652"
type input "0"
type input "8"
type input "0.021216"
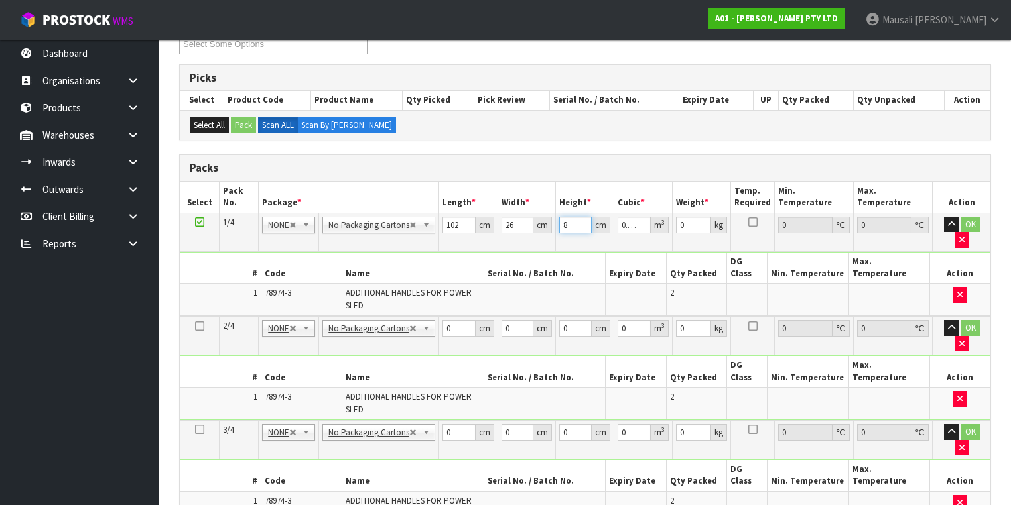
type input "8"
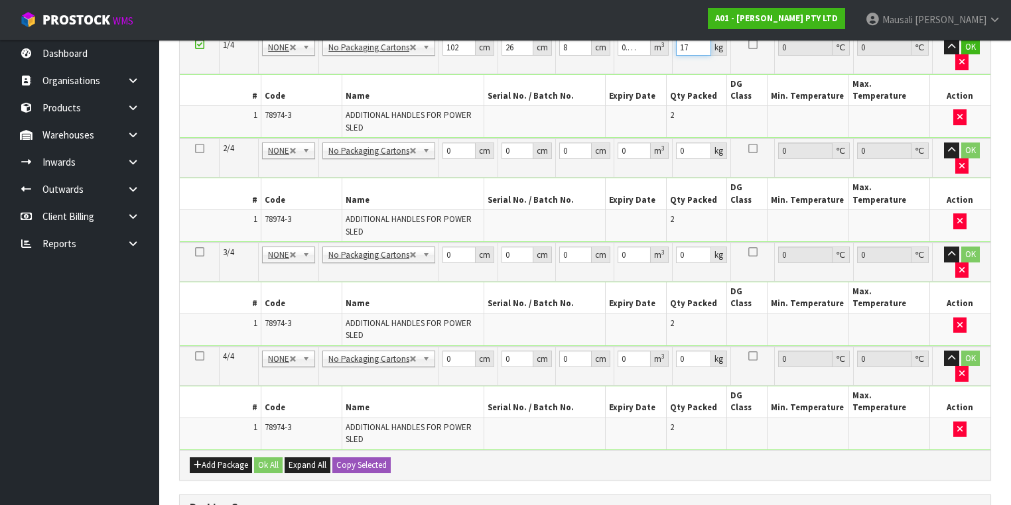
scroll to position [454, 0]
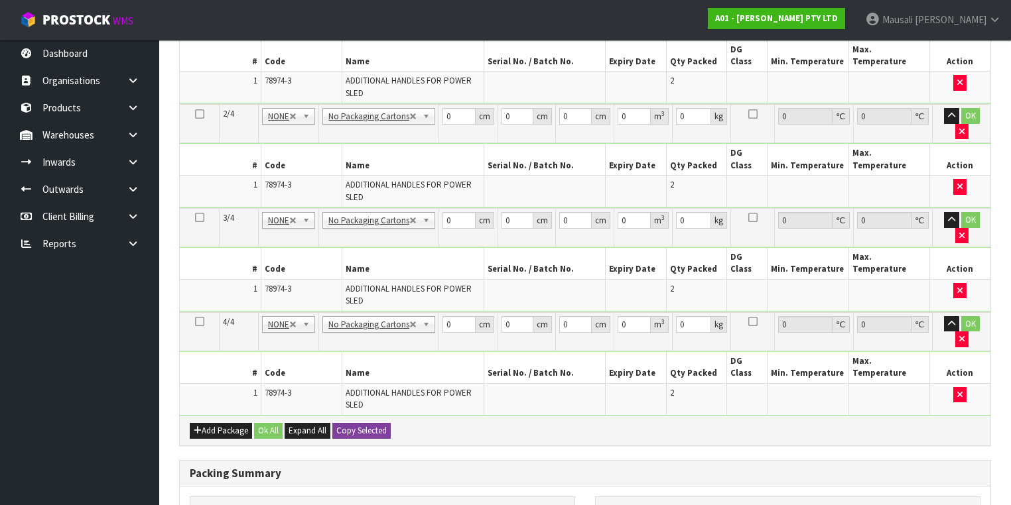
type input "17"
click at [363, 423] on button "Copy Selected" at bounding box center [361, 431] width 58 height 16
type input "102"
type input "26"
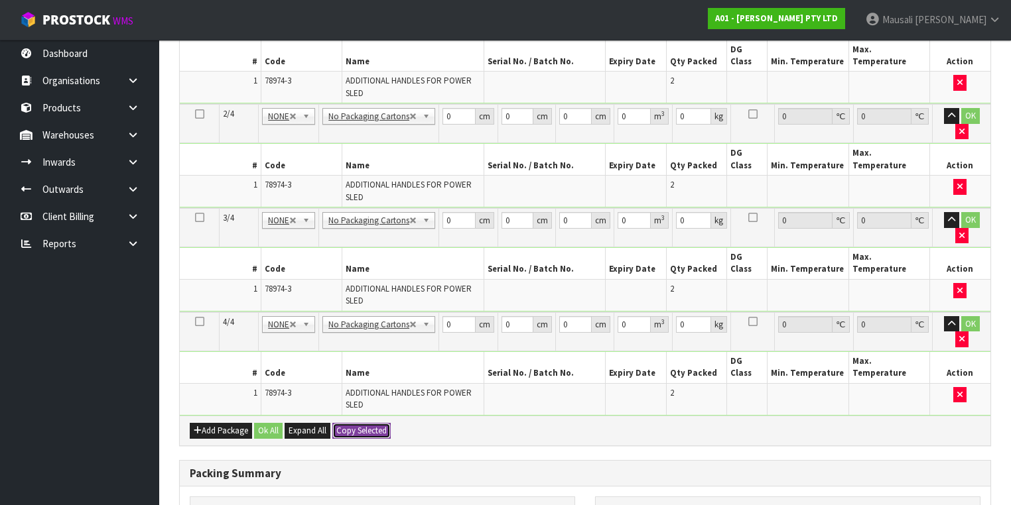
type input "8"
type input "0.021216"
type input "17"
type input "102"
type input "26"
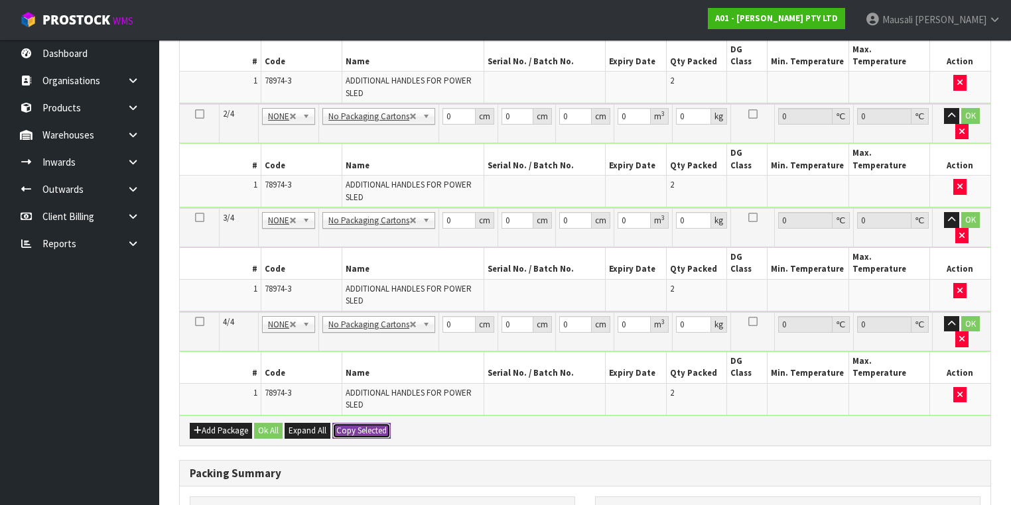
type input "8"
type input "0.021216"
type input "17"
type input "102"
type input "26"
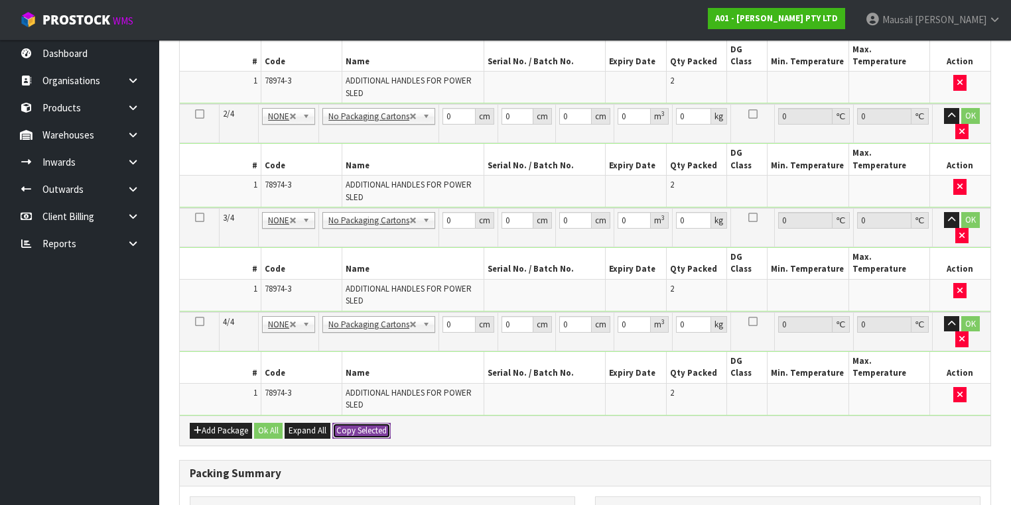
type input "8"
type input "0.021216"
type input "17"
click at [270, 423] on button "Ok All" at bounding box center [268, 431] width 29 height 16
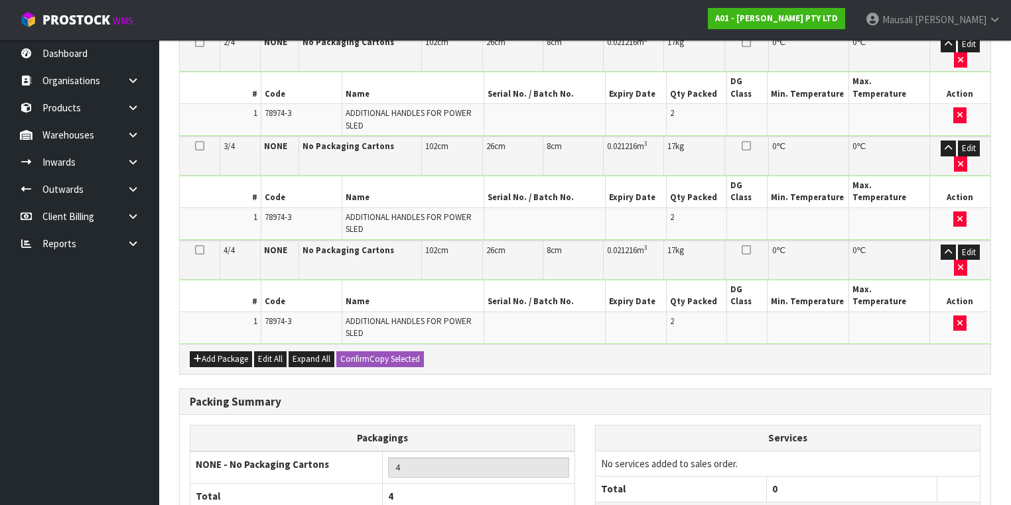
scroll to position [526, 0]
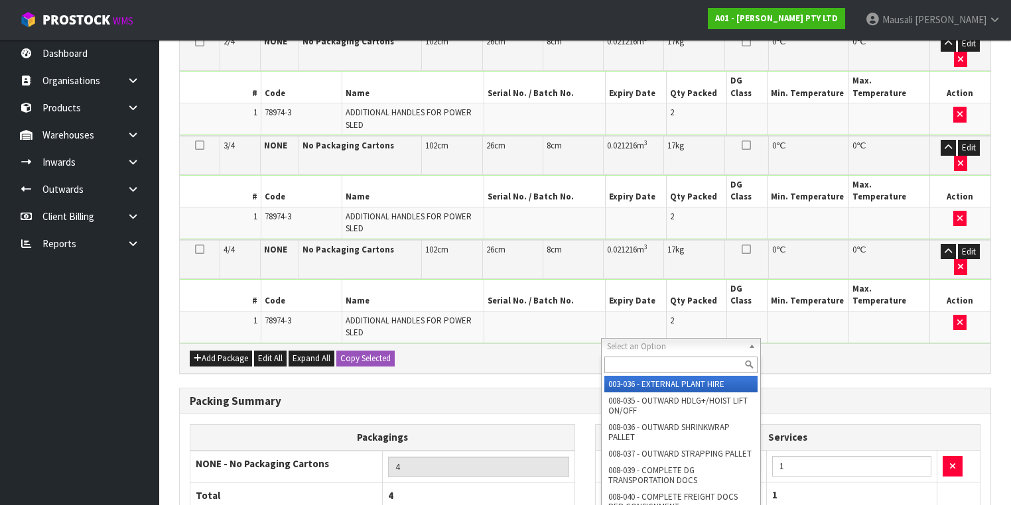
click at [607, 367] on input "text" at bounding box center [680, 365] width 153 height 17
type input "044"
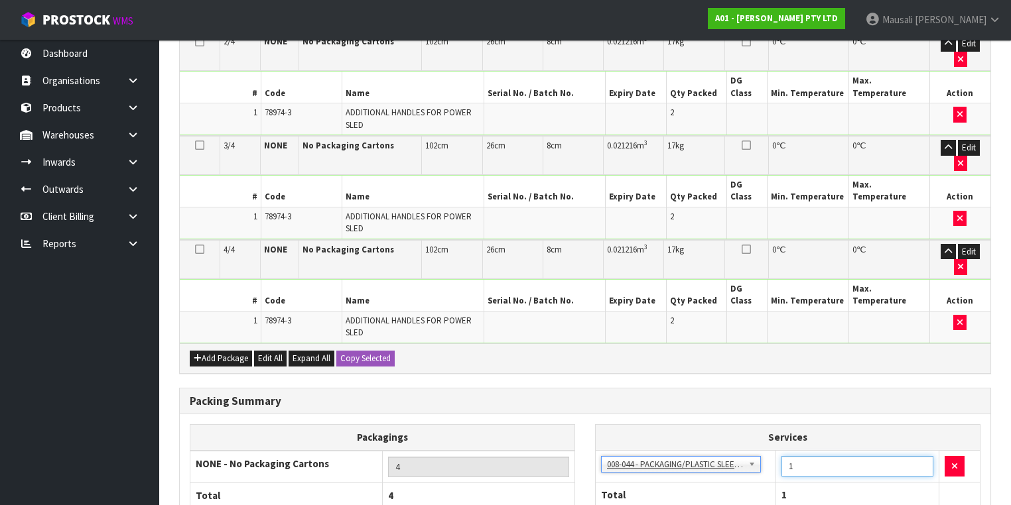
drag, startPoint x: 804, startPoint y: 355, endPoint x: 774, endPoint y: 366, distance: 31.0
click at [774, 425] on table "Services 003-036 - EXTERNAL PLANT HIRE 008-035 - OUTWARD HDLG+/HOIST LIFT ON/OF…" at bounding box center [787, 466] width 384 height 82
type input "4"
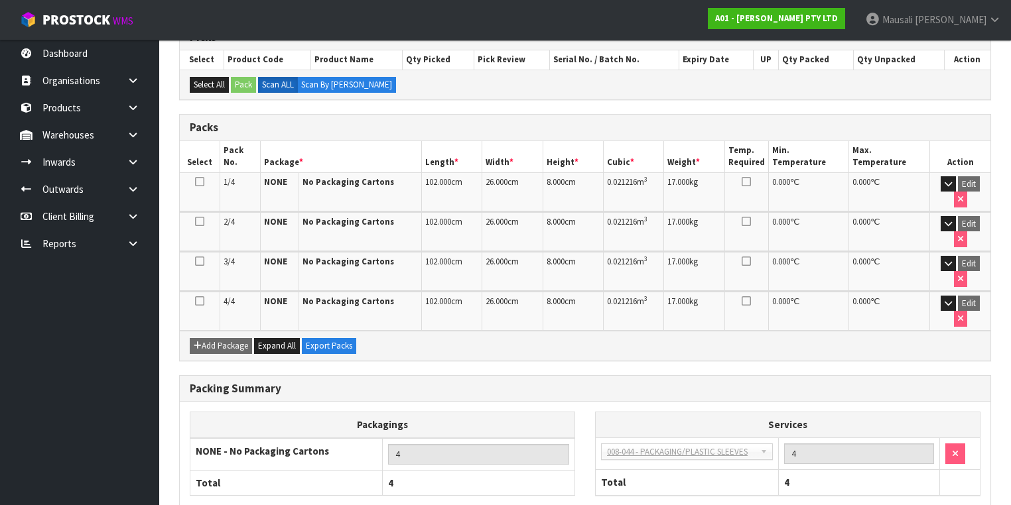
scroll to position [291, 0]
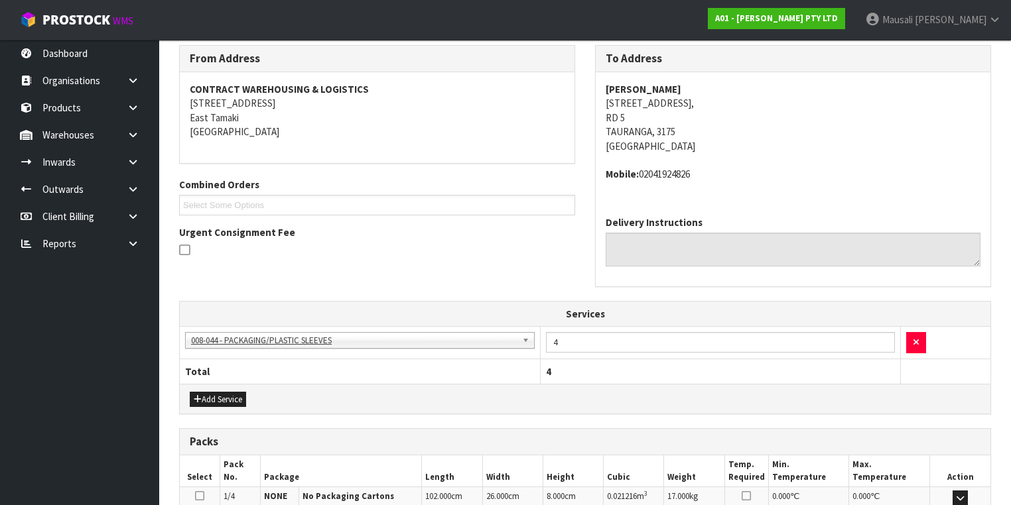
scroll to position [424, 0]
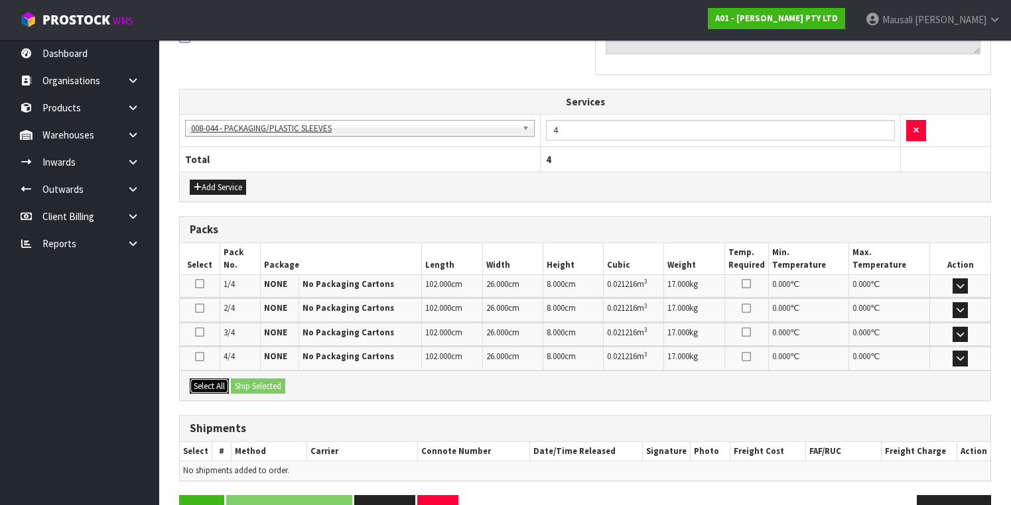
drag, startPoint x: 210, startPoint y: 385, endPoint x: 223, endPoint y: 381, distance: 13.8
click at [210, 385] on button "Select All" at bounding box center [209, 387] width 39 height 16
click at [225, 381] on button "Select All" at bounding box center [209, 387] width 39 height 16
click at [238, 379] on button "Ship Selected" at bounding box center [258, 387] width 54 height 16
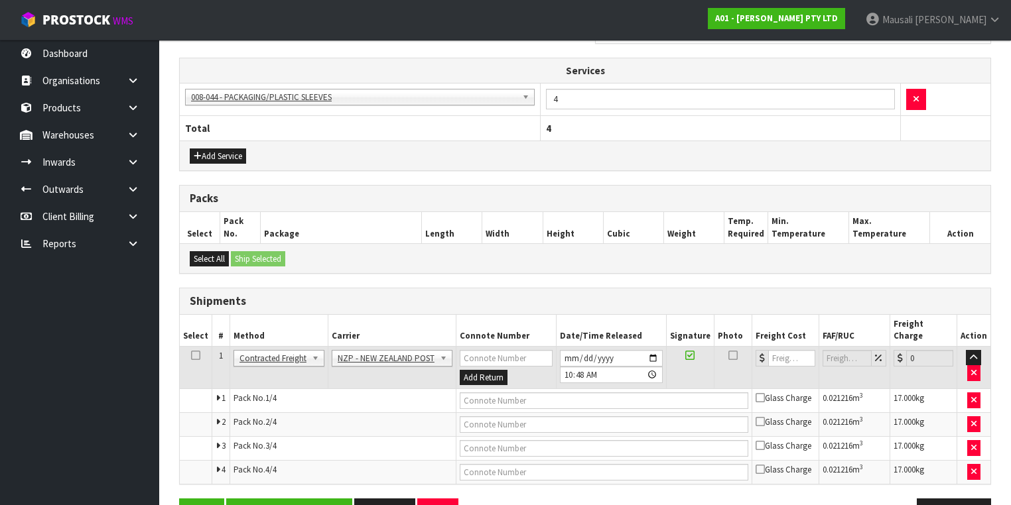
scroll to position [480, 0]
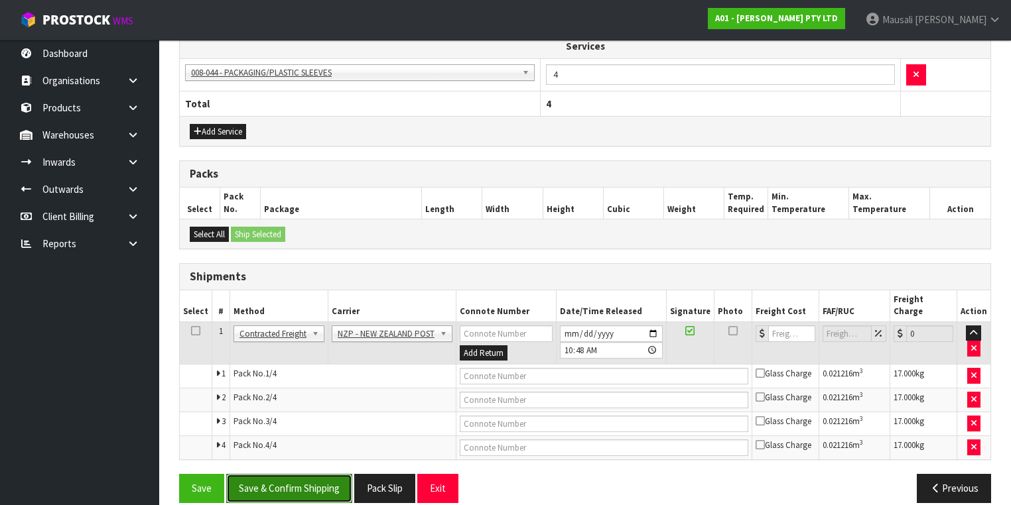
click at [290, 474] on button "Save & Confirm Shipping" at bounding box center [289, 488] width 126 height 29
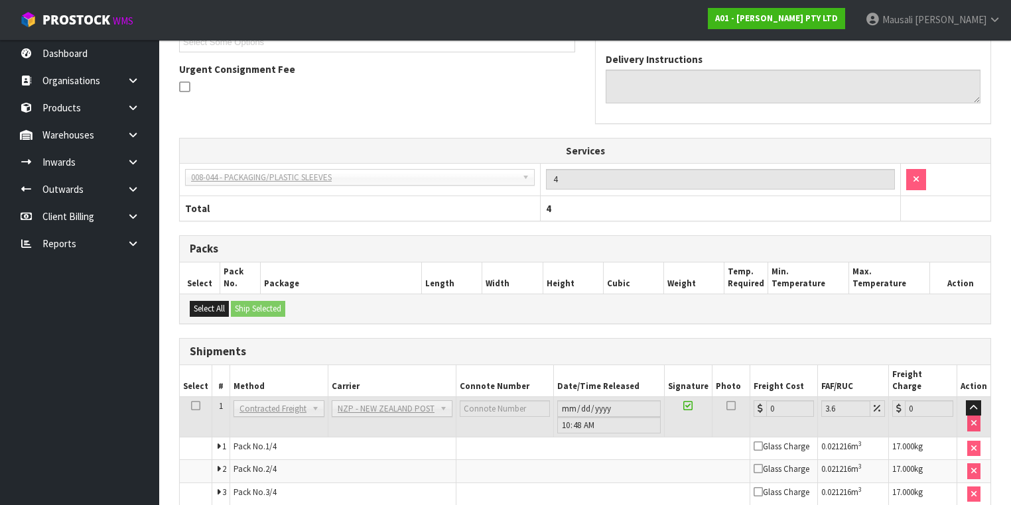
scroll to position [444, 0]
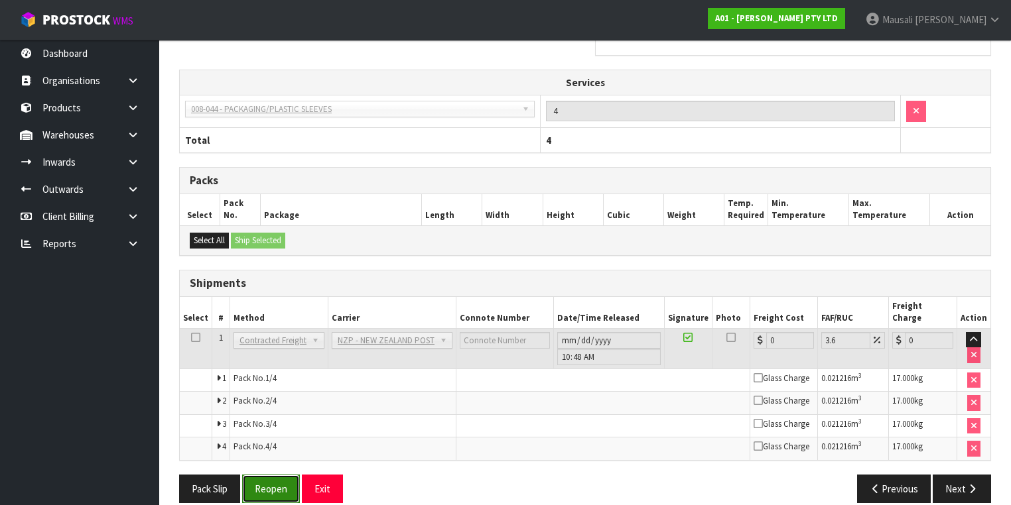
click at [265, 480] on button "Reopen" at bounding box center [271, 489] width 58 height 29
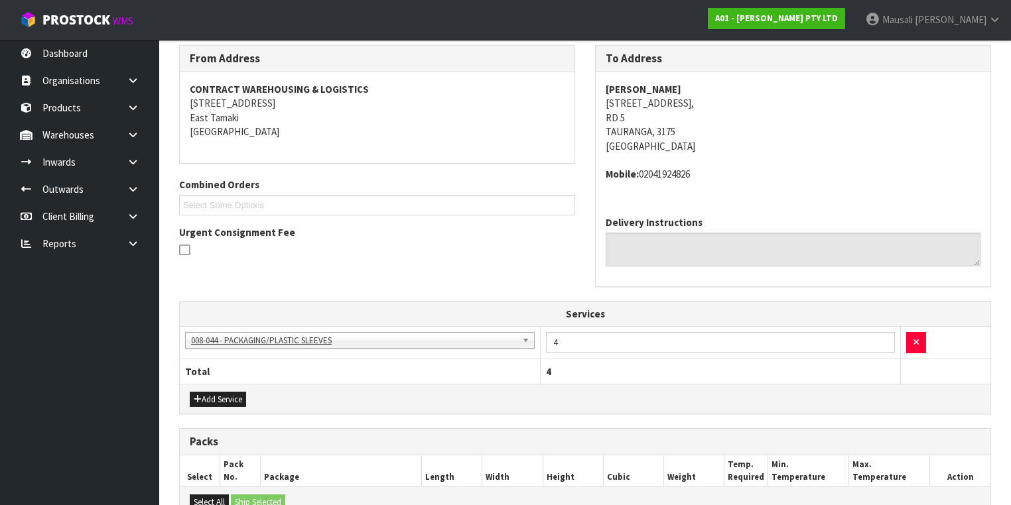
scroll to position [477, 0]
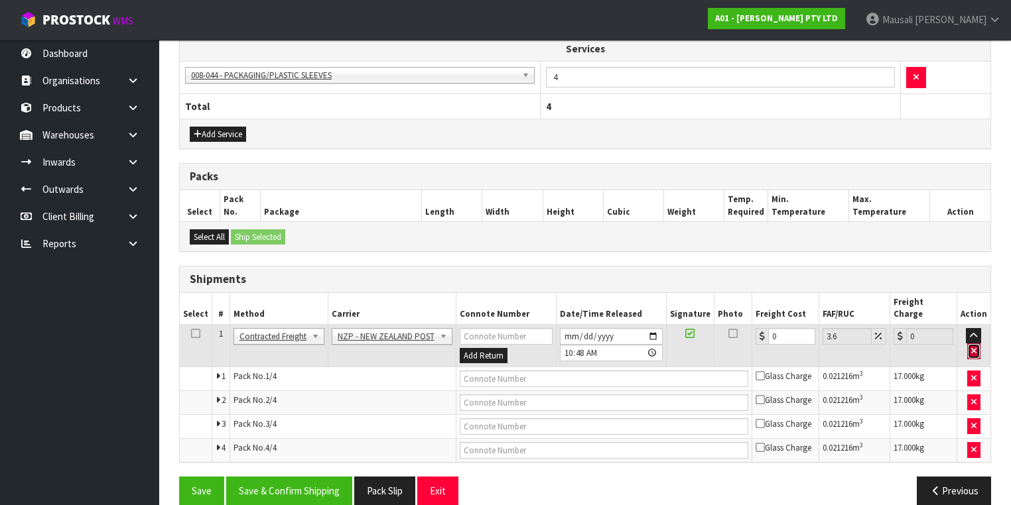
click at [976, 347] on icon "button" at bounding box center [973, 351] width 5 height 9
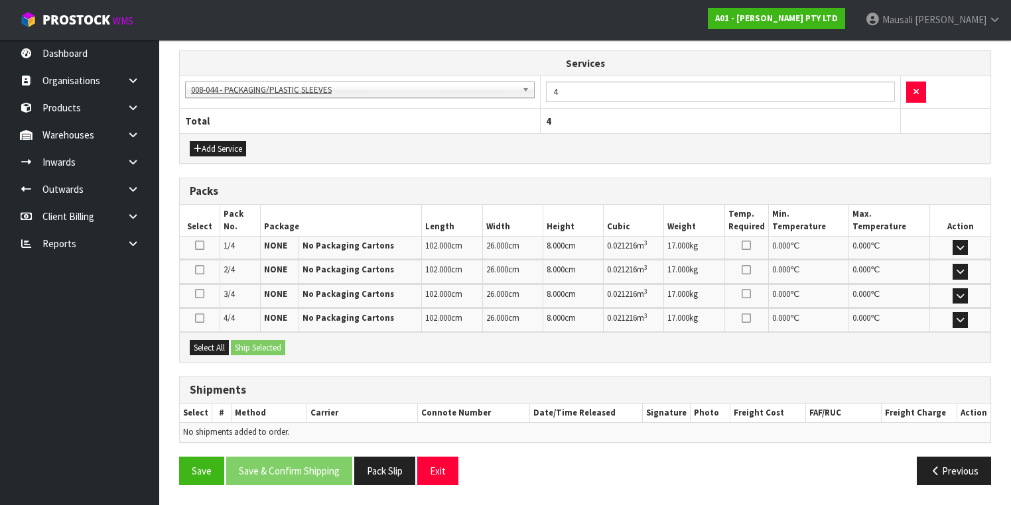
scroll to position [456, 0]
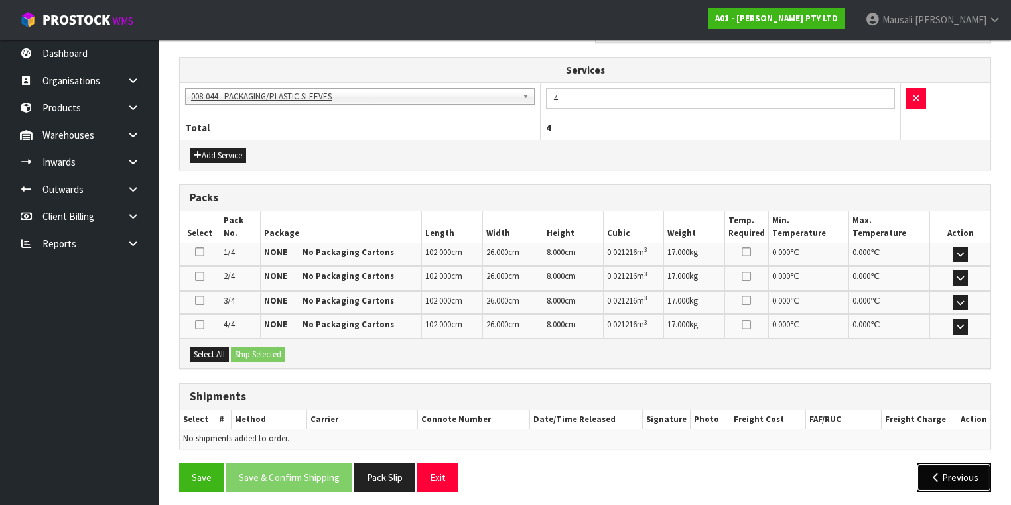
click at [947, 469] on button "Previous" at bounding box center [953, 477] width 74 height 29
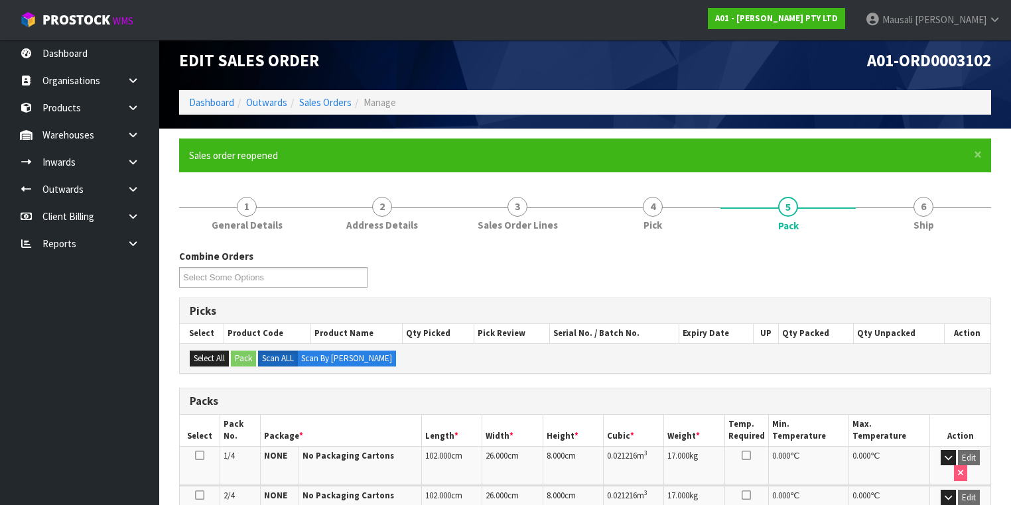
scroll to position [0, 0]
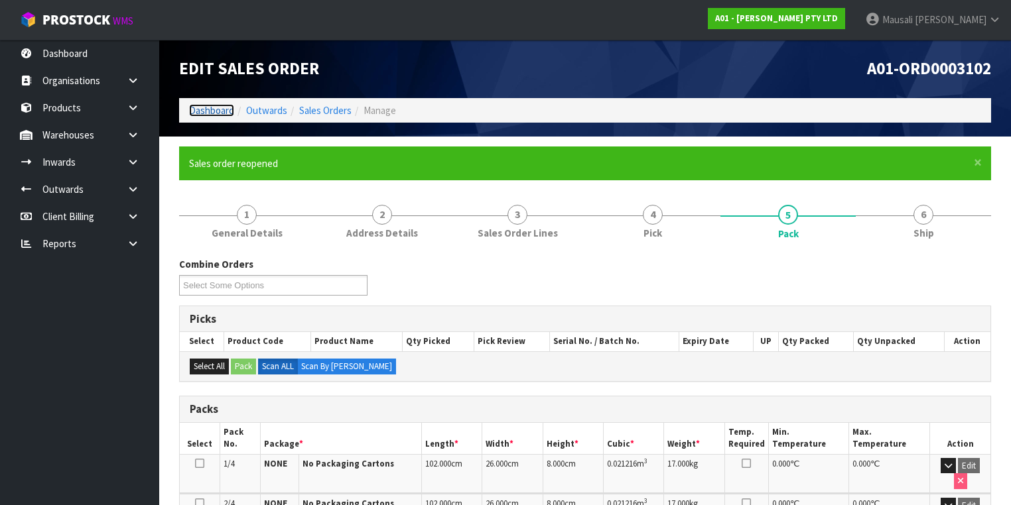
click at [231, 110] on link "Dashboard" at bounding box center [211, 110] width 45 height 13
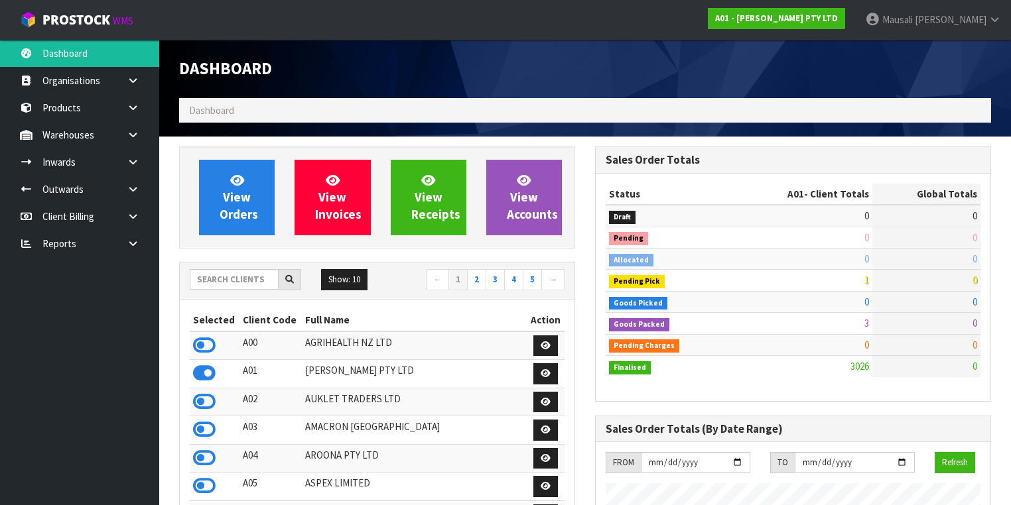
scroll to position [1007, 416]
click at [233, 279] on input "text" at bounding box center [234, 279] width 89 height 21
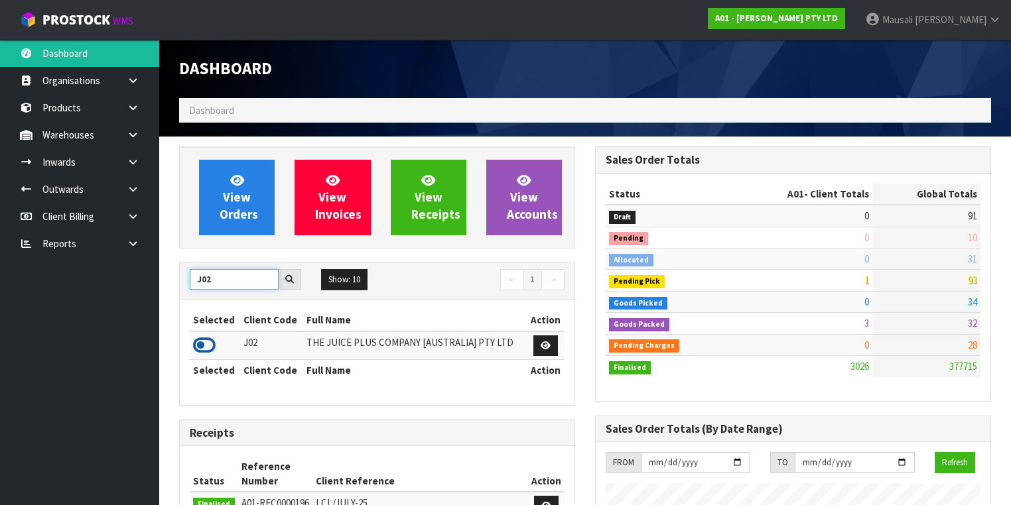
type input "J02"
click at [203, 337] on icon at bounding box center [204, 346] width 23 height 20
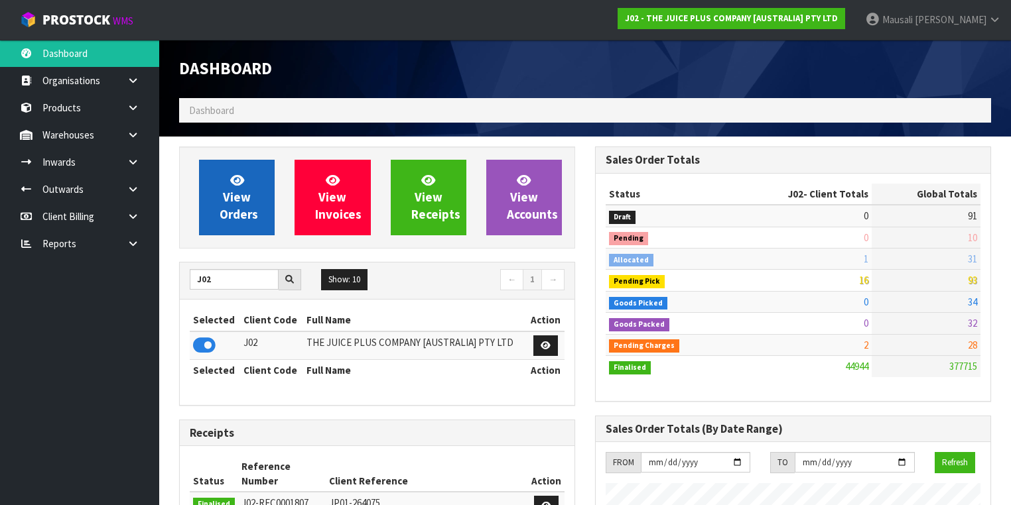
scroll to position [1000, 416]
click at [245, 210] on span "View Orders" at bounding box center [238, 197] width 38 height 50
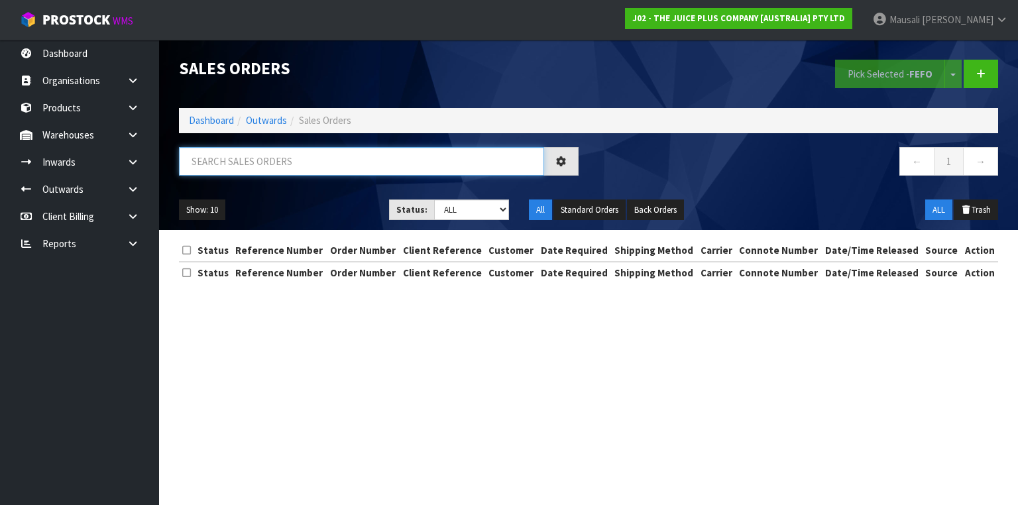
click at [217, 164] on input "text" at bounding box center [361, 161] width 365 height 29
type input "JOB-0408690"
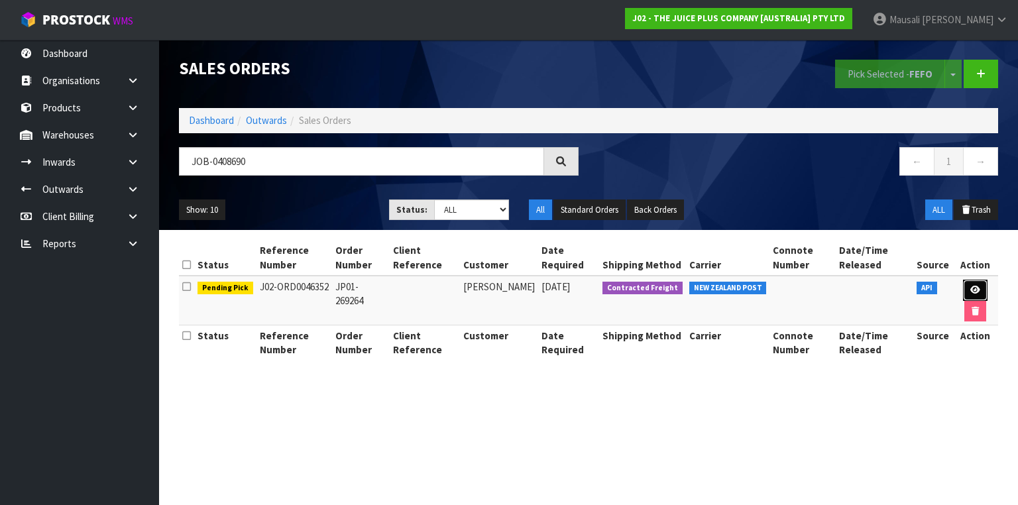
click at [979, 284] on link at bounding box center [975, 290] width 25 height 21
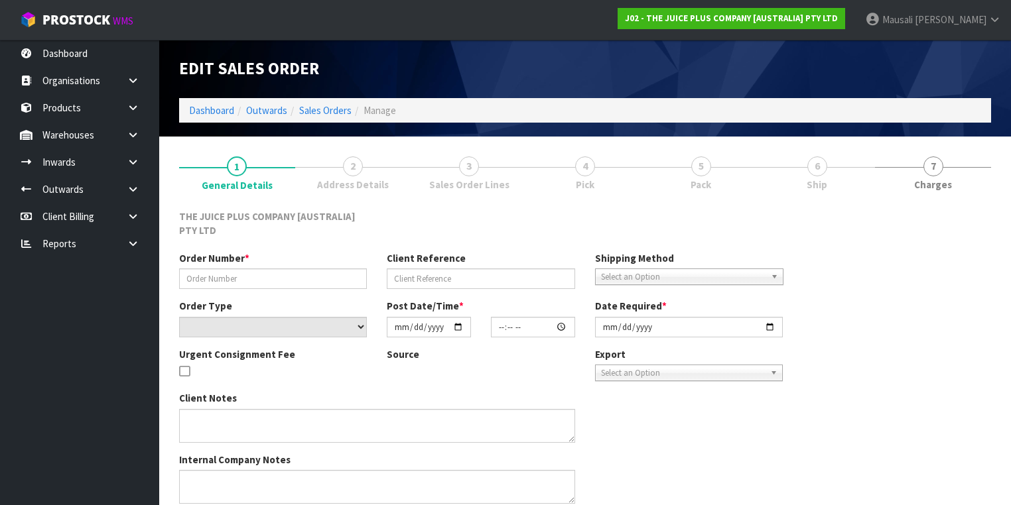
type input "JP01-269264"
select select "number:0"
type input "2025-08-20"
type input "21:06:44.000"
type input "2025-08-21"
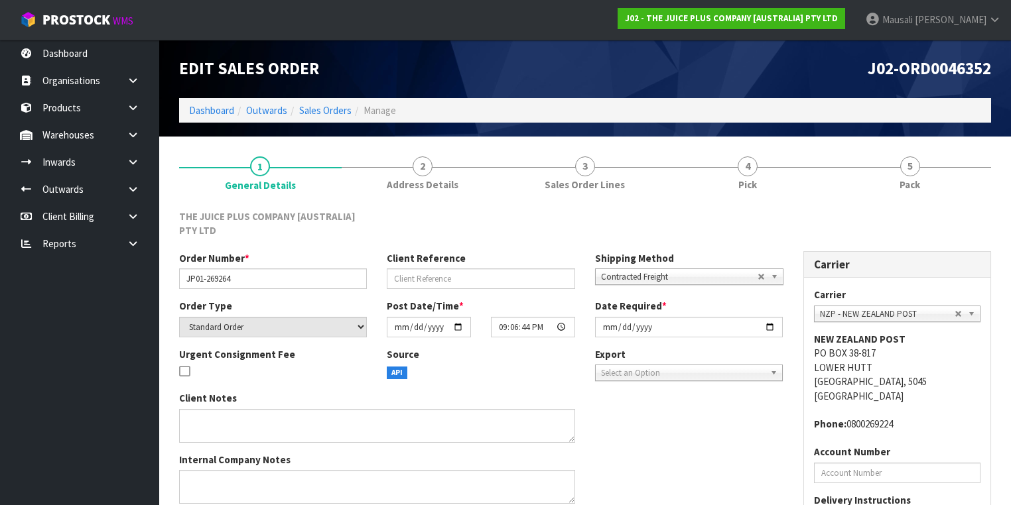
click at [759, 174] on link "4 Pick" at bounding box center [747, 173] width 162 height 52
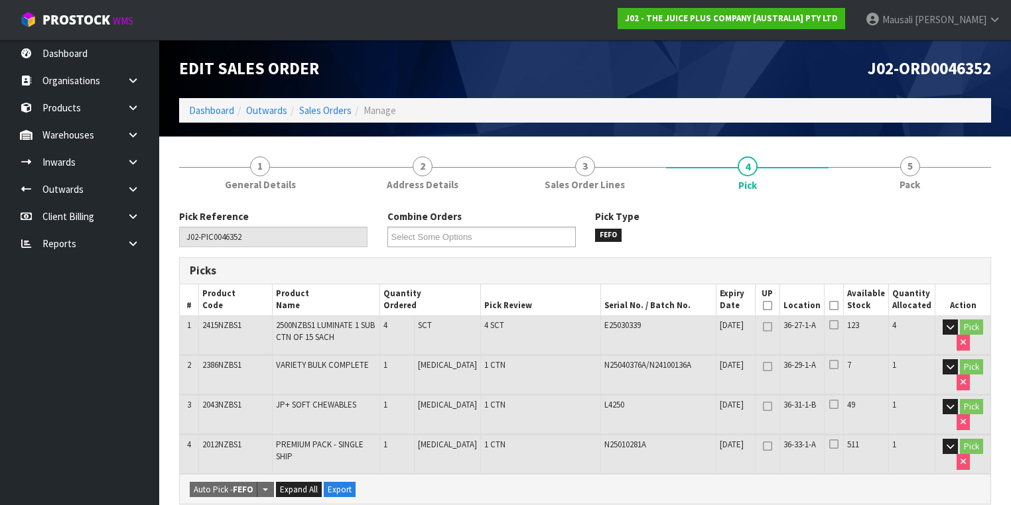
click at [837, 306] on icon at bounding box center [833, 306] width 9 height 1
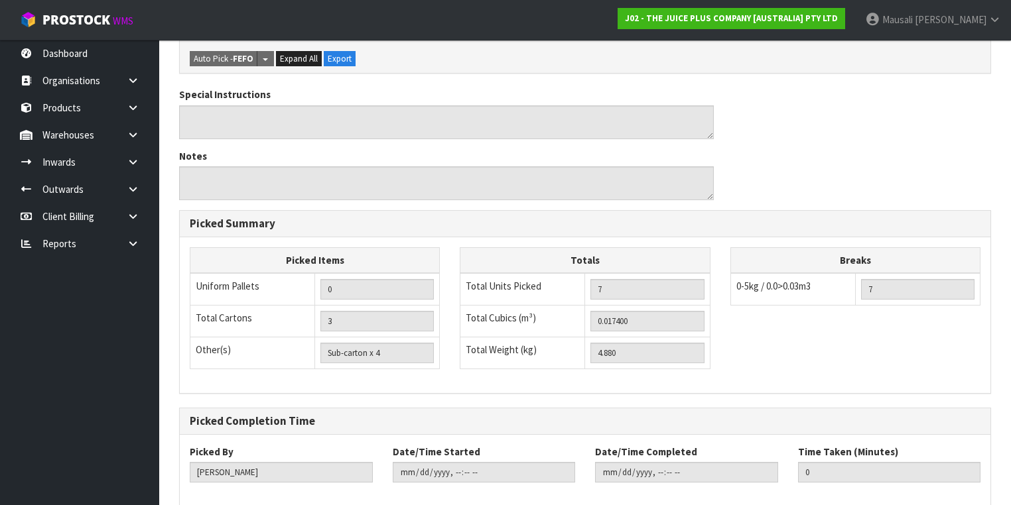
scroll to position [542, 0]
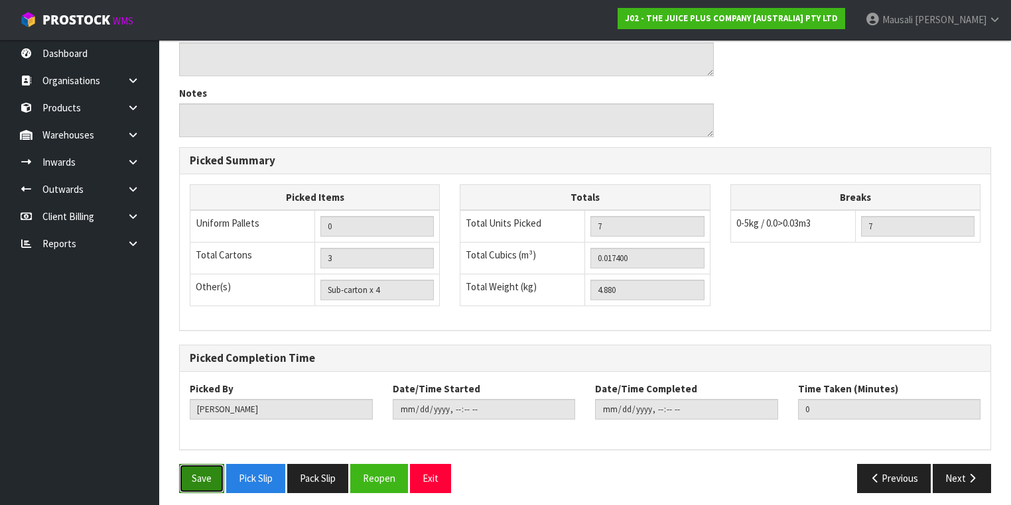
click at [202, 464] on button "Save" at bounding box center [201, 478] width 45 height 29
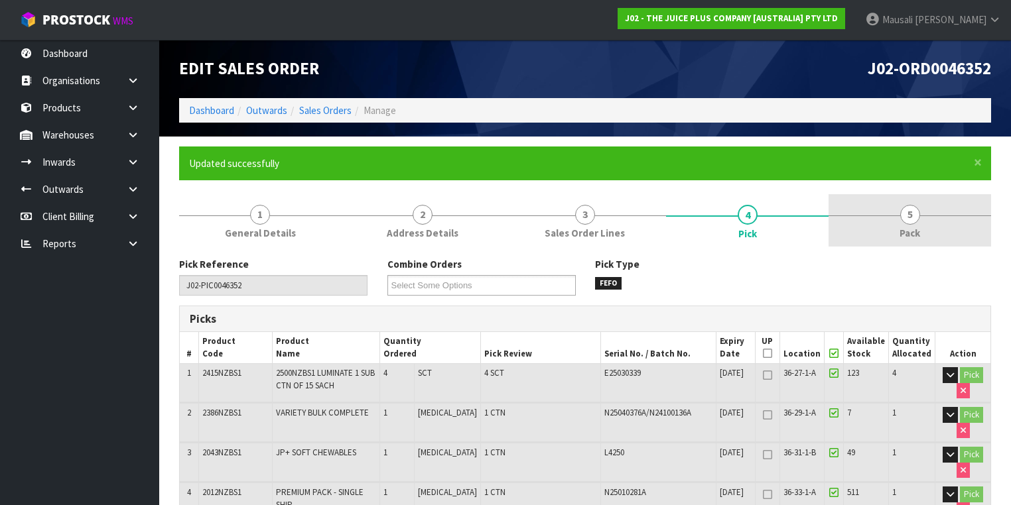
type input "Mausali Tito"
type input "2025-08-21T11:14:52"
click at [913, 222] on span "5" at bounding box center [910, 215] width 20 height 20
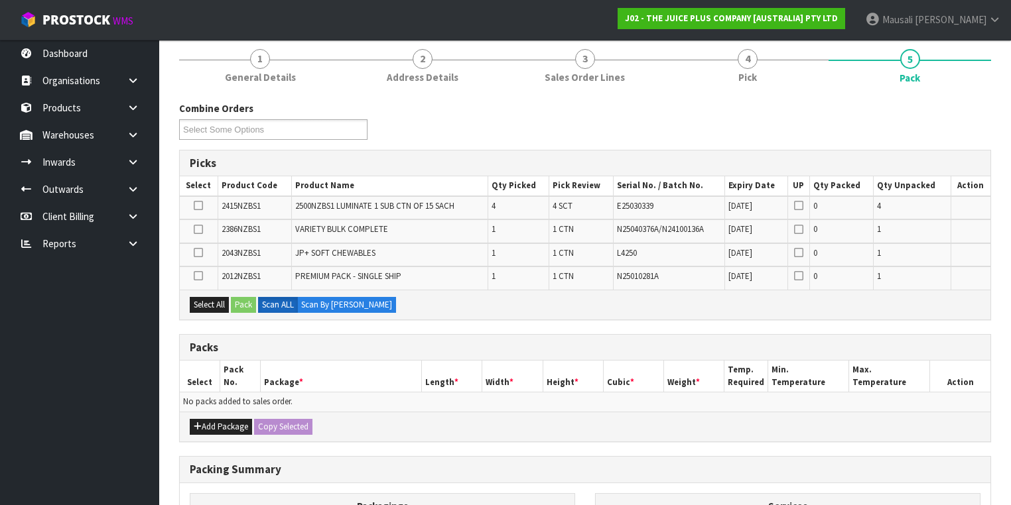
scroll to position [212, 0]
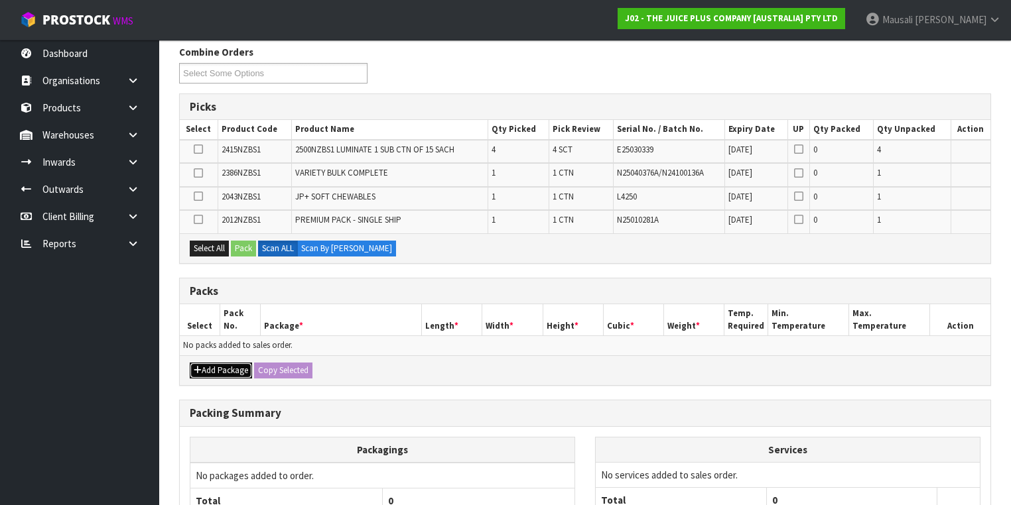
drag, startPoint x: 227, startPoint y: 371, endPoint x: 224, endPoint y: 355, distance: 16.3
click at [227, 371] on button "Add Package" at bounding box center [221, 371] width 62 height 16
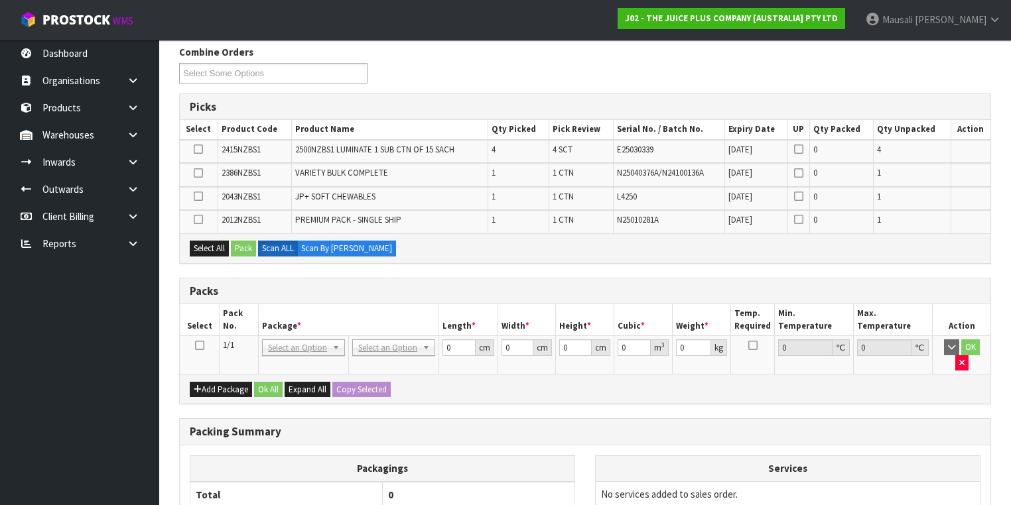
click at [196, 345] on icon at bounding box center [199, 345] width 9 height 1
click at [205, 245] on button "Select All" at bounding box center [209, 249] width 39 height 16
click at [240, 246] on button "Pack" at bounding box center [243, 249] width 25 height 16
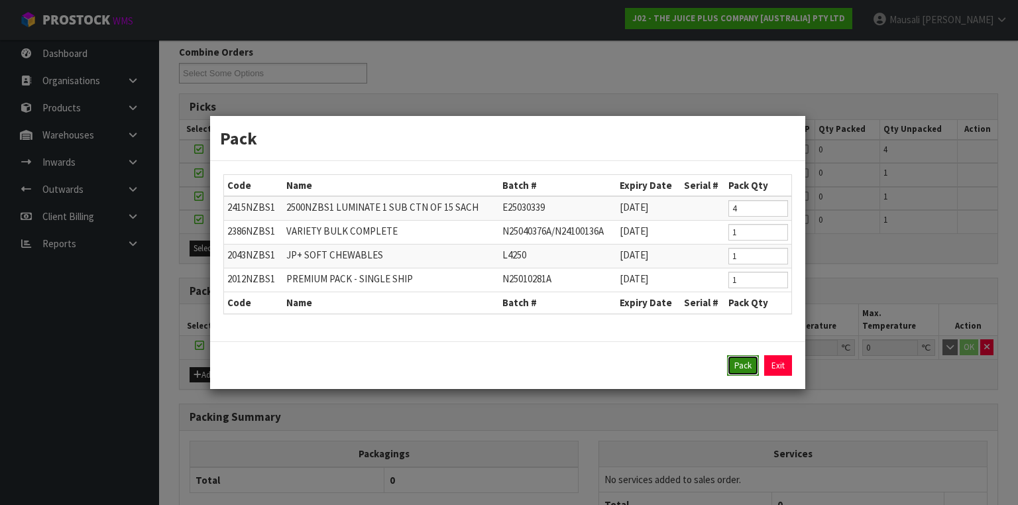
click at [730, 367] on button "Pack" at bounding box center [743, 365] width 32 height 21
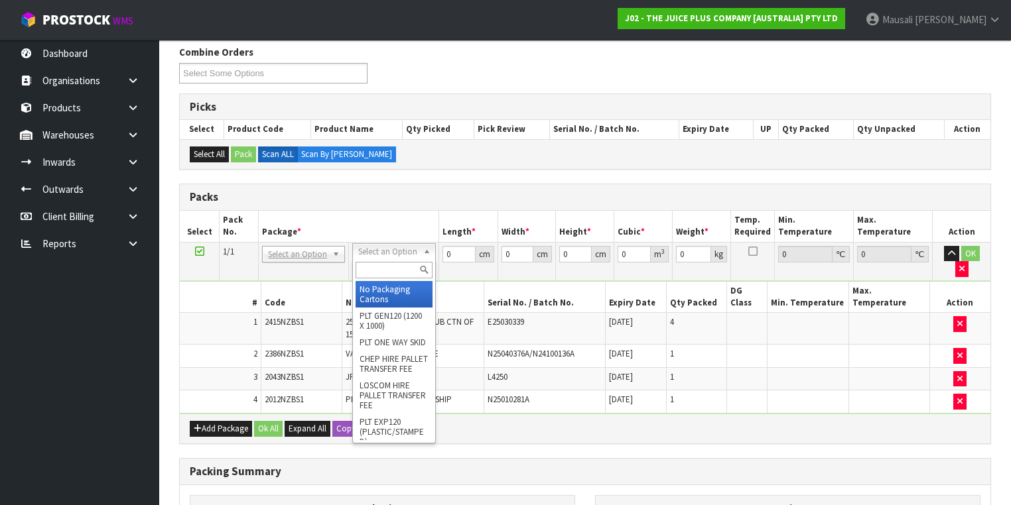
click at [385, 271] on input "text" at bounding box center [393, 270] width 76 height 17
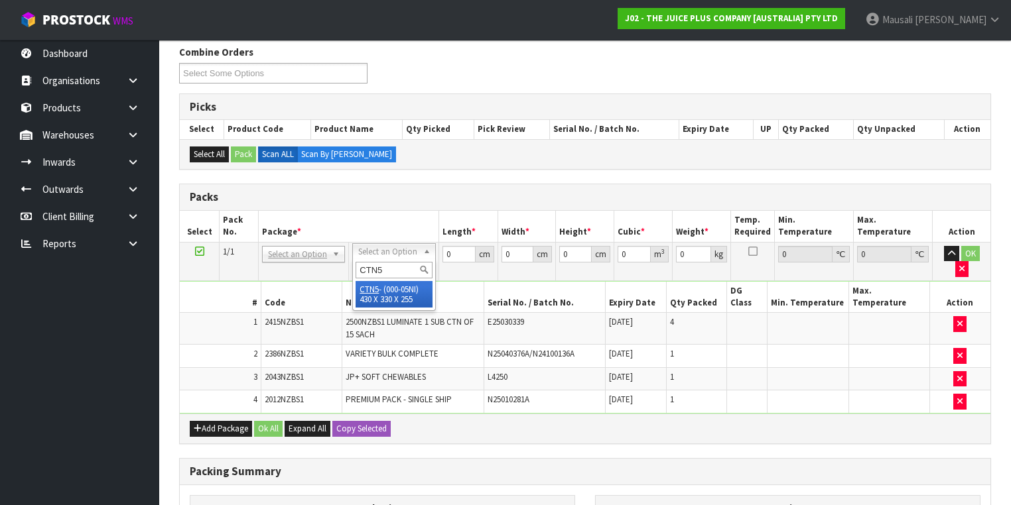
type input "CTN5"
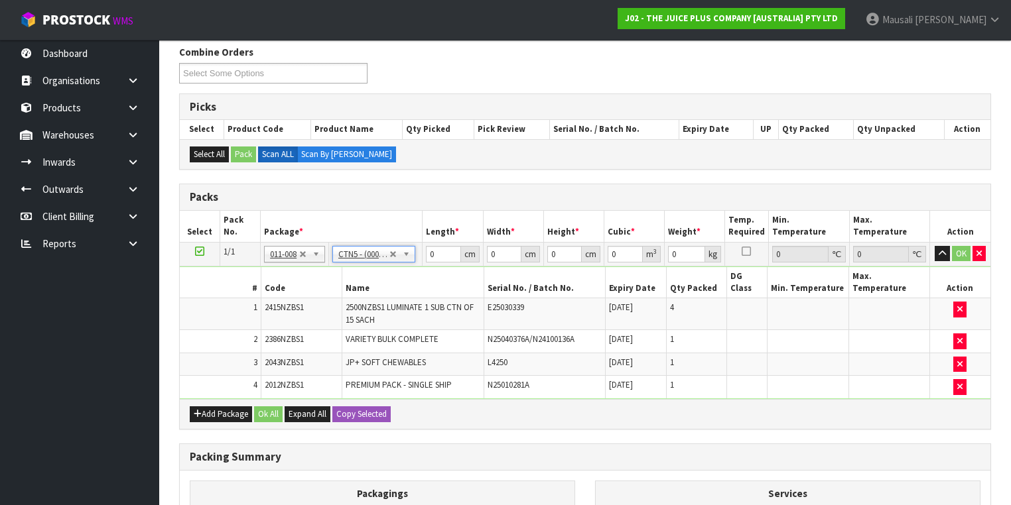
type input "43"
type input "33"
type input "25.5"
type input "0.036185"
type input "5.08"
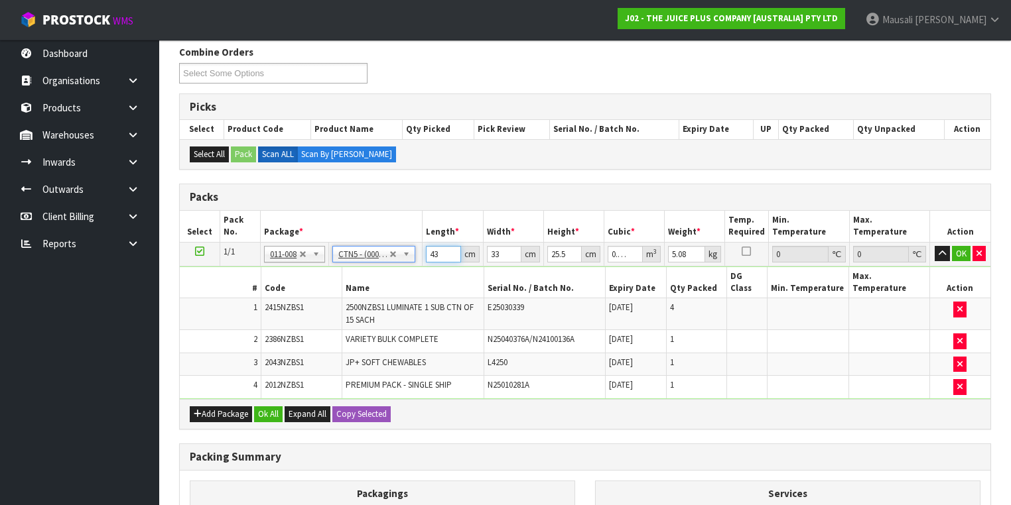
drag, startPoint x: 443, startPoint y: 255, endPoint x: 411, endPoint y: 259, distance: 32.1
click at [414, 259] on tr "1/1 NONE 007-001 007-002 007-004 007-009 007-013 007-014 007-015 007-017 007-01…" at bounding box center [585, 254] width 810 height 24
type input "4"
type input "0.003366"
type input "44"
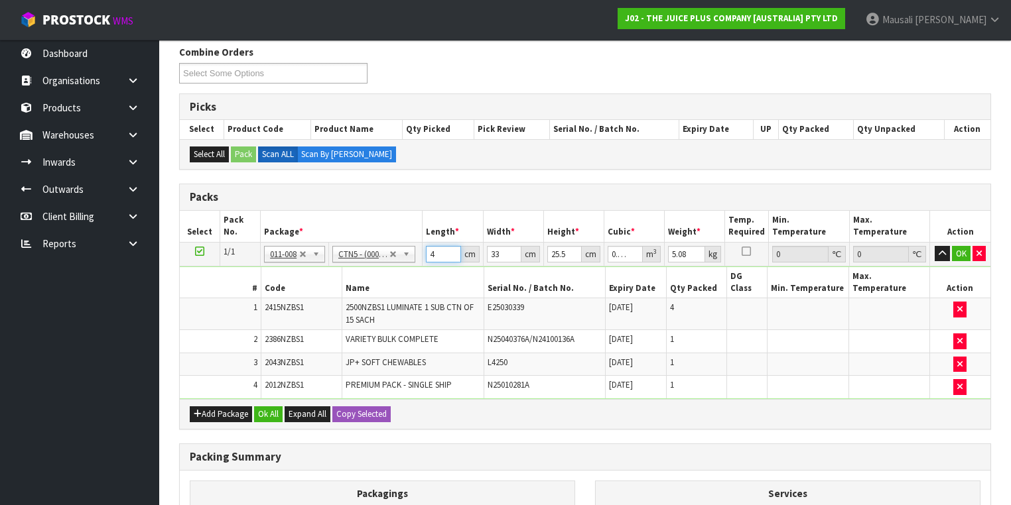
type input "0.037026"
type input "44"
type input "3"
type input "0.003366"
type input "34"
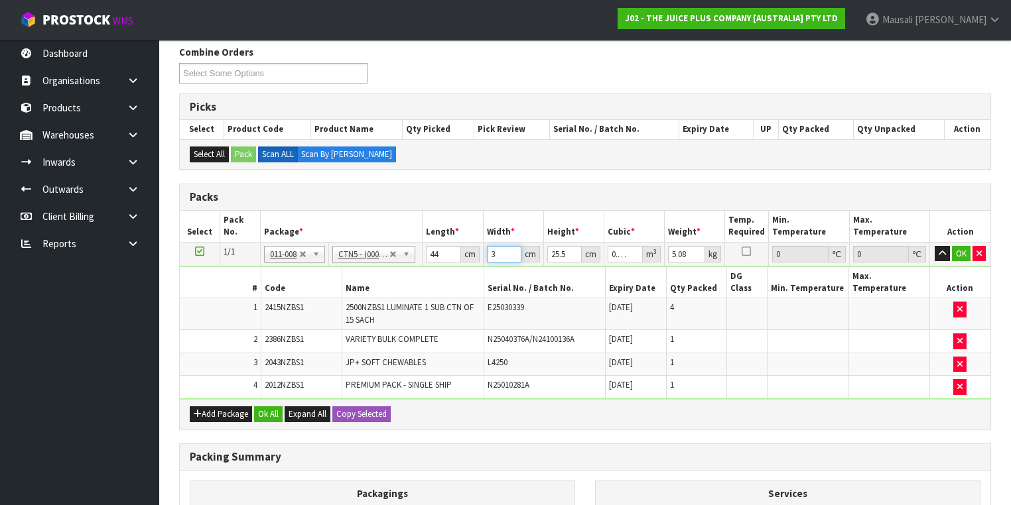
type input "0.038148"
type input "34"
type input "2"
type input "0.002992"
type input "20"
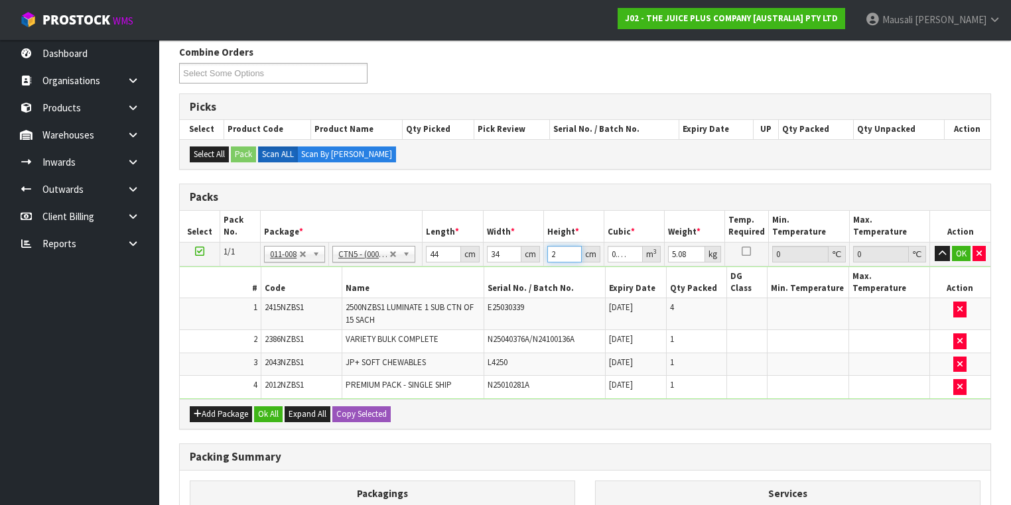
type input "0.02992"
type input "20"
type input "6"
click at [274, 406] on button "Ok All" at bounding box center [268, 414] width 29 height 16
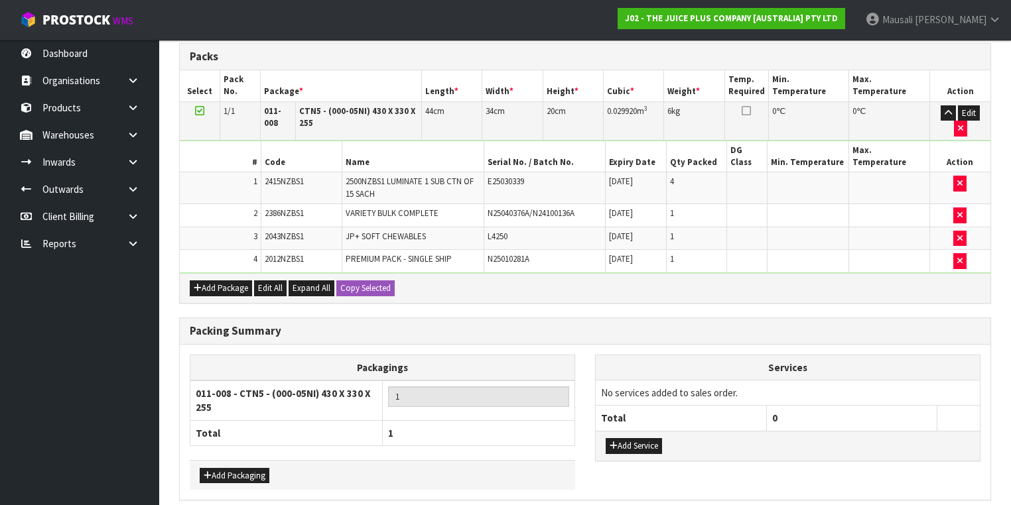
scroll to position [385, 0]
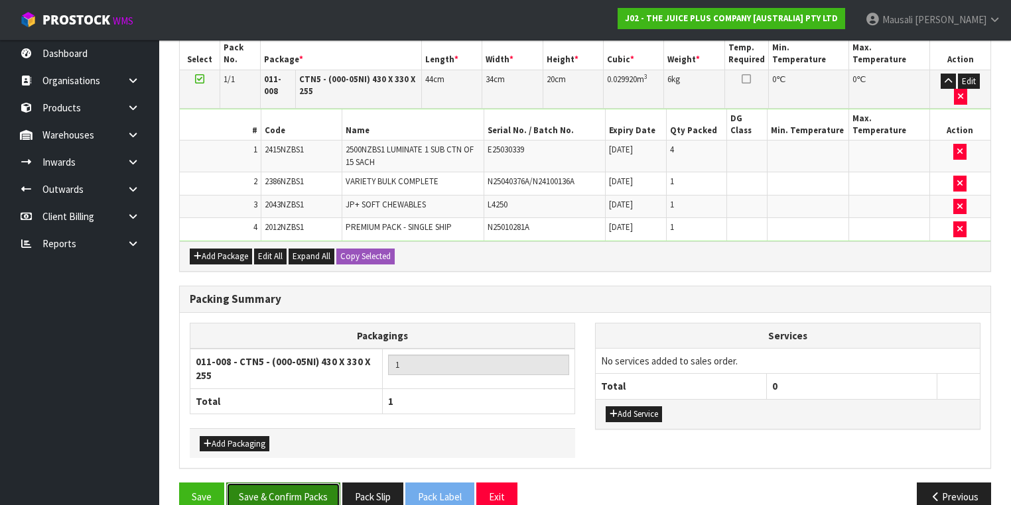
click at [284, 483] on button "Save & Confirm Packs" at bounding box center [283, 497] width 114 height 29
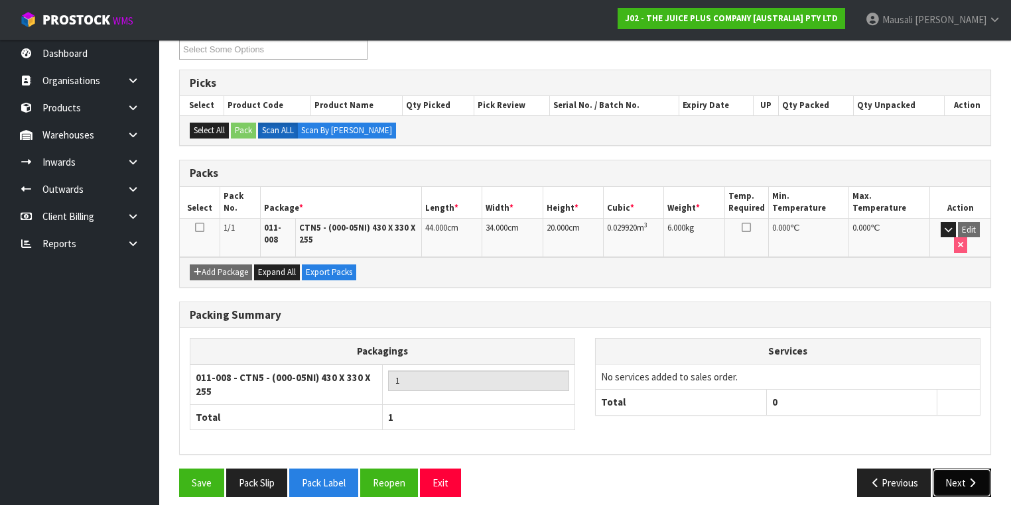
click at [955, 471] on button "Next" at bounding box center [961, 483] width 58 height 29
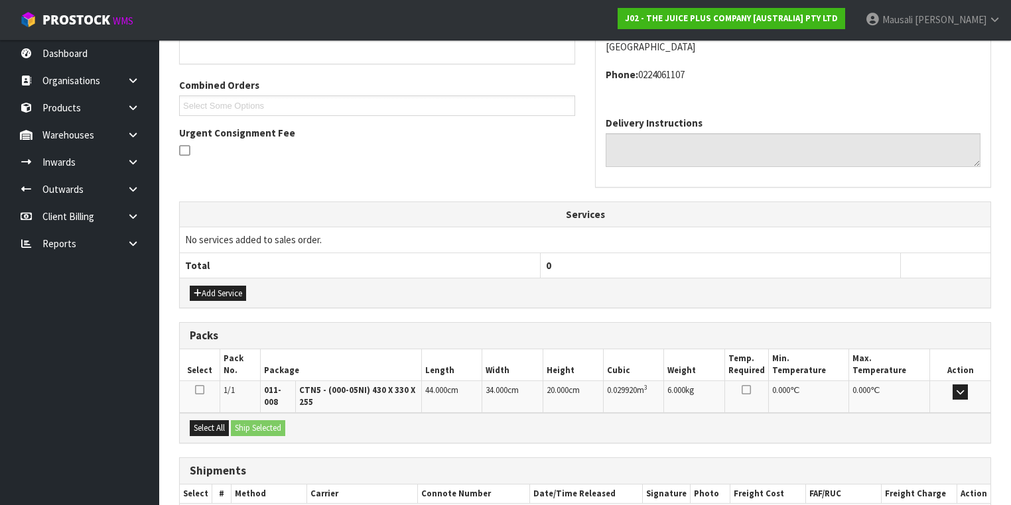
scroll to position [387, 0]
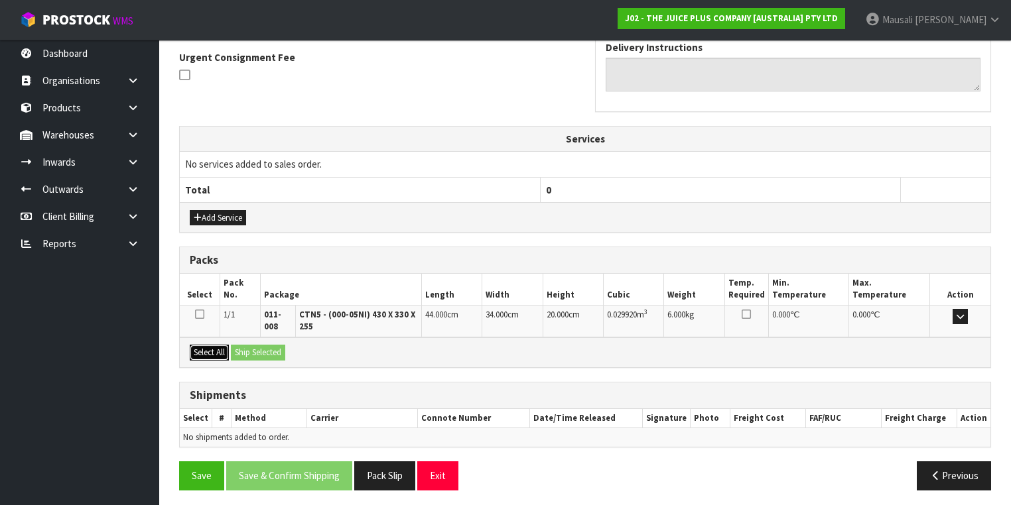
click at [208, 349] on button "Select All" at bounding box center [209, 353] width 39 height 16
click at [237, 348] on button "Ship Selected" at bounding box center [258, 353] width 54 height 16
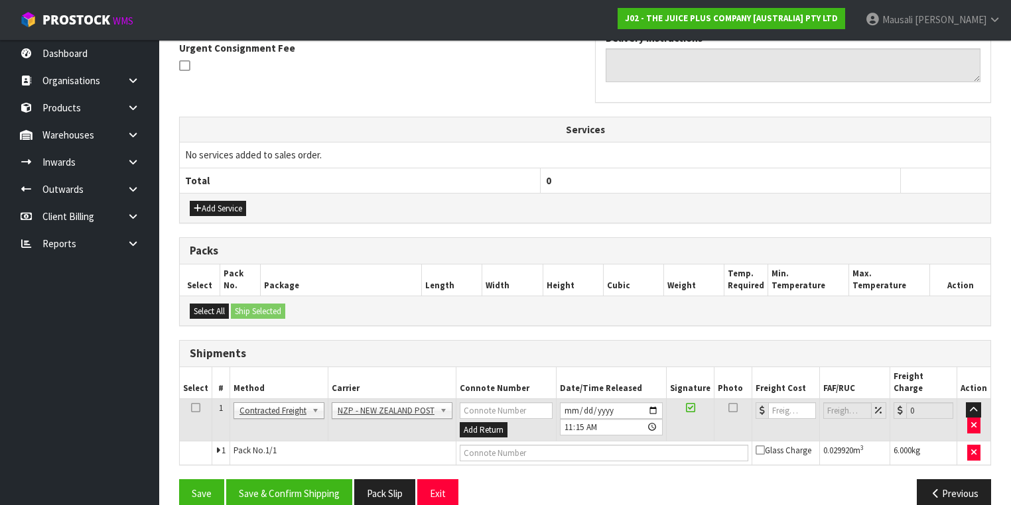
scroll to position [402, 0]
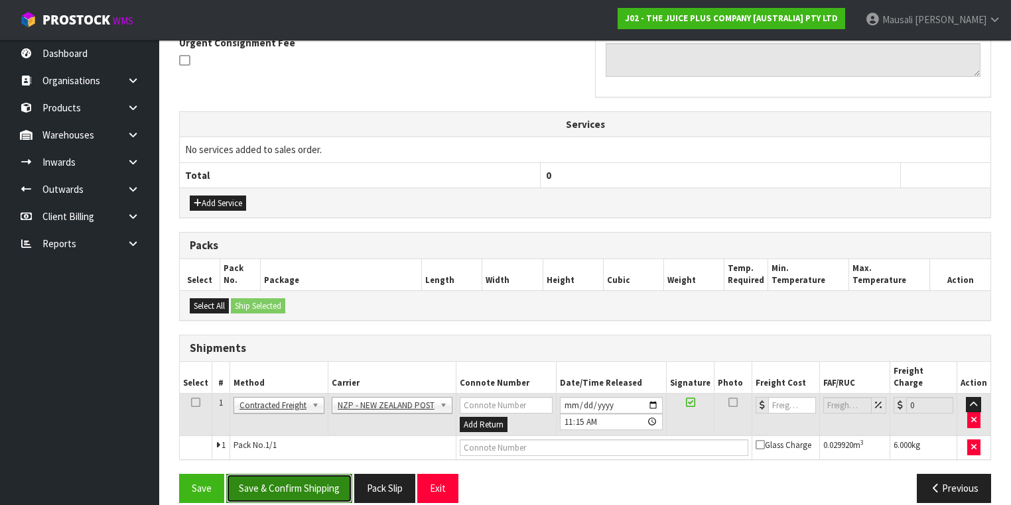
click at [302, 474] on button "Save & Confirm Shipping" at bounding box center [289, 488] width 126 height 29
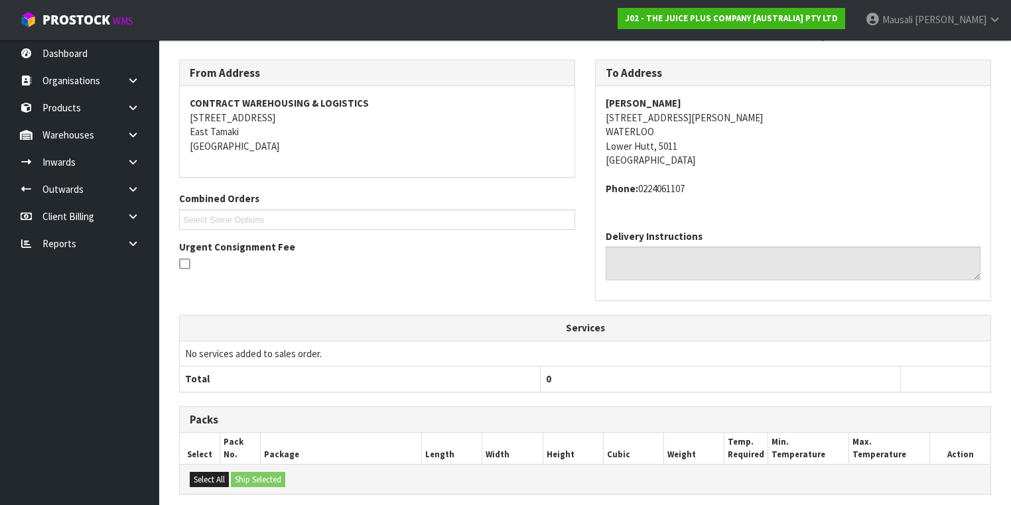
scroll to position [384, 0]
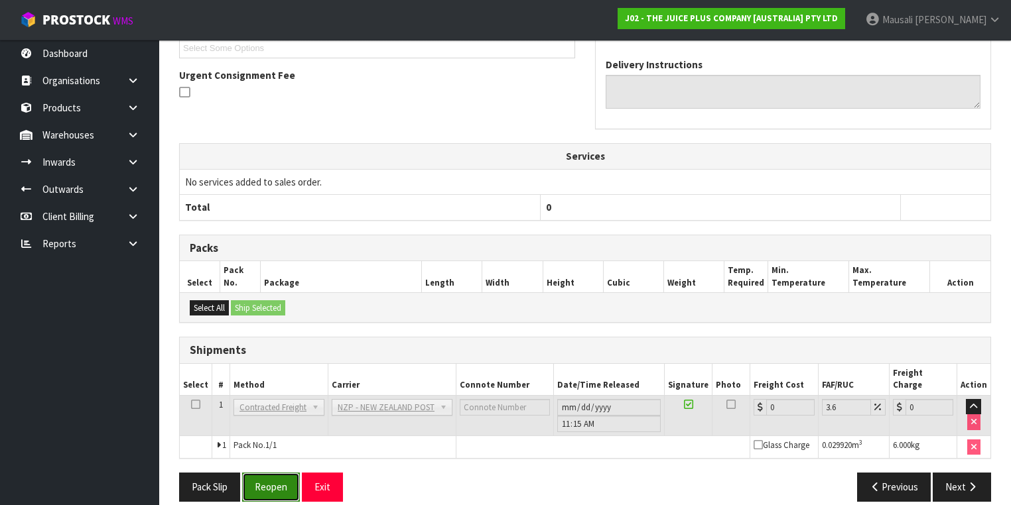
click at [251, 473] on button "Reopen" at bounding box center [271, 487] width 58 height 29
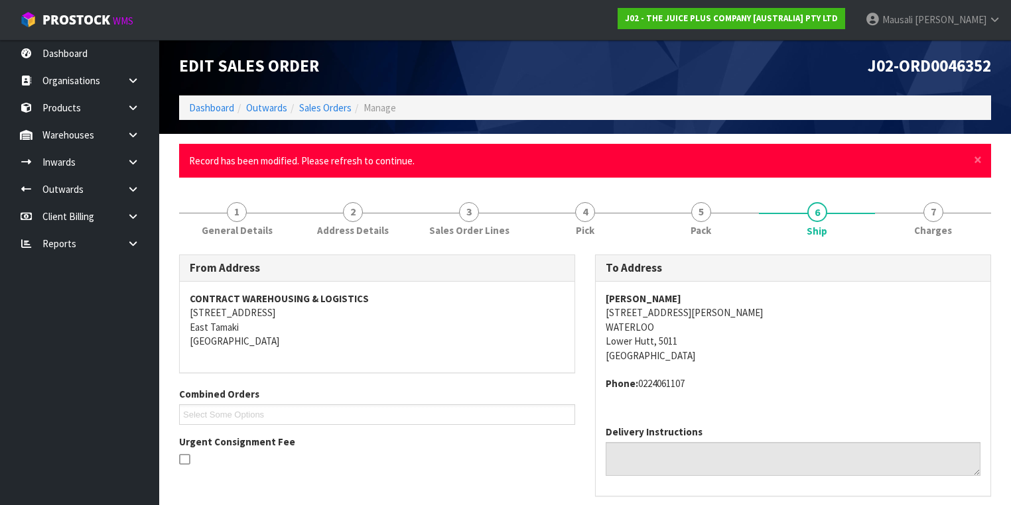
scroll to position [0, 0]
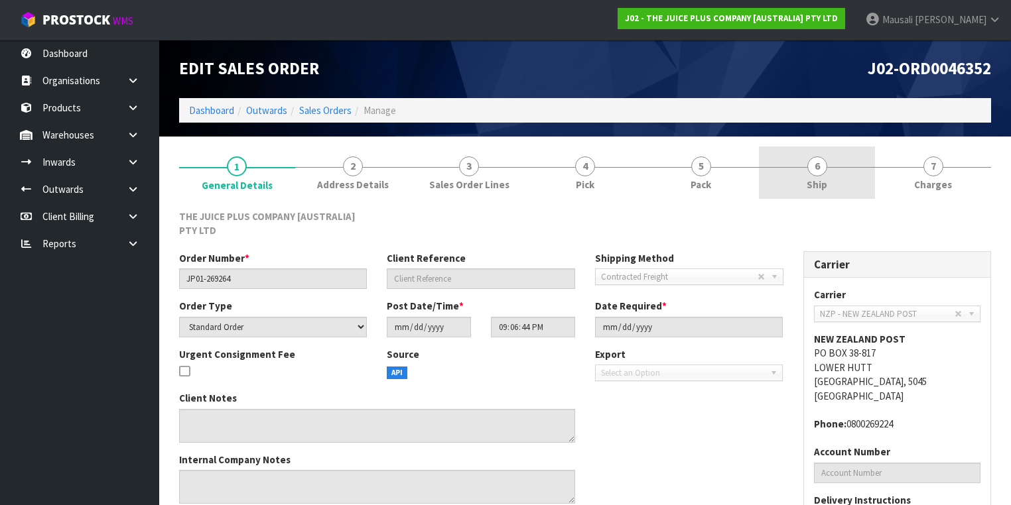
click at [820, 184] on span "Ship" at bounding box center [816, 185] width 21 height 14
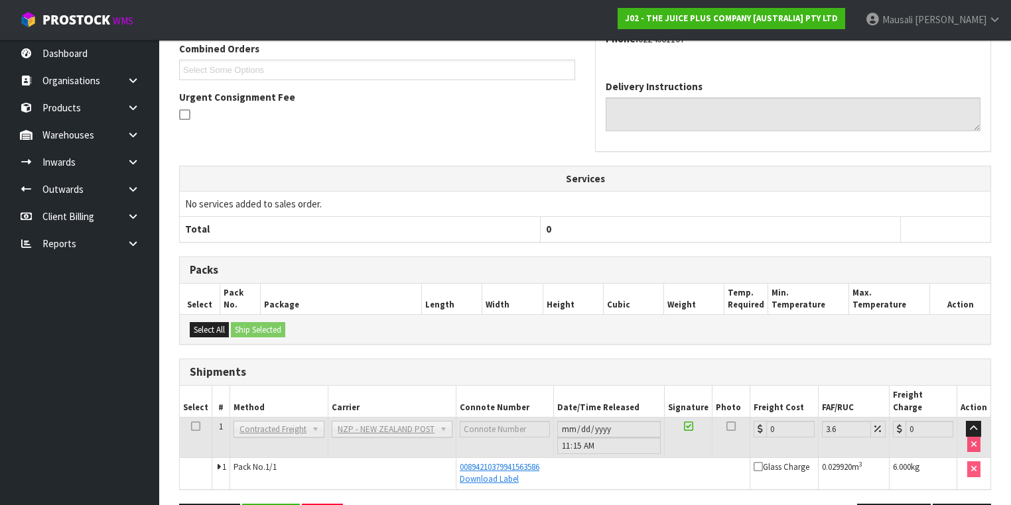
scroll to position [331, 0]
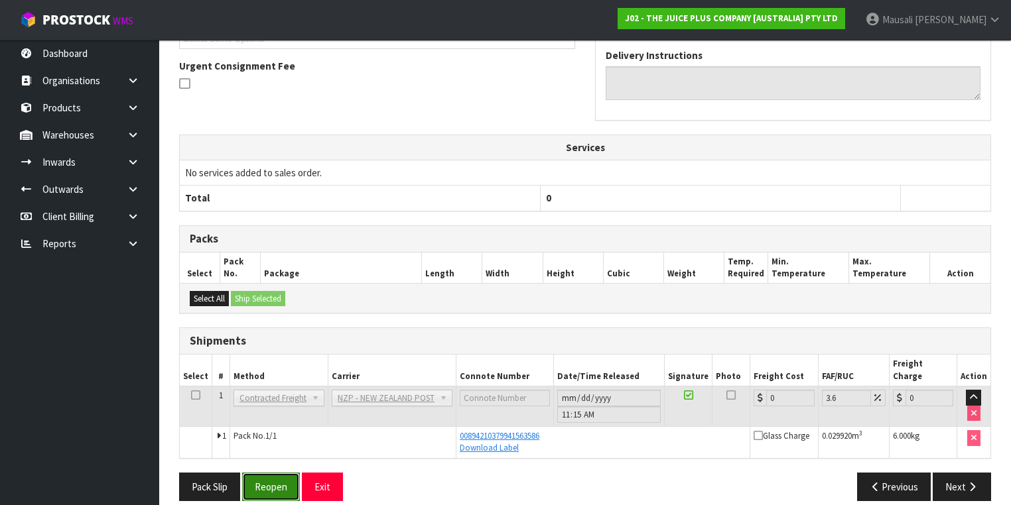
click at [263, 479] on button "Reopen" at bounding box center [271, 487] width 58 height 29
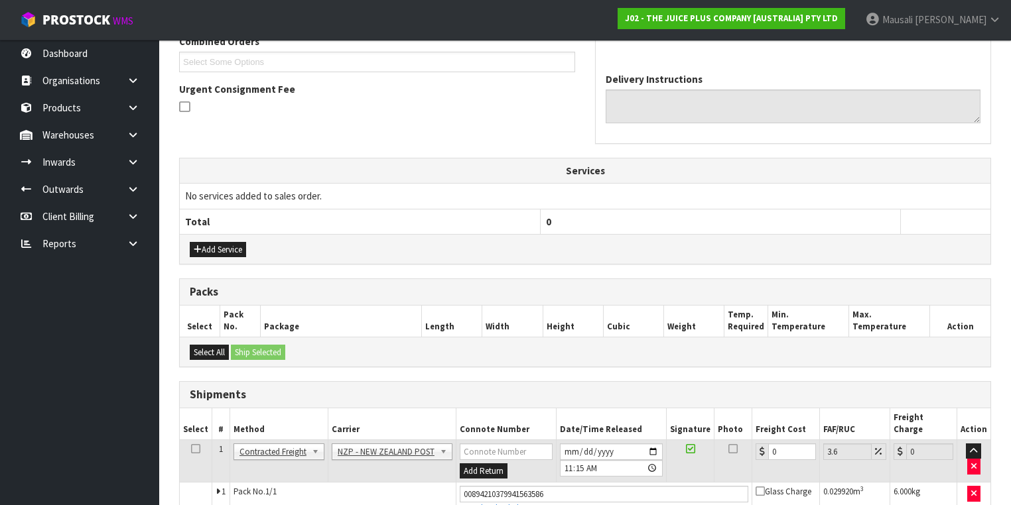
scroll to position [414, 0]
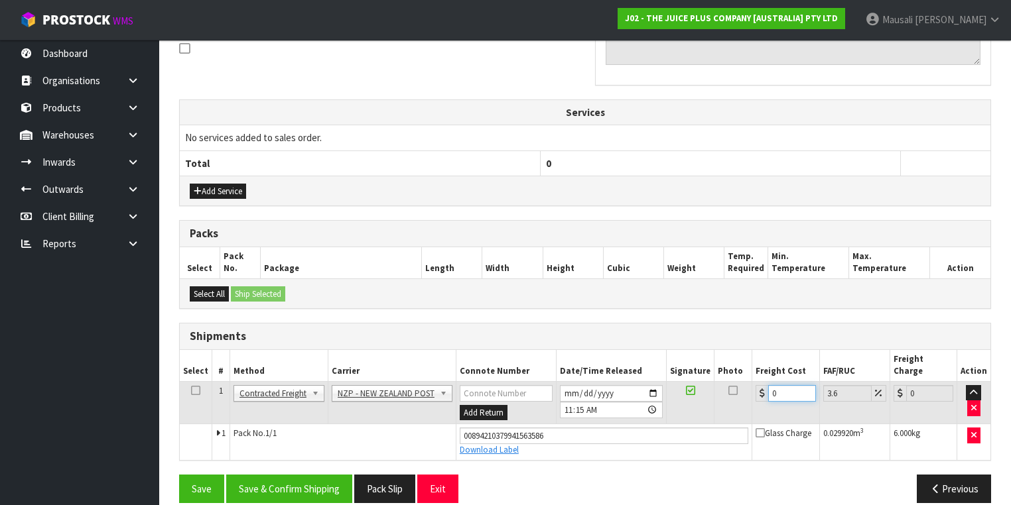
drag, startPoint x: 782, startPoint y: 374, endPoint x: 749, endPoint y: 392, distance: 37.1
click at [752, 392] on td "0" at bounding box center [785, 402] width 67 height 43
type input "8"
type input "8.29"
type input "8.4"
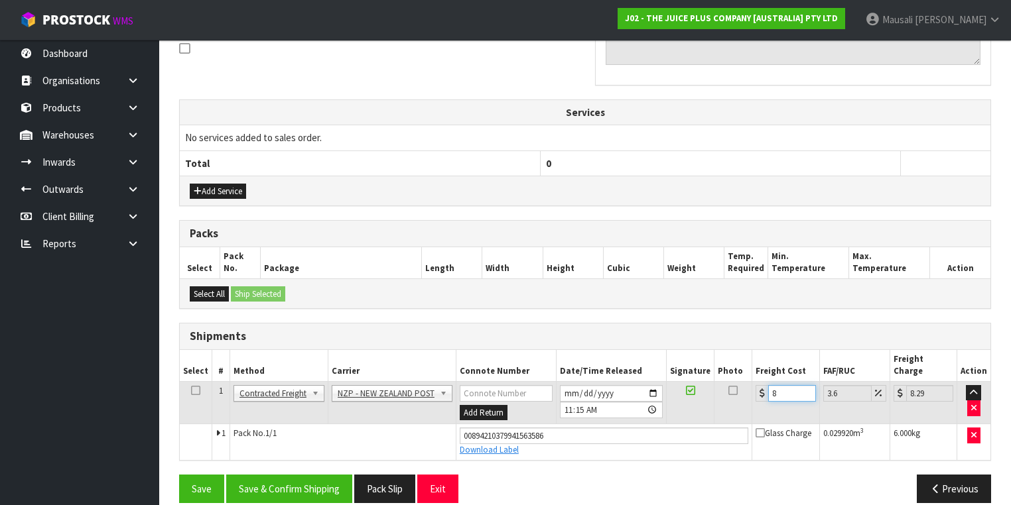
type input "8.7"
type input "8.45"
type input "8.75"
type input "8.45"
click at [324, 475] on button "Save & Confirm Shipping" at bounding box center [289, 489] width 126 height 29
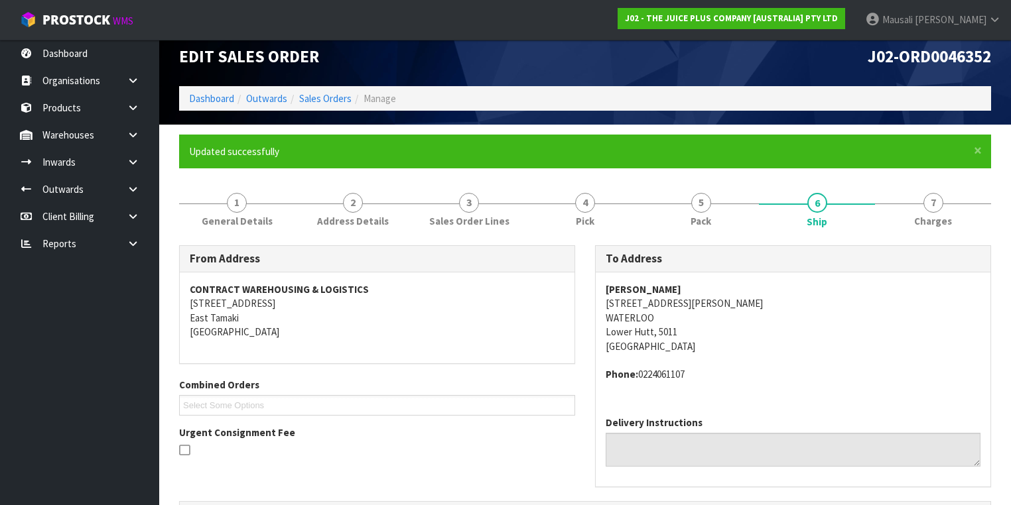
scroll to position [0, 0]
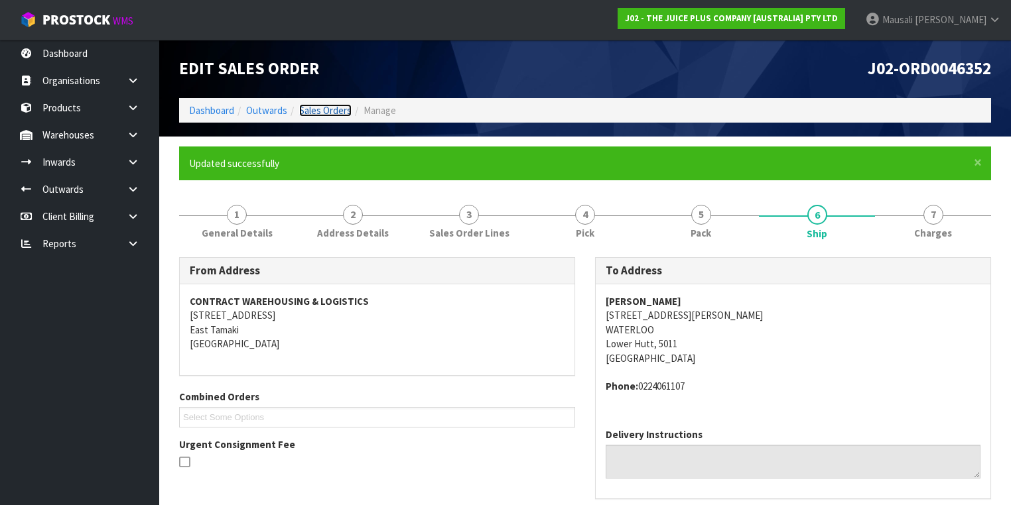
click at [331, 109] on link "Sales Orders" at bounding box center [325, 110] width 52 height 13
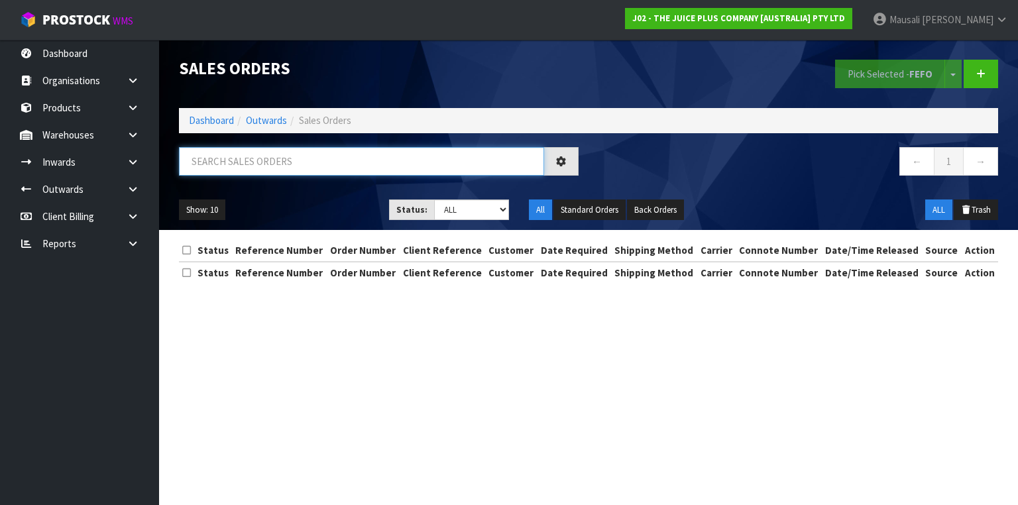
click at [213, 165] on input "text" at bounding box center [361, 161] width 365 height 29
type input "JOB-0408659"
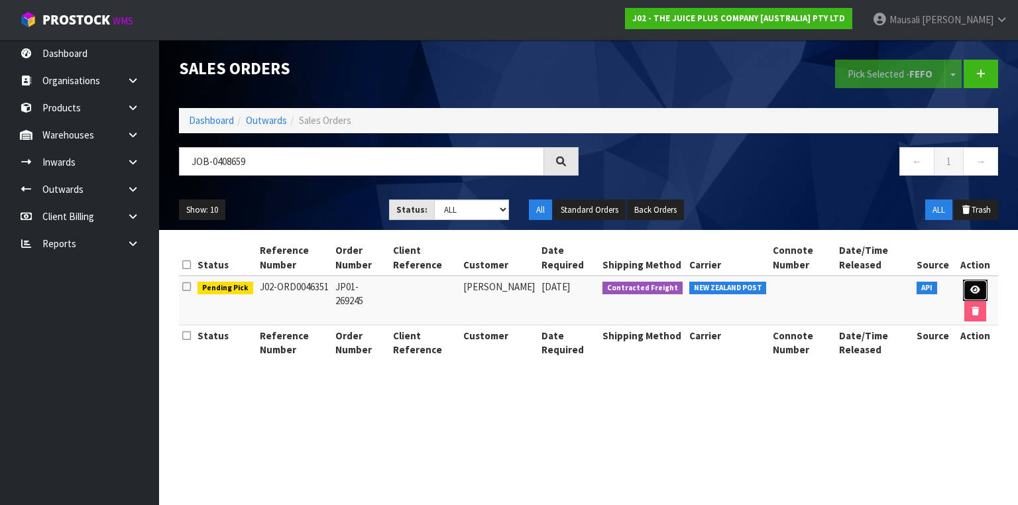
click at [971, 286] on icon at bounding box center [976, 290] width 10 height 9
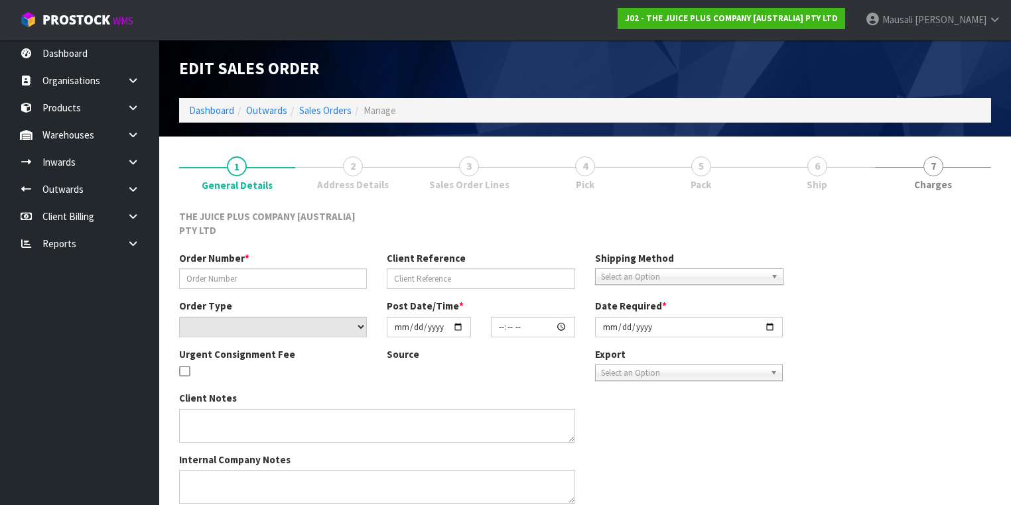
type input "JP01-269245"
select select "number:0"
type input "[DATE]"
type input "15:10:39.000"
type input "[DATE]"
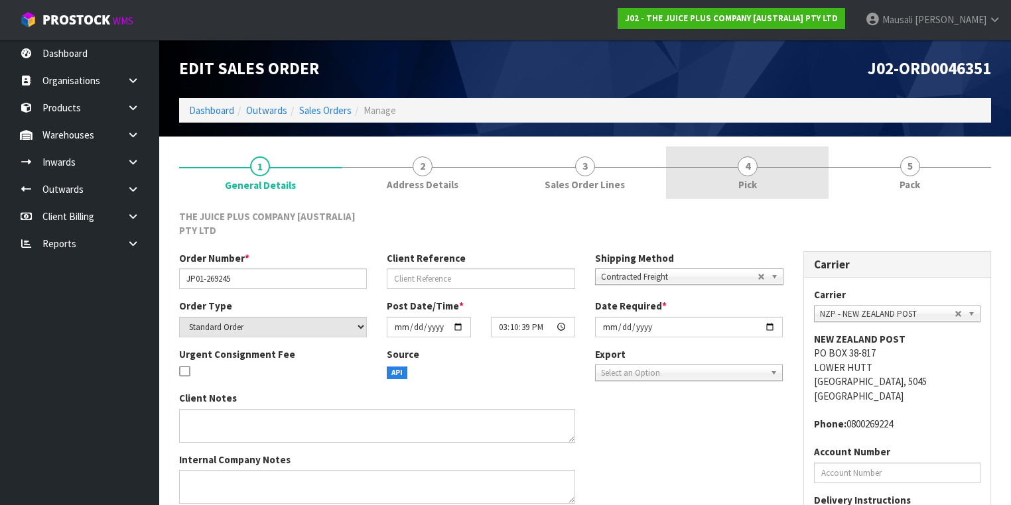
click at [759, 167] on link "4 Pick" at bounding box center [747, 173] width 162 height 52
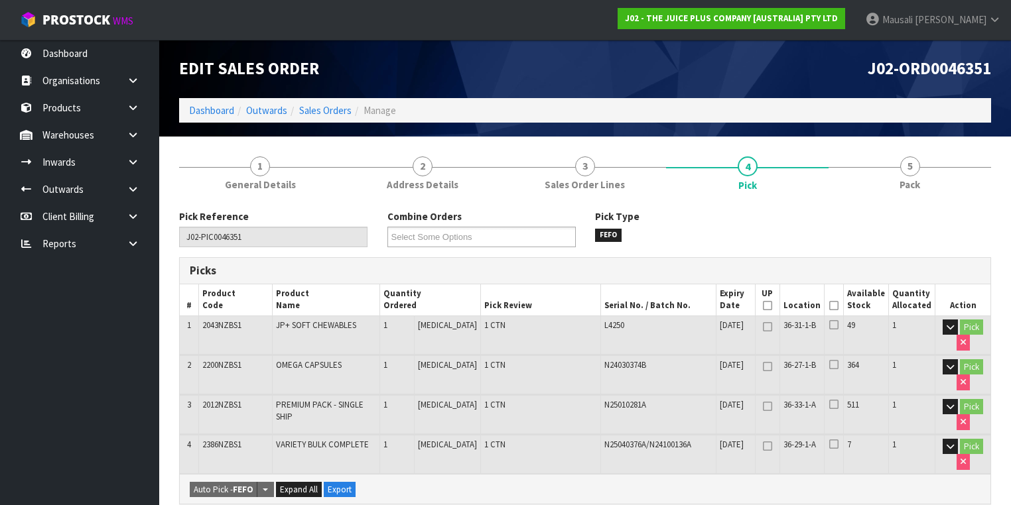
click at [835, 306] on icon at bounding box center [833, 306] width 9 height 1
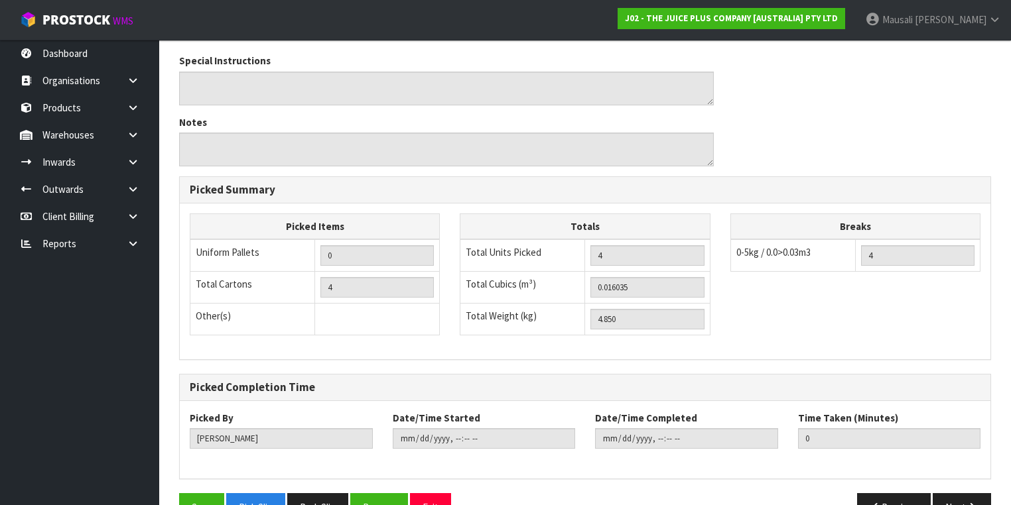
scroll to position [542, 0]
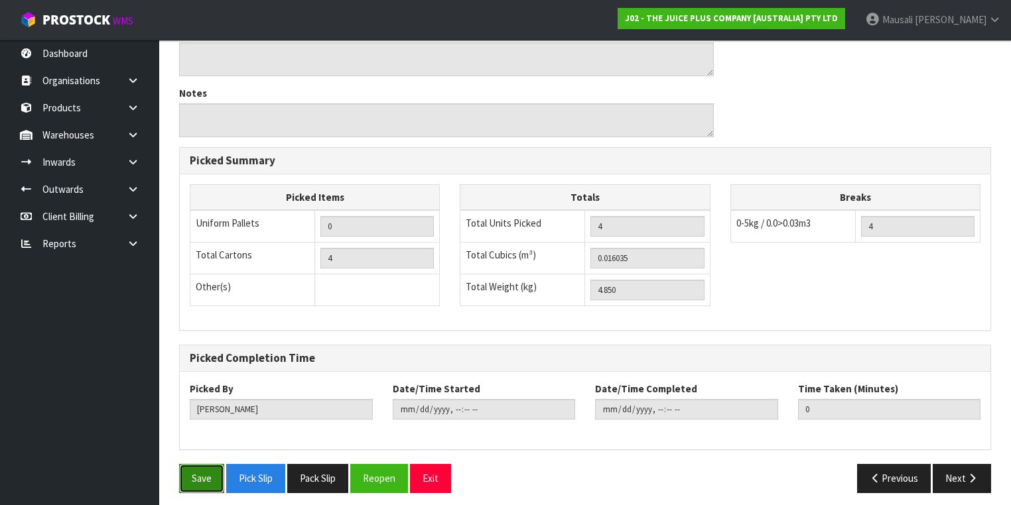
click at [198, 475] on button "Save" at bounding box center [201, 478] width 45 height 29
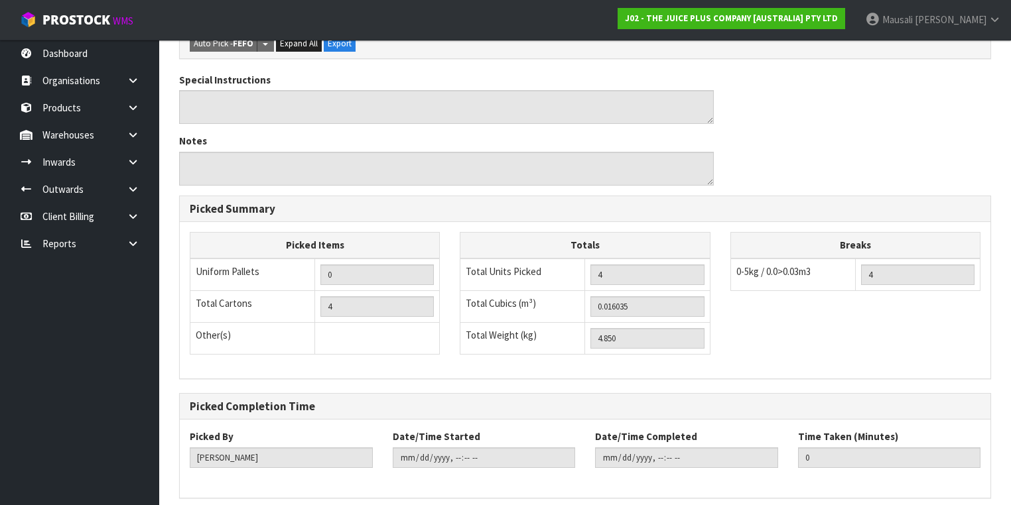
scroll to position [0, 0]
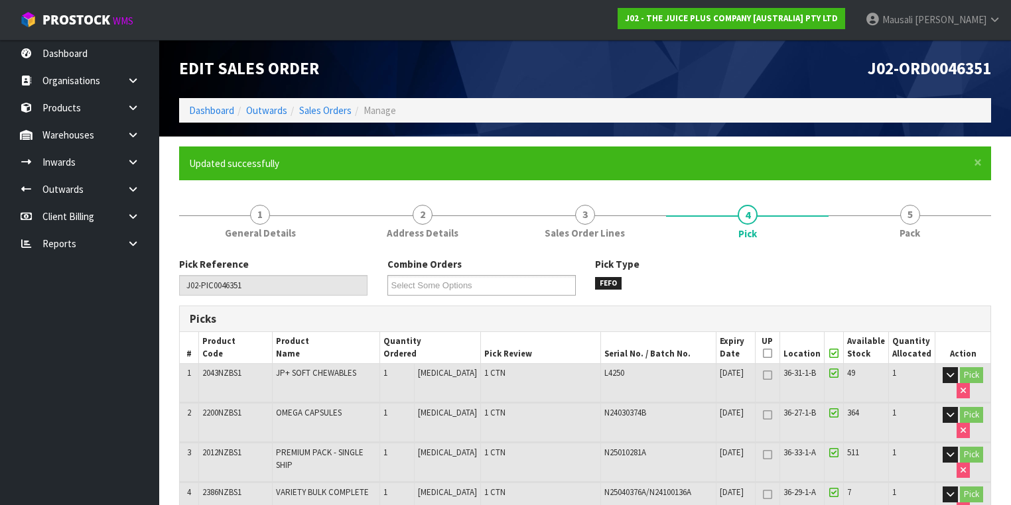
type input "[PERSON_NAME]"
type input "[DATE]T11:22:10"
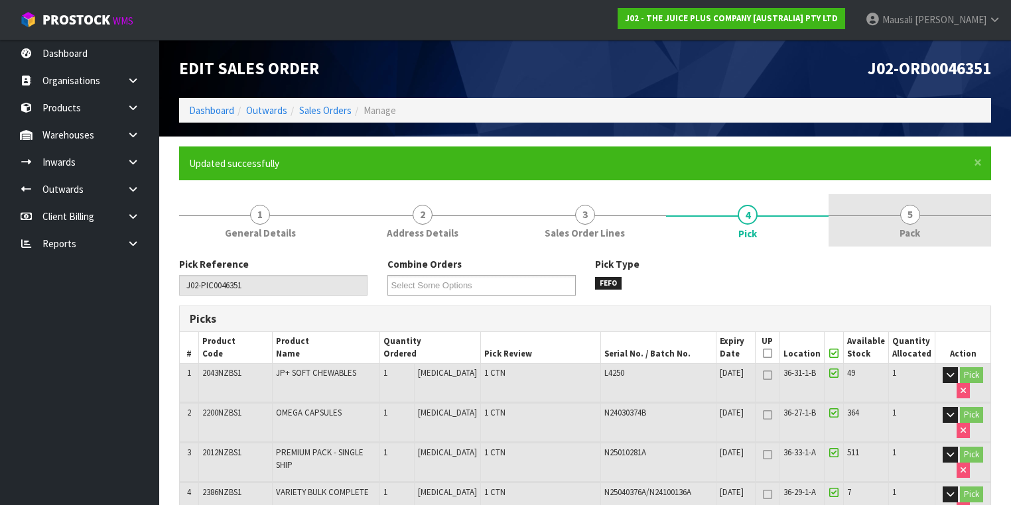
click at [896, 223] on link "5 Pack" at bounding box center [909, 220] width 162 height 52
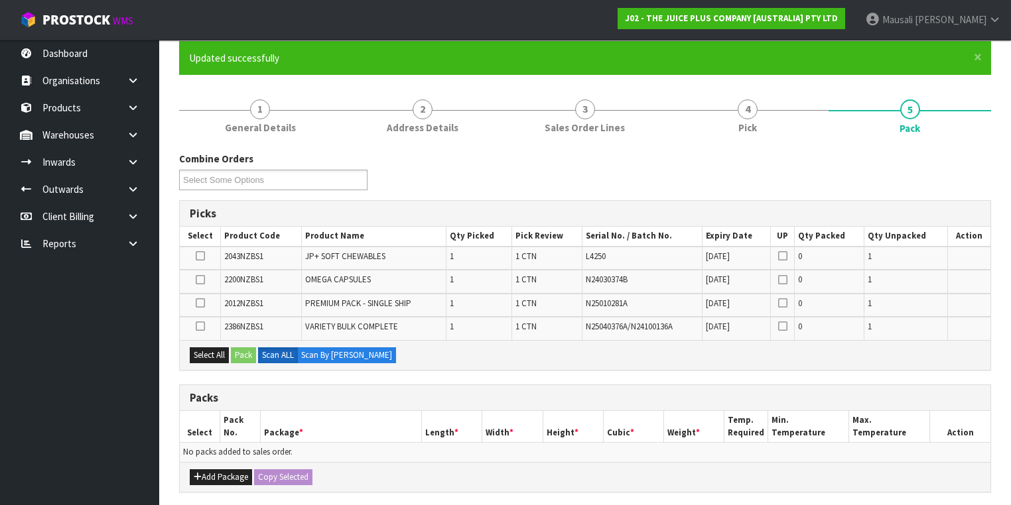
scroll to position [106, 0]
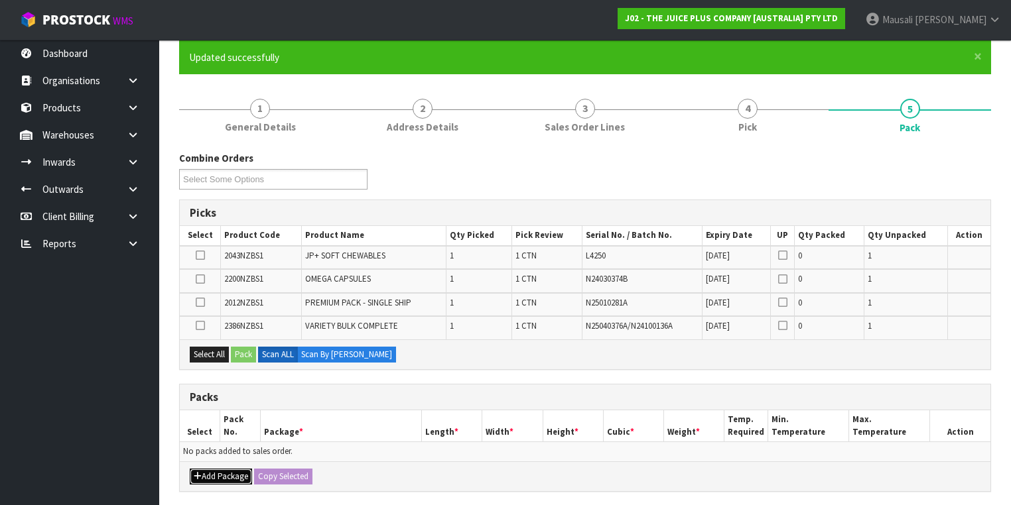
drag, startPoint x: 224, startPoint y: 469, endPoint x: 217, endPoint y: 464, distance: 8.6
click at [223, 469] on button "Add Package" at bounding box center [221, 477] width 62 height 16
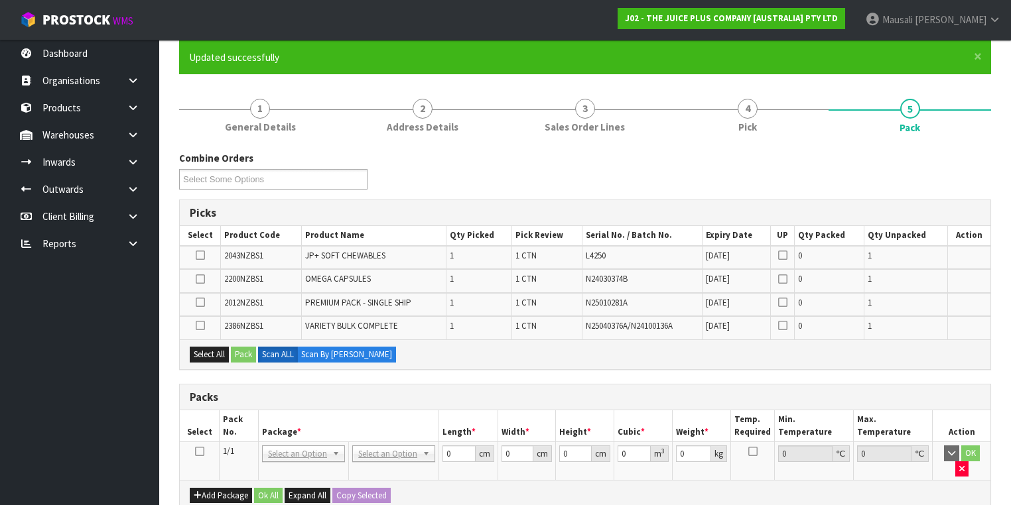
click at [197, 452] on icon at bounding box center [199, 452] width 9 height 1
drag, startPoint x: 210, startPoint y: 351, endPoint x: 240, endPoint y: 351, distance: 30.5
click at [217, 351] on button "Select All" at bounding box center [209, 355] width 39 height 16
click at [241, 351] on button "Pack" at bounding box center [243, 355] width 25 height 16
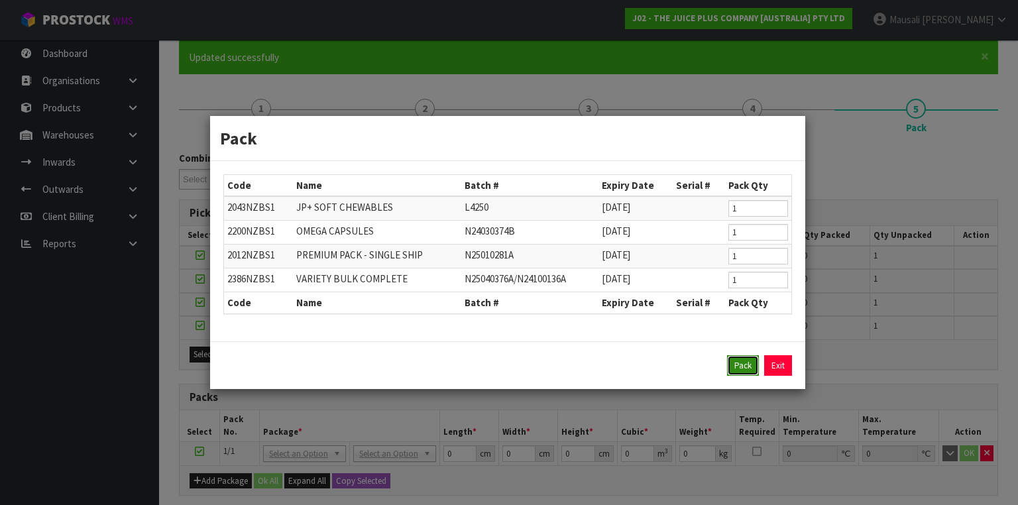
click at [745, 359] on button "Pack" at bounding box center [743, 365] width 32 height 21
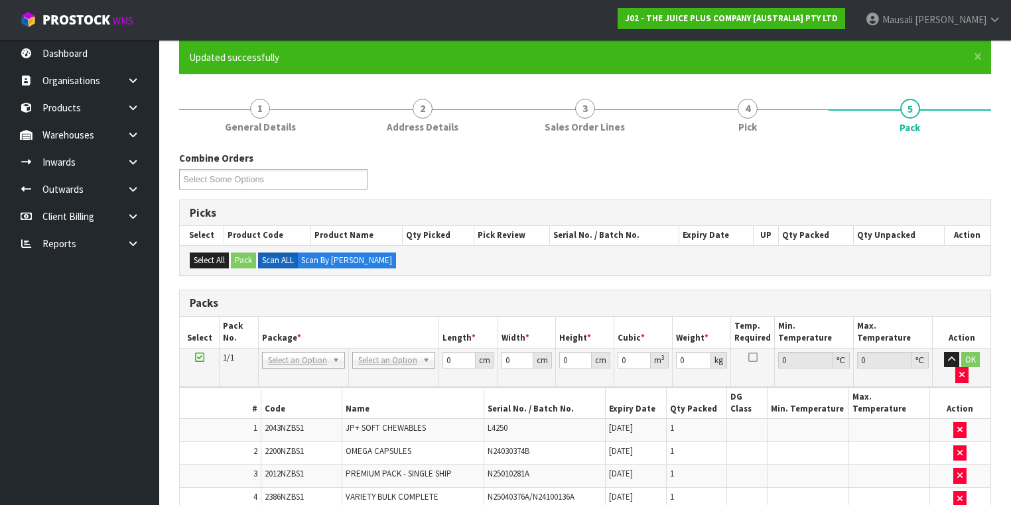
scroll to position [318, 0]
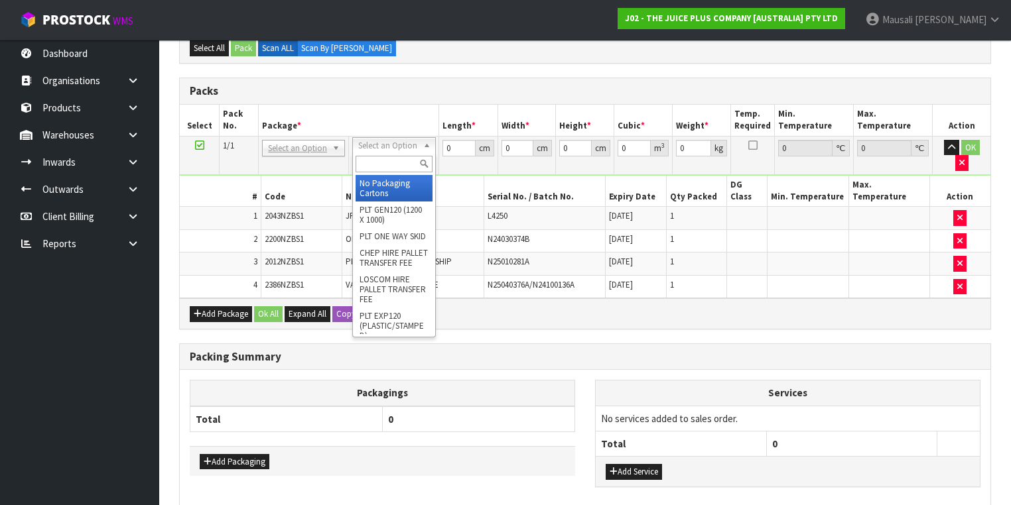
click at [385, 164] on input "text" at bounding box center [393, 164] width 76 height 17
type input "A4"
drag, startPoint x: 390, startPoint y: 186, endPoint x: 396, endPoint y: 167, distance: 20.1
type input "31"
type input "22.5"
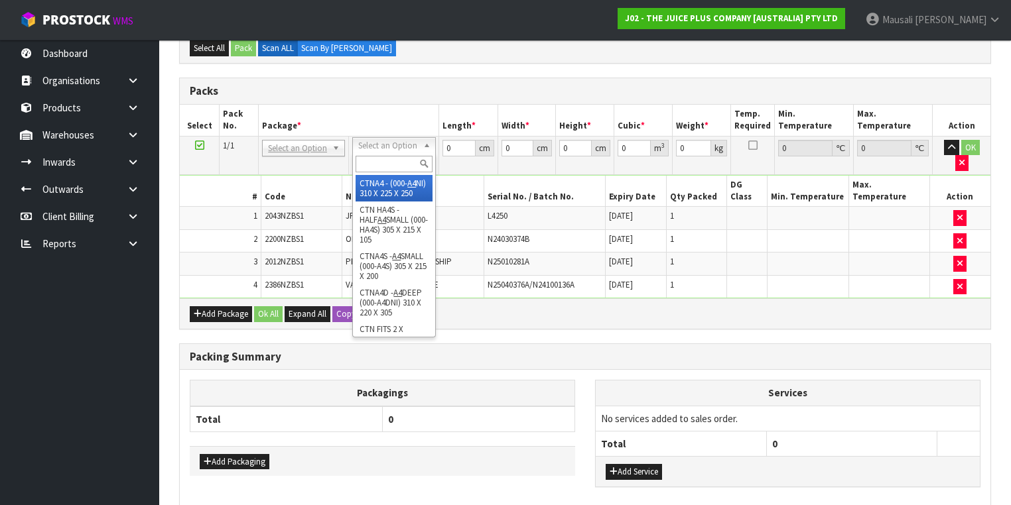
type input "25"
type input "0.017438"
type input "5.05"
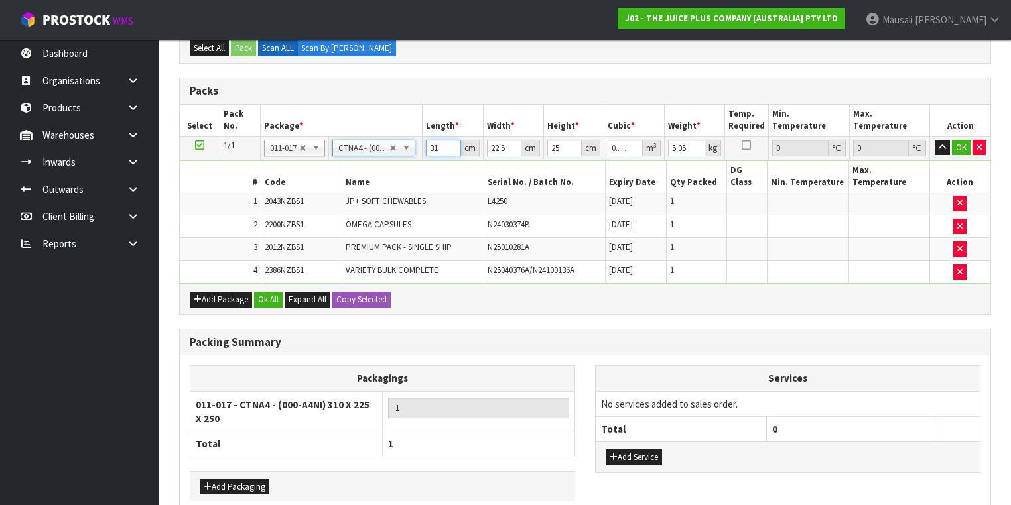
drag, startPoint x: 443, startPoint y: 146, endPoint x: 414, endPoint y: 155, distance: 30.6
click at [416, 155] on tr "1/1 NONE 007-001 007-002 007-004 007-009 007-013 007-014 007-015 007-017 007-01…" at bounding box center [585, 148] width 810 height 24
type input "3"
type input "0.001687"
type input "32"
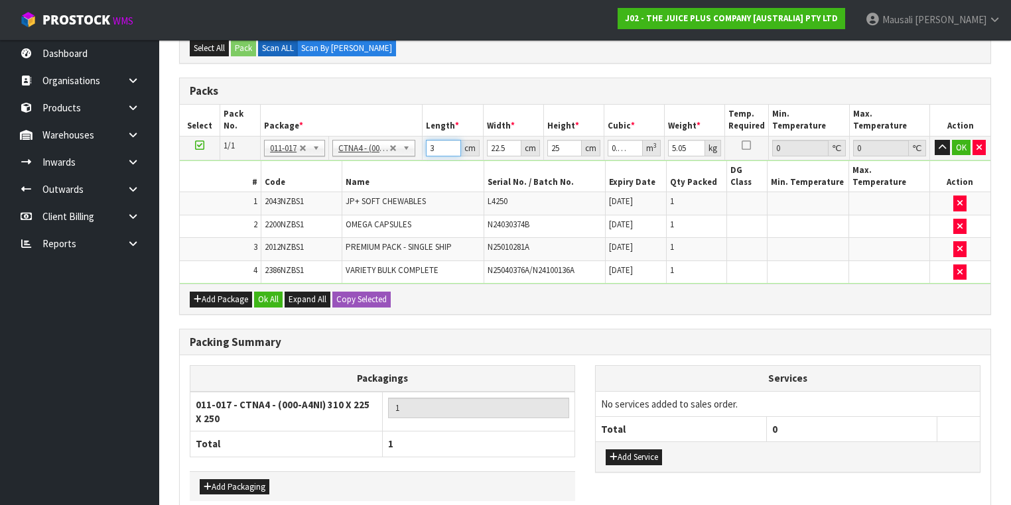
type input "0.018"
type input "32"
type input "2"
type input "0.0016"
type input "24"
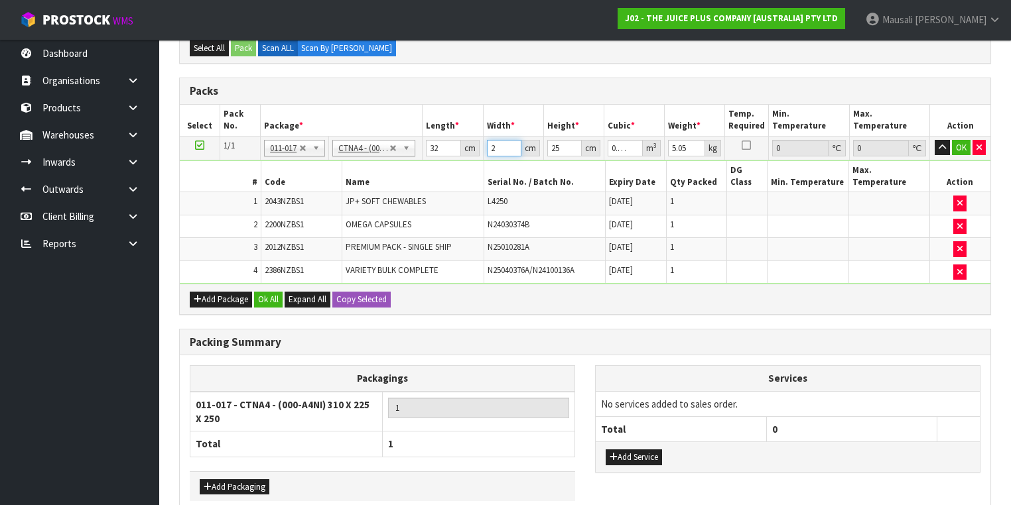
type input "0.0192"
type input "24"
type input "2"
type input "0.001536"
type input "28"
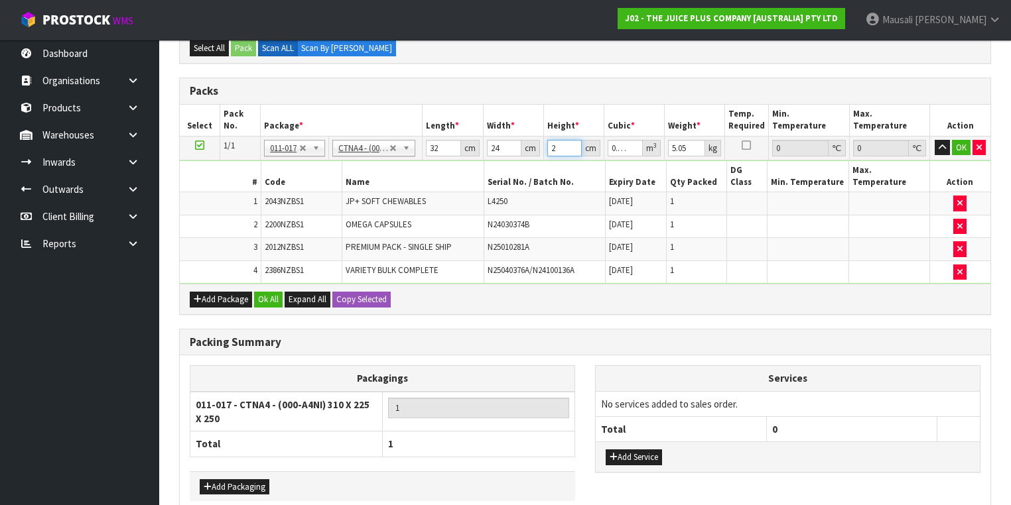
type input "0.021504"
type input "28"
type input "6"
click at [263, 292] on button "Ok All" at bounding box center [268, 300] width 29 height 16
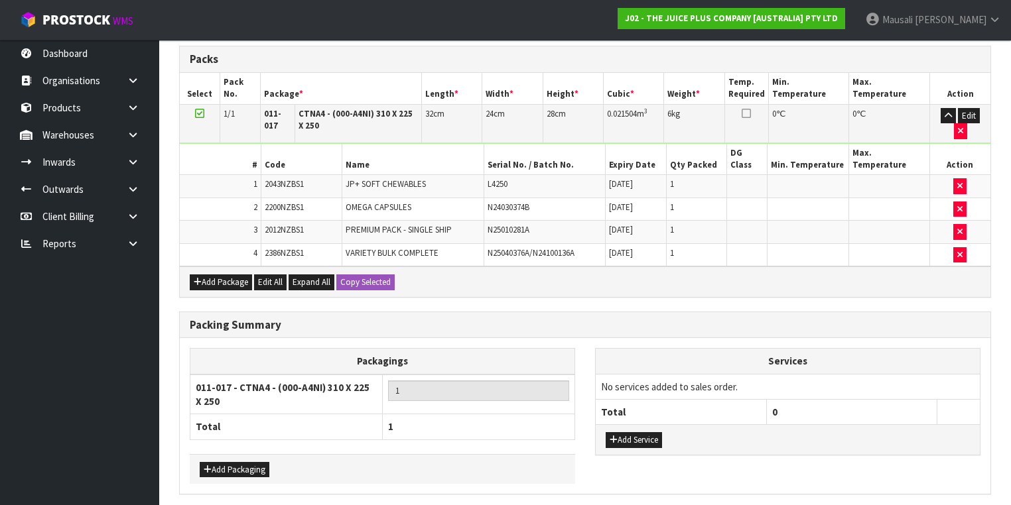
scroll to position [375, 0]
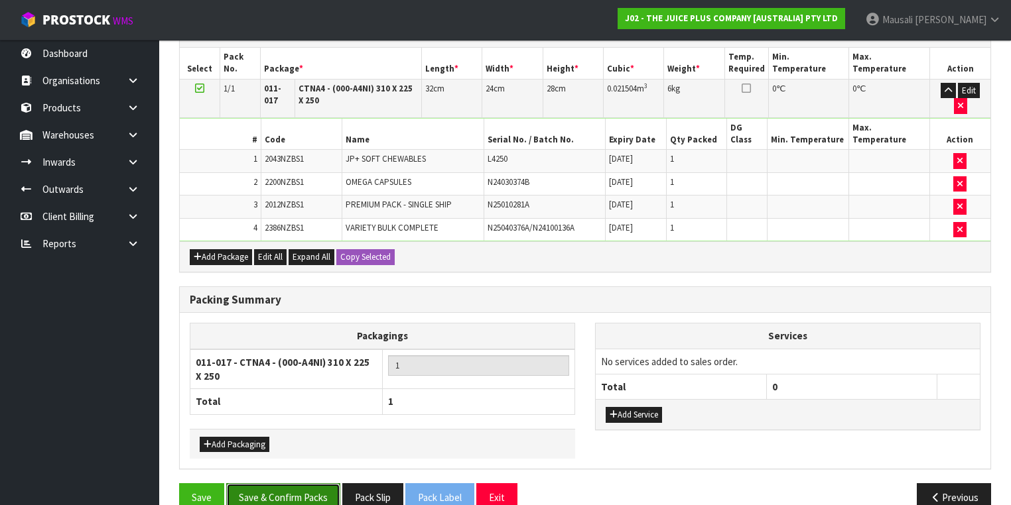
click at [300, 483] on button "Save & Confirm Packs" at bounding box center [283, 497] width 114 height 29
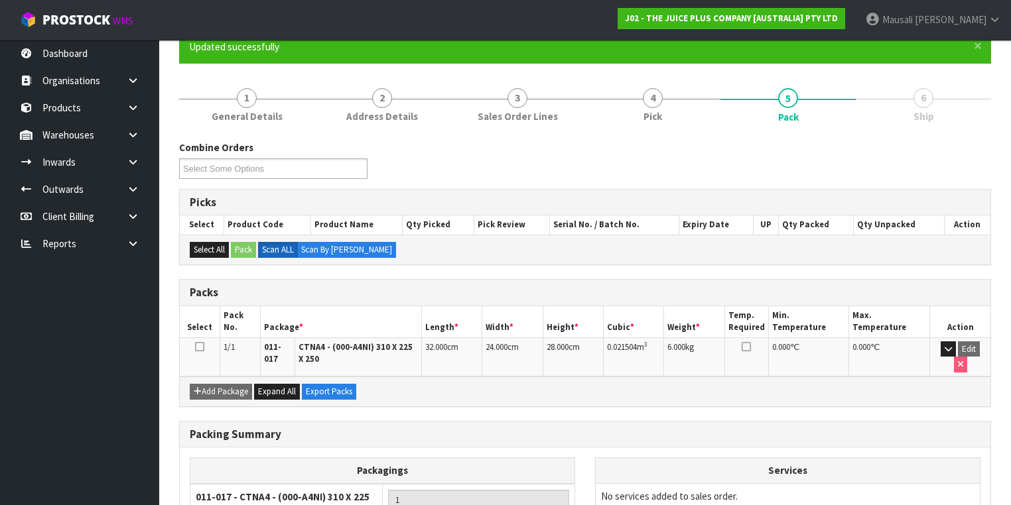
scroll to position [236, 0]
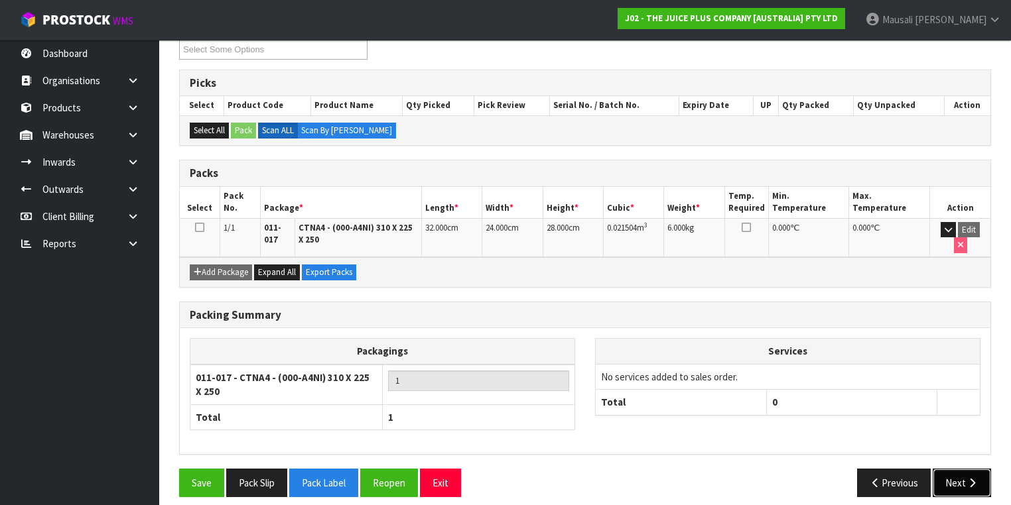
click at [957, 474] on button "Next" at bounding box center [961, 483] width 58 height 29
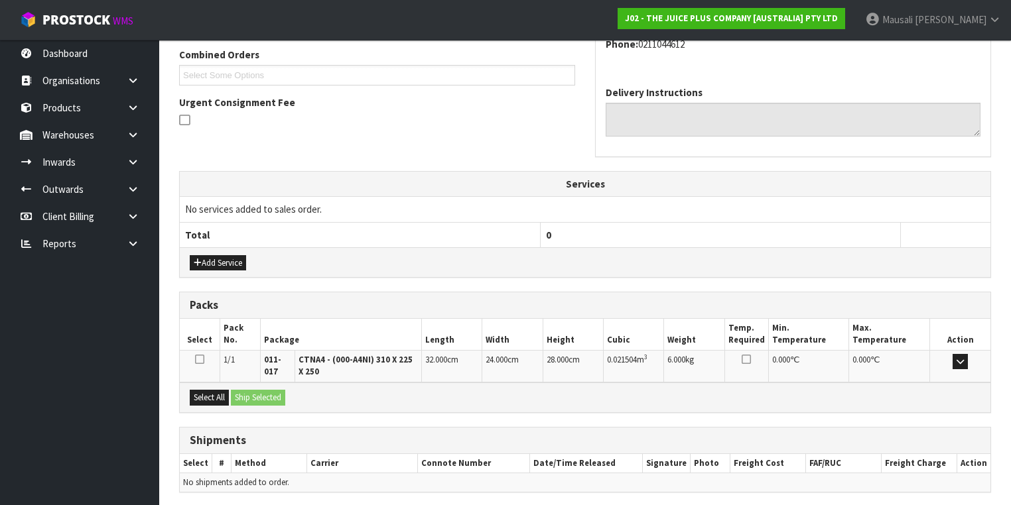
scroll to position [387, 0]
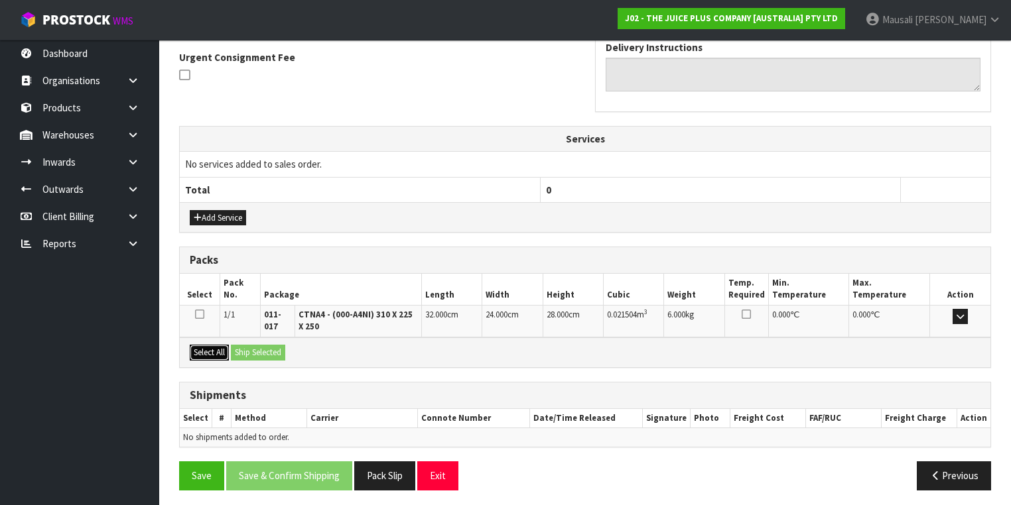
drag, startPoint x: 202, startPoint y: 345, endPoint x: 235, endPoint y: 345, distance: 33.8
click at [210, 345] on button "Select All" at bounding box center [209, 353] width 39 height 16
click at [241, 345] on button "Ship Selected" at bounding box center [258, 353] width 54 height 16
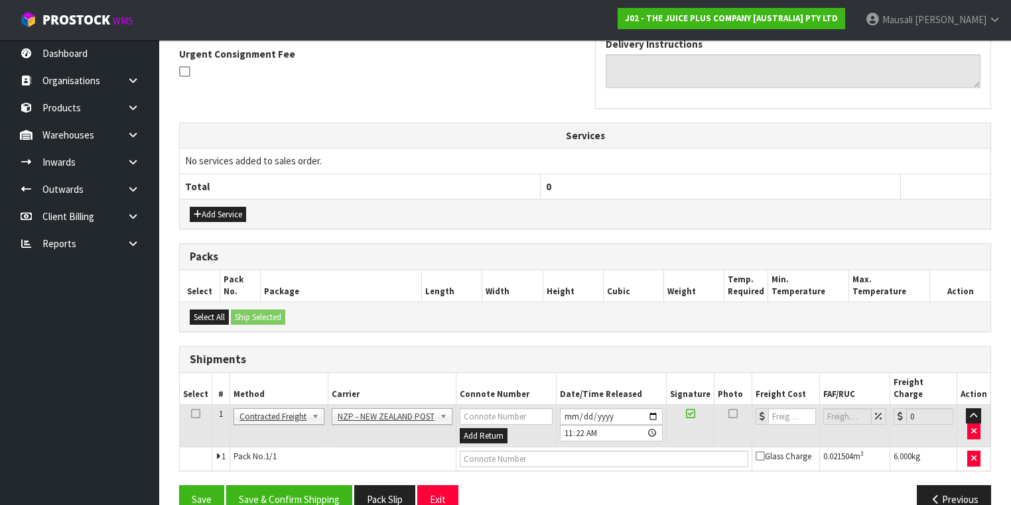
scroll to position [402, 0]
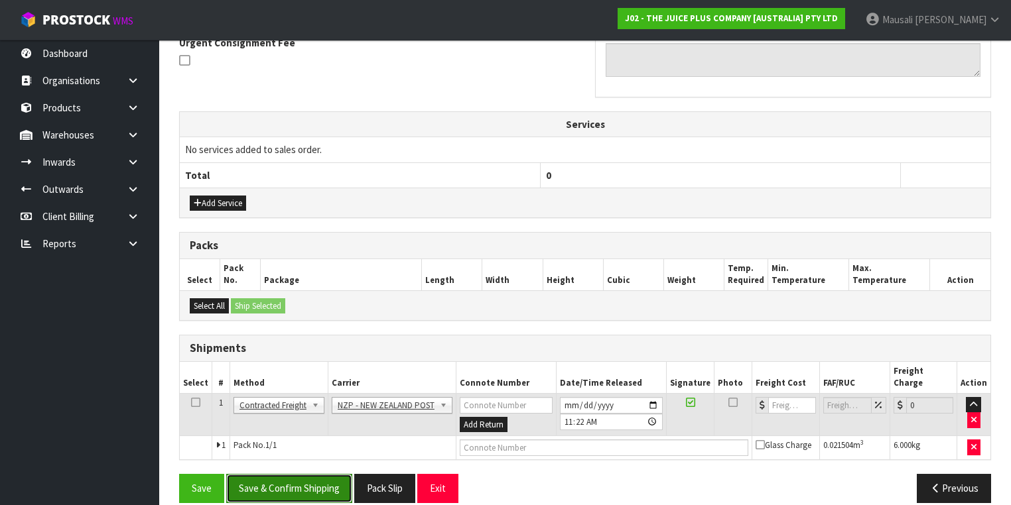
click at [314, 474] on button "Save & Confirm Shipping" at bounding box center [289, 488] width 126 height 29
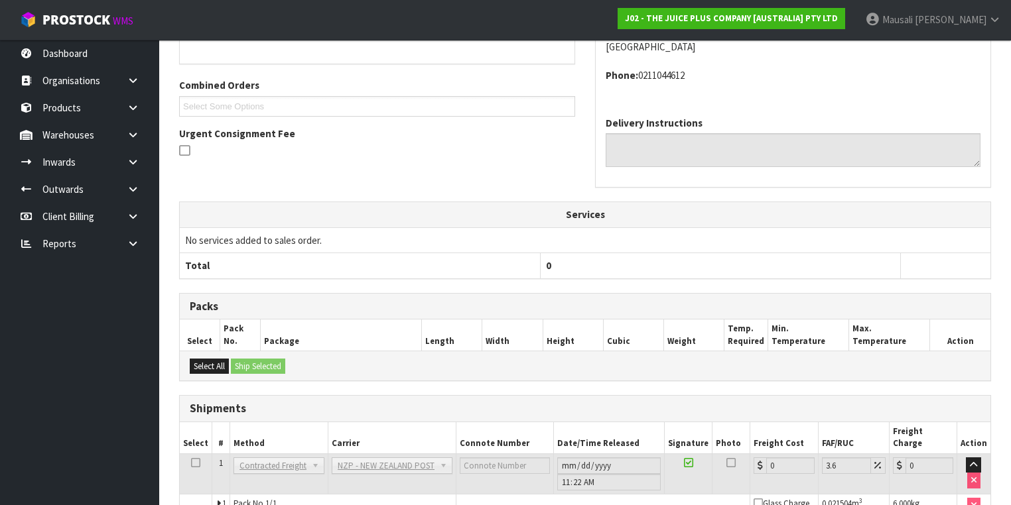
scroll to position [384, 0]
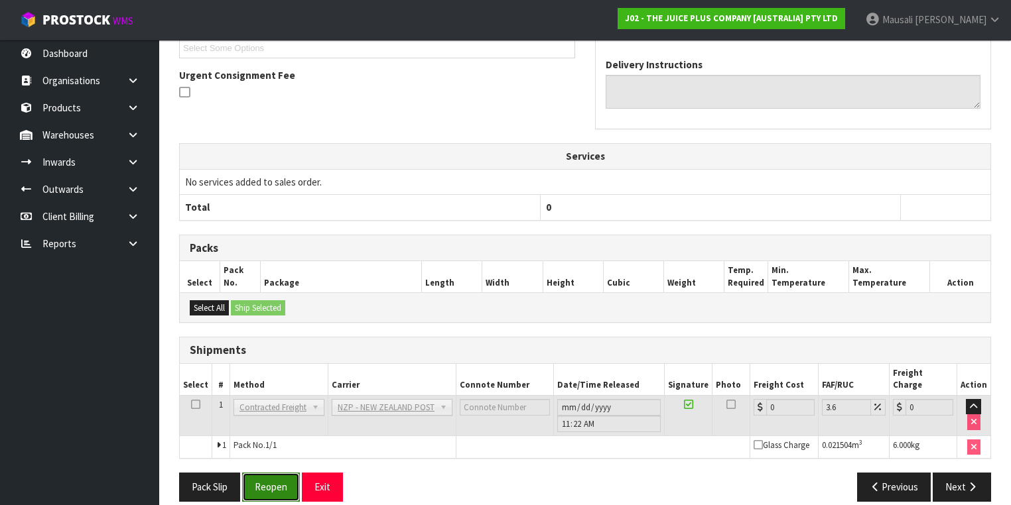
click at [271, 475] on button "Reopen" at bounding box center [271, 487] width 58 height 29
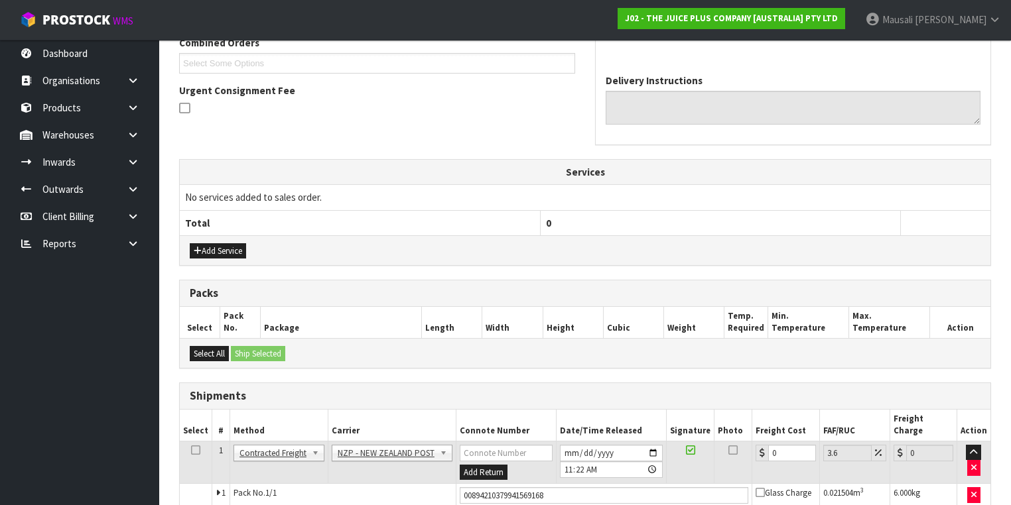
scroll to position [414, 0]
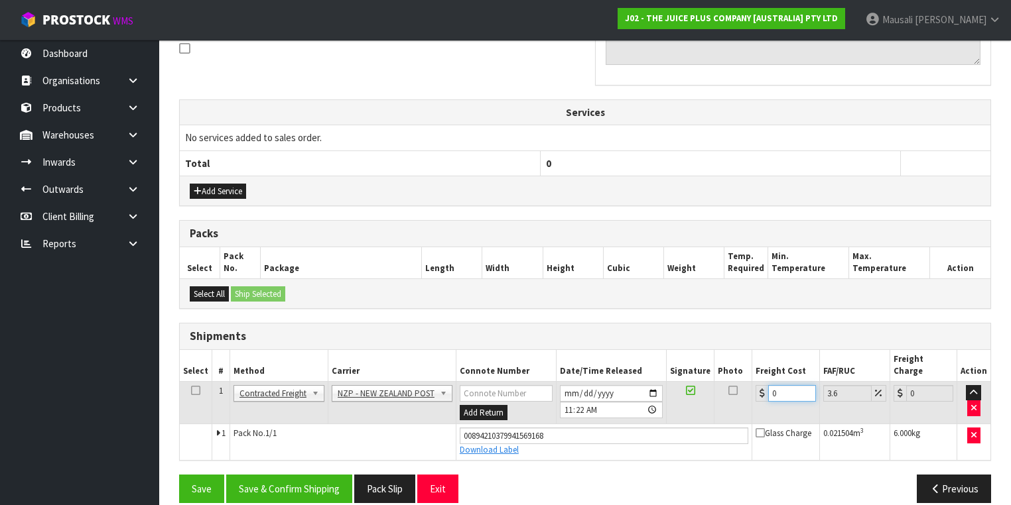
drag, startPoint x: 780, startPoint y: 379, endPoint x: 741, endPoint y: 397, distance: 42.8
click at [745, 397] on tr "1 Client Local Pickup Customer Local Pickup Company Freight Contracted Freight …" at bounding box center [585, 402] width 810 height 43
type input "8"
type input "8.29"
type input "8.4"
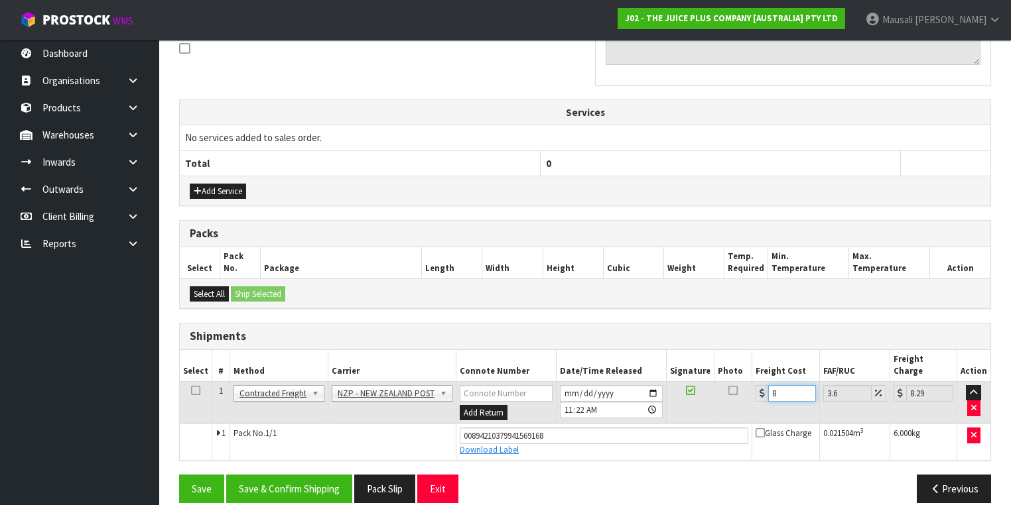
type input "8.7"
type input "8.45"
type input "8.75"
type input "8.45"
click at [306, 475] on button "Save & Confirm Shipping" at bounding box center [289, 489] width 126 height 29
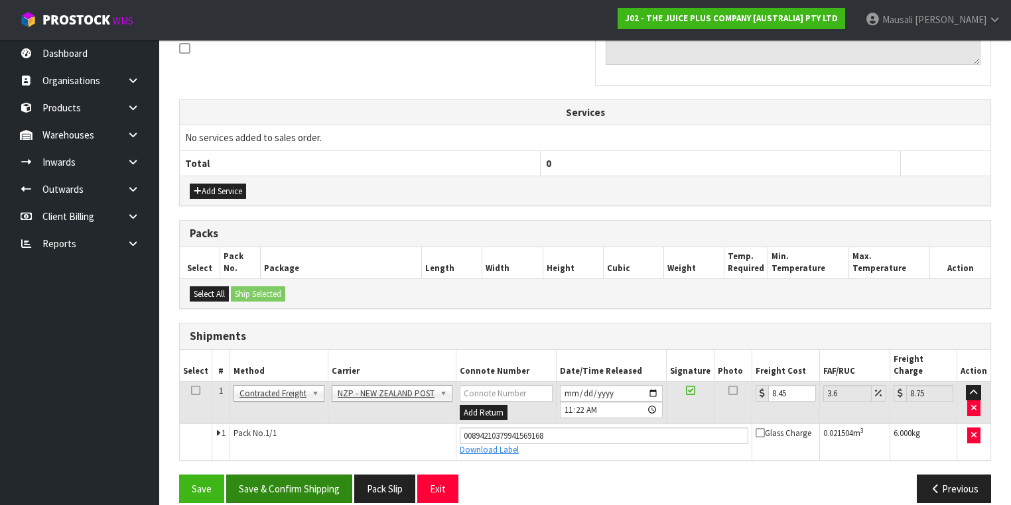
scroll to position [0, 0]
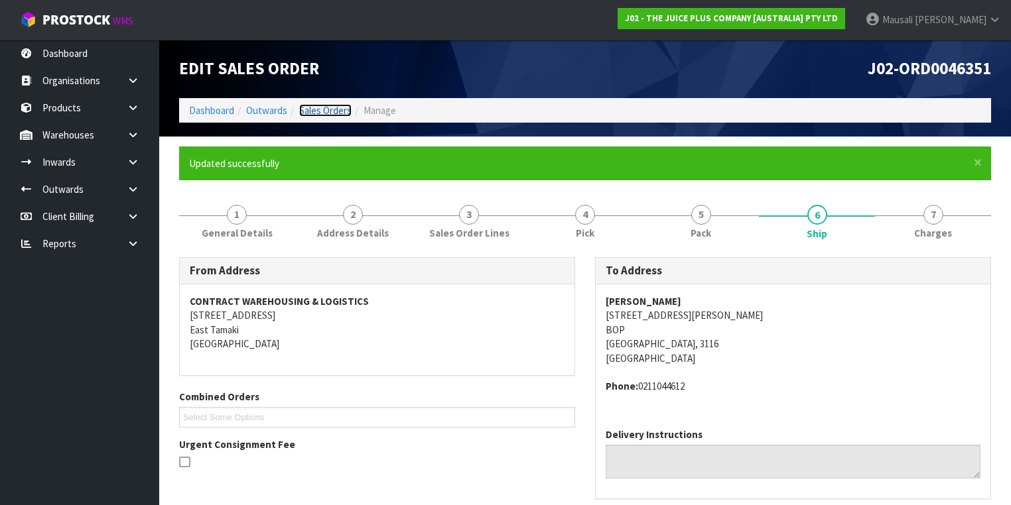
click at [330, 113] on link "Sales Orders" at bounding box center [325, 110] width 52 height 13
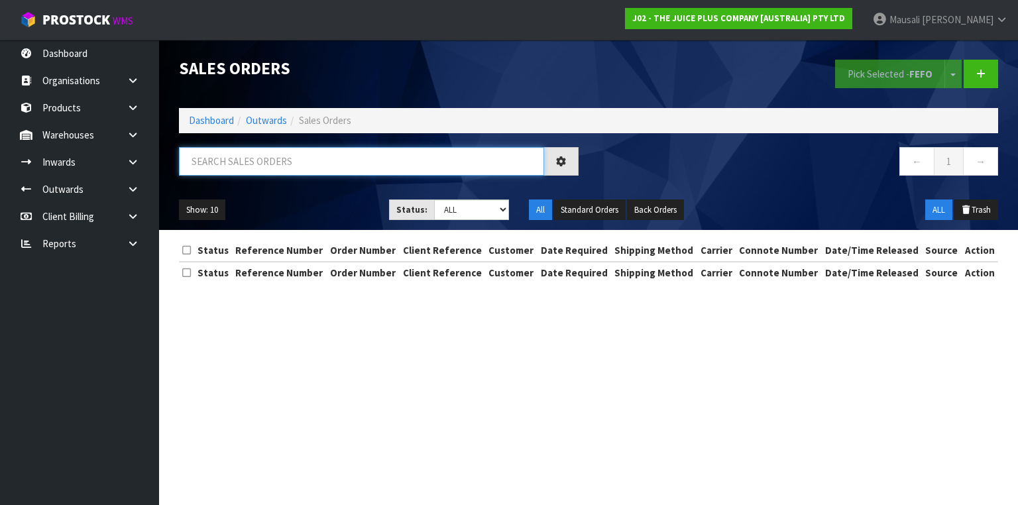
click at [210, 162] on input "text" at bounding box center [361, 161] width 365 height 29
type input "JOB-0408693"
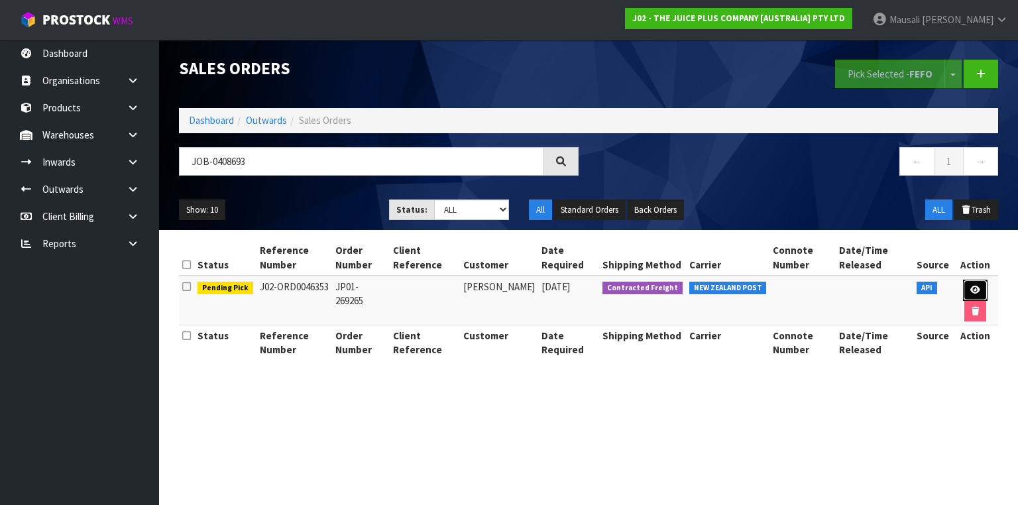
click at [976, 286] on icon at bounding box center [976, 290] width 10 height 9
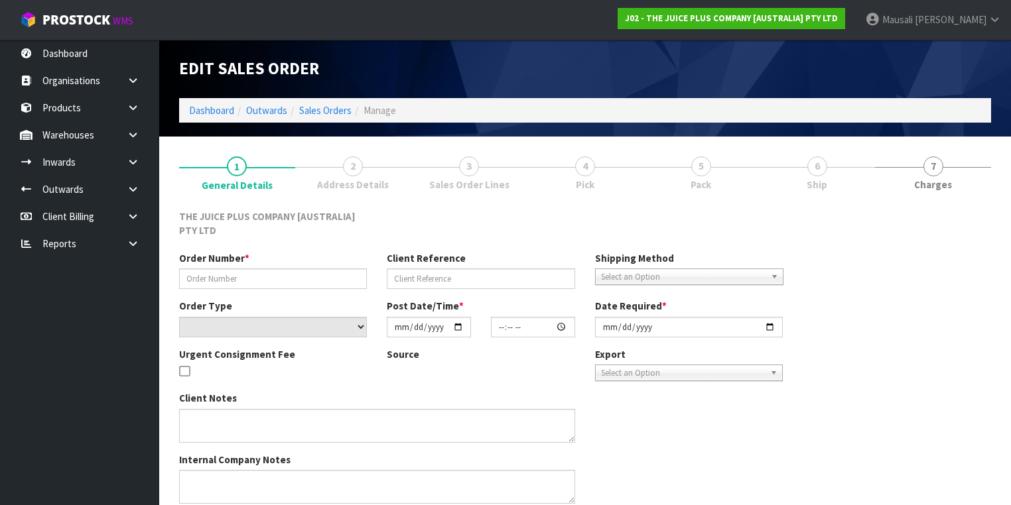
type input "JP01-269265"
select select "number:0"
type input "[DATE]"
type input "22:22:33.000"
type input "[DATE]"
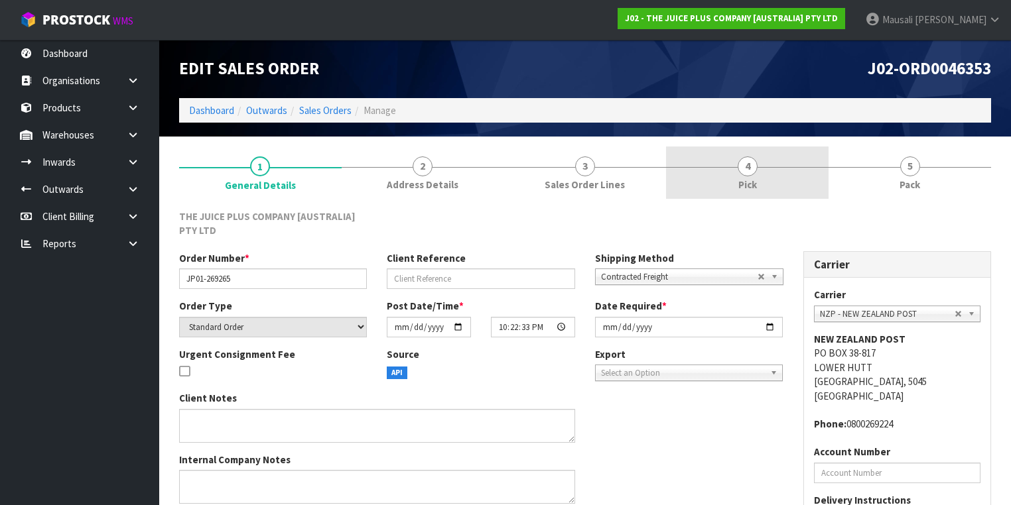
click at [757, 168] on link "4 Pick" at bounding box center [747, 173] width 162 height 52
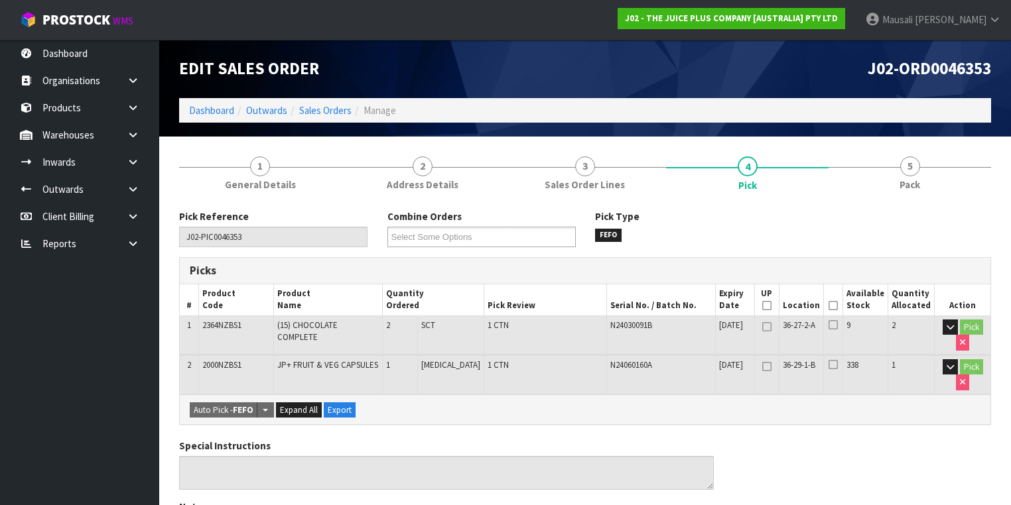
click at [837, 306] on icon at bounding box center [832, 306] width 9 height 1
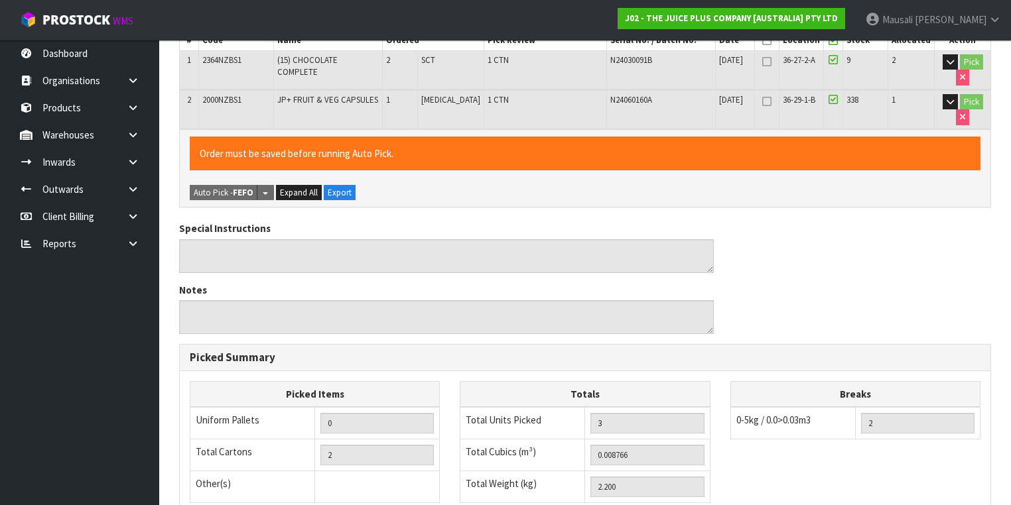
scroll to position [464, 0]
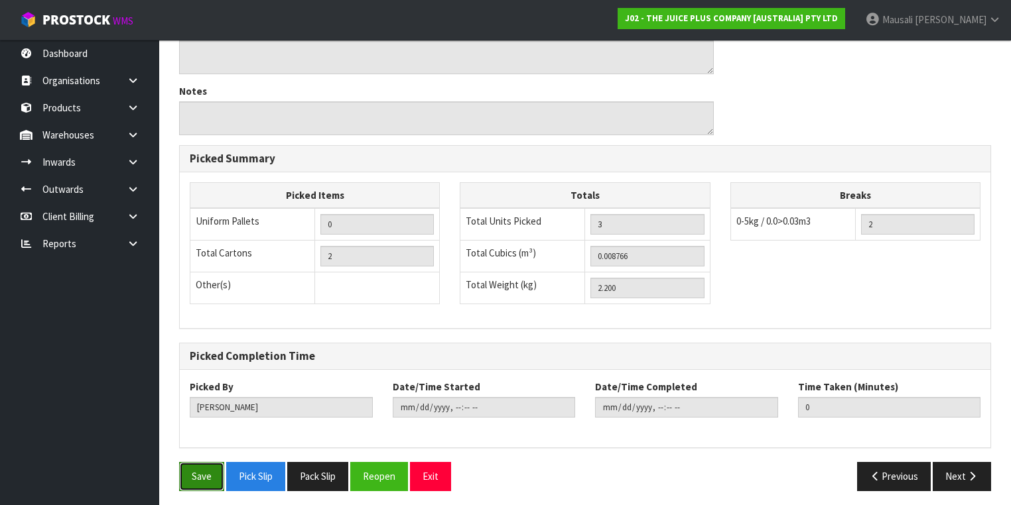
click at [197, 471] on button "Save" at bounding box center [201, 476] width 45 height 29
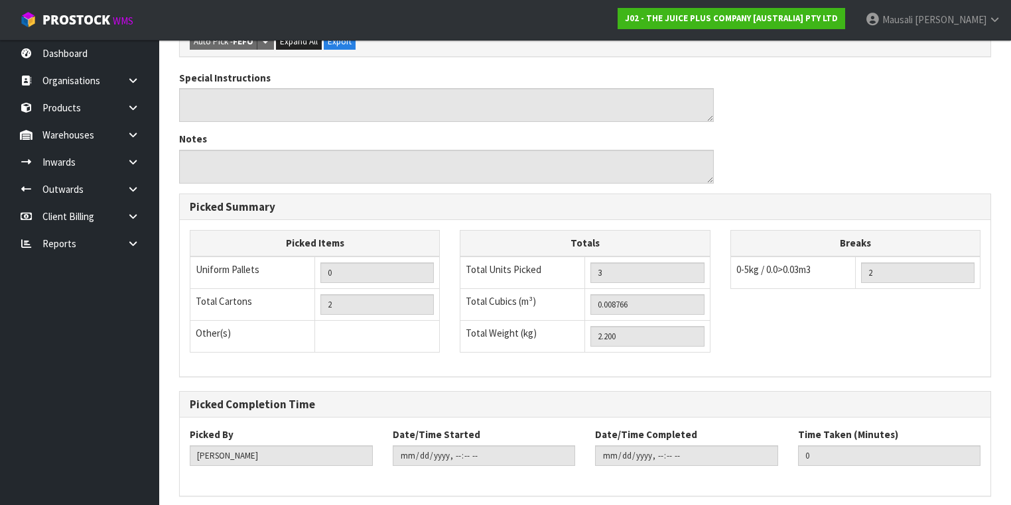
scroll to position [0, 0]
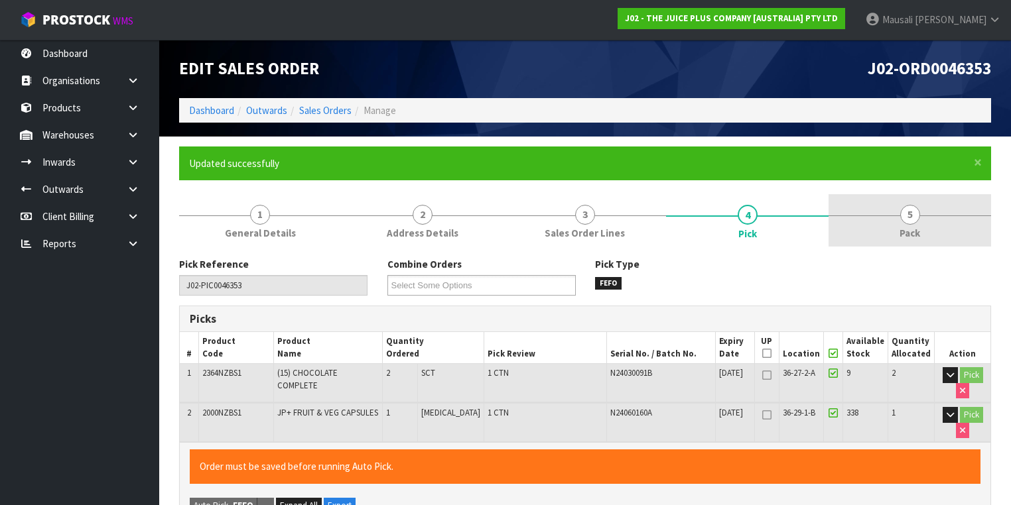
type input "[PERSON_NAME]"
type input "[DATE]T11:26:32"
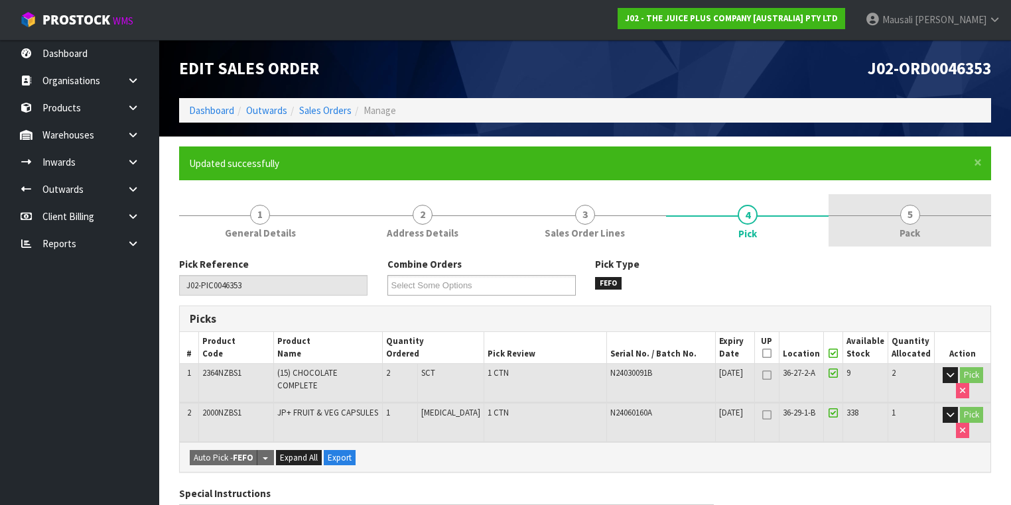
click at [907, 221] on span "5" at bounding box center [910, 215] width 20 height 20
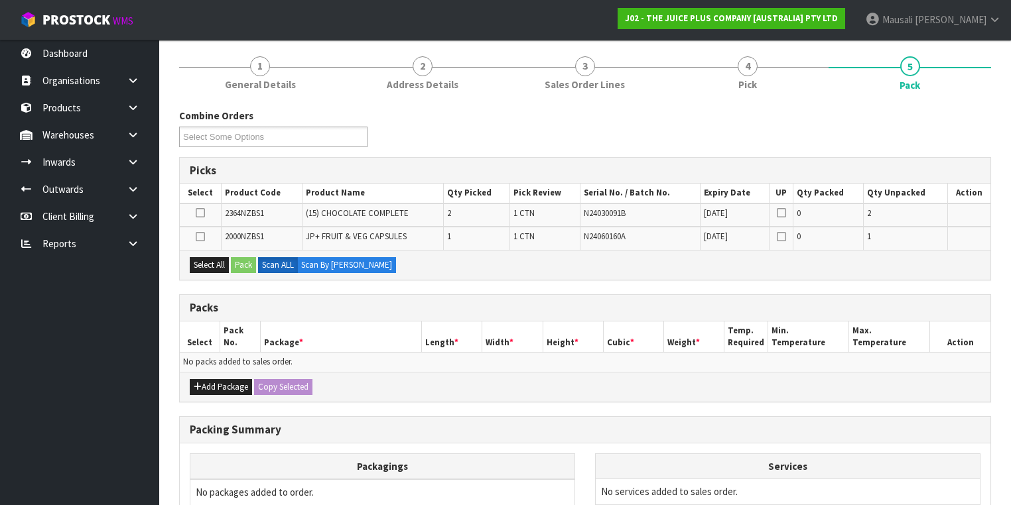
scroll to position [212, 0]
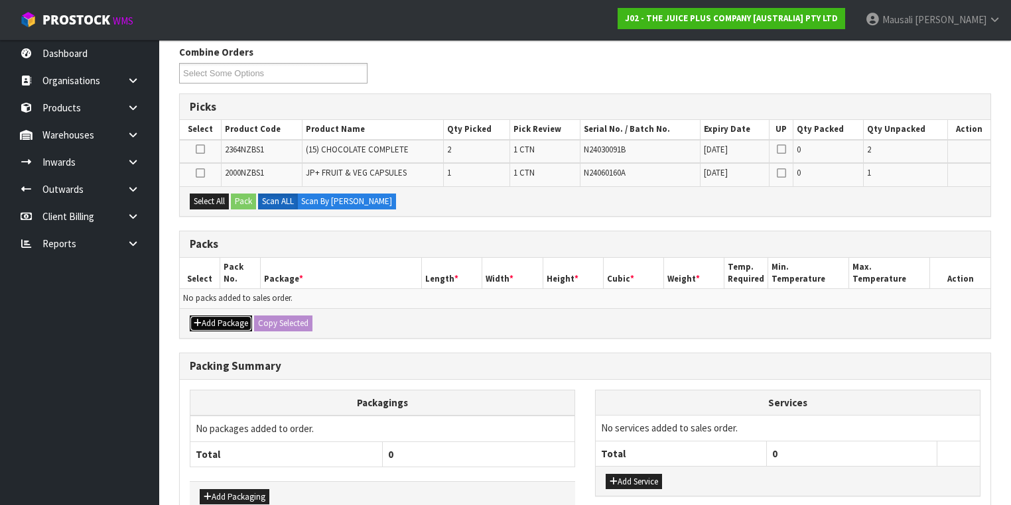
click at [212, 320] on button "Add Package" at bounding box center [221, 324] width 62 height 16
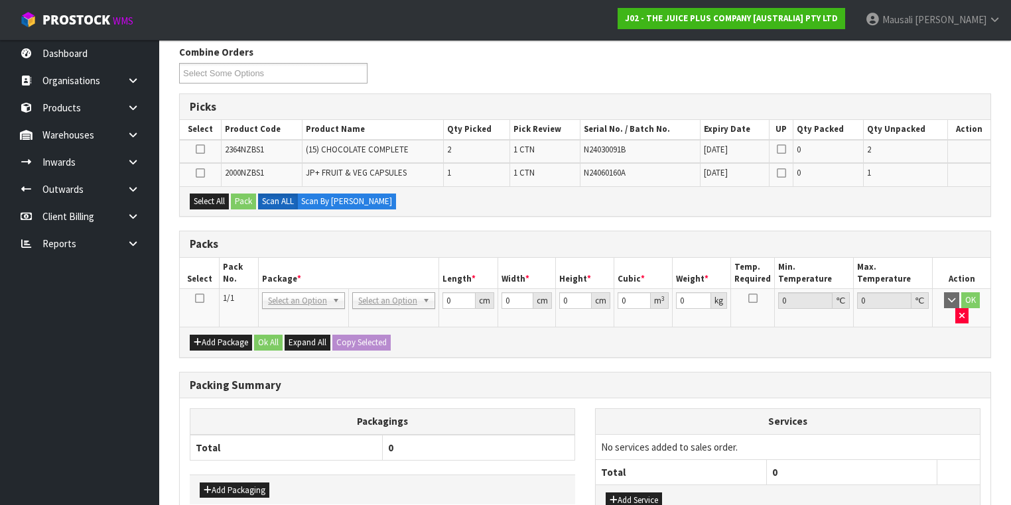
click at [202, 298] on icon at bounding box center [199, 298] width 9 height 1
click at [210, 196] on button "Select All" at bounding box center [209, 202] width 39 height 16
click at [241, 199] on button "Pack" at bounding box center [243, 202] width 25 height 16
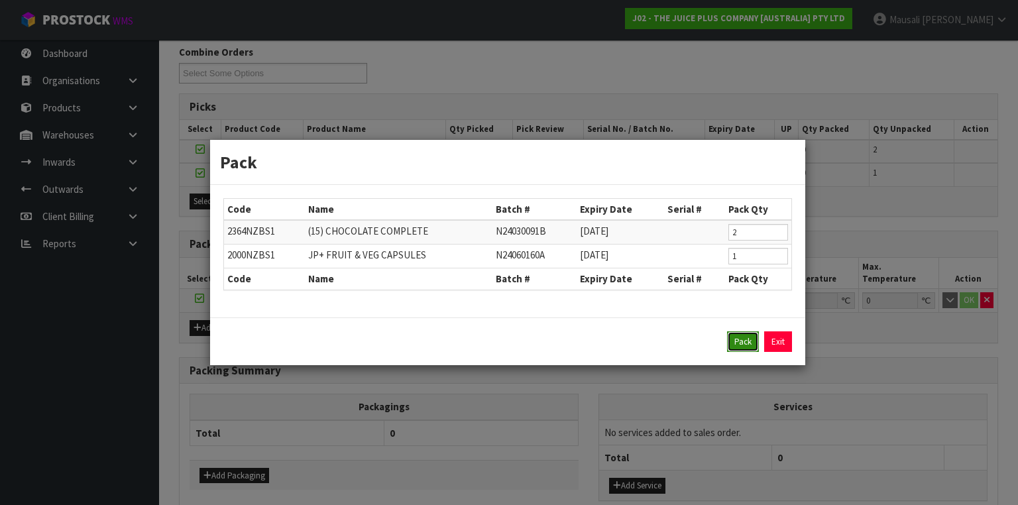
click at [743, 336] on button "Pack" at bounding box center [743, 342] width 32 height 21
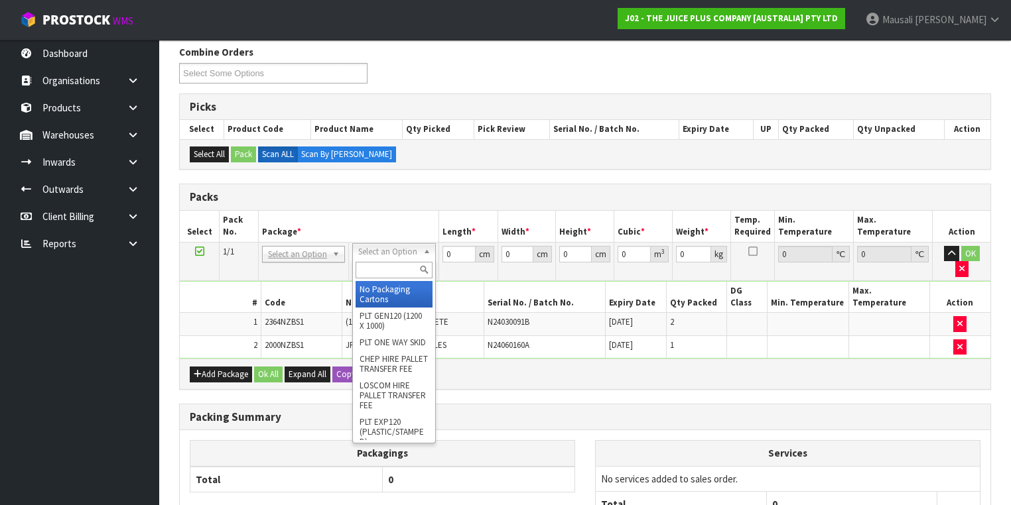
drag, startPoint x: 377, startPoint y: 249, endPoint x: 384, endPoint y: 264, distance: 16.9
click at [383, 267] on input "text" at bounding box center [393, 270] width 76 height 17
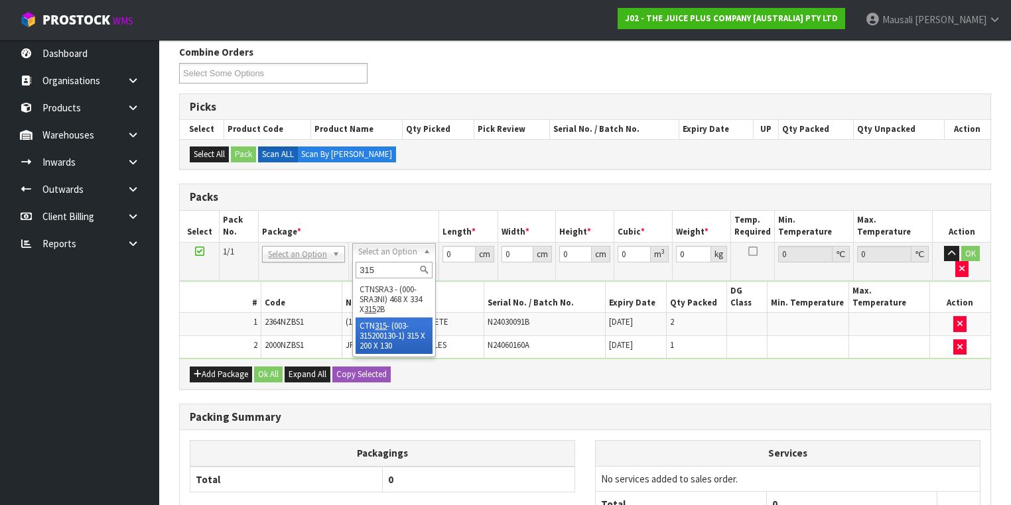
type input "315"
drag, startPoint x: 377, startPoint y: 331, endPoint x: 423, endPoint y: 280, distance: 68.5
type input "31.5"
type input "20"
type input "13"
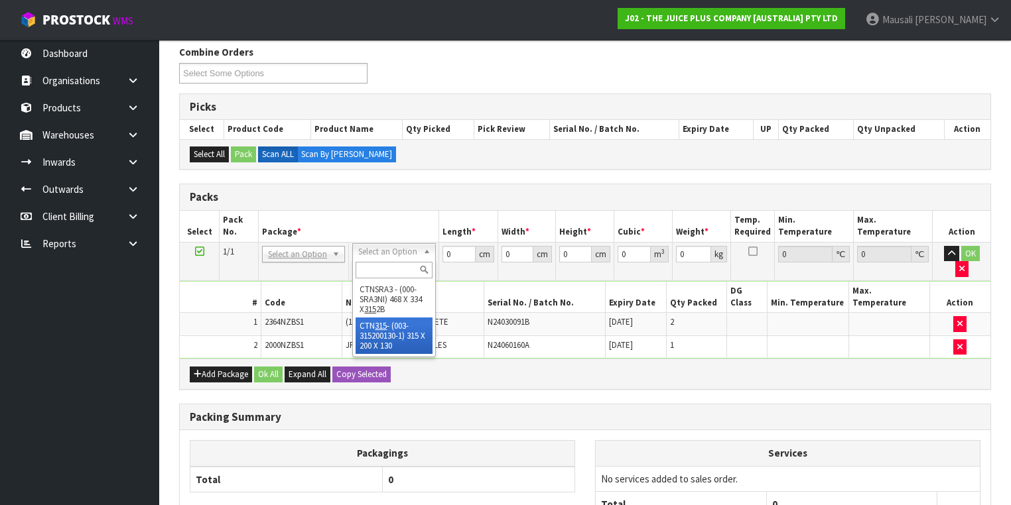
type input "0.00819"
type input "2.4"
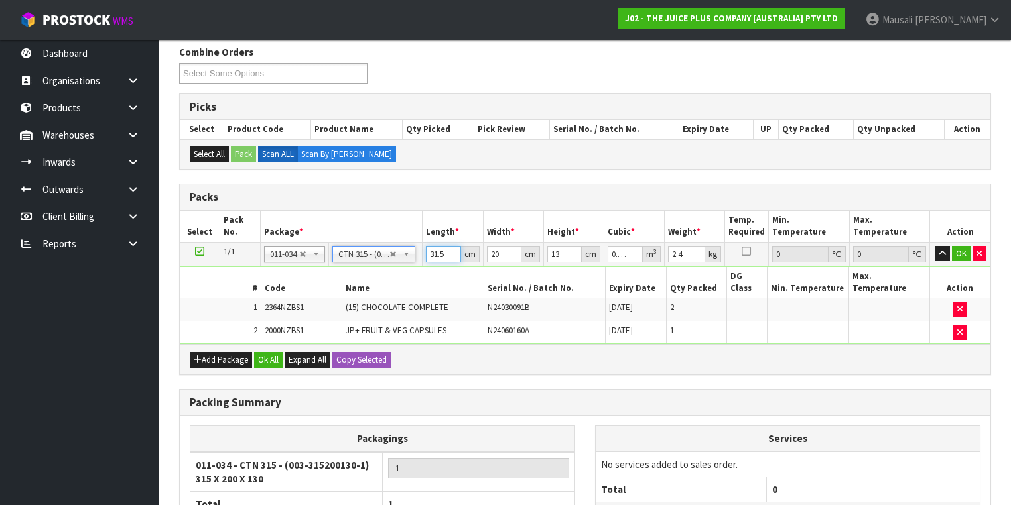
drag, startPoint x: 446, startPoint y: 253, endPoint x: 419, endPoint y: 259, distance: 27.2
click at [422, 259] on td "31.5 cm" at bounding box center [452, 254] width 60 height 24
type input "3"
type input "0.00078"
type input "32"
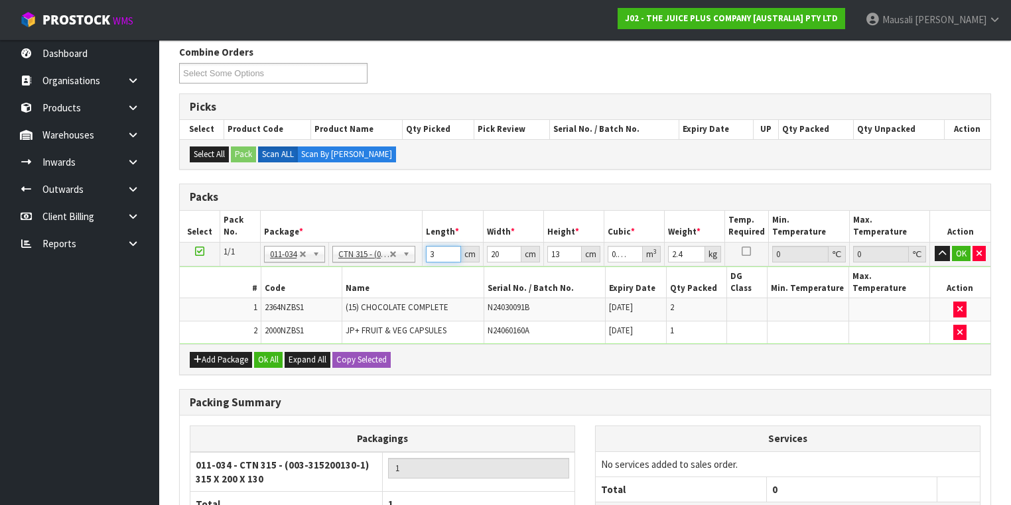
type input "0.00832"
type input "32"
type input "2"
type input "0.000832"
type input "21"
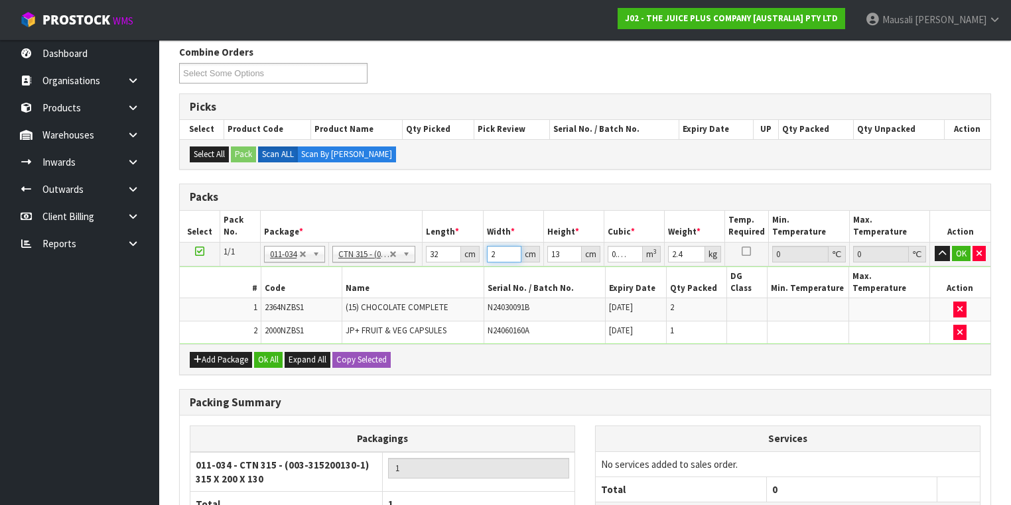
type input "0.008736"
type input "21"
type input "1"
type input "0.000672"
type input "16"
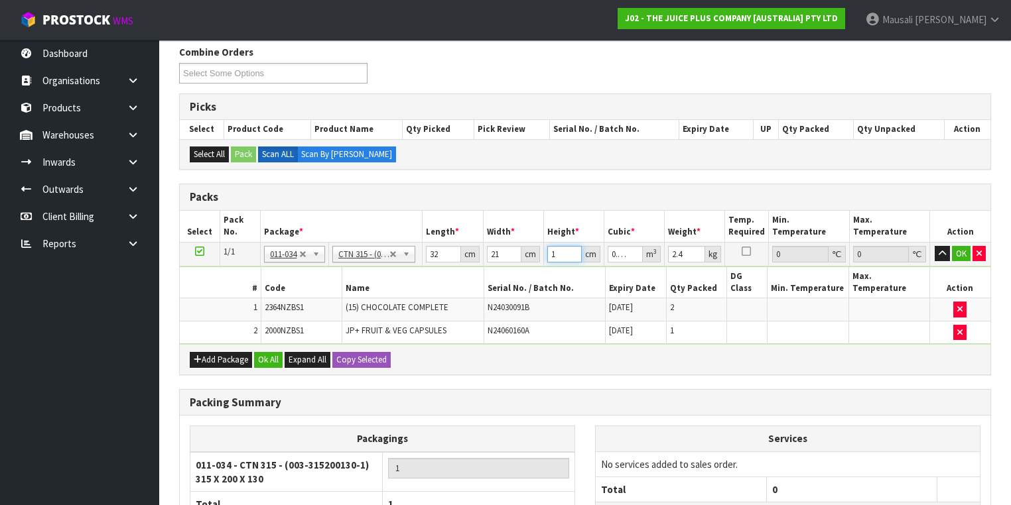
type input "0.010752"
type input "16"
type input "3"
click at [265, 352] on button "Ok All" at bounding box center [268, 360] width 29 height 16
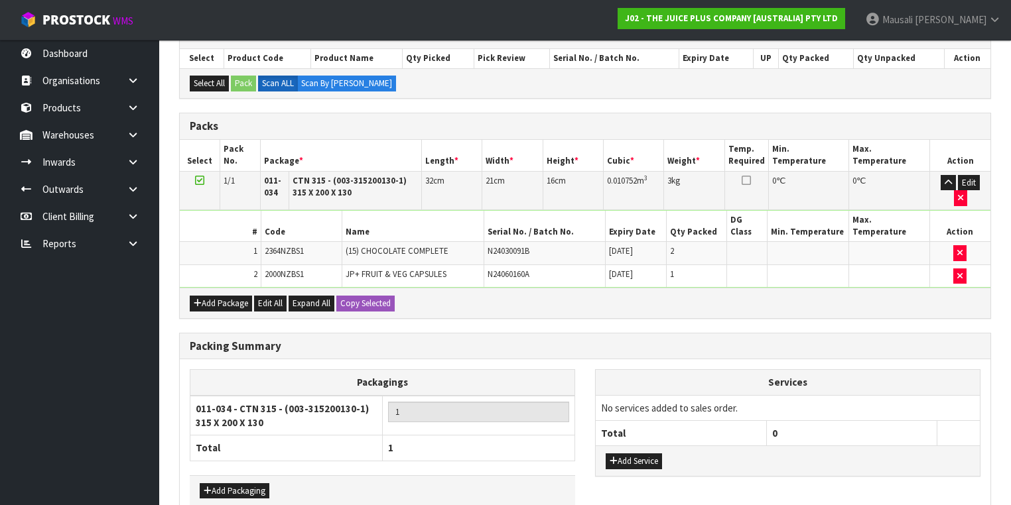
scroll to position [331, 0]
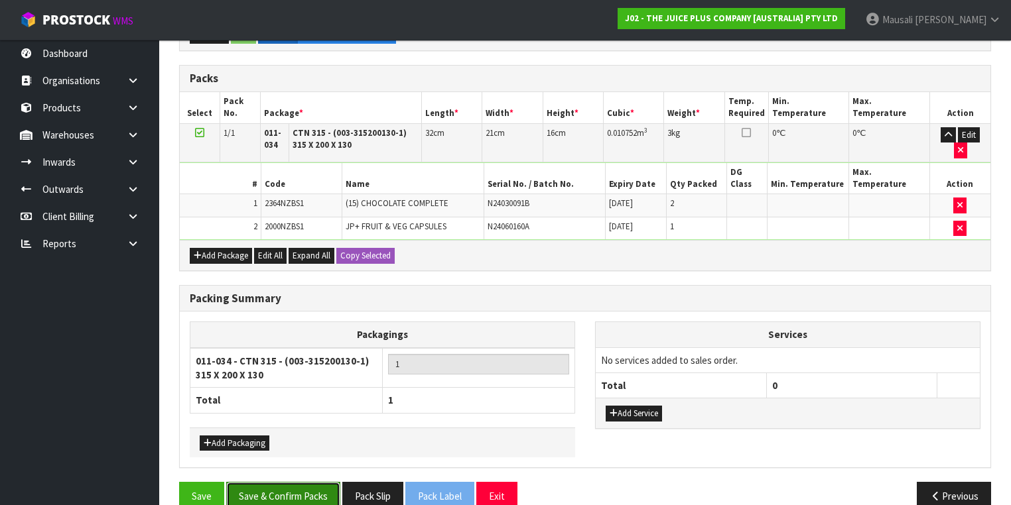
click at [275, 482] on button "Save & Confirm Packs" at bounding box center [283, 496] width 114 height 29
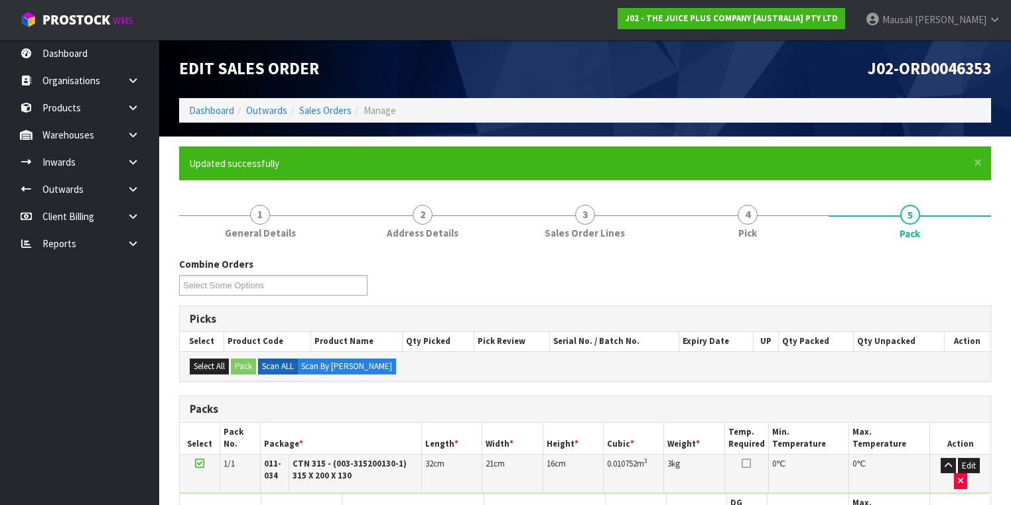
scroll to position [212, 0]
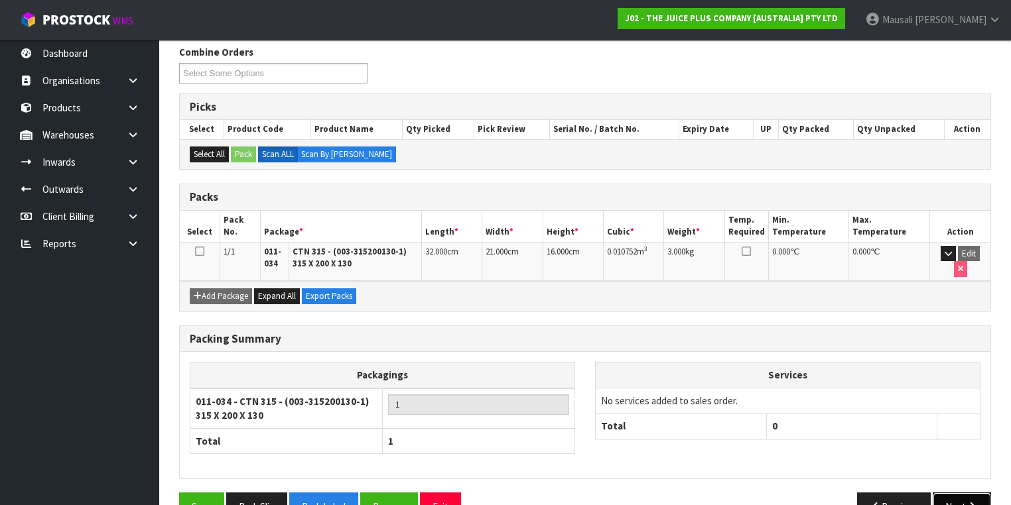
click at [967, 502] on icon "button" at bounding box center [971, 507] width 13 height 10
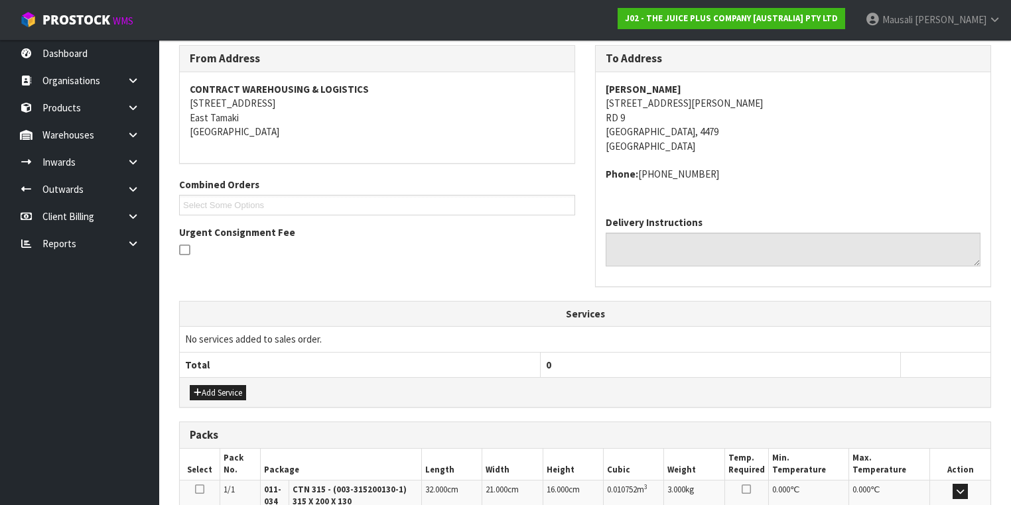
scroll to position [387, 0]
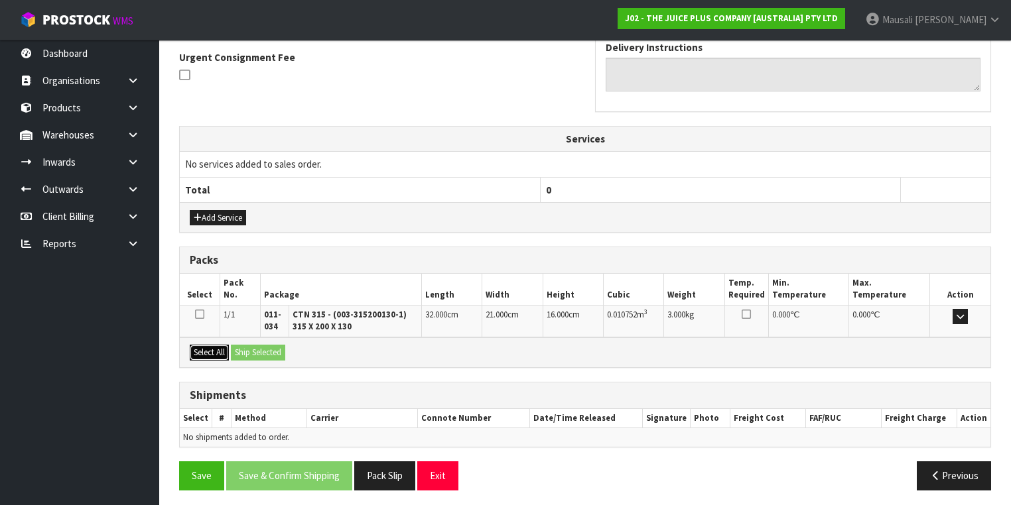
drag, startPoint x: 206, startPoint y: 341, endPoint x: 236, endPoint y: 341, distance: 30.5
click at [207, 345] on button "Select All" at bounding box center [209, 353] width 39 height 16
click at [236, 345] on button "Ship Selected" at bounding box center [258, 353] width 54 height 16
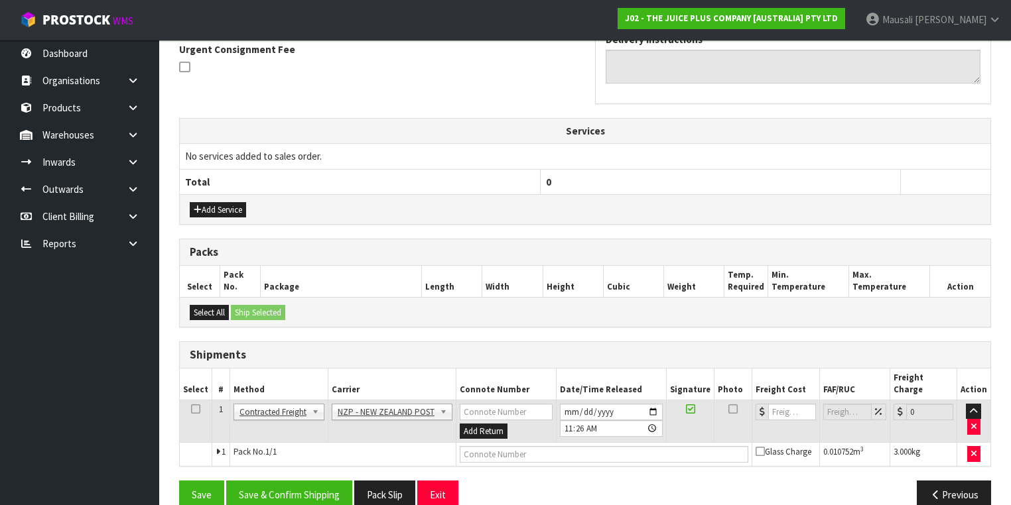
scroll to position [402, 0]
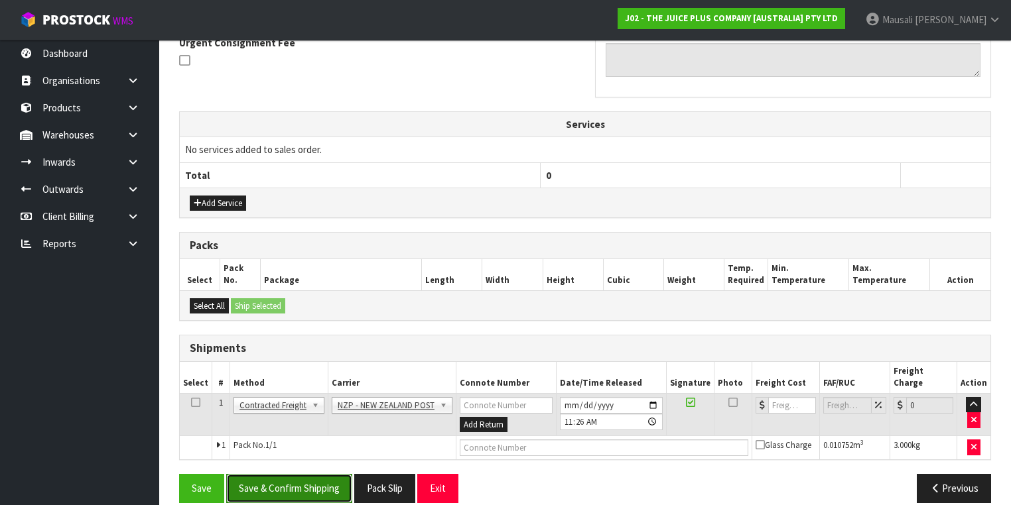
click at [298, 477] on button "Save & Confirm Shipping" at bounding box center [289, 488] width 126 height 29
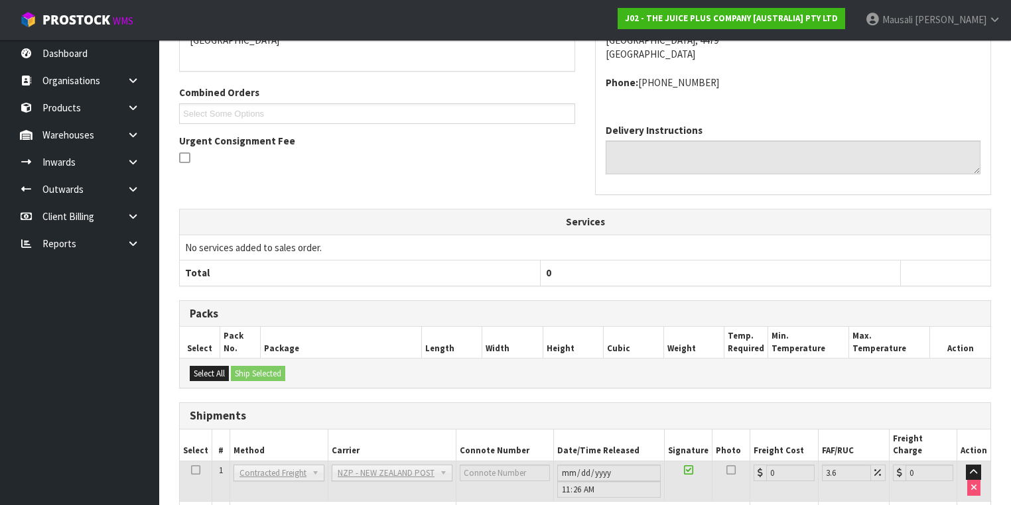
scroll to position [384, 0]
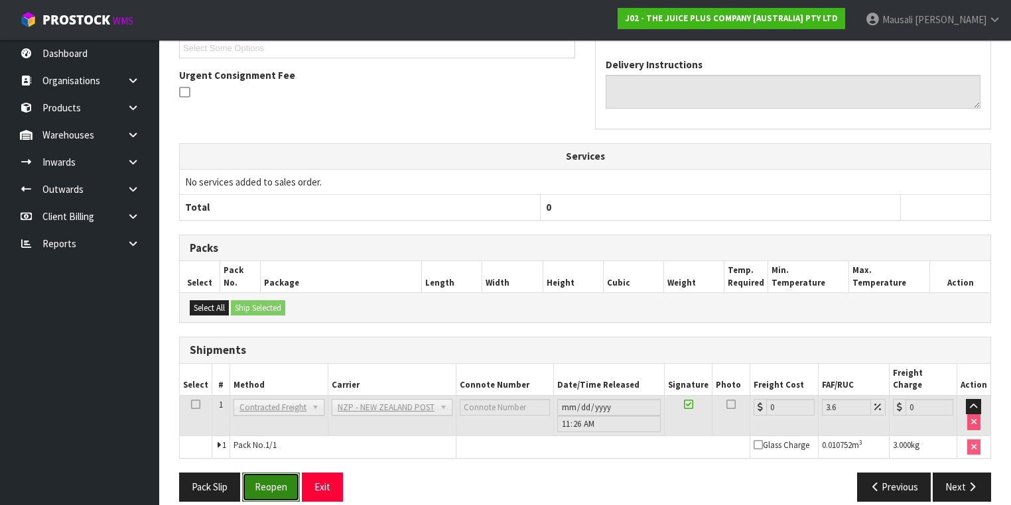
click at [267, 477] on button "Reopen" at bounding box center [271, 487] width 58 height 29
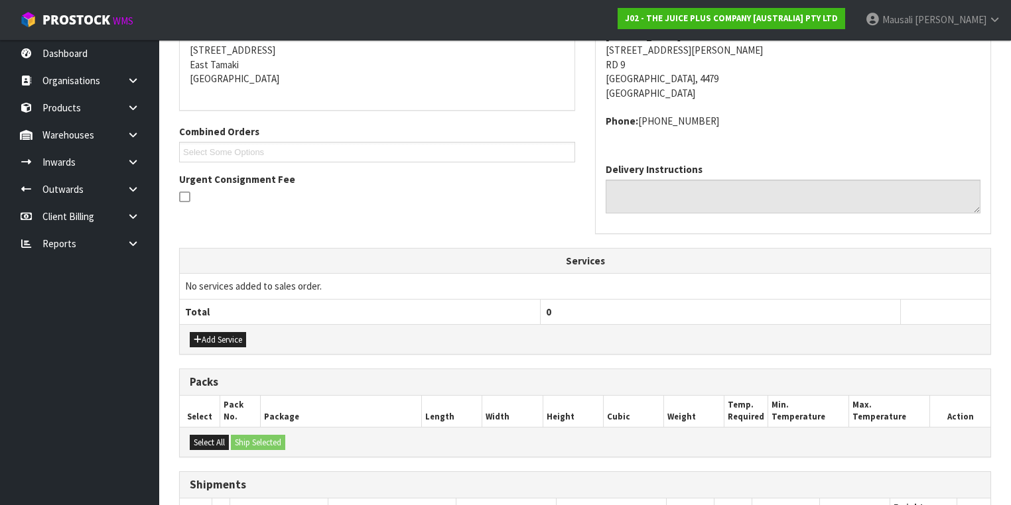
scroll to position [414, 0]
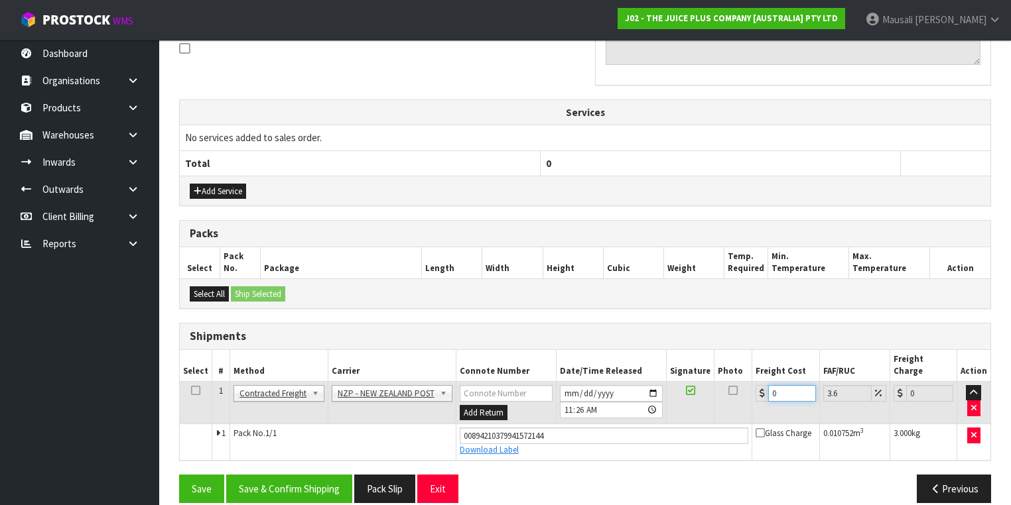
drag, startPoint x: 788, startPoint y: 376, endPoint x: 752, endPoint y: 393, distance: 40.3
click at [752, 393] on td "0" at bounding box center [785, 402] width 67 height 43
type input "1"
type input "1.04"
type input "13"
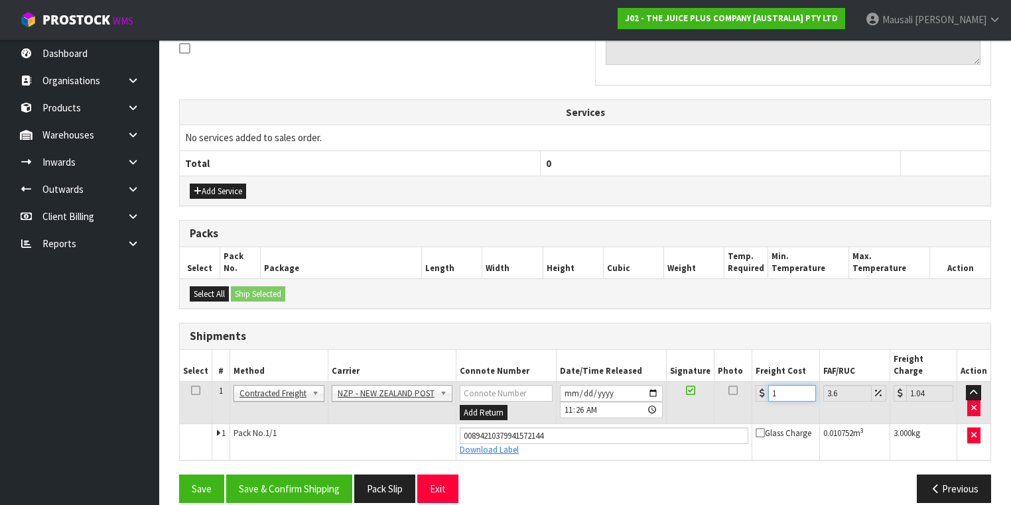
type input "13.47"
type input "13.04"
type input "13.51"
type input "13.04"
click at [299, 475] on button "Save & Confirm Shipping" at bounding box center [289, 489] width 126 height 29
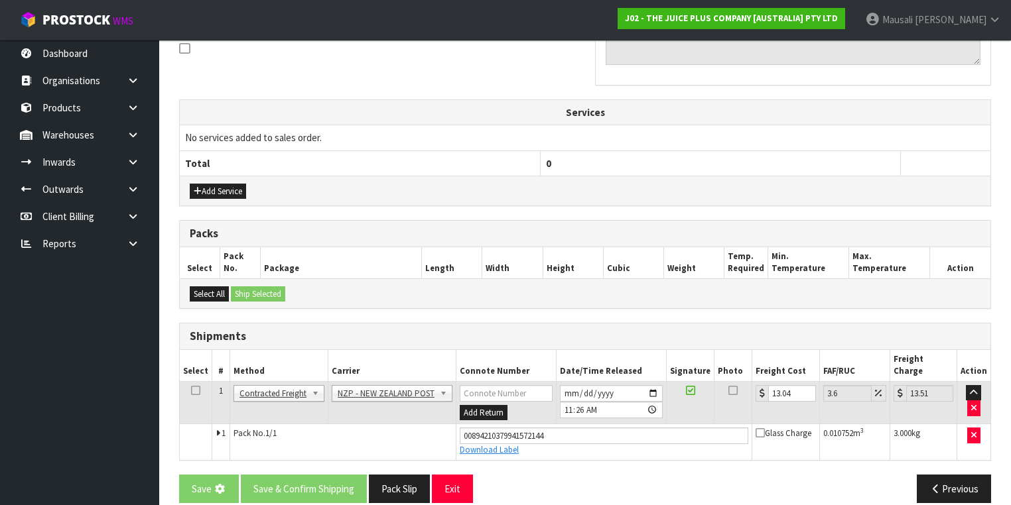
scroll to position [0, 0]
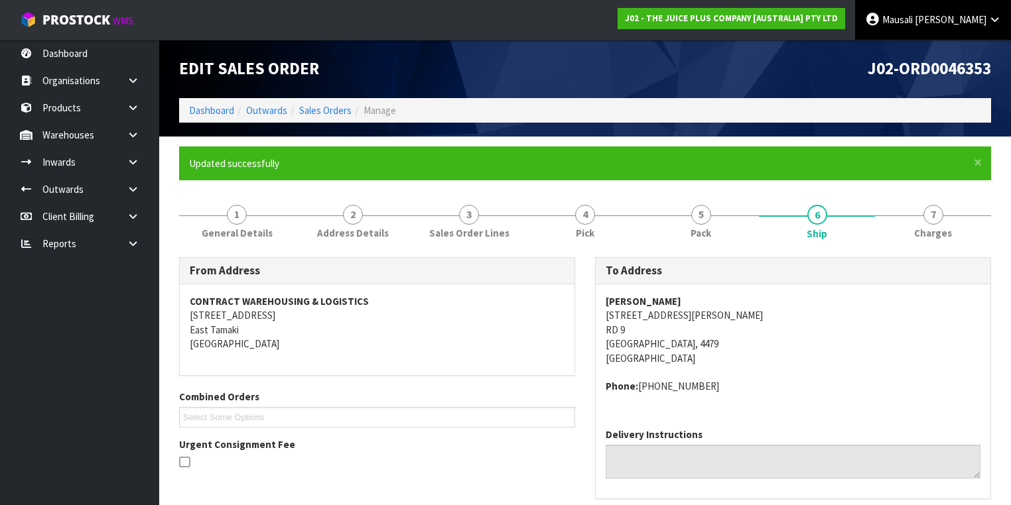
click at [912, 24] on span "Mausali" at bounding box center [897, 19] width 31 height 13
click at [950, 52] on link "Logout" at bounding box center [957, 53] width 105 height 18
